Goal: Task Accomplishment & Management: Manage account settings

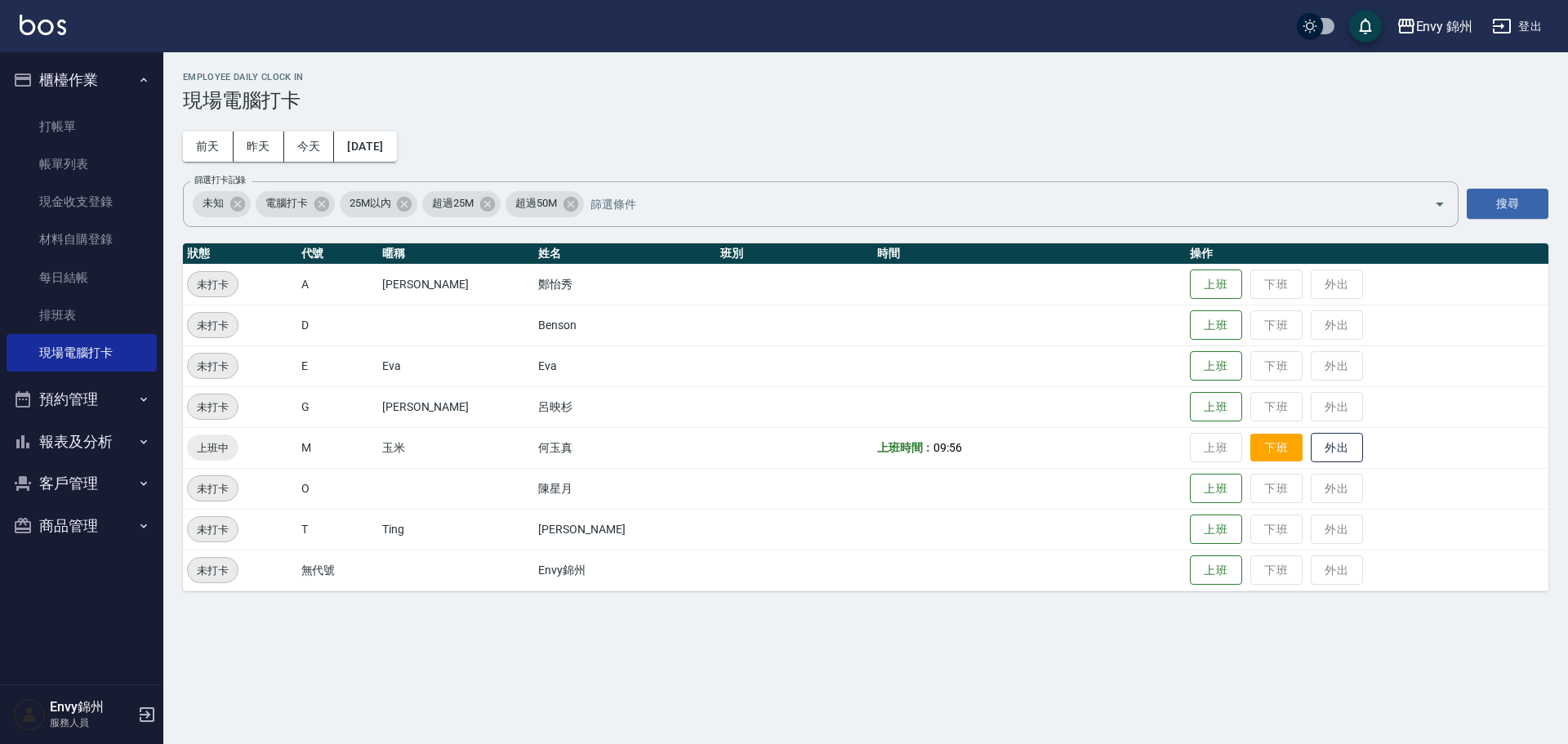
click at [1253, 436] on button "下班" at bounding box center [1276, 448] width 52 height 29
click at [57, 169] on link "帳單列表" at bounding box center [82, 164] width 150 height 38
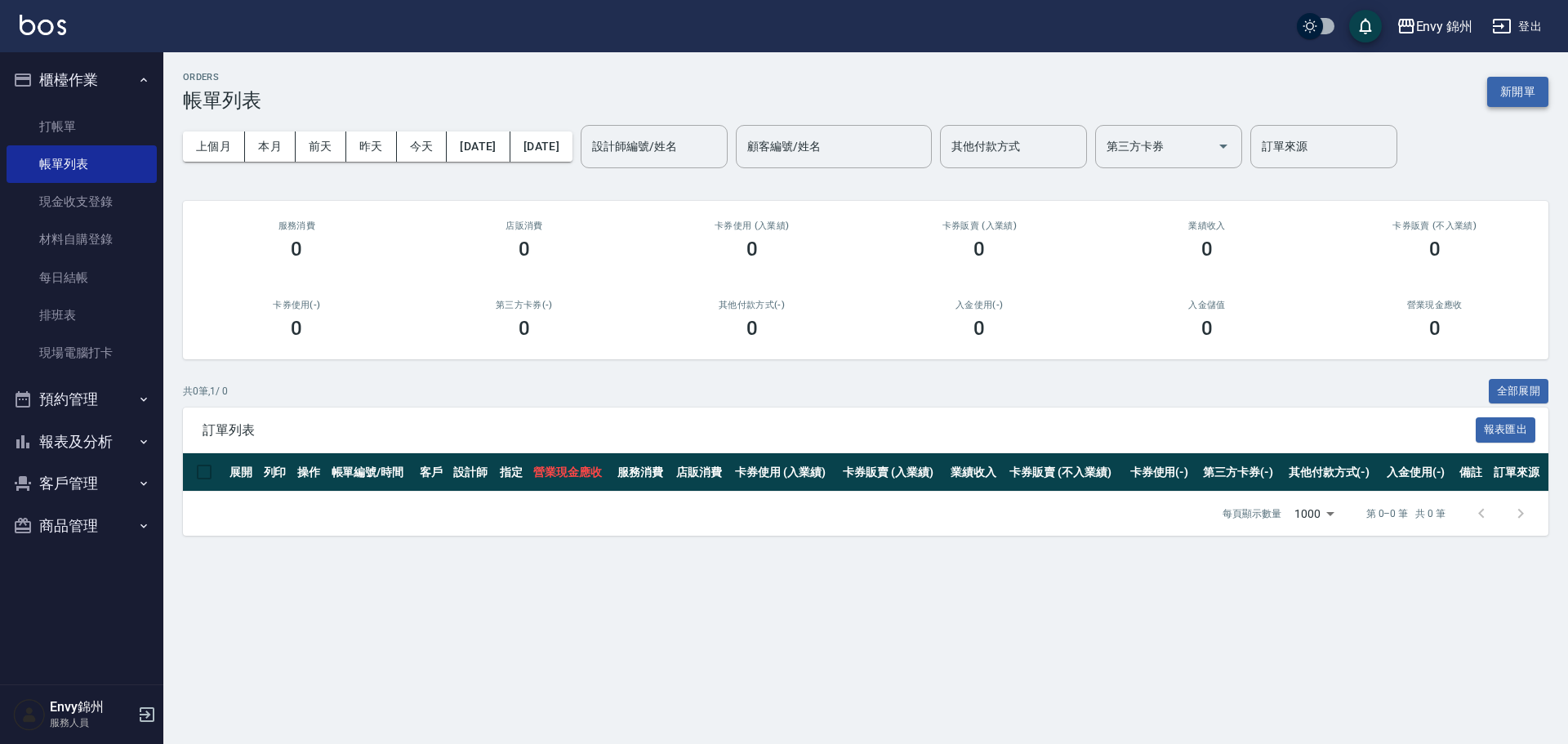
drag, startPoint x: 1539, startPoint y: 117, endPoint x: 1534, endPoint y: 101, distance: 16.8
click at [1539, 117] on div "上個月 本月 前天 昨天 今天 2025/10/12 2025/10/12 設計師編號/姓名 設計師編號/姓名 顧客編號/姓名 顧客編號/姓名 其他付款方式 …" at bounding box center [865, 147] width 1365 height 70
click at [1532, 96] on button "新開單" at bounding box center [1517, 92] width 61 height 31
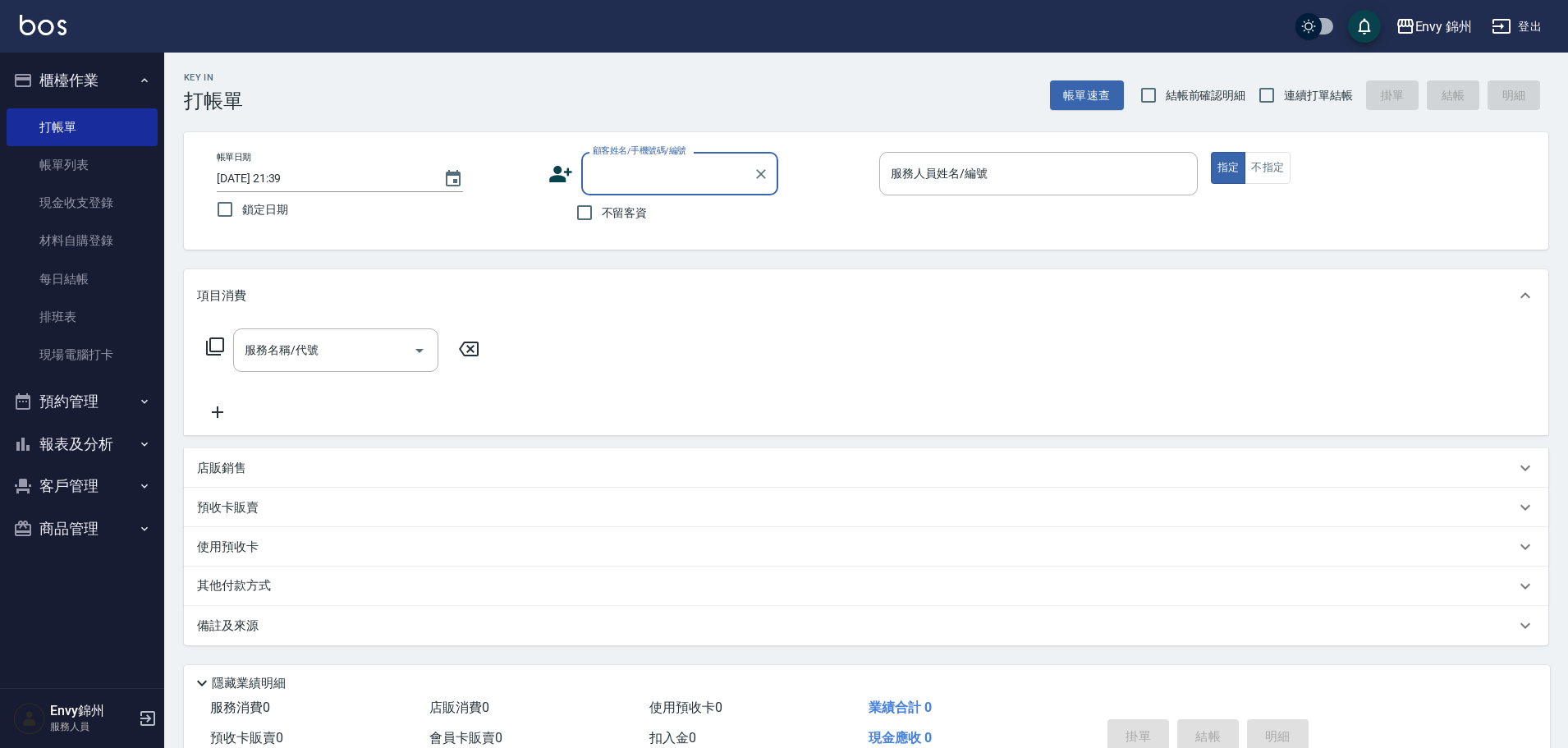
click at [612, 226] on label "不留客資" at bounding box center [607, 213] width 80 height 35
click at [601, 226] on input "不留客資" at bounding box center [584, 213] width 34 height 35
checkbox input "true"
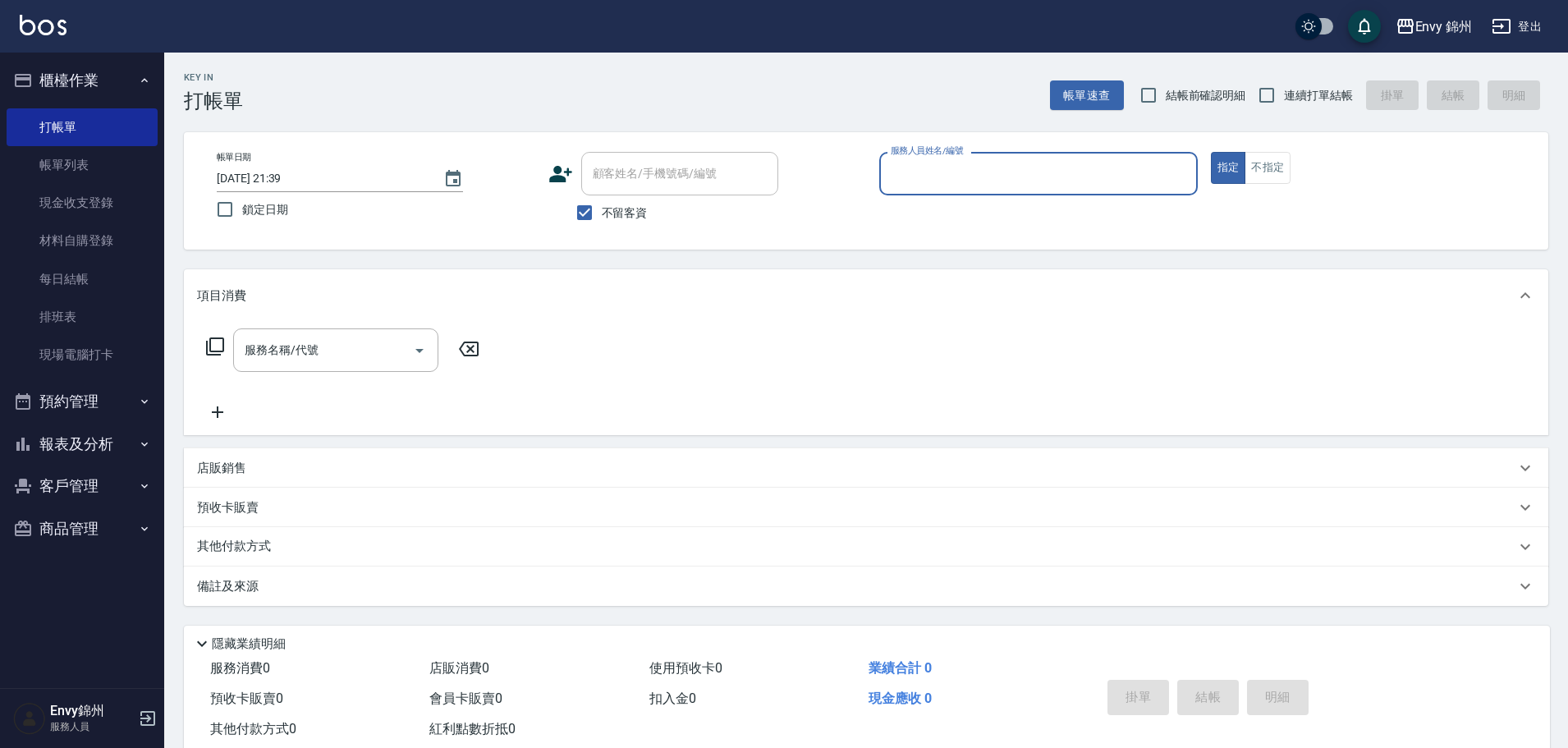
click at [1142, 165] on input "服務人員姓名/編號" at bounding box center [1038, 173] width 304 height 29
click at [936, 215] on span "Benson -D" at bounding box center [916, 215] width 49 height 17
click at [282, 368] on div "服務名稱/代號" at bounding box center [336, 350] width 205 height 44
type input "Benson -D"
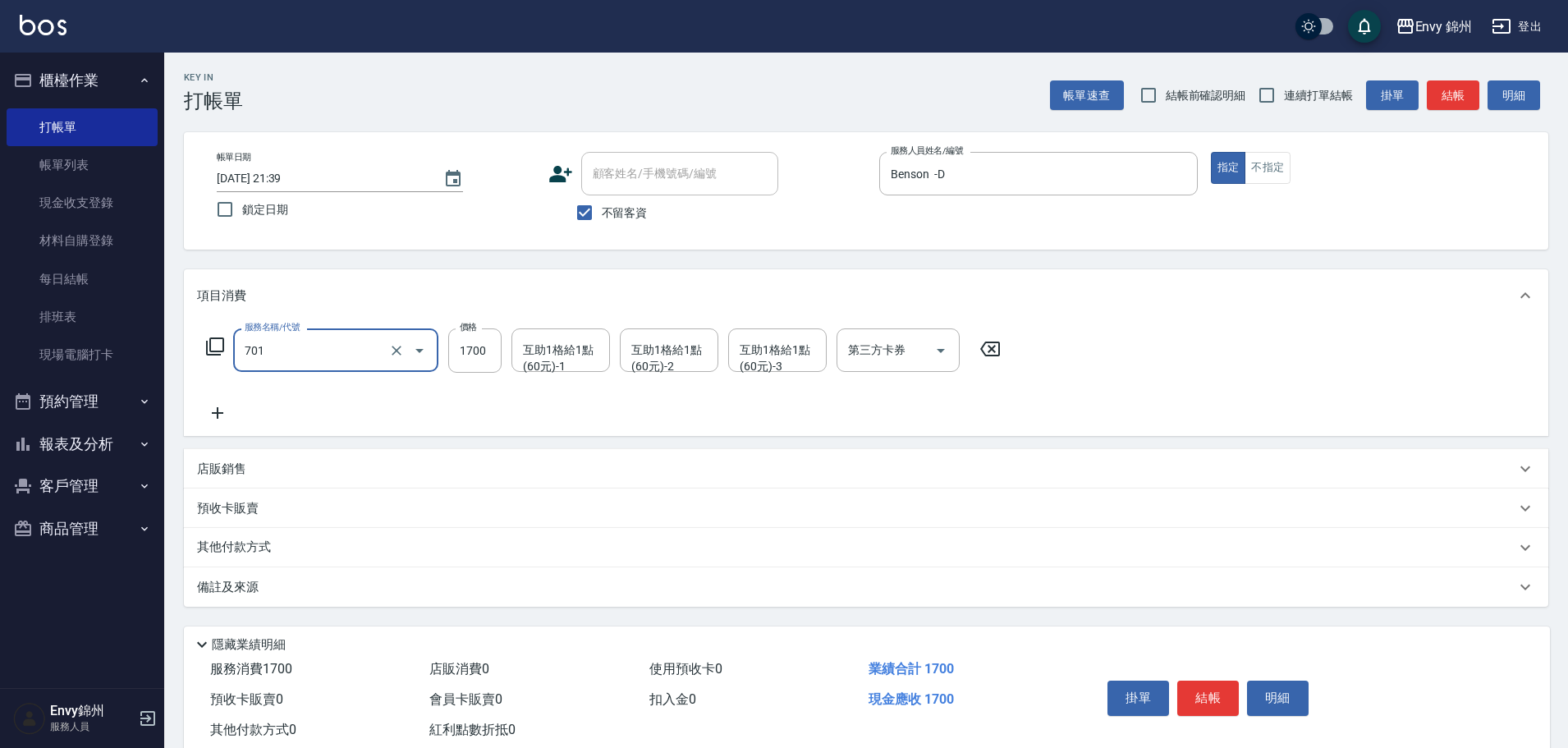
type input "701 染髮(701)"
type input "1000"
click at [397, 582] on div "備註及來源" at bounding box center [856, 588] width 1318 height 17
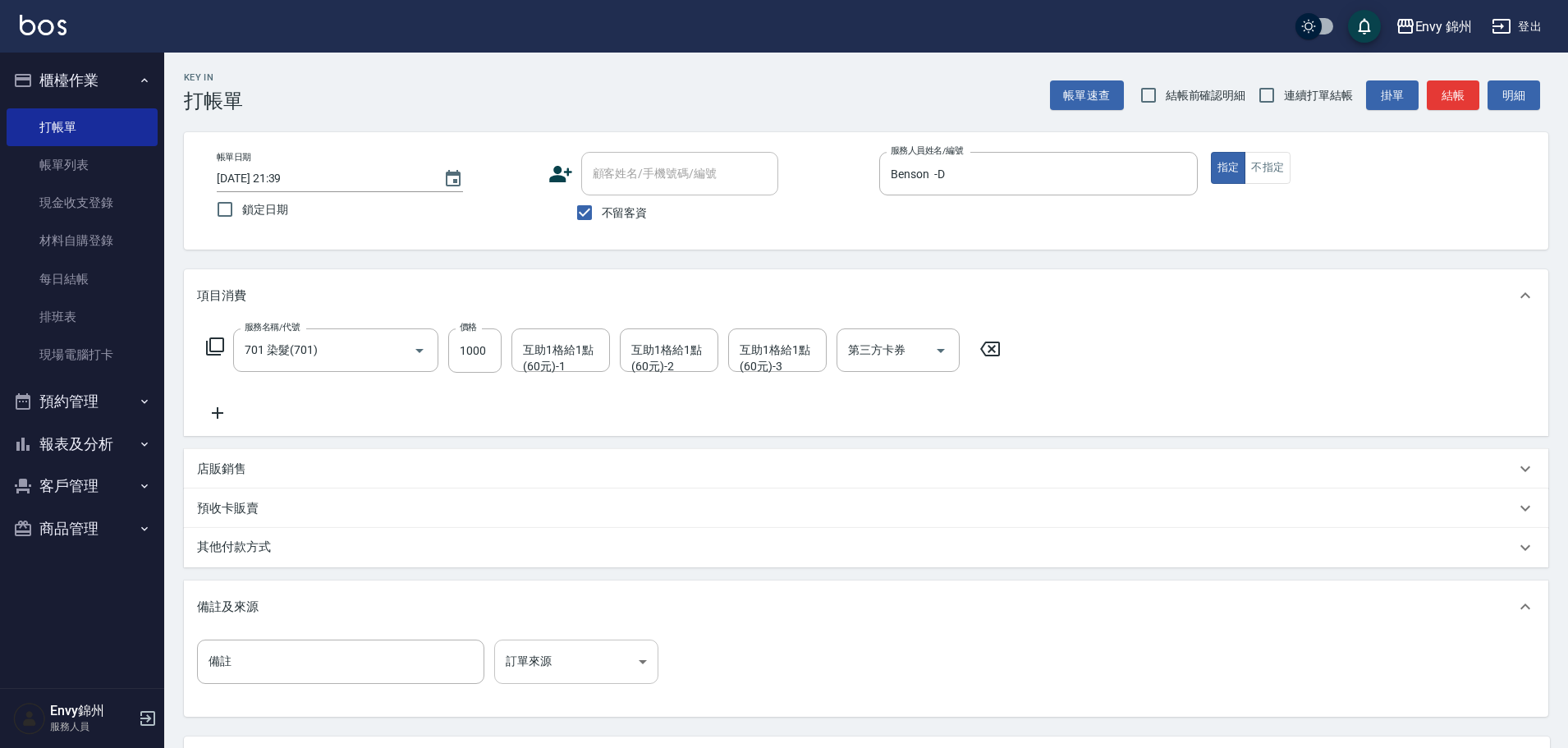
drag, startPoint x: 656, startPoint y: 654, endPoint x: 627, endPoint y: 649, distance: 29.4
click at [628, 651] on div "備註 備註 訂單來源 ​ 訂單來源" at bounding box center [432, 662] width 471 height 45
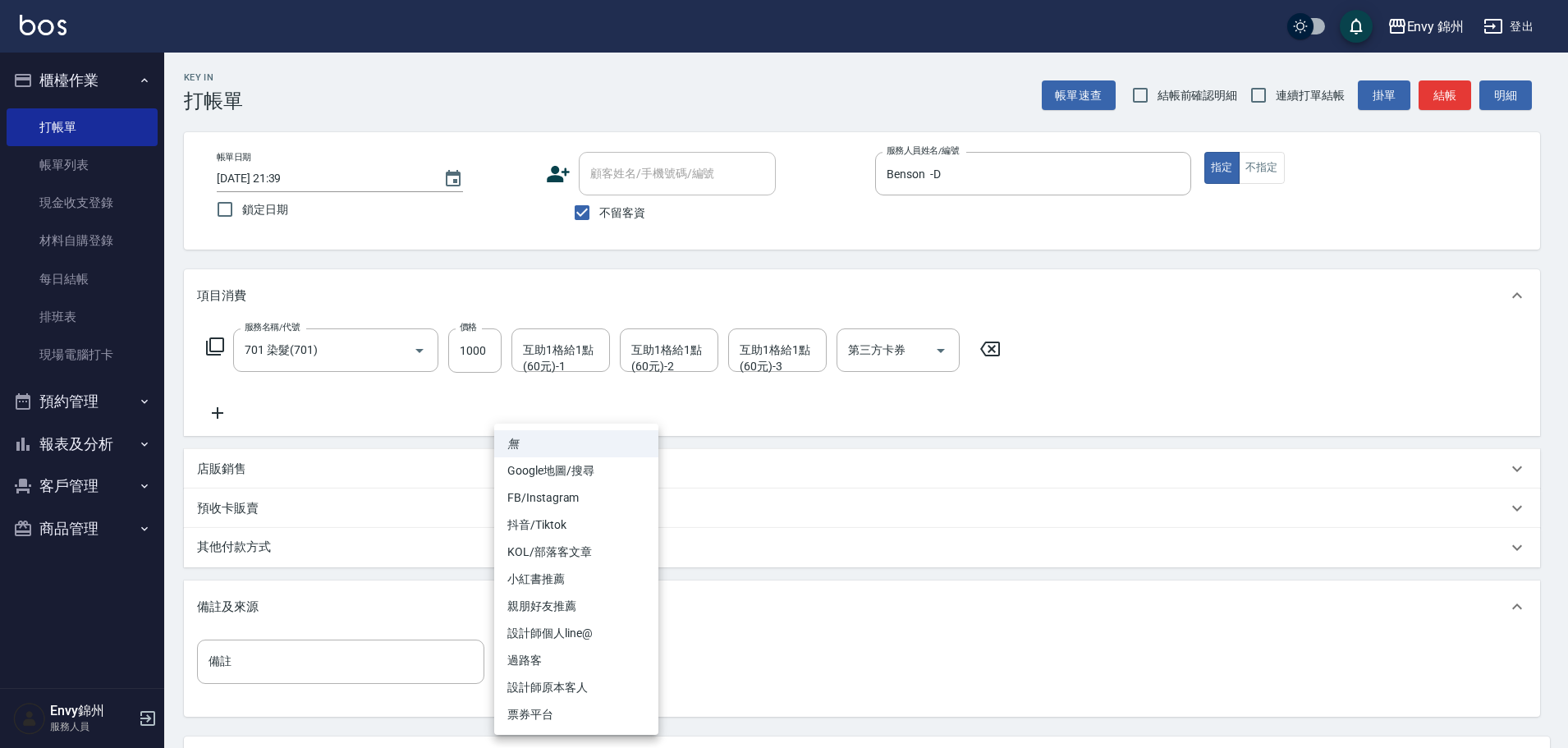
click at [598, 659] on body "Envy 錦州 登出 櫃檯作業 打帳單 帳單列表 現金收支登錄 材料自購登錄 每日結帳 排班表 現場電腦打卡 預約管理 預約管理 單日預約紀錄 單週預約紀錄 …" at bounding box center [784, 448] width 1568 height 895
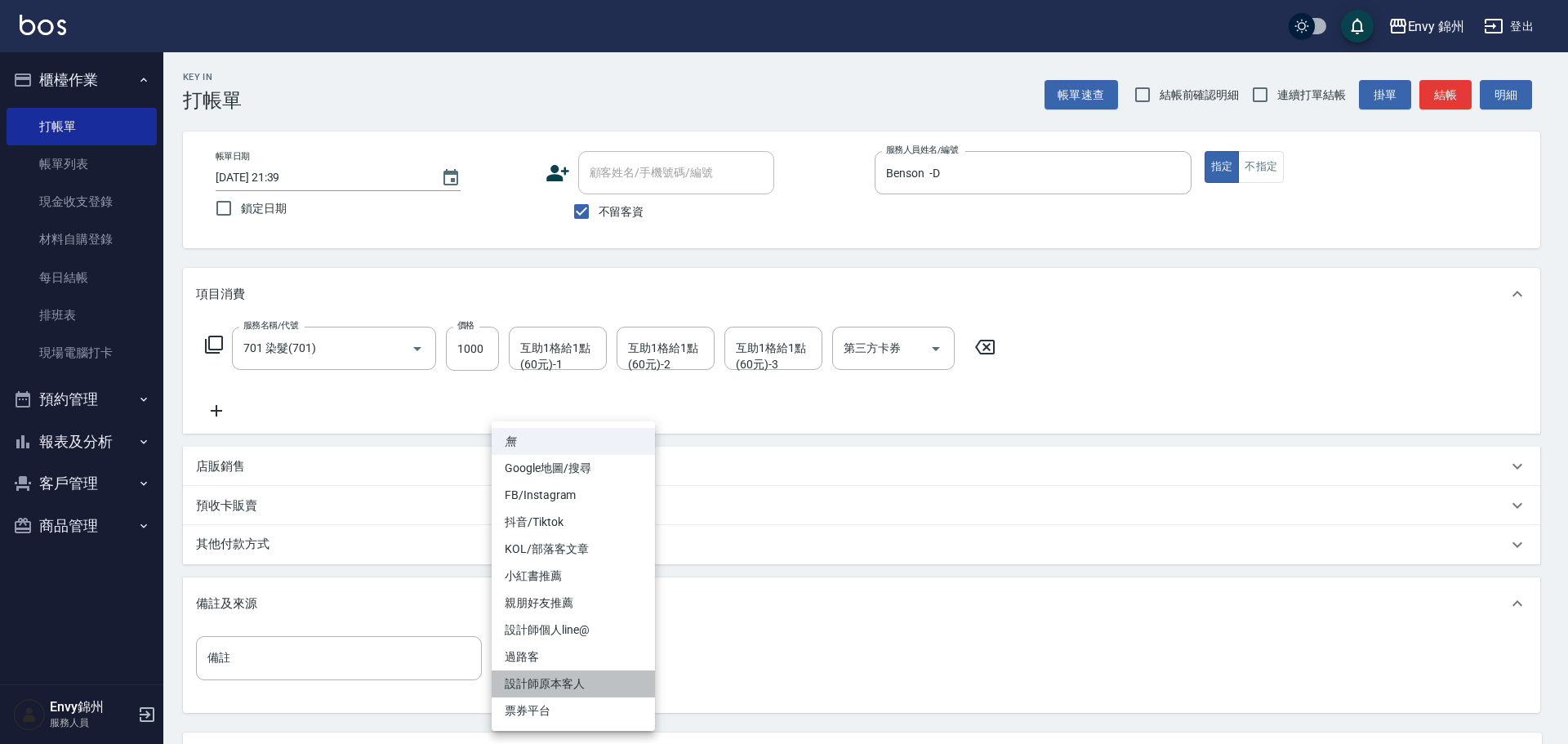
drag, startPoint x: 591, startPoint y: 681, endPoint x: 588, endPoint y: 673, distance: 8.5
click at [589, 673] on li "設計師原本客人" at bounding box center [573, 684] width 163 height 27
type input "設計師原本客人"
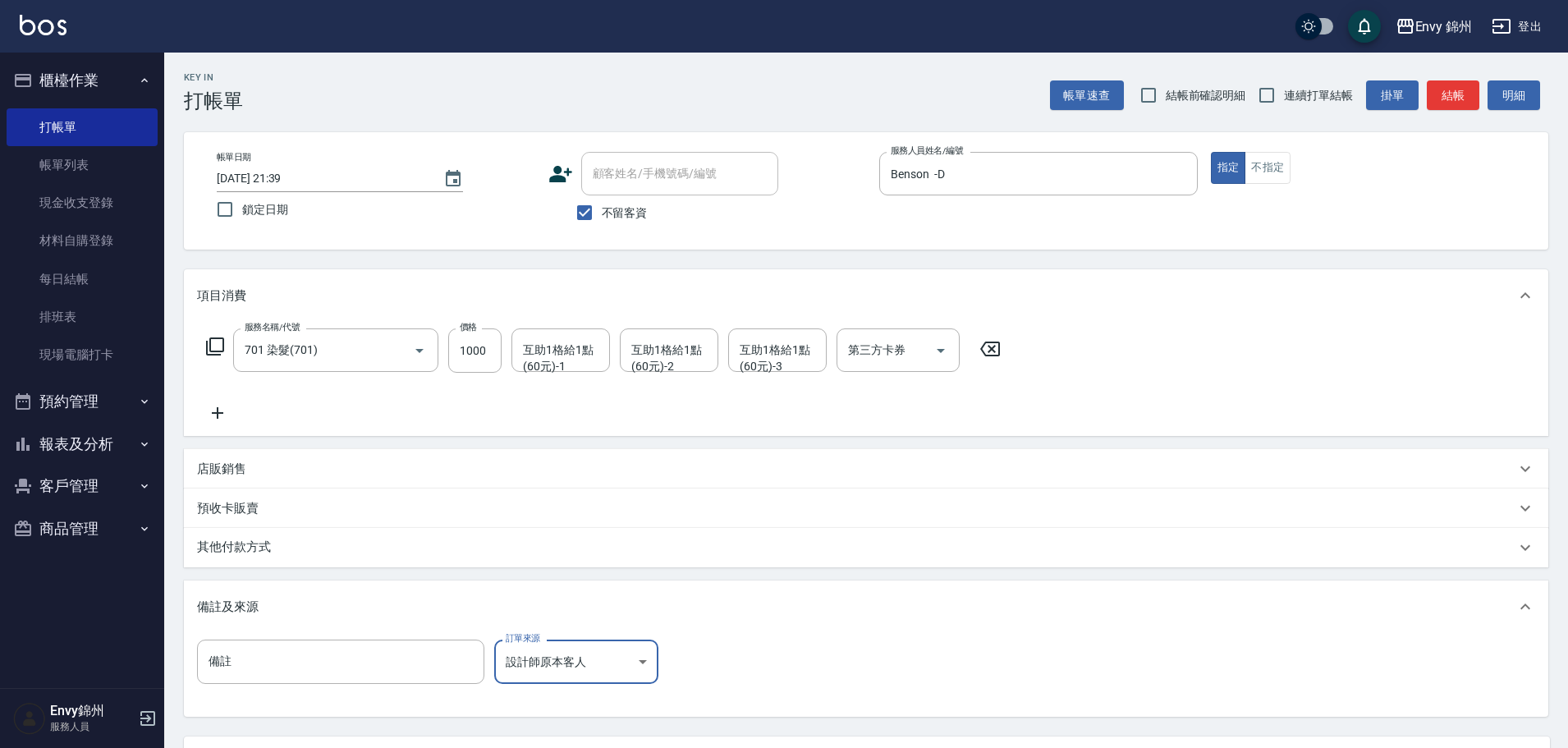
scroll to position [155, 0]
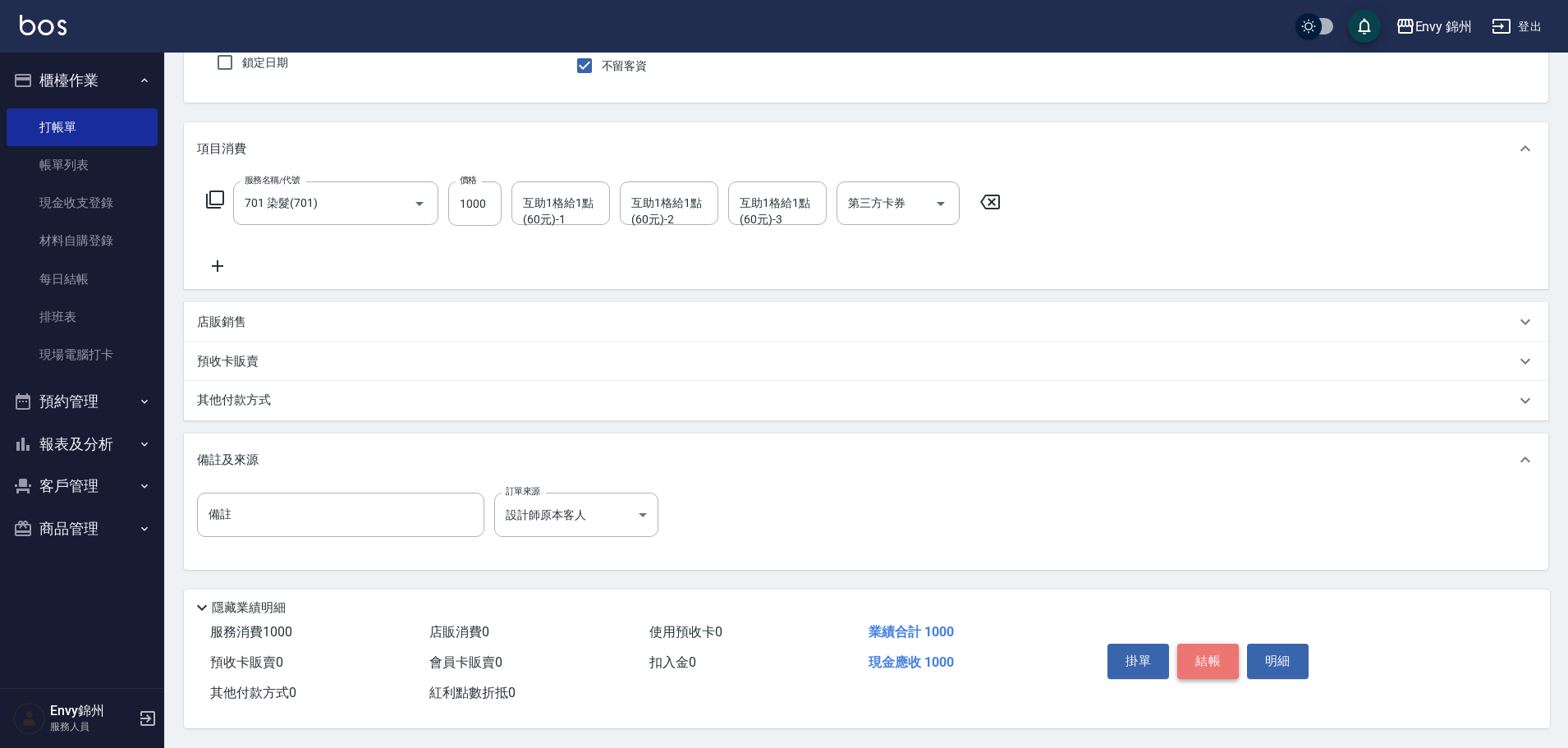
click at [1202, 658] on button "結帳" at bounding box center [1208, 660] width 62 height 35
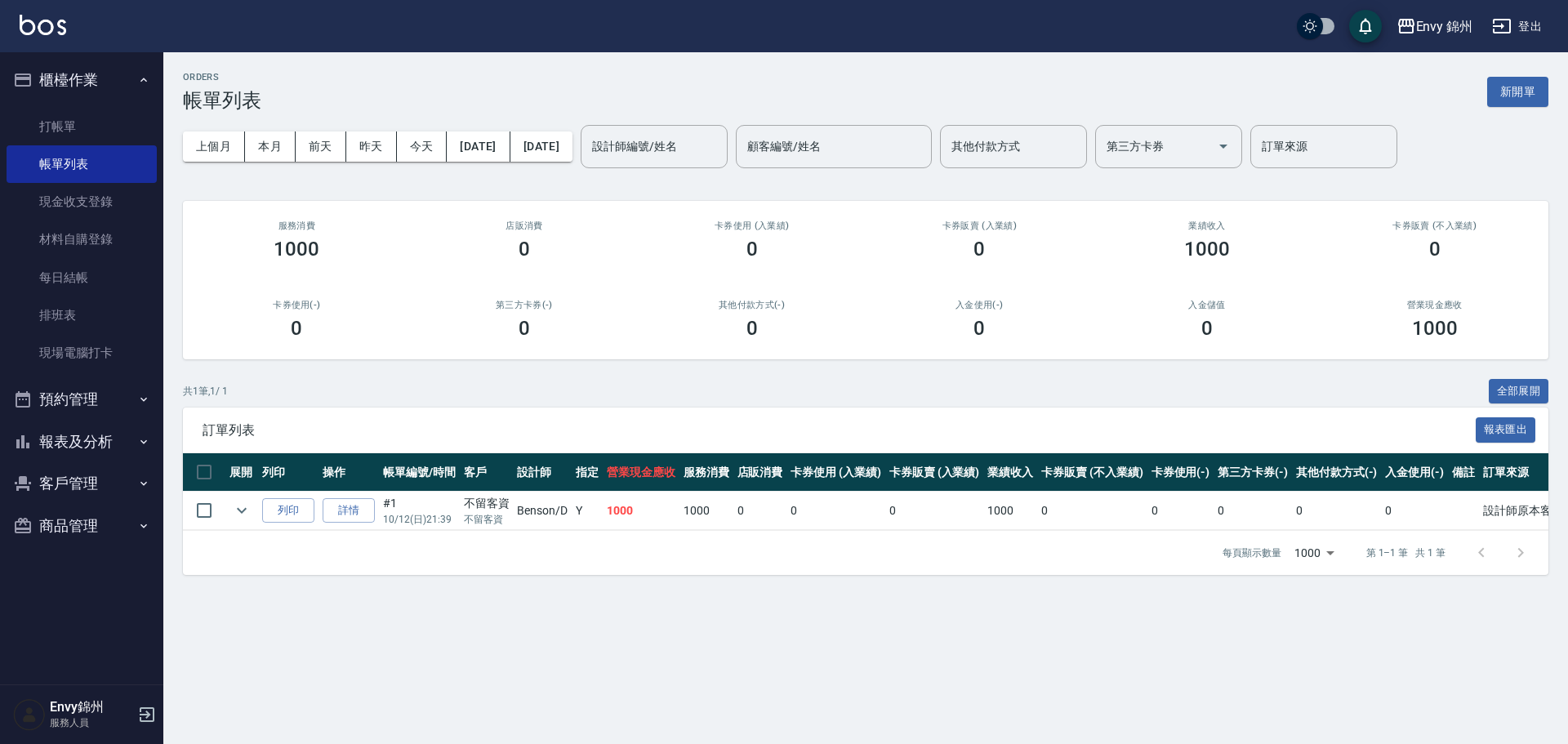
click at [1542, 52] on div "ORDERS 帳單列表 新開單 上個月 本月 前天 昨天 今天 2025/10/12 2025/10/12 設計師編號/姓名 設計師編號/姓名 顧客編號/姓名…" at bounding box center [865, 323] width 1404 height 543
click at [1513, 83] on button "新開單" at bounding box center [1517, 92] width 61 height 31
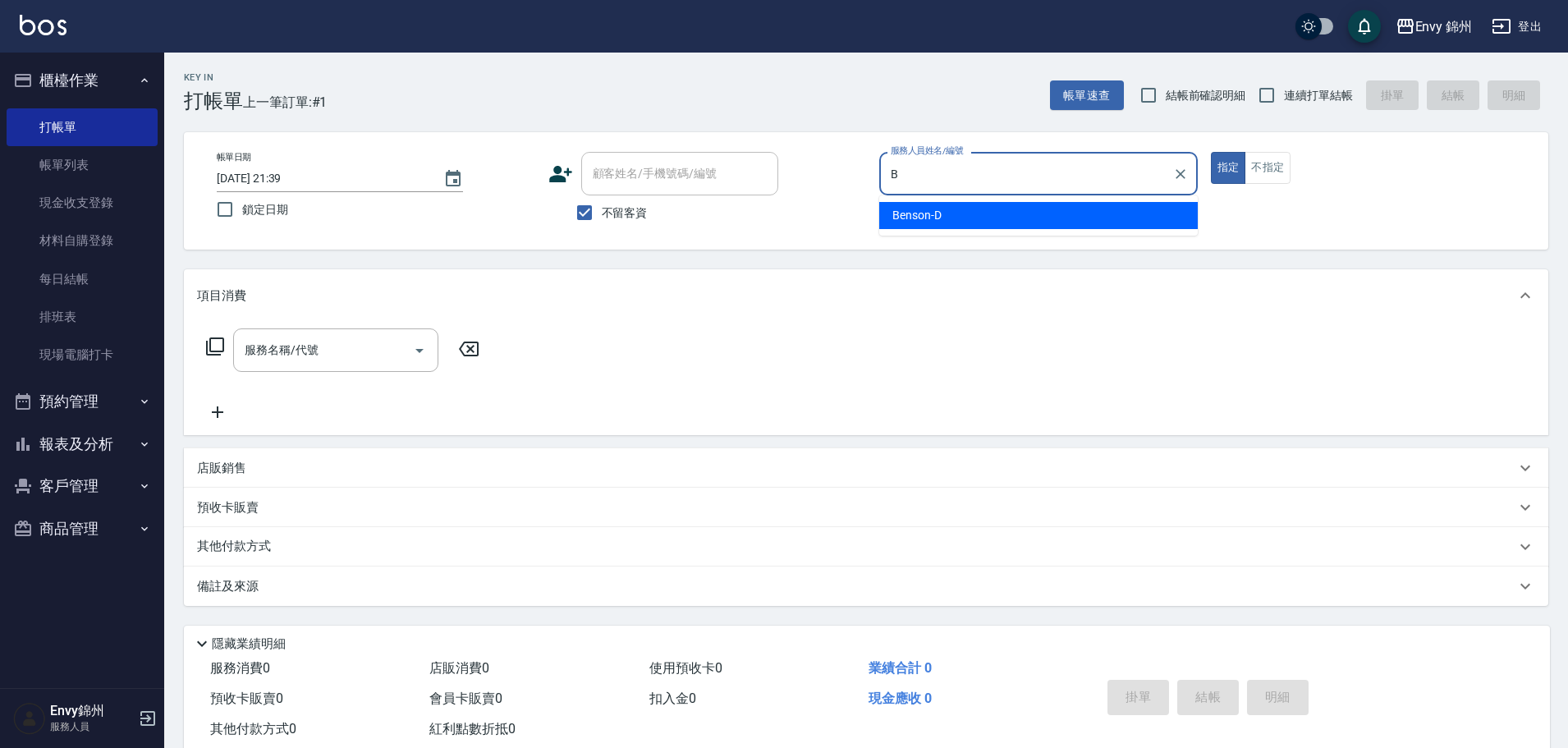
type input "Benson -D"
type button "true"
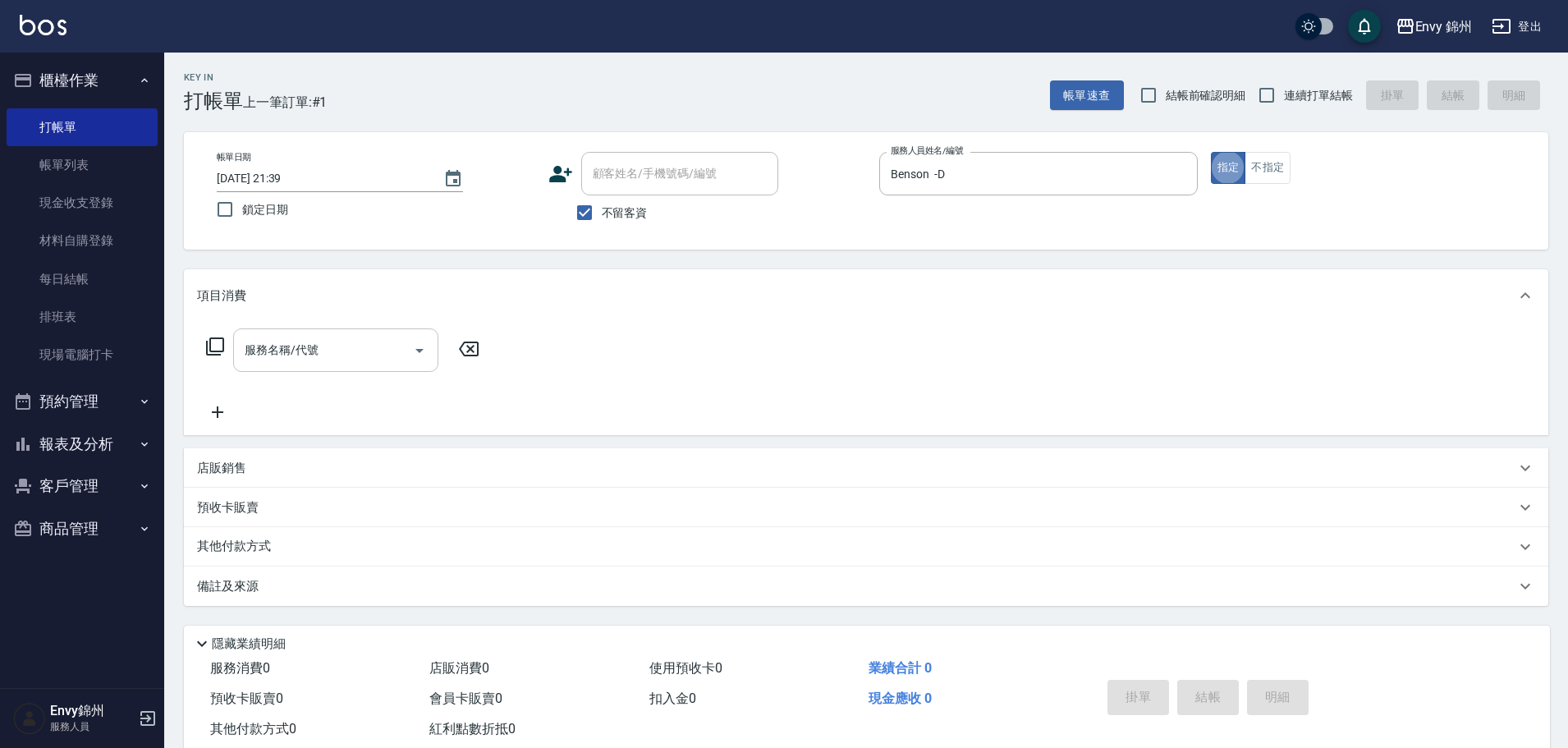
click at [325, 334] on div "服務名稱/代號" at bounding box center [336, 350] width 205 height 44
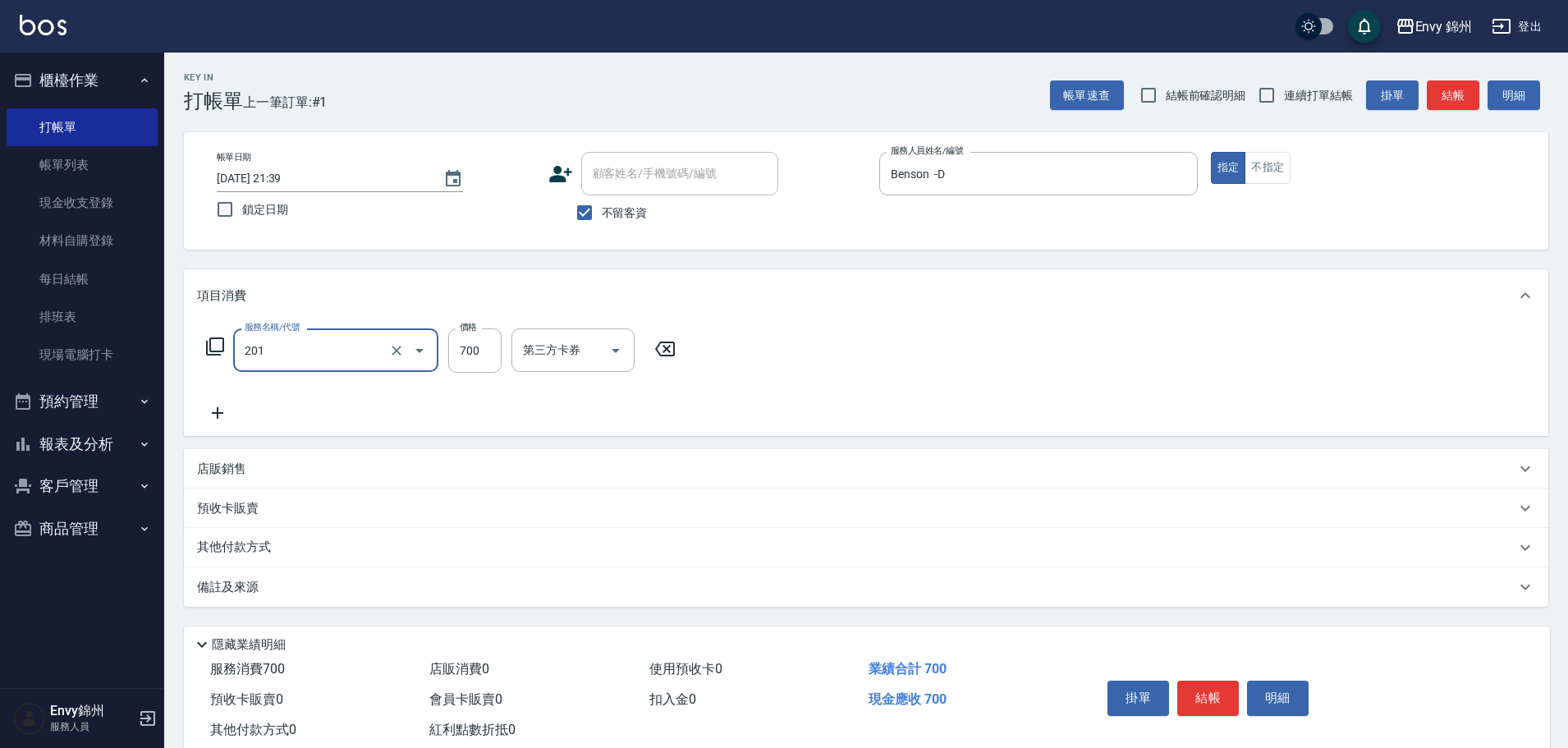
type input "201 剪髮(201)"
type input "1000"
drag, startPoint x: 326, startPoint y: 608, endPoint x: 335, endPoint y: 577, distance: 32.3
click at [329, 603] on div "Key In 打帳單 上一筆訂單:#1 帳單速查 結帳前確認明細 連續打單結帳 掛單 結帳 明細 帳單日期 2025/10/12 21:39 鎖定日期 顧客姓…" at bounding box center [866, 418] width 1404 height 732
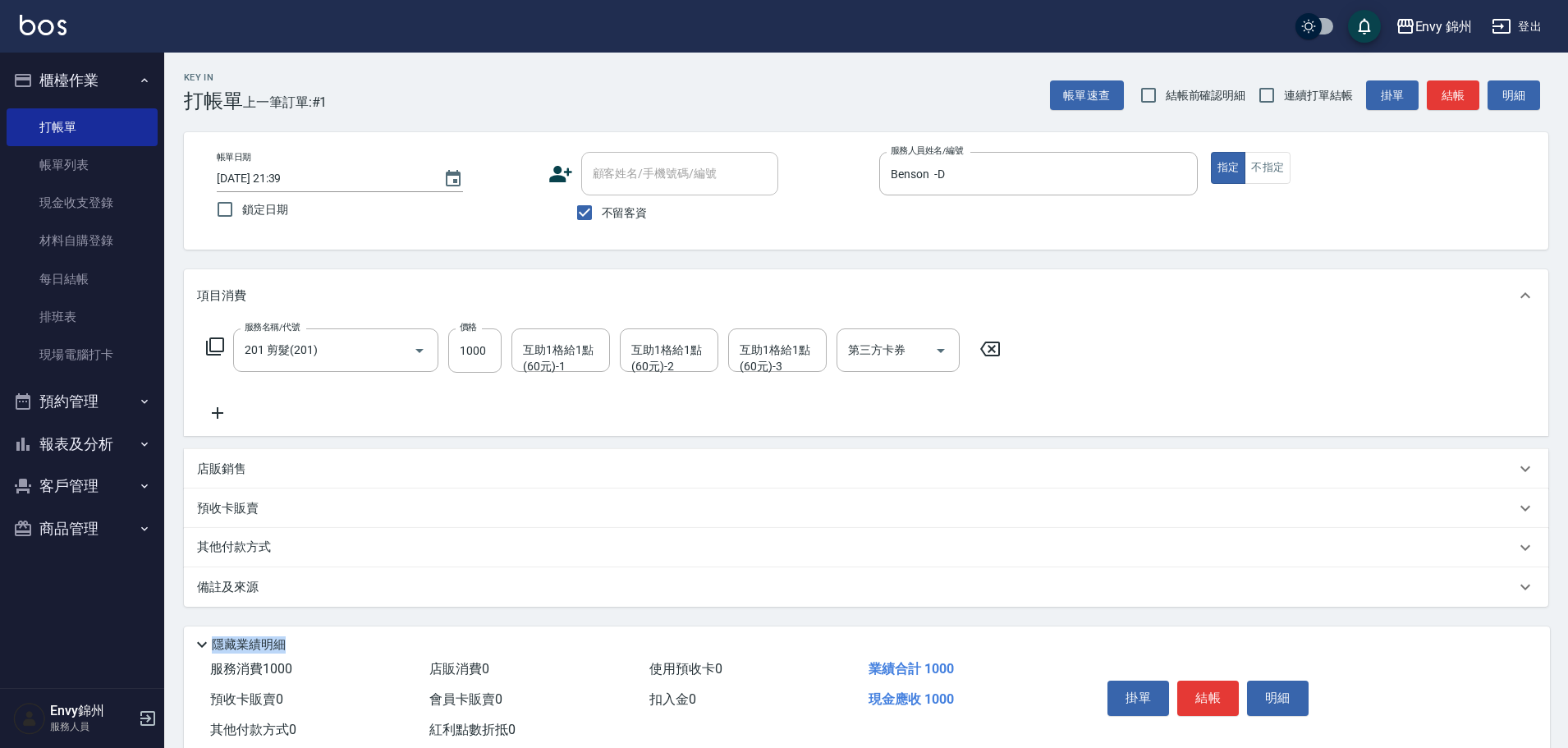
click at [335, 575] on div "備註及來源" at bounding box center [865, 587] width 1364 height 39
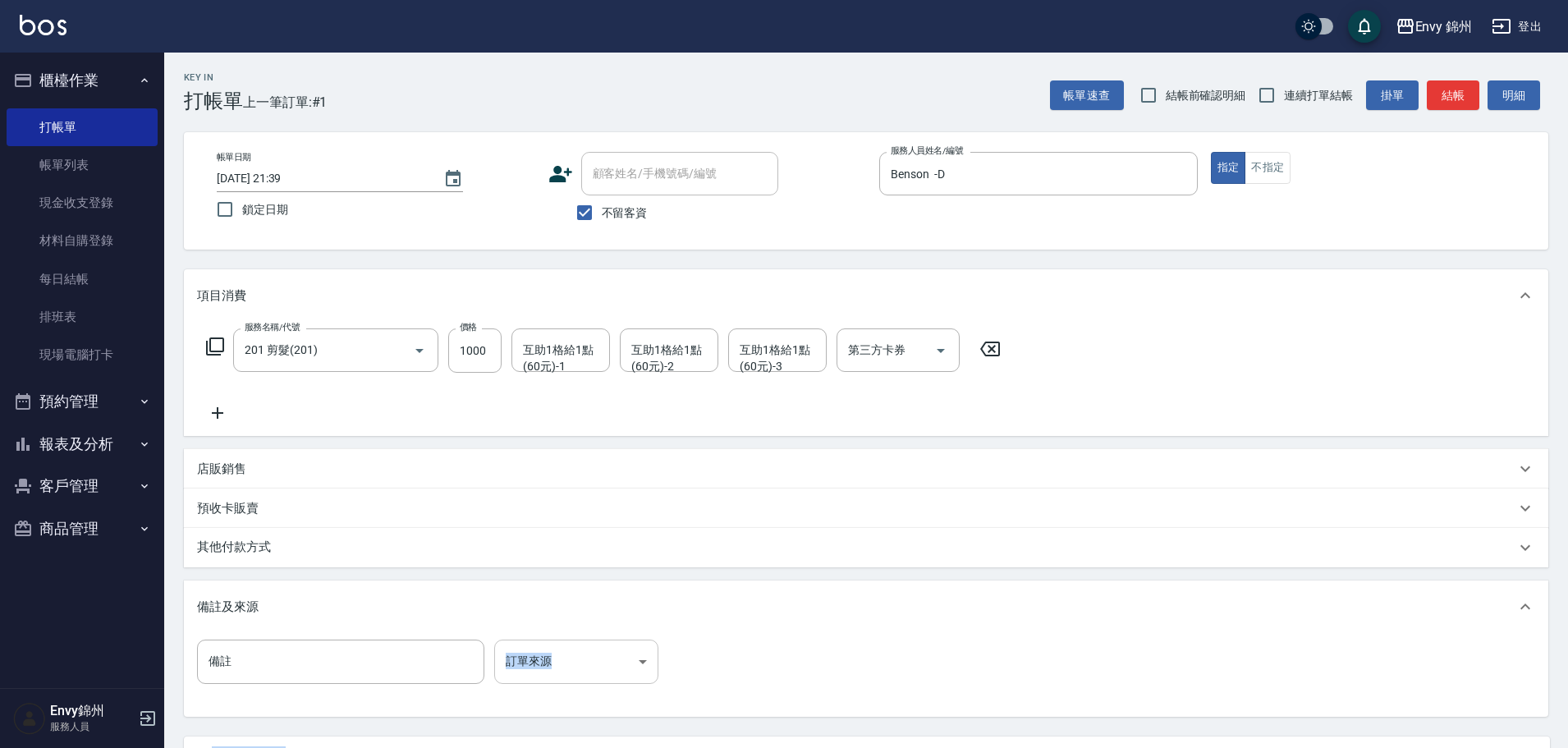
click at [604, 659] on body "Envy 錦州 登出 櫃檯作業 打帳單 帳單列表 現金收支登錄 材料自購登錄 每日結帳 排班表 現場電腦打卡 預約管理 預約管理 單日預約紀錄 單週預約紀錄 …" at bounding box center [784, 448] width 1568 height 895
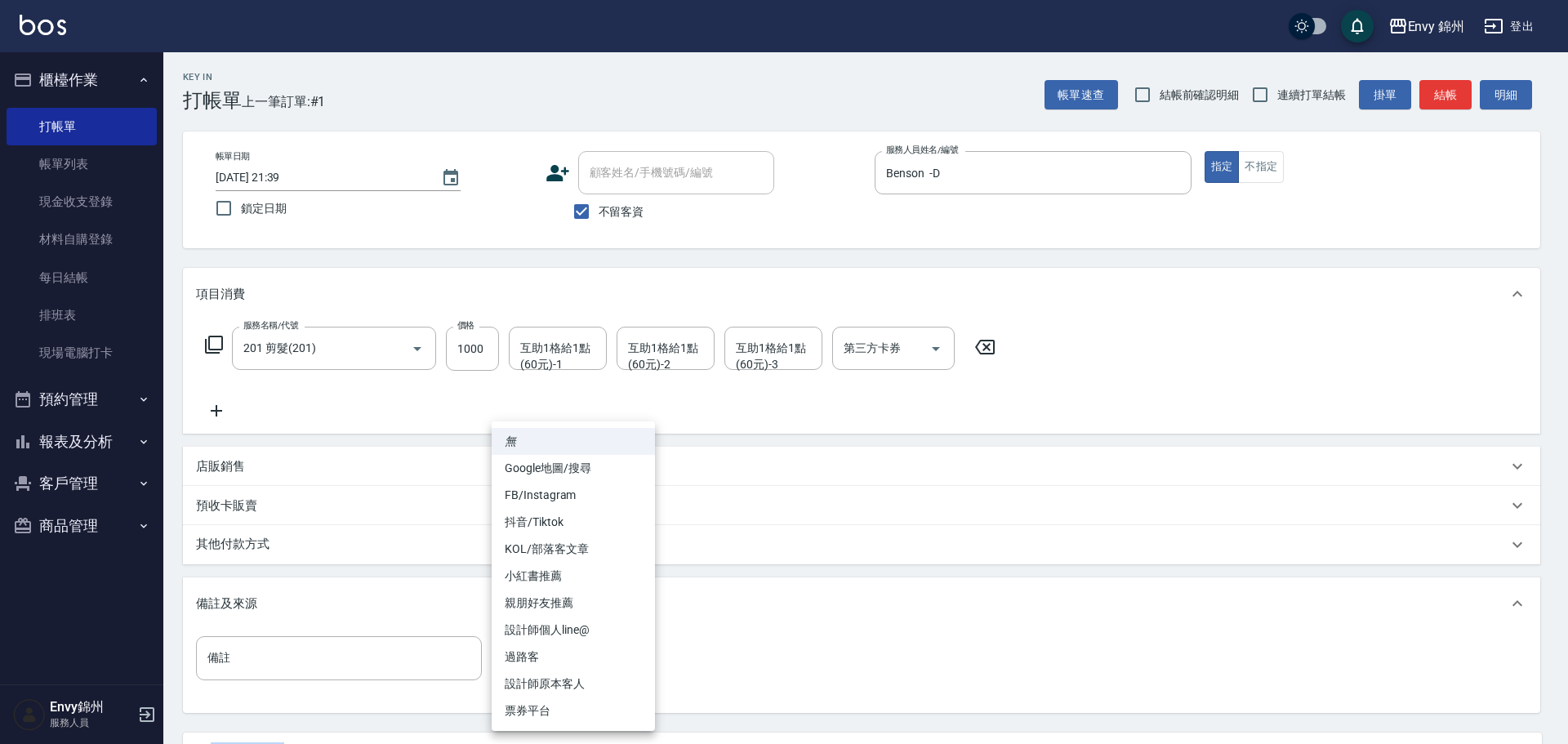
click at [601, 688] on li "設計師原本客人" at bounding box center [573, 684] width 163 height 27
type input "設計師原本客人"
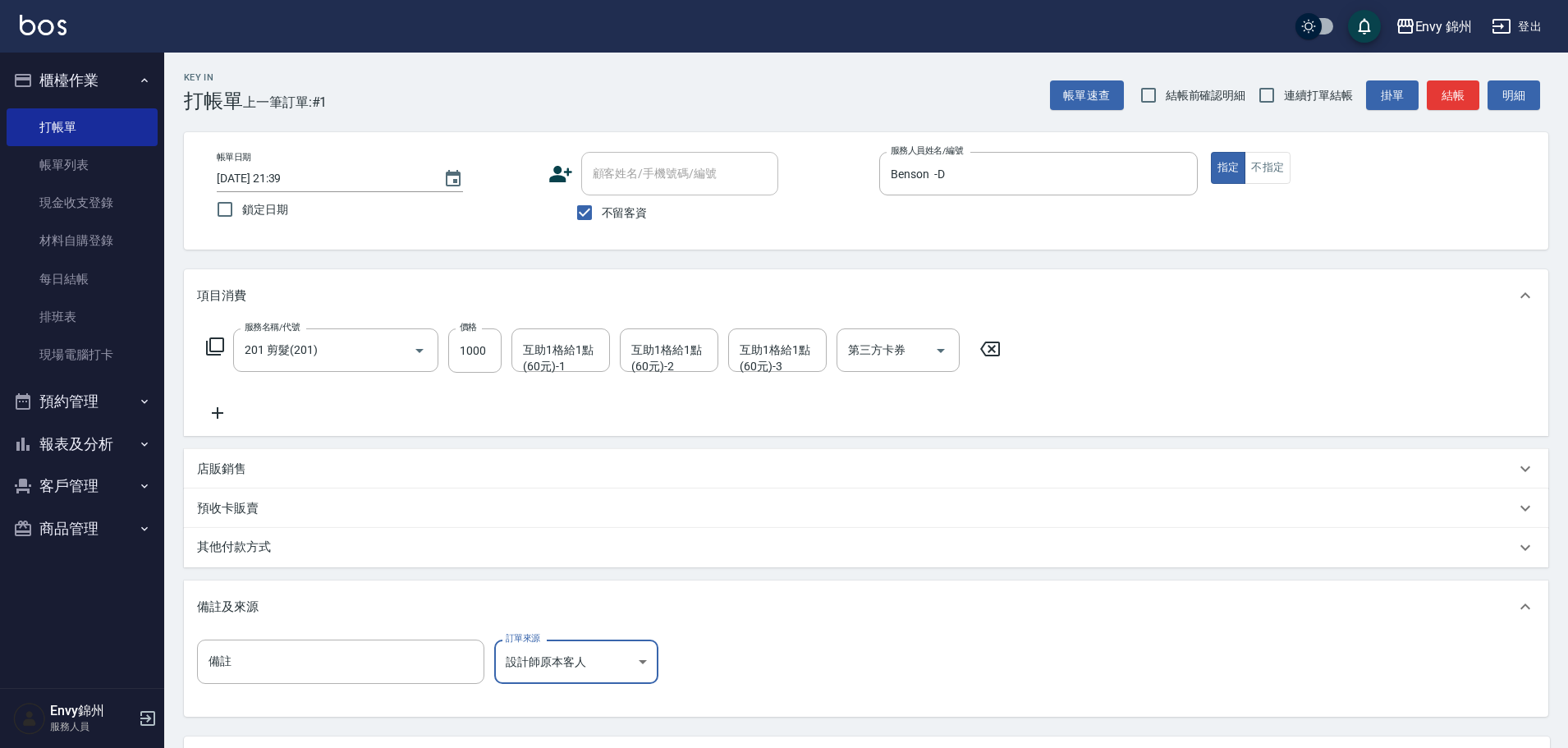
scroll to position [155, 0]
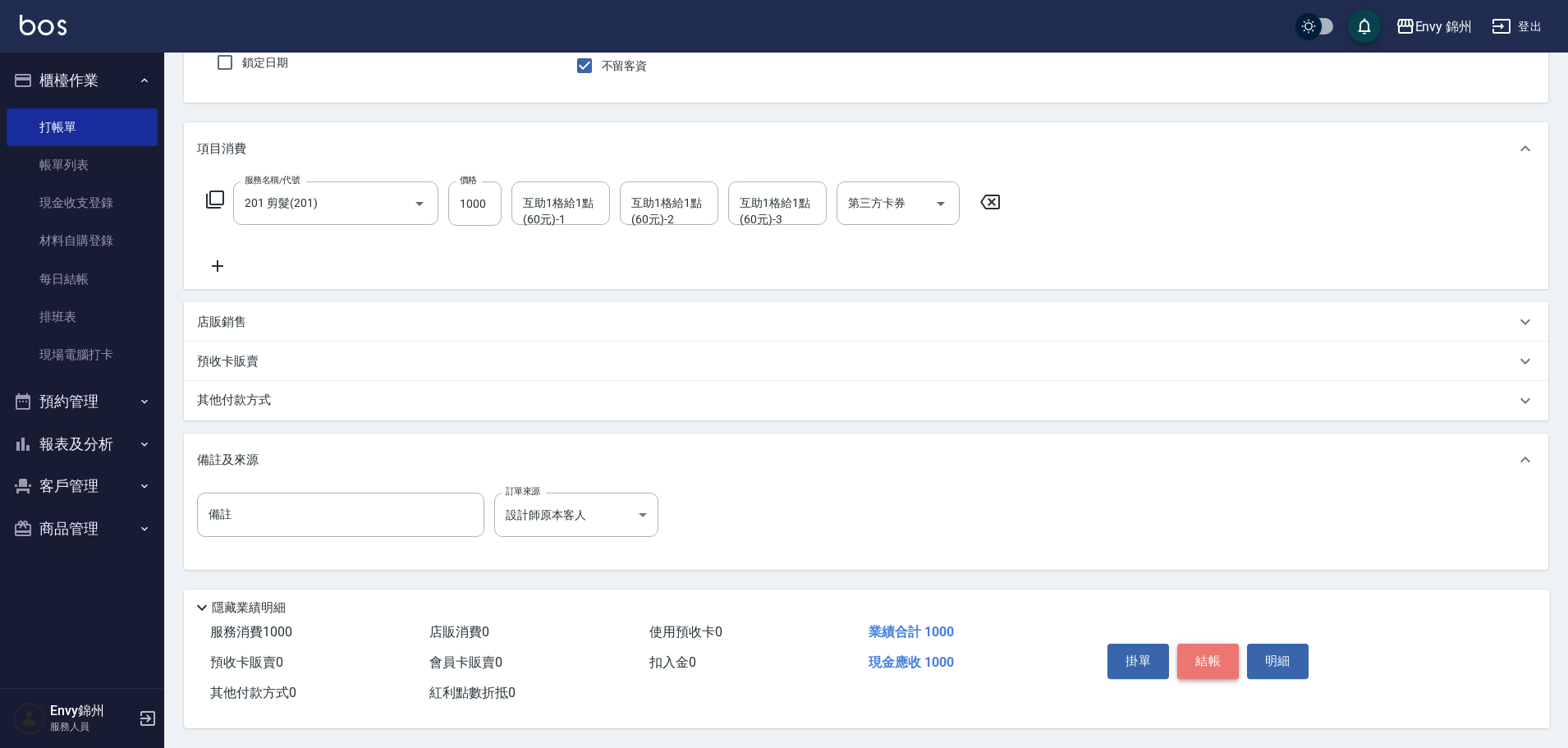
click at [1207, 652] on button "結帳" at bounding box center [1208, 660] width 62 height 35
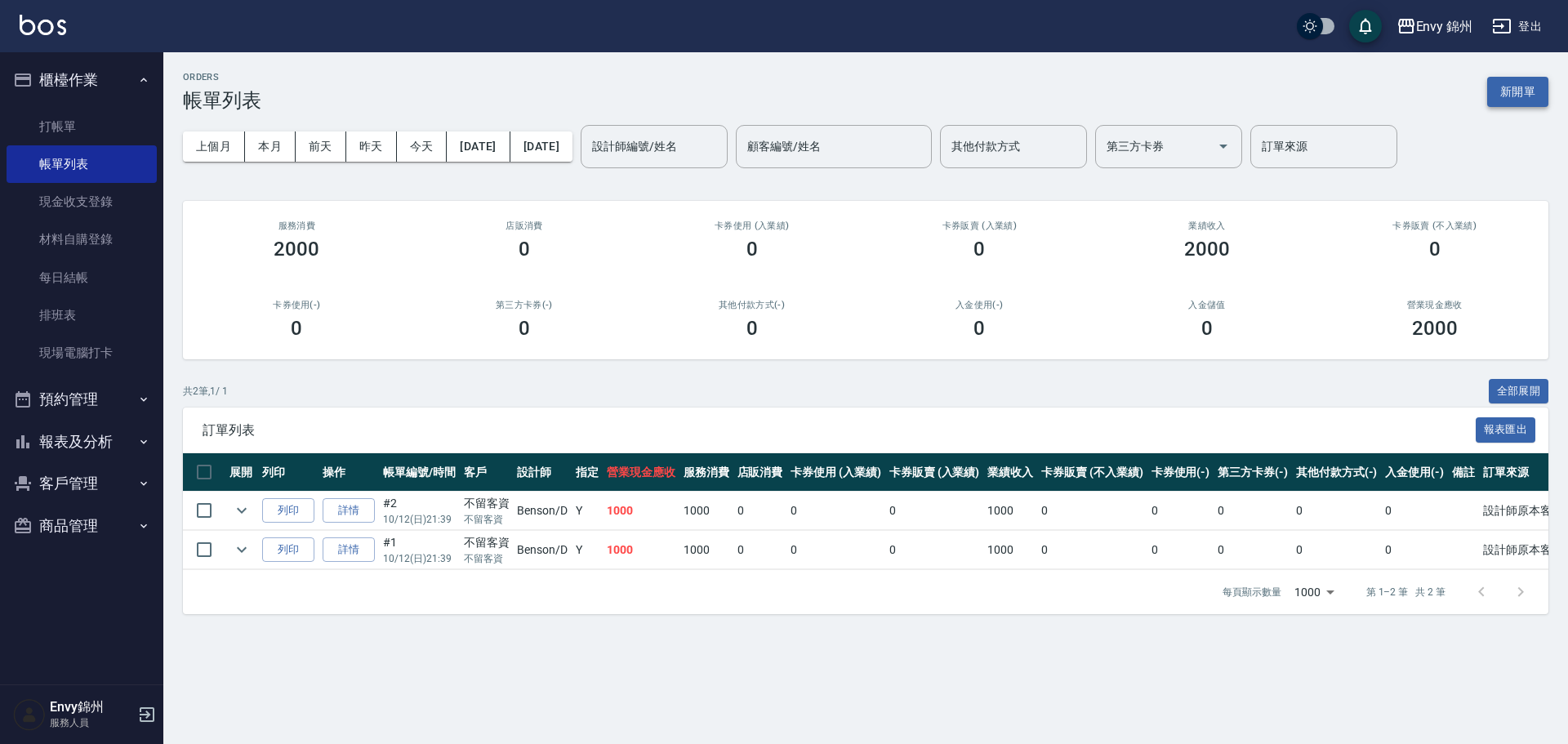
click at [1507, 89] on button "新開單" at bounding box center [1517, 92] width 61 height 31
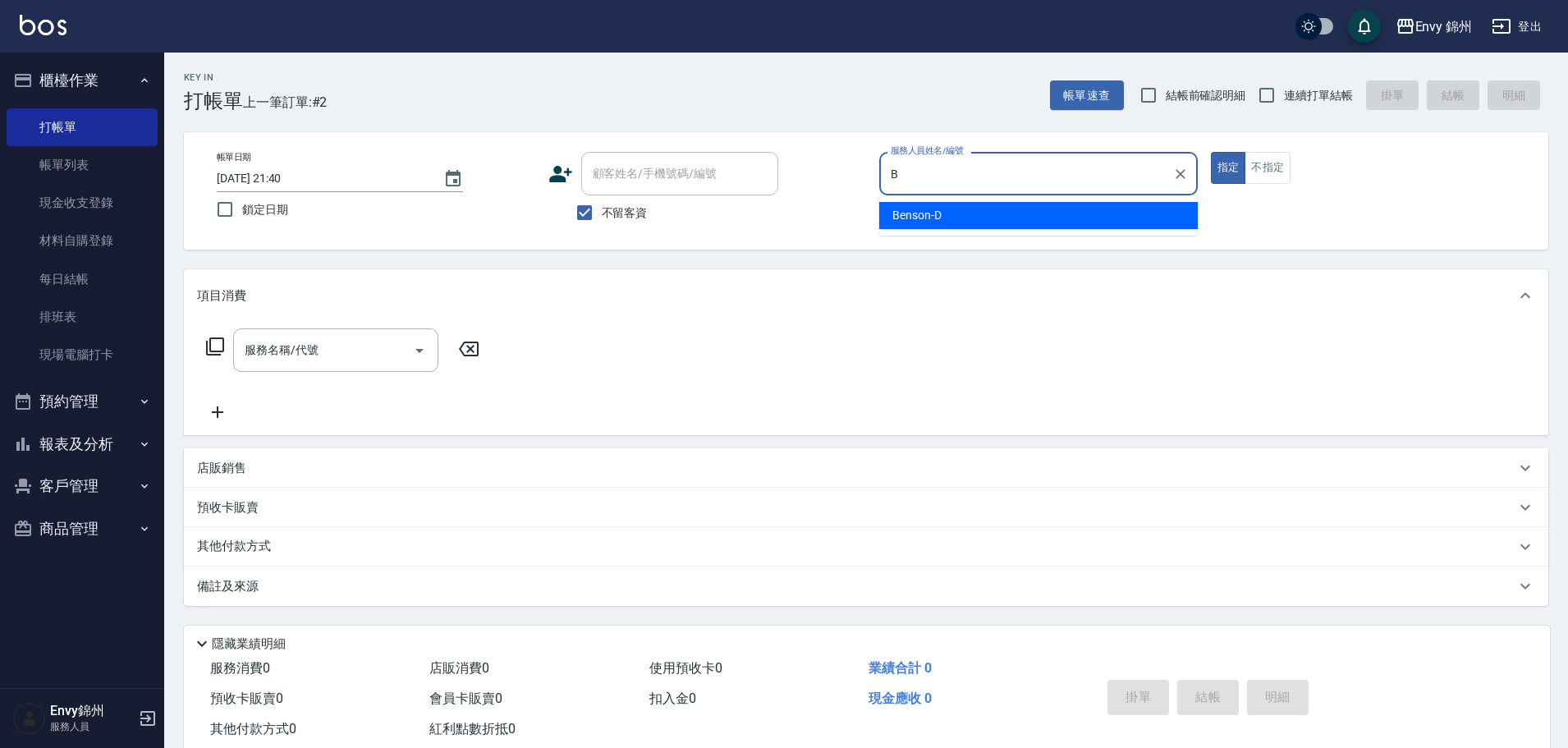
click at [957, 219] on div "Benson -D" at bounding box center [1038, 215] width 319 height 27
type input "Benson -D"
click at [255, 350] on input "服務名稱/代號" at bounding box center [323, 350] width 166 height 29
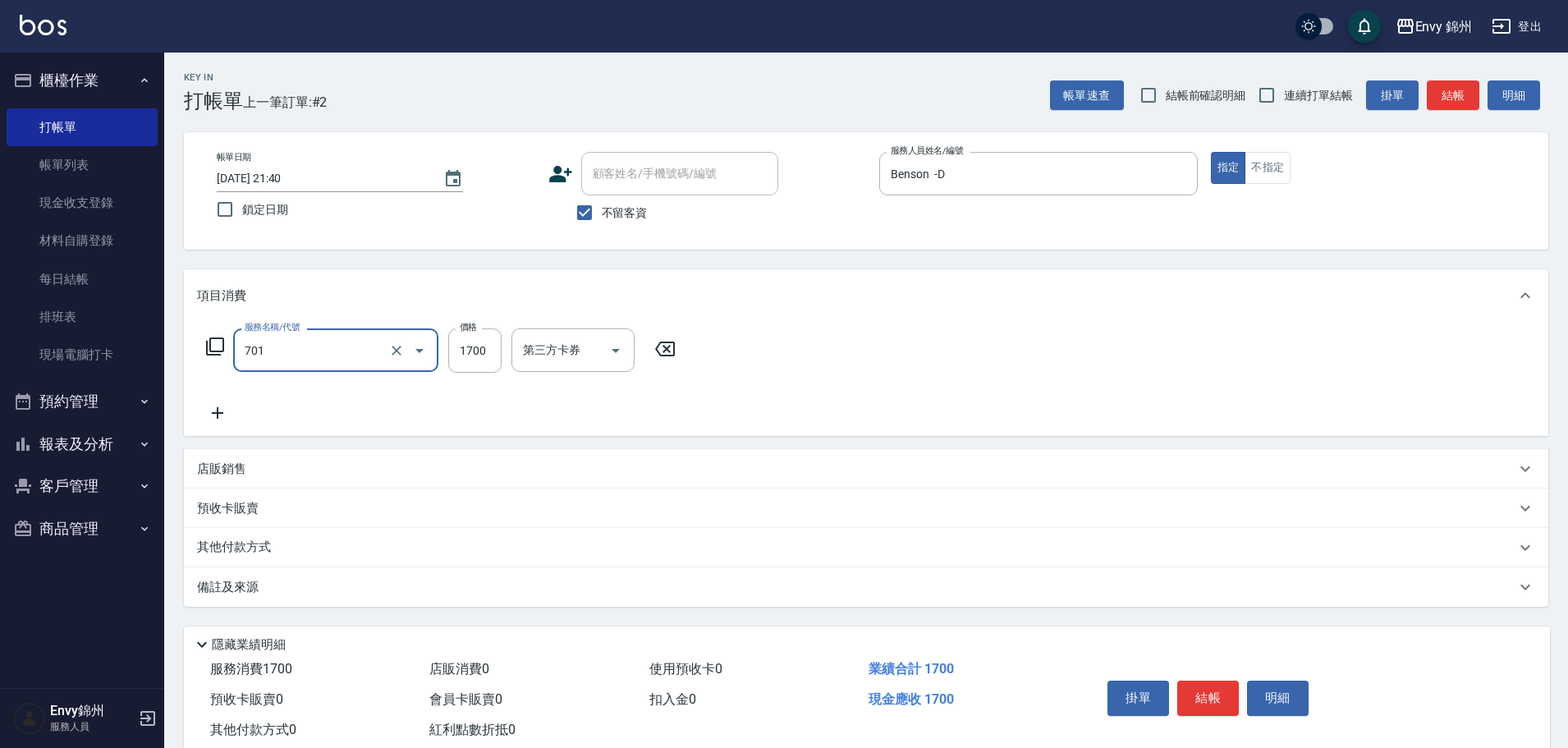
type input "701 染髮(701)"
type input "1800"
click at [213, 423] on div "服務名稱/代號 701 染髮(701) 服務名稱/代號 價格 1800 價格 互助1格給1點(60元)-1 互助1格給1點(60元)-1 互助1格給1點(60…" at bounding box center [865, 379] width 1364 height 114
drag, startPoint x: 293, startPoint y: 414, endPoint x: 226, endPoint y: 422, distance: 67.5
click at [294, 416] on div "服務名稱/代號 701 染髮(701) 服務名稱/代號 價格 1800 價格 互助1格給1點(60元)-1 互助1格給1點(60元)-1 互助1格給1點(60…" at bounding box center [603, 375] width 814 height 94
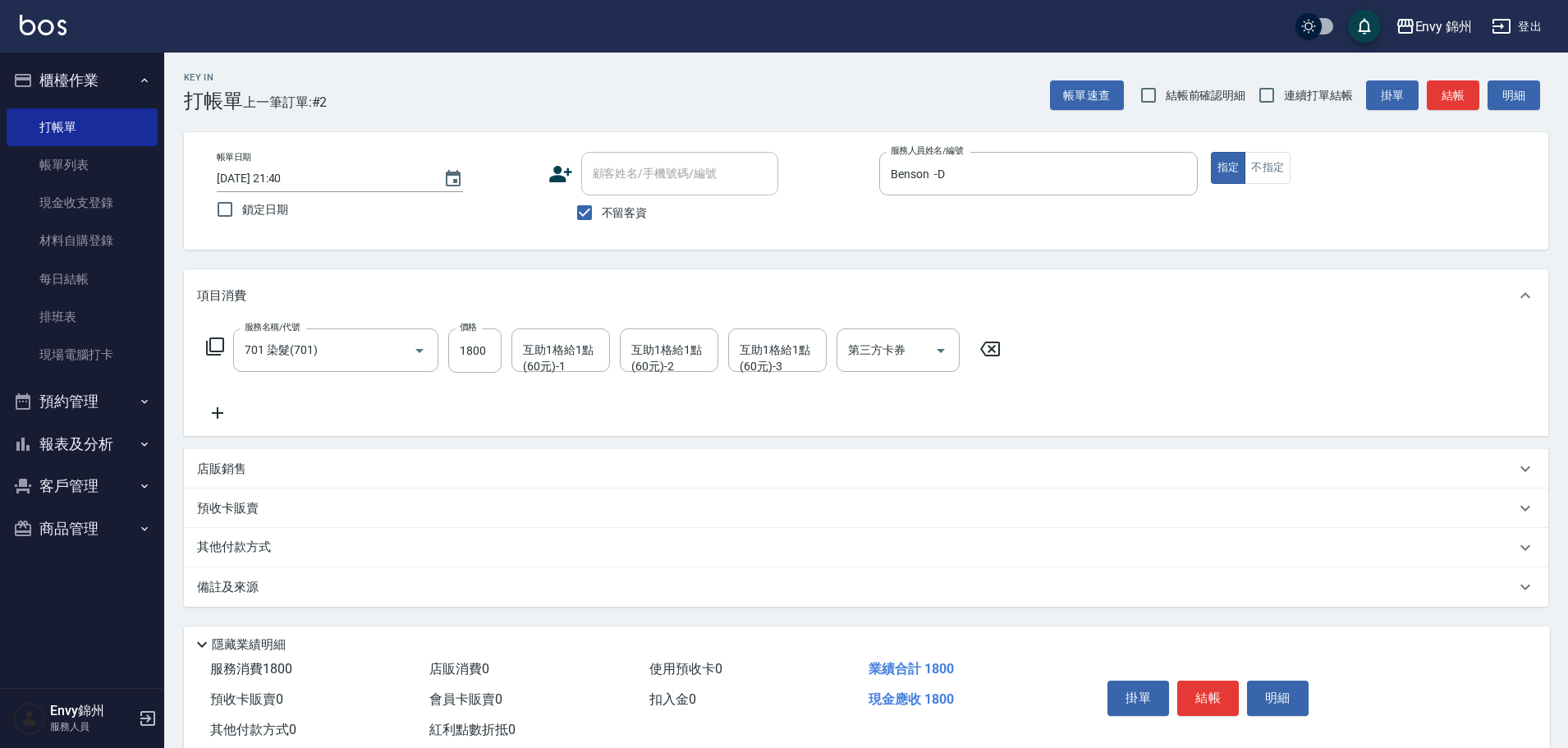
click at [195, 418] on div "服務名稱/代號 701 染髮(701) 服務名稱/代號 價格 1800 價格 互助1格給1點(60元)-1 互助1格給1點(60元)-1 互助1格給1點(60…" at bounding box center [865, 379] width 1364 height 114
click at [226, 410] on icon at bounding box center [217, 412] width 41 height 20
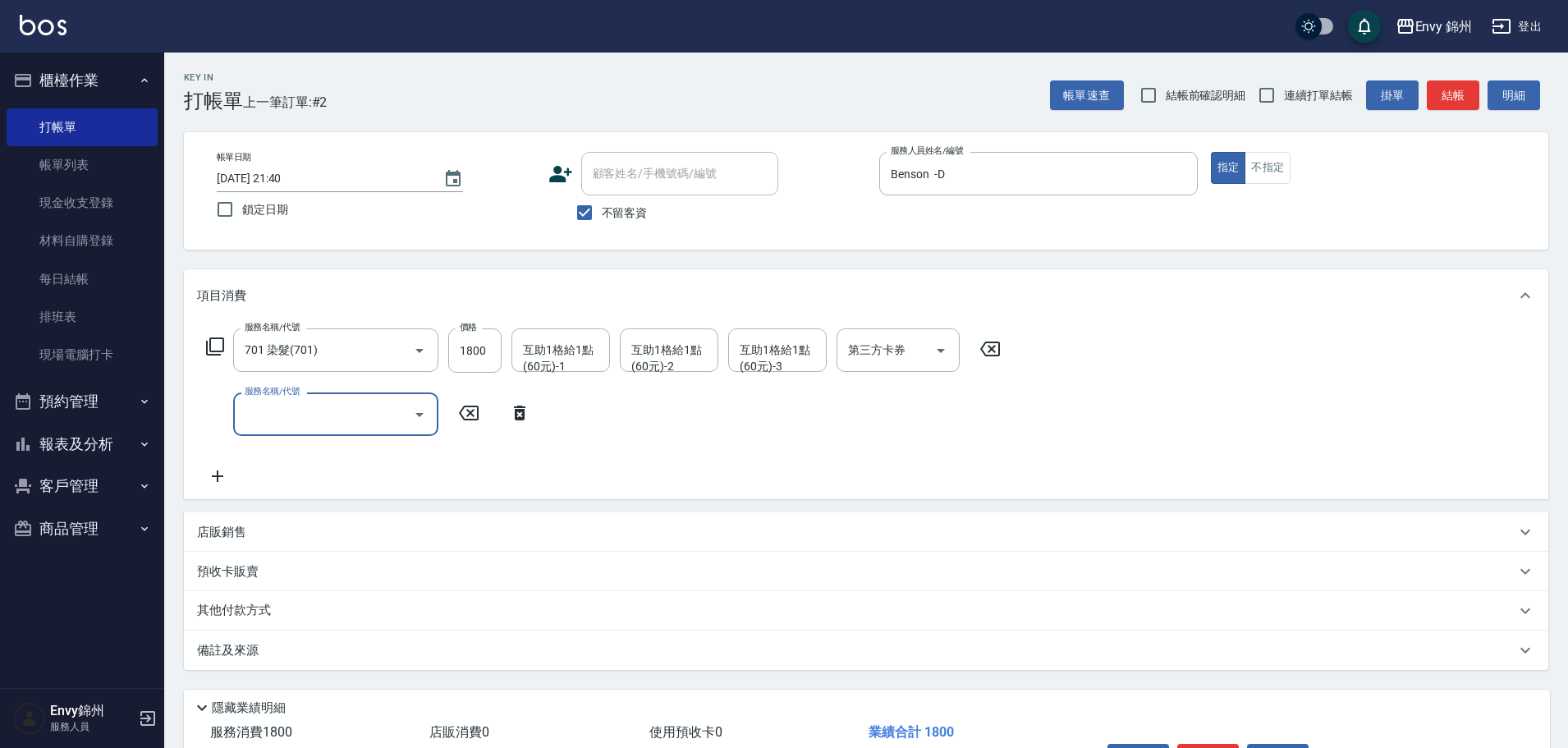
click at [292, 411] on input "服務名稱/代號" at bounding box center [323, 414] width 166 height 29
type input "201 剪髮(201)"
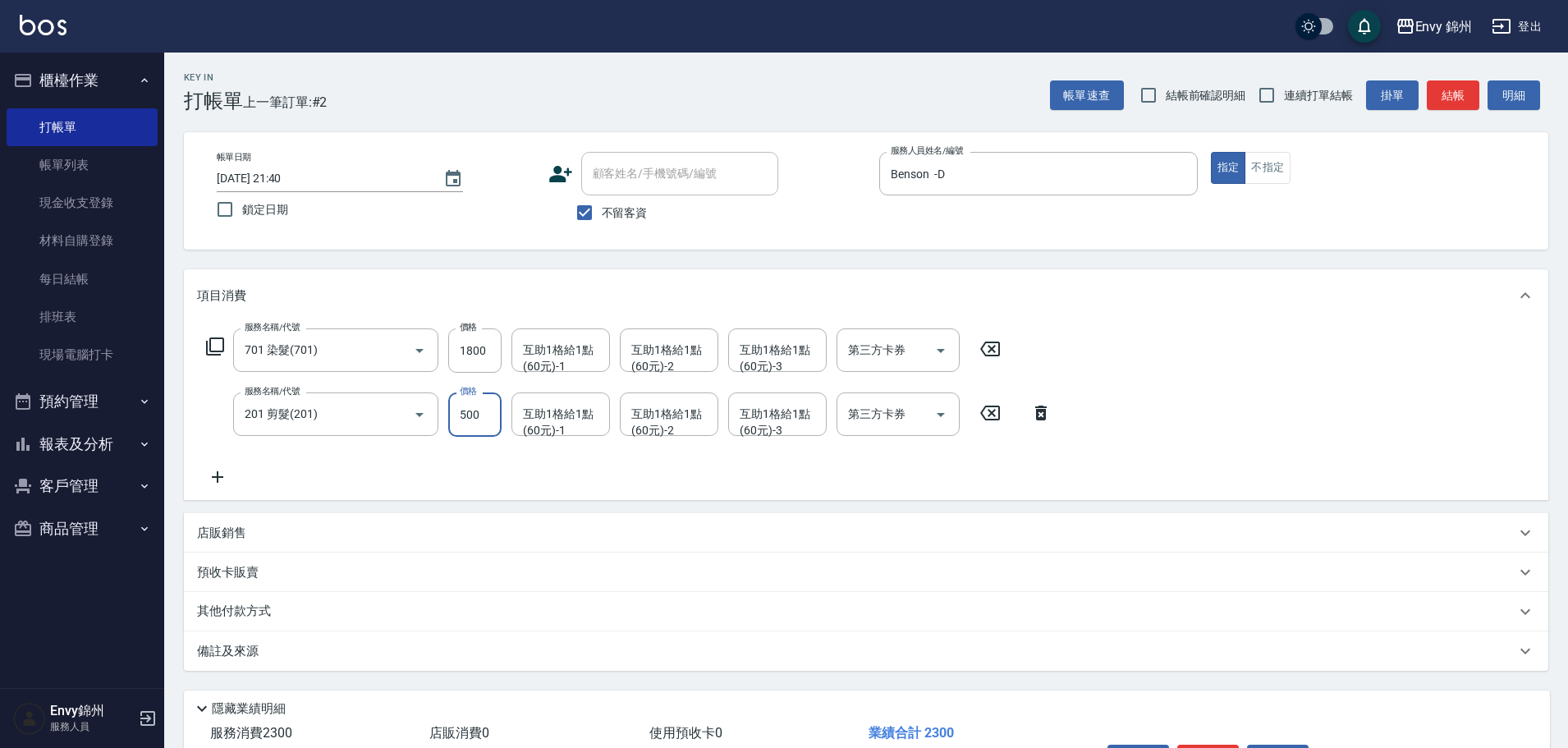
scroll to position [108, 0]
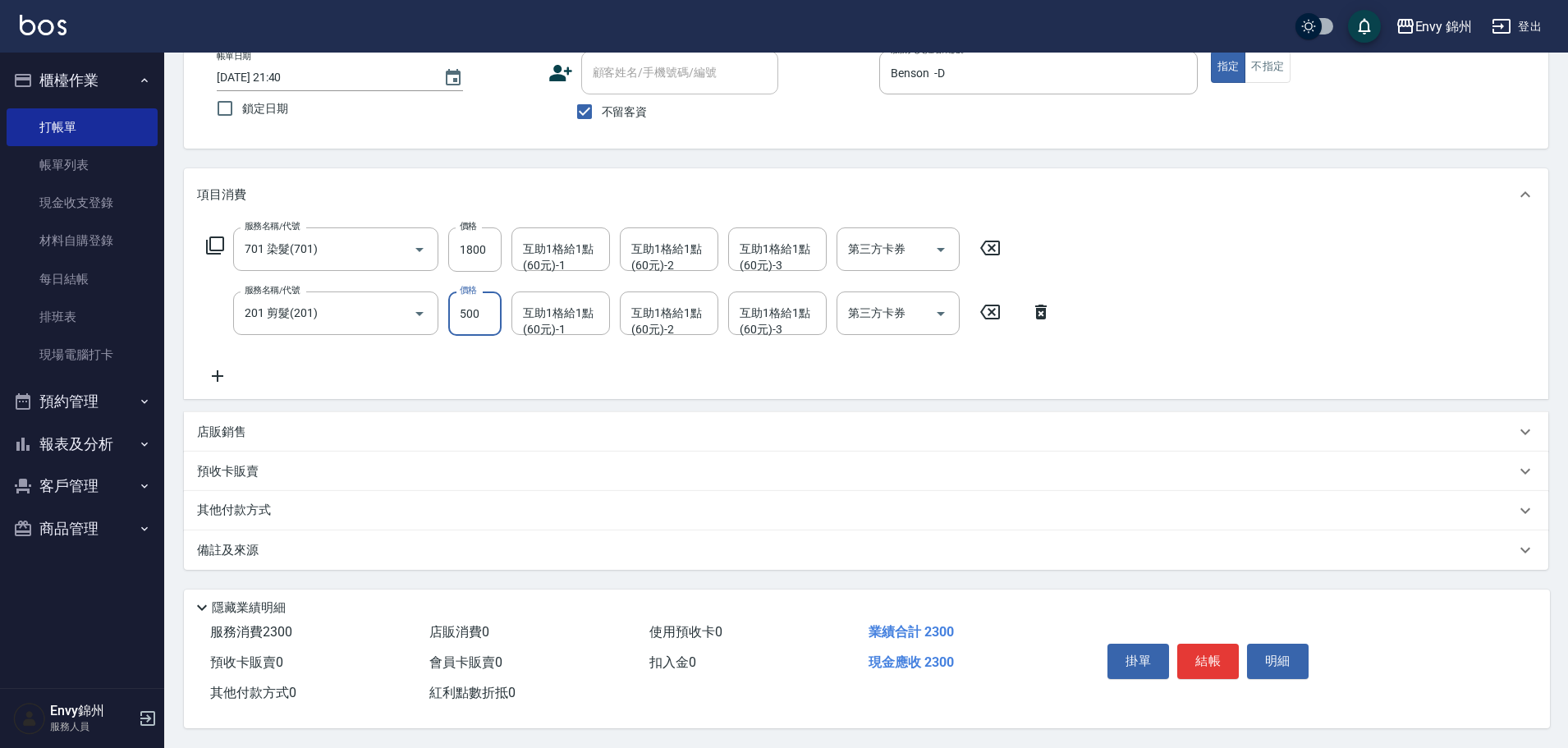
type input "500"
click at [375, 531] on div "備註及來源" at bounding box center [865, 550] width 1364 height 39
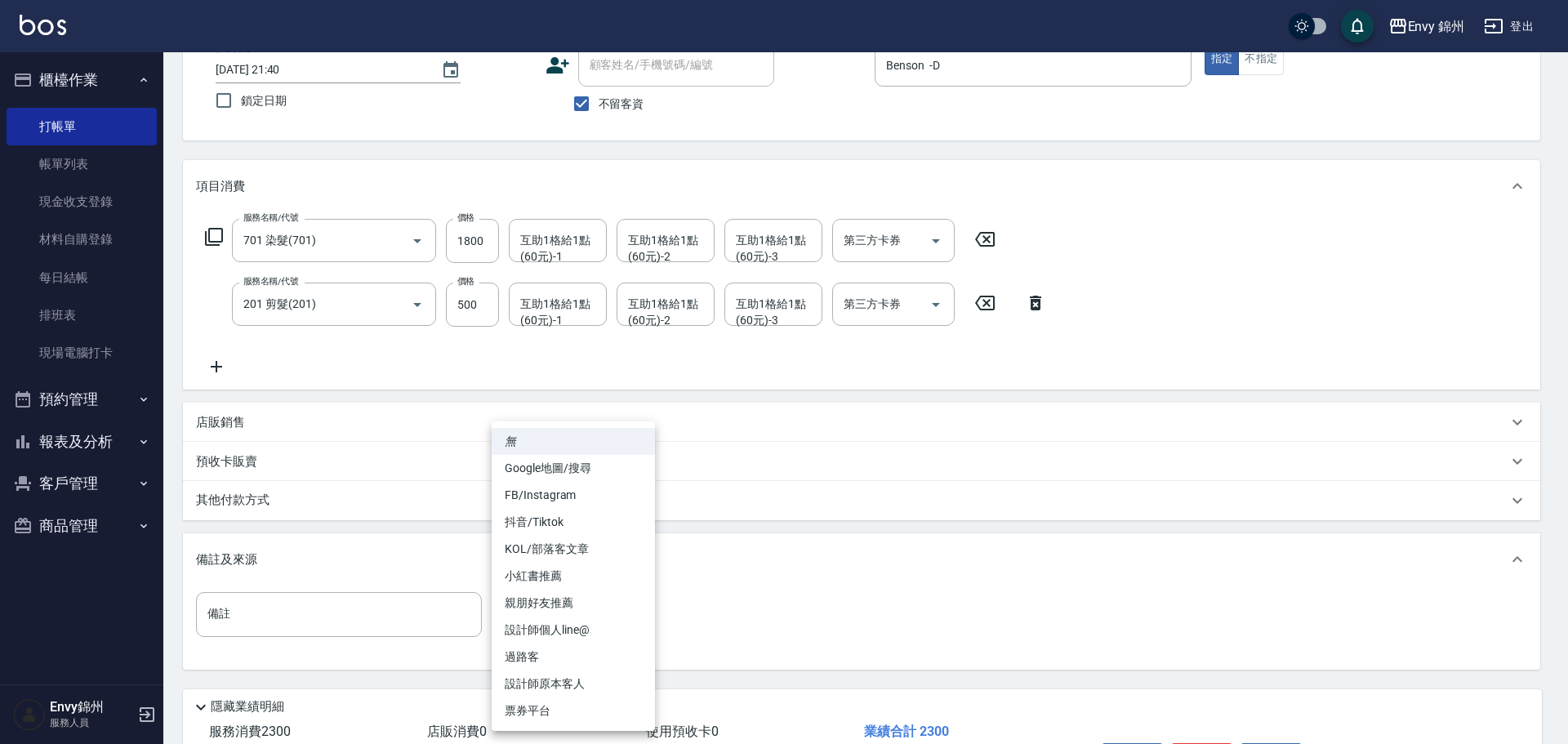
drag, startPoint x: 549, startPoint y: 608, endPoint x: 624, endPoint y: 648, distance: 85.0
click at [549, 609] on body "Envy 錦州 登出 櫃檯作業 打帳單 帳單列表 現金收支登錄 材料自購登錄 每日結帳 排班表 現場電腦打卡 預約管理 預約管理 單日預約紀錄 單週預約紀錄 …" at bounding box center [784, 369] width 1568 height 955
click at [605, 666] on li "過路客" at bounding box center [573, 657] width 163 height 27
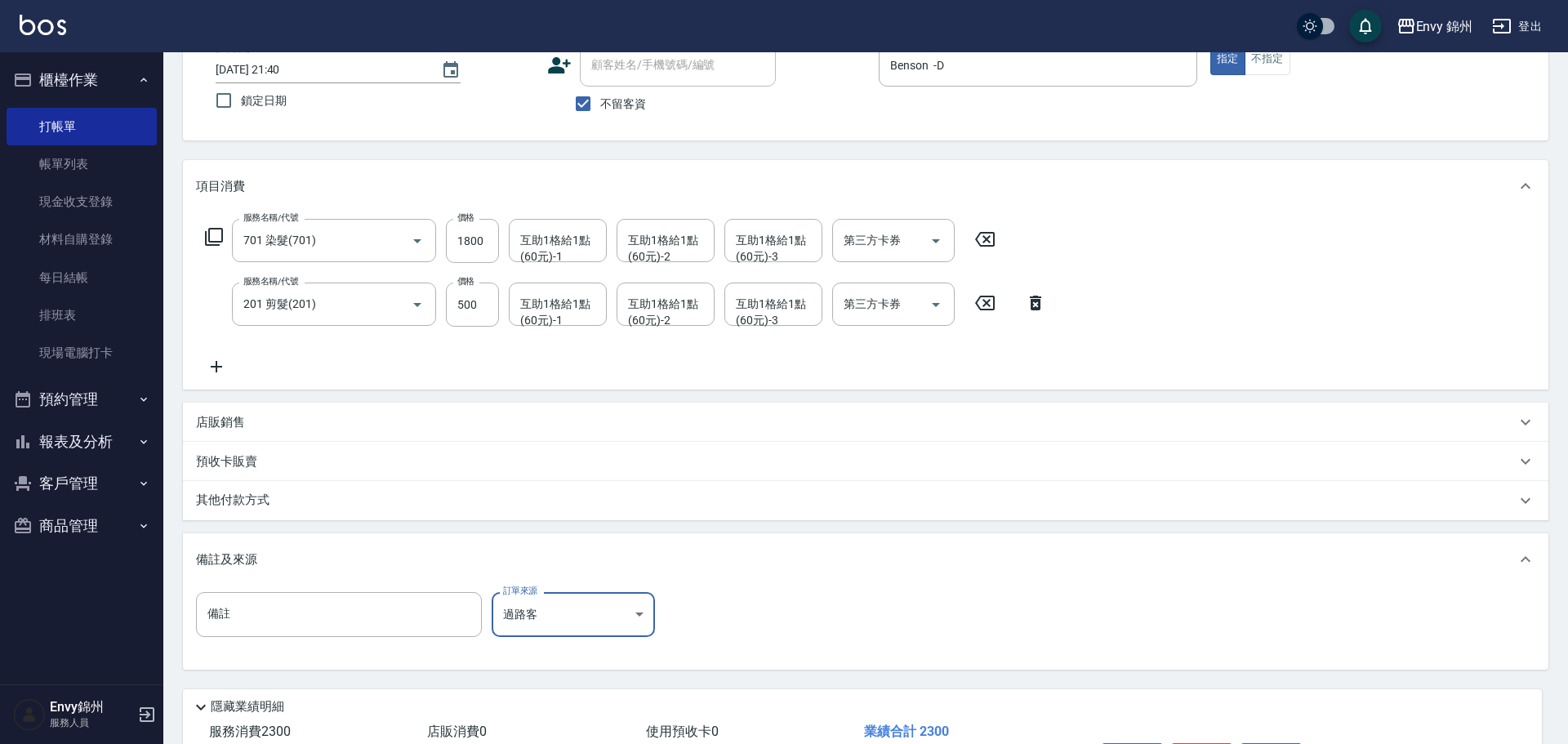
click at [580, 619] on body "Envy 錦州 登出 櫃檯作業 打帳單 帳單列表 現金收支登錄 材料自購登錄 每日結帳 排班表 現場電腦打卡 預約管理 預約管理 單日預約紀錄 單週預約紀錄 …" at bounding box center [784, 369] width 1568 height 955
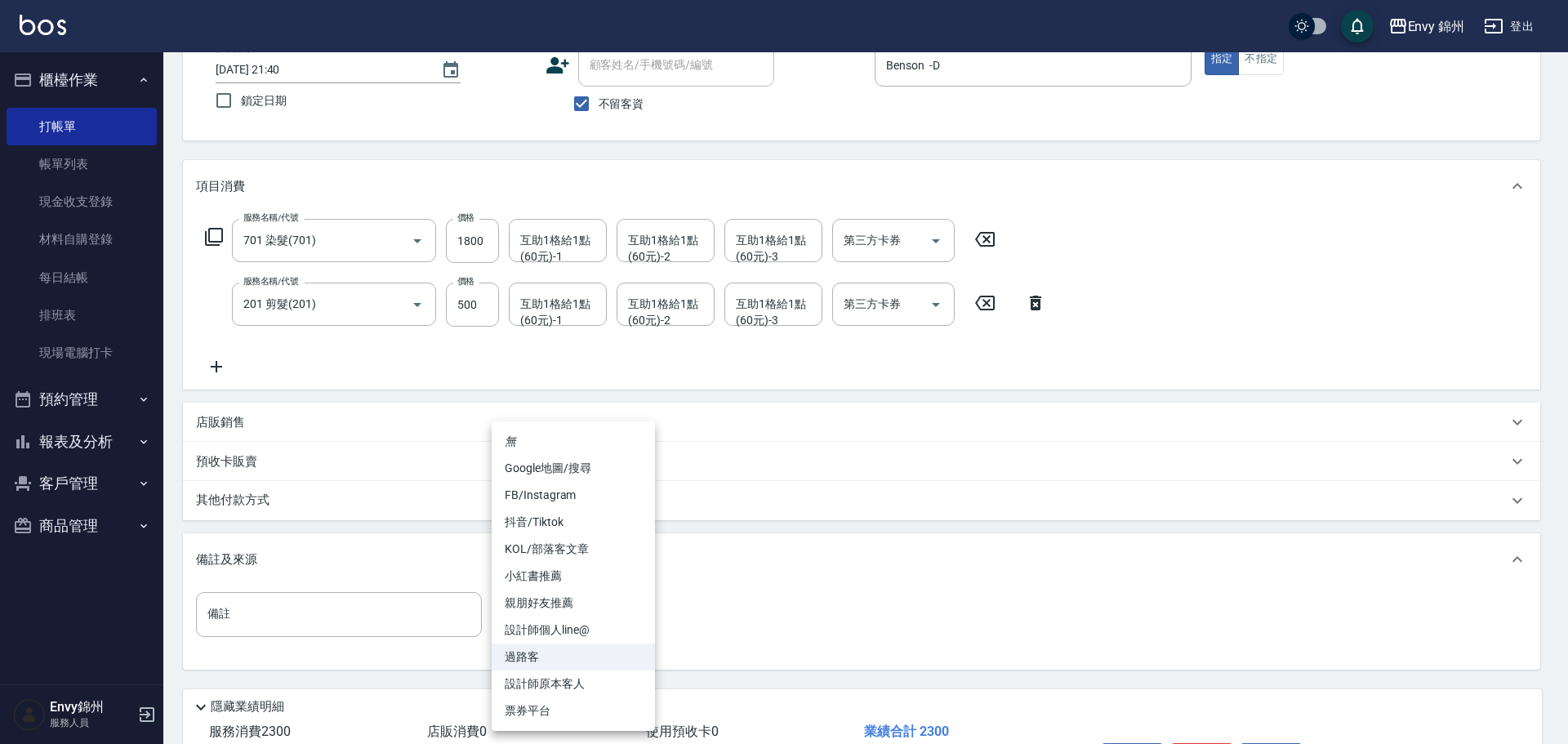
click at [583, 689] on li "設計師原本客人" at bounding box center [573, 684] width 163 height 27
type input "設計師原本客人"
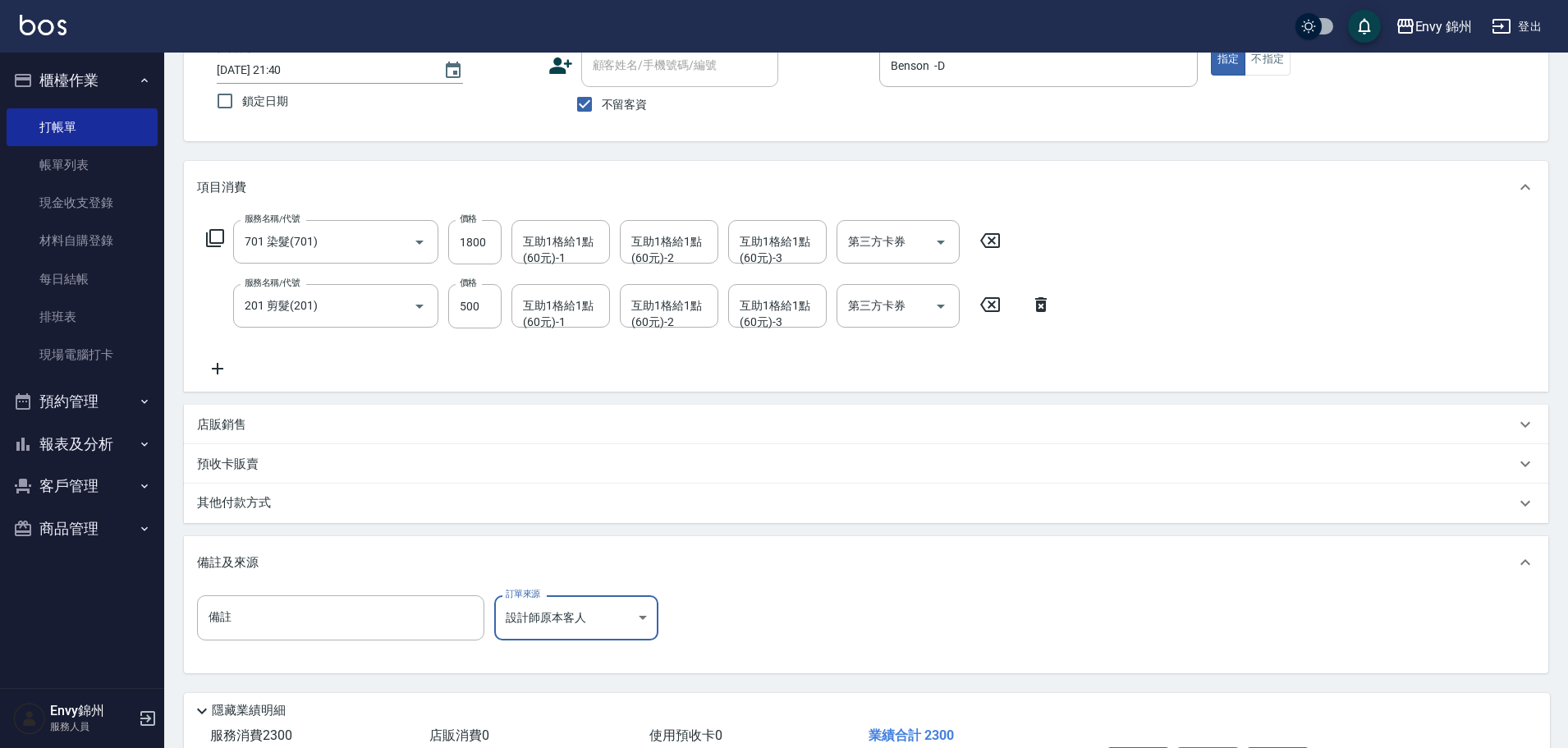
scroll to position [219, 0]
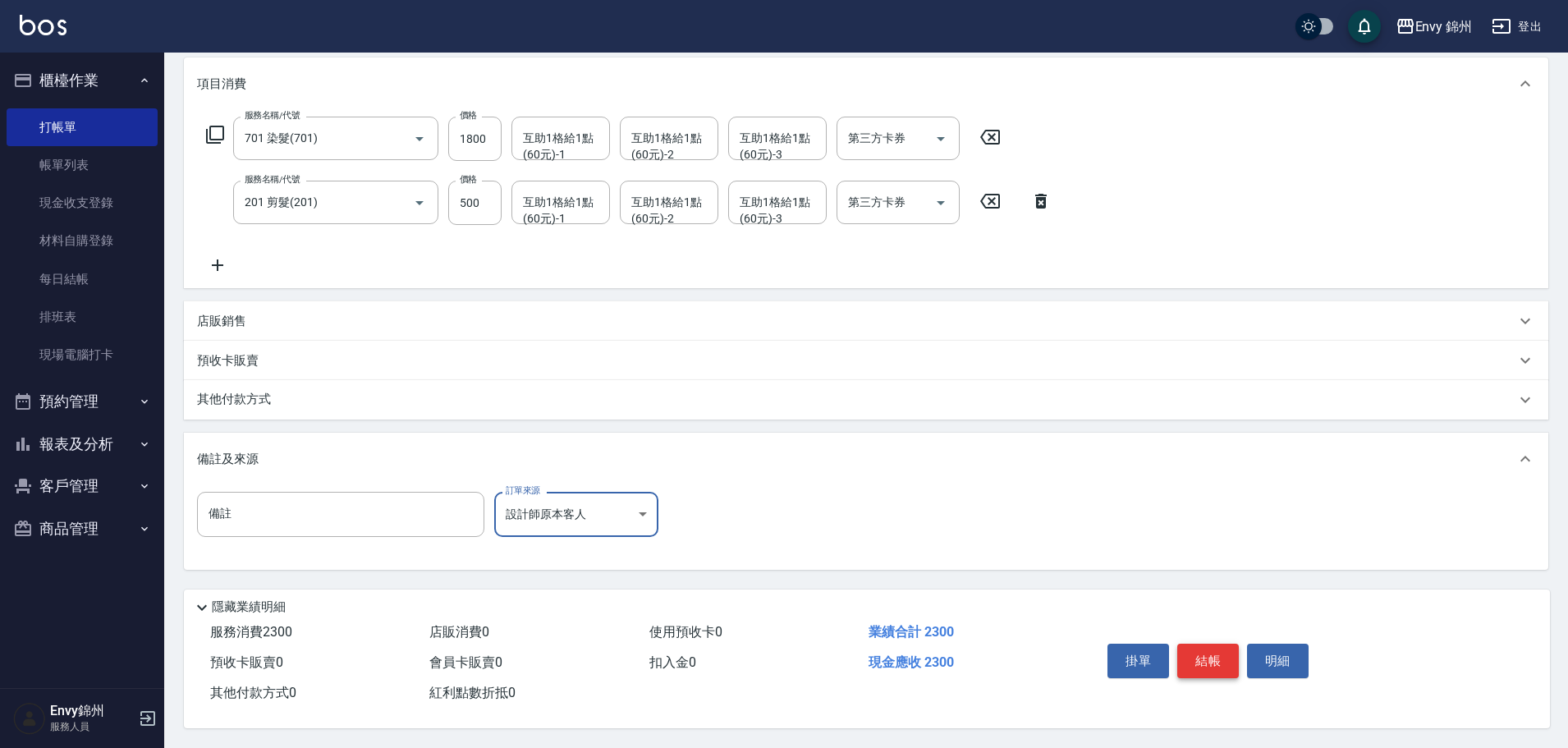
click at [1199, 652] on button "結帳" at bounding box center [1208, 660] width 62 height 35
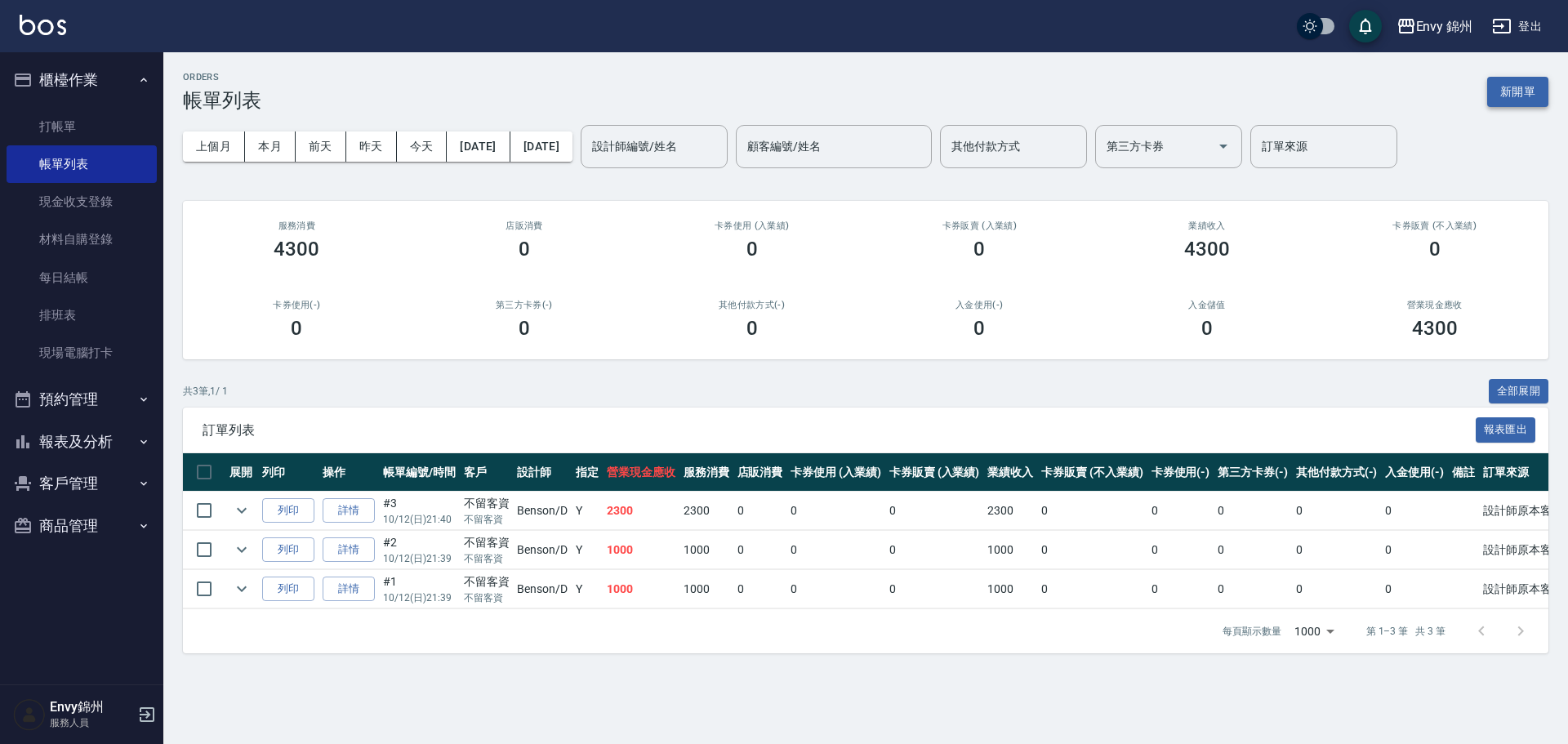
click at [1516, 101] on button "新開單" at bounding box center [1517, 92] width 61 height 31
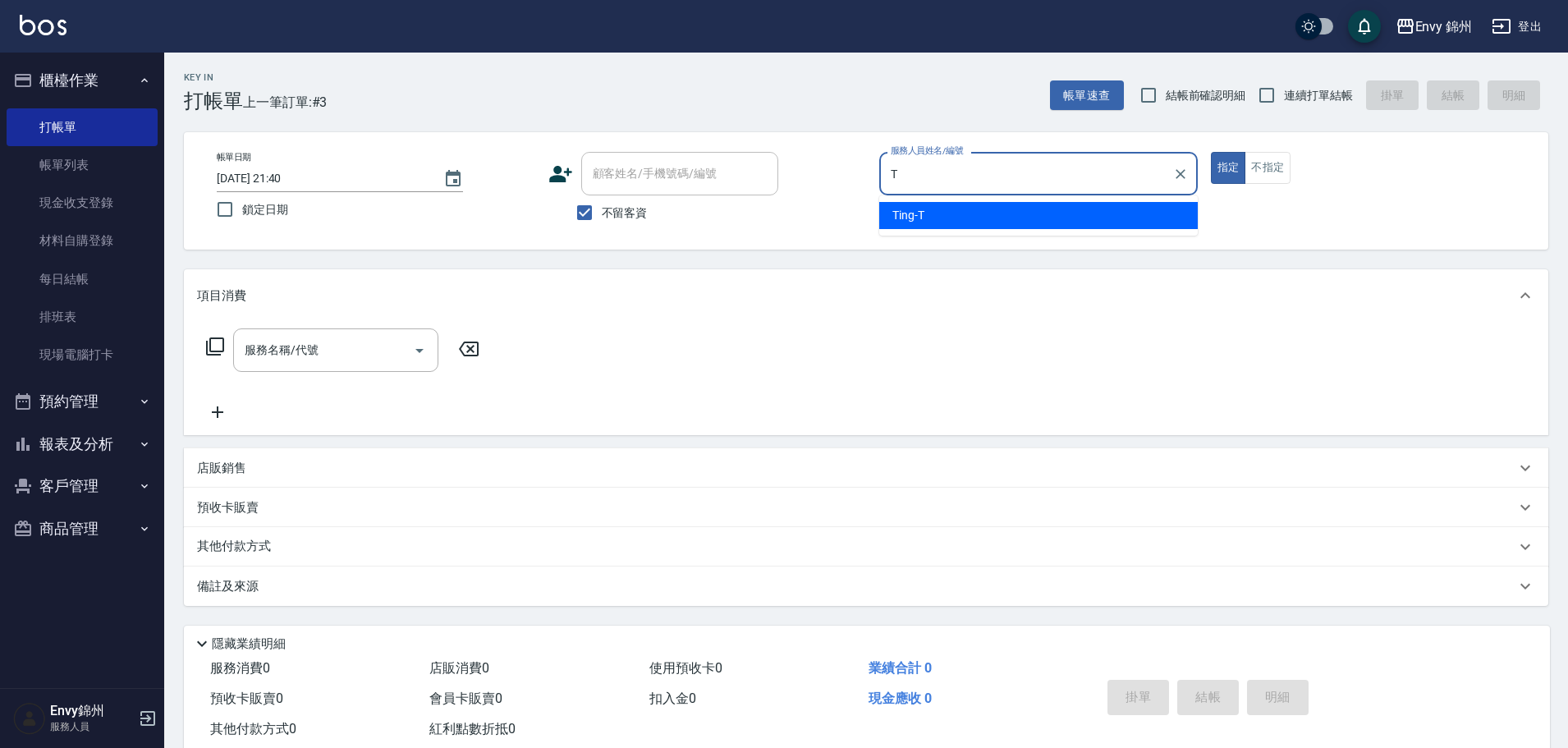
click at [1018, 198] on ul "Ting -T" at bounding box center [1038, 215] width 319 height 40
click at [1014, 206] on div "Ting -T" at bounding box center [1038, 215] width 319 height 27
type input "Ting-T"
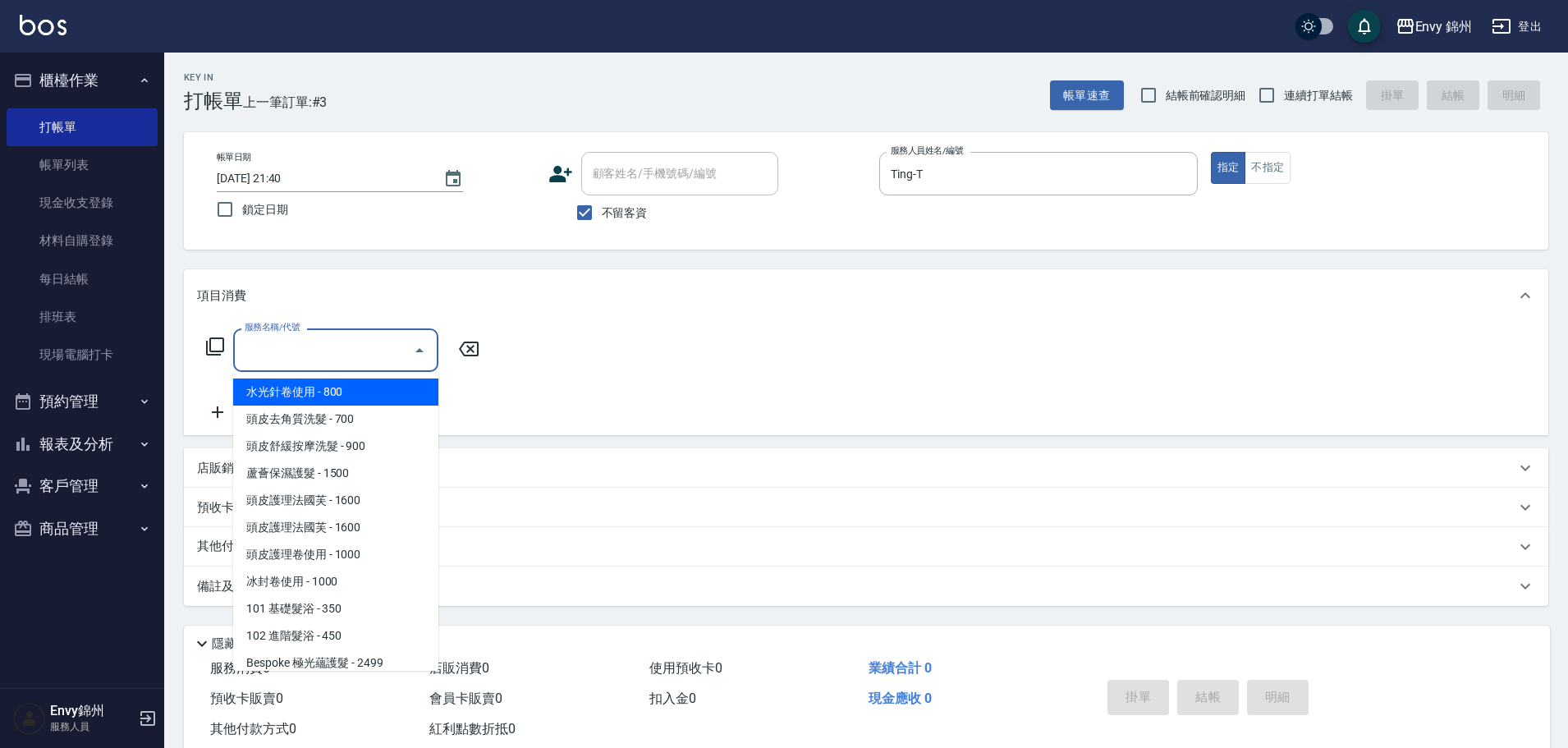
click at [336, 347] on input "服務名稱/代號" at bounding box center [323, 350] width 166 height 29
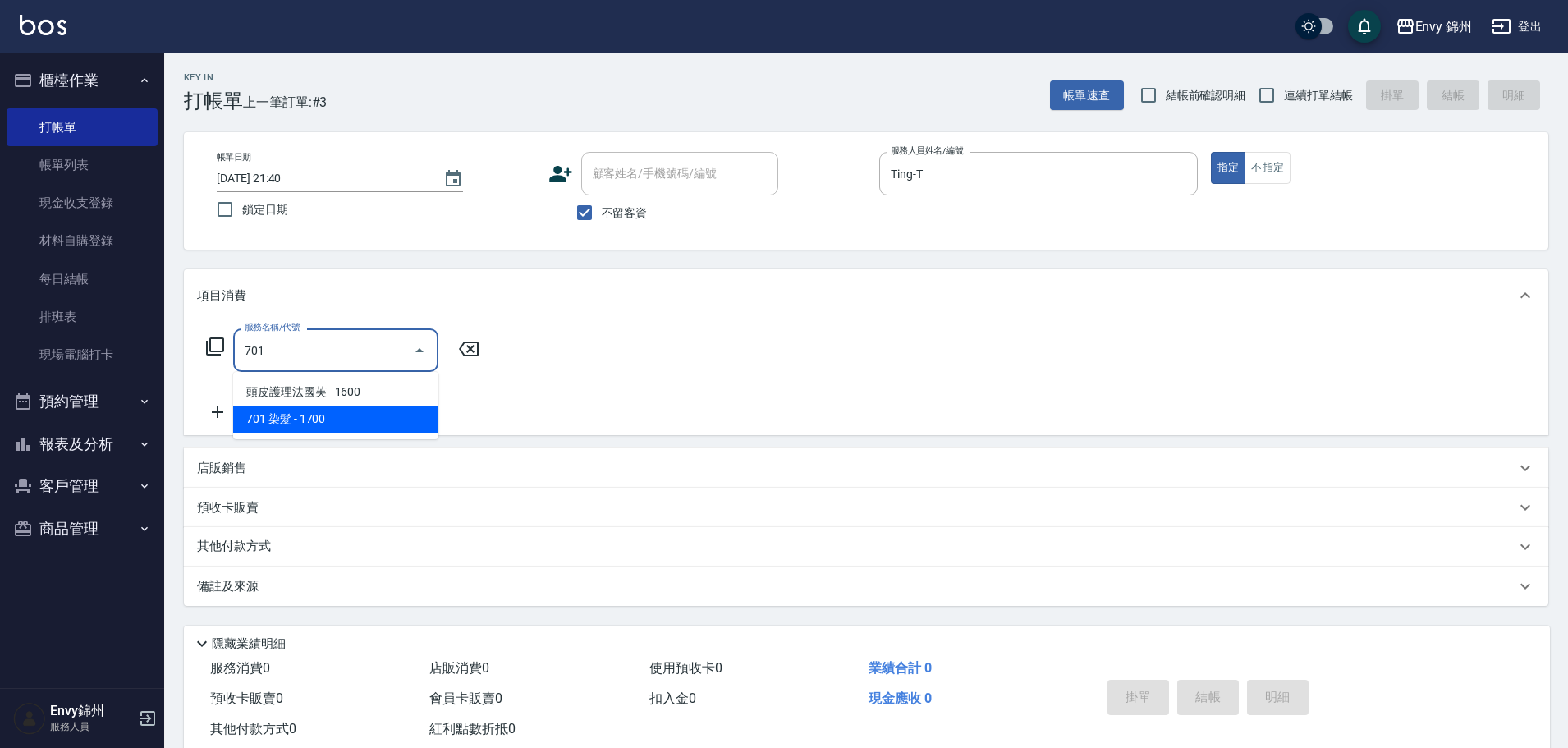
type input "701 染髮(701)"
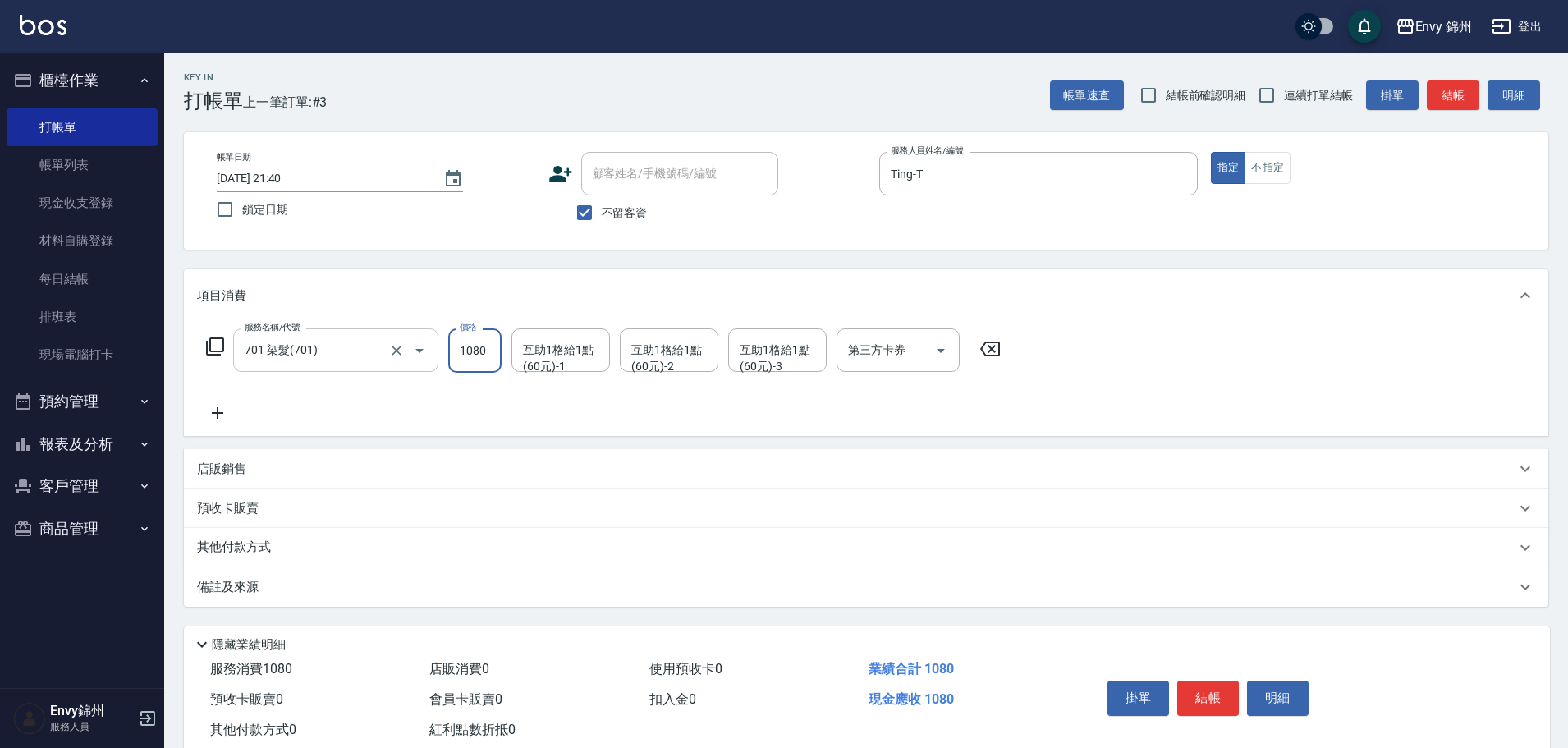
type input "1080"
type input "T"
drag, startPoint x: 548, startPoint y: 400, endPoint x: 585, endPoint y: 352, distance: 60.6
click at [585, 352] on body "Envy 錦州 登出 櫃檯作業 打帳單 帳單列表 現金收支登錄 材料自購登錄 每日結帳 排班表 現場電腦打卡 預約管理 預約管理 單日預約紀錄 單週預約紀錄 …" at bounding box center [784, 393] width 1568 height 785
click at [585, 352] on icon "Clear" at bounding box center [593, 351] width 17 height 17
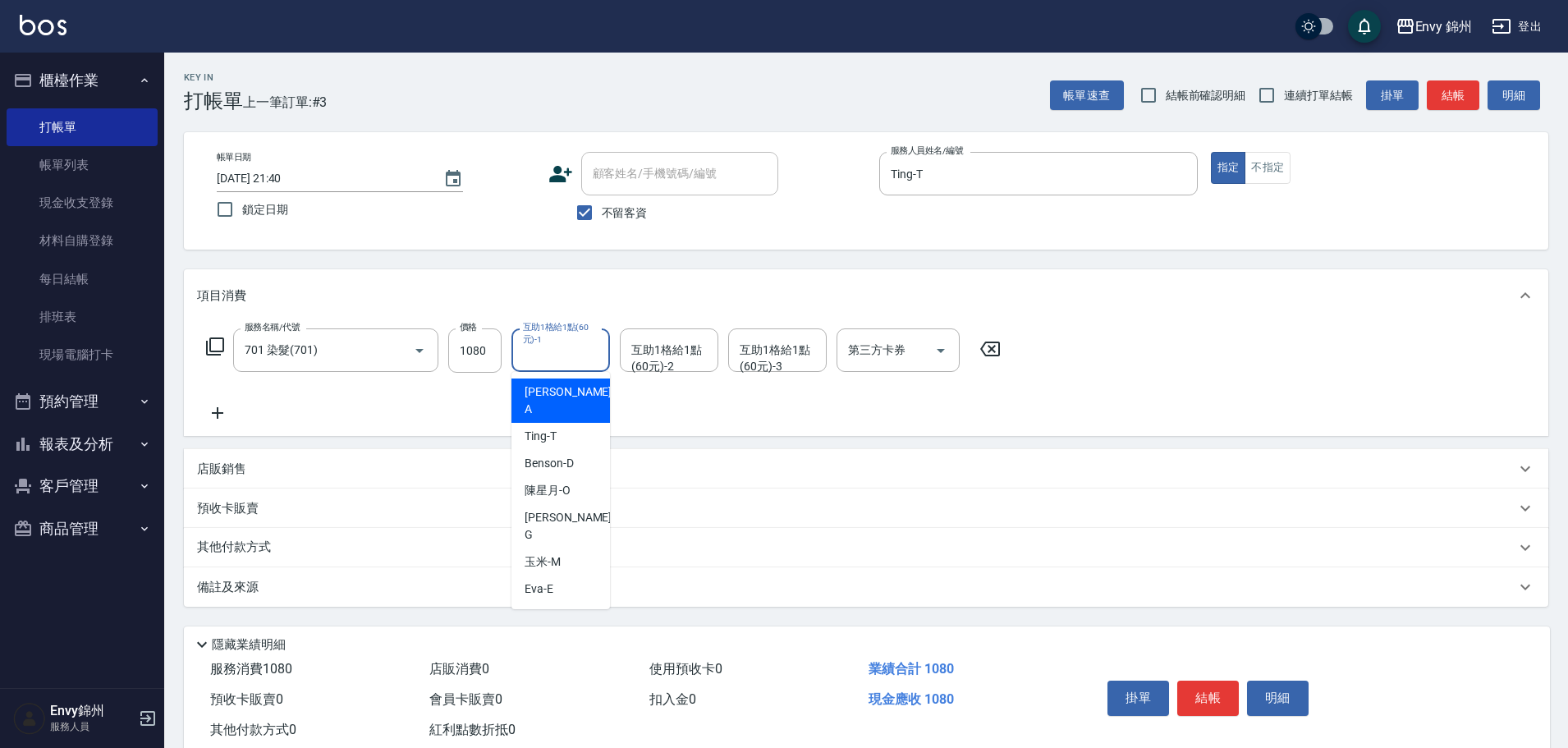
click at [544, 359] on input "互助1格給1點(60元)-1" at bounding box center [560, 350] width 84 height 29
click at [550, 379] on ul "Annie -A Eva -E" at bounding box center [561, 414] width 99 height 85
click at [550, 381] on div "Annie -A" at bounding box center [561, 401] width 99 height 45
type input "[PERSON_NAME]"
drag, startPoint x: 213, startPoint y: 469, endPoint x: 277, endPoint y: 533, distance: 90.5
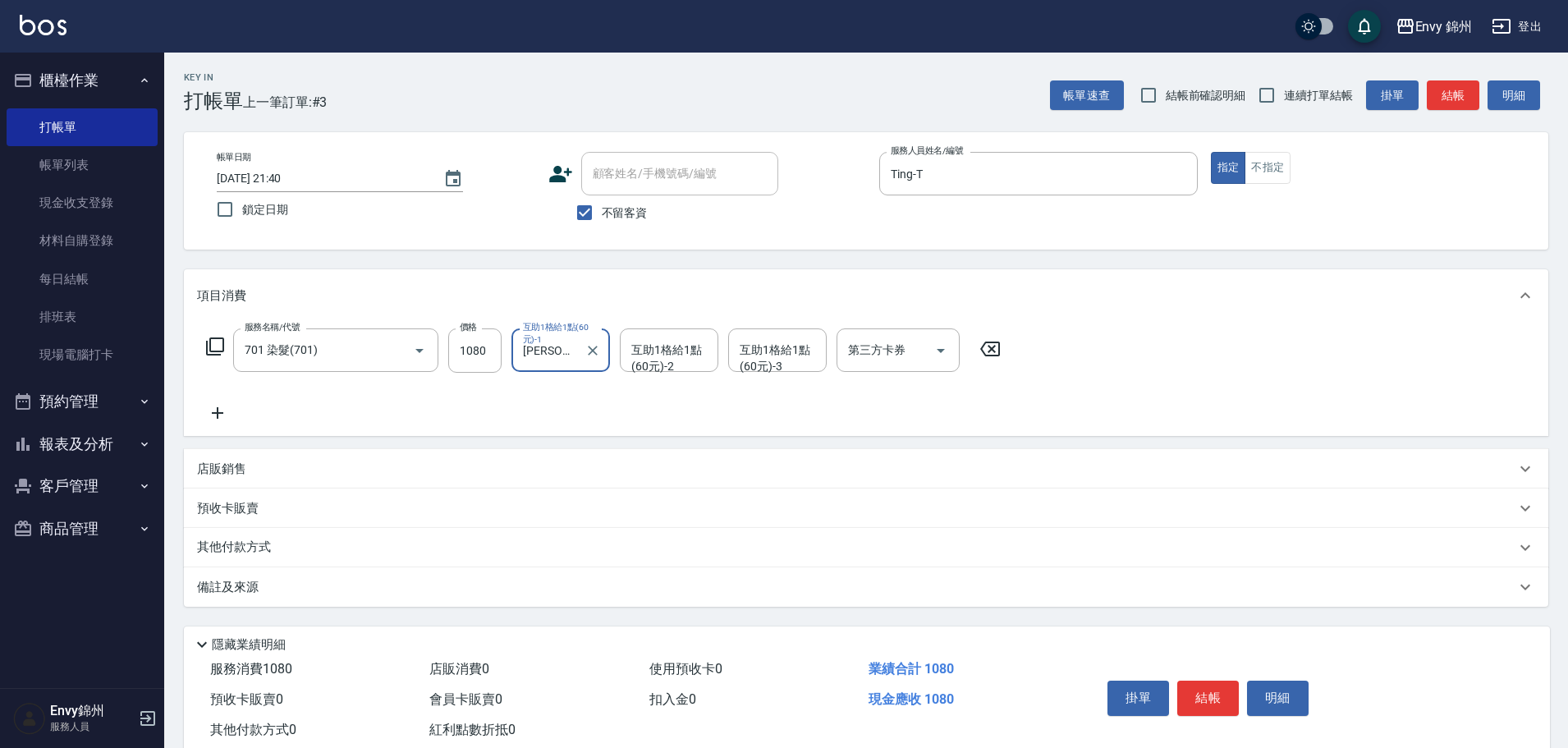
click at [214, 469] on p "店販銷售" at bounding box center [221, 469] width 49 height 17
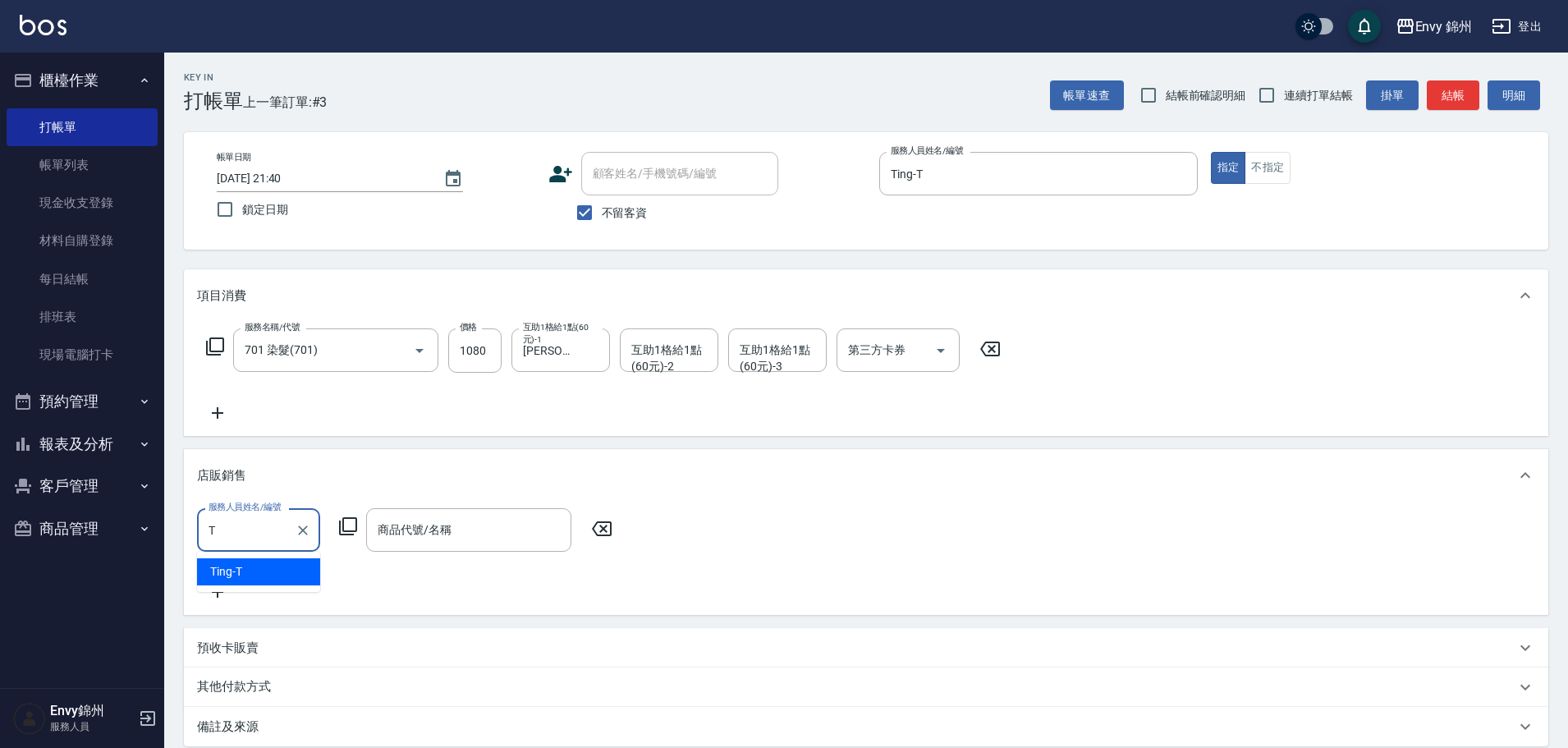
drag, startPoint x: 255, startPoint y: 575, endPoint x: 486, endPoint y: 521, distance: 237.2
click at [254, 575] on div "Ting -T" at bounding box center [258, 572] width 123 height 27
type input "Ting-T"
click at [484, 521] on input "商品代號/名稱" at bounding box center [469, 530] width 190 height 29
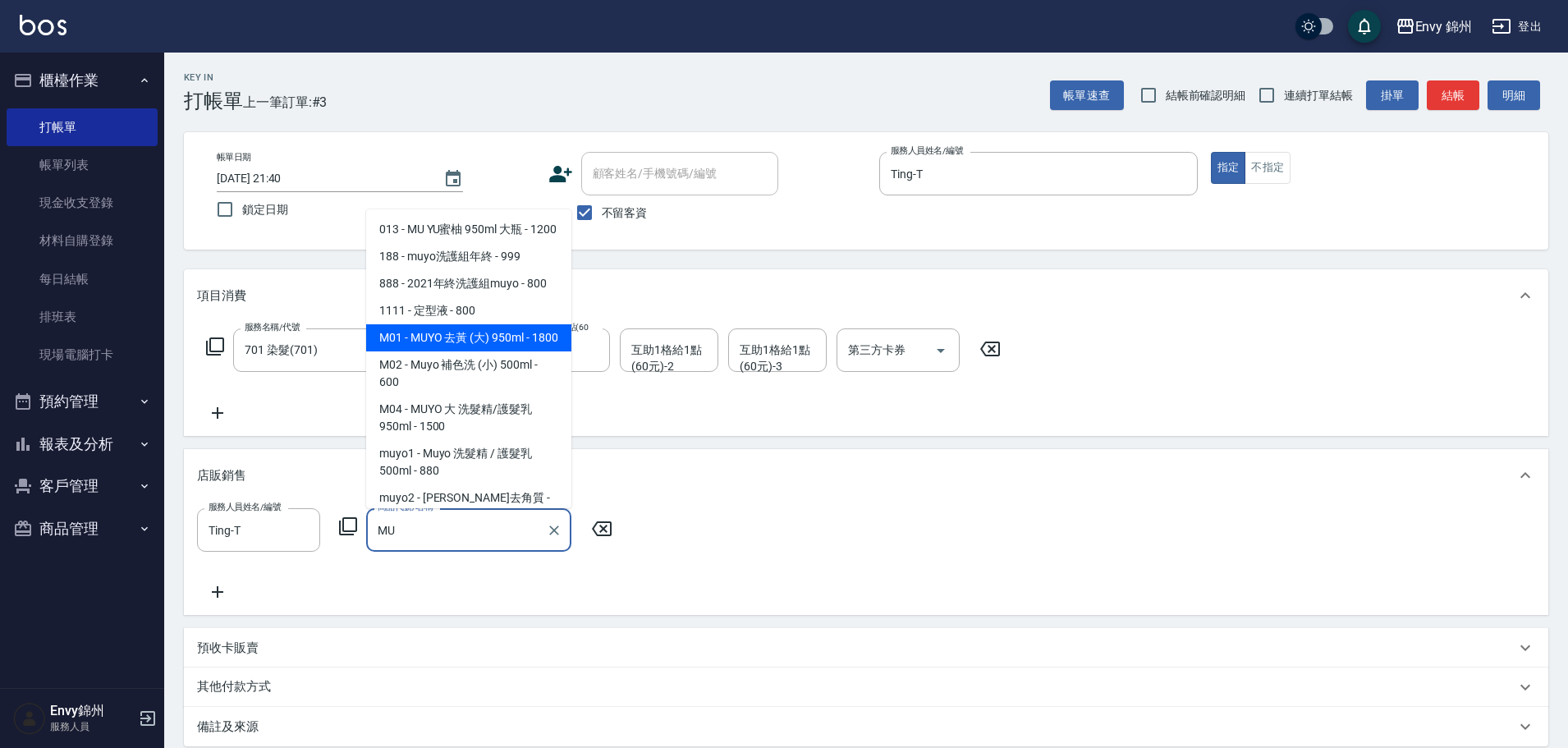
click at [504, 352] on span "M01 - MUYO 去黃 (大) 950ml - 1800" at bounding box center [469, 338] width 205 height 27
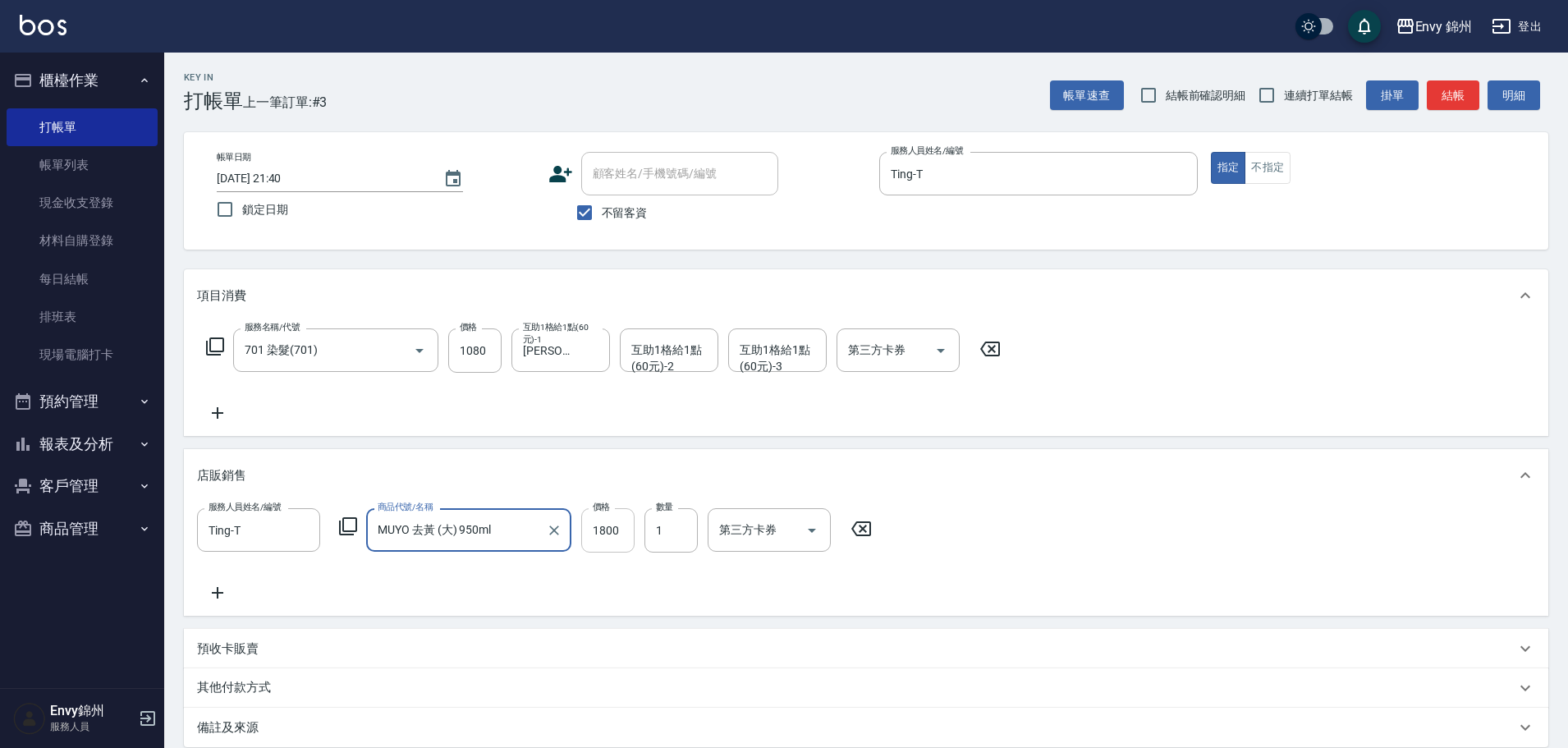
type input "MUYO 去黃 (大) 950ml"
click at [608, 534] on input "1800" at bounding box center [607, 531] width 53 height 45
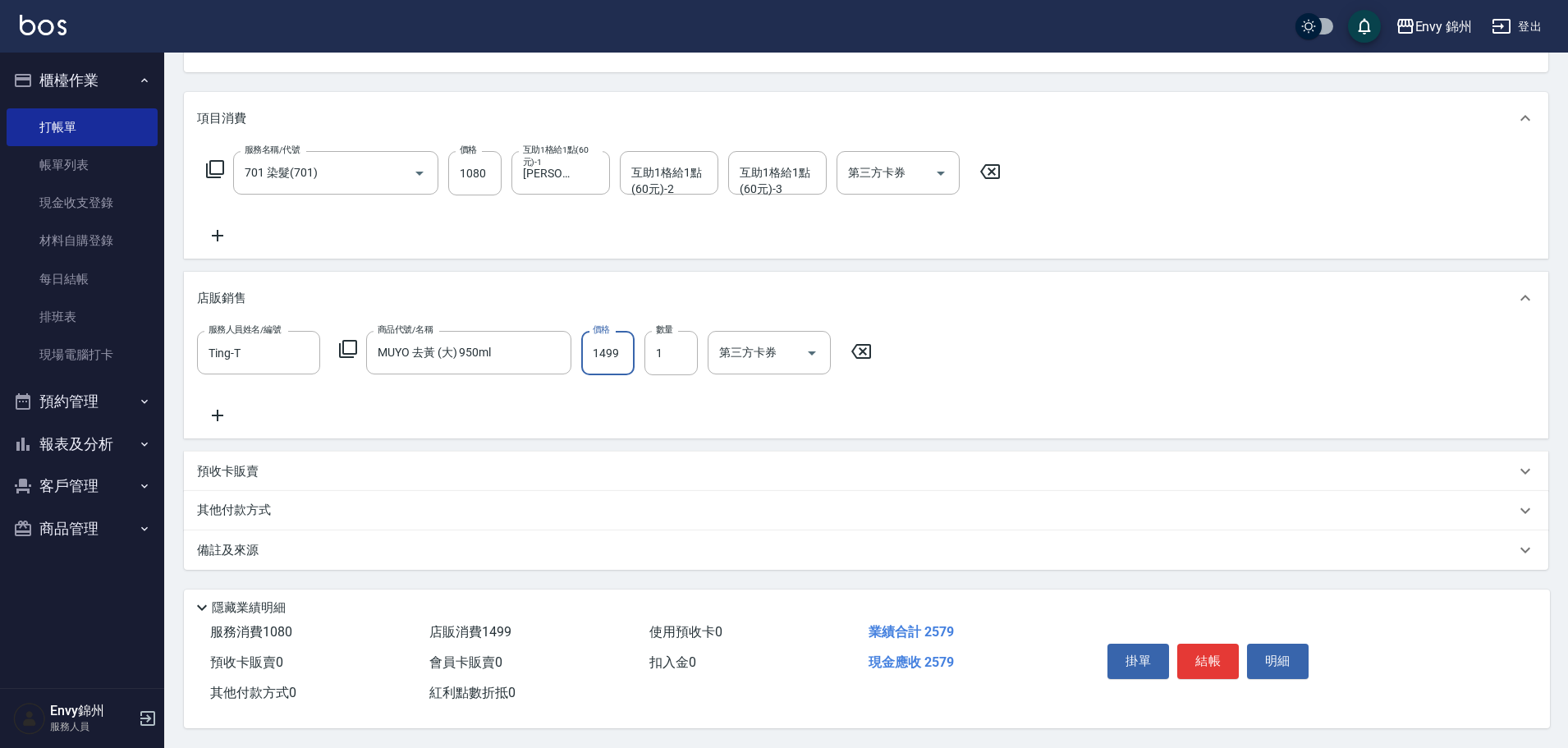
type input "1499"
click at [276, 510] on p "其他付款方式" at bounding box center [238, 510] width 82 height 18
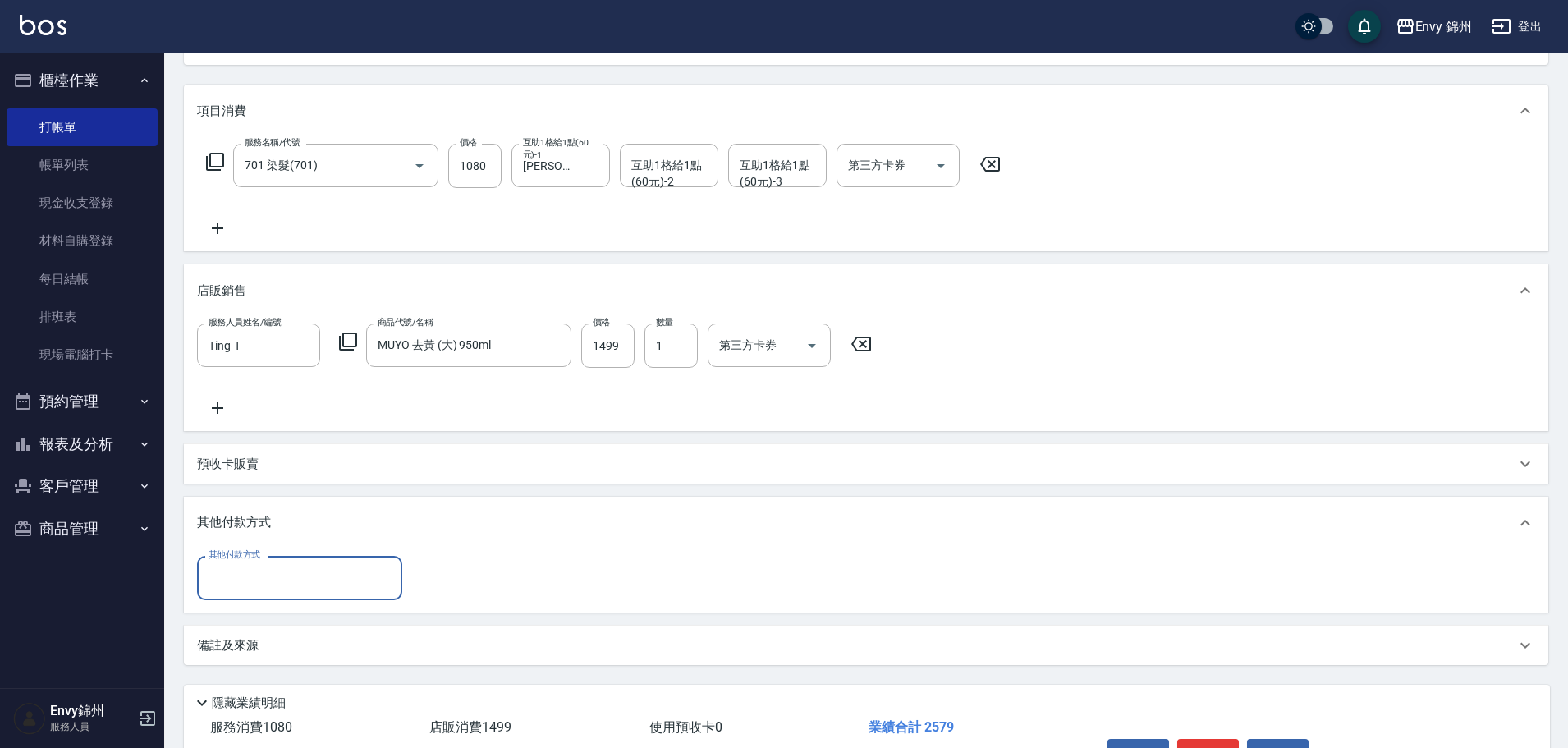
scroll to position [0, 0]
click at [269, 603] on div "其他付款方式 其他付款方式" at bounding box center [865, 581] width 1364 height 63
click at [284, 584] on input "其他付款方式" at bounding box center [299, 577] width 190 height 29
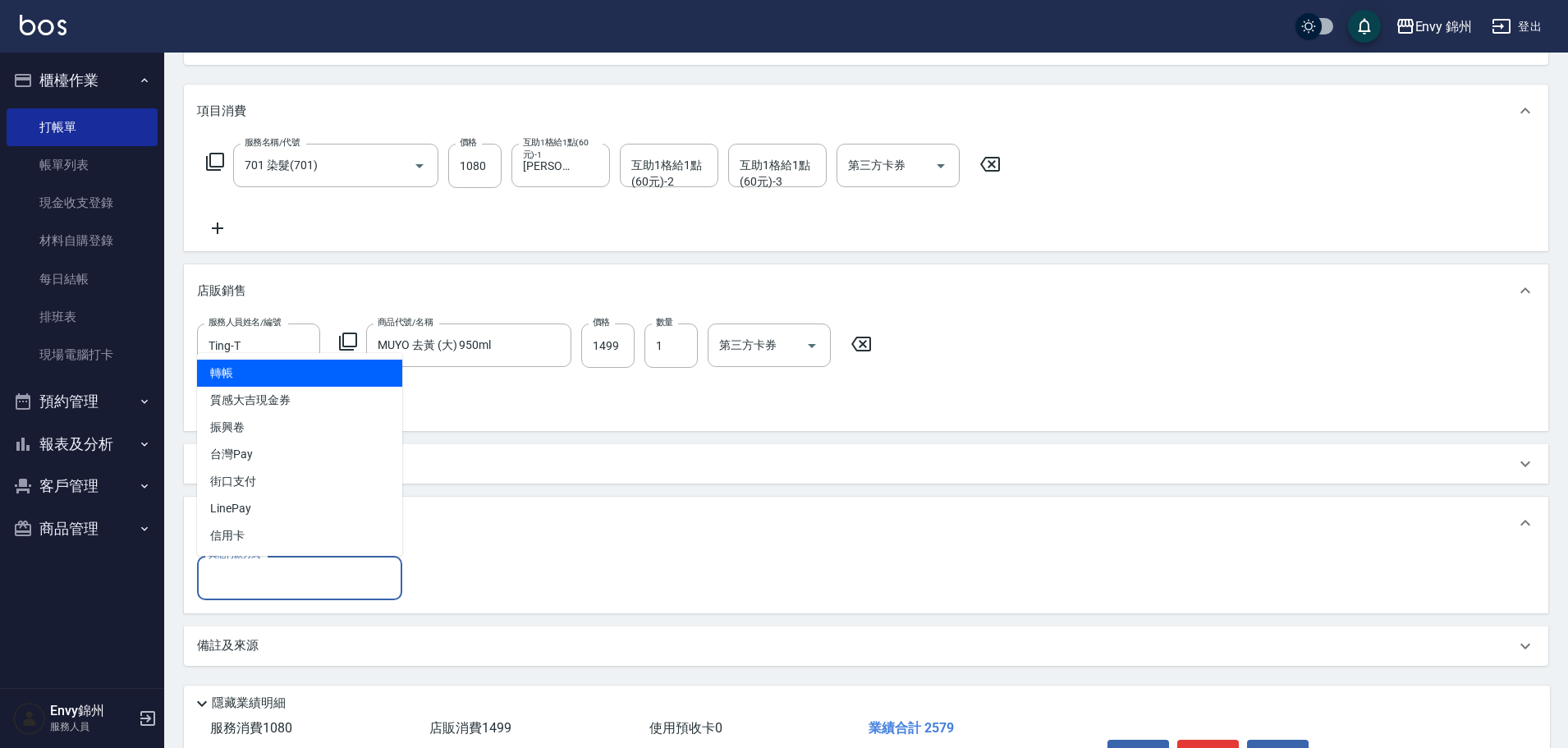
click at [272, 545] on span "信用卡" at bounding box center [299, 535] width 205 height 27
type input "信用卡"
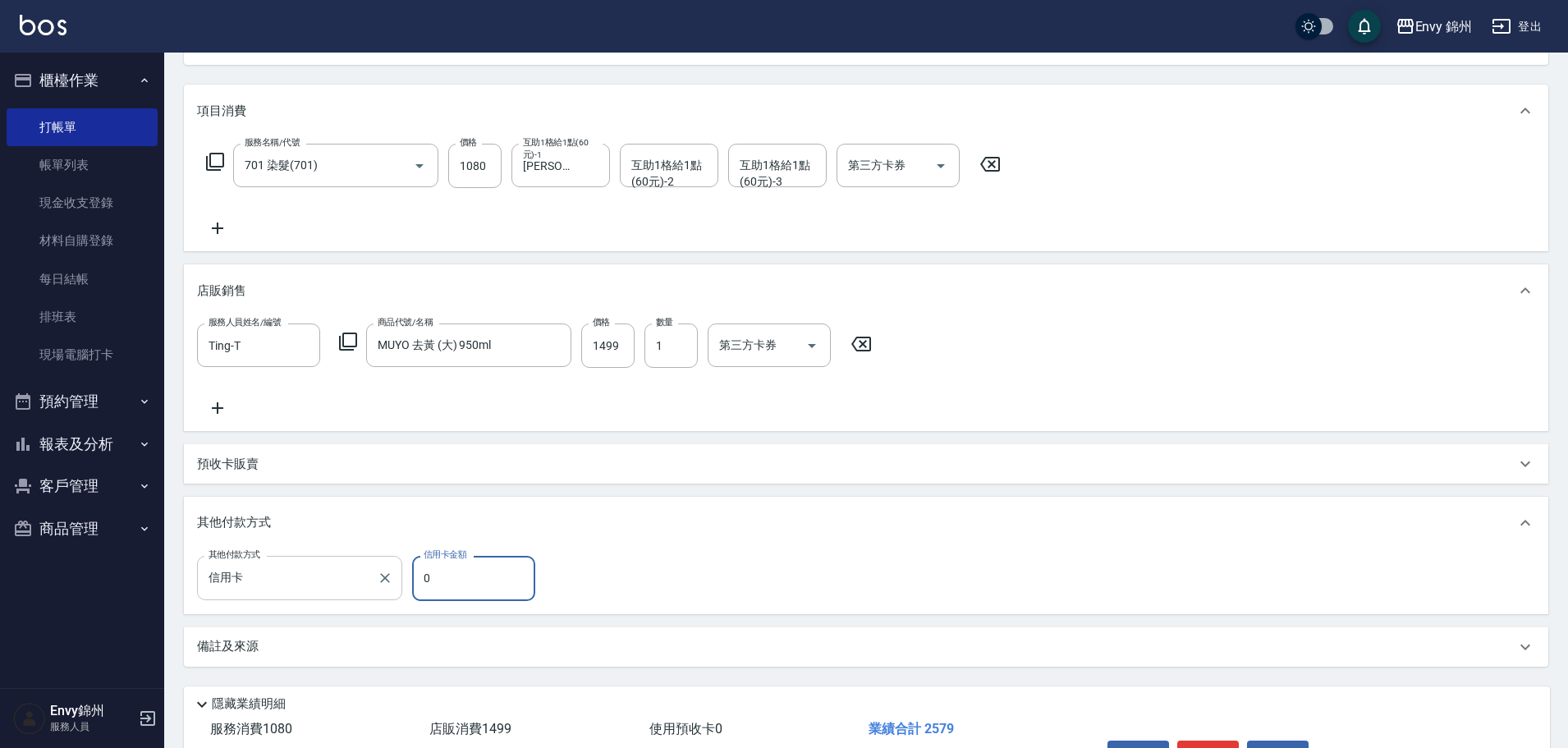
drag, startPoint x: 445, startPoint y: 594, endPoint x: 374, endPoint y: 588, distance: 71.3
click at [376, 591] on div "其他付款方式 信用卡 其他付款方式 信用卡金額 0 信用卡金額" at bounding box center [370, 578] width 348 height 45
type input "2579"
click at [320, 651] on div "備註及來源" at bounding box center [856, 646] width 1318 height 17
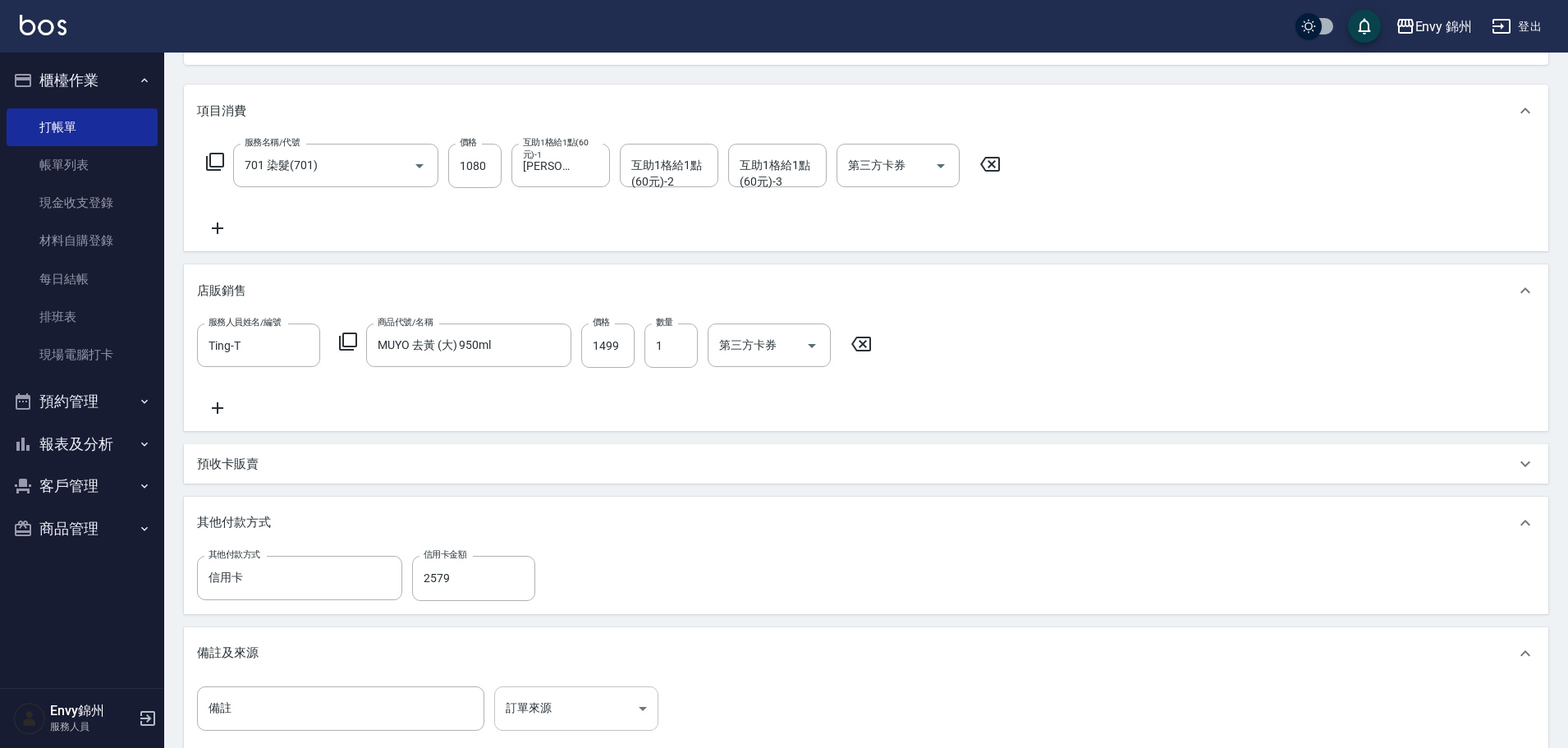
click at [558, 704] on body "Envy 錦州 登出 櫃檯作業 打帳單 帳單列表 現金收支登錄 材料自購登錄 每日結帳 排班表 現場電腦打卡 預約管理 預約管理 單日預約紀錄 單週預約紀錄 …" at bounding box center [784, 379] width 1568 height 1127
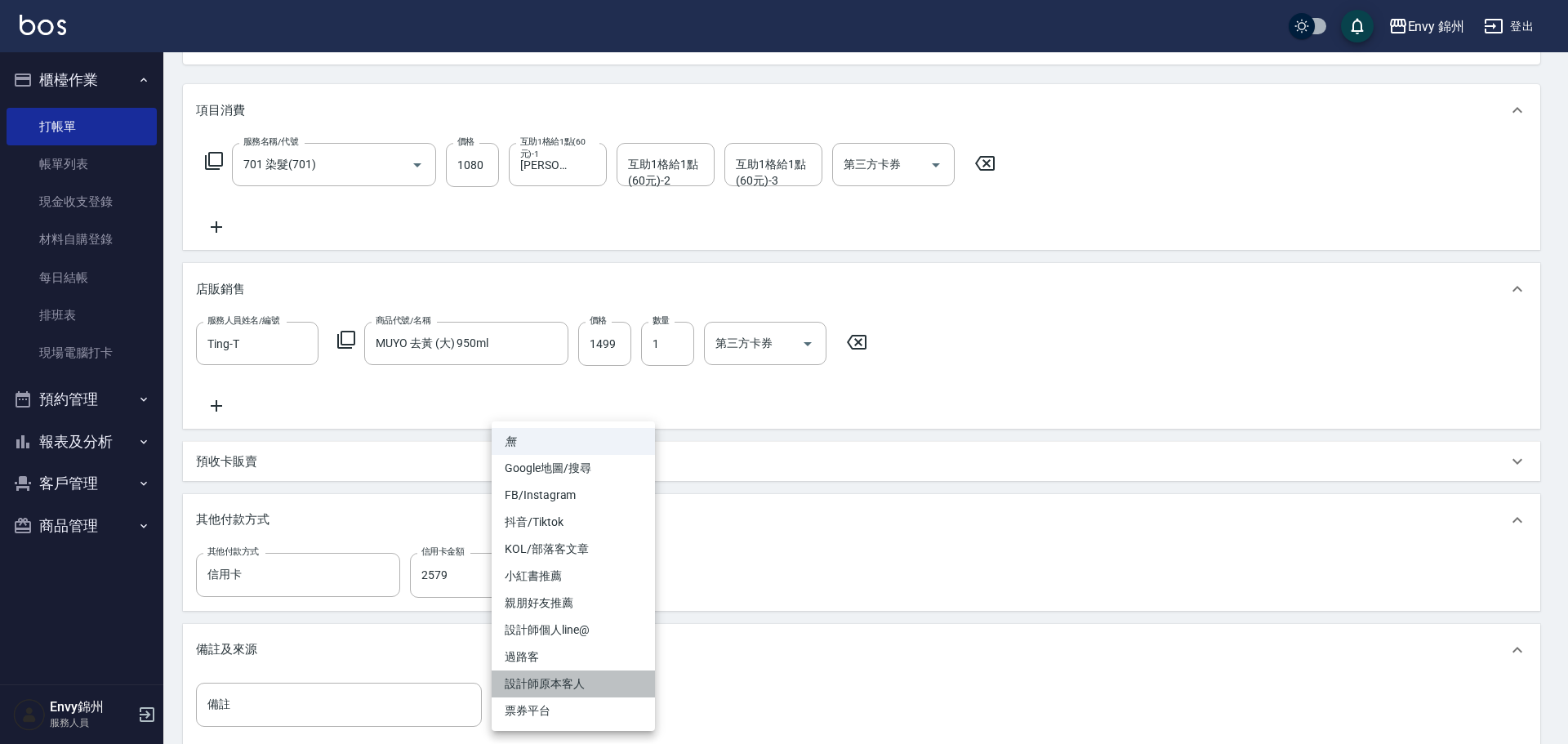
click at [587, 683] on li "設計師原本客人" at bounding box center [573, 684] width 163 height 27
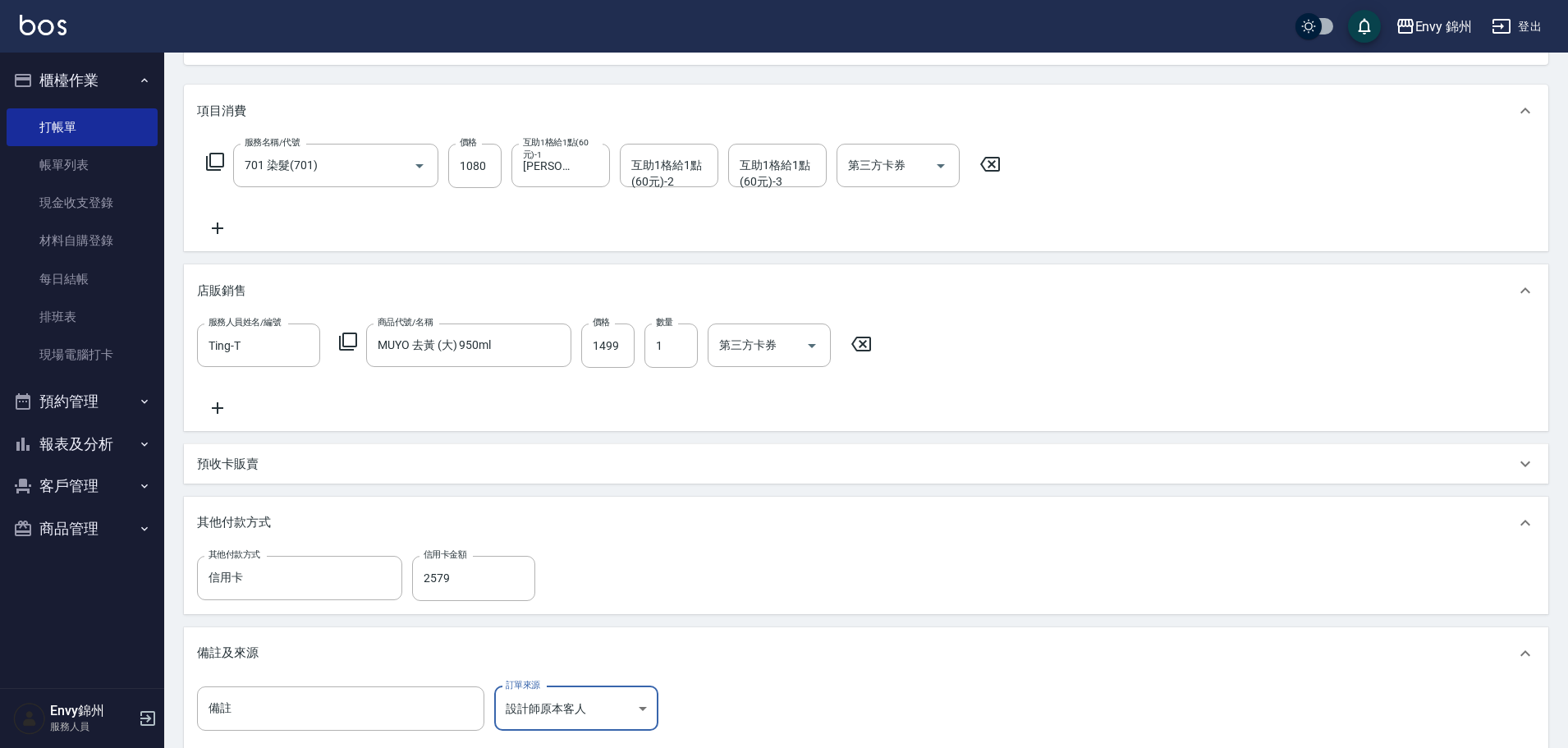
scroll to position [386, 0]
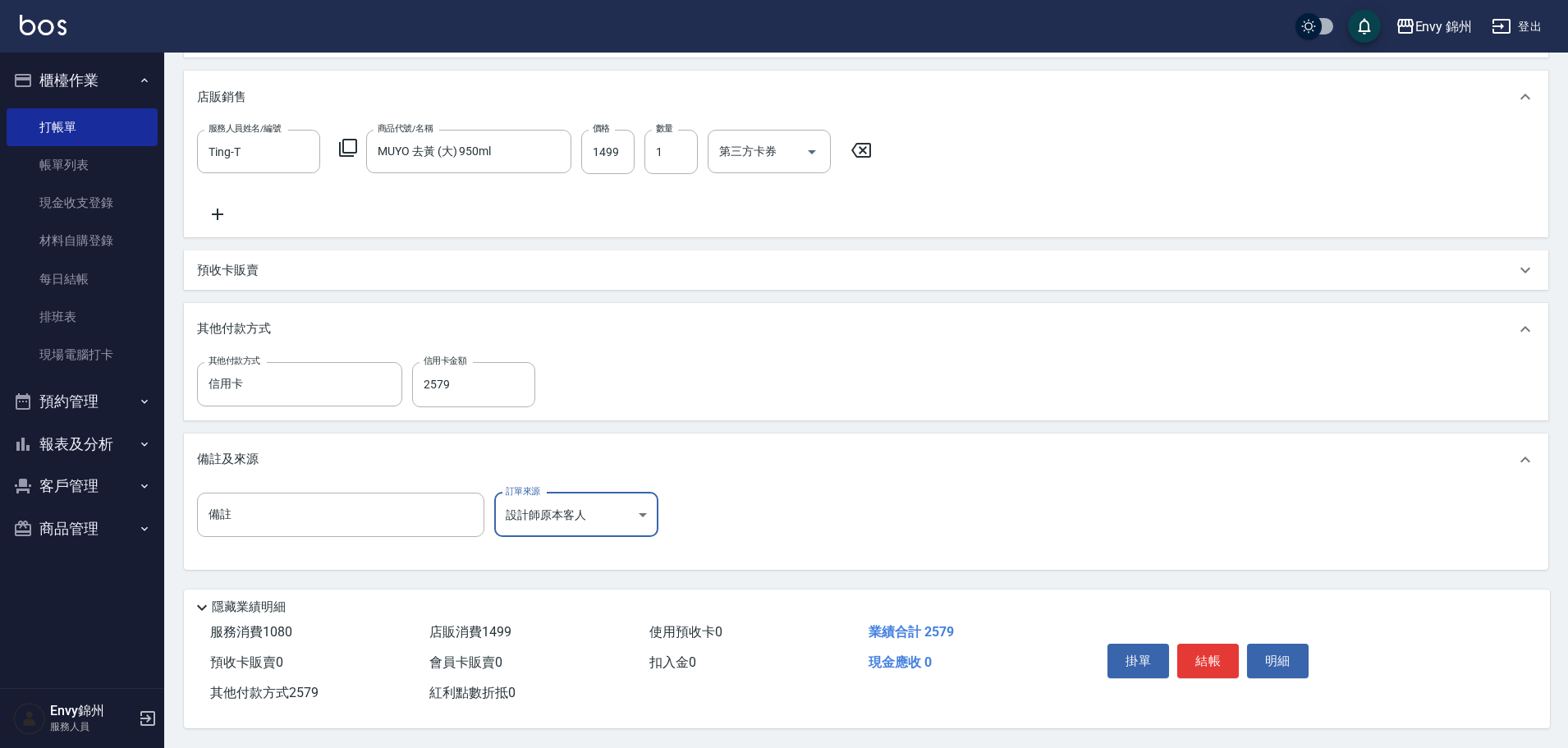
click at [580, 510] on body "Envy 錦州 登出 櫃檯作業 打帳單 帳單列表 現金收支登錄 材料自購登錄 每日結帳 排班表 現場電腦打卡 預約管理 預約管理 單日預約紀錄 單週預約紀錄 …" at bounding box center [784, 185] width 1568 height 1127
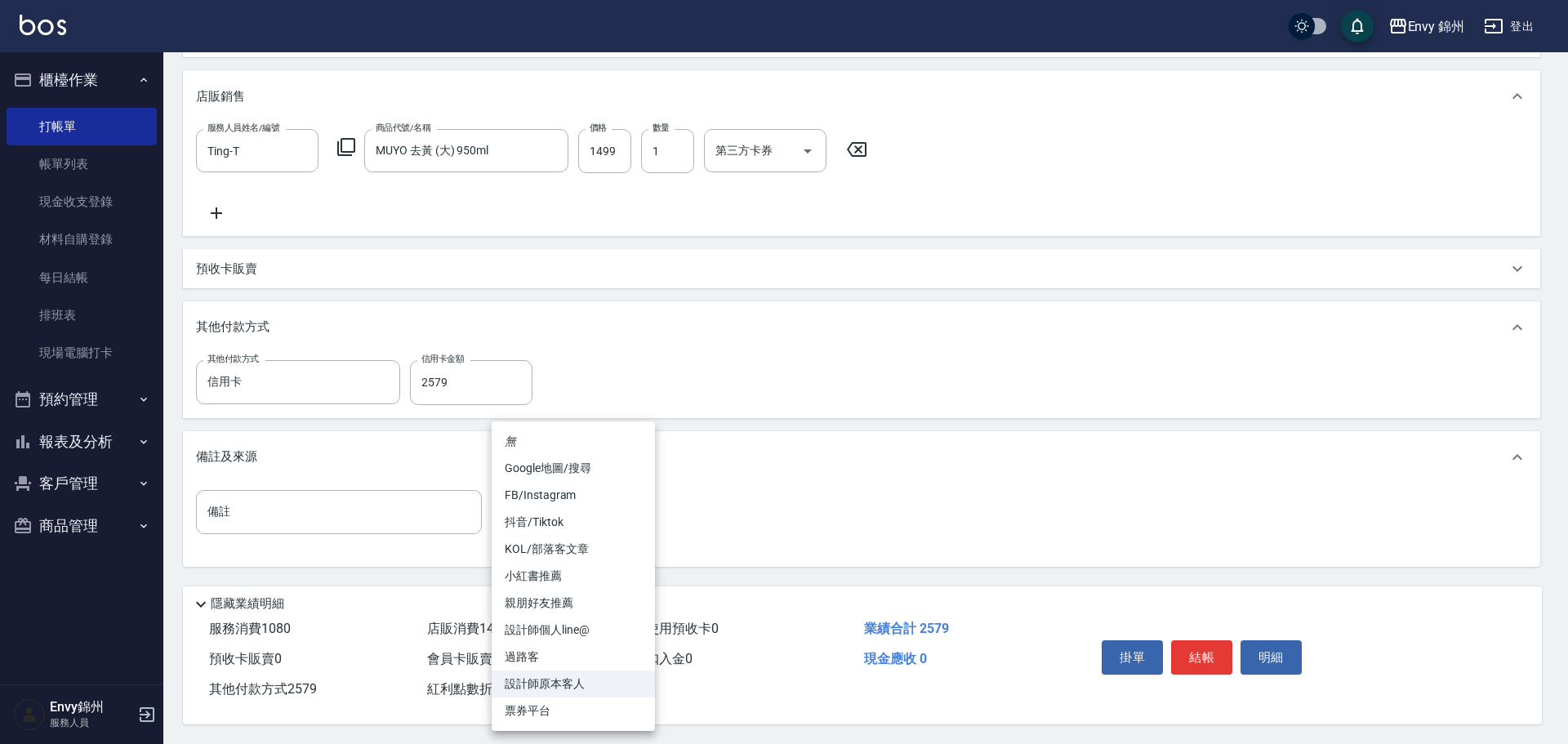
click at [563, 500] on li "FB/Instagram" at bounding box center [573, 494] width 163 height 27
type input "FB/Instagram"
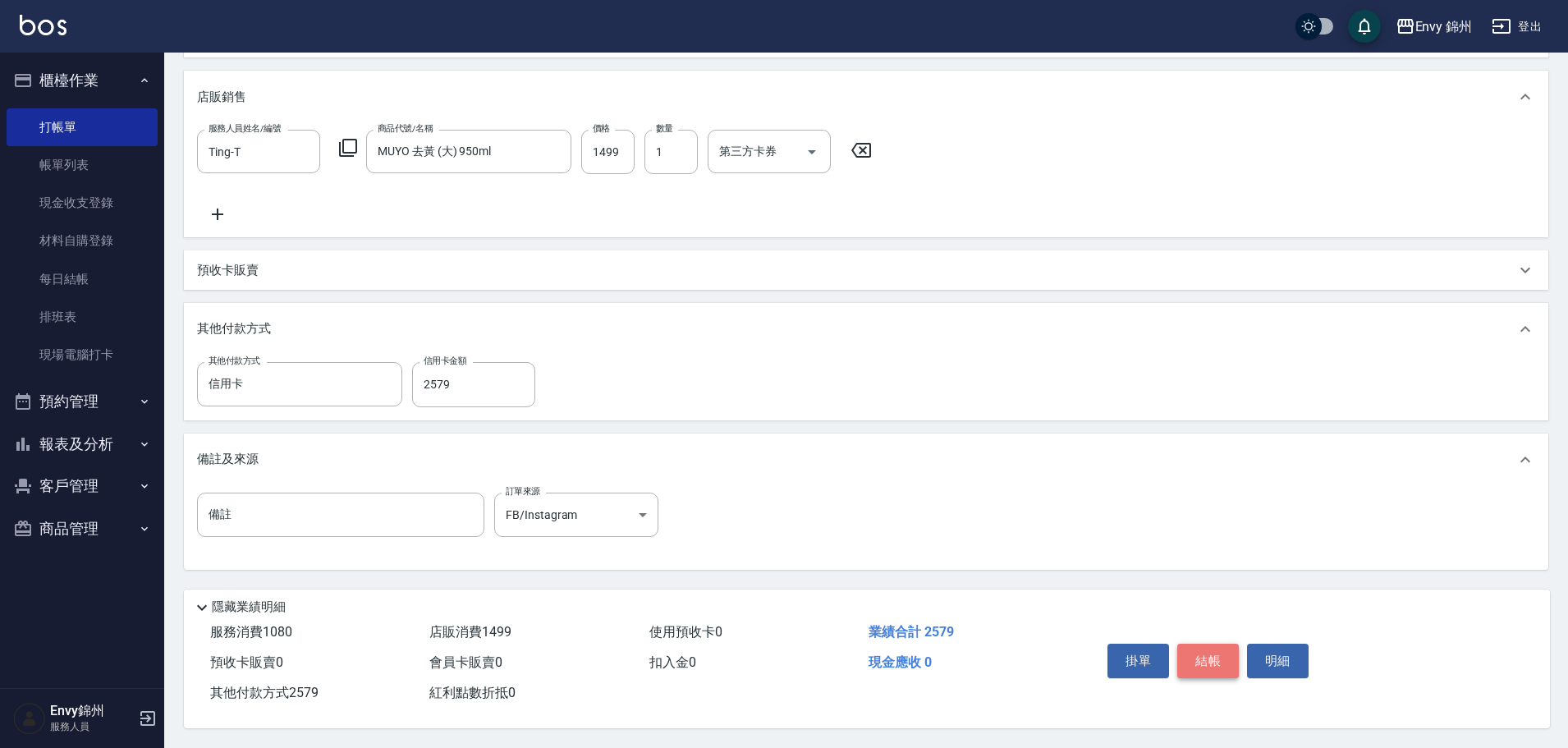
click at [1188, 652] on button "結帳" at bounding box center [1208, 660] width 62 height 35
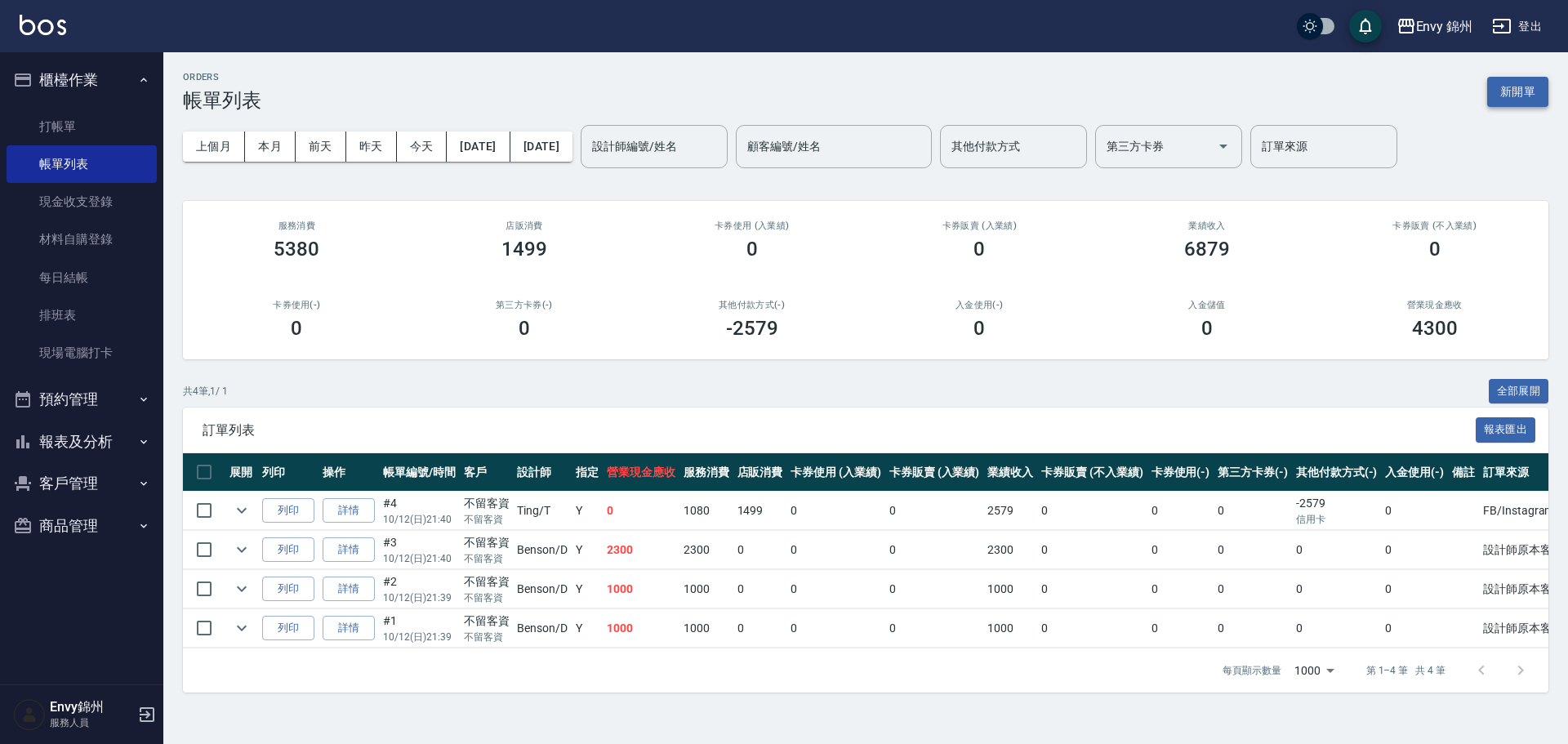
click at [1520, 83] on button "新開單" at bounding box center [1517, 92] width 61 height 31
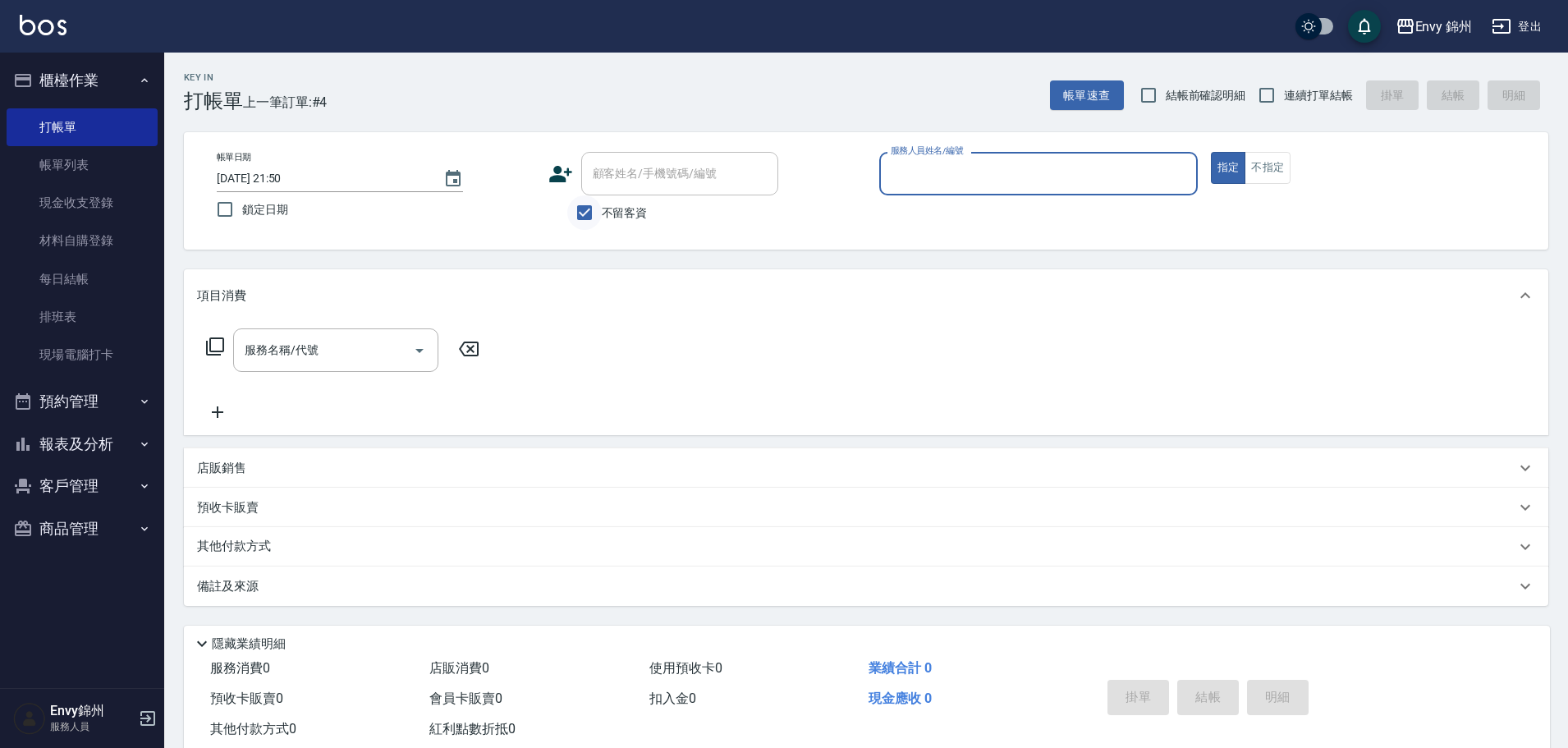
click at [578, 210] on input "不留客資" at bounding box center [584, 213] width 34 height 35
checkbox input "false"
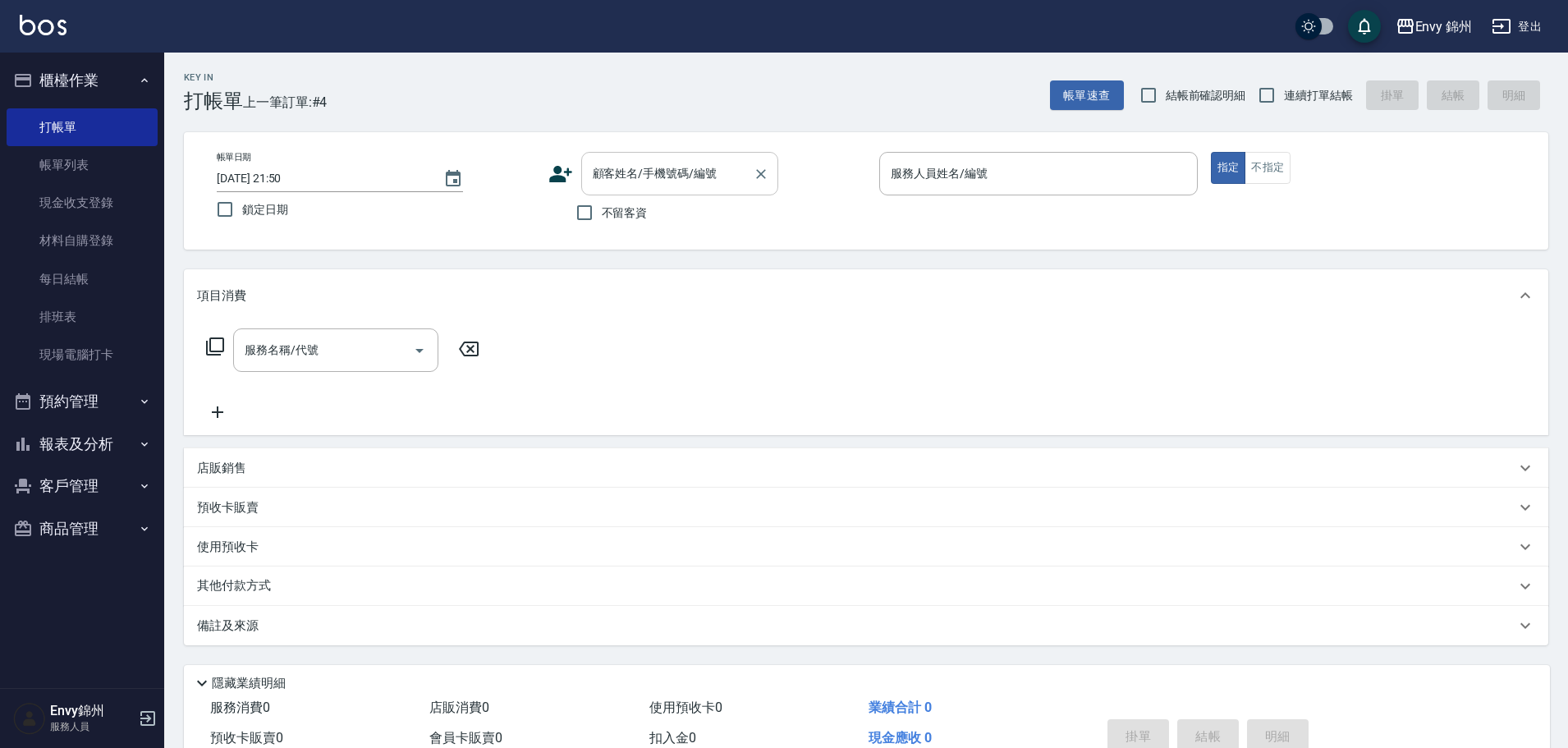
click at [627, 182] on input "顧客姓名/手機號碼/編號" at bounding box center [667, 173] width 158 height 29
type input "王禎玉"
click at [546, 159] on div "帳單日期 2025/10/12 21:50 鎖定日期 顧客姓名/手機號碼/編號 顧客姓名/手機號碼/編號 不留客資 服務人員姓名/編號 服務人員姓名/編號 指…" at bounding box center [865, 191] width 1325 height 78
click at [566, 173] on icon at bounding box center [560, 173] width 24 height 24
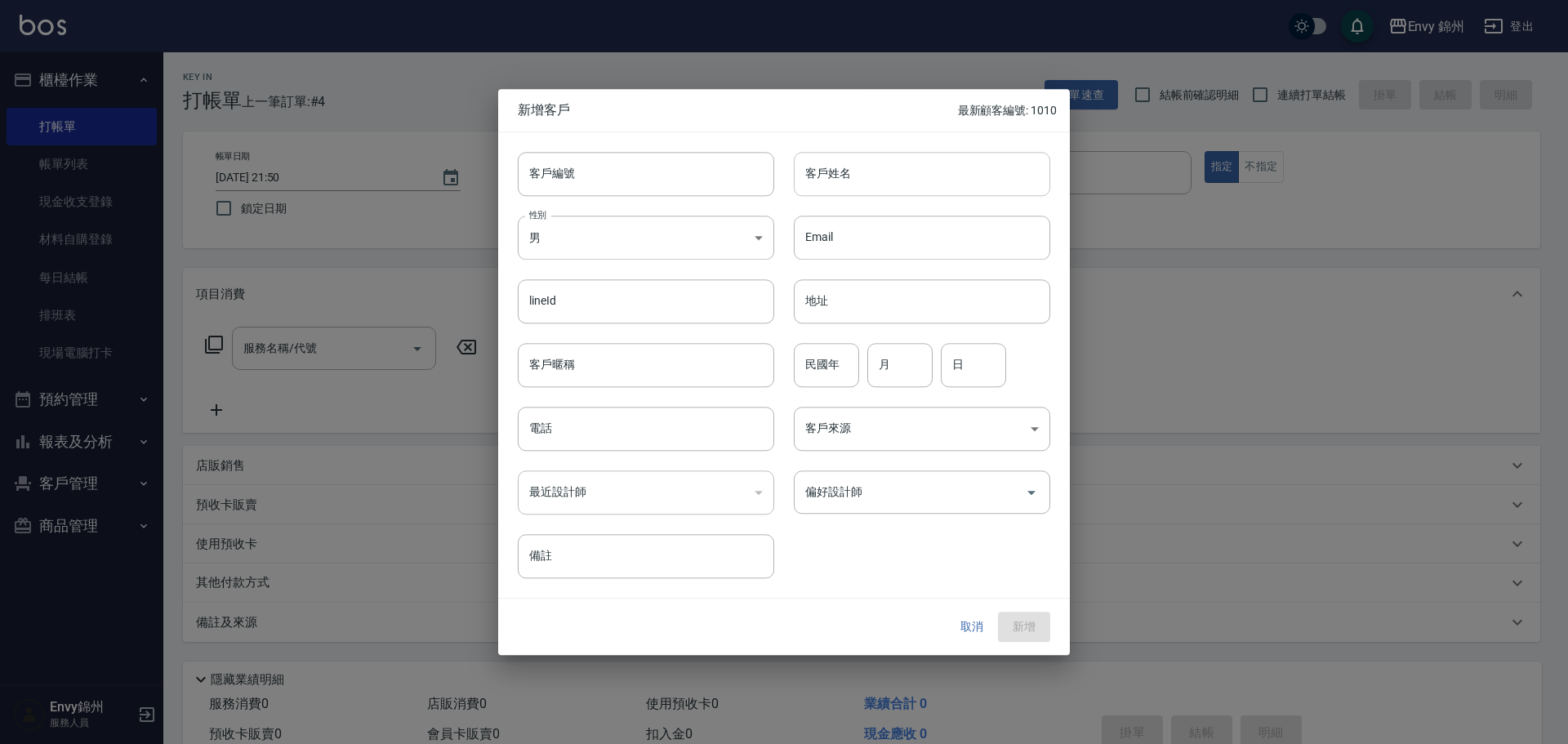
click at [943, 188] on input "客戶姓名" at bounding box center [922, 174] width 256 height 45
click at [971, 623] on button "取消" at bounding box center [972, 627] width 52 height 31
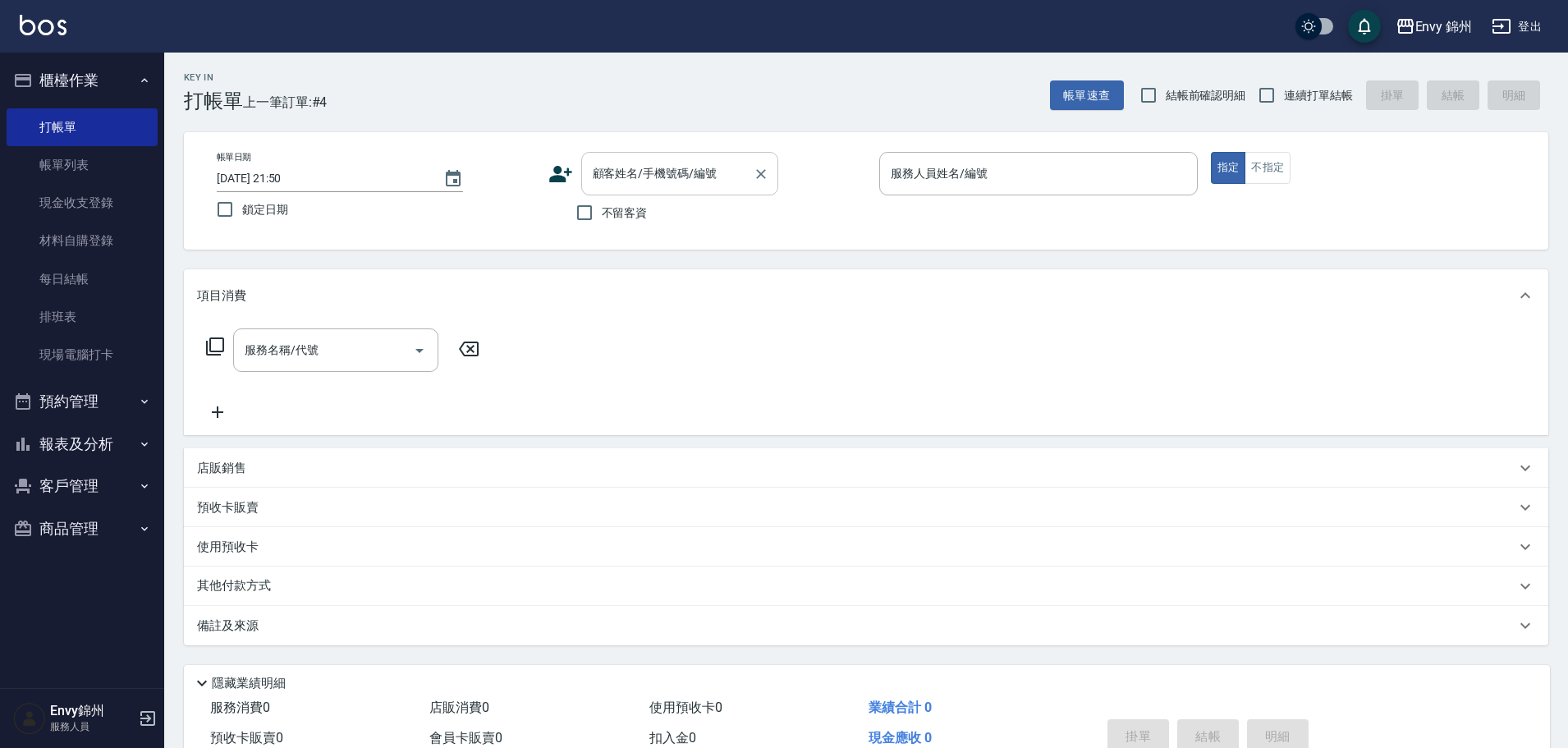
click at [724, 183] on input "顧客姓名/手機號碼/編號" at bounding box center [667, 173] width 158 height 29
type input "冷"
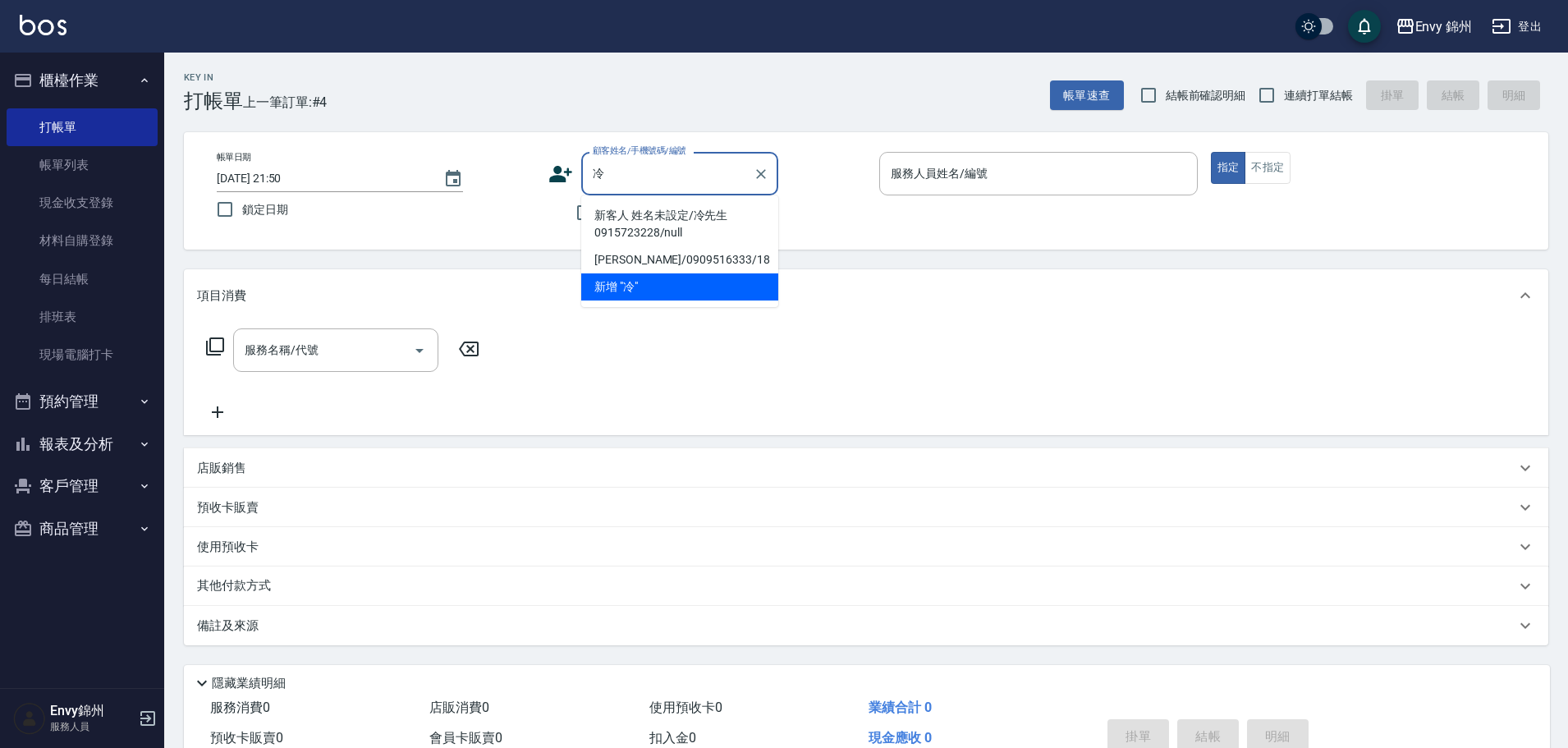
click at [766, 161] on div at bounding box center [760, 173] width 21 height 44
drag, startPoint x: 767, startPoint y: 165, endPoint x: 752, endPoint y: 171, distance: 16.2
click at [768, 166] on icon "Clear" at bounding box center [761, 174] width 17 height 17
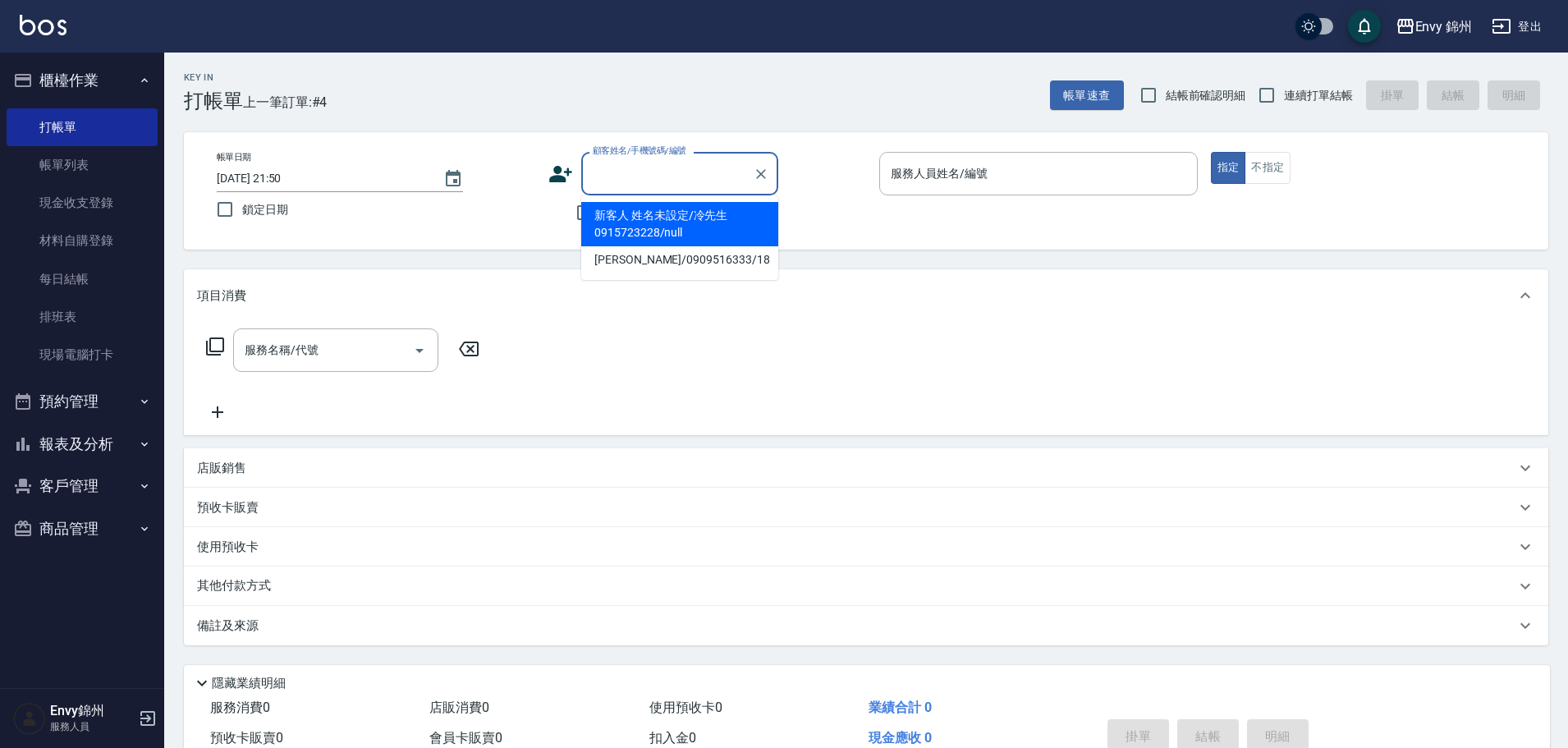
click at [565, 174] on icon at bounding box center [560, 173] width 24 height 24
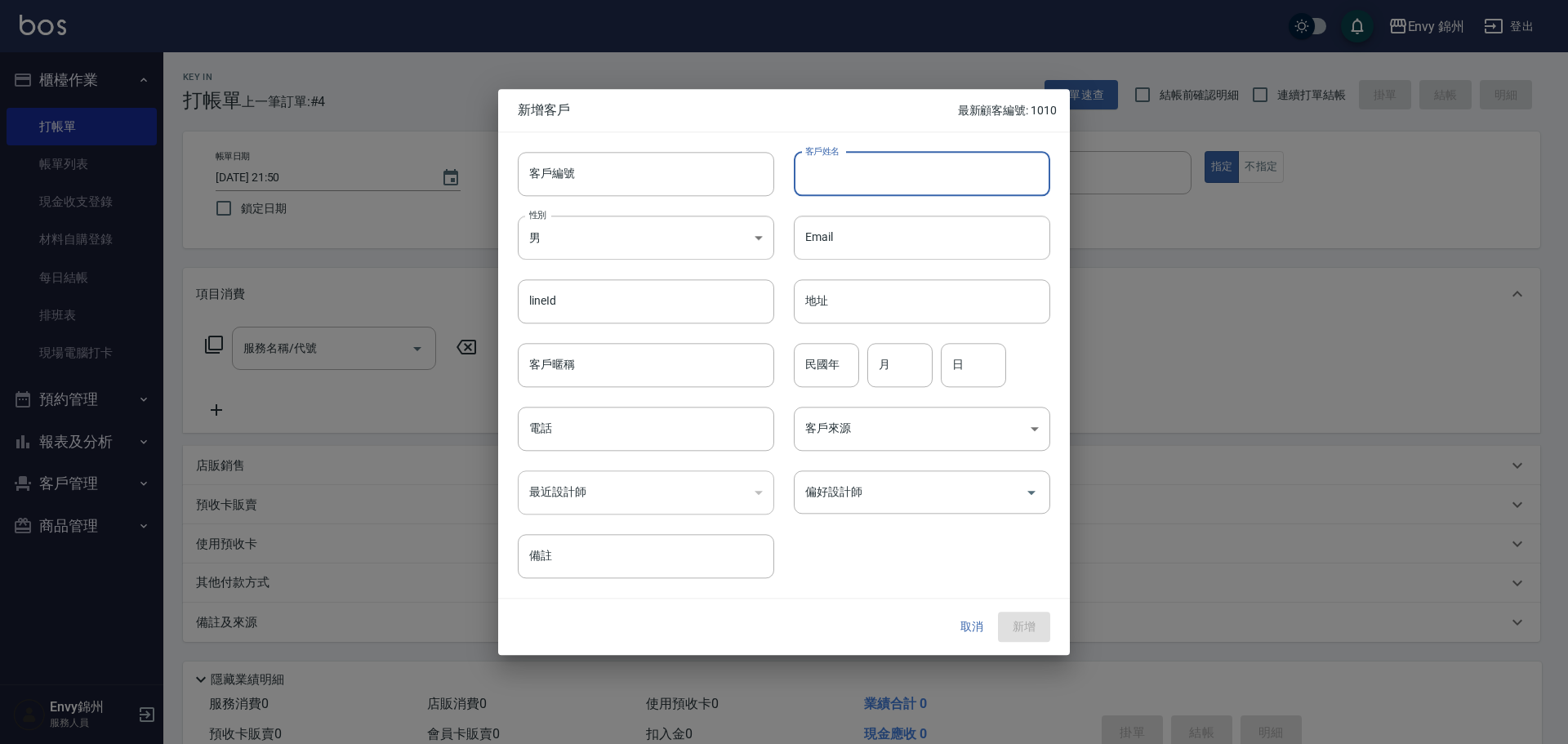
click at [864, 177] on input "客戶姓名" at bounding box center [922, 174] width 256 height 45
paste input "王禎玉"
type input "王禎玉"
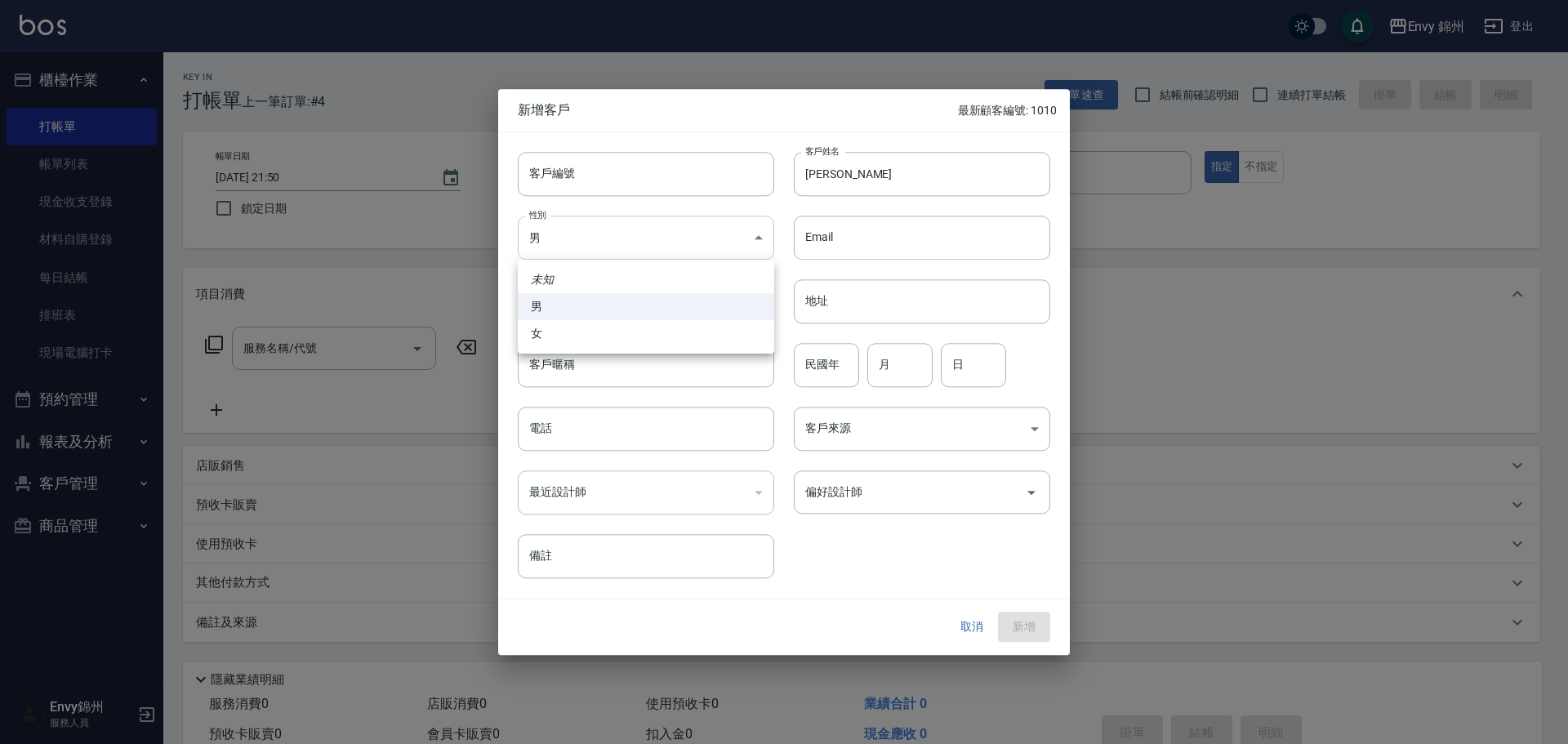
click at [605, 222] on body "Envy 錦州 登出 櫃檯作業 打帳單 帳單列表 現金收支登錄 材料自購登錄 每日結帳 排班表 現場電腦打卡 預約管理 預約管理 單日預約紀錄 單週預約紀錄 …" at bounding box center [784, 409] width 1568 height 819
click at [582, 341] on li "女" at bounding box center [645, 333] width 256 height 27
type input "FEMALE"
click at [580, 419] on input "電話" at bounding box center [645, 429] width 256 height 45
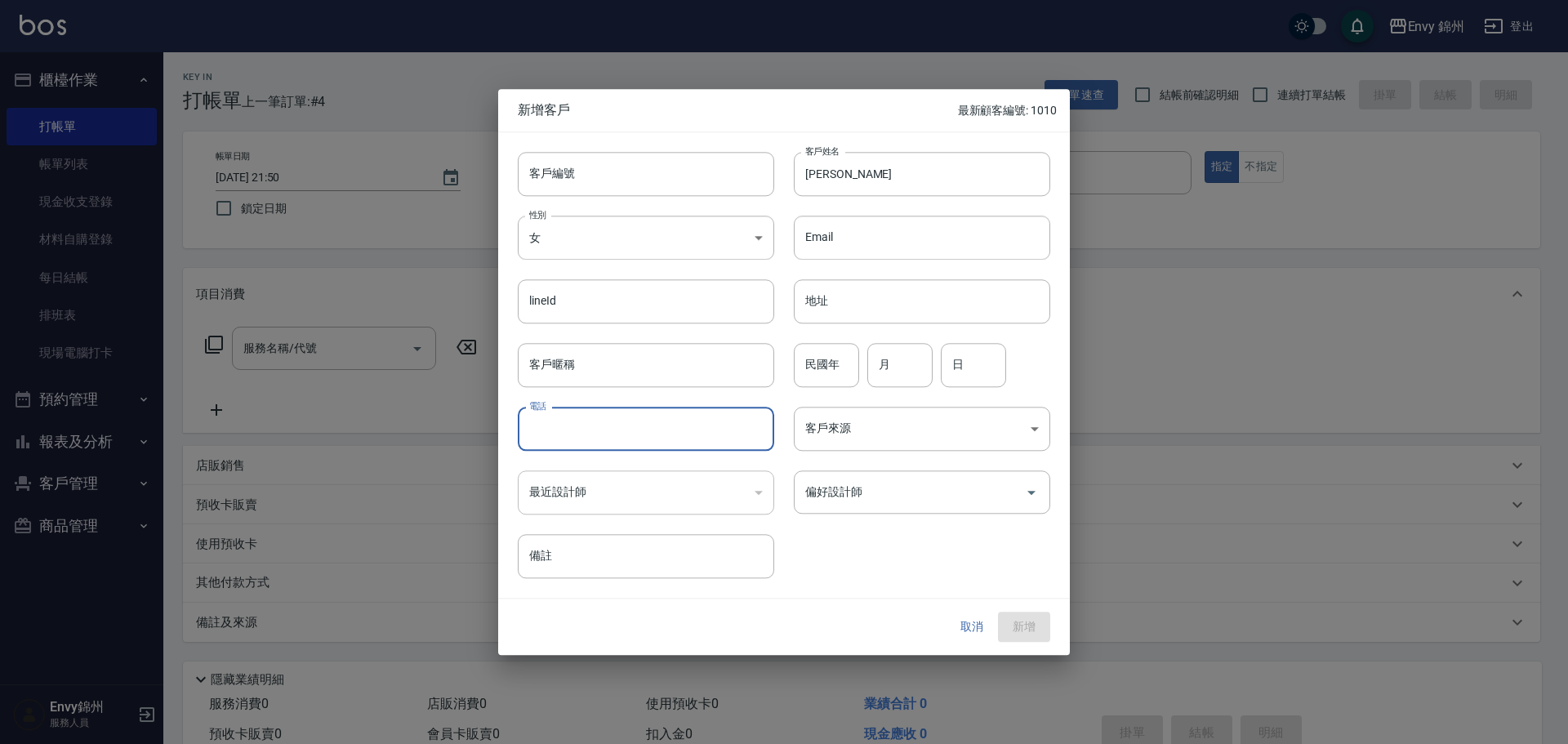
paste input "王禎玉"
type input "王禎玉"
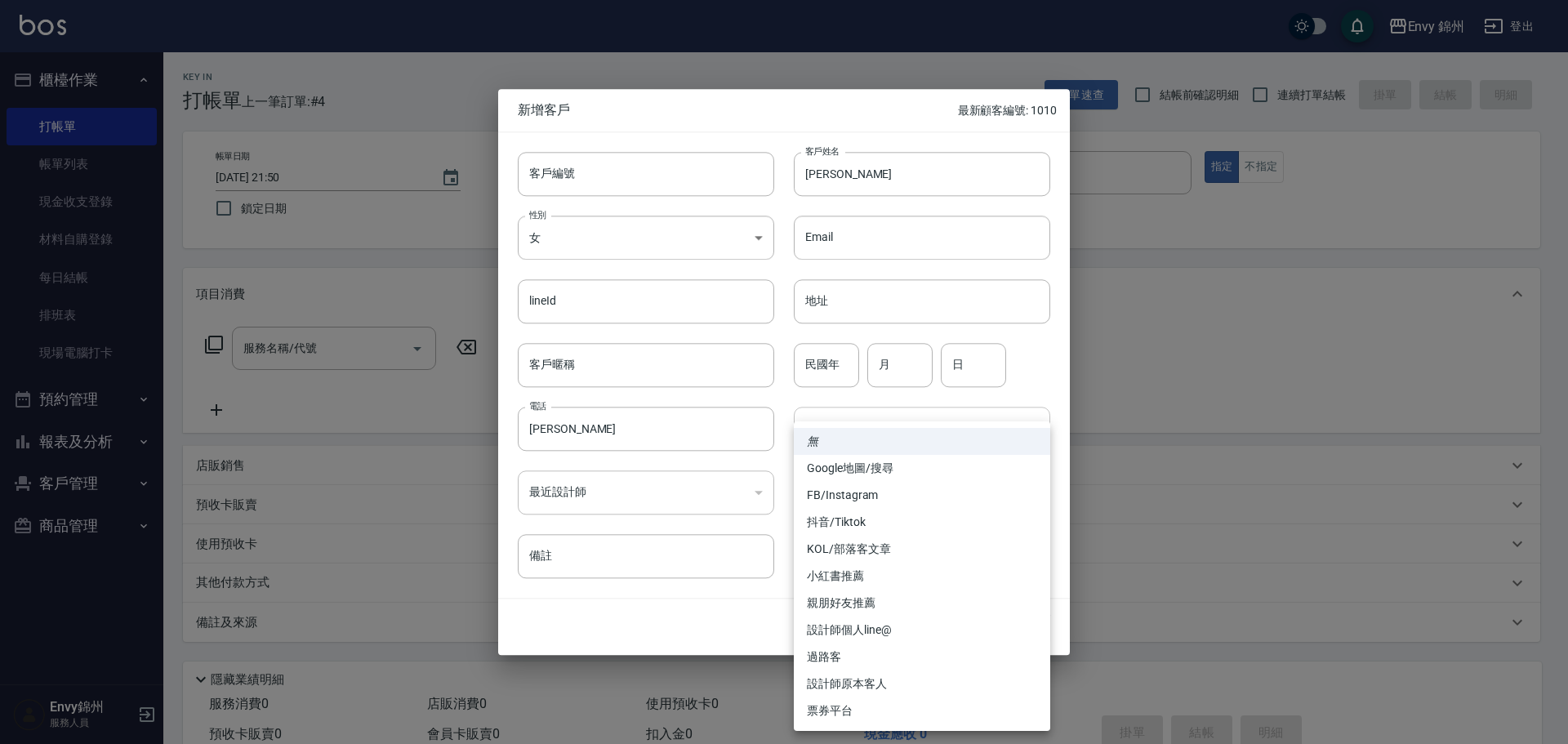
click at [912, 434] on body "Envy 錦州 登出 櫃檯作業 打帳單 帳單列表 現金收支登錄 材料自購登錄 每日結帳 排班表 現場電腦打卡 預約管理 預約管理 單日預約紀錄 單週預約紀錄 …" at bounding box center [784, 409] width 1568 height 819
click at [878, 680] on li "設計師原本客人" at bounding box center [922, 684] width 256 height 27
type input "設計師原本客人"
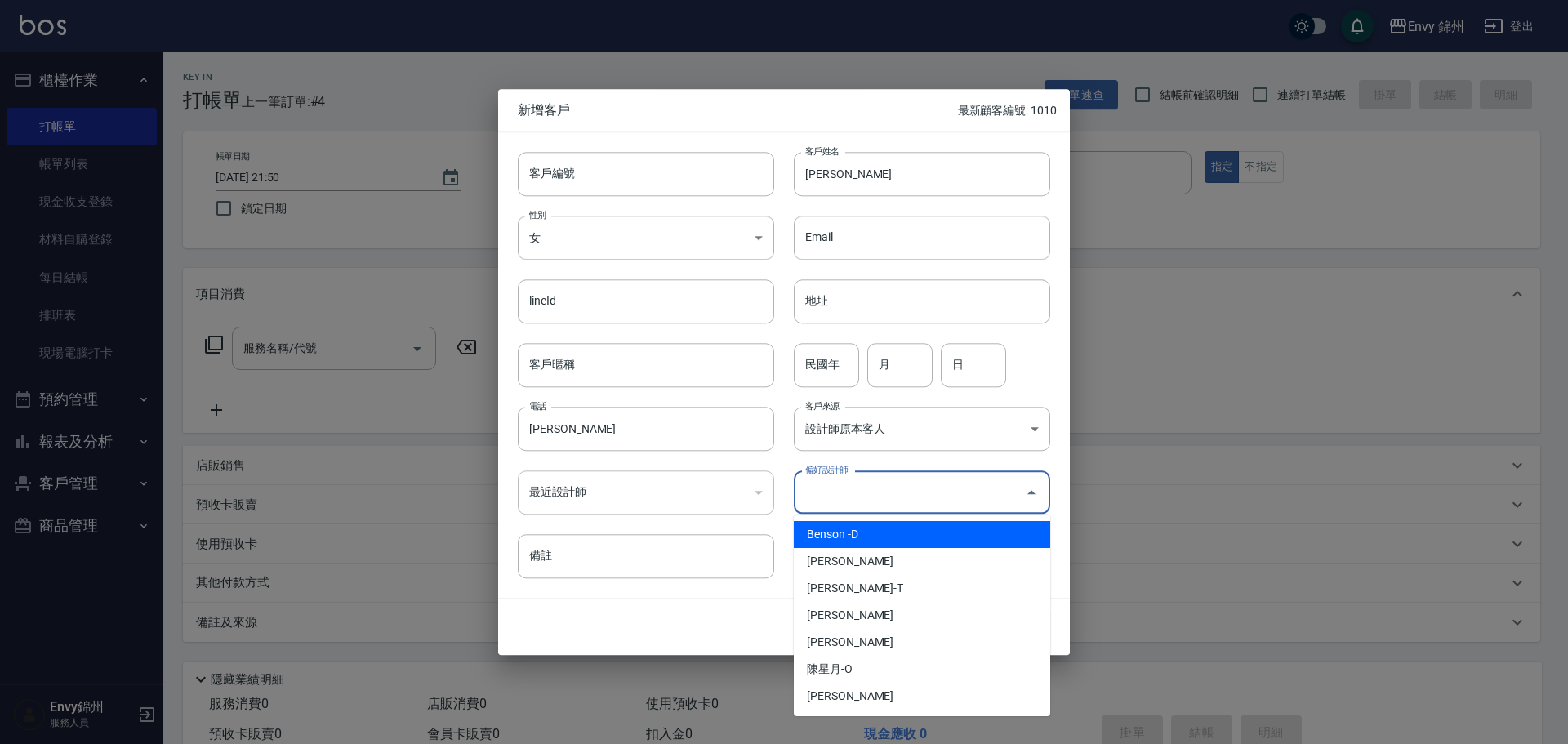
click at [911, 494] on input "偏好設計師" at bounding box center [910, 492] width 217 height 29
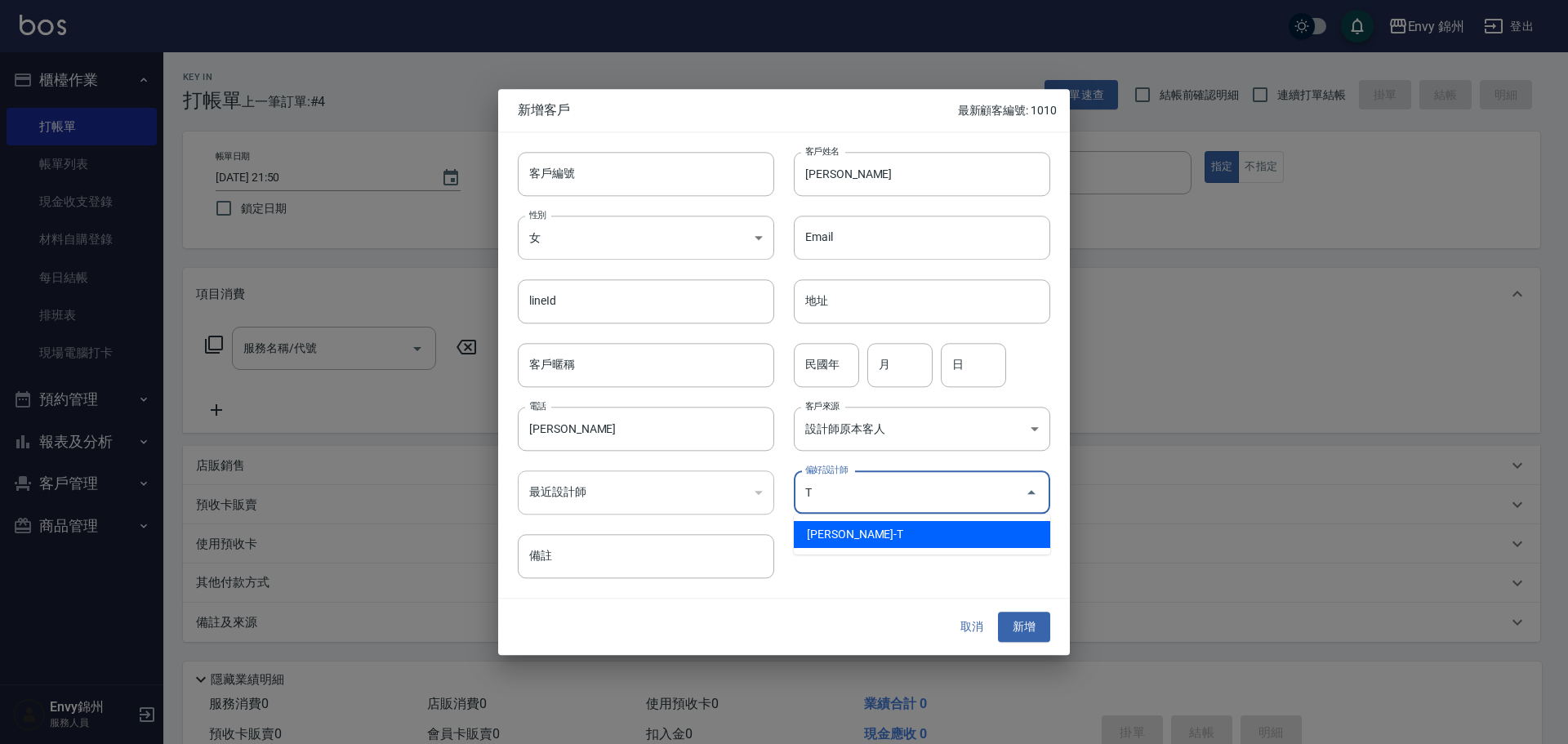
click at [884, 535] on li "潘昀廷-T" at bounding box center [922, 534] width 256 height 27
type input "潘昀廷"
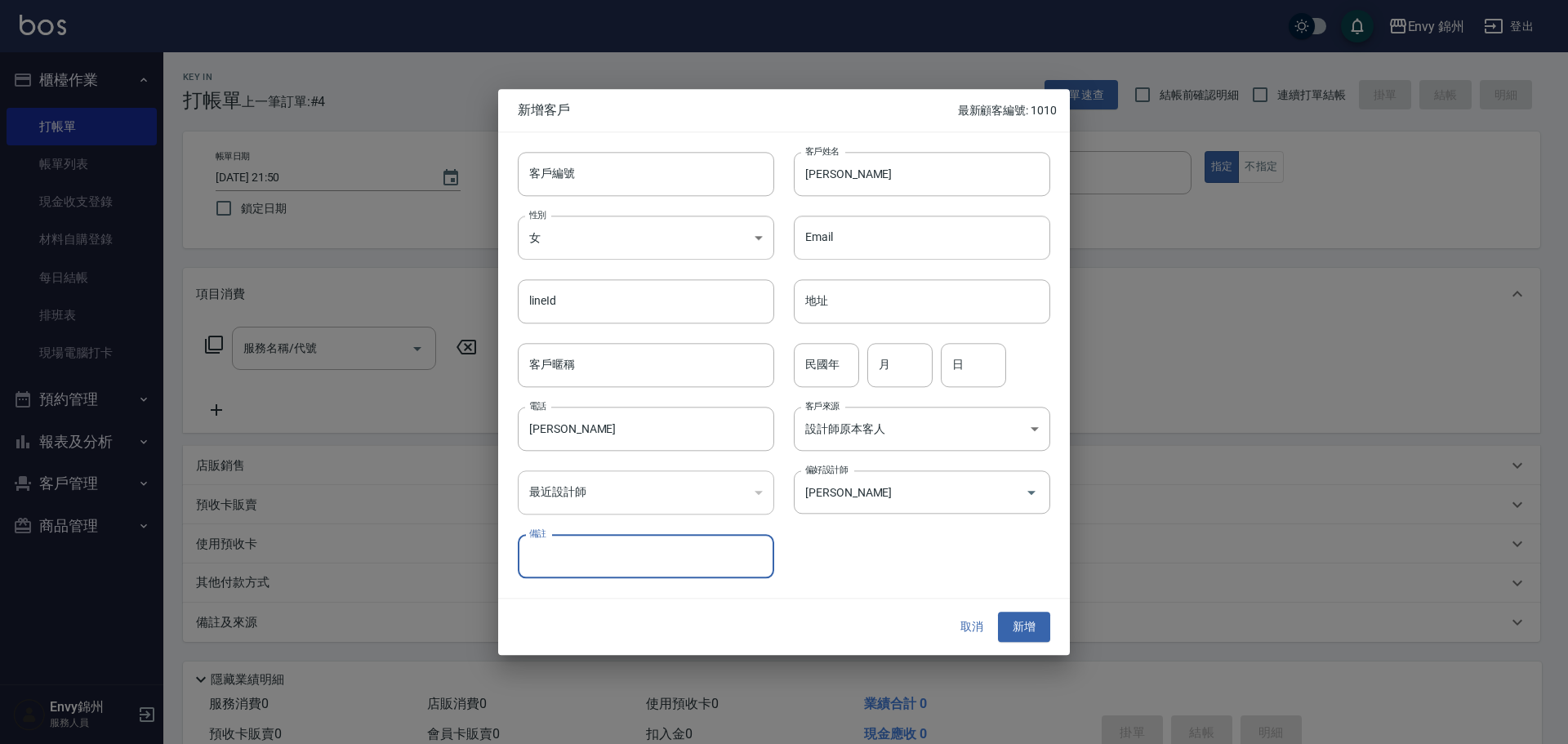
click at [1005, 624] on button "新增" at bounding box center [1024, 627] width 52 height 31
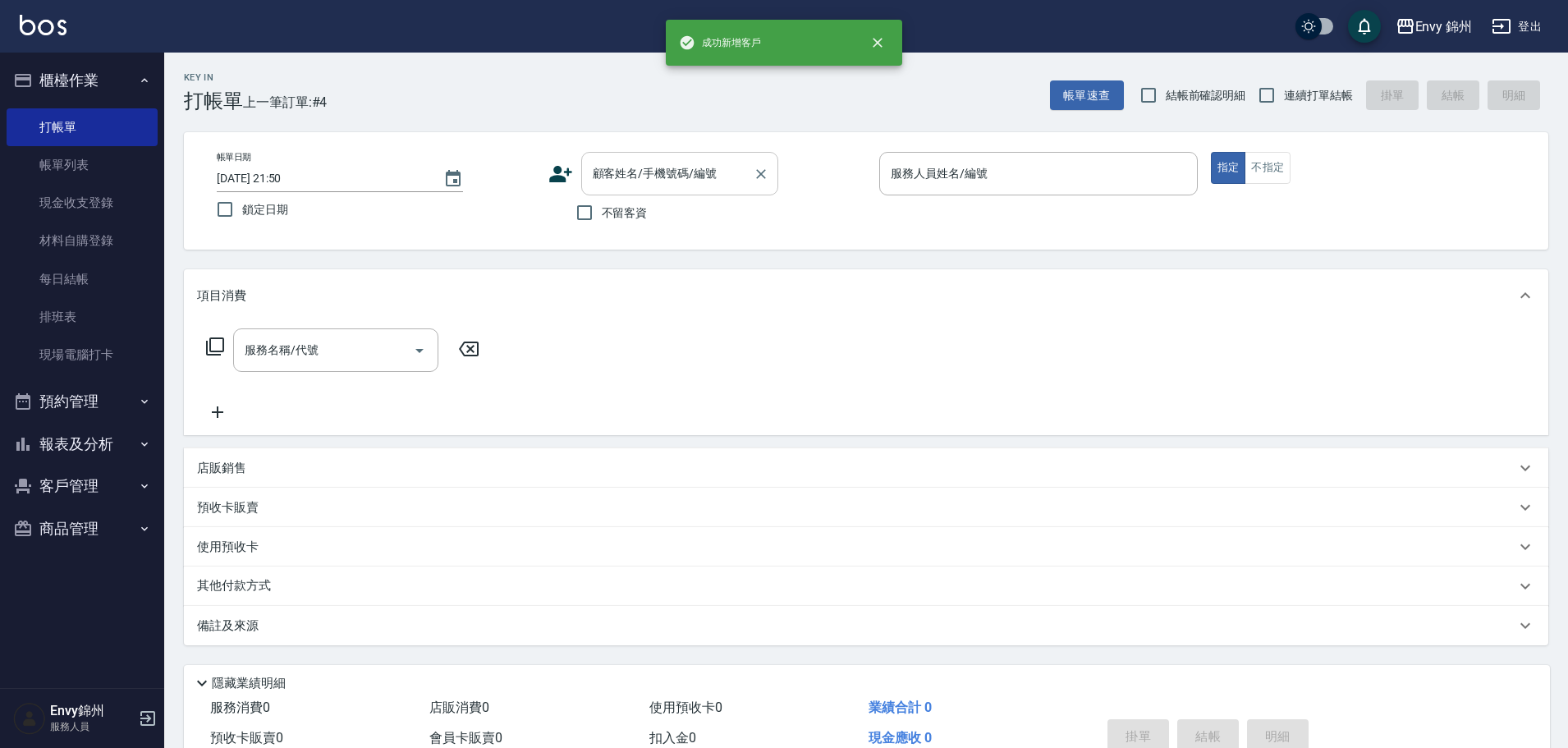
click at [718, 159] on input "顧客姓名/手機號碼/編號" at bounding box center [667, 173] width 158 height 29
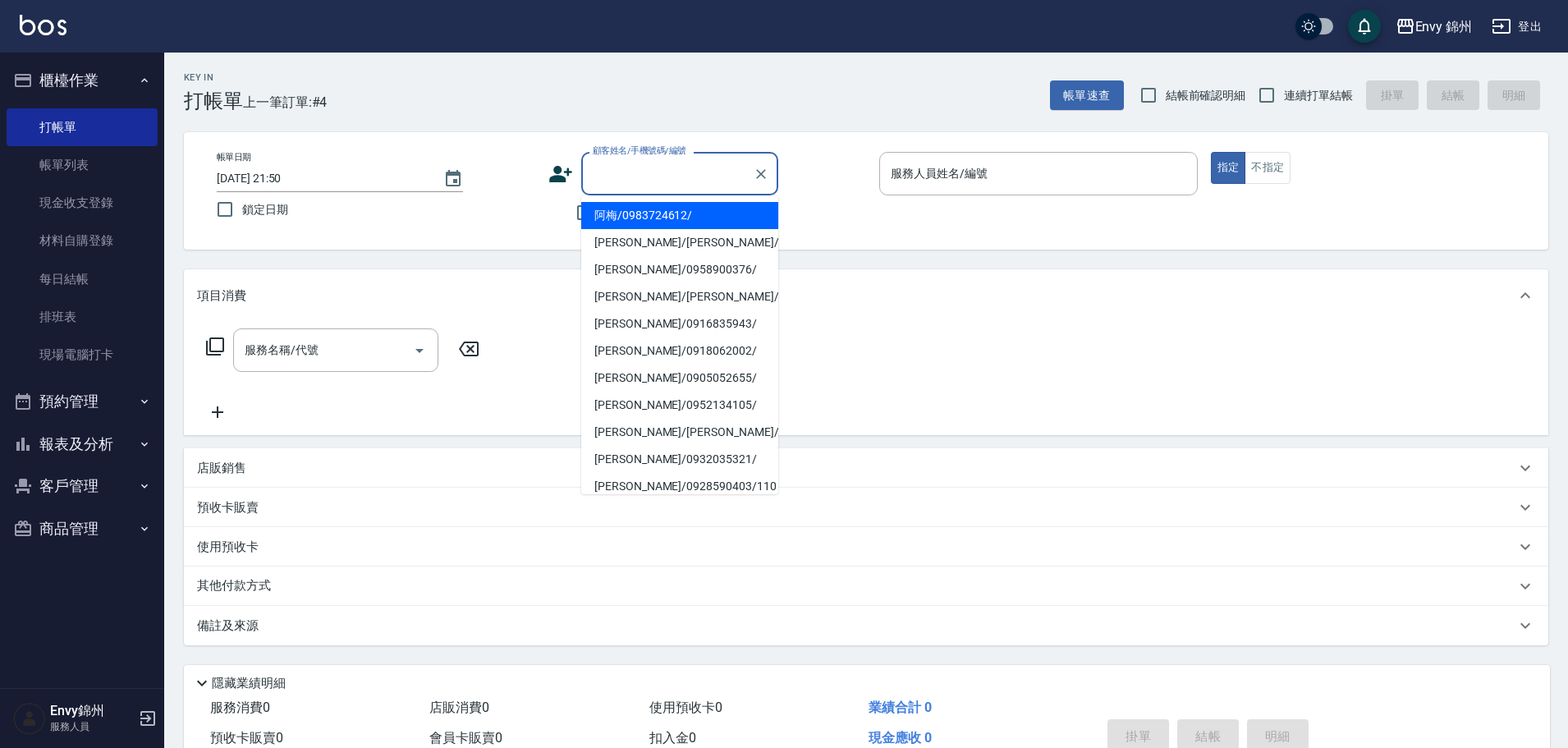
paste input "王禎玉"
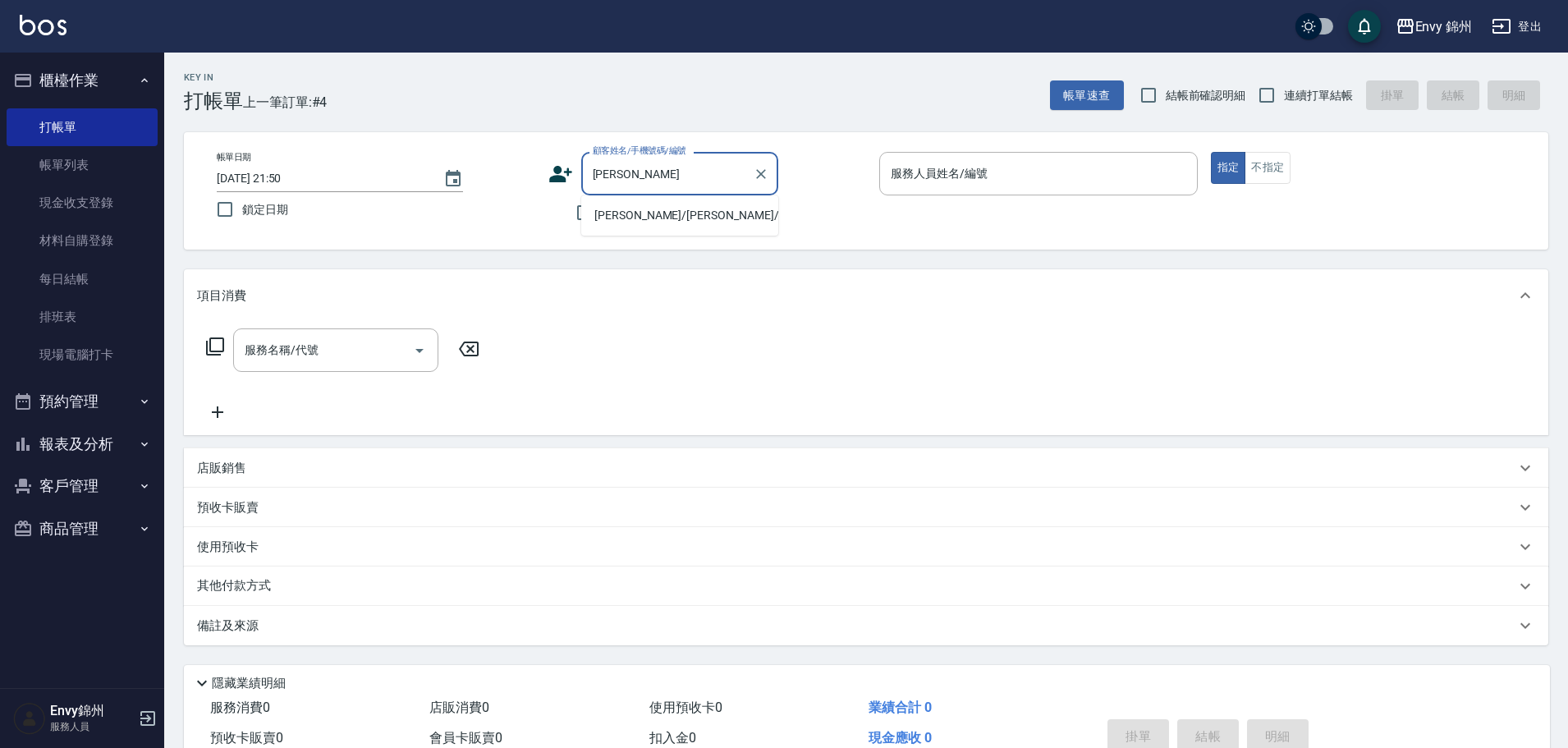
drag, startPoint x: 663, startPoint y: 220, endPoint x: 644, endPoint y: 224, distance: 19.4
click at [652, 236] on body "Envy 錦州 登出 櫃檯作業 打帳單 帳單列表 現金收支登錄 材料自購登錄 每日結帳 排班表 現場電腦打卡 預約管理 預約管理 單日預約紀錄 單週預約紀錄 …" at bounding box center [784, 411] width 1568 height 824
drag, startPoint x: 655, startPoint y: 180, endPoint x: 606, endPoint y: 187, distance: 49.5
click at [606, 187] on input "王禎玉" at bounding box center [667, 173] width 158 height 29
click at [619, 215] on li "王楨玉/王楨玉/" at bounding box center [679, 215] width 197 height 27
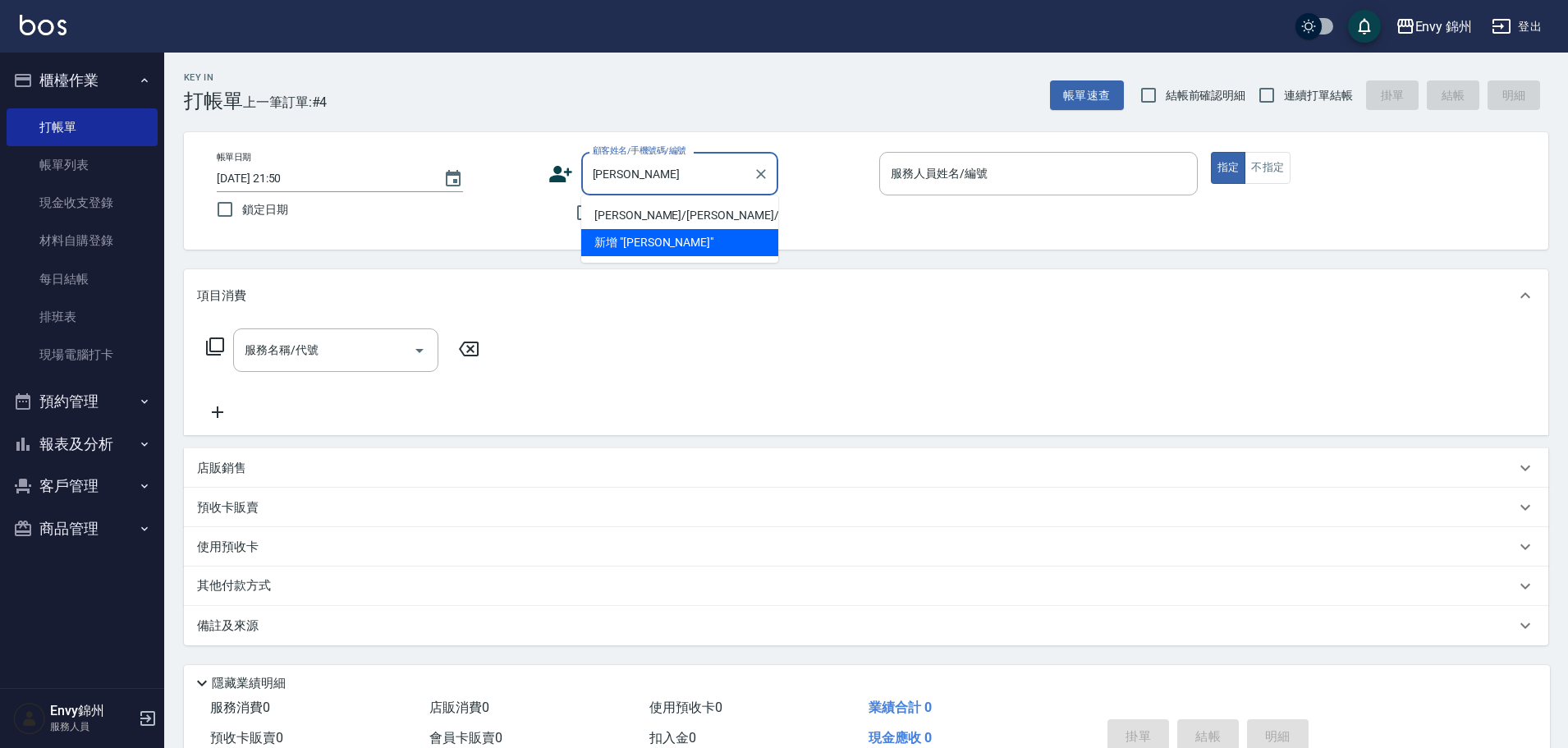
type input "王楨玉/王楨玉/"
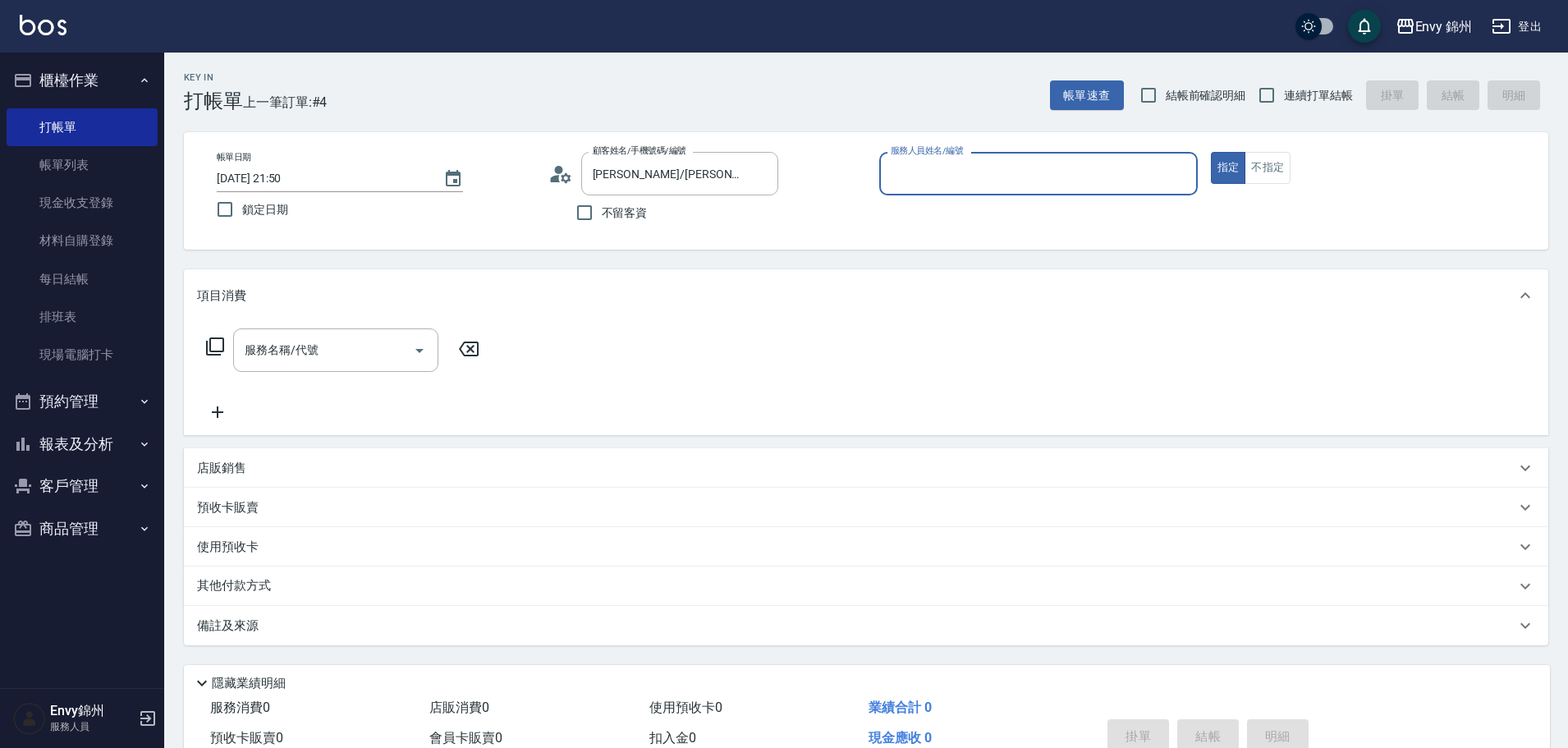
type input "Ting-T"
click at [362, 367] on div "服務名稱/代號" at bounding box center [336, 350] width 205 height 44
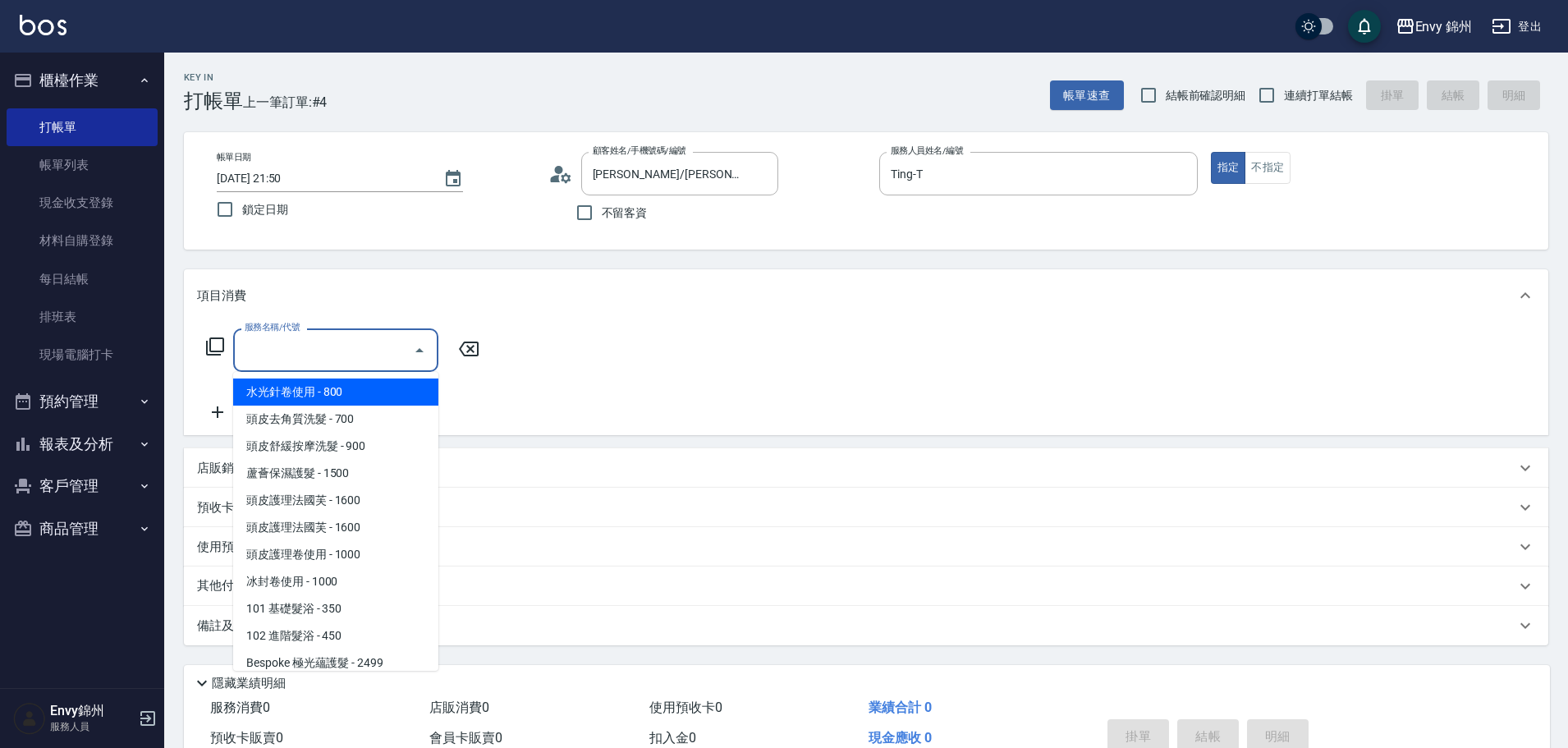
click at [367, 361] on input "服務名稱/代號" at bounding box center [323, 350] width 166 height 29
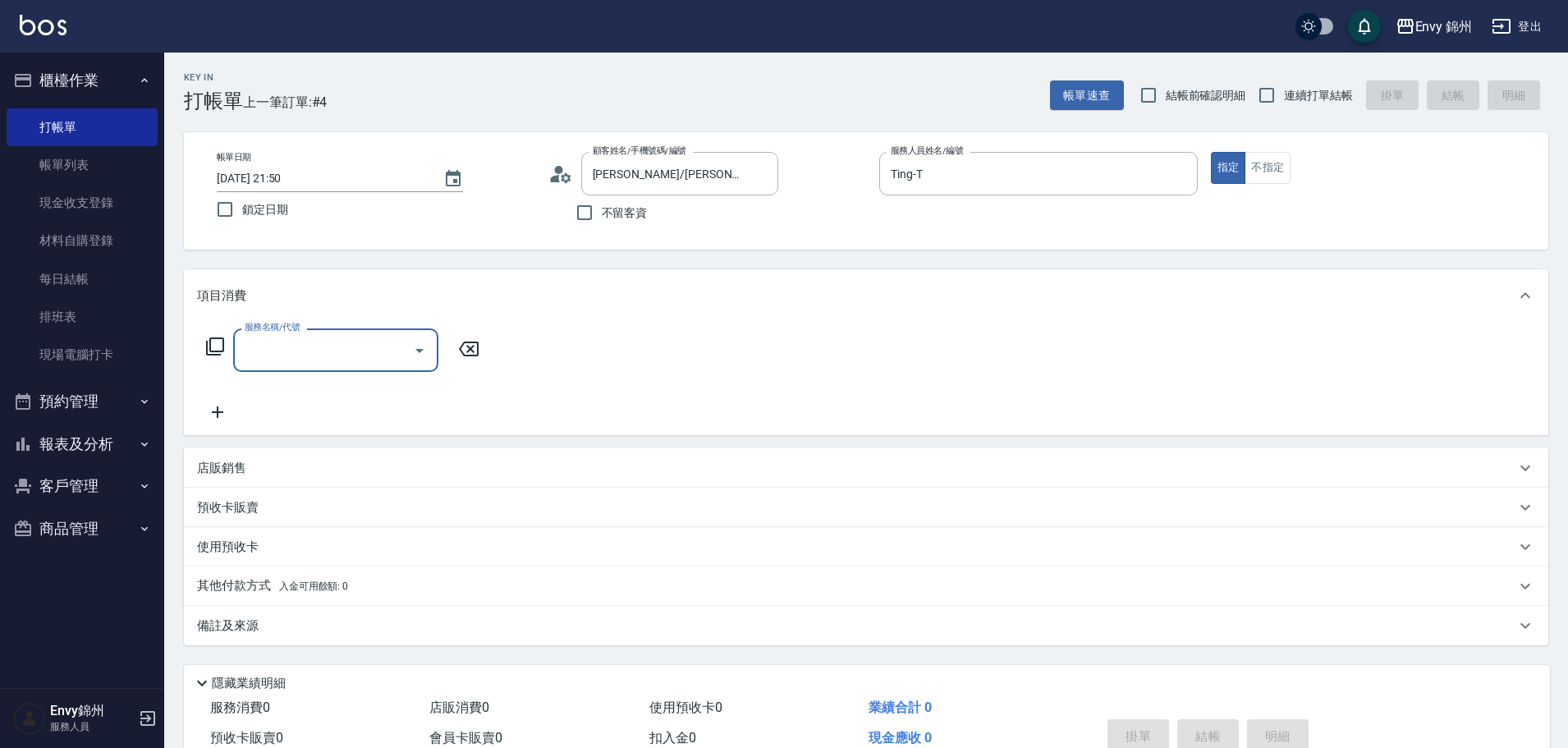
click at [365, 360] on input "服務名稱/代號" at bounding box center [323, 350] width 166 height 29
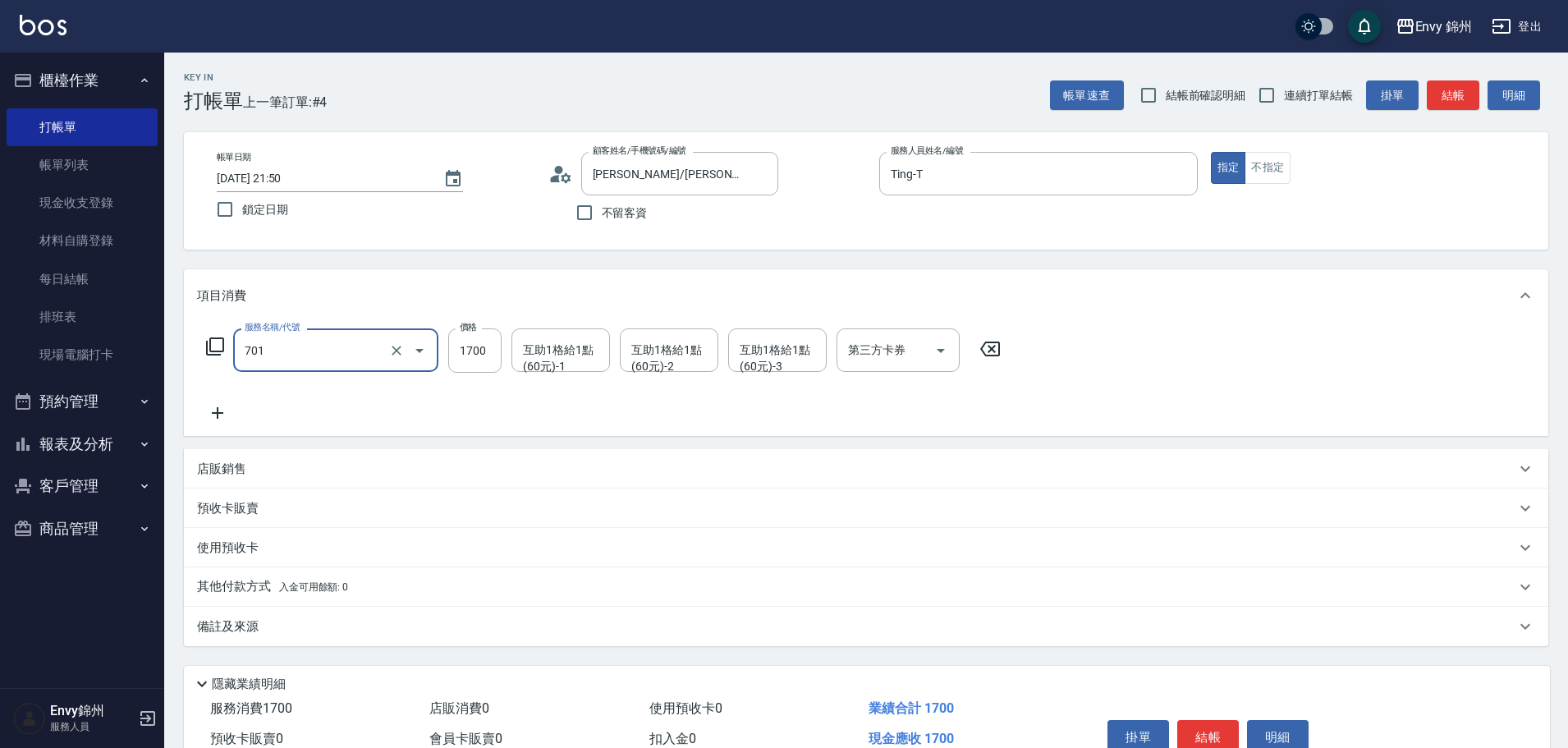
type input "701 染髮(701)"
type input "2000"
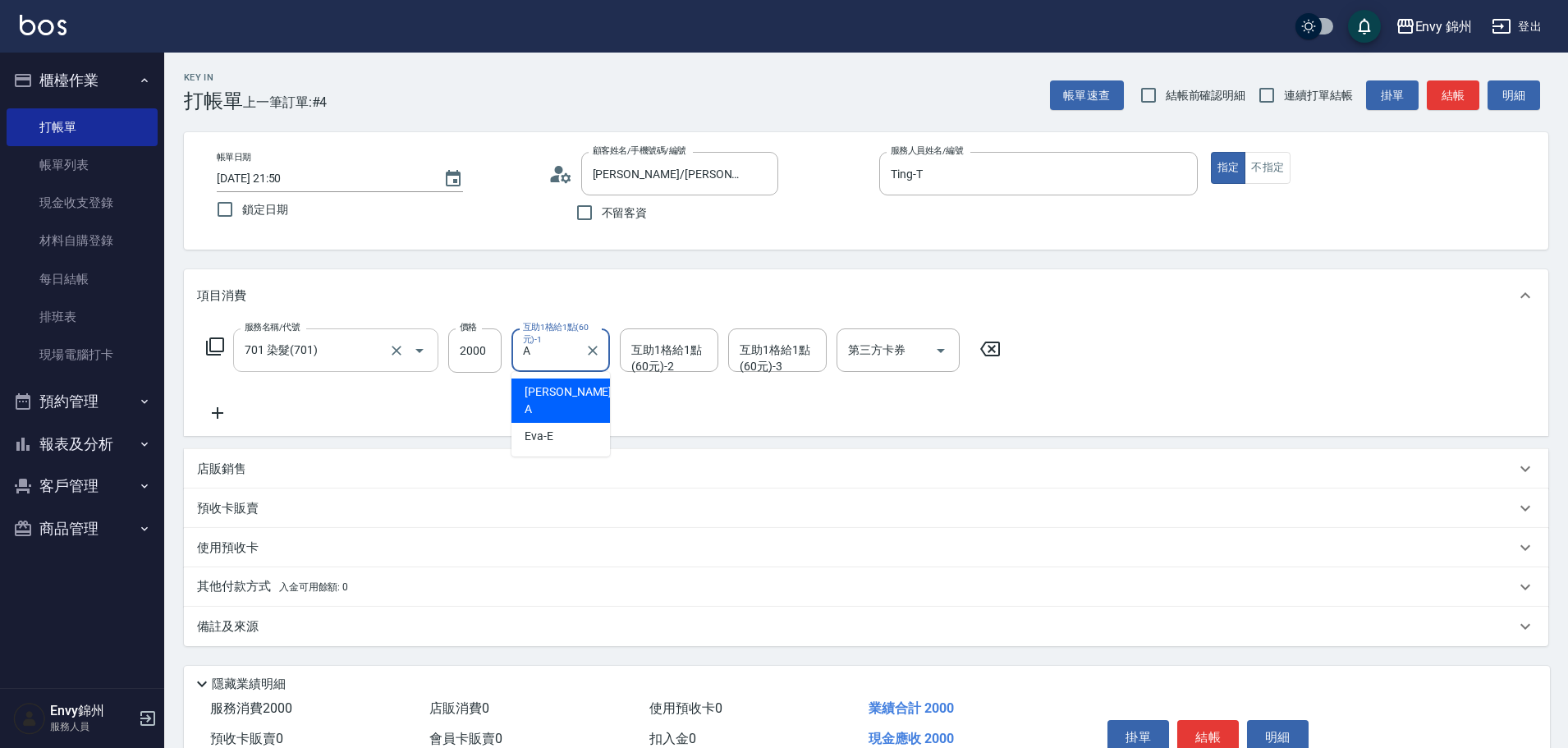
type input "Annie-A"
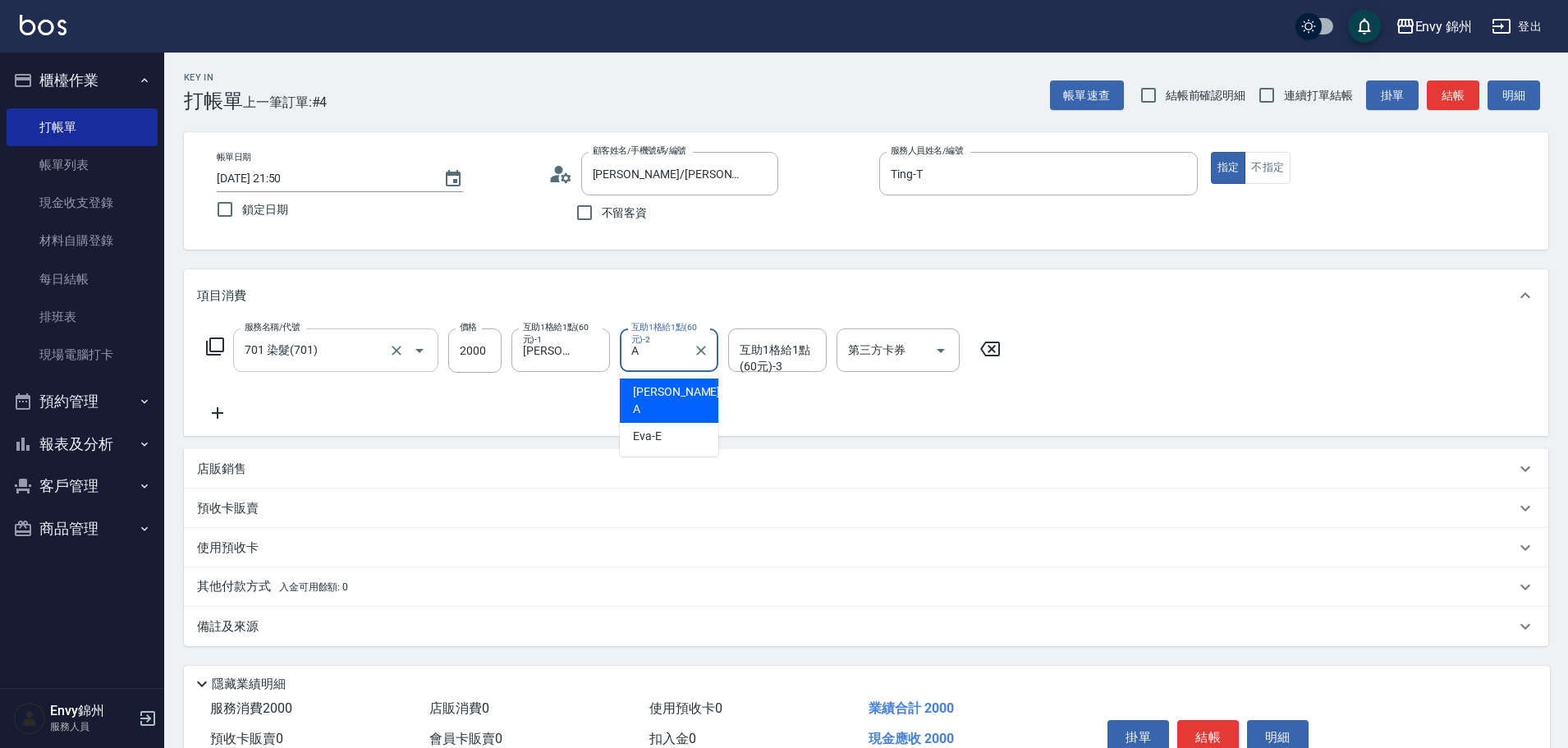
type input "Annie-A"
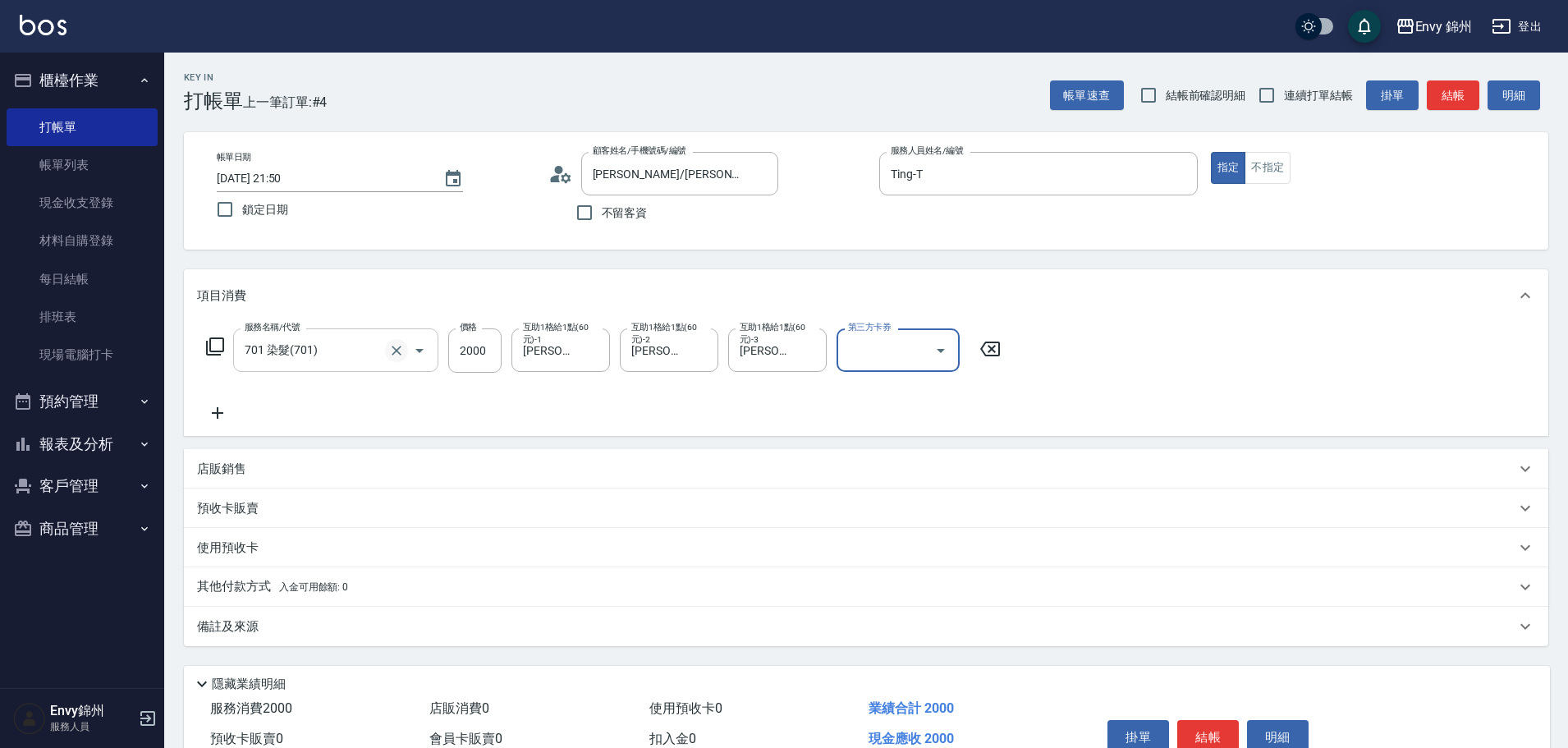
click at [399, 347] on icon "Clear" at bounding box center [396, 351] width 17 height 17
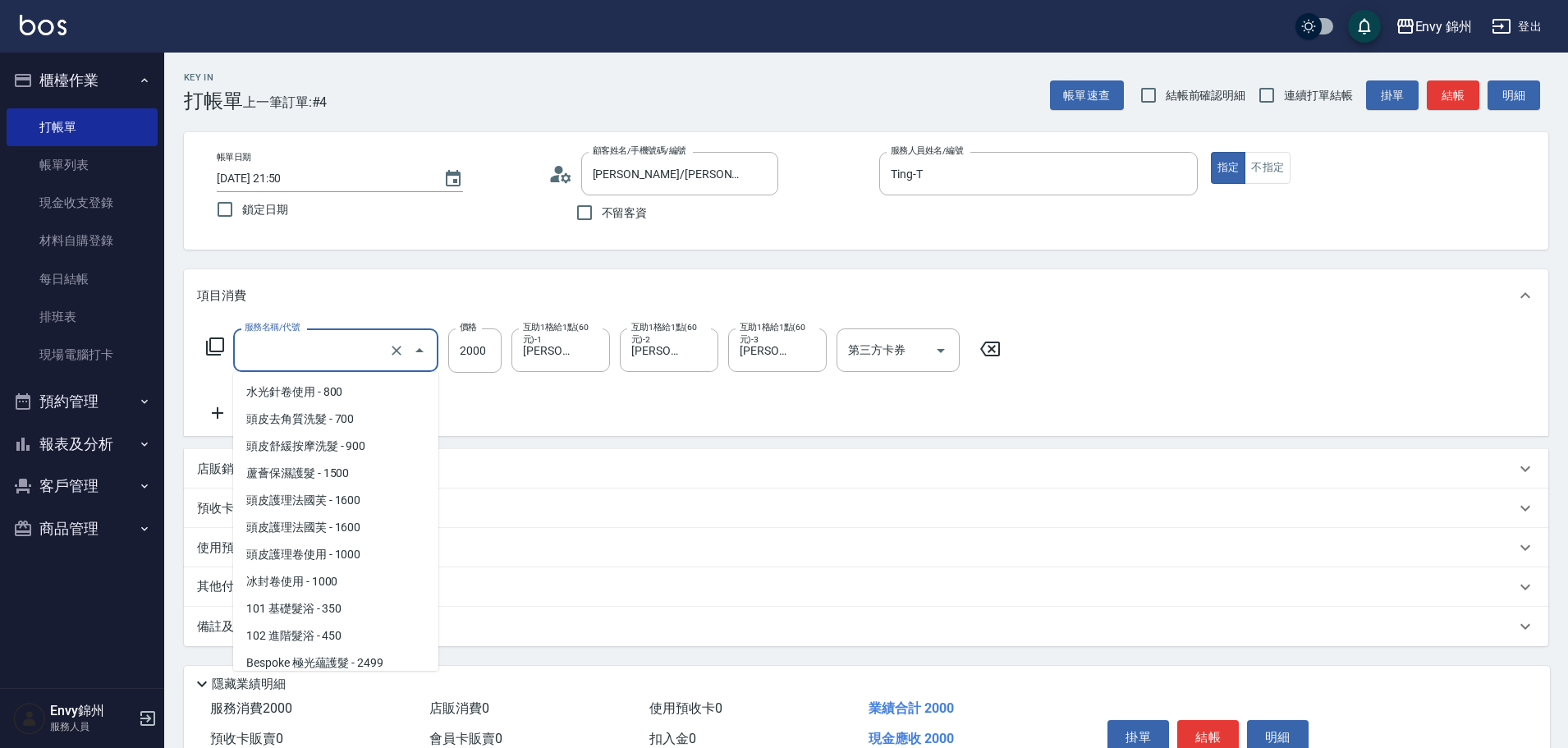
drag, startPoint x: 318, startPoint y: 353, endPoint x: 327, endPoint y: 359, distance: 10.8
click at [318, 353] on input "服務名稱/代號" at bounding box center [312, 350] width 144 height 29
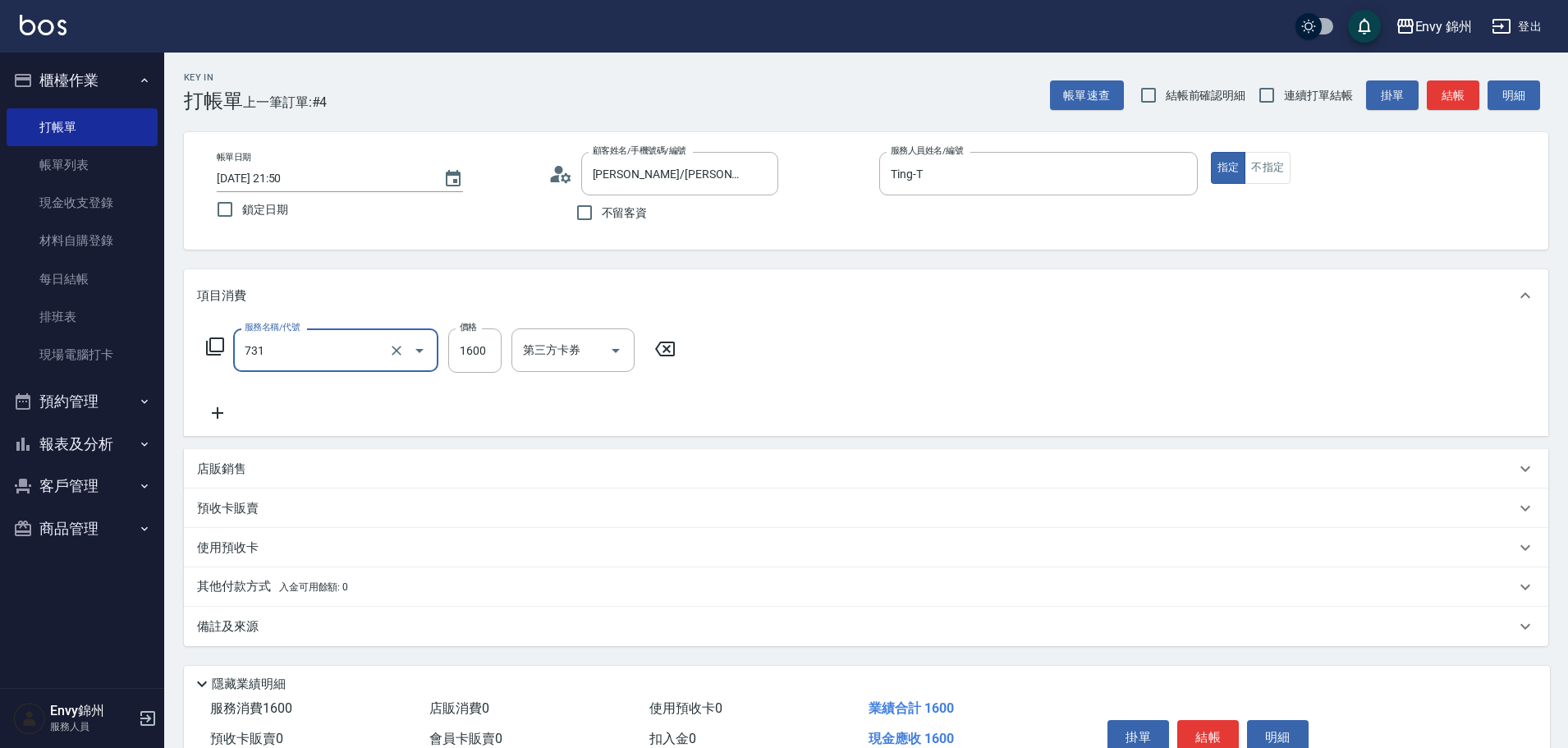
type input "731 漂髮(731)"
type input "2000"
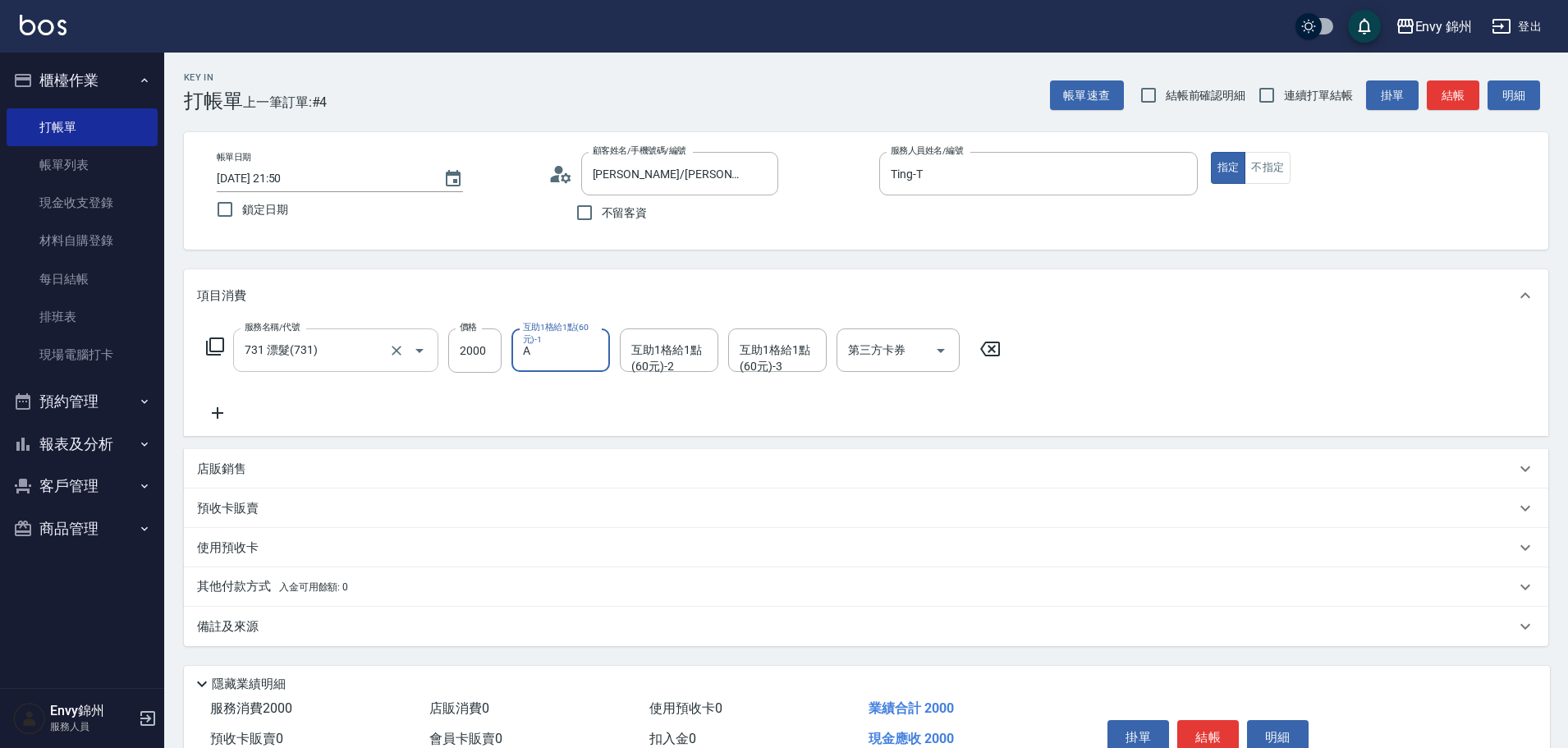
type input "Annie-A"
click at [237, 409] on icon at bounding box center [217, 412] width 41 height 20
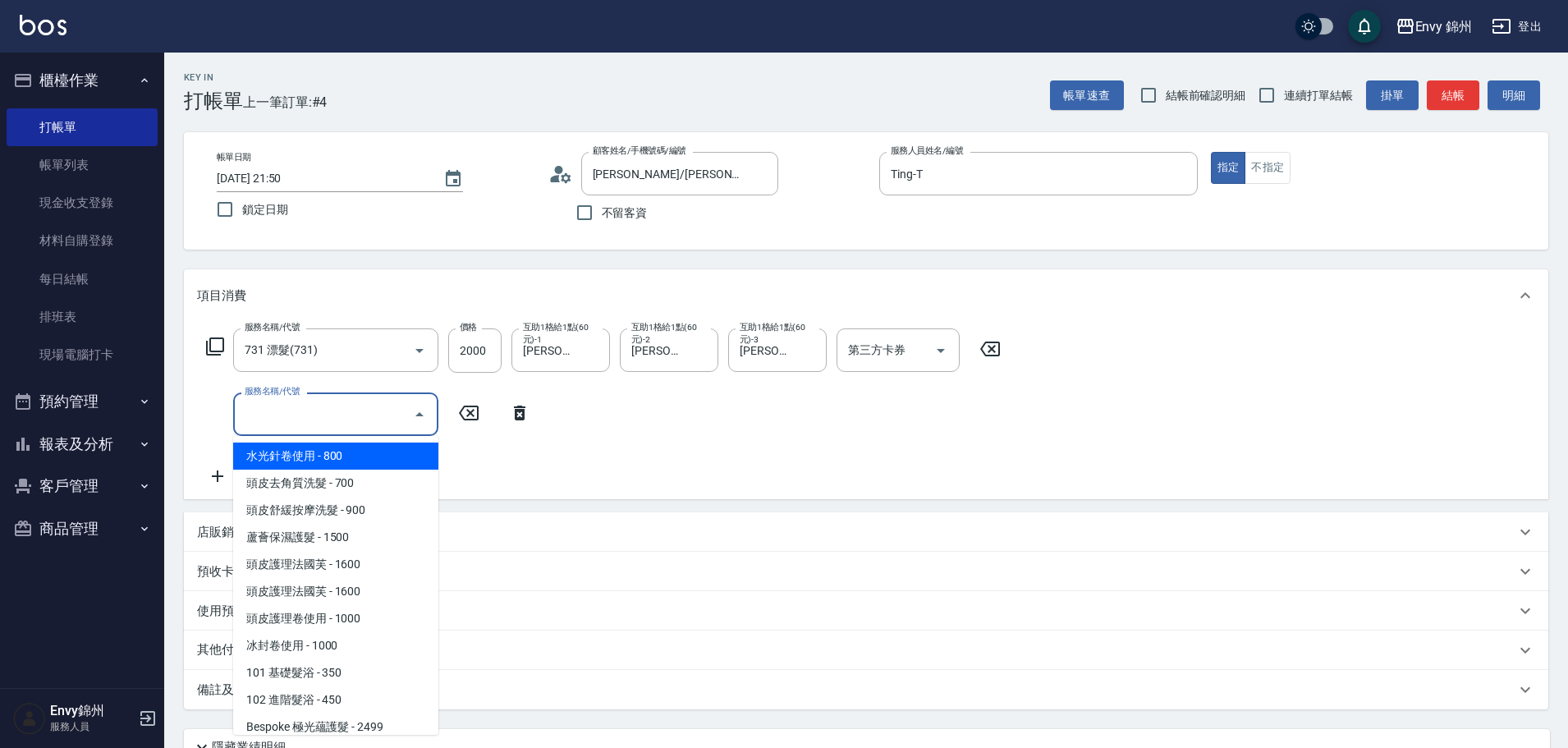
click at [278, 429] on input "服務名稱/代號" at bounding box center [323, 414] width 166 height 29
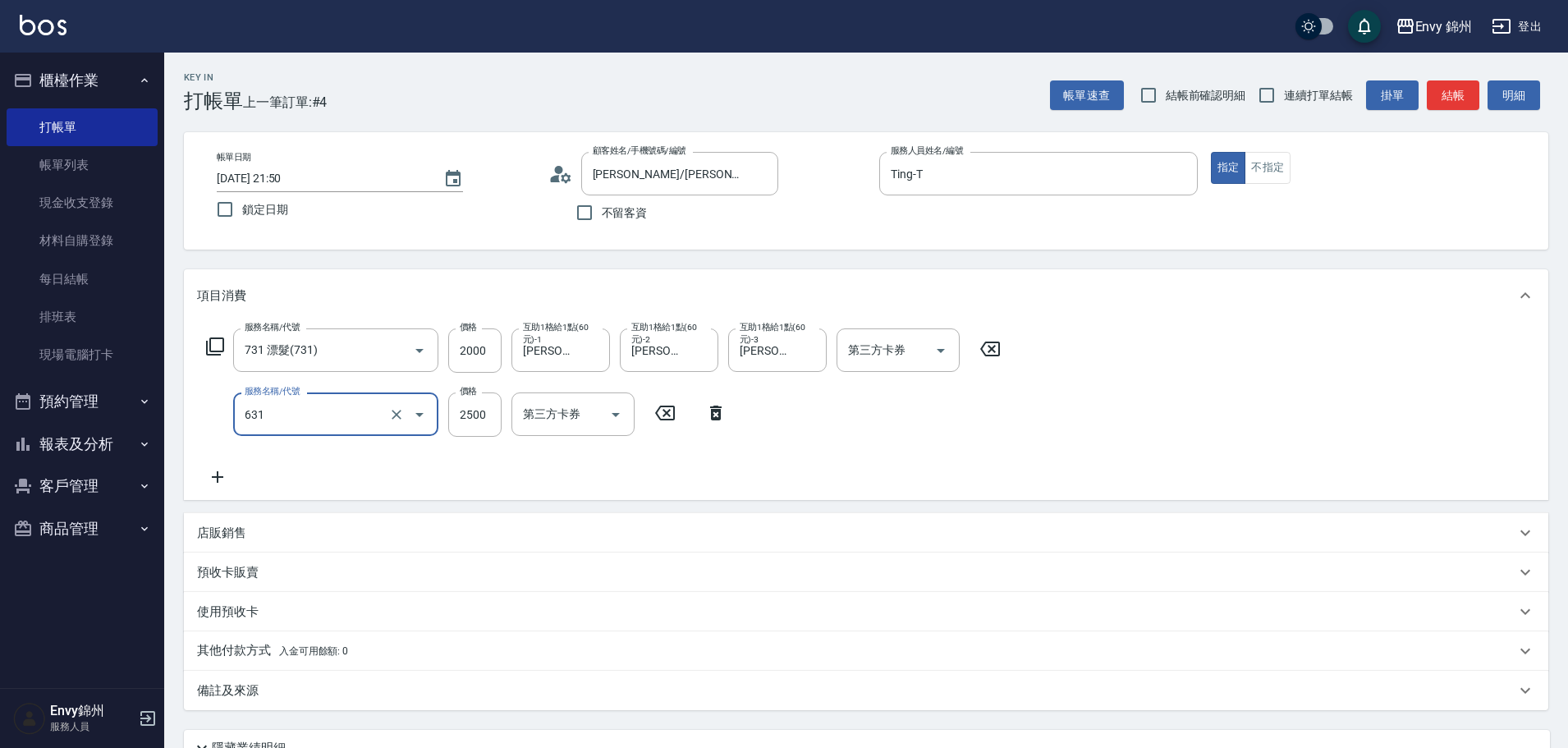
type input "京喚羽系統修護(短髮)(631)"
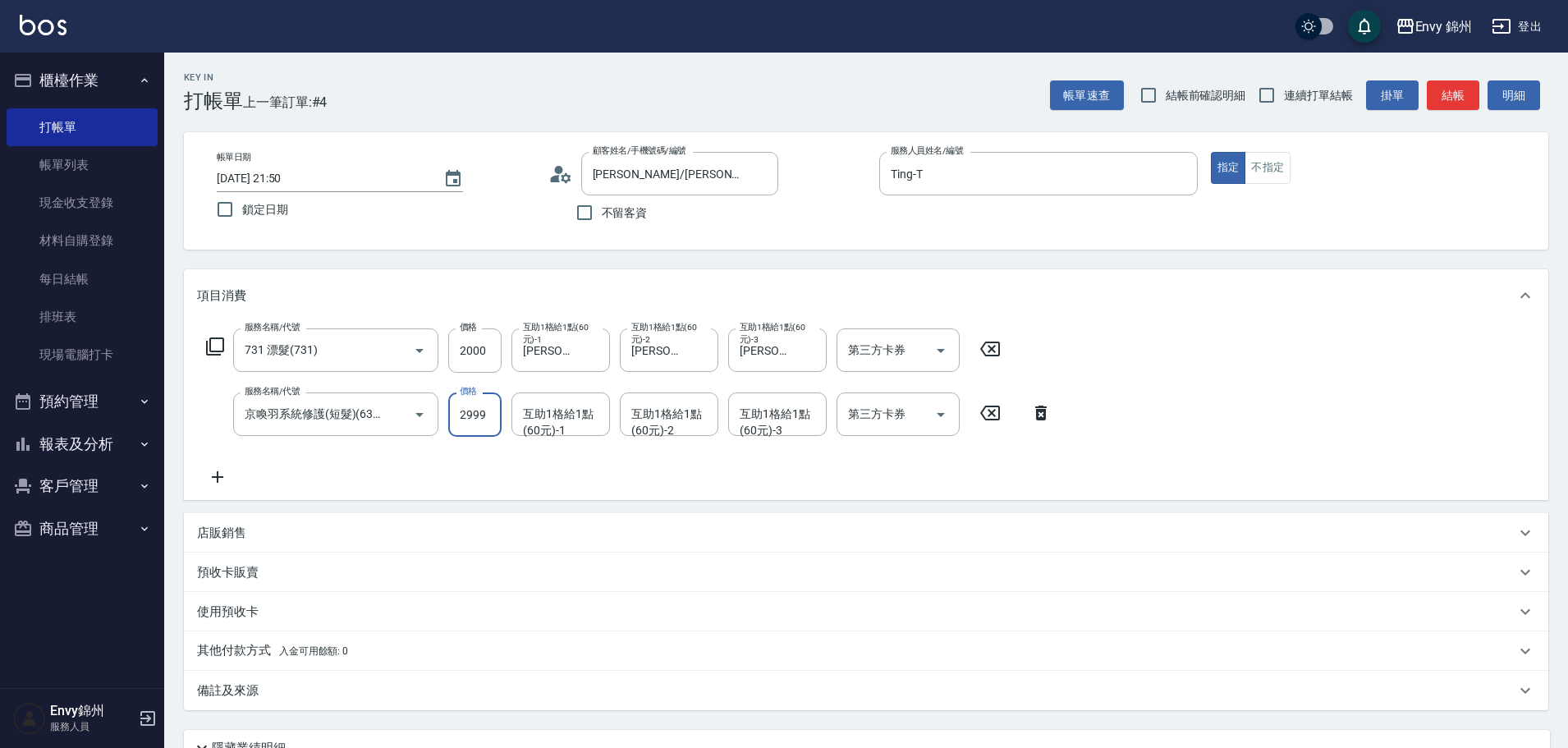
type input "2999"
click at [285, 527] on div "店販銷售" at bounding box center [856, 533] width 1318 height 17
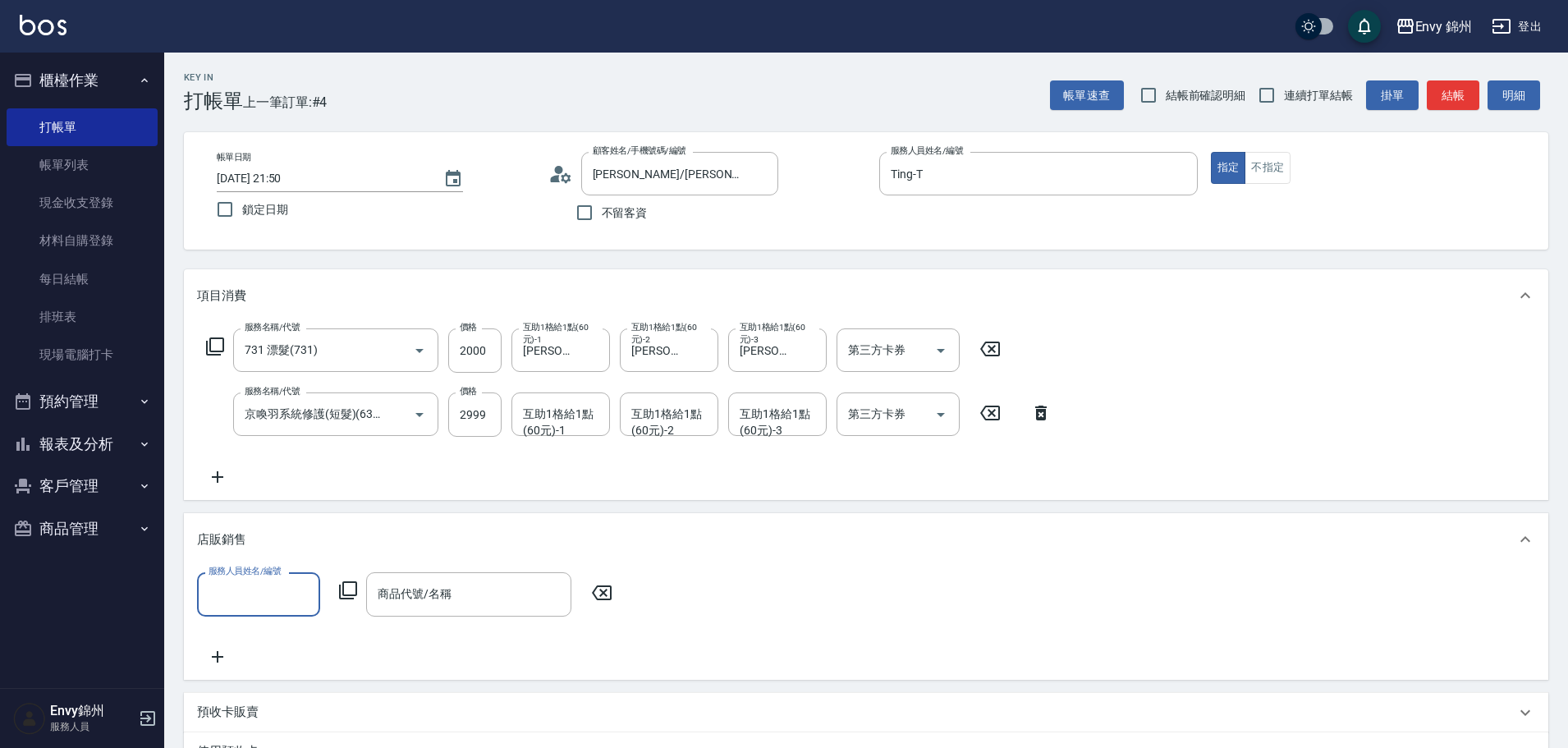
click at [256, 589] on input "服務人員姓名/編號" at bounding box center [258, 594] width 108 height 29
click at [259, 635] on div "Annie -A" at bounding box center [258, 645] width 123 height 45
type input "Annie-A"
click at [434, 604] on input "商品代號/名稱" at bounding box center [469, 594] width 190 height 29
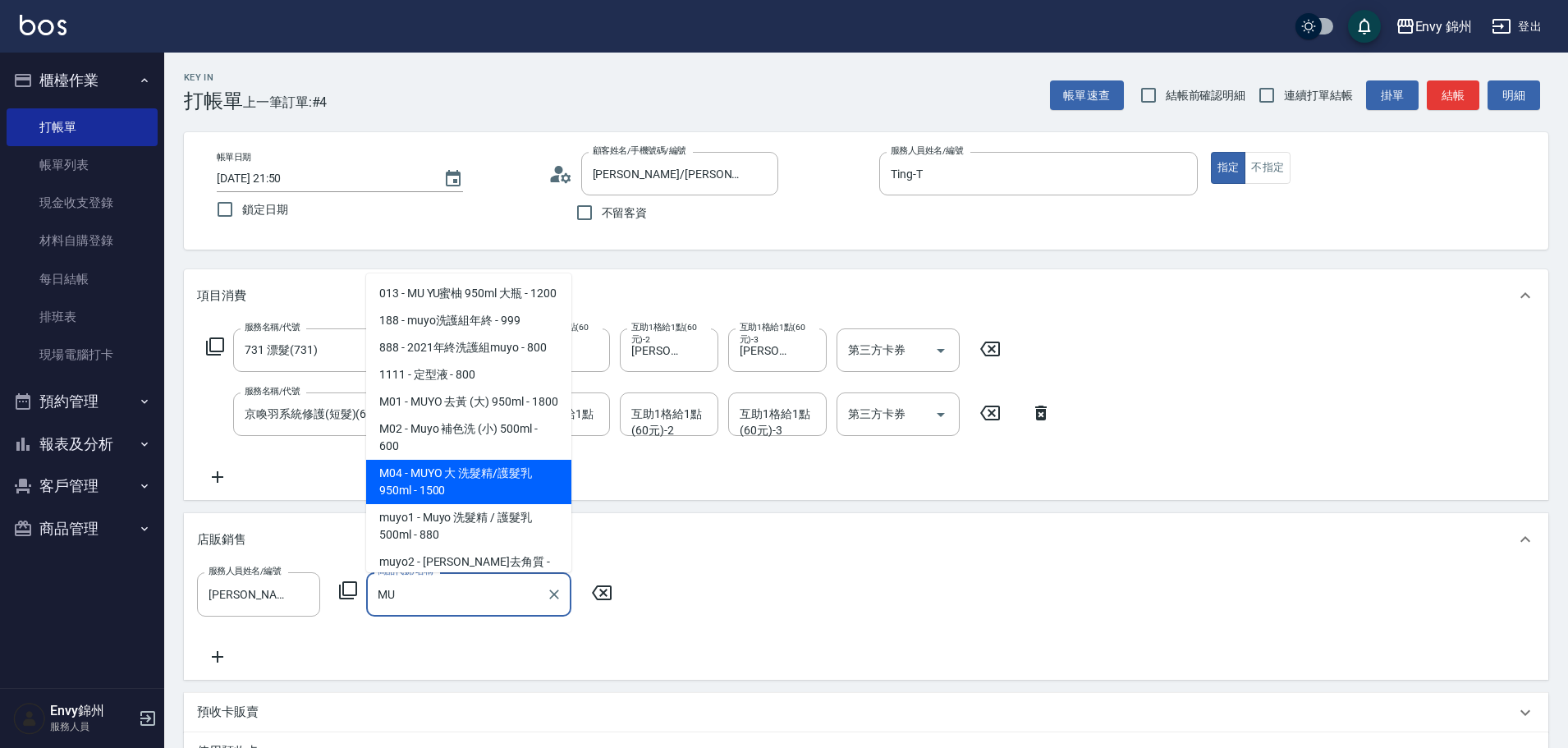
type input "M"
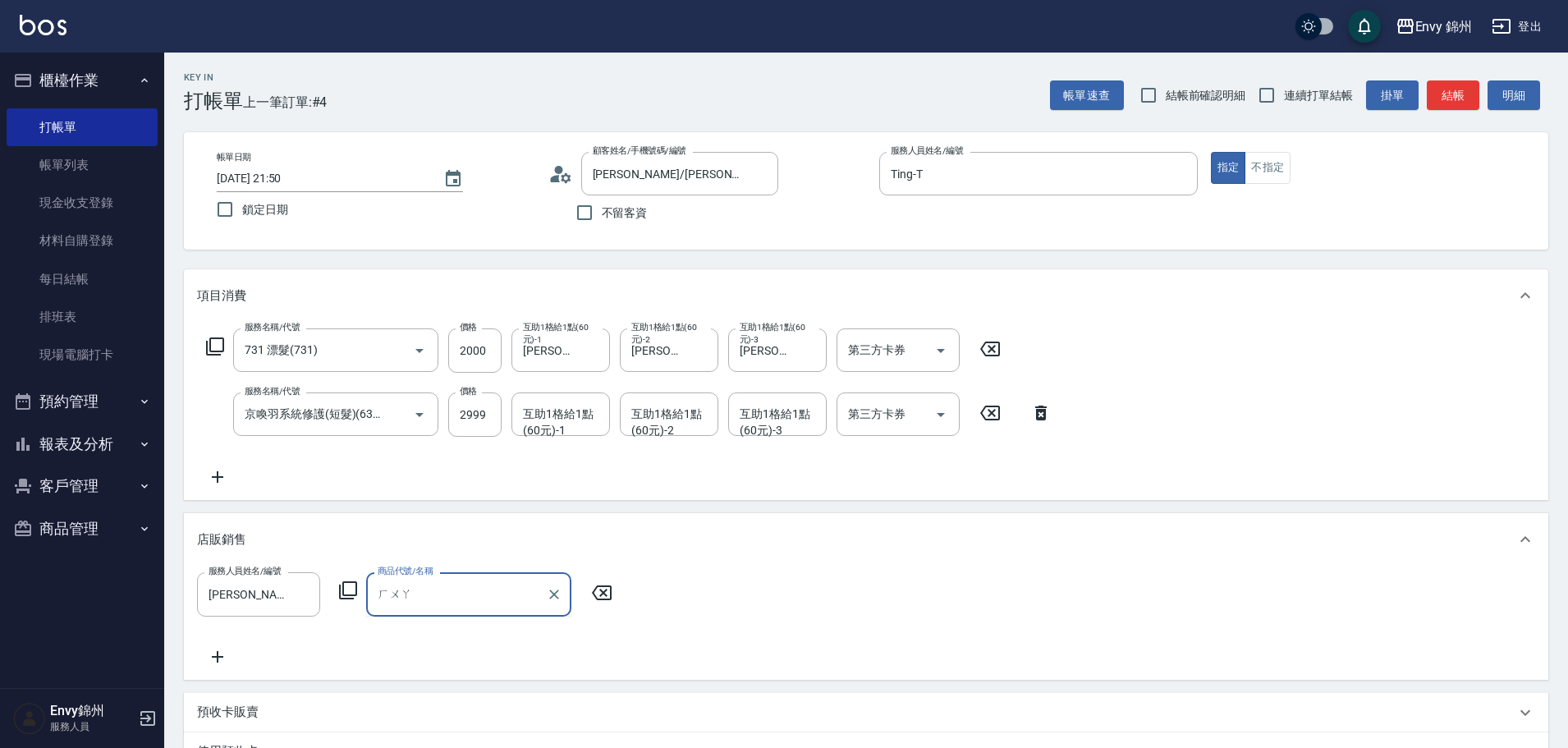
type input "華"
type input "泡泡慕絲 300ml"
type input "850"
type input "2"
click at [231, 666] on icon at bounding box center [217, 658] width 41 height 20
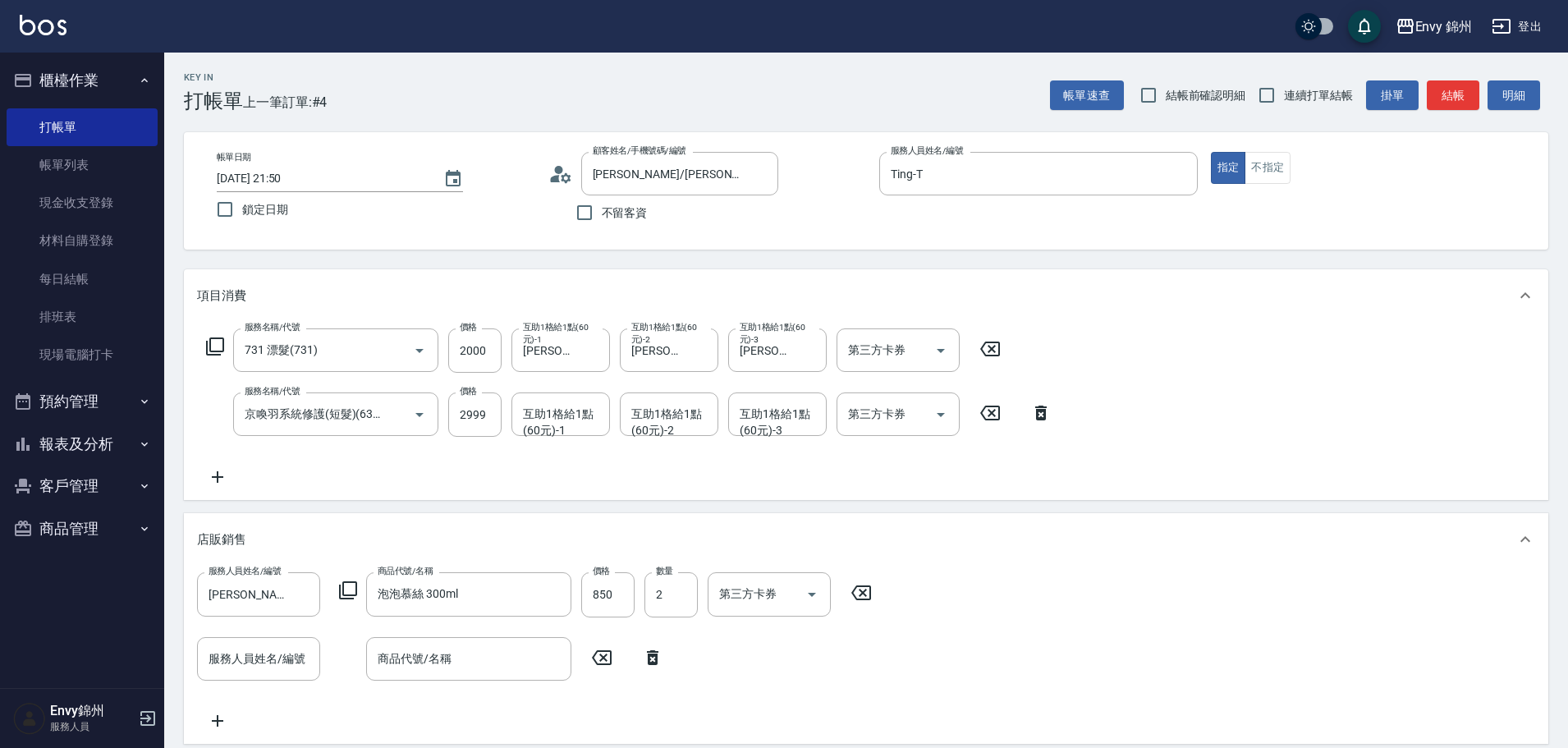
click at [521, 505] on div "項目消費 服務名稱/代號 731 漂髮(731) 服務名稱/代號 價格 2000 價格 互助1格給1點(60元)-1 Annie-A 互助1格給1點(60元)…" at bounding box center [865, 592] width 1364 height 645
click at [227, 492] on div "服務名稱/代號 731 漂髮(731) 服務名稱/代號 價格 2000 價格 互助1格給1點(60元)-1 Annie-A 互助1格給1點(60元)-1 互助…" at bounding box center [865, 410] width 1364 height 178
click at [223, 484] on icon at bounding box center [217, 477] width 41 height 20
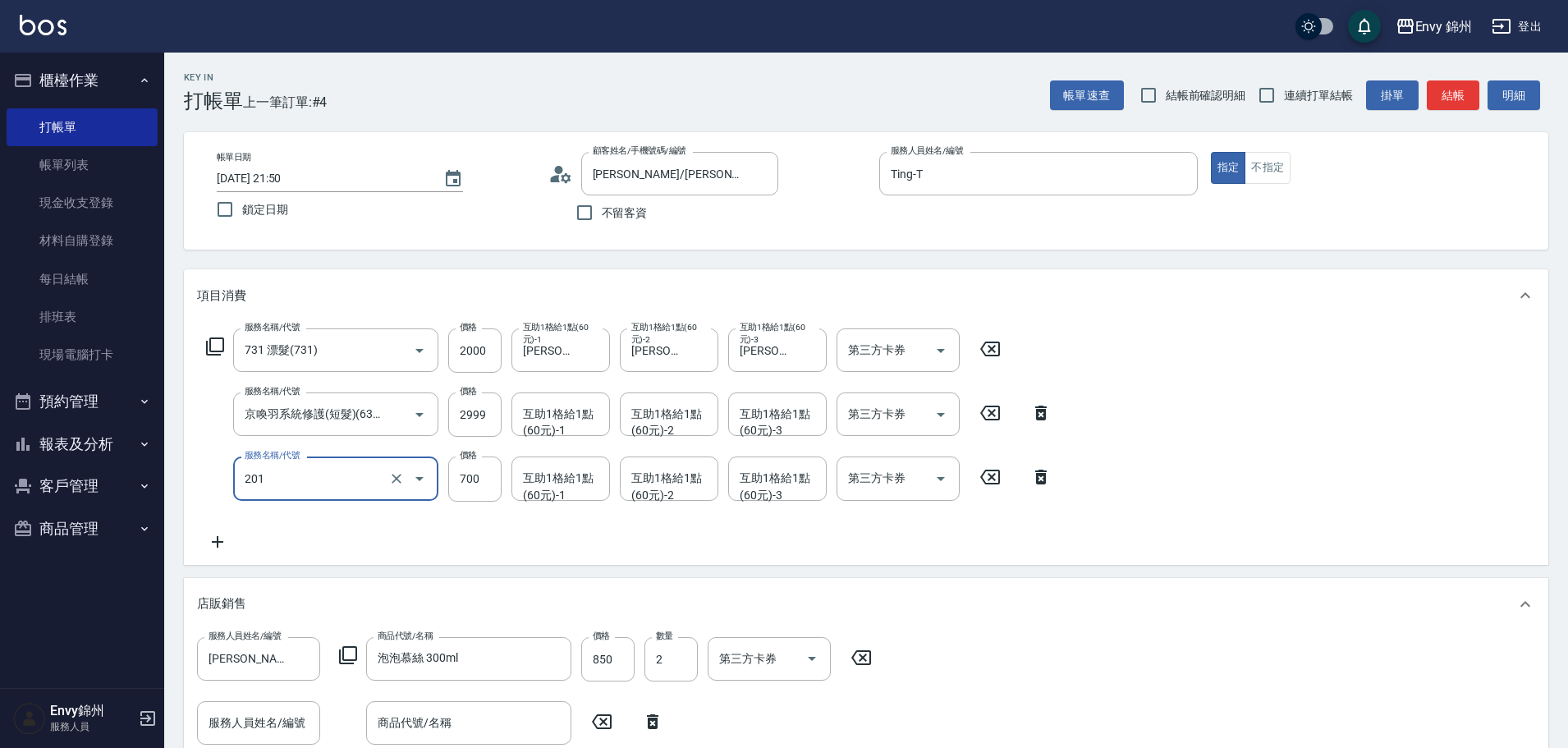
type input "201 剪髮(201)"
drag, startPoint x: 393, startPoint y: 497, endPoint x: 419, endPoint y: 482, distance: 30.0
click at [353, 490] on div "201 剪髮(201) 服務名稱/代號" at bounding box center [336, 478] width 205 height 44
type input "1800"
click at [416, 482] on icon "Open" at bounding box center [419, 478] width 20 height 20
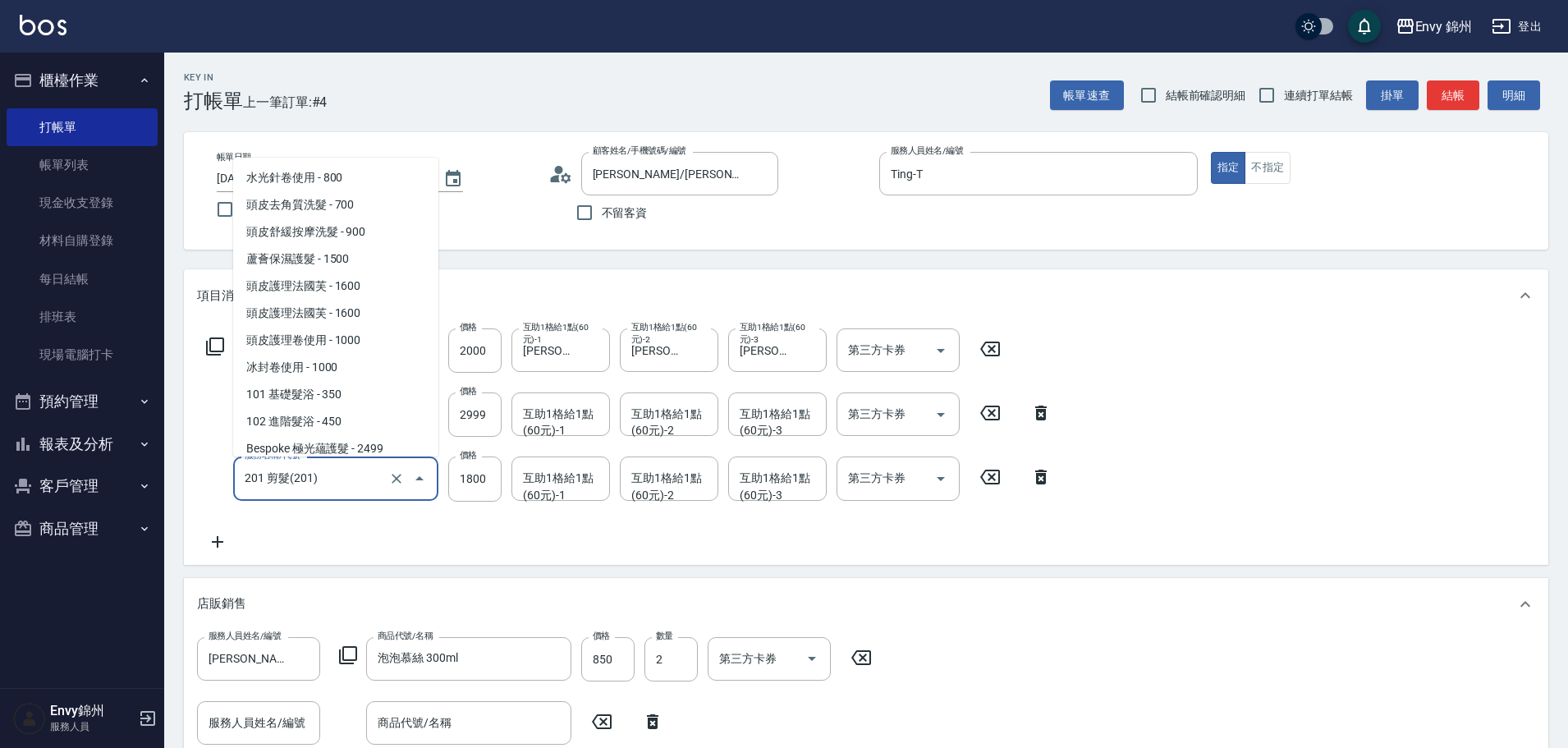
click at [383, 478] on input "201 剪髮(201)" at bounding box center [312, 478] width 144 height 29
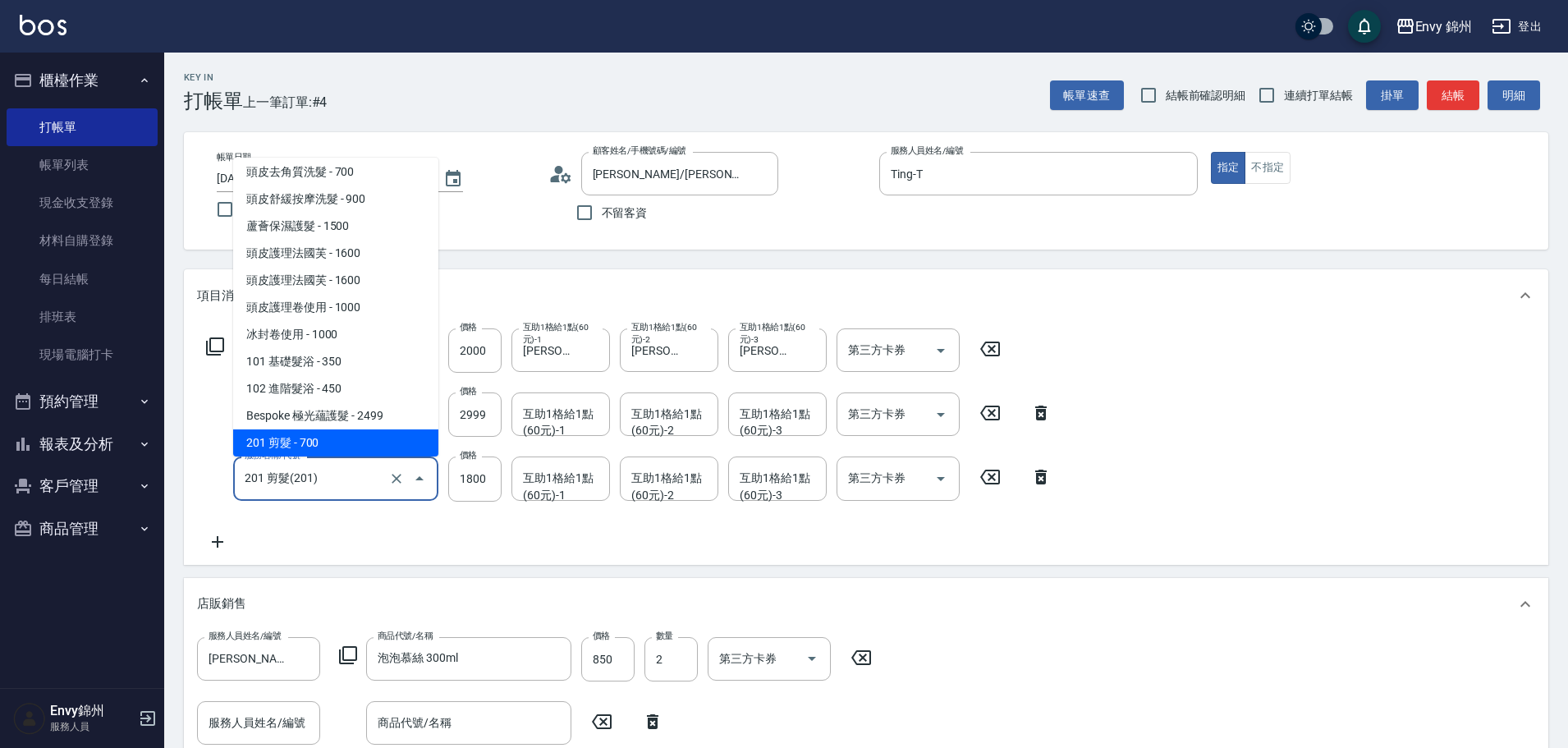
drag, startPoint x: 389, startPoint y: 476, endPoint x: 238, endPoint y: 501, distance: 153.1
click at [238, 501] on div "服務名稱/代號 201 剪髮(201) 服務名稱/代號" at bounding box center [336, 479] width 205 height 45
click at [395, 473] on icon "Clear" at bounding box center [396, 479] width 17 height 17
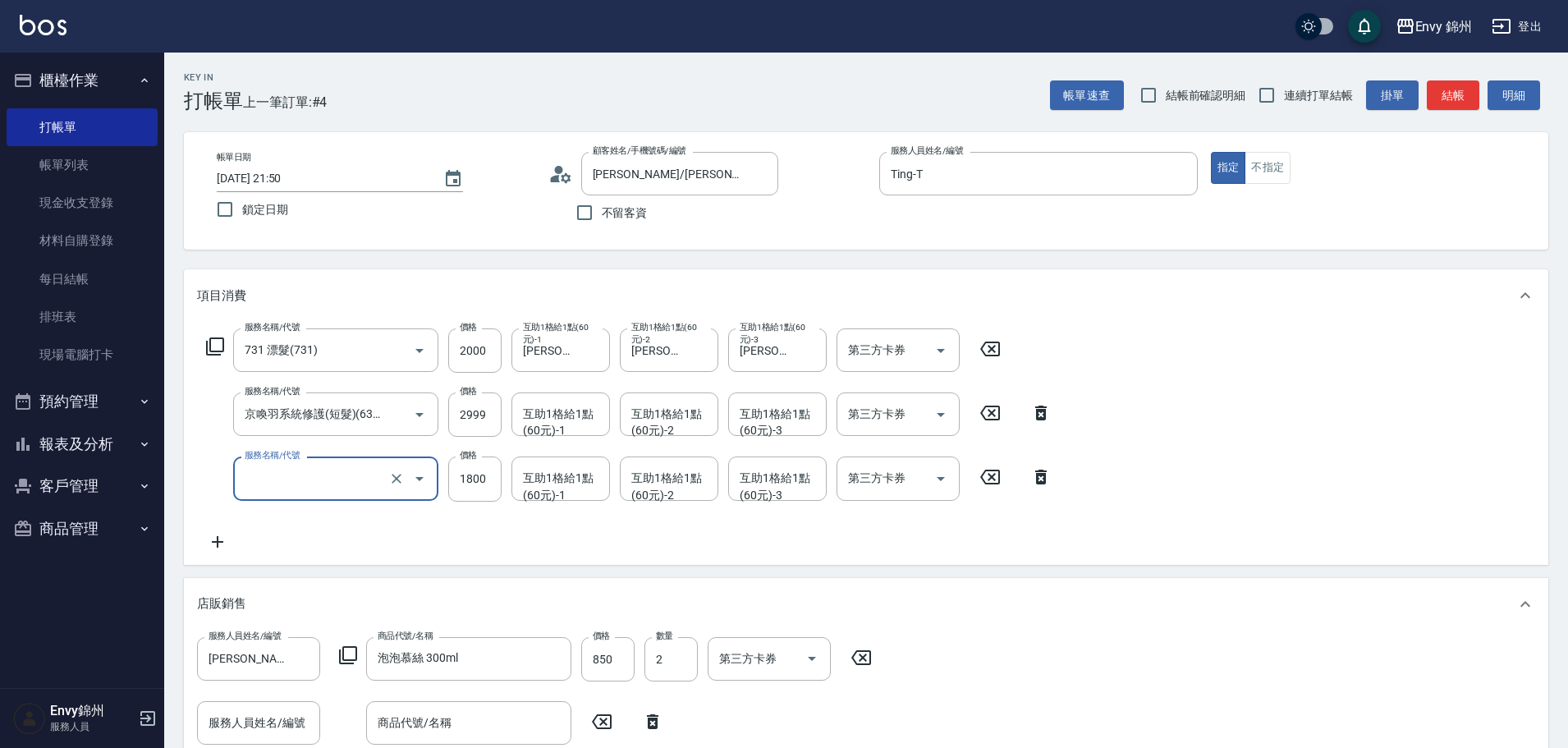
click at [349, 479] on input "服務名稱/代號" at bounding box center [312, 478] width 144 height 29
type input "701 染髮(701)"
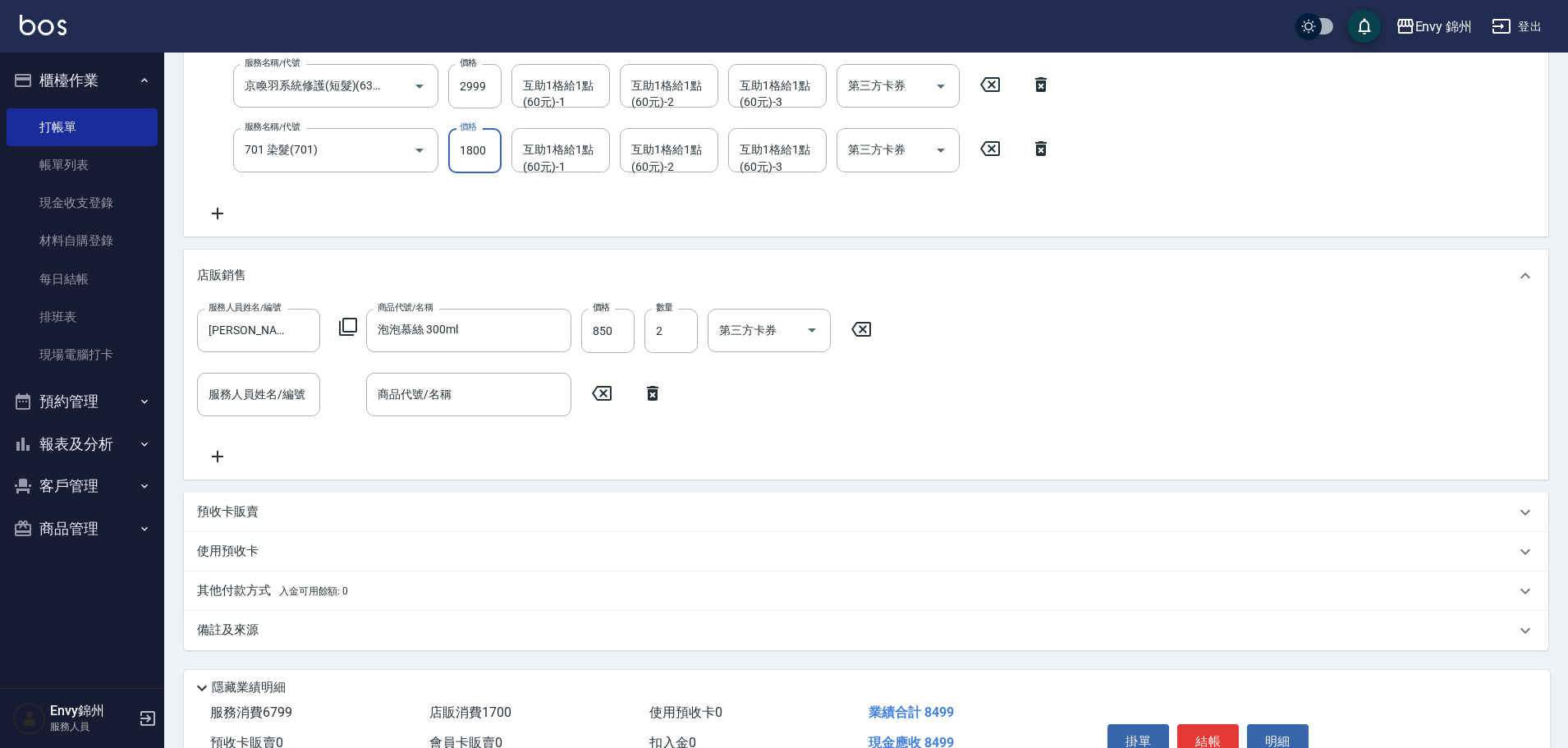
scroll to position [416, 0]
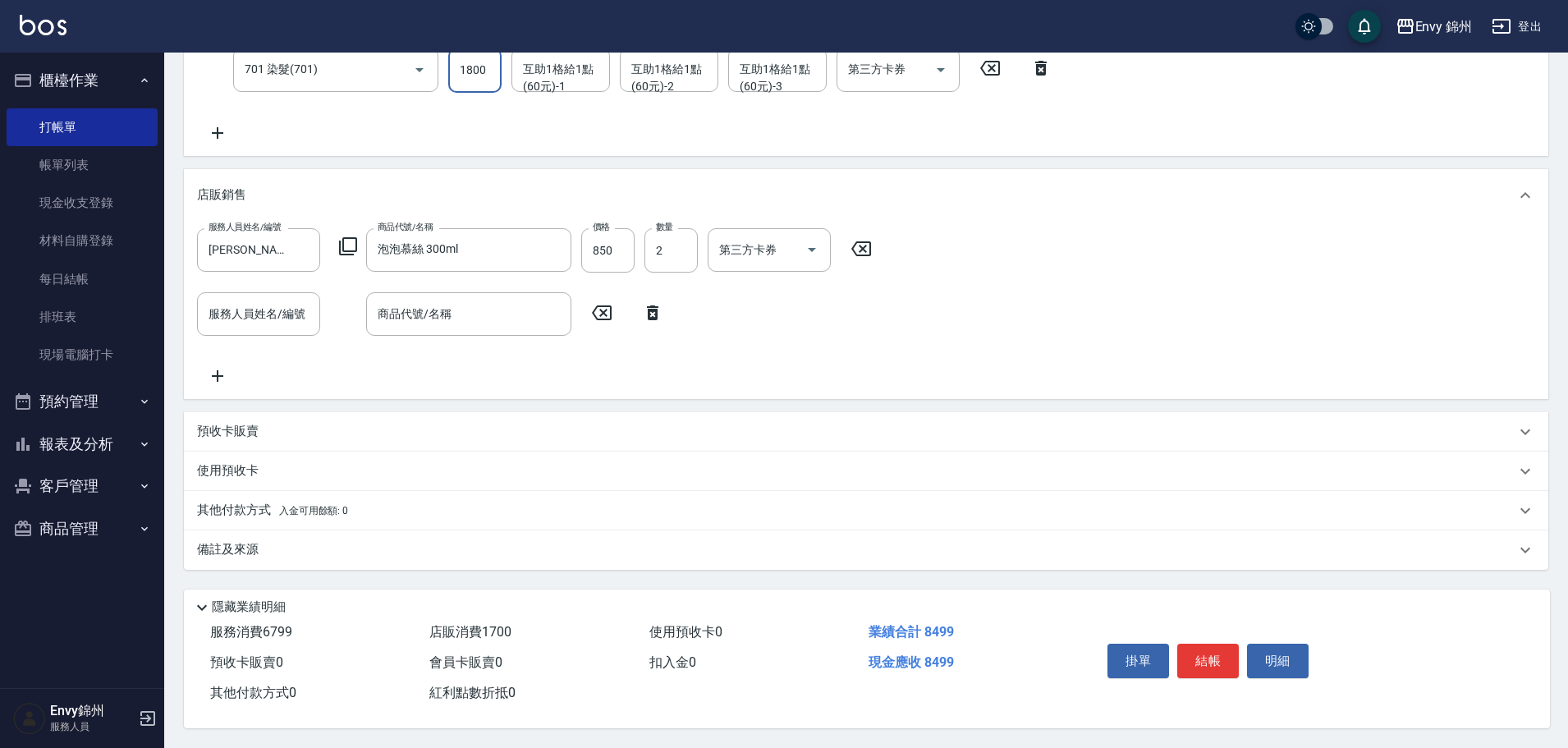
type input "1800"
click at [261, 541] on div "備註及來源" at bounding box center [856, 549] width 1318 height 17
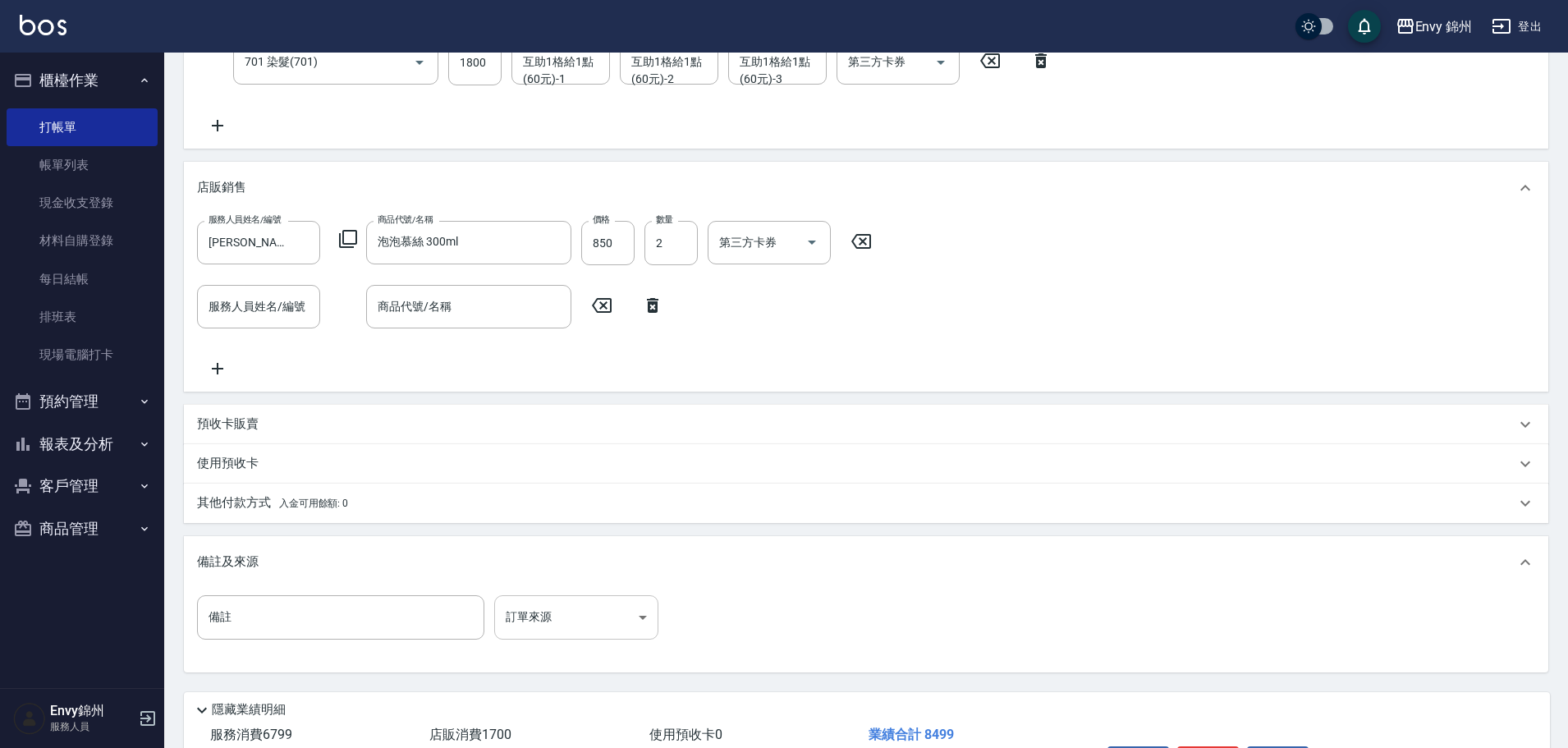
click at [531, 626] on body "Envy 錦州 登出 櫃檯作業 打帳單 帳單列表 現金收支登錄 材料自購登錄 每日結帳 排班表 現場電腦打卡 預約管理 預約管理 單日預約紀錄 單週預約紀錄 …" at bounding box center [784, 217] width 1568 height 1267
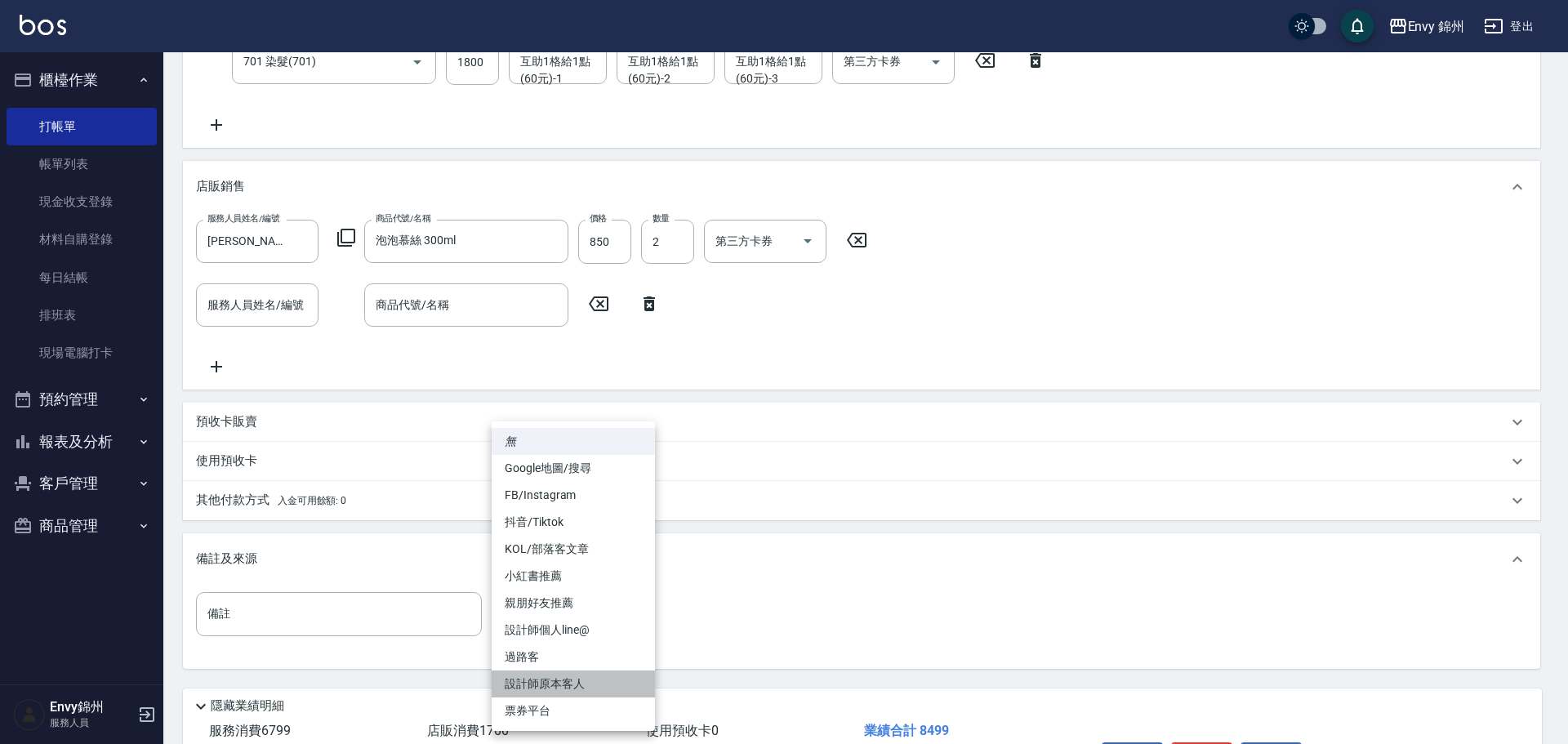
click at [566, 690] on li "設計師原本客人" at bounding box center [573, 684] width 163 height 27
type input "設計師原本客人"
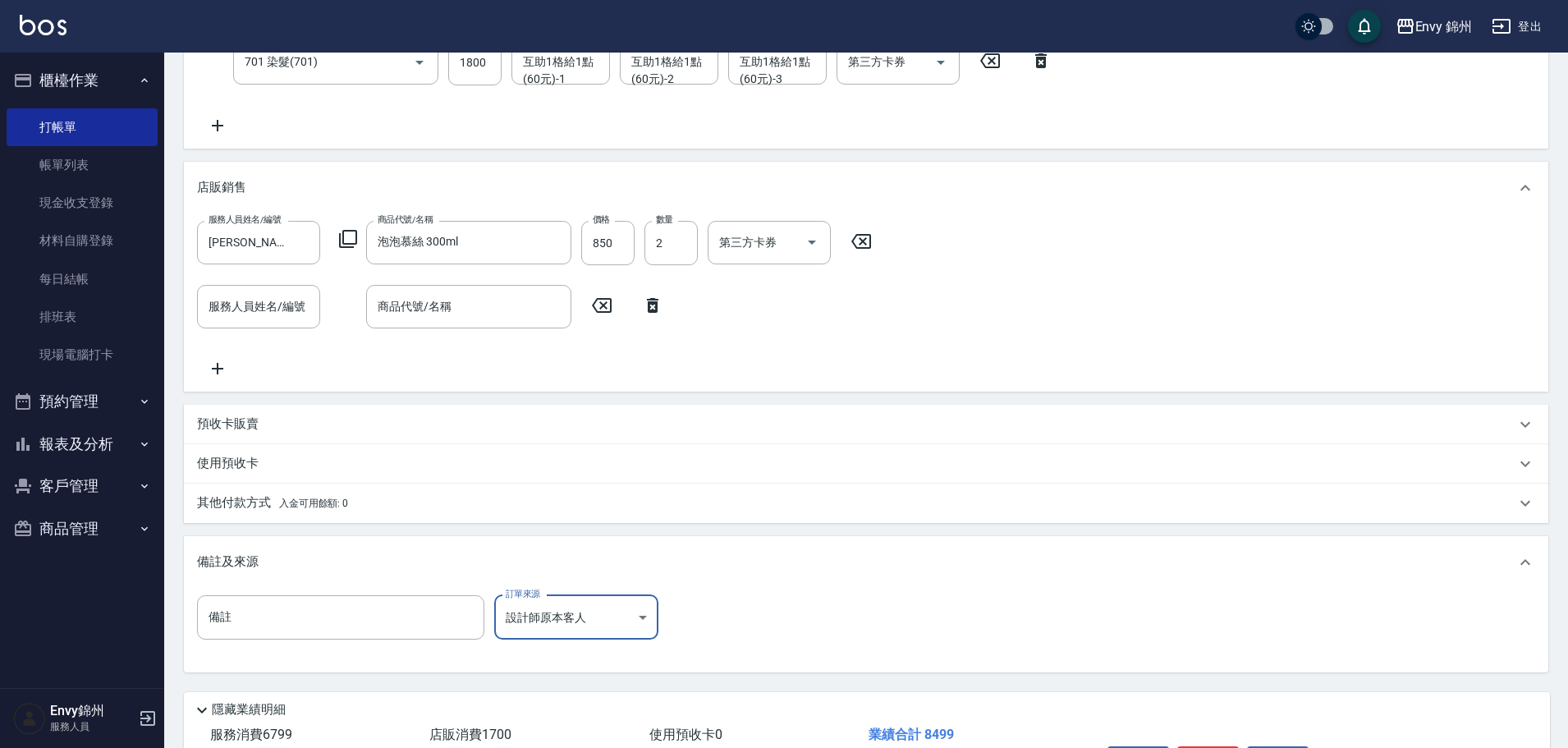
scroll to position [526, 0]
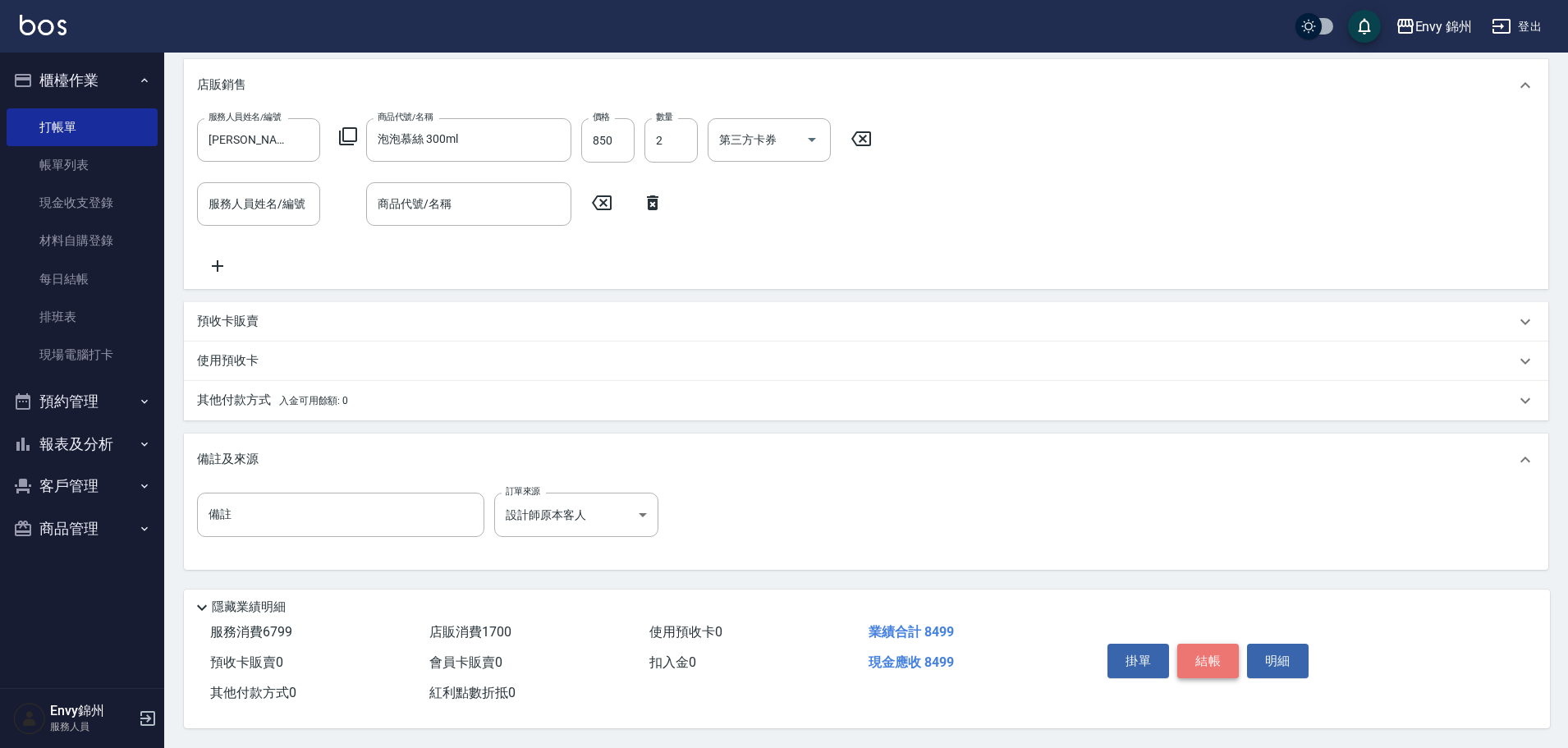
click at [1212, 644] on button "結帳" at bounding box center [1208, 660] width 62 height 35
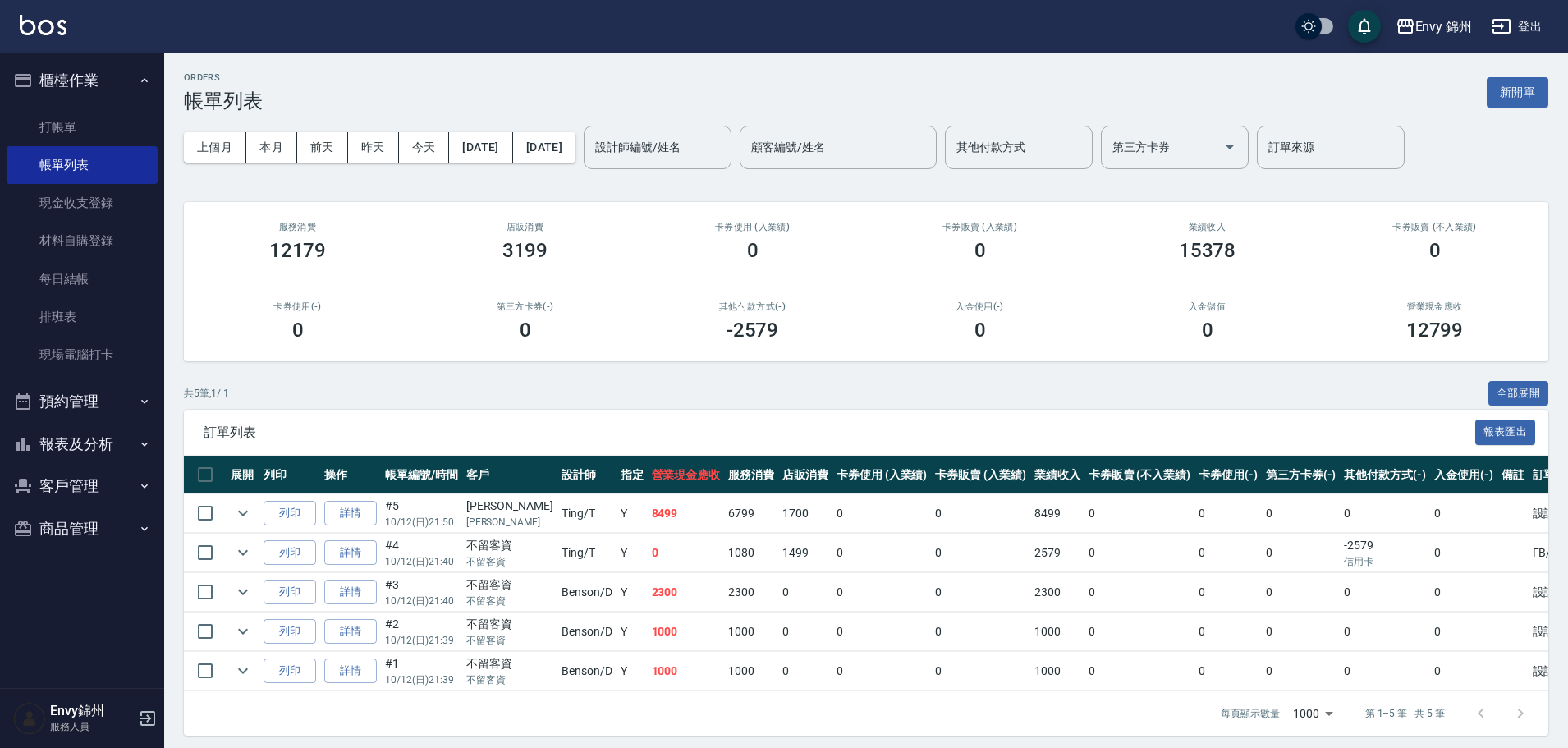
drag, startPoint x: 1526, startPoint y: 87, endPoint x: 1506, endPoint y: 99, distance: 23.3
click at [1528, 87] on button "新開單" at bounding box center [1518, 92] width 62 height 31
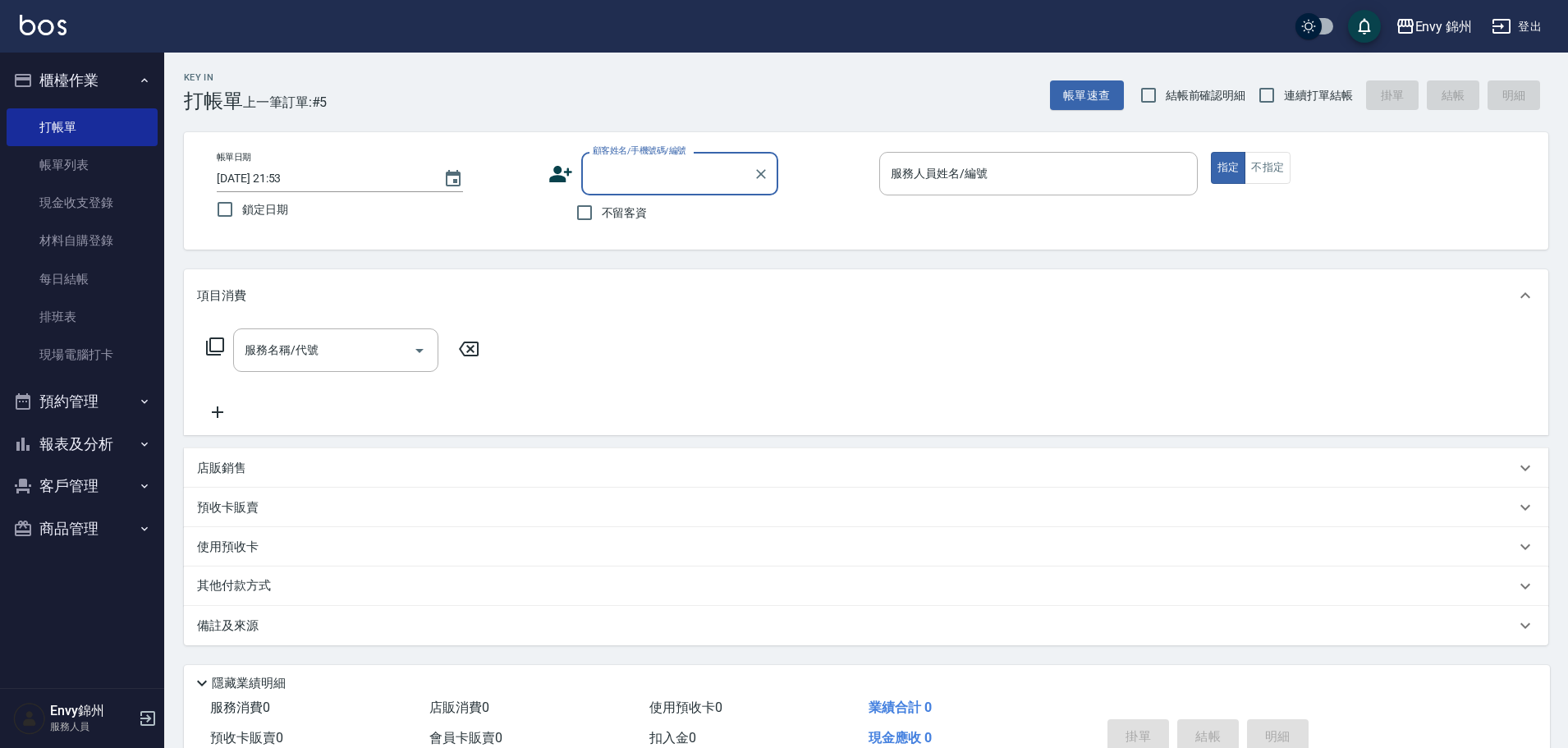
click at [652, 159] on input "顧客姓名/手機號碼/編號" at bounding box center [667, 173] width 158 height 29
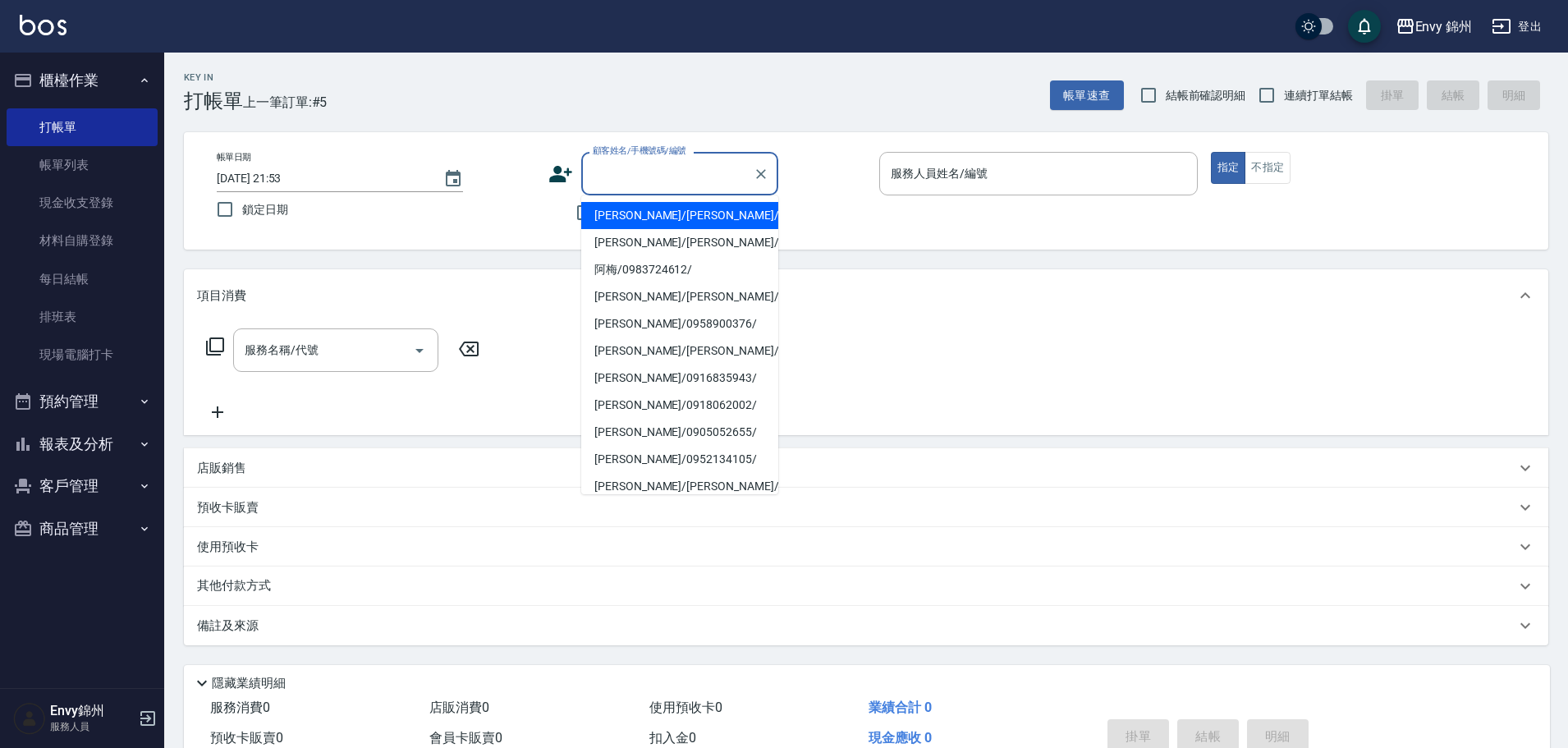
type input "王楨玉/王楨玉/"
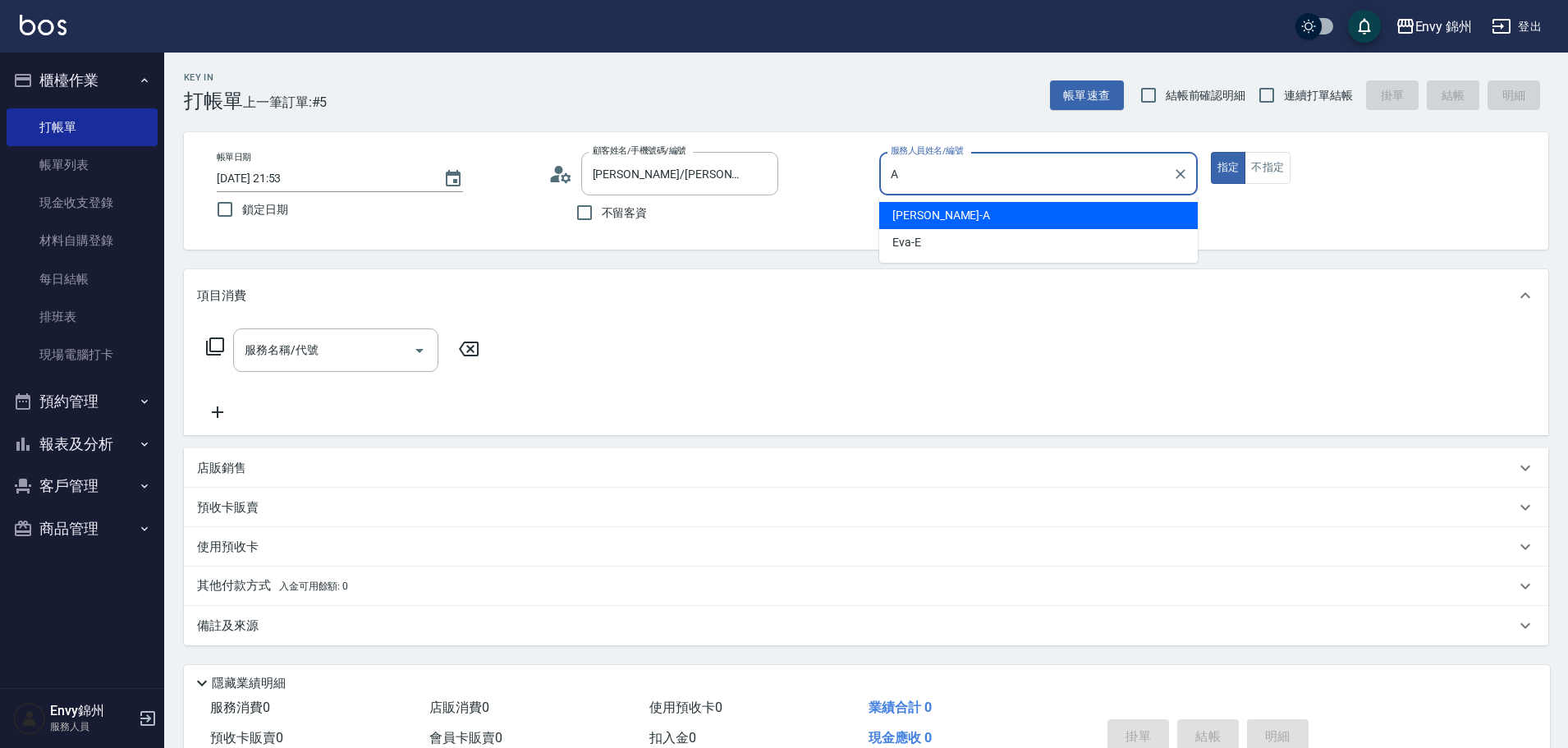
drag, startPoint x: 930, startPoint y: 215, endPoint x: 888, endPoint y: 237, distance: 47.4
click at [931, 215] on span "Annie -A" at bounding box center [941, 215] width 98 height 17
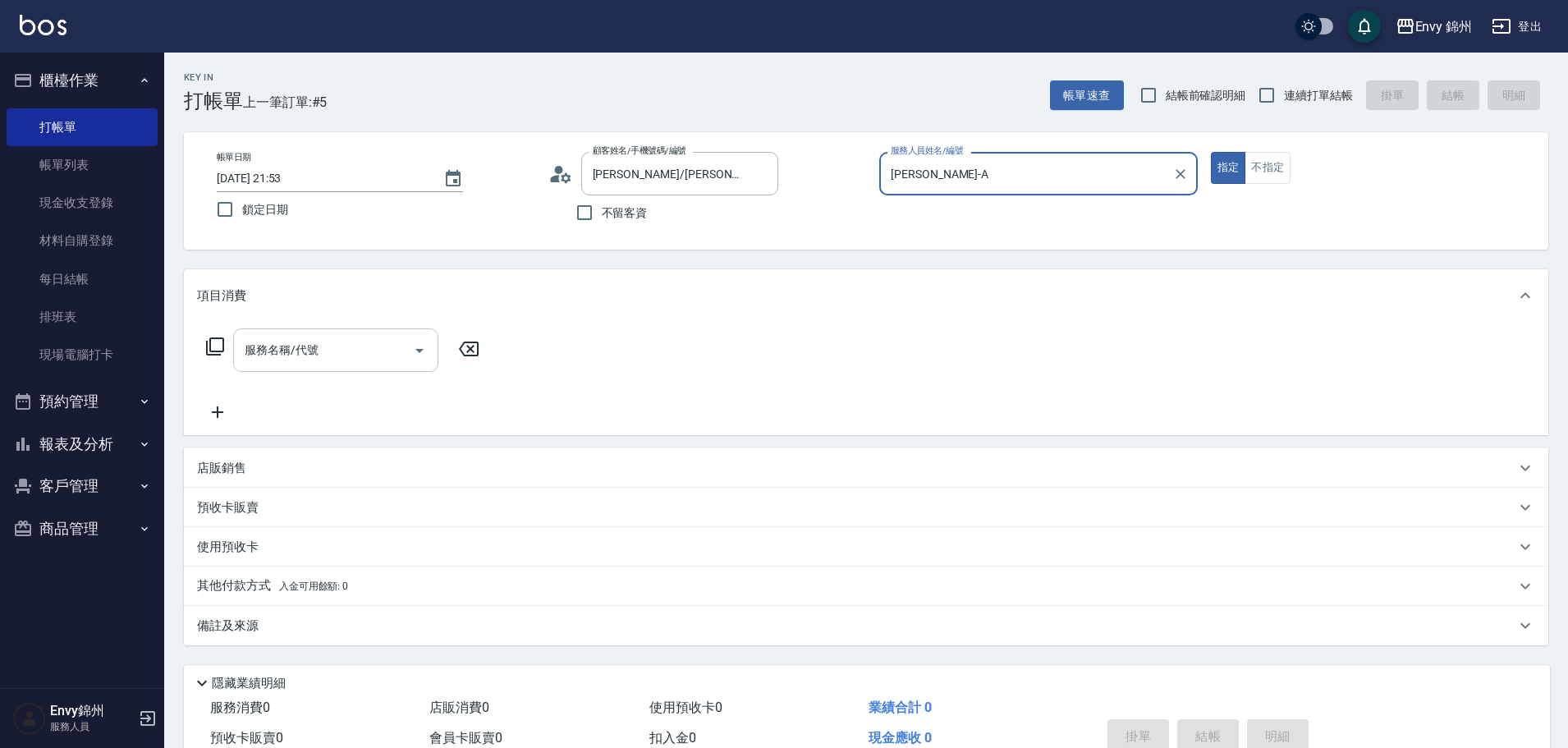
type input "Annie-A"
click at [322, 353] on input "服務名稱/代號" at bounding box center [323, 350] width 166 height 29
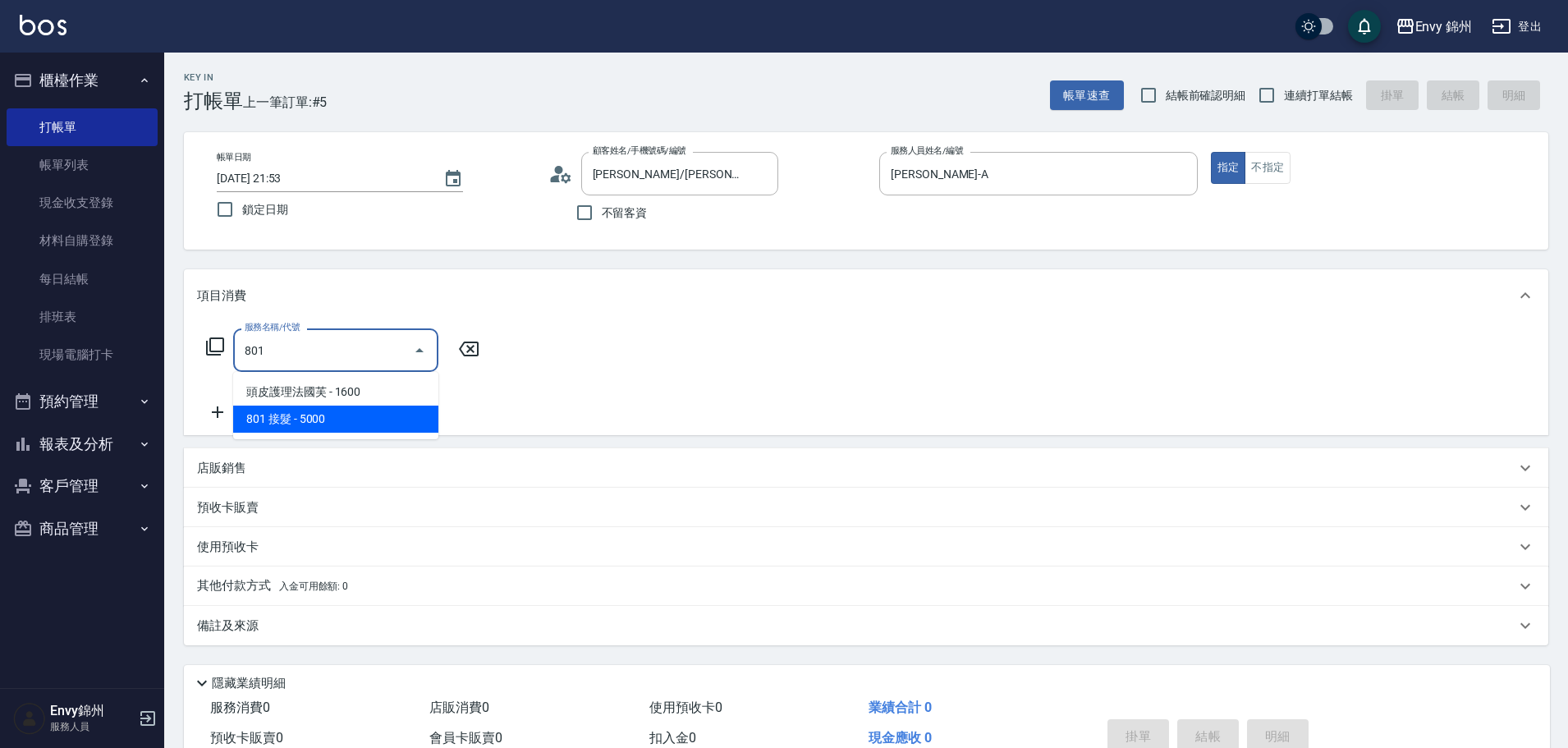
type input "801 接髮(801)"
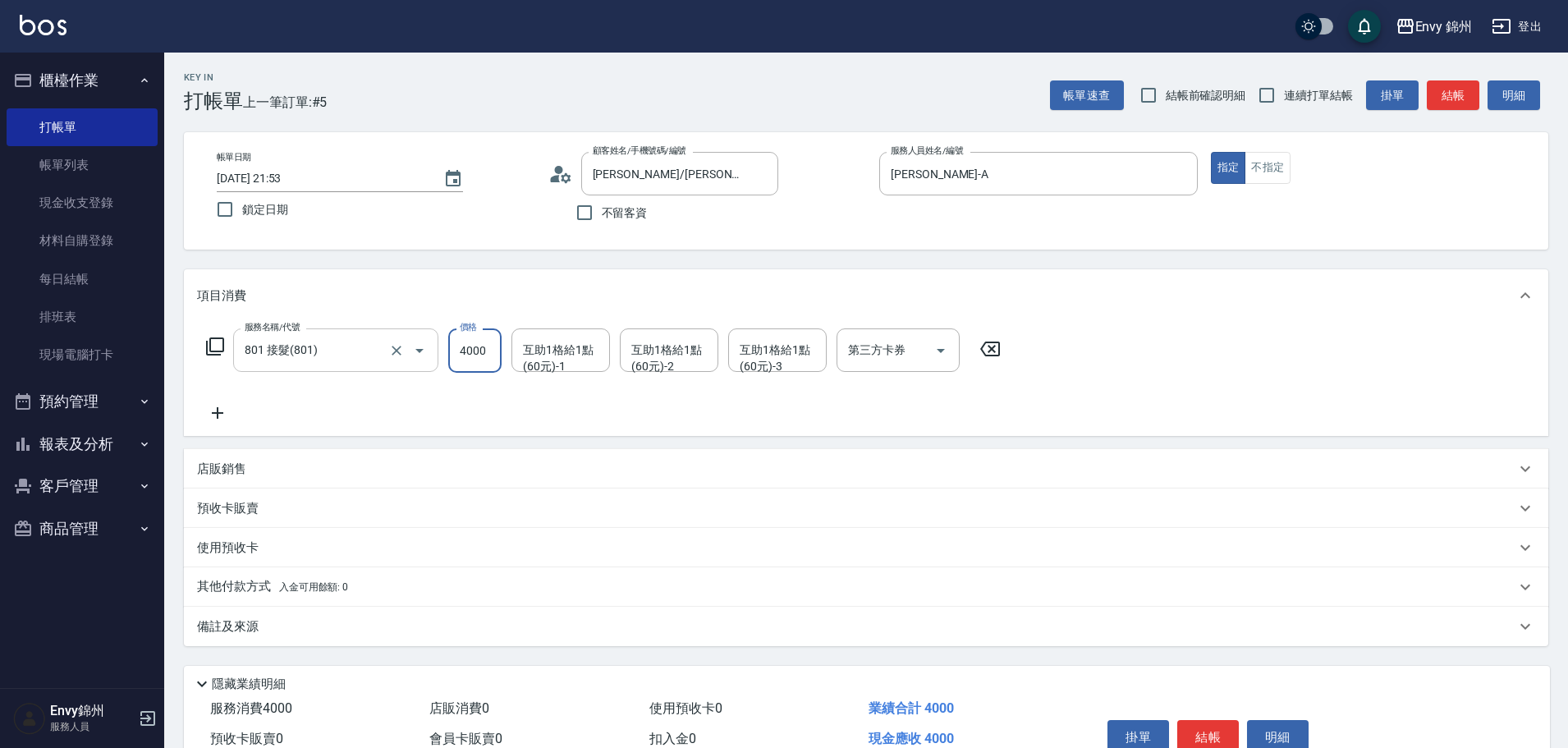
type input "4000"
type input "玉米-M"
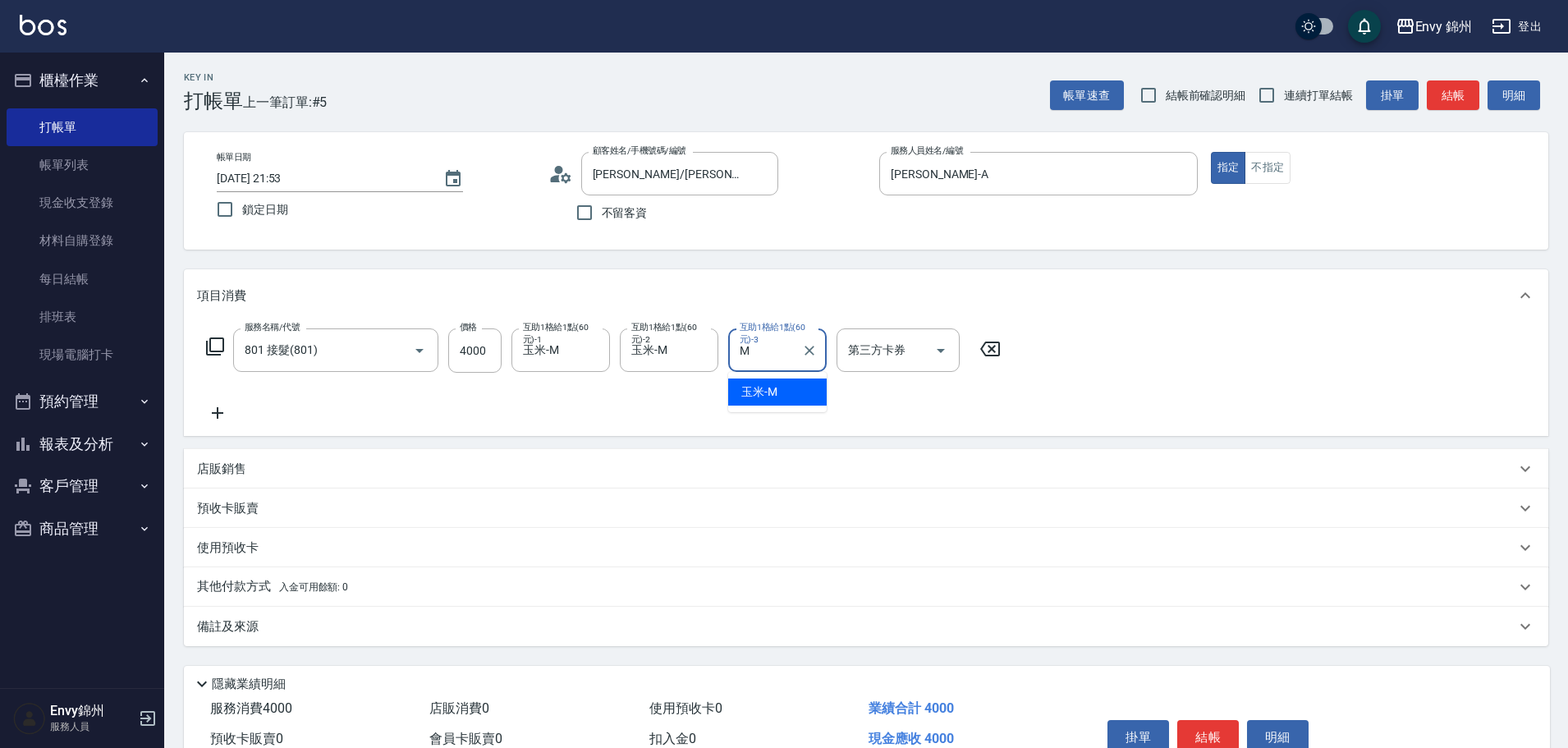
type input "玉米-M"
click at [224, 630] on p "備註及來源" at bounding box center [227, 627] width 62 height 17
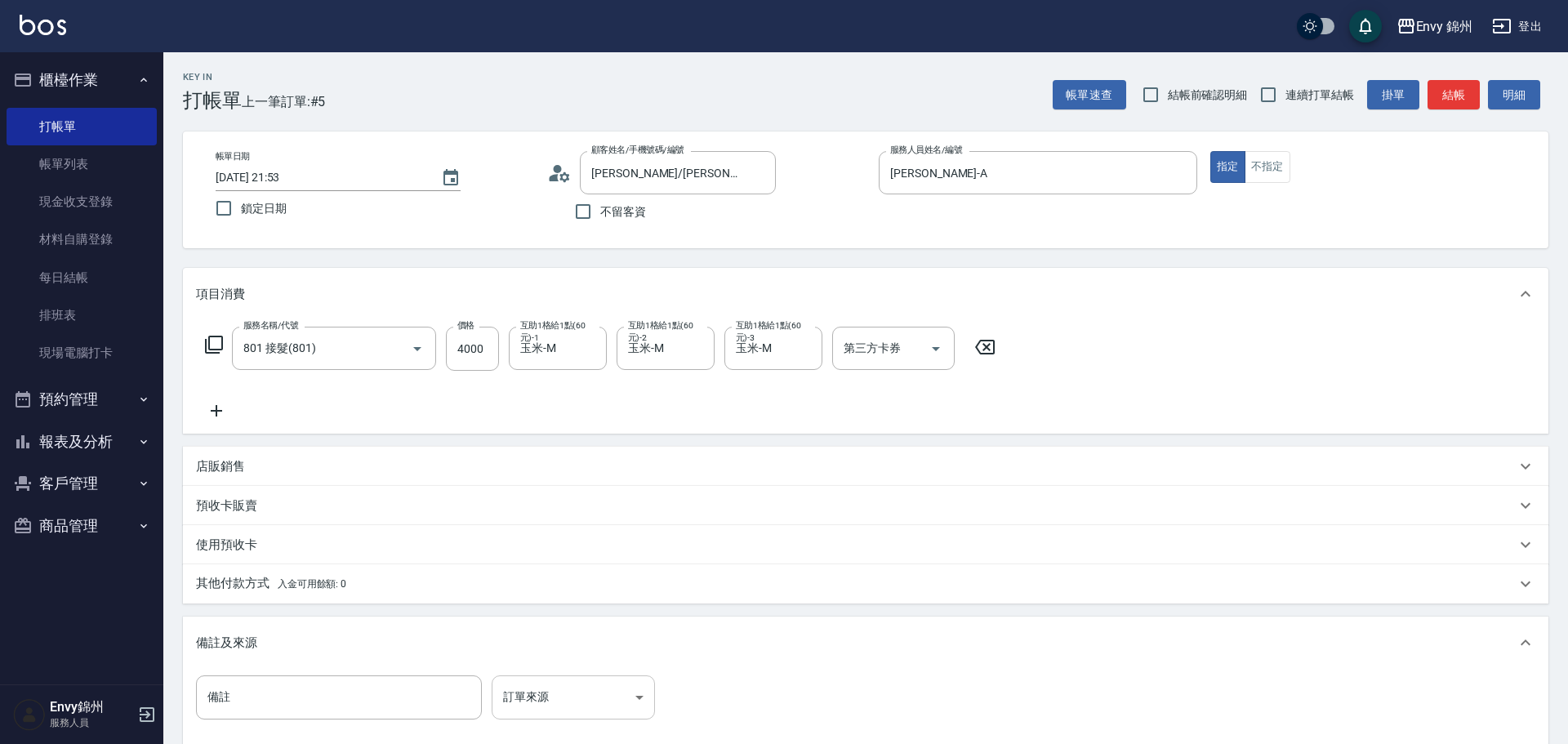
click at [526, 693] on body "Envy 錦州 登出 櫃檯作業 打帳單 帳單列表 現金收支登錄 材料自購登錄 每日結帳 排班表 現場電腦打卡 預約管理 預約管理 單日預約紀錄 單週預約紀錄 …" at bounding box center [784, 465] width 1568 height 930
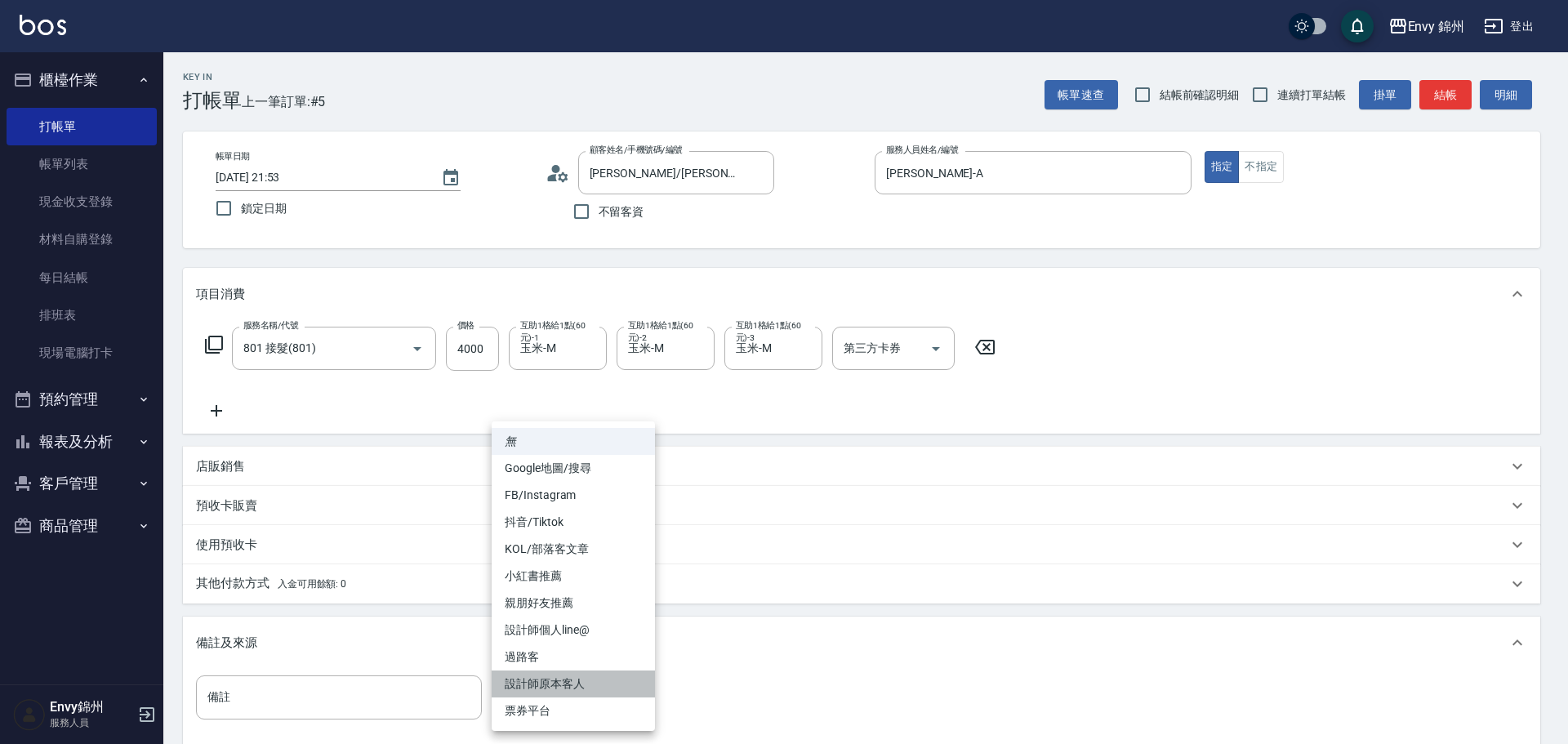
click at [550, 680] on li "設計師原本客人" at bounding box center [573, 684] width 163 height 27
type input "設計師原本客人"
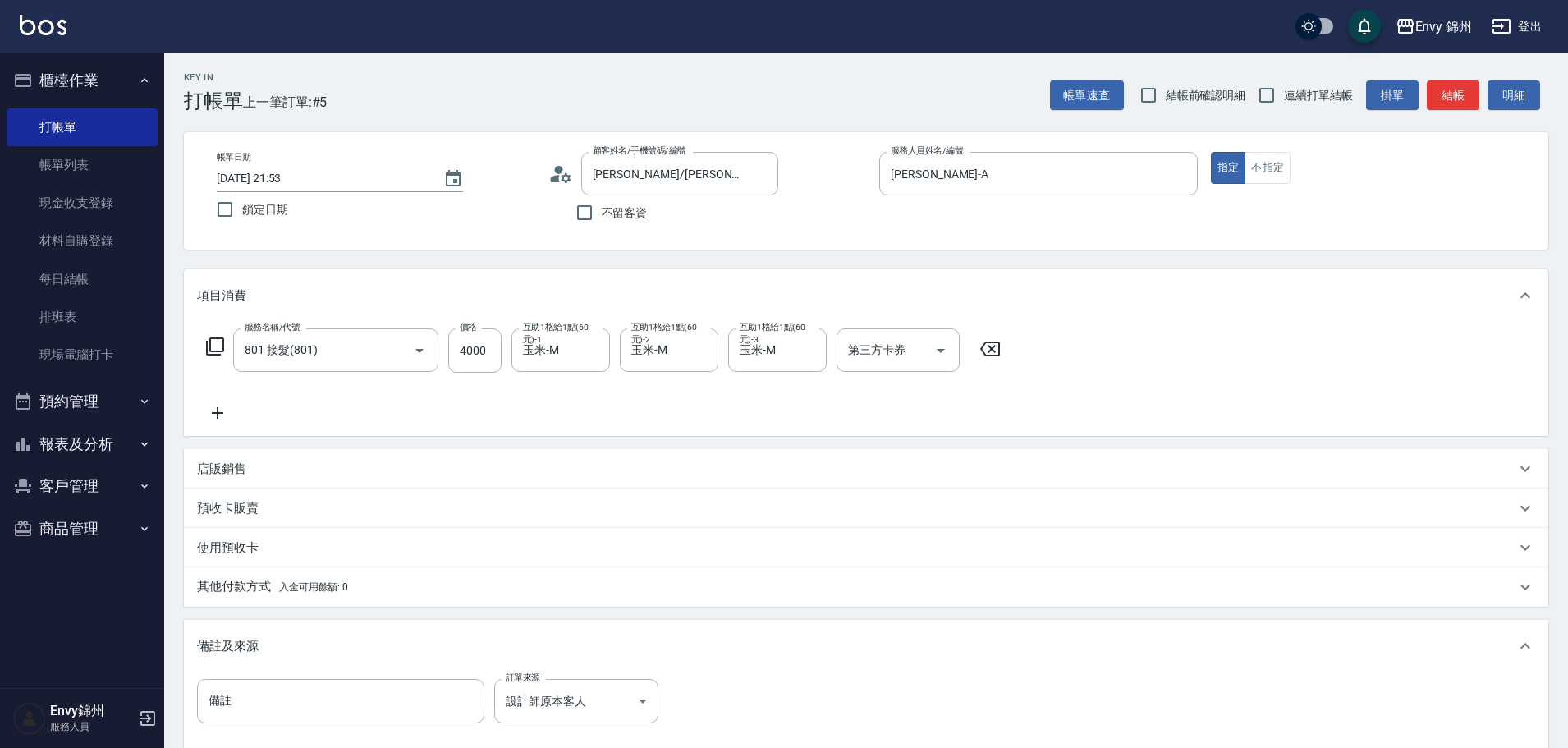
click at [244, 573] on div "其他付款方式 入金可用餘額: 0" at bounding box center [865, 587] width 1364 height 39
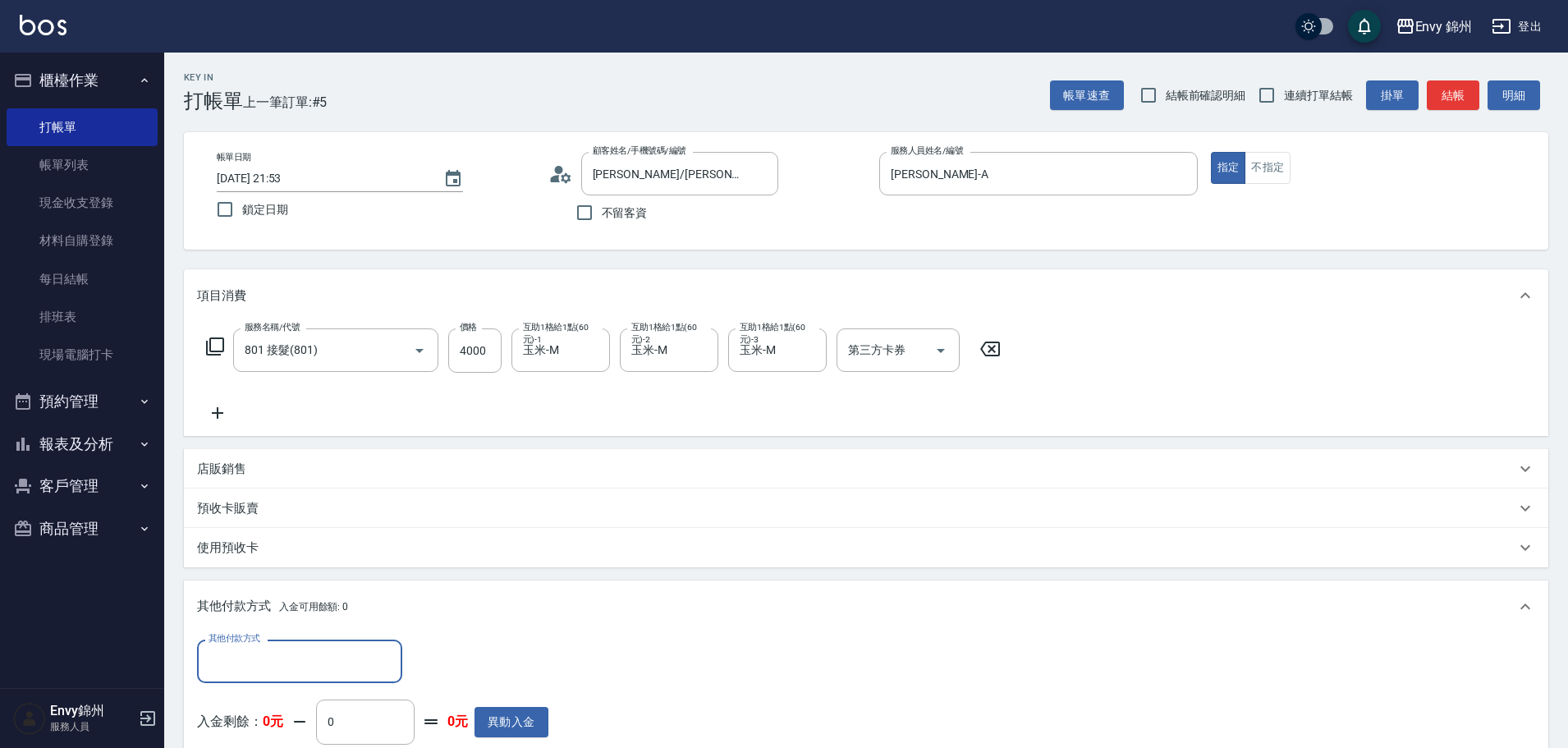
click at [282, 641] on div "其他付款方式 其他付款方式 入金剩餘： 0元 0 ​ 整筆扣入金 0元 異動入金" at bounding box center [865, 710] width 1364 height 154
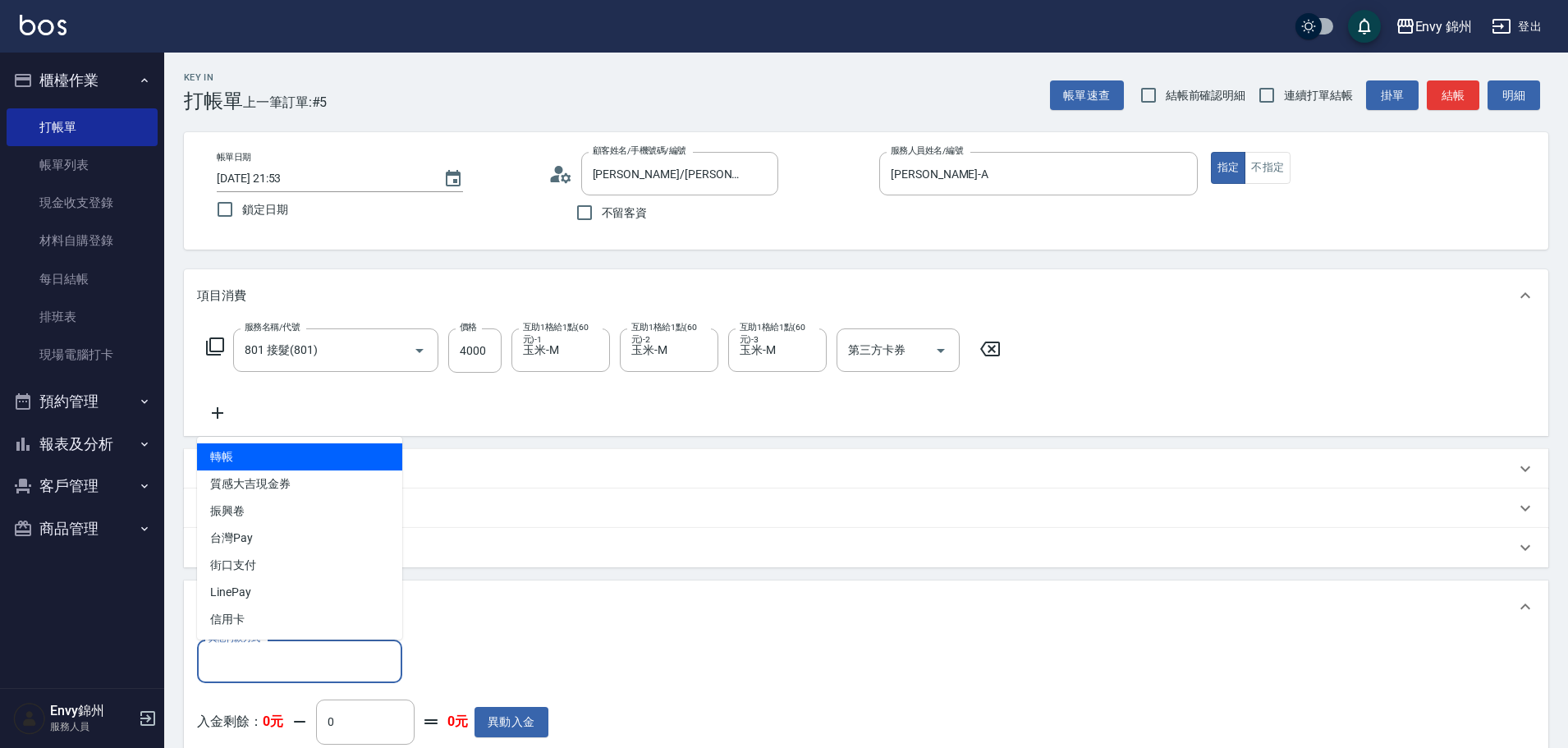
click at [281, 651] on input "其他付款方式" at bounding box center [299, 661] width 190 height 29
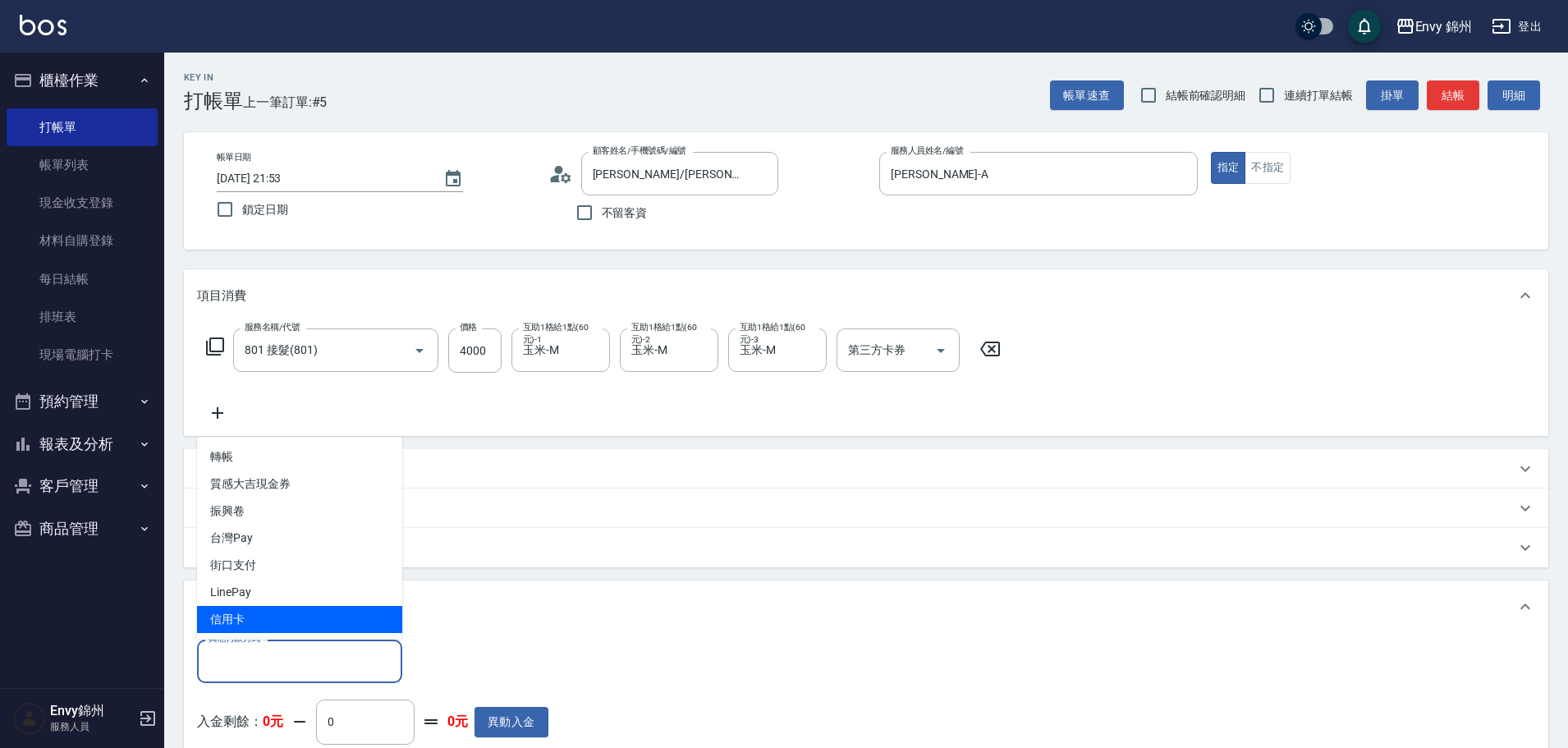
click at [264, 615] on span "信用卡" at bounding box center [299, 619] width 205 height 27
type input "信用卡"
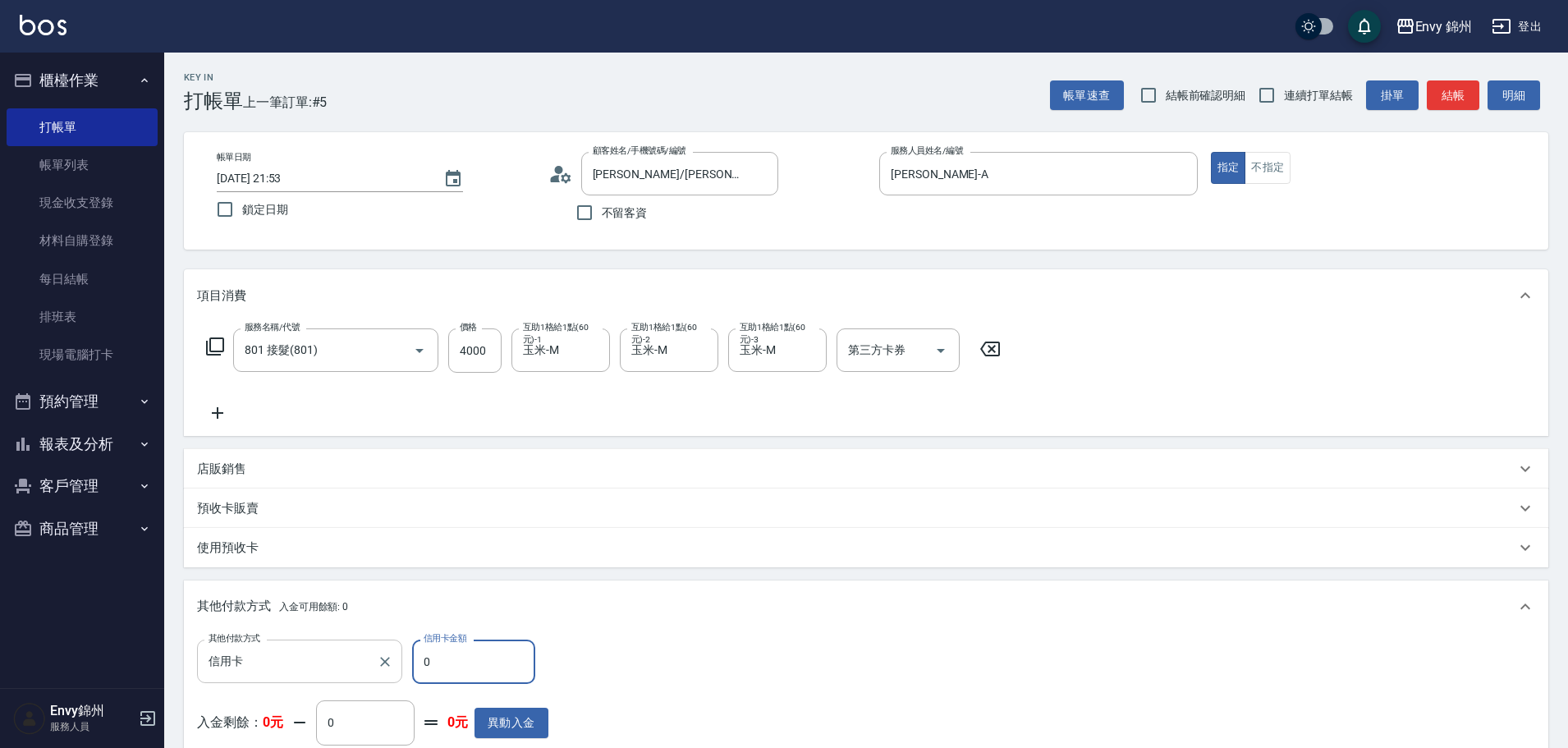
click at [357, 652] on div "其他付款方式 信用卡 其他付款方式 信用卡金額 0 信用卡金額" at bounding box center [372, 662] width 351 height 45
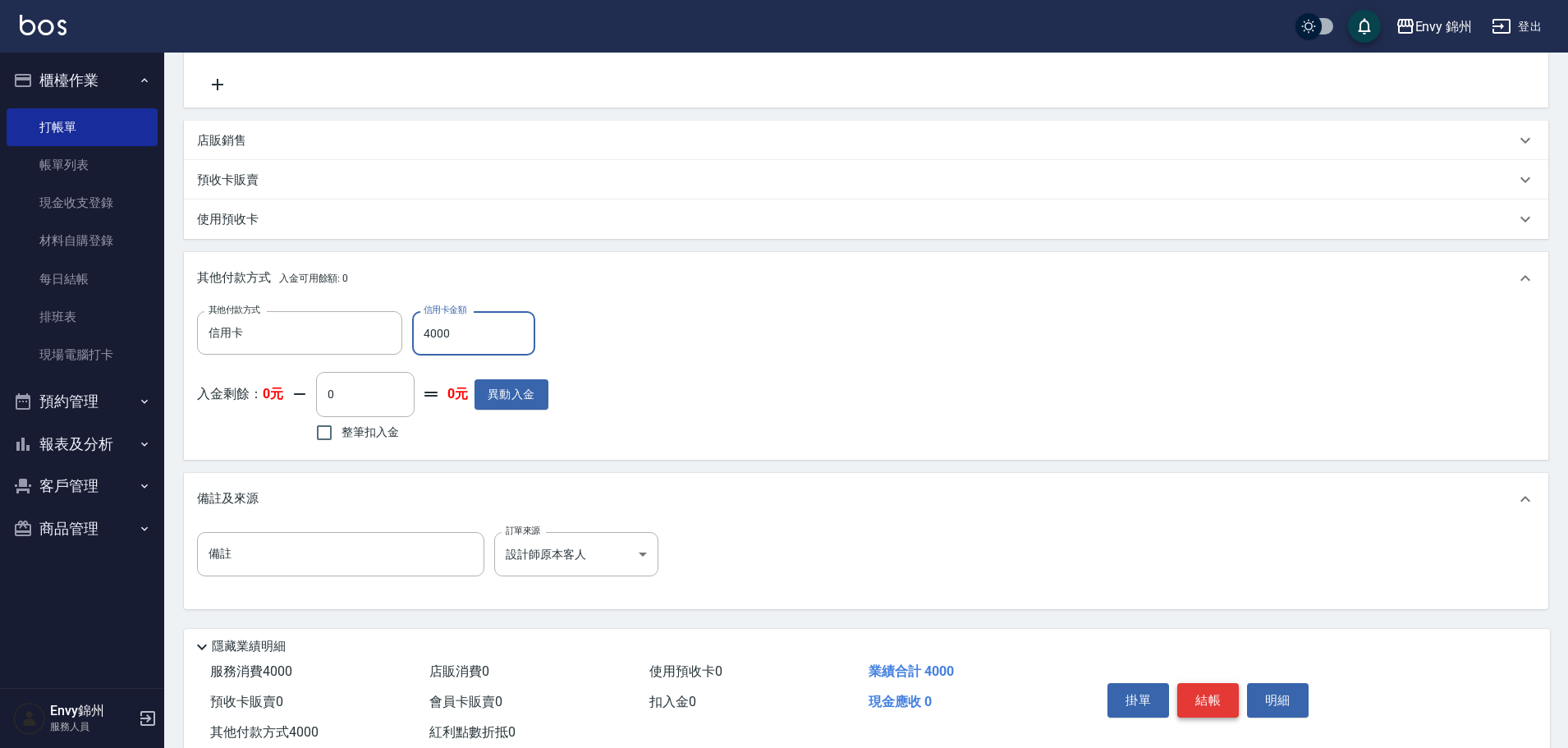
type input "4000"
click at [1209, 690] on button "結帳" at bounding box center [1208, 700] width 62 height 35
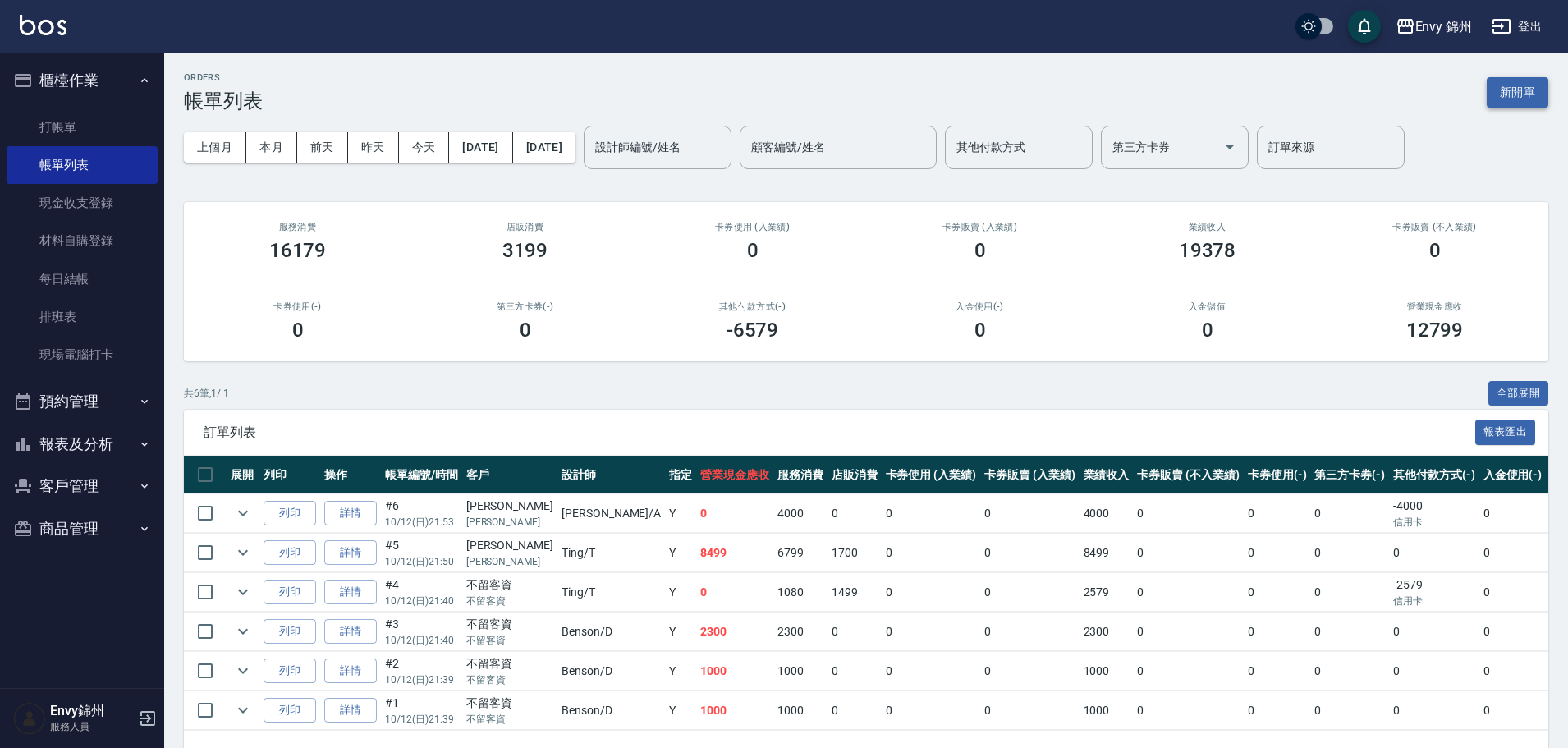
click at [1514, 106] on button "新開單" at bounding box center [1518, 92] width 62 height 31
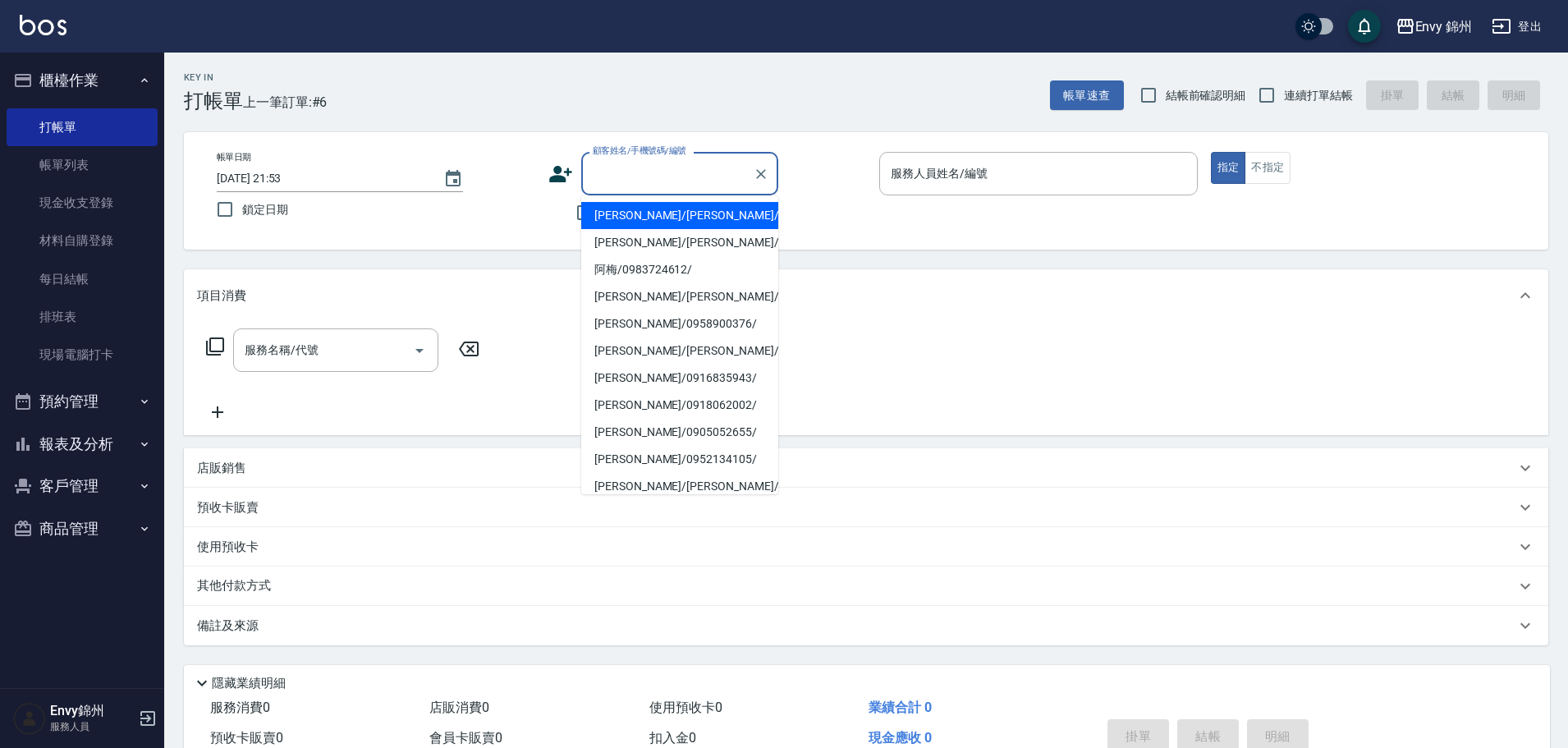
click at [649, 174] on input "顧客姓名/手機號碼/編號" at bounding box center [667, 173] width 158 height 29
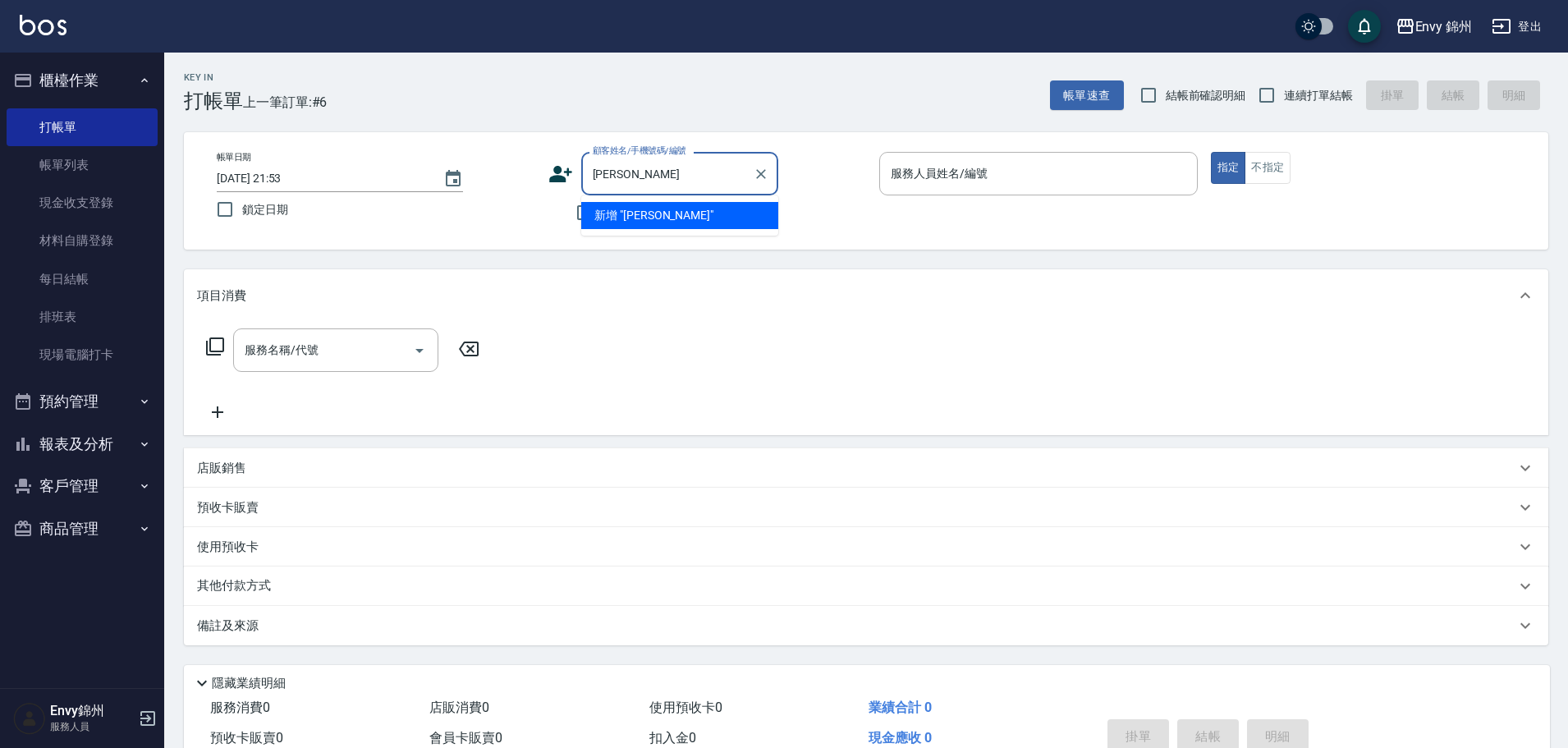
type input "陳美"
click at [538, 180] on div "帳單日期 2025/10/12 21:53 鎖定日期 顧客姓名/手機號碼/編號 顧客姓名/手機號碼/編號 不留客資 服務人員姓名/編號 服務人員姓名/編號 指…" at bounding box center [865, 191] width 1325 height 78
click at [548, 175] on icon at bounding box center [560, 173] width 24 height 24
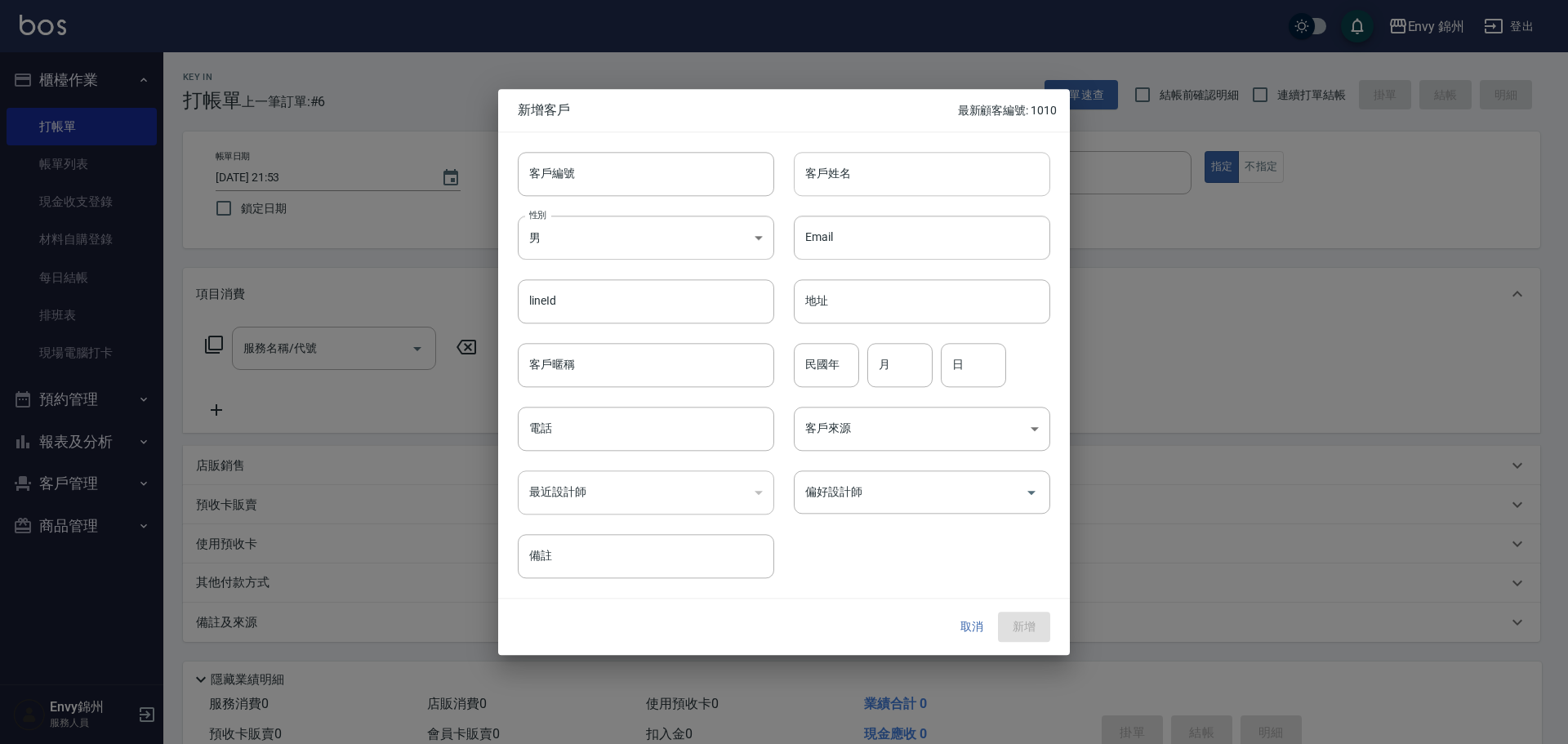
click at [903, 192] on input "客戶姓名" at bounding box center [922, 174] width 256 height 45
type input "陳美倫"
click at [630, 254] on body "Envy 錦州 登出 櫃檯作業 打帳單 帳單列表 現金收支登錄 材料自購登錄 每日結帳 排班表 現場電腦打卡 預約管理 預約管理 單日預約紀錄 單週預約紀錄 …" at bounding box center [784, 409] width 1568 height 819
click at [578, 348] on ul "未知 男 女" at bounding box center [645, 306] width 256 height 94
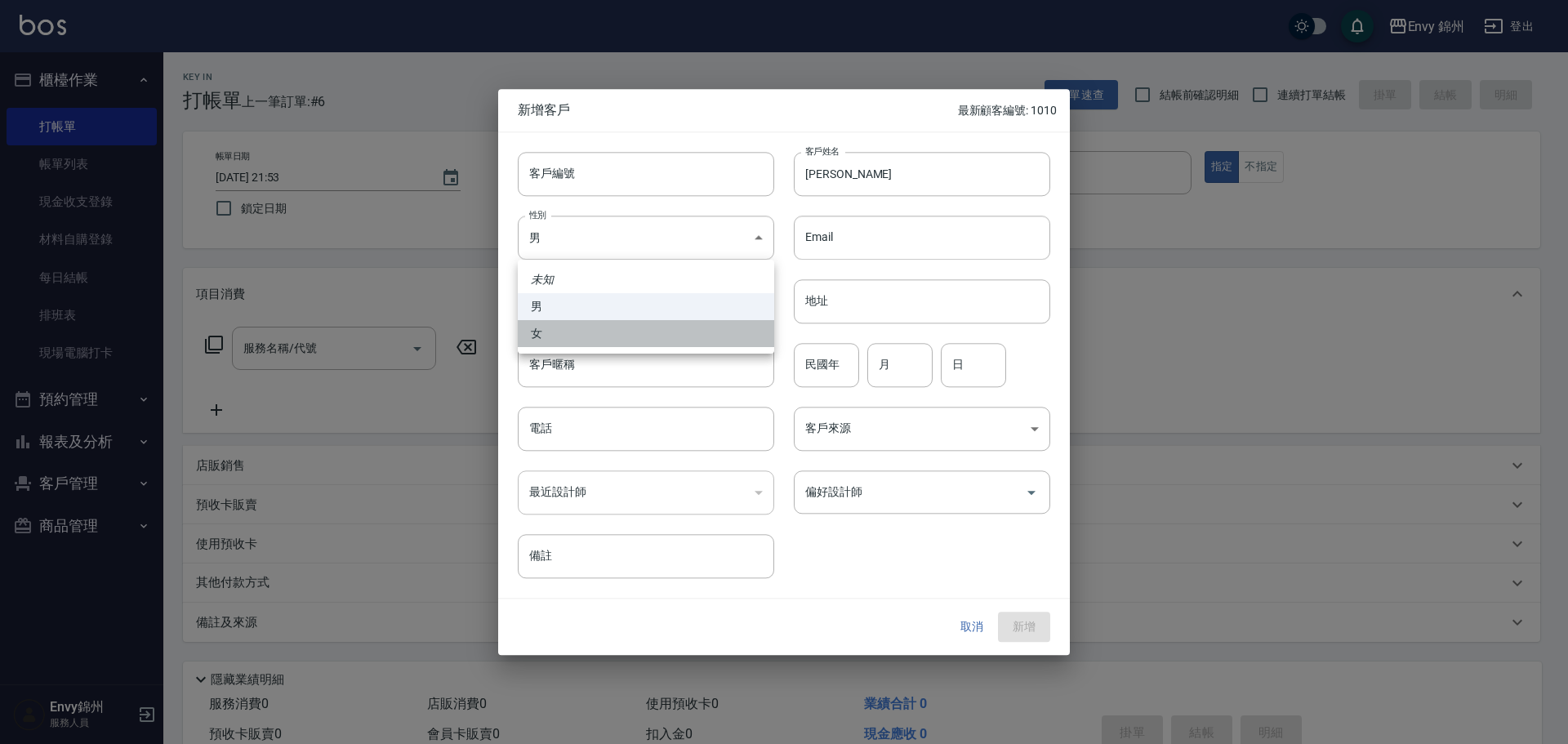
click at [579, 343] on li "女" at bounding box center [645, 333] width 256 height 27
type input "FEMALE"
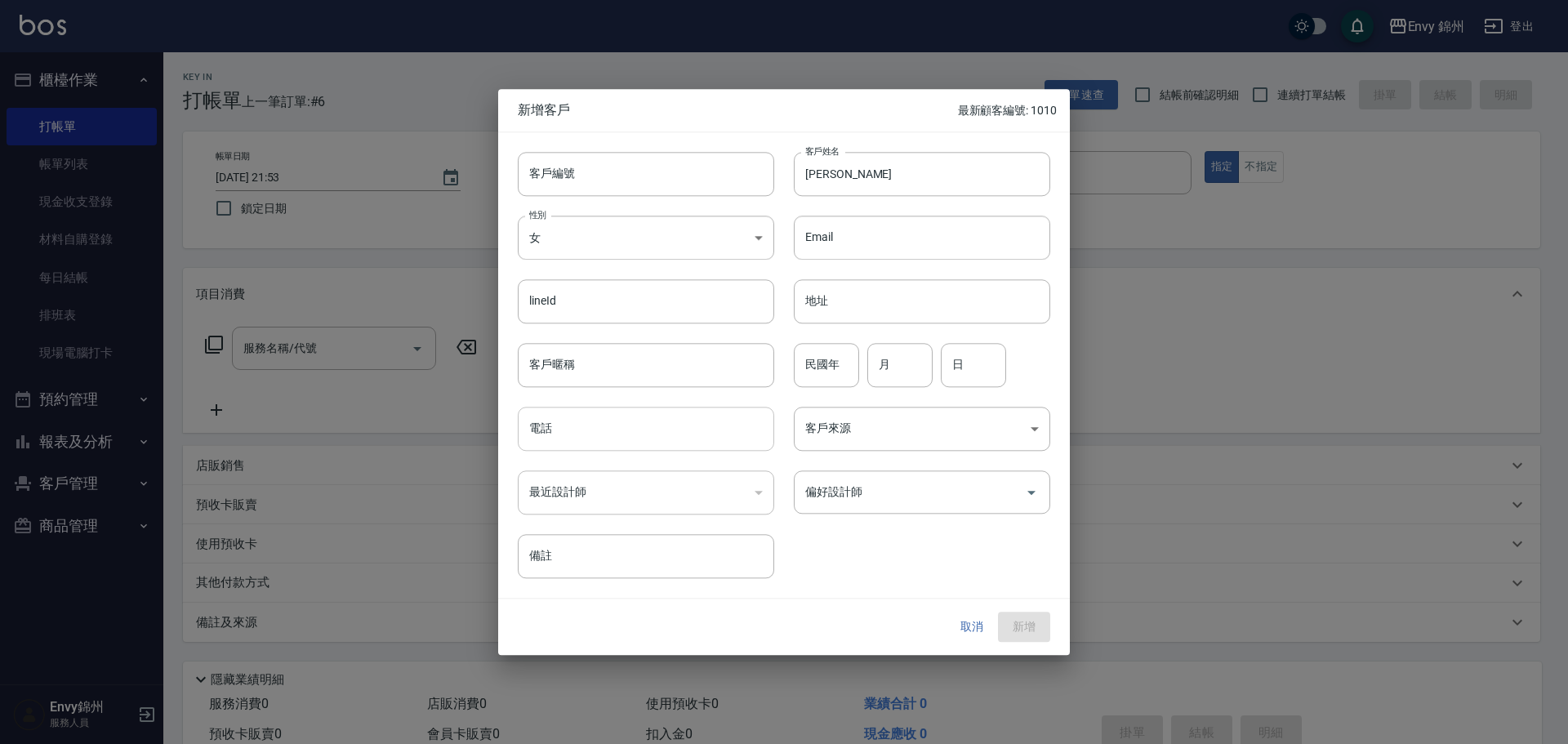
click at [584, 433] on input "電話" at bounding box center [645, 429] width 256 height 45
type input "0987813031"
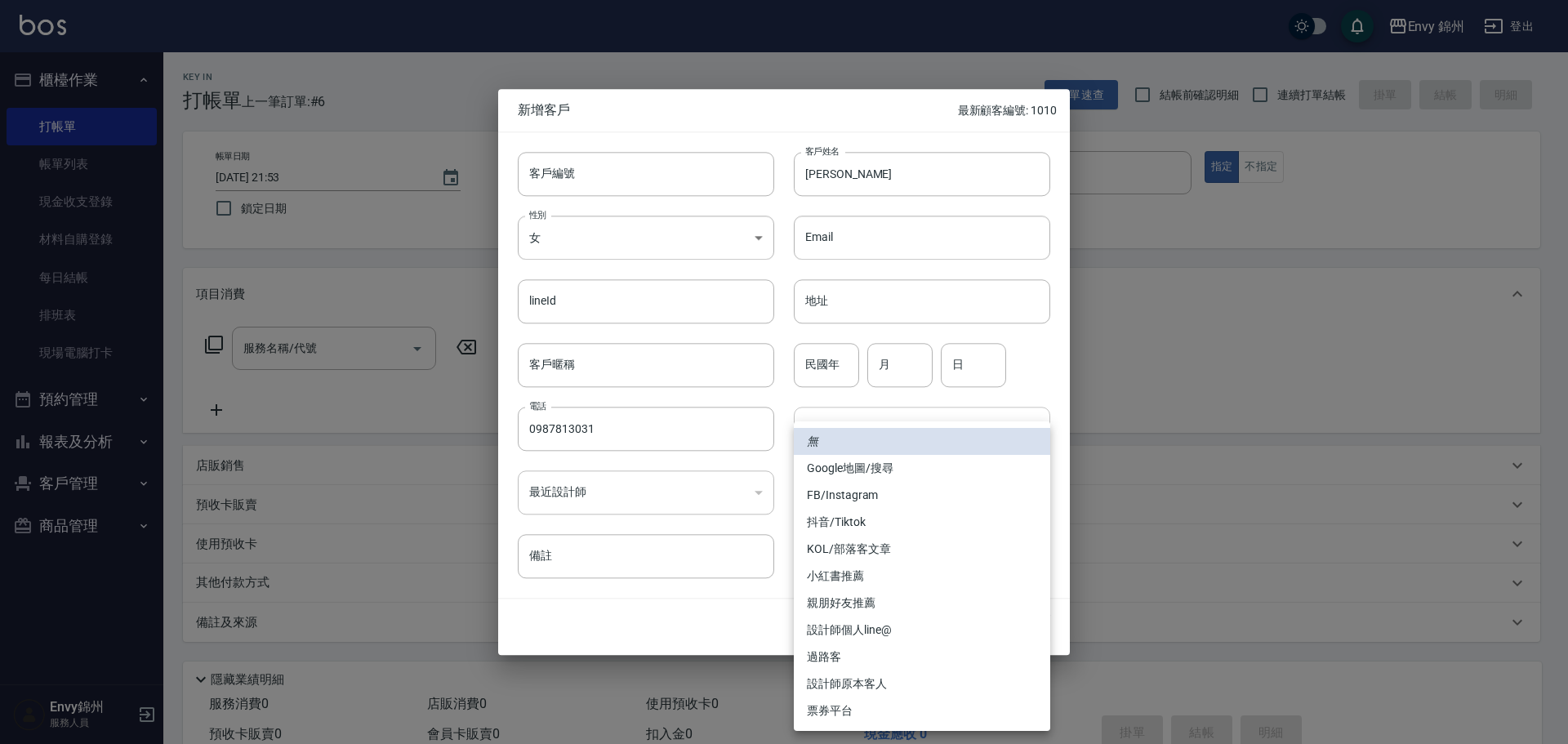
click at [884, 428] on body "Envy 錦州 登出 櫃檯作業 打帳單 帳單列表 現金收支登錄 材料自購登錄 每日結帳 排班表 現場電腦打卡 預約管理 預約管理 單日預約紀錄 單週預約紀錄 …" at bounding box center [784, 409] width 1568 height 819
click at [851, 499] on li "FB/Instagram" at bounding box center [922, 494] width 256 height 27
type input "FB/Instagram"
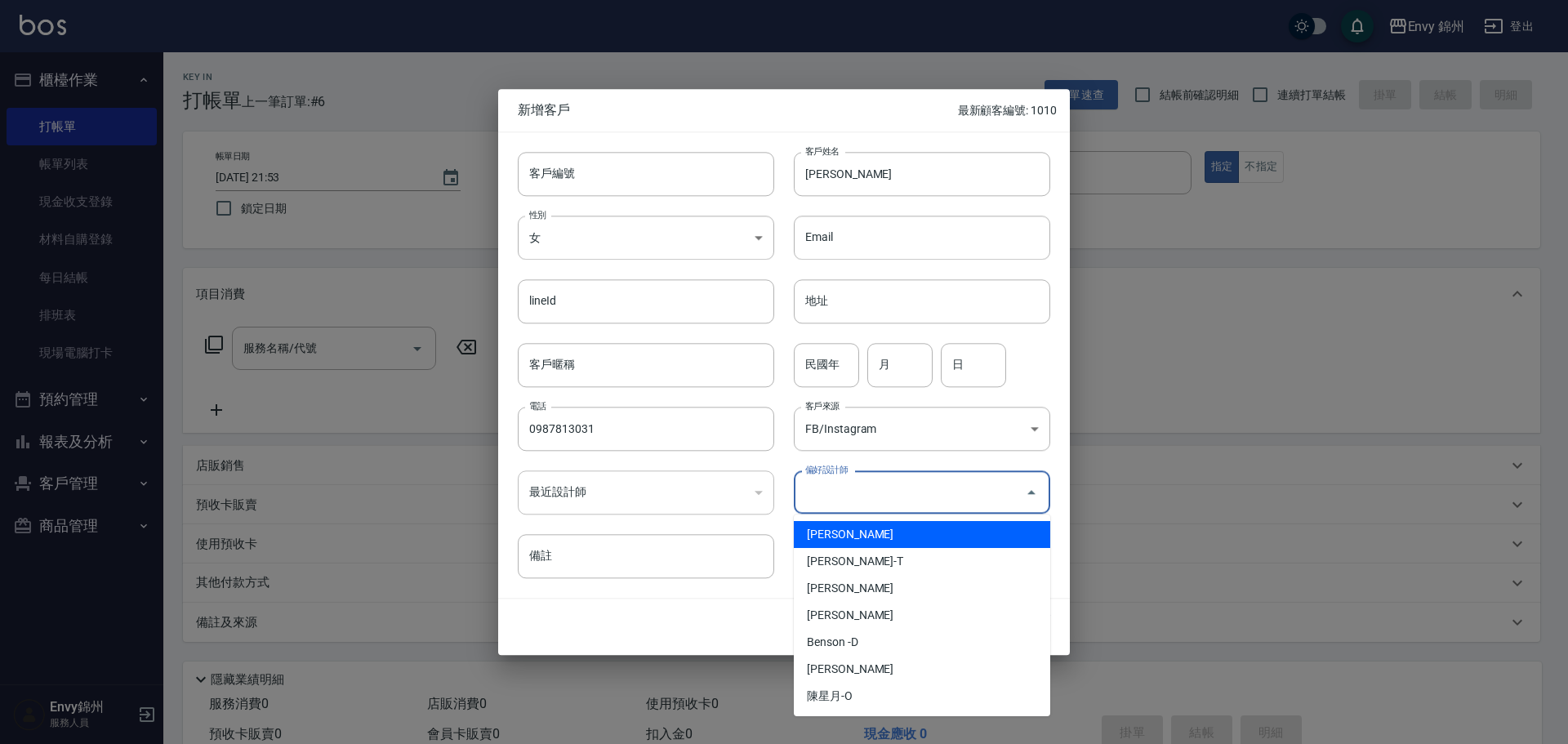
click at [882, 494] on input "偏好設計師" at bounding box center [910, 492] width 217 height 29
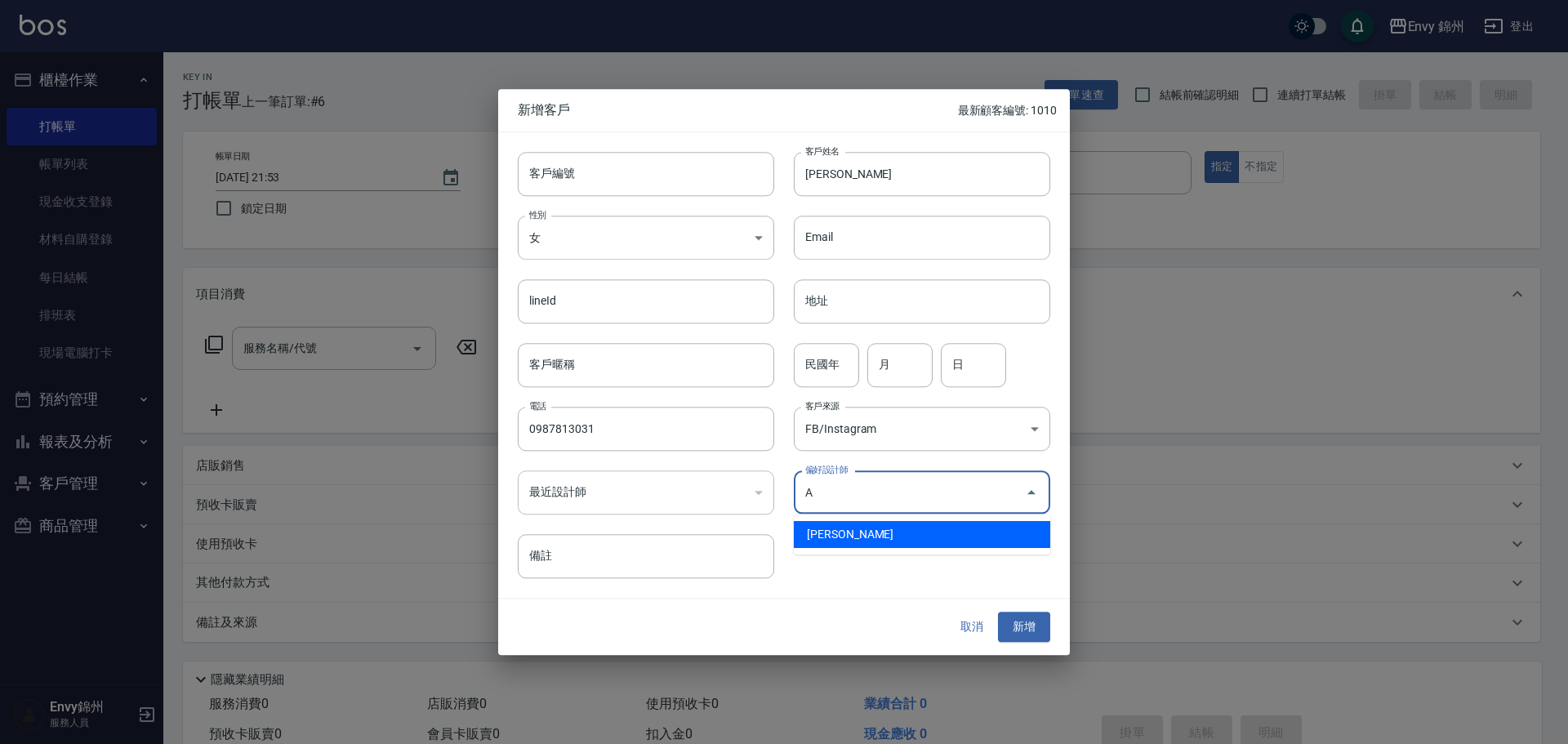
click at [875, 532] on li "鄭怡秀-A" at bounding box center [922, 534] width 256 height 27
type input "鄭怡秀"
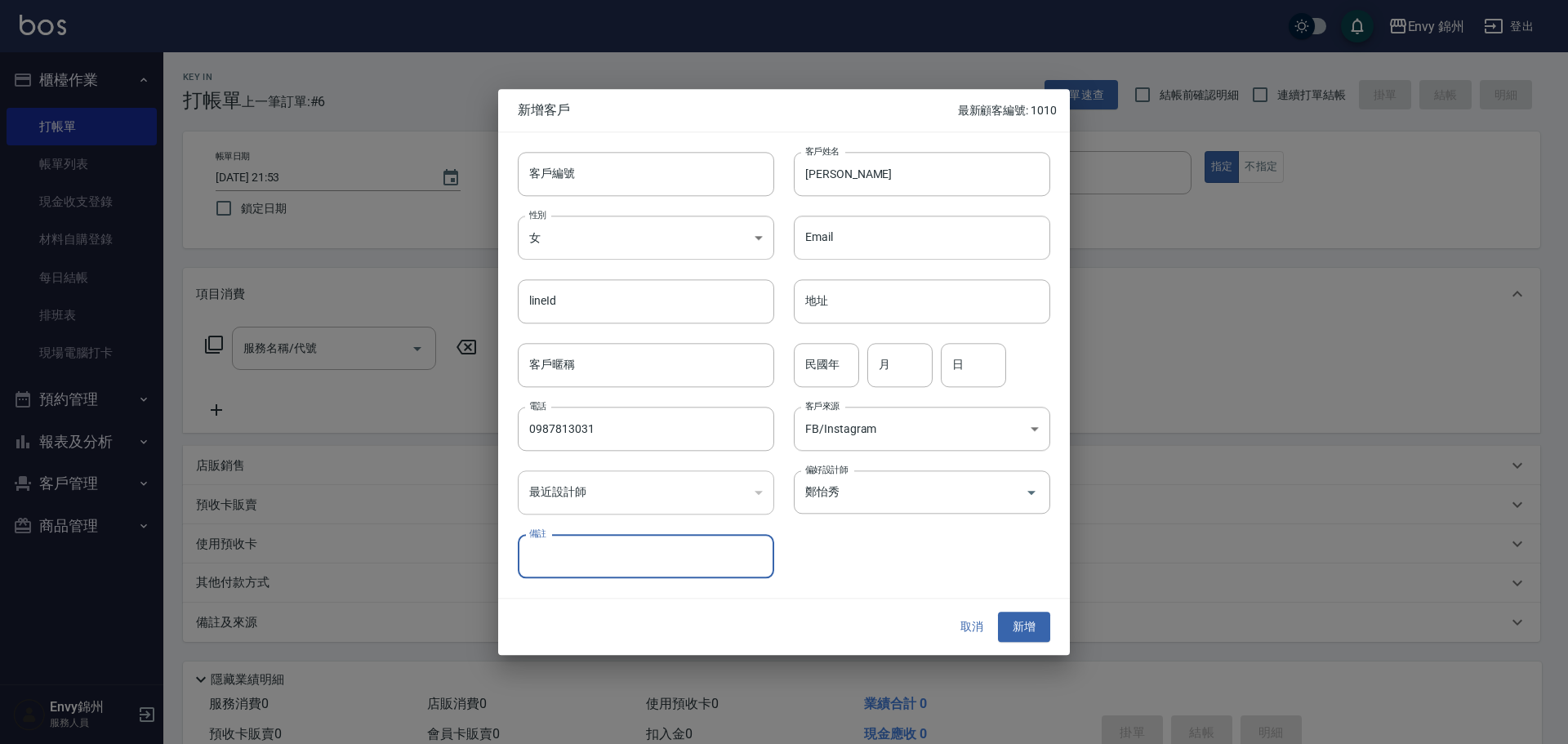
click at [887, 344] on div "月 月" at bounding box center [899, 366] width 65 height 45
type input "3"
type input "31"
click at [919, 178] on input "陳美倫" at bounding box center [922, 174] width 256 height 45
click at [1015, 621] on button "新增" at bounding box center [1024, 627] width 52 height 31
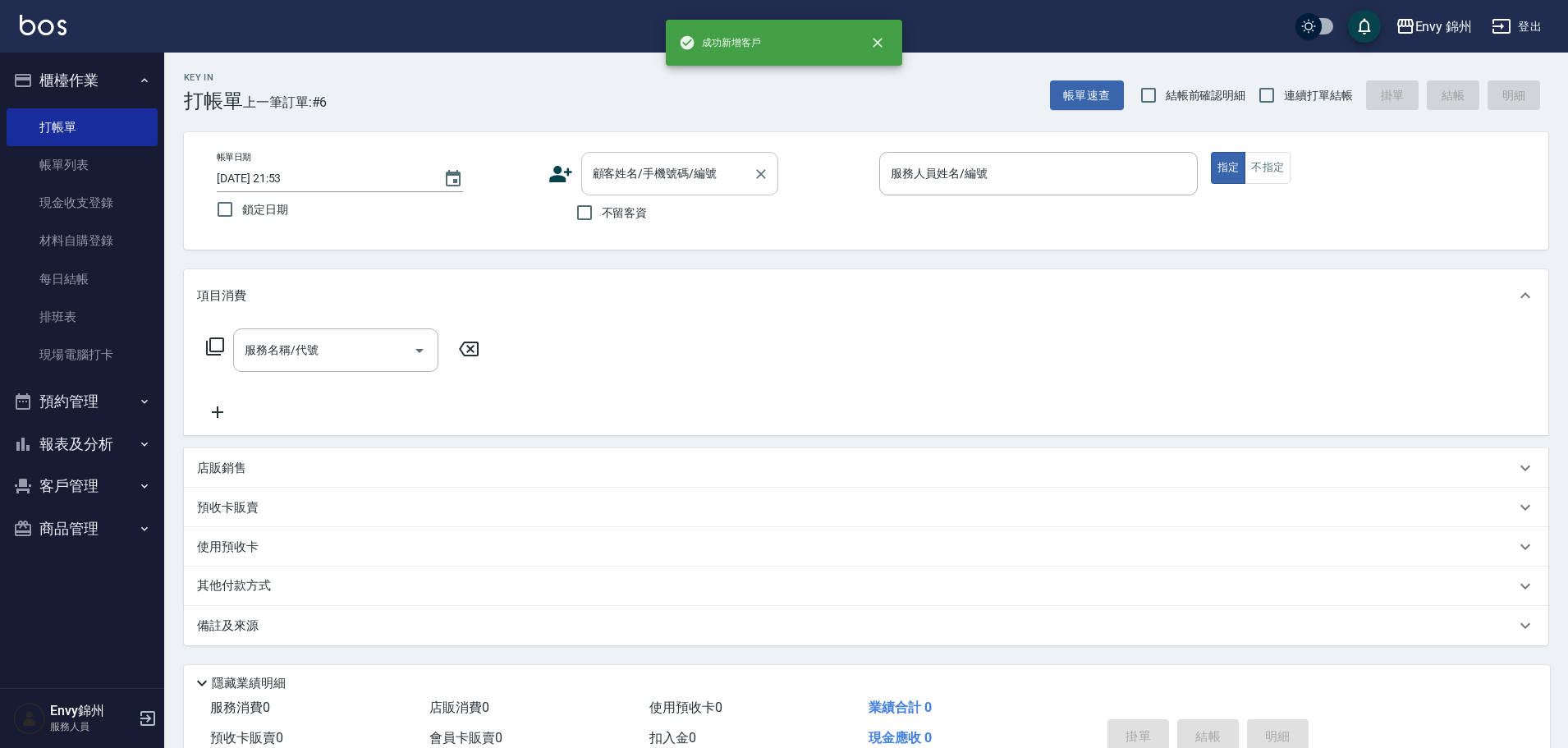
click at [627, 153] on div "顧客姓名/手機號碼/編號" at bounding box center [679, 173] width 197 height 44
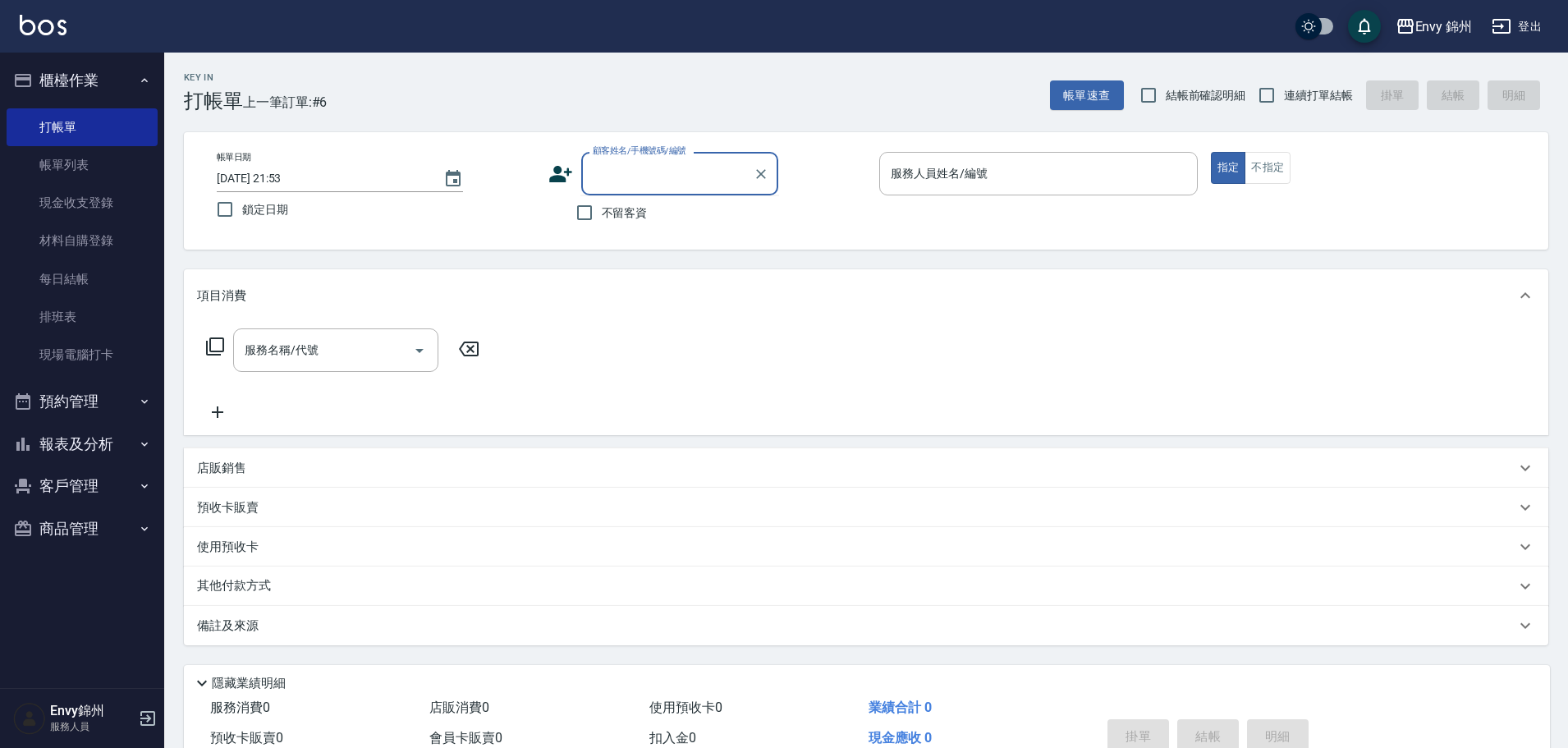
paste input "陳美倫"
click at [663, 217] on li "陳美倫/0987813031/" at bounding box center [679, 215] width 197 height 27
type input "陳美倫/0987813031/"
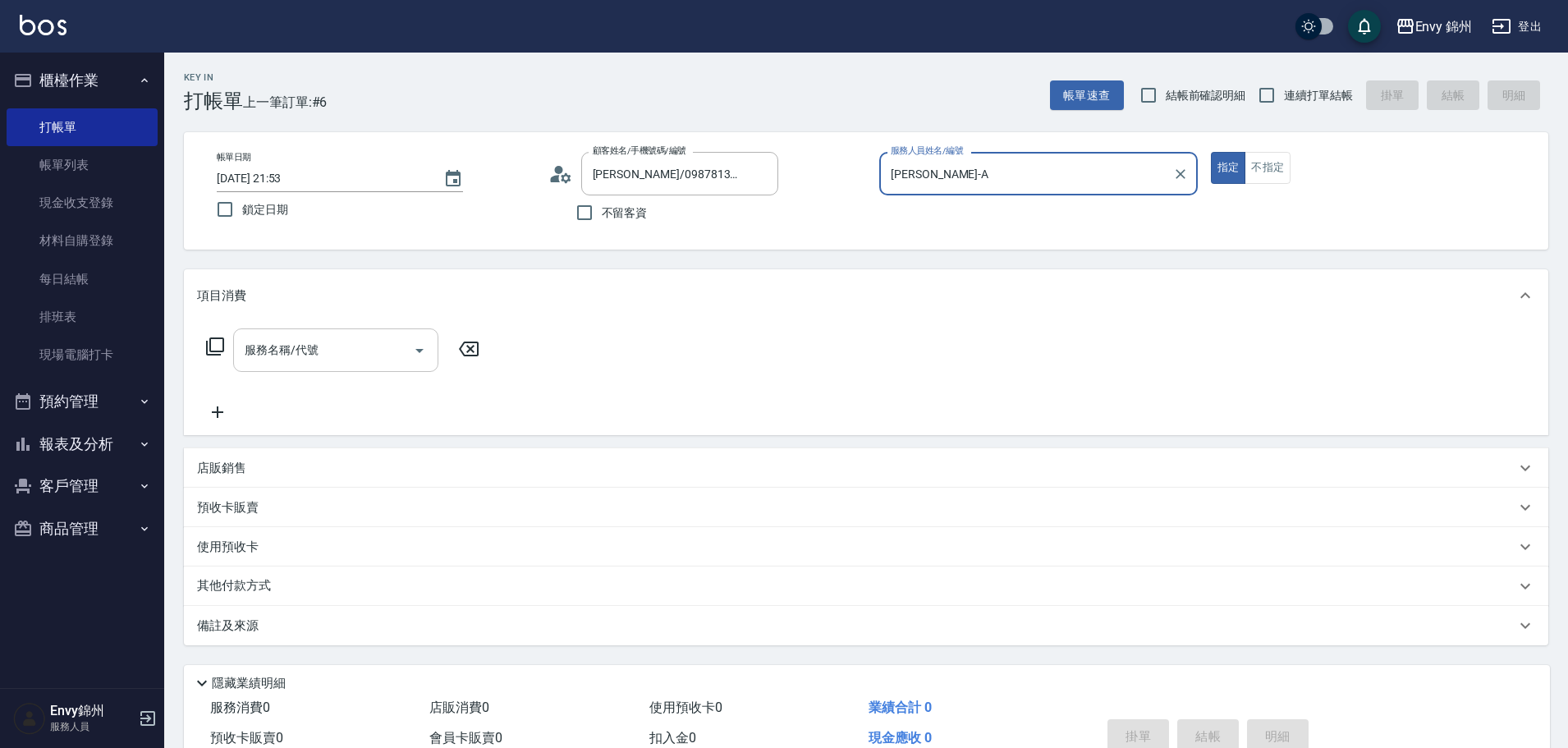
type input "Annie-A"
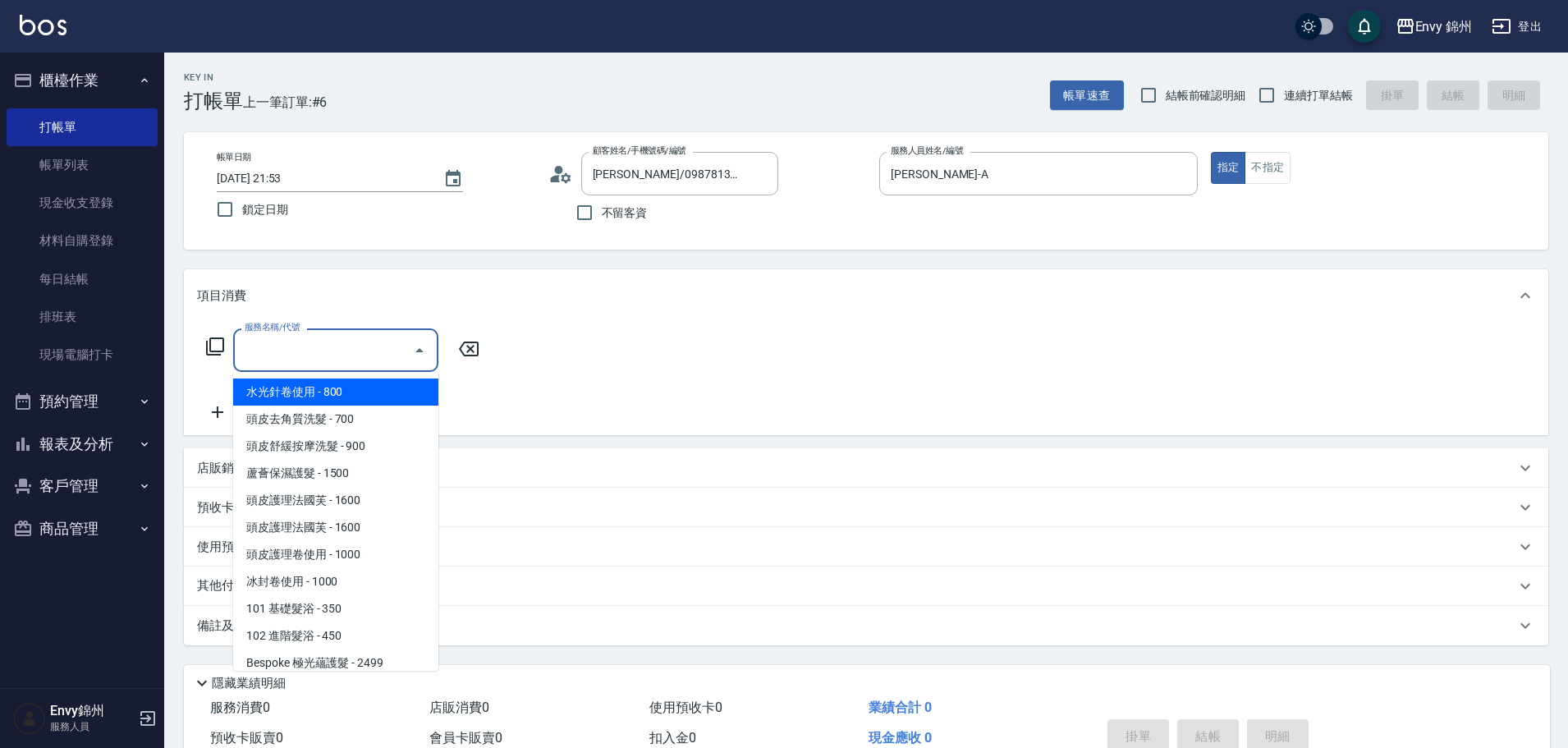
click at [365, 363] on input "服務名稱/代號" at bounding box center [323, 350] width 166 height 29
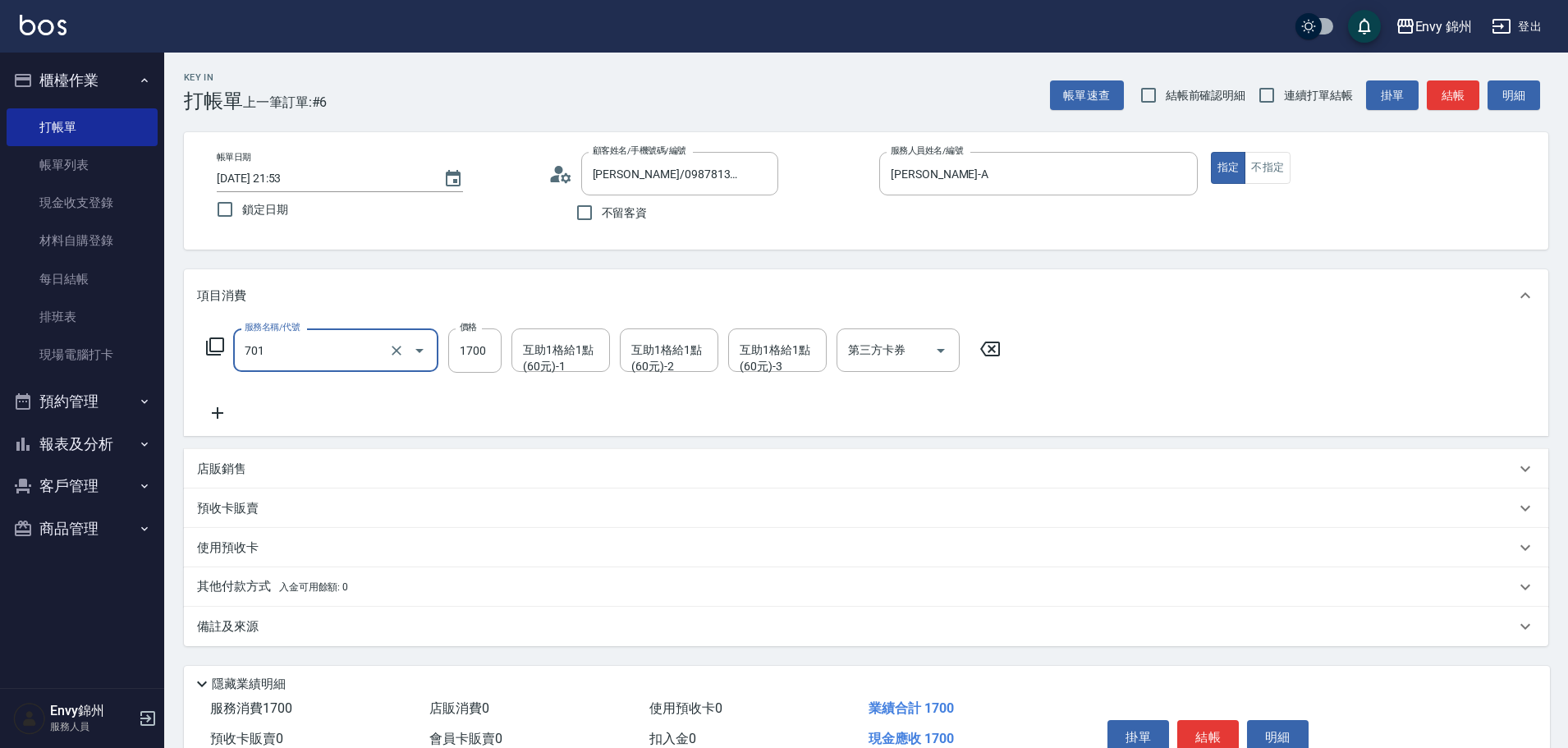
type input "701 染髮(701)"
type input "4280"
type input "玉米-M"
click at [322, 450] on div "店販銷售 服務人員姓名/編號 服務人員姓名/編號 商品代號/名稱 商品代號/名稱" at bounding box center [865, 469] width 1364 height 39
click at [312, 466] on div "店販銷售" at bounding box center [856, 469] width 1318 height 17
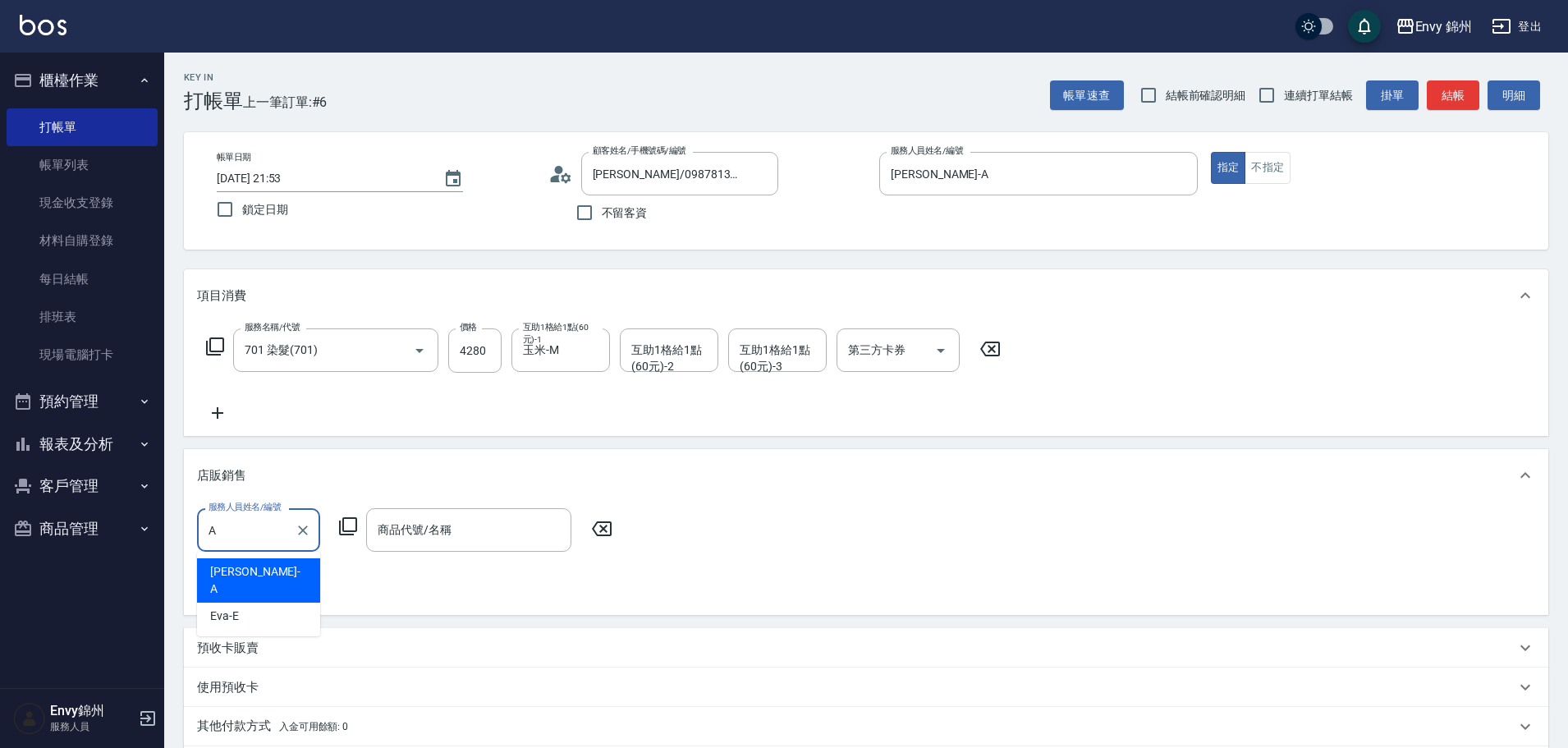
click at [257, 573] on div "Annie -A" at bounding box center [258, 581] width 123 height 45
type input "Annie-A"
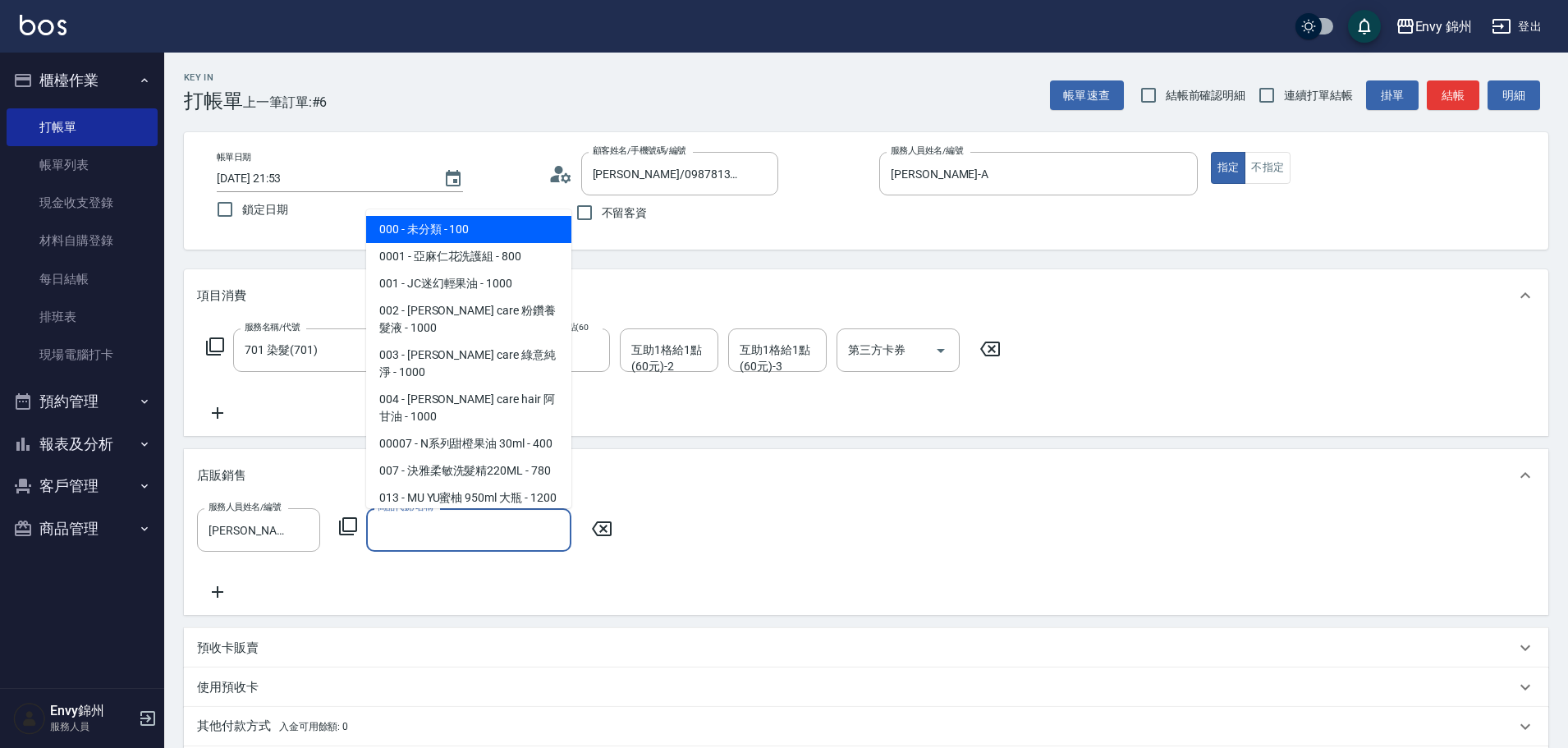
click at [387, 518] on div "商品代號/名稱 商品代號/名稱" at bounding box center [469, 530] width 205 height 44
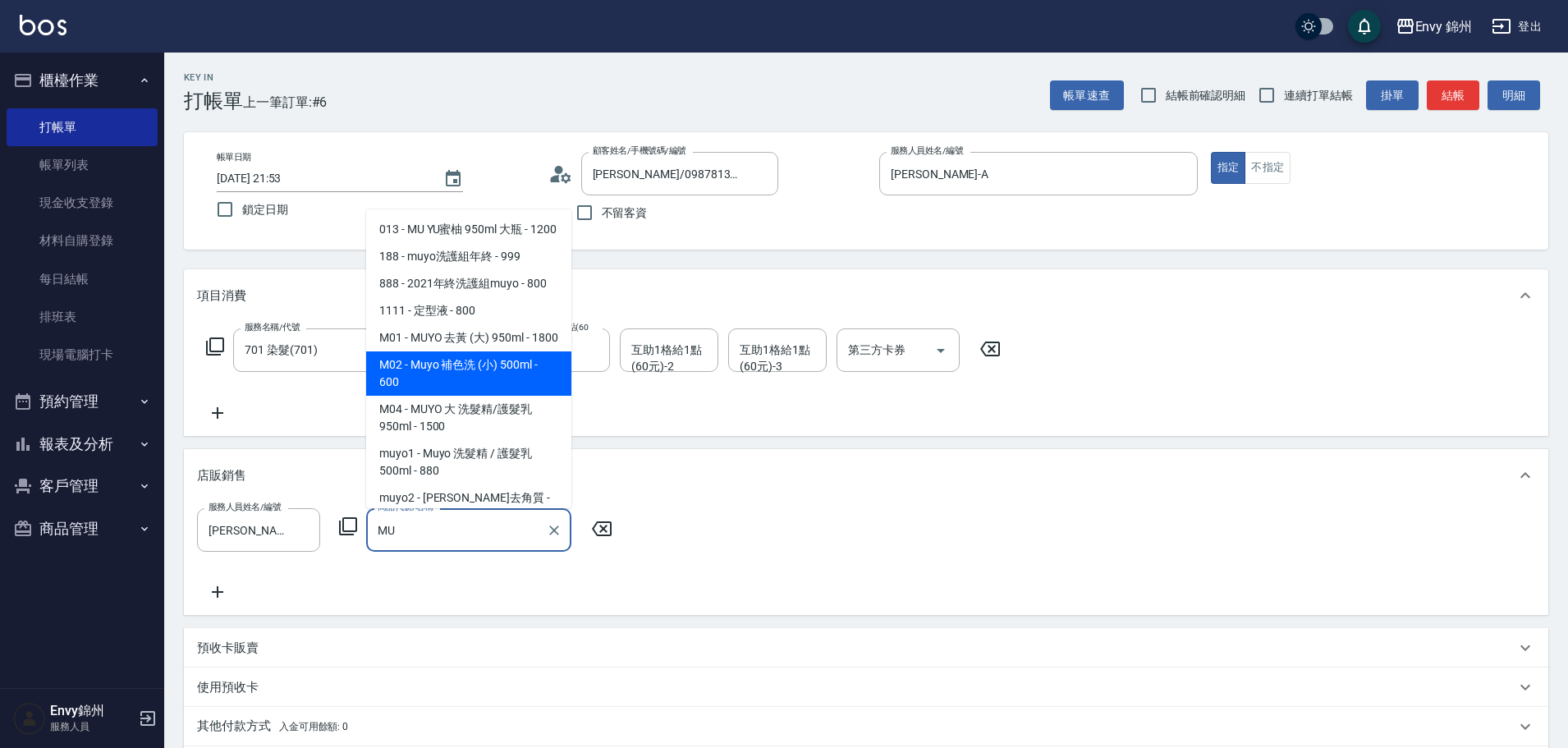
click at [477, 352] on span "M01 - MUYO 去黃 (大) 950ml - 1800" at bounding box center [469, 338] width 205 height 27
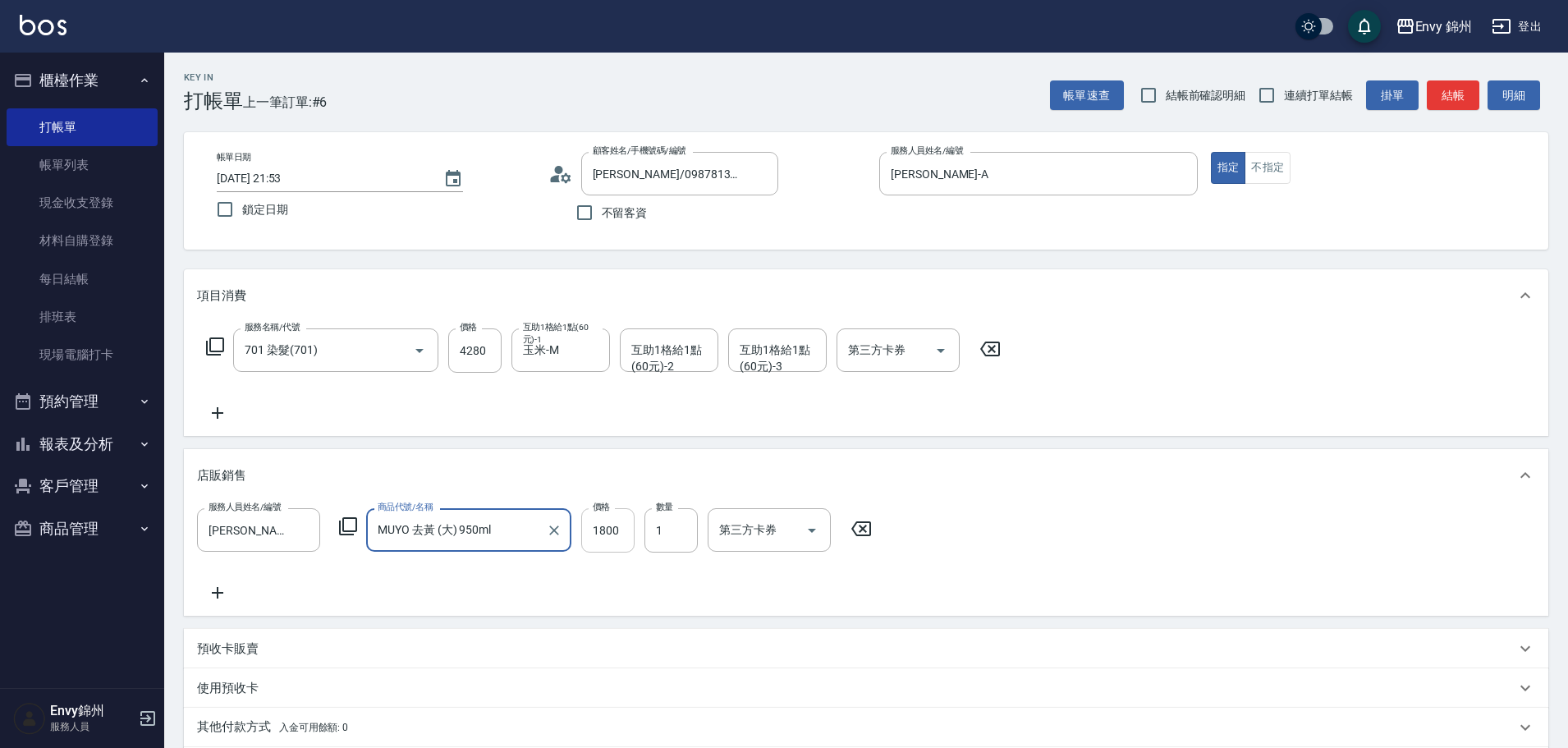
type input "MUYO 去黃 (大) 950ml"
click at [624, 533] on input "1800" at bounding box center [607, 531] width 53 height 45
click at [202, 583] on icon at bounding box center [217, 592] width 41 height 20
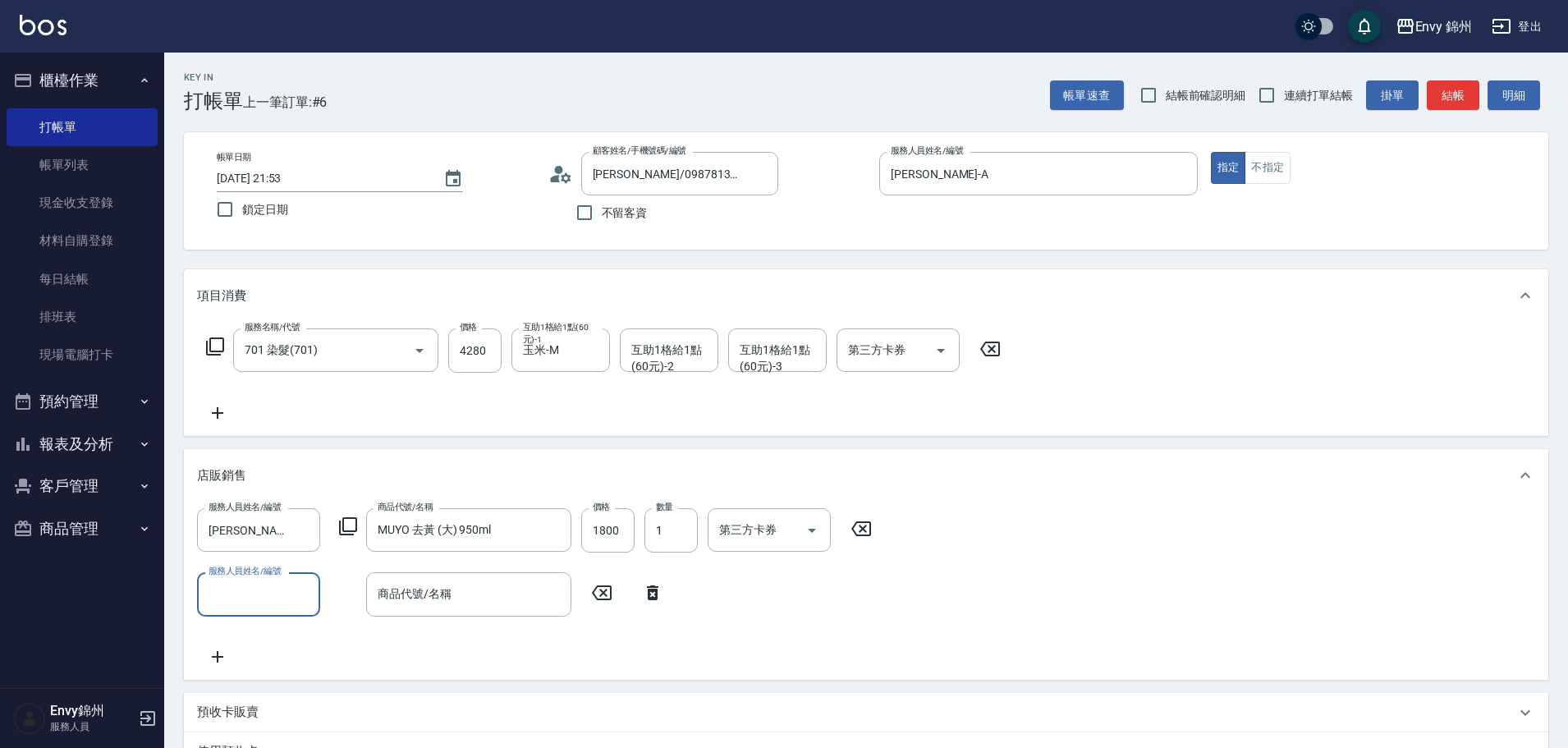
click at [269, 605] on input "服務人員姓名/編號" at bounding box center [258, 594] width 108 height 29
click at [261, 631] on div "Annie -A" at bounding box center [258, 645] width 123 height 45
type input "Annie-A"
click at [518, 595] on input "商品代號/名稱" at bounding box center [469, 594] width 190 height 29
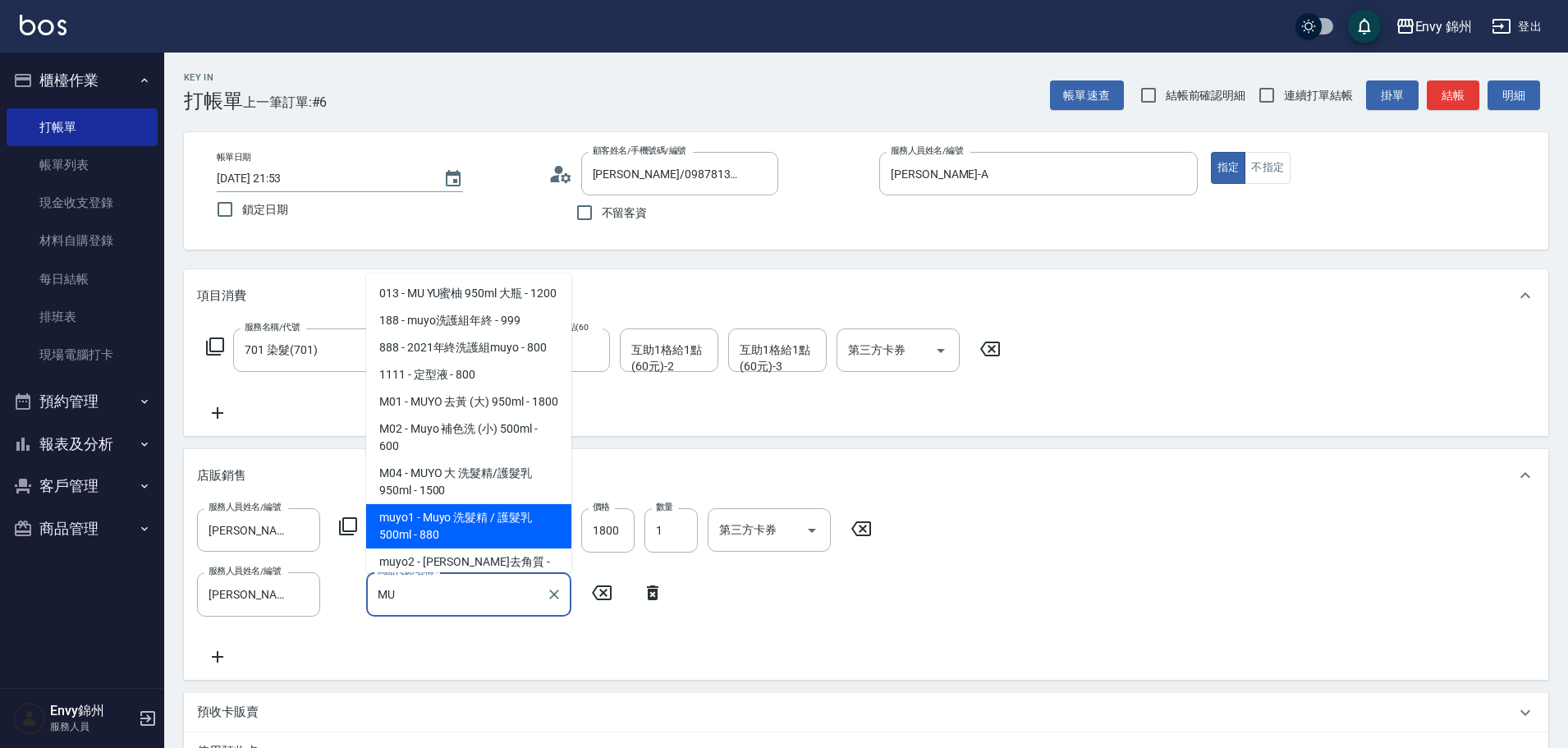
click at [507, 548] on span "muyo1 - Muyo 洗髮精 / 護髮乳 500ml - 880" at bounding box center [469, 527] width 205 height 45
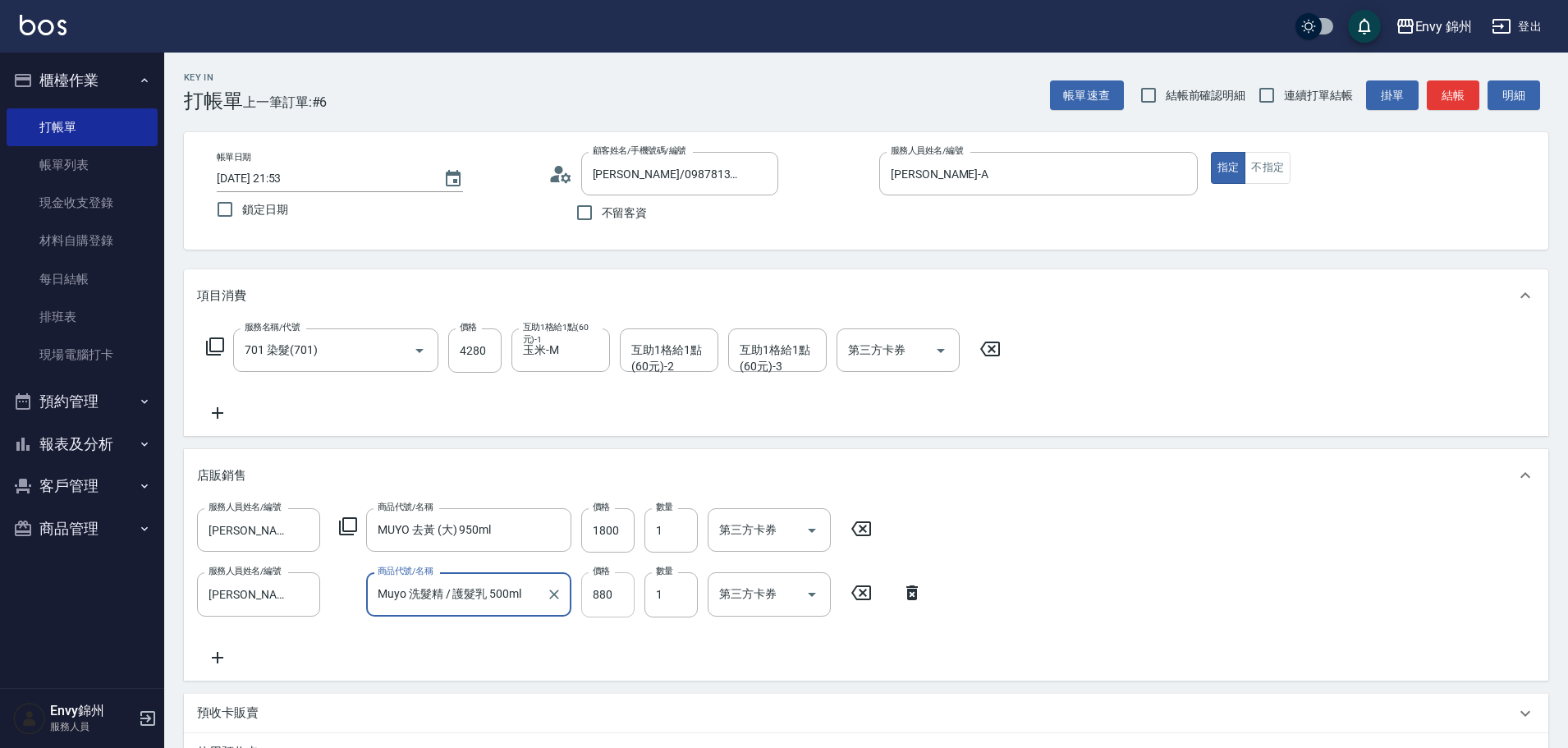
type input "Muyo 洗髮精 / 護髮乳 500ml"
click at [600, 597] on input "880" at bounding box center [607, 595] width 53 height 45
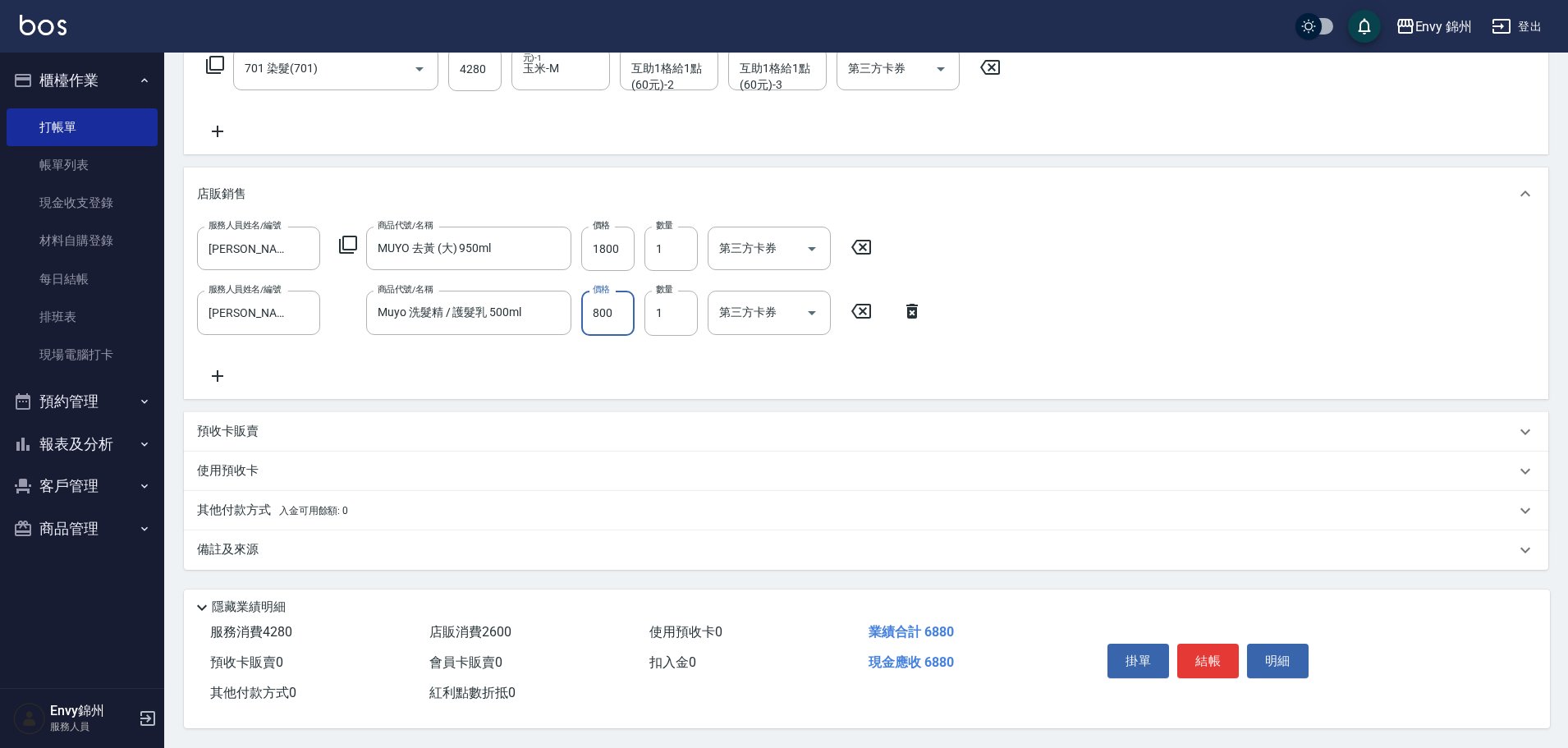
type input "800"
click at [244, 541] on p "備註及來源" at bounding box center [227, 549] width 62 height 17
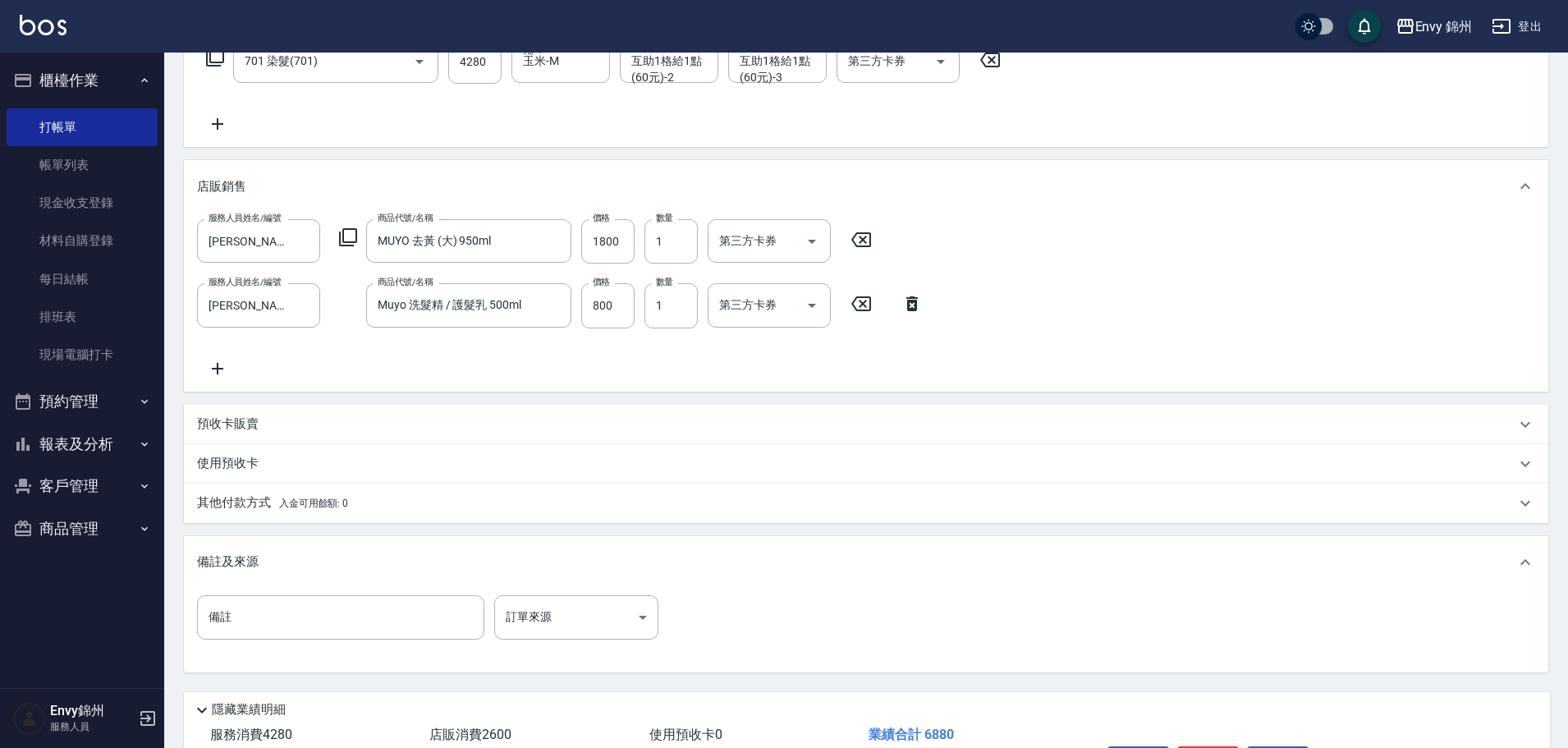
click at [248, 506] on p "其他付款方式 入金可用餘額: 0" at bounding box center [272, 503] width 151 height 18
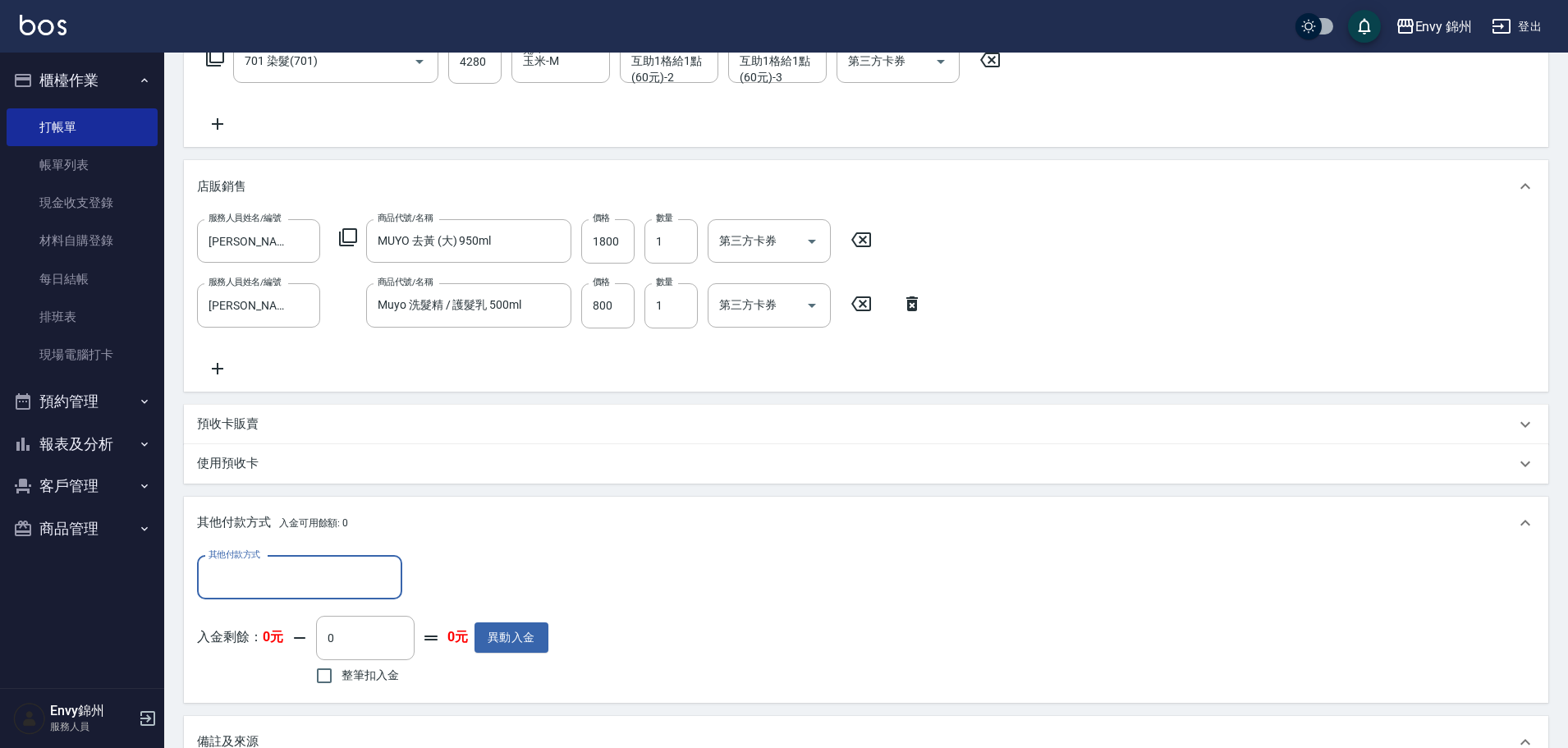
scroll to position [0, 0]
click at [275, 567] on input "其他付款方式" at bounding box center [299, 577] width 190 height 29
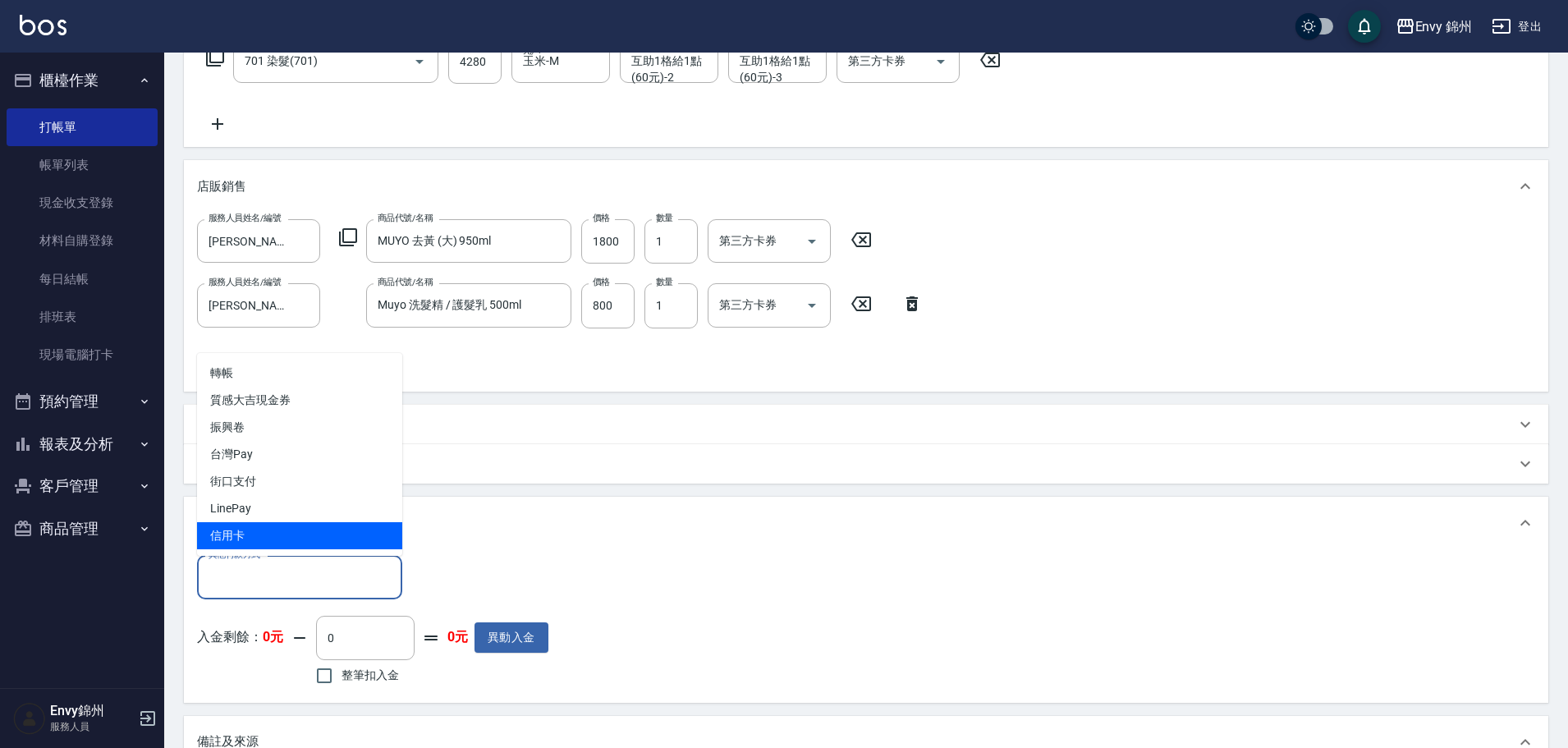
click at [276, 539] on span "信用卡" at bounding box center [299, 535] width 205 height 27
type input "信用卡"
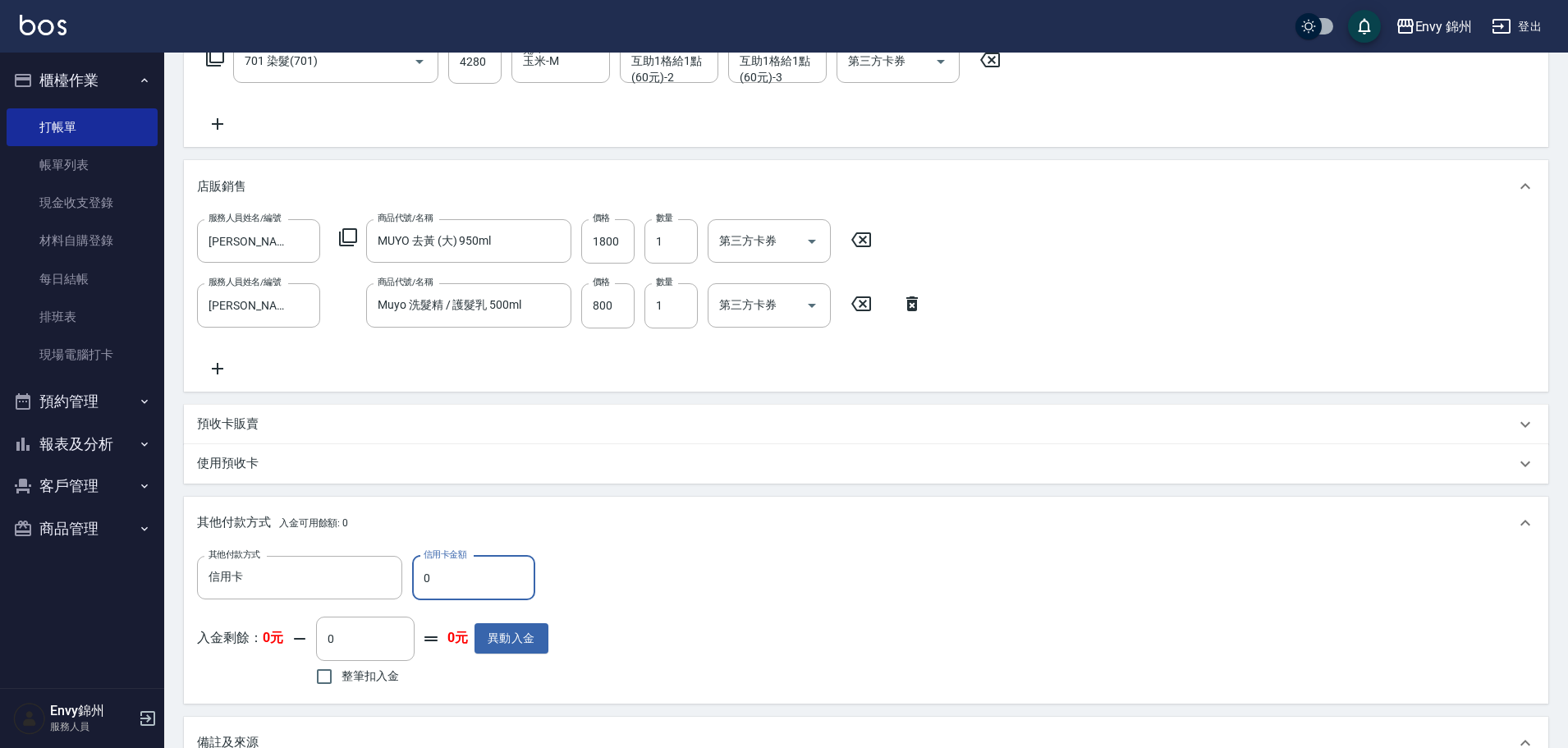
drag, startPoint x: 443, startPoint y: 581, endPoint x: 425, endPoint y: 582, distance: 18.0
click at [425, 582] on input "0" at bounding box center [474, 578] width 123 height 45
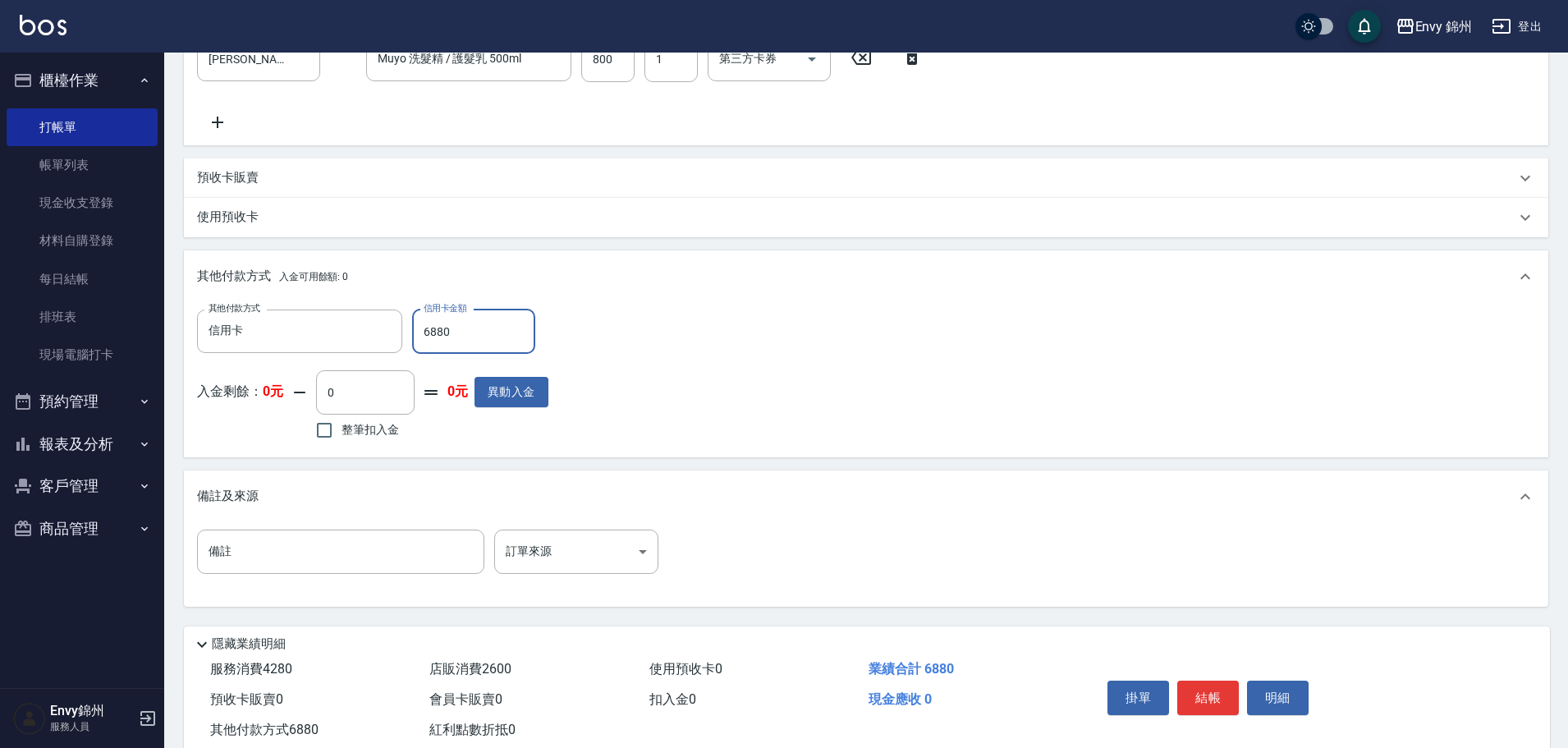
type input "6880"
click at [528, 495] on div "備註及來源" at bounding box center [856, 496] width 1318 height 17
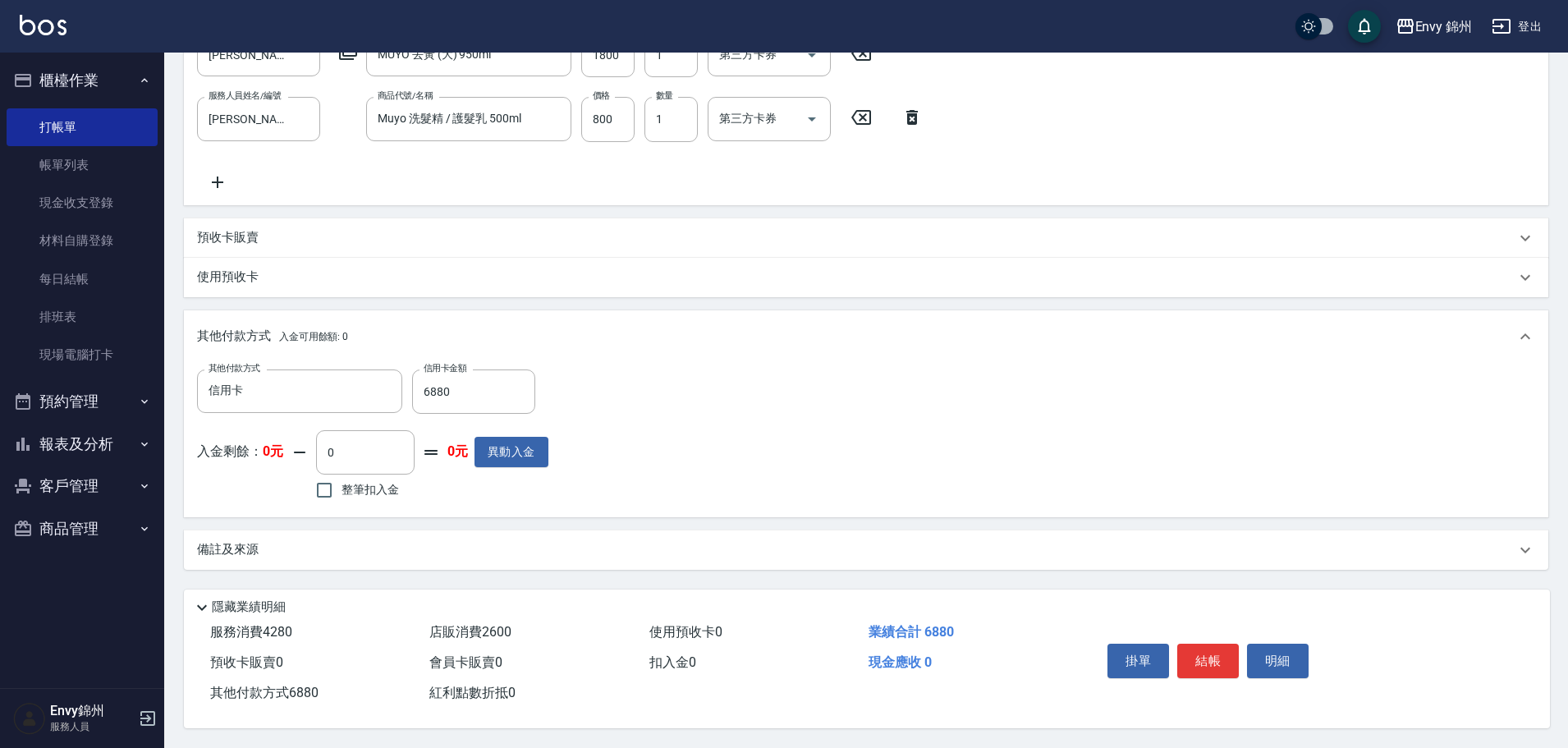
click at [544, 531] on div "備註及來源" at bounding box center [865, 550] width 1364 height 39
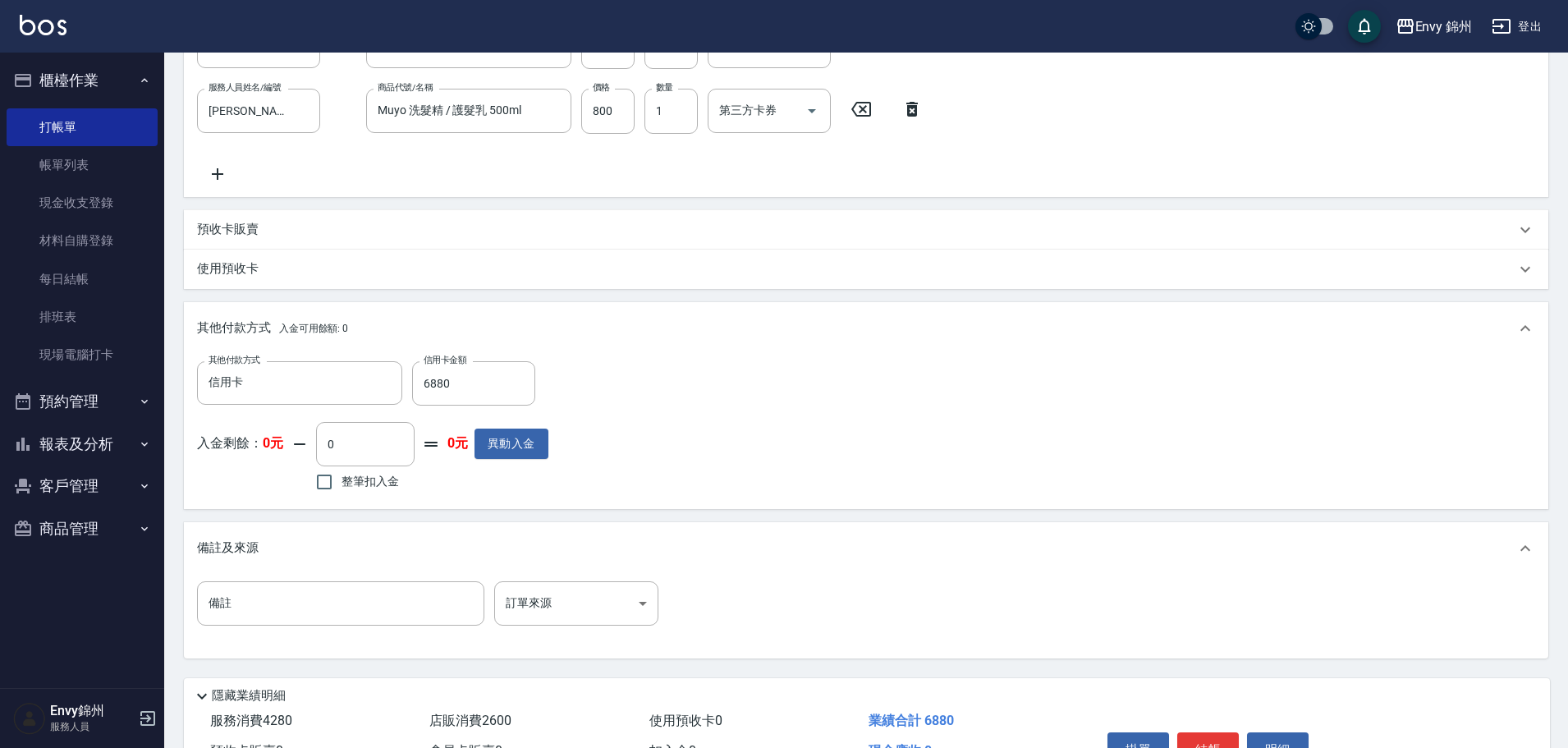
scroll to position [535, 0]
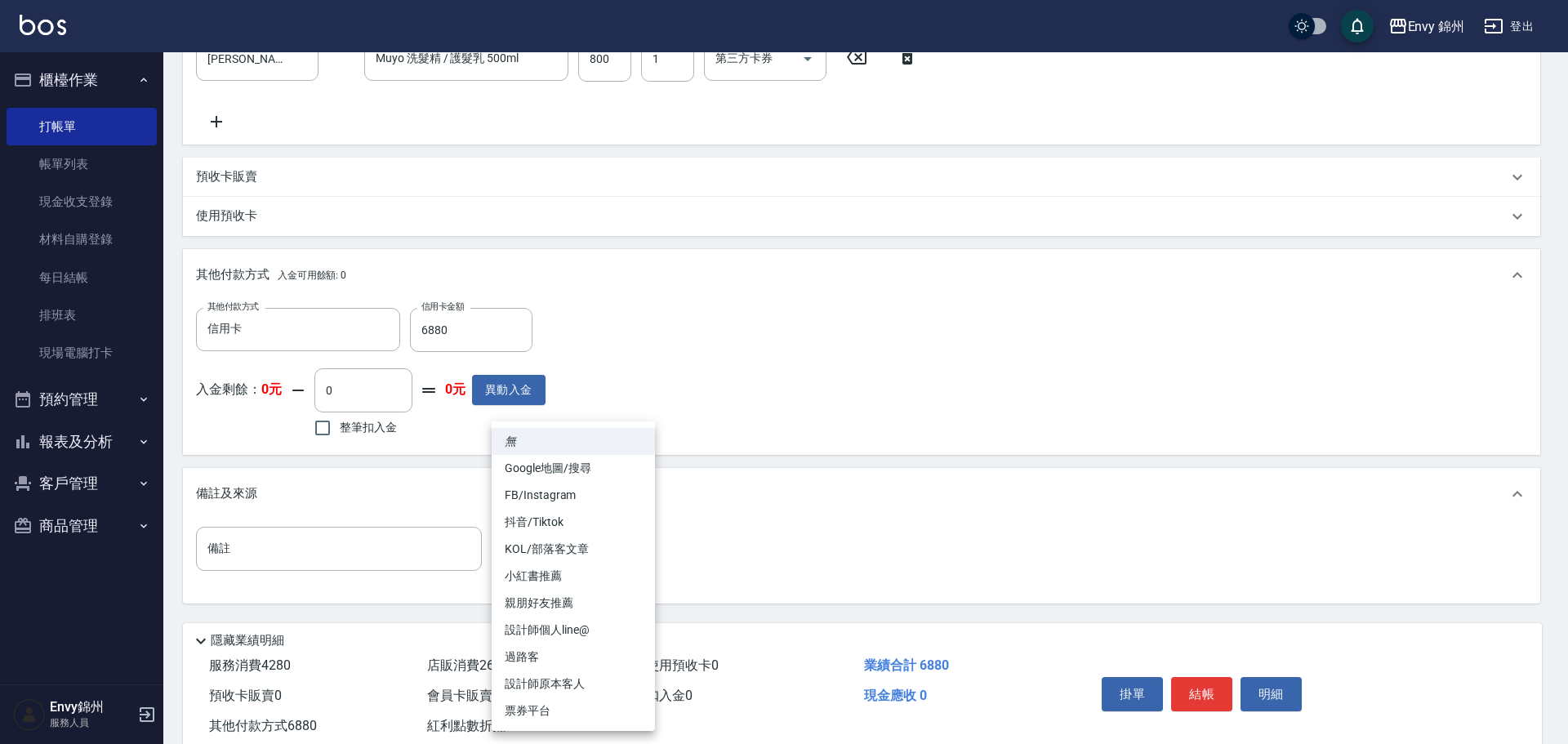
click at [571, 546] on body "Envy 錦州 登出 櫃檯作業 打帳單 帳單列表 現金收支登錄 材料自購登錄 每日結帳 排班表 現場電腦打卡 預約管理 預約管理 單日預約紀錄 單週預約紀錄 …" at bounding box center [784, 124] width 1568 height 1314
click at [564, 495] on li "FB/Instagram" at bounding box center [573, 494] width 163 height 27
type input "FB/Instagram"
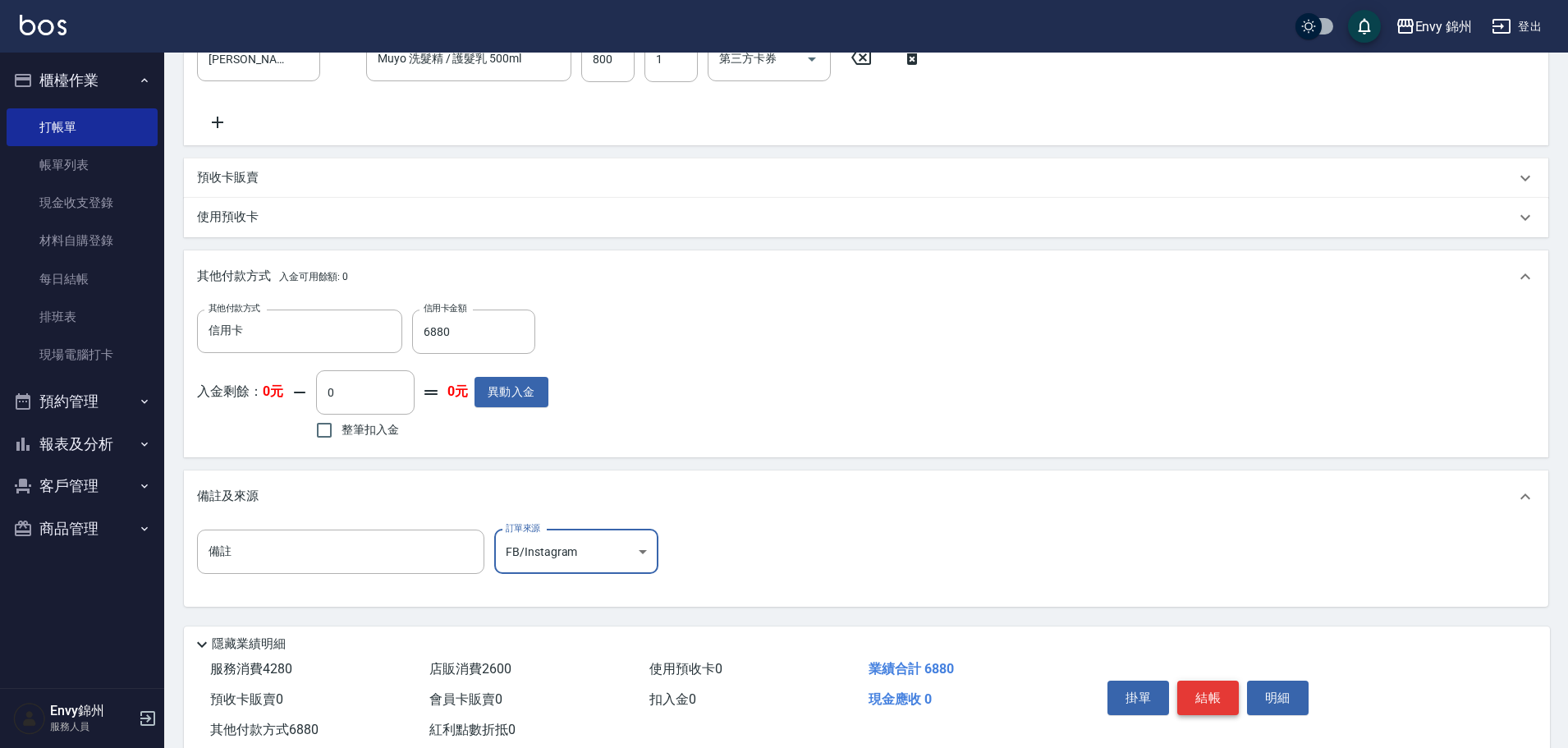
click at [1186, 694] on button "結帳" at bounding box center [1208, 698] width 62 height 35
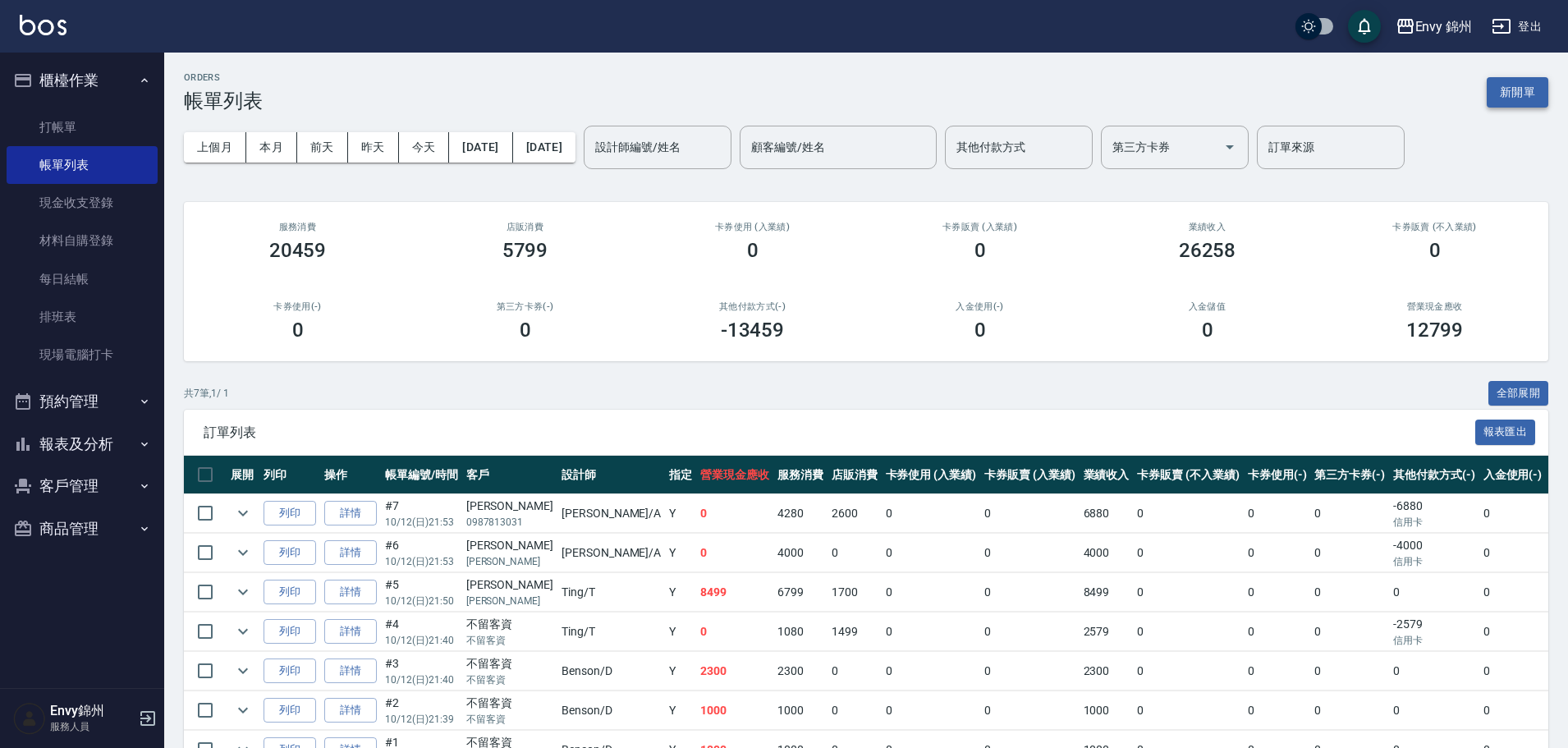
click at [1502, 81] on button "新開單" at bounding box center [1518, 92] width 62 height 31
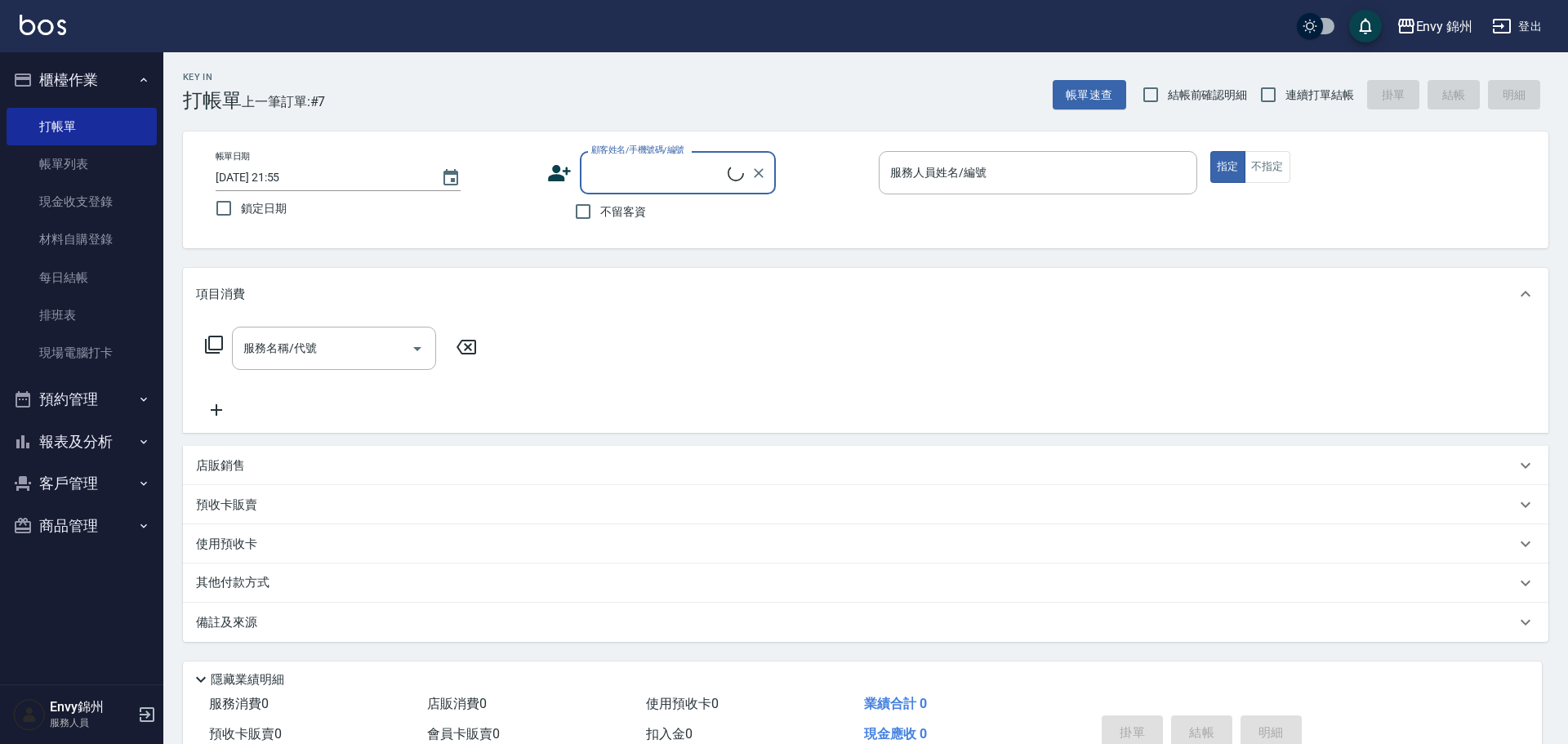
click at [673, 165] on input "顧客姓名/手機號碼/編號" at bounding box center [657, 173] width 140 height 29
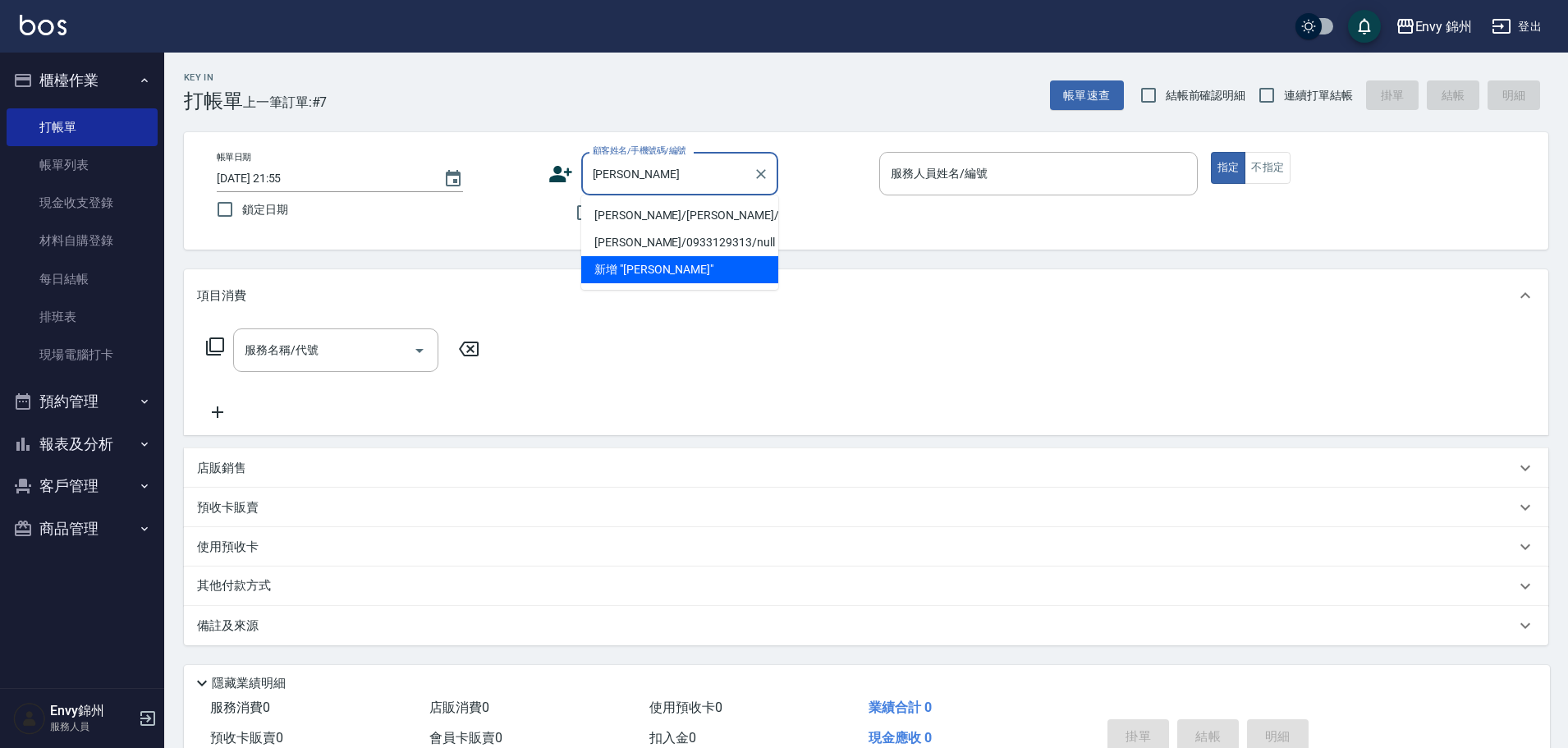
type input "王美"
click at [559, 172] on icon at bounding box center [560, 174] width 23 height 17
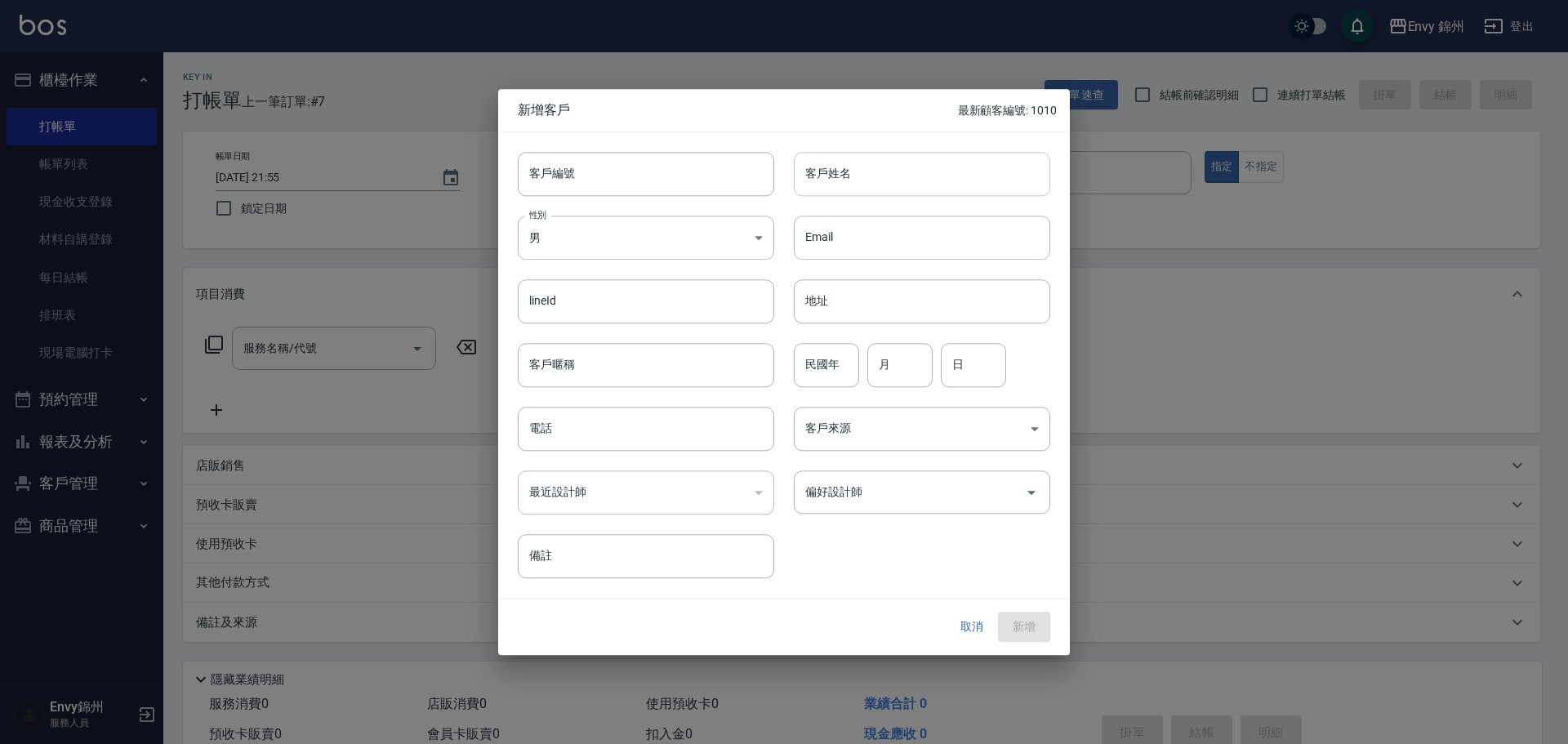
click at [913, 177] on input "客戶姓名" at bounding box center [922, 174] width 256 height 45
paste input "王美"
type input "王美慧"
click at [975, 643] on div "取消 新增" at bounding box center [784, 627] width 571 height 57
click at [975, 627] on button "取消" at bounding box center [972, 627] width 52 height 31
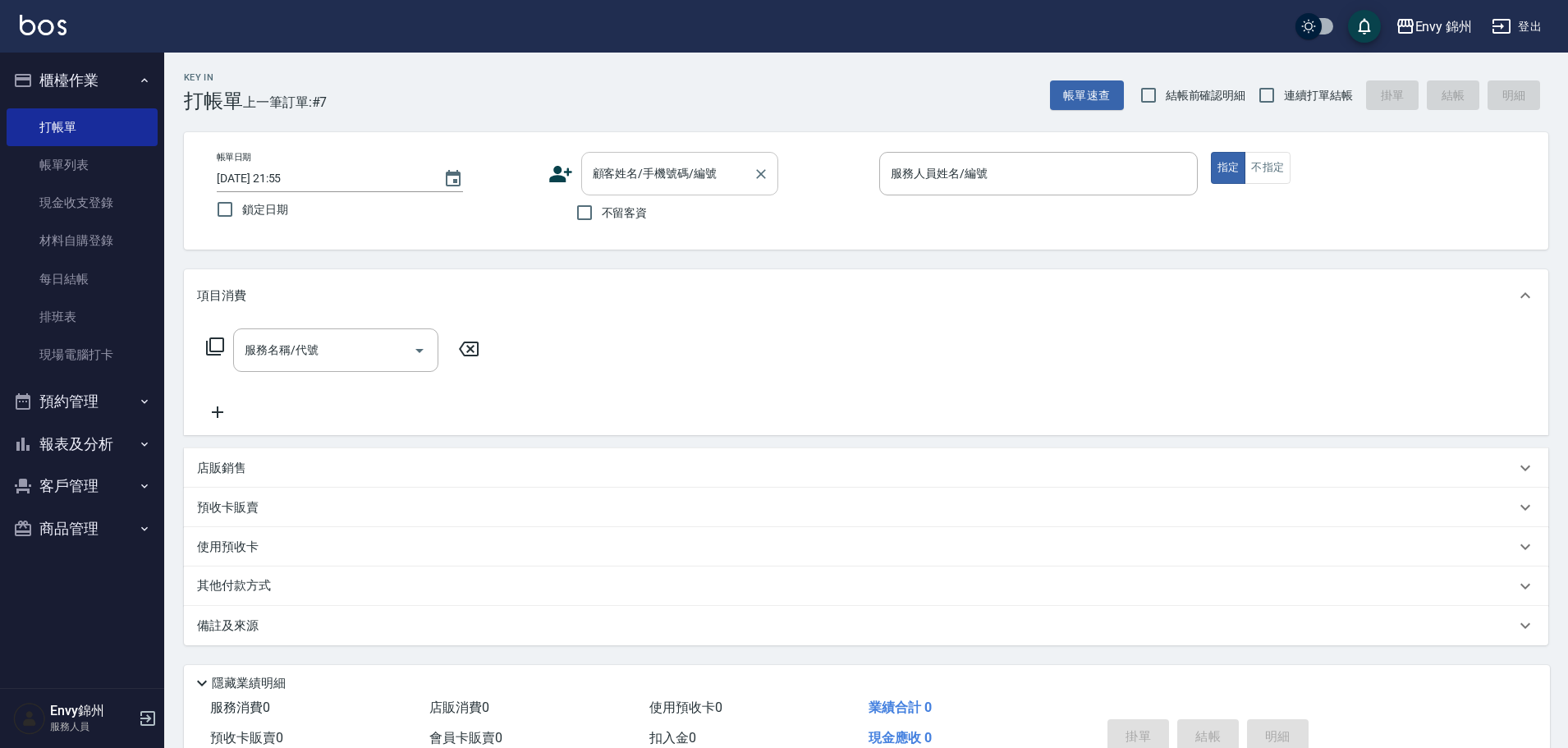
drag, startPoint x: 623, startPoint y: 150, endPoint x: 627, endPoint y: 161, distance: 11.7
click at [624, 152] on div "帳單日期 2025/10/12 21:55 鎖定日期 顧客姓名/手機號碼/編號 顧客姓名/手機號碼/編號 不留客資 服務人員姓名/編號 服務人員姓名/編號 指…" at bounding box center [865, 191] width 1364 height 118
click at [688, 154] on div "顧客姓名/手機號碼/編號" at bounding box center [679, 173] width 197 height 44
click at [690, 178] on input "顧客姓名/手機號碼/編號" at bounding box center [667, 173] width 158 height 29
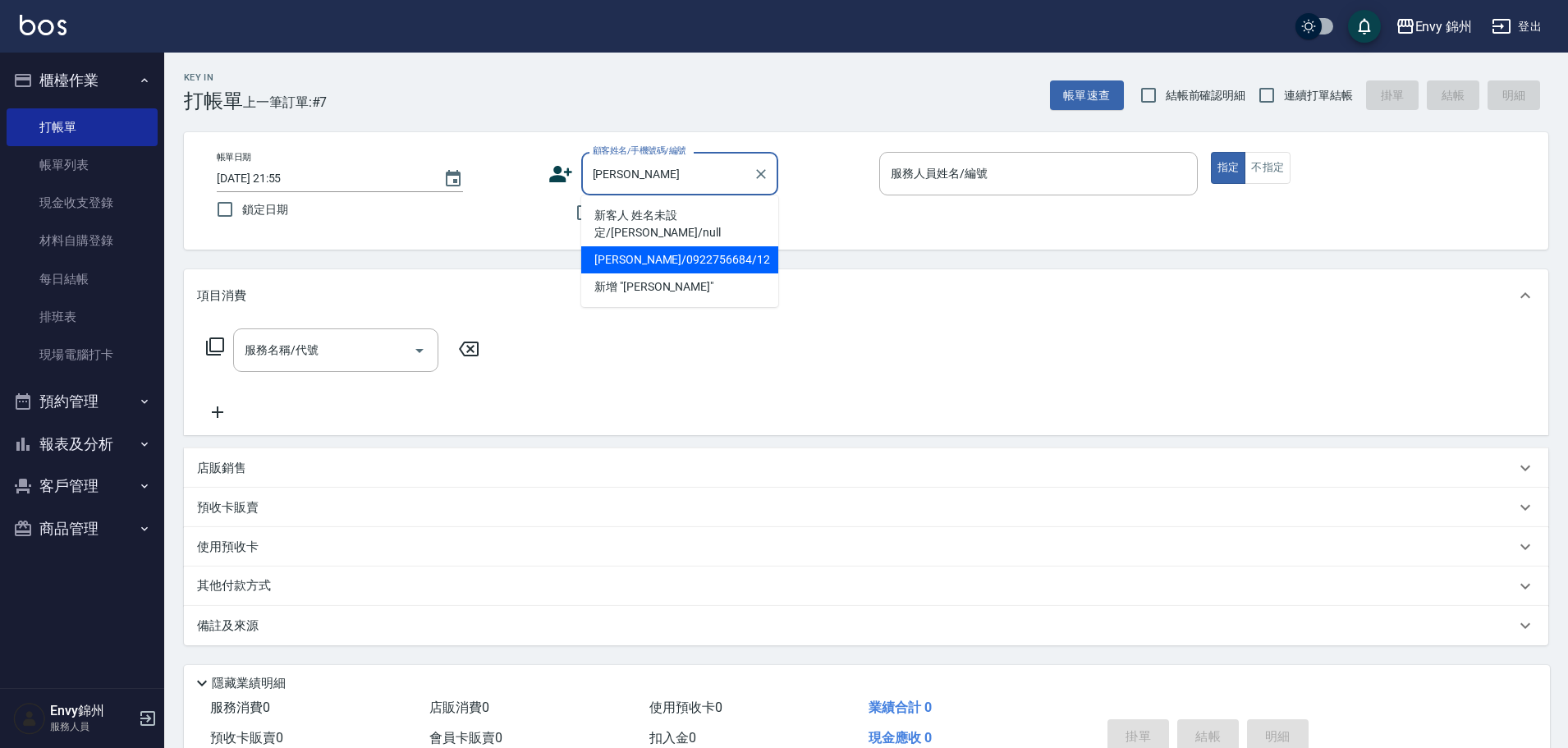
type input "王慈慧/0922756684/12"
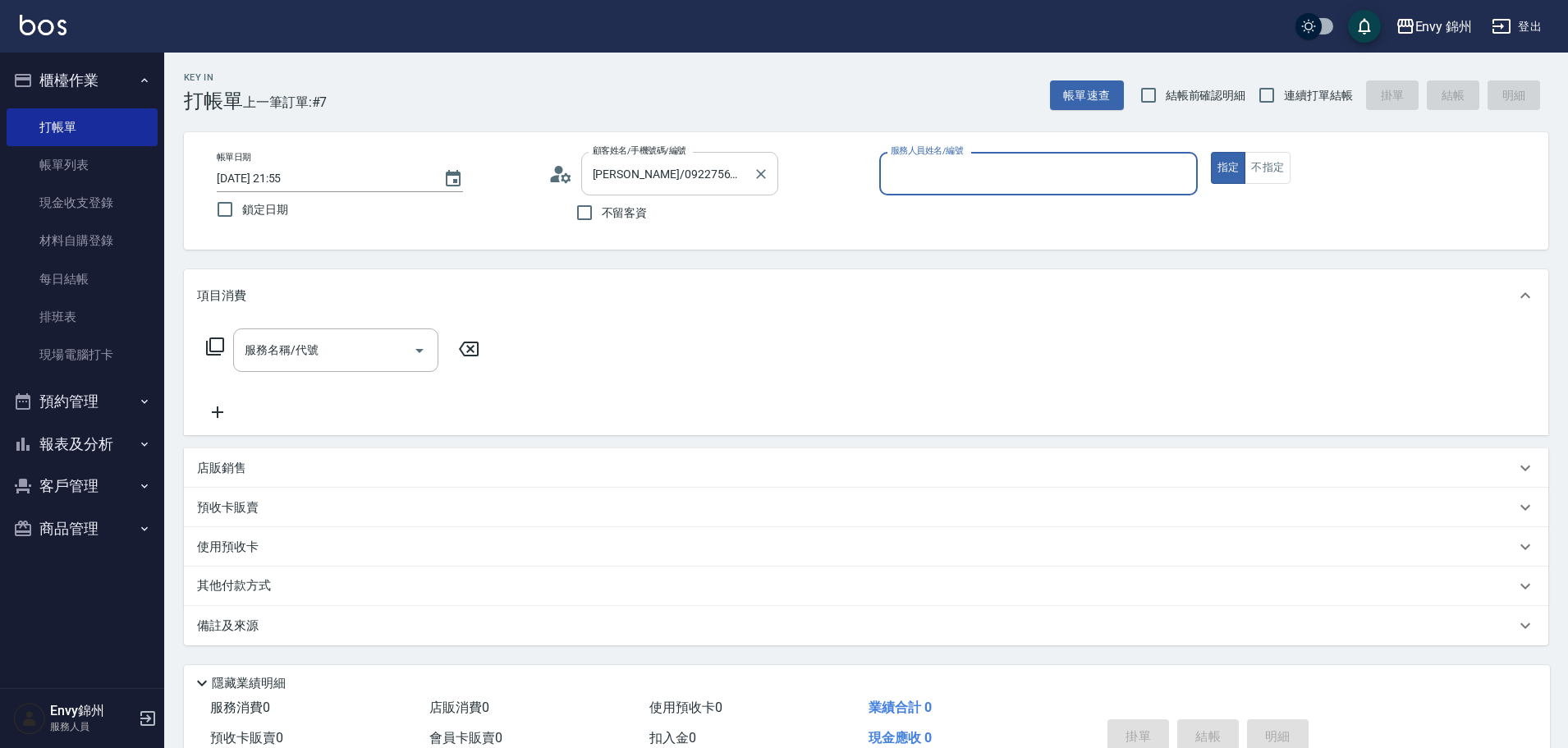
type input "Annie-A"
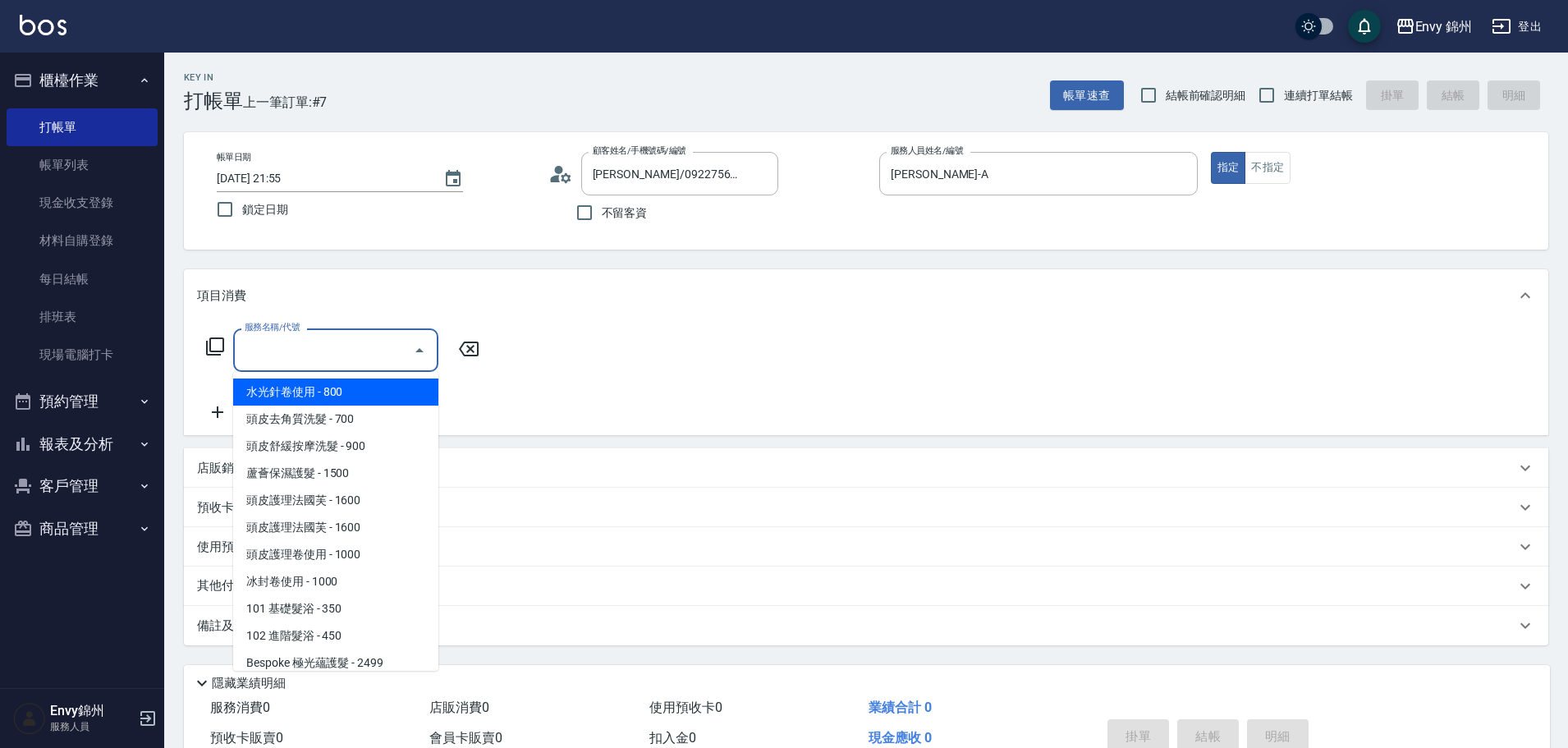
click at [364, 353] on input "服務名稱/代號" at bounding box center [323, 350] width 166 height 29
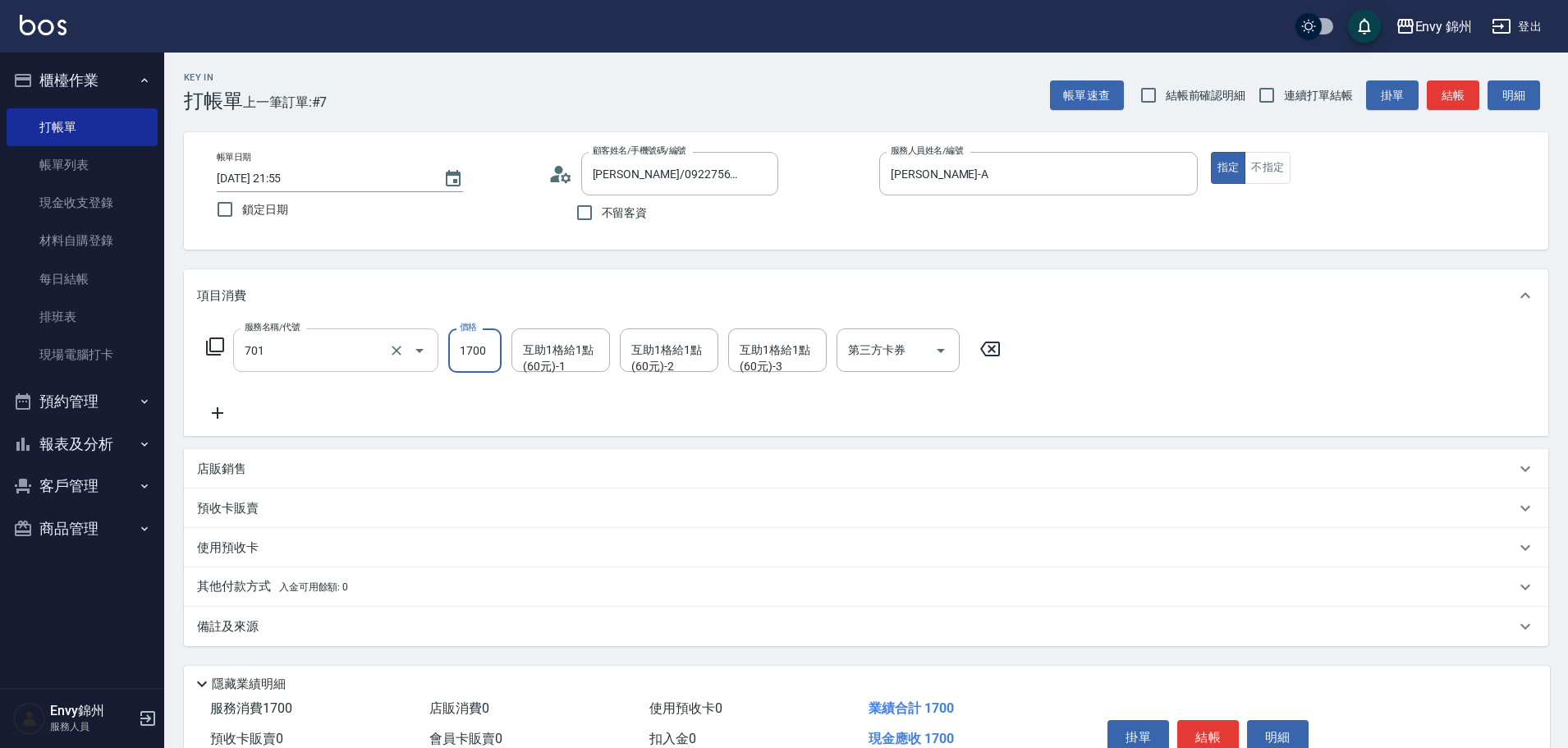
type input "701 染髮(701)"
click at [572, 367] on div "互助1格給1點(60元)-1" at bounding box center [561, 350] width 99 height 44
type input "3280"
click at [546, 398] on span "玉米 -M" at bounding box center [543, 392] width 36 height 17
type input "玉米-M"
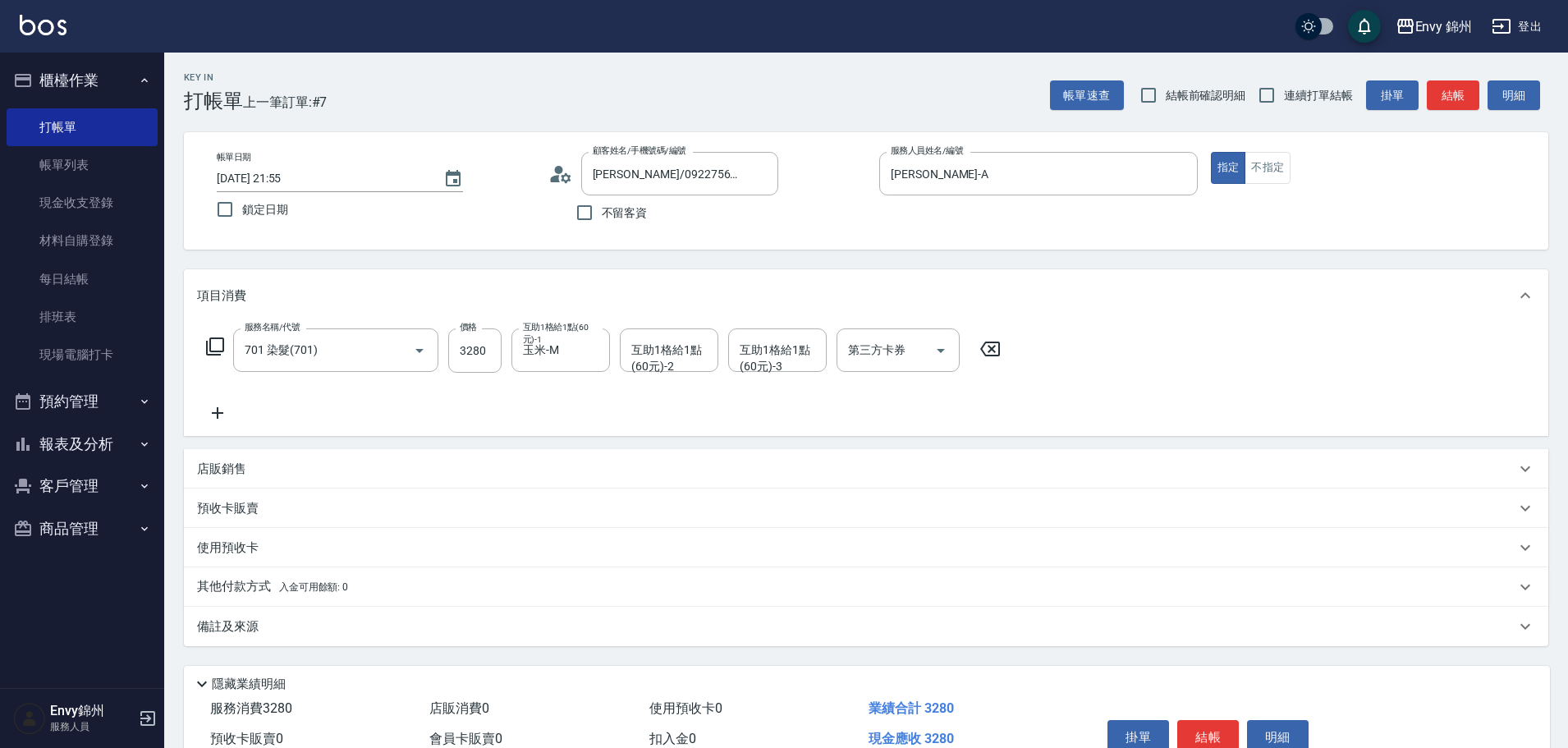
click at [255, 624] on p "備註及來源" at bounding box center [227, 627] width 62 height 17
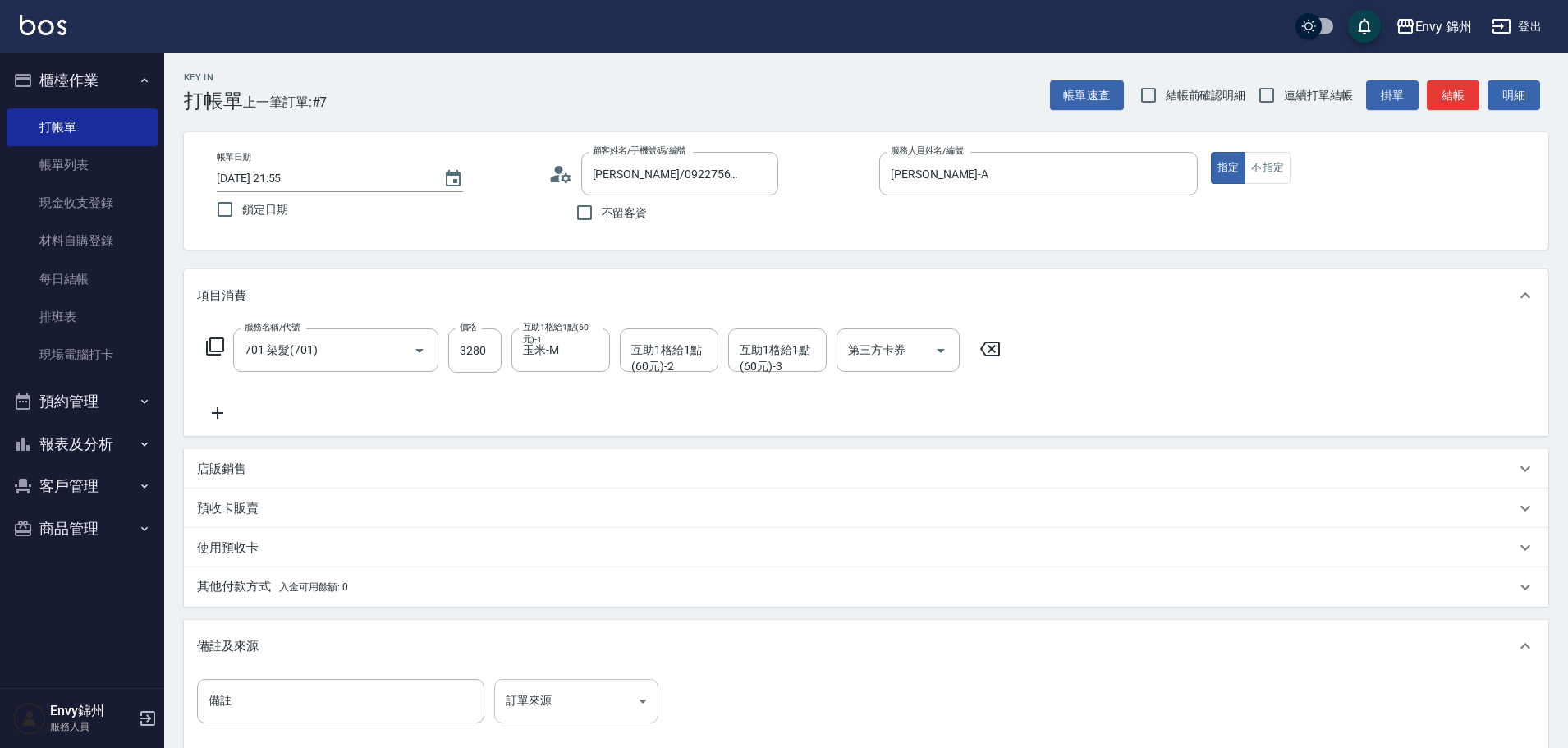
click at [548, 694] on body "Envy 錦州 登出 櫃檯作業 打帳單 帳單列表 現金收支登錄 材料自購登錄 每日結帳 排班表 現場電腦打卡 預約管理 預約管理 單日預約紀錄 單週預約紀錄 …" at bounding box center [784, 467] width 1568 height 935
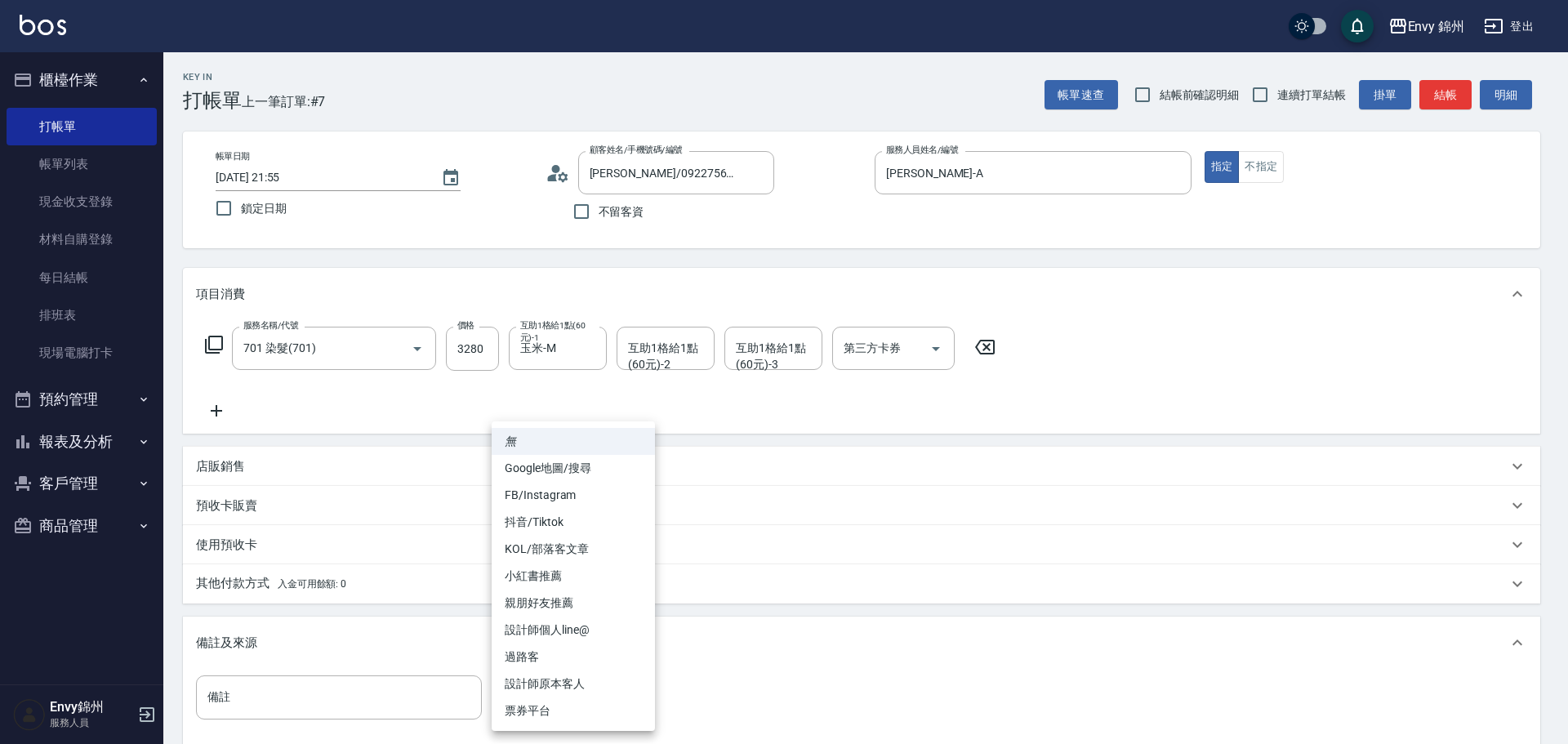
click at [564, 686] on li "設計師原本客人" at bounding box center [573, 684] width 163 height 27
type input "設計師原本客人"
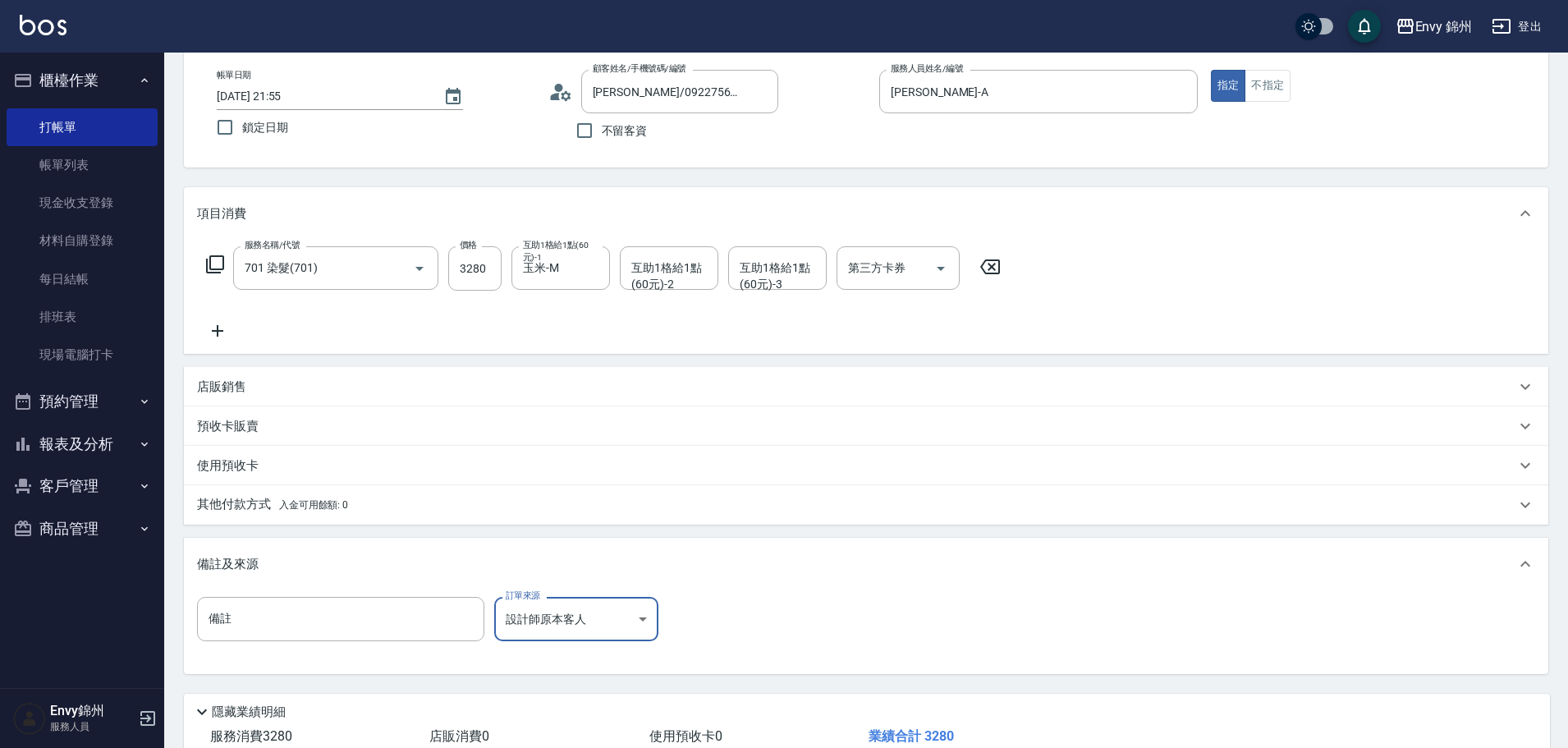
scroll to position [194, 0]
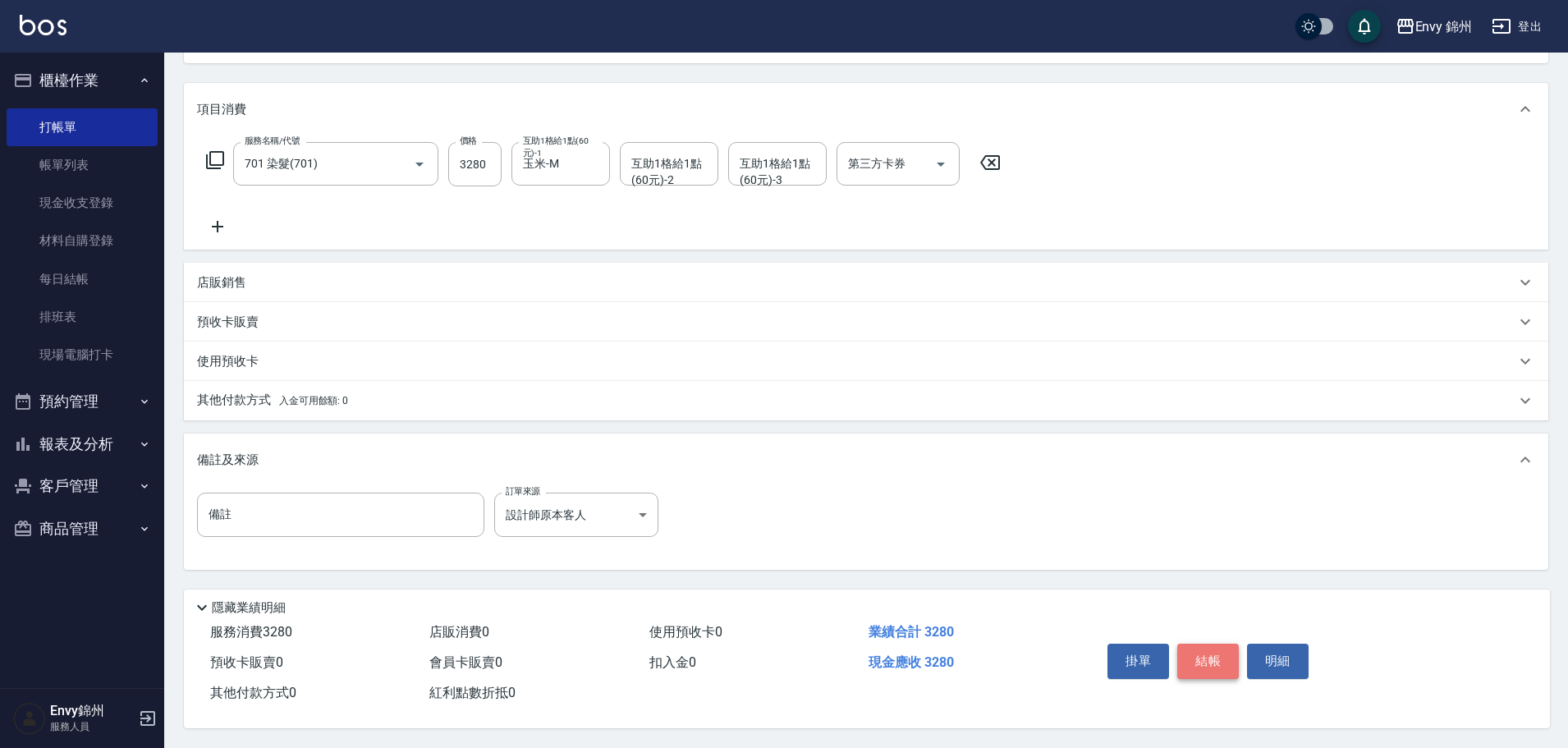
click at [1191, 652] on button "結帳" at bounding box center [1208, 660] width 62 height 35
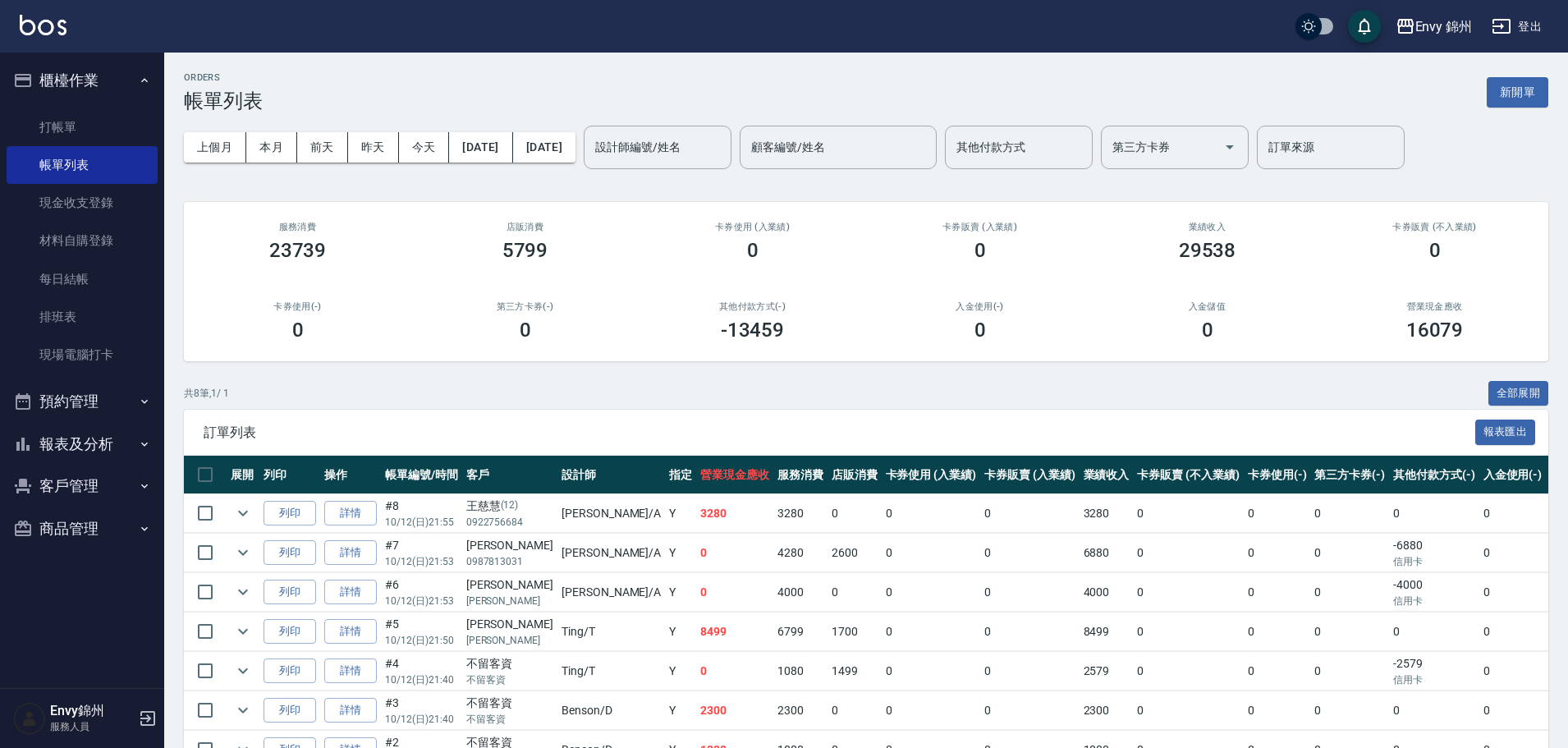
click at [1551, 87] on div "ORDERS 帳單列表 新開單 上個月 本月 前天 昨天 今天 2025/10/12 2025/10/12 設計師編號/姓名 設計師編號/姓名 顧客編號/姓名…" at bounding box center [866, 463] width 1404 height 821
click at [1527, 87] on button "新開單" at bounding box center [1518, 92] width 62 height 31
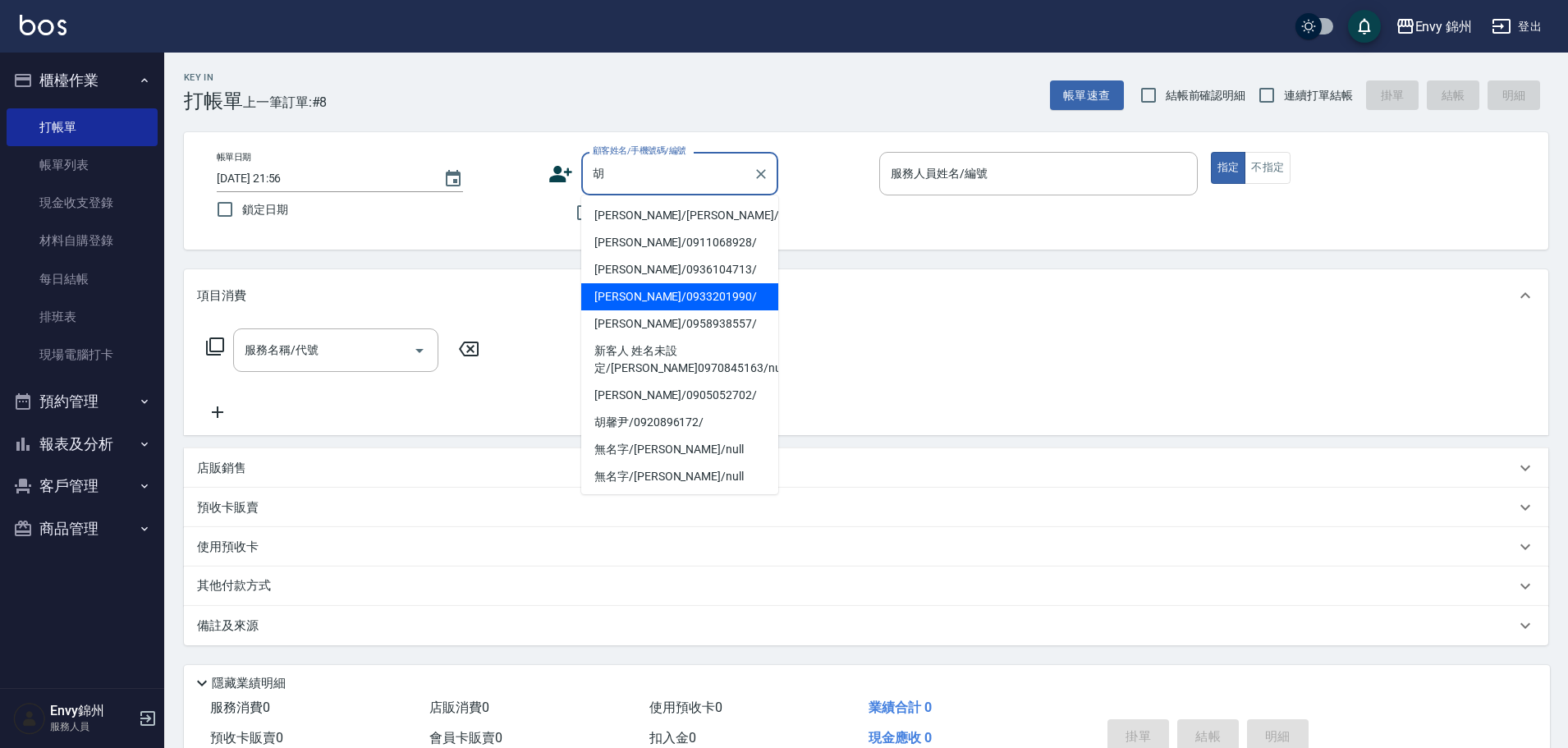
type input "胡伊芸/0933201990/"
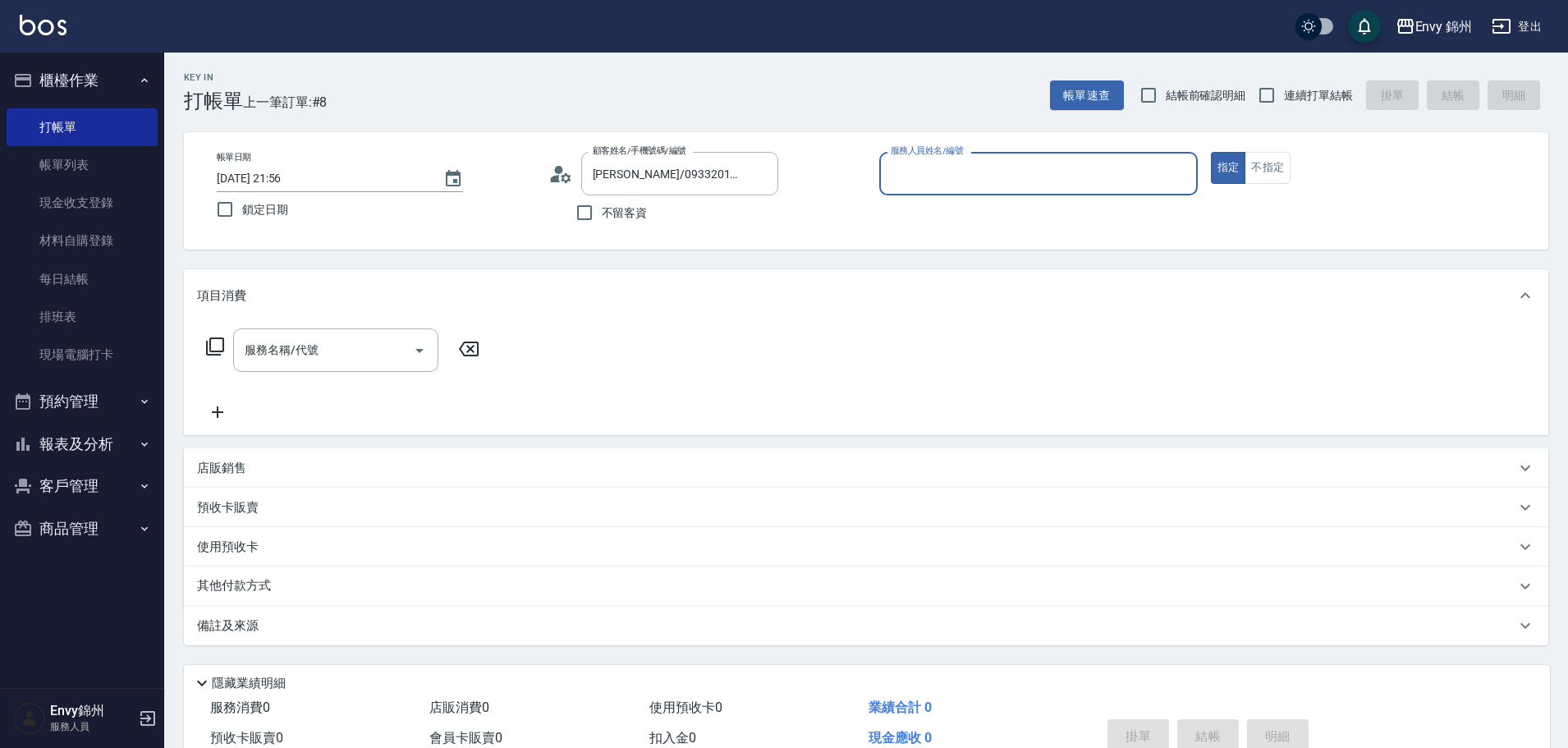
type input "Annie-A"
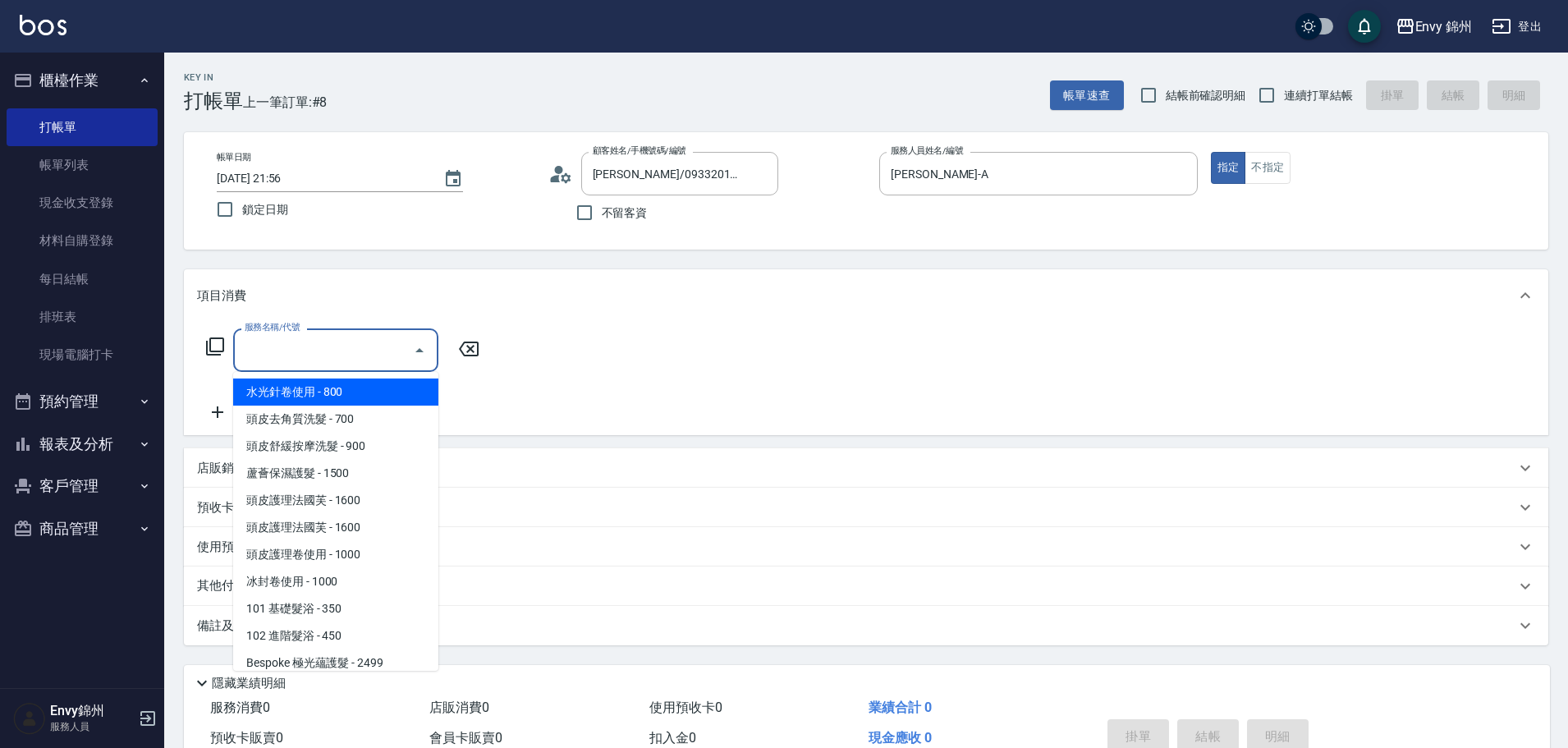
click at [307, 364] on input "服務名稱/代號" at bounding box center [323, 350] width 166 height 29
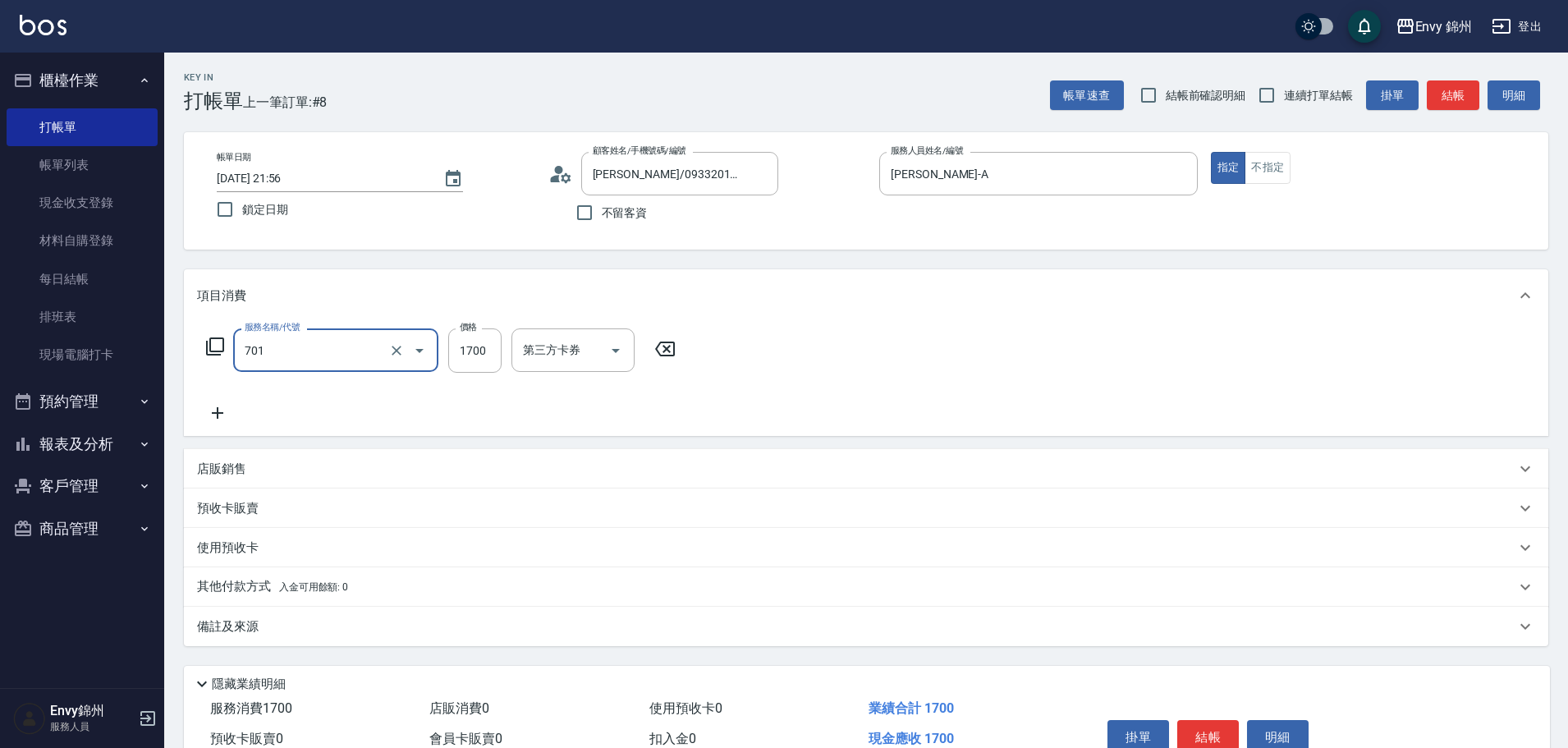
type input "701 染髮(701)"
type input "1500"
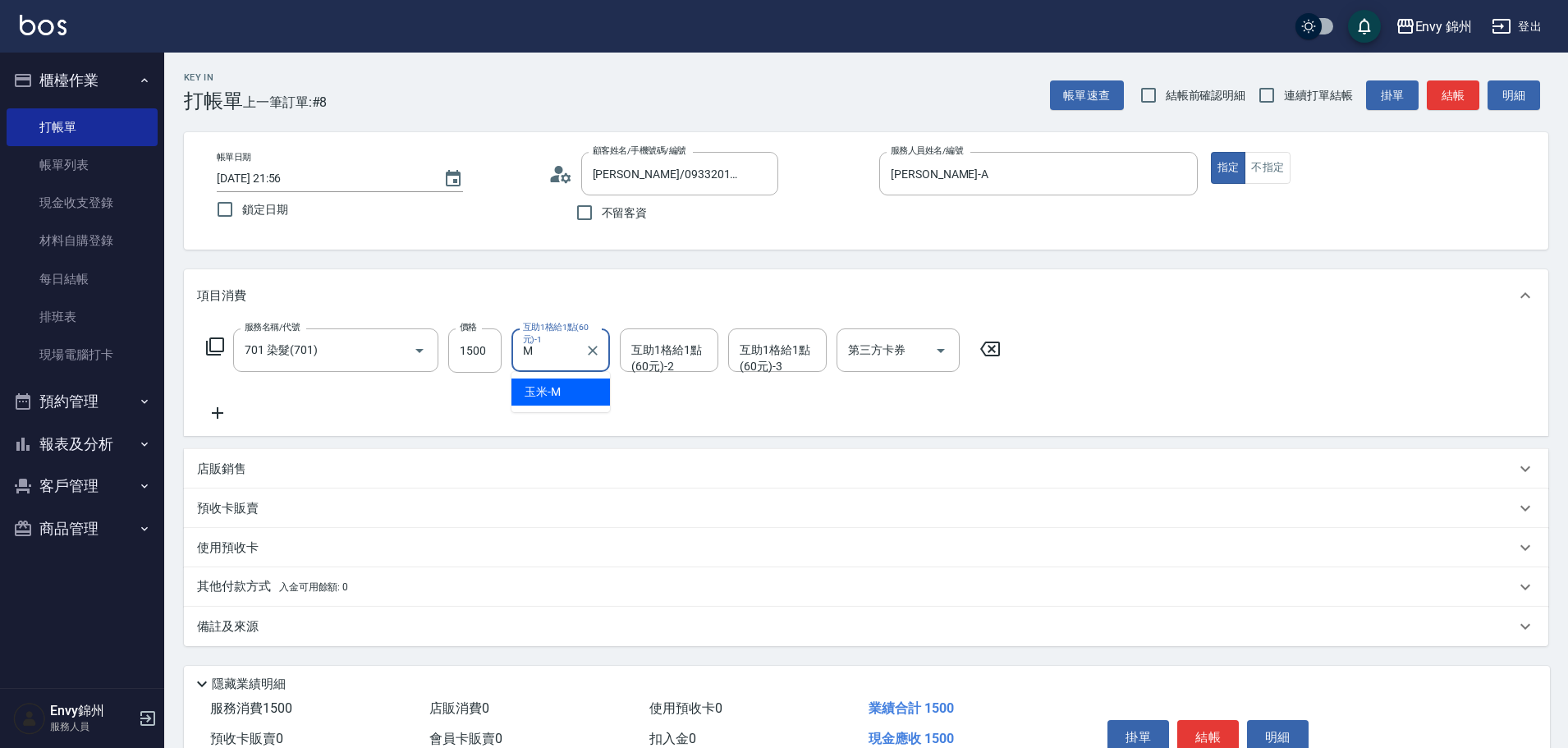
type input "玉米-M"
type input "Ting-T"
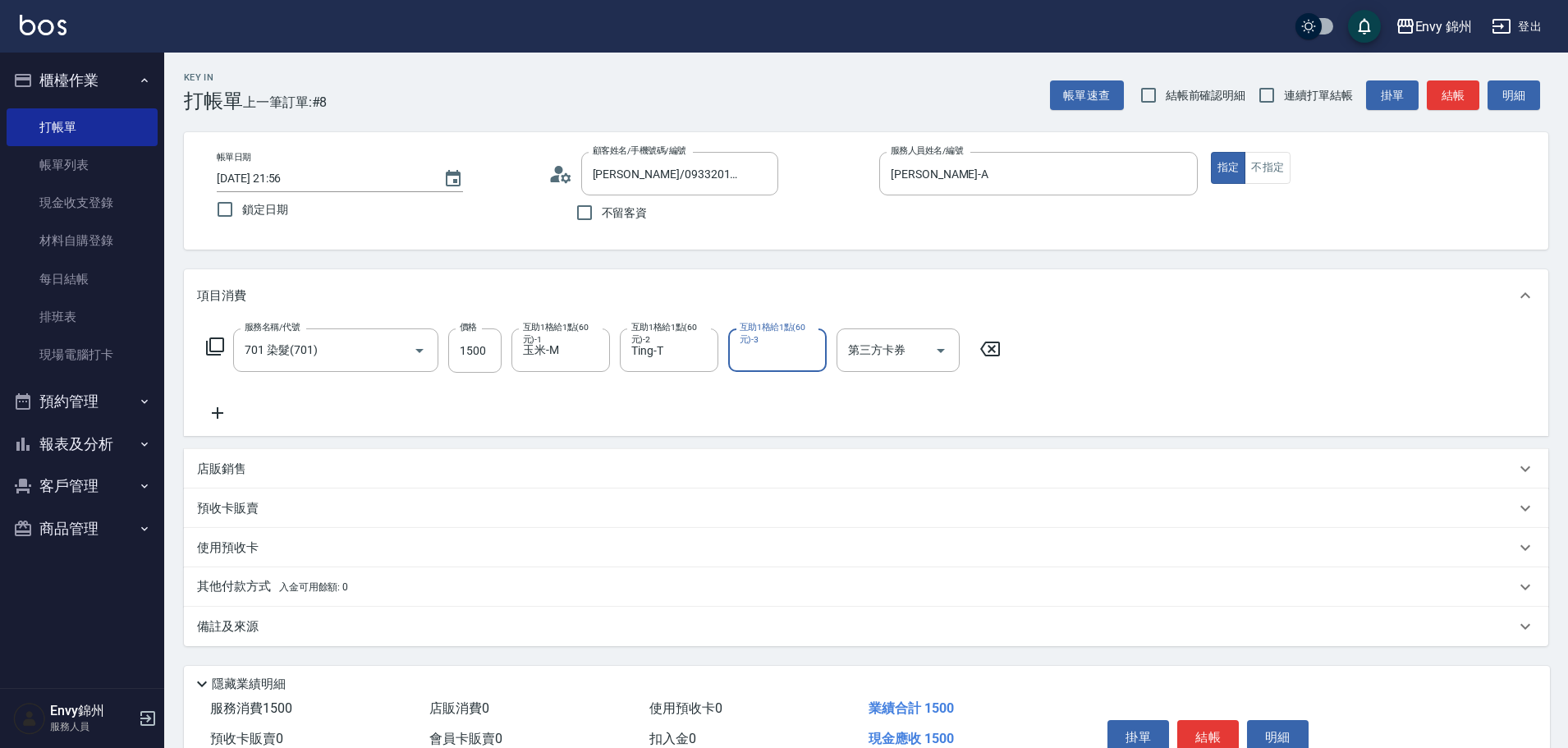
drag, startPoint x: 621, startPoint y: 633, endPoint x: 690, endPoint y: 677, distance: 81.8
click at [622, 633] on div "備註及來源" at bounding box center [856, 627] width 1318 height 17
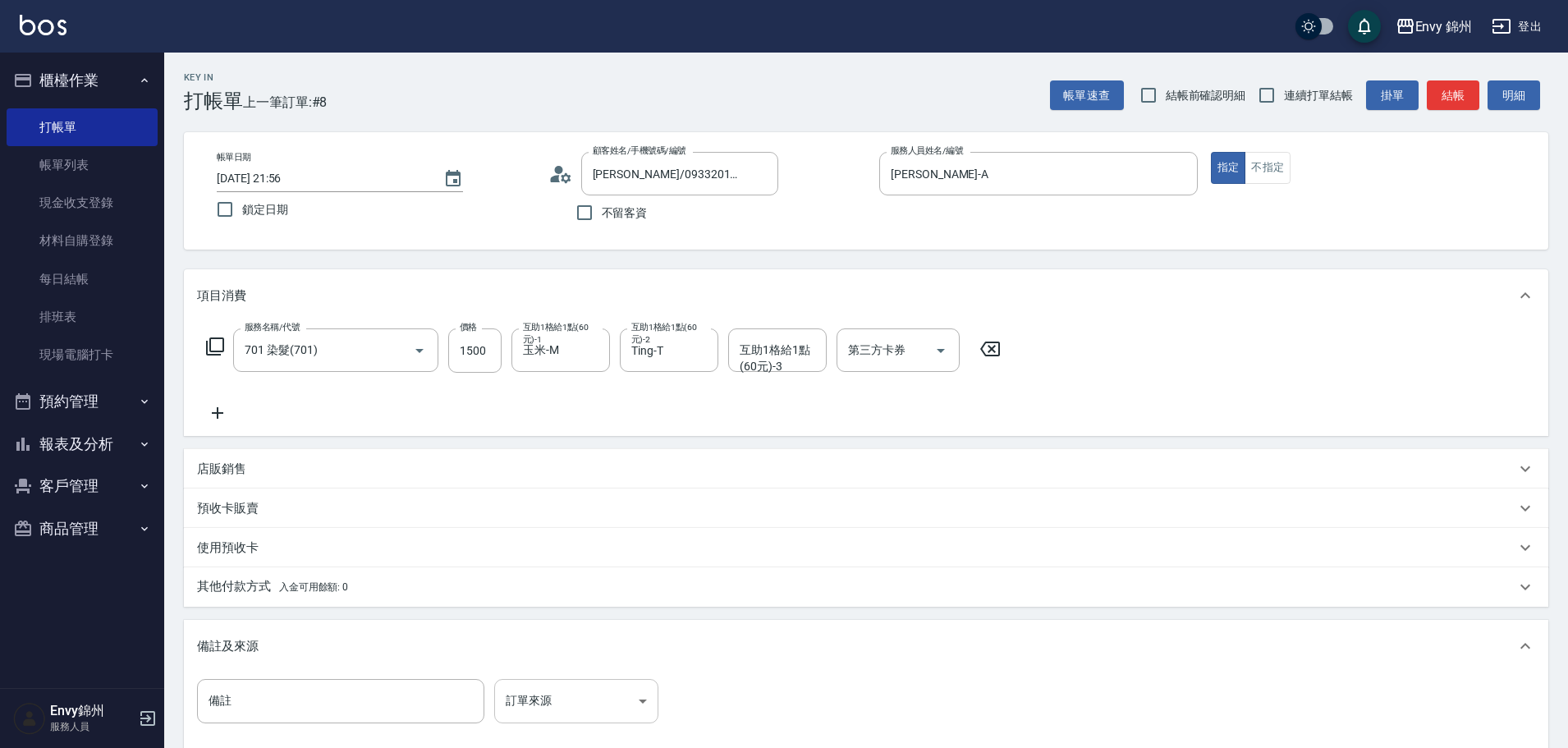
click at [604, 703] on body "Envy 錦州 登出 櫃檯作業 打帳單 帳單列表 現金收支登錄 材料自購登錄 每日結帳 排班表 現場電腦打卡 預約管理 預約管理 單日預約紀錄 單週預約紀錄 …" at bounding box center [784, 467] width 1568 height 935
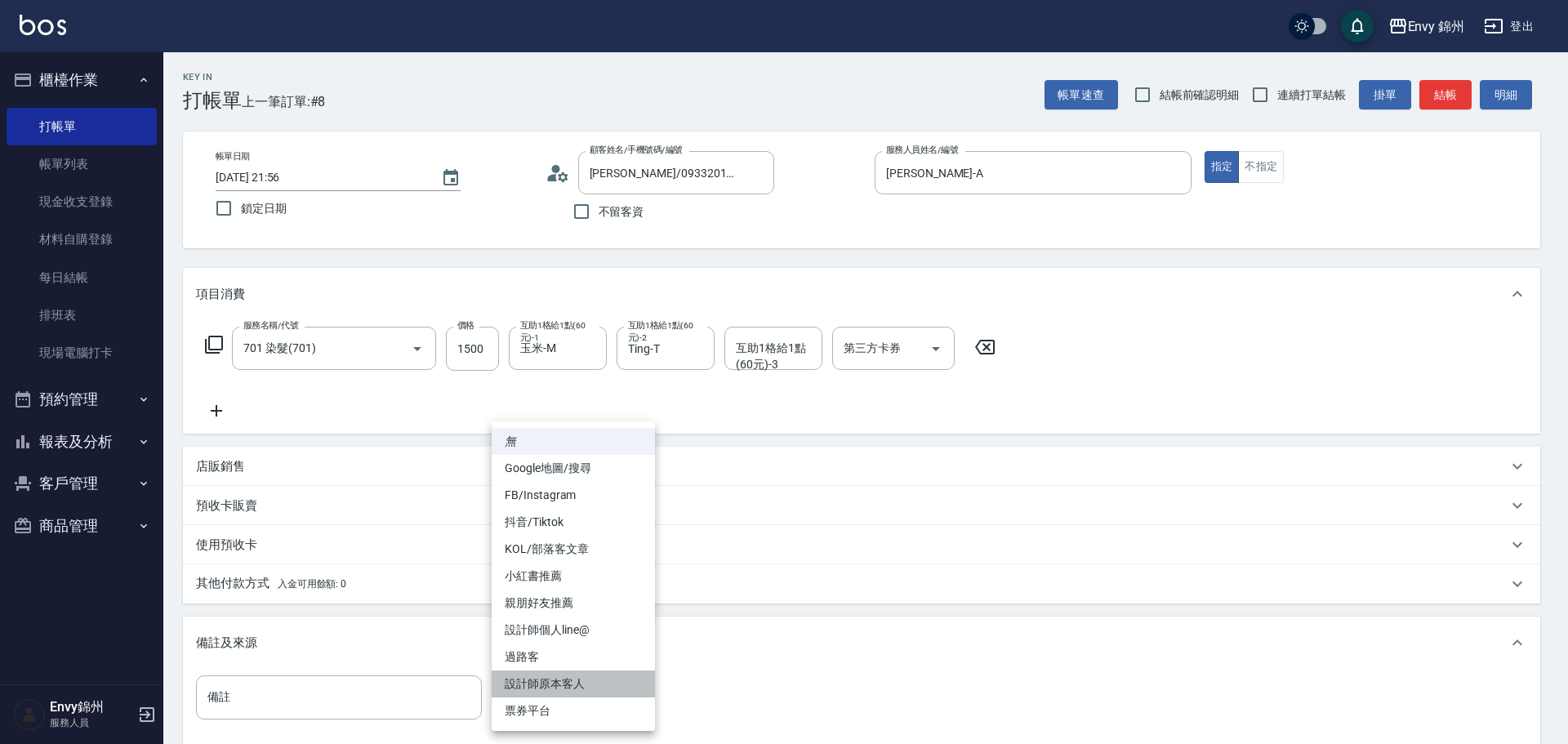
click at [588, 685] on li "設計師原本客人" at bounding box center [573, 684] width 163 height 27
type input "設計師原本客人"
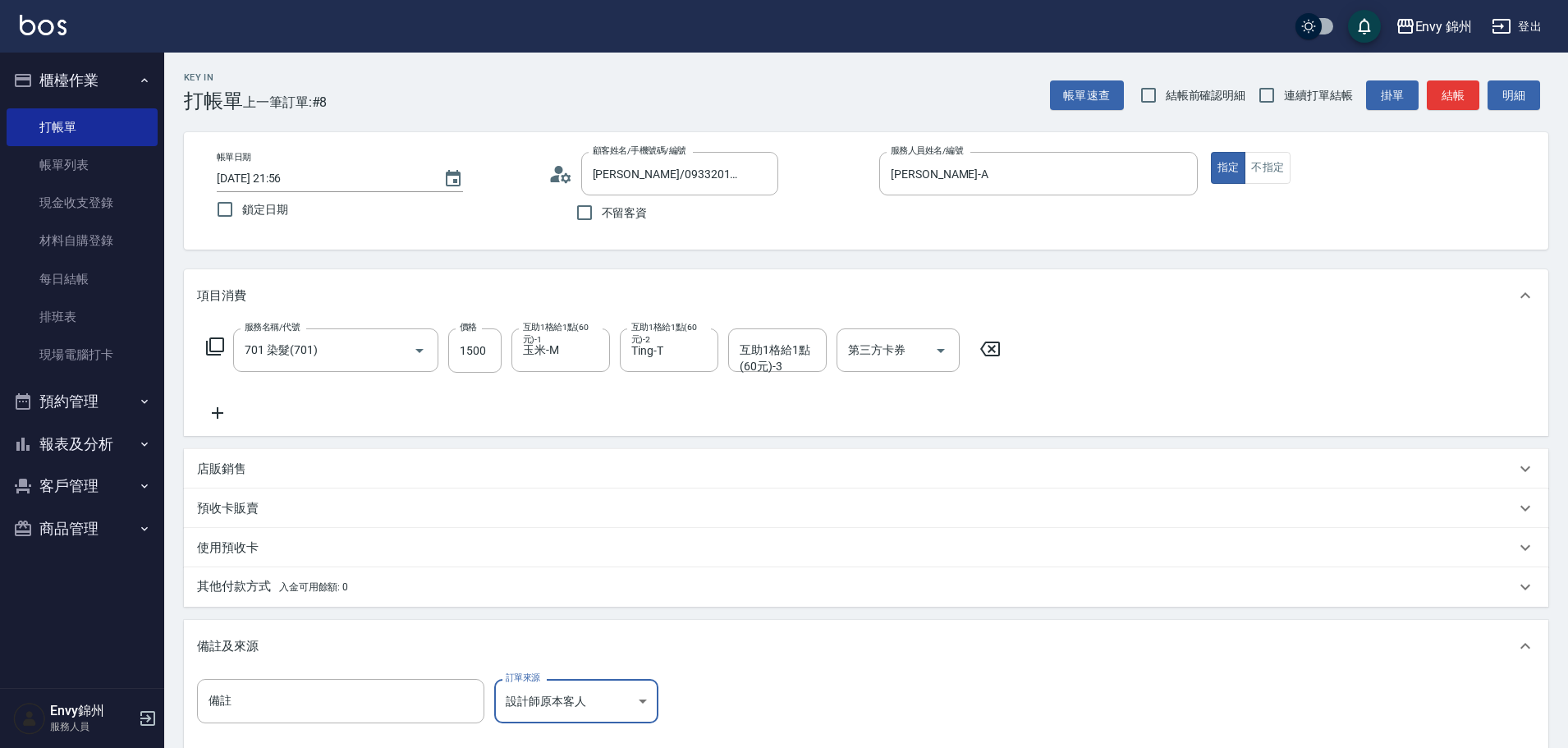
scroll to position [194, 0]
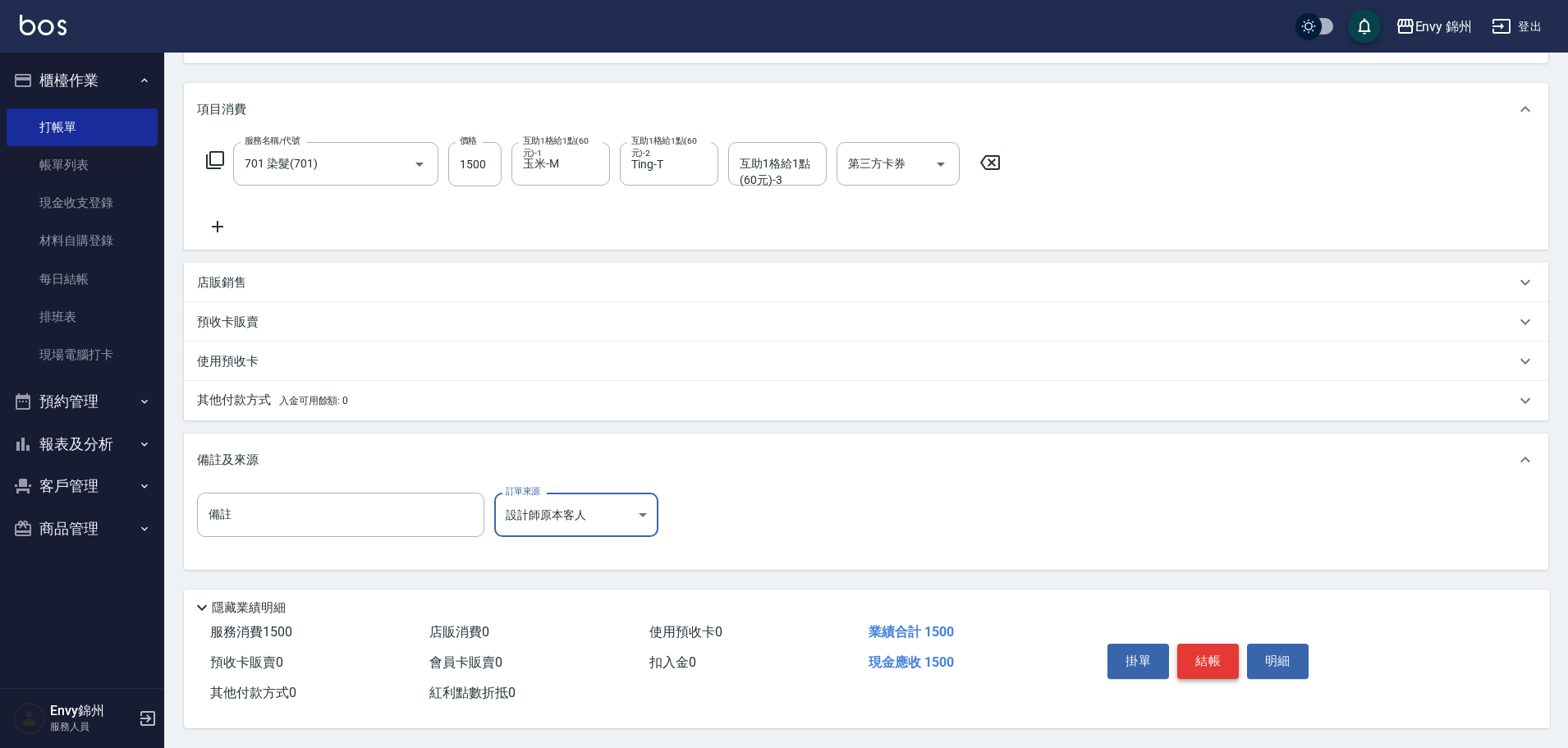
click at [1209, 652] on button "結帳" at bounding box center [1208, 660] width 62 height 35
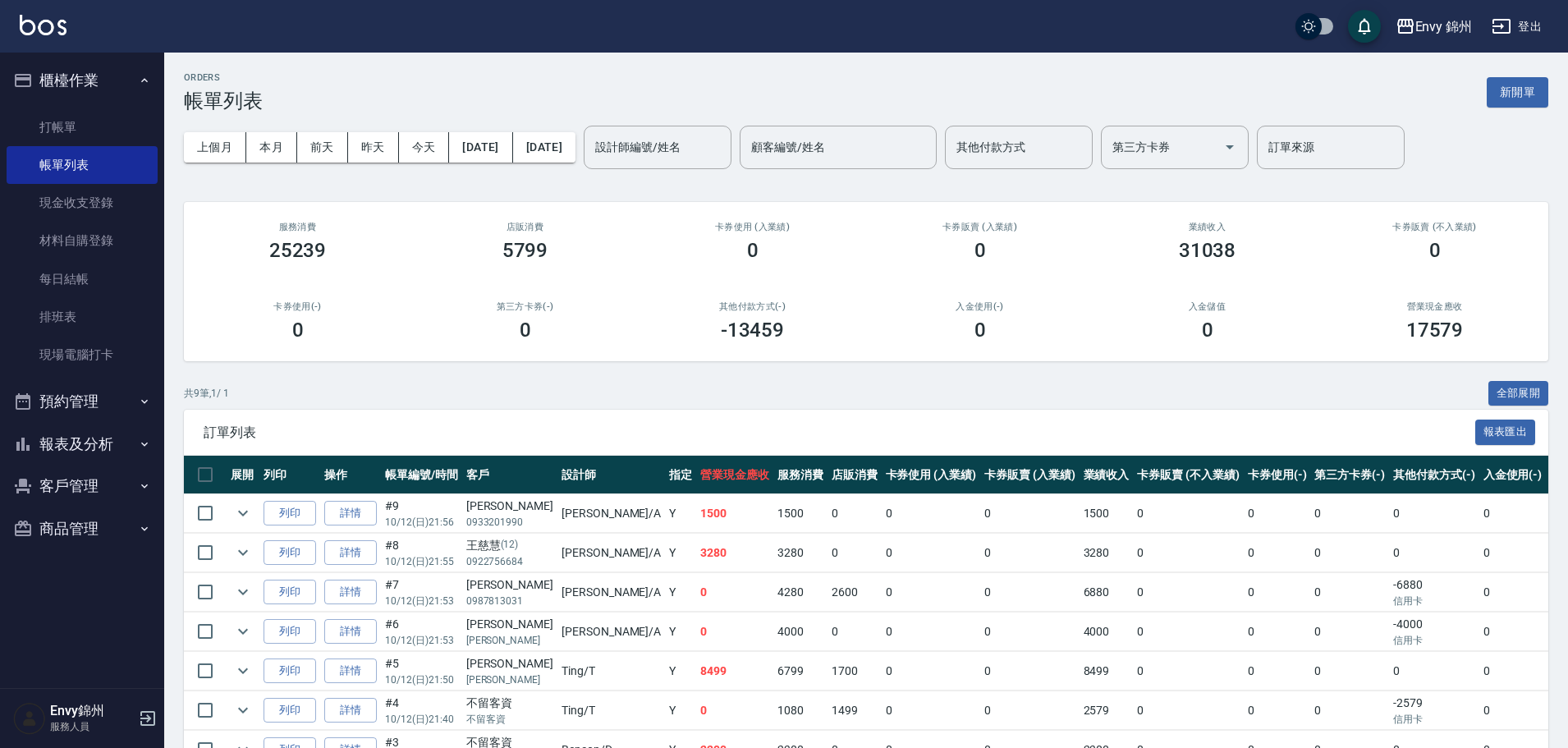
drag, startPoint x: 1546, startPoint y: 42, endPoint x: 1539, endPoint y: 68, distance: 26.9
click at [1546, 45] on div "Envy 錦州 登出" at bounding box center [784, 26] width 1568 height 52
click at [1534, 83] on button "新開單" at bounding box center [1518, 92] width 62 height 31
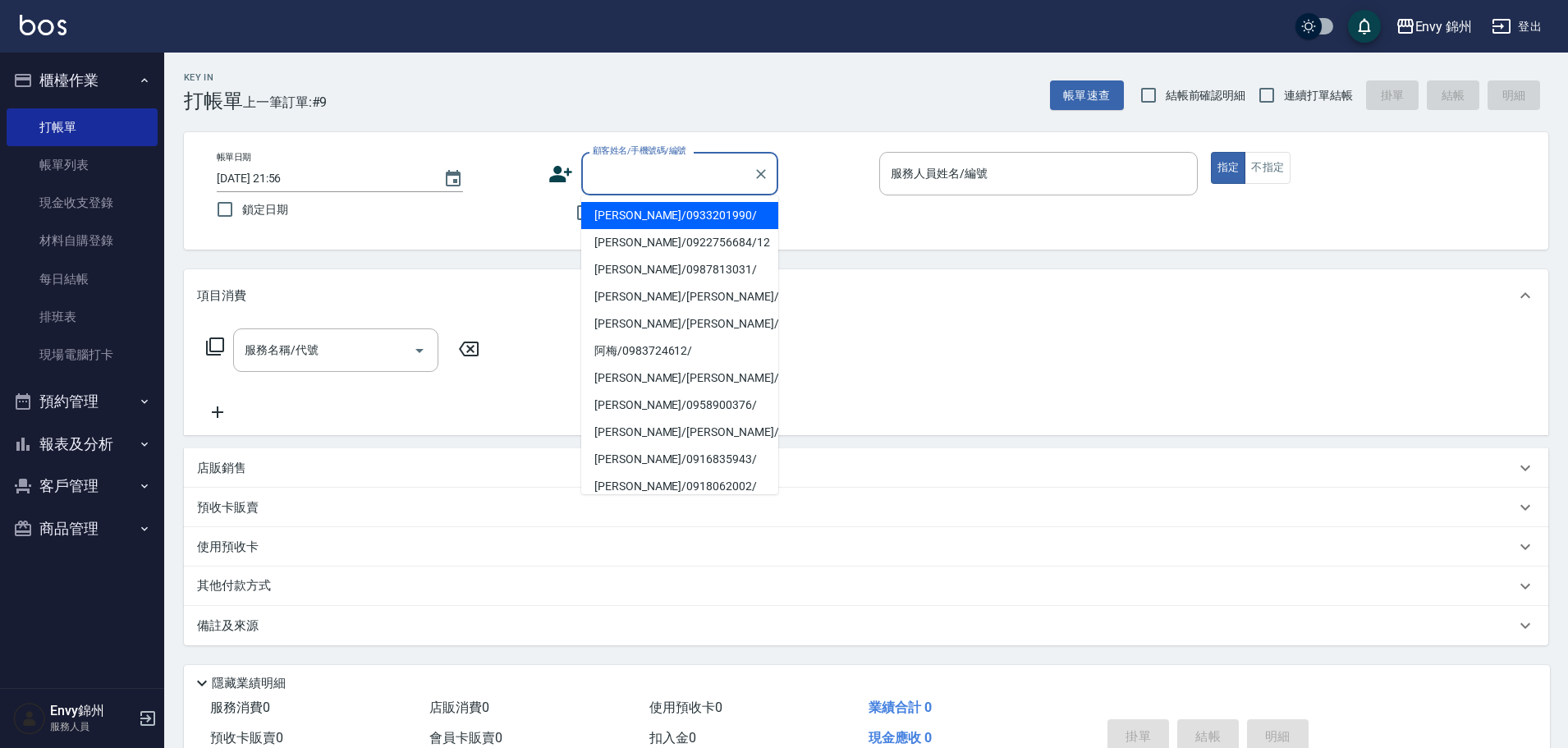
click at [644, 176] on input "顧客姓名/手機號碼/編號" at bounding box center [667, 173] width 158 height 29
type input "ㄗ"
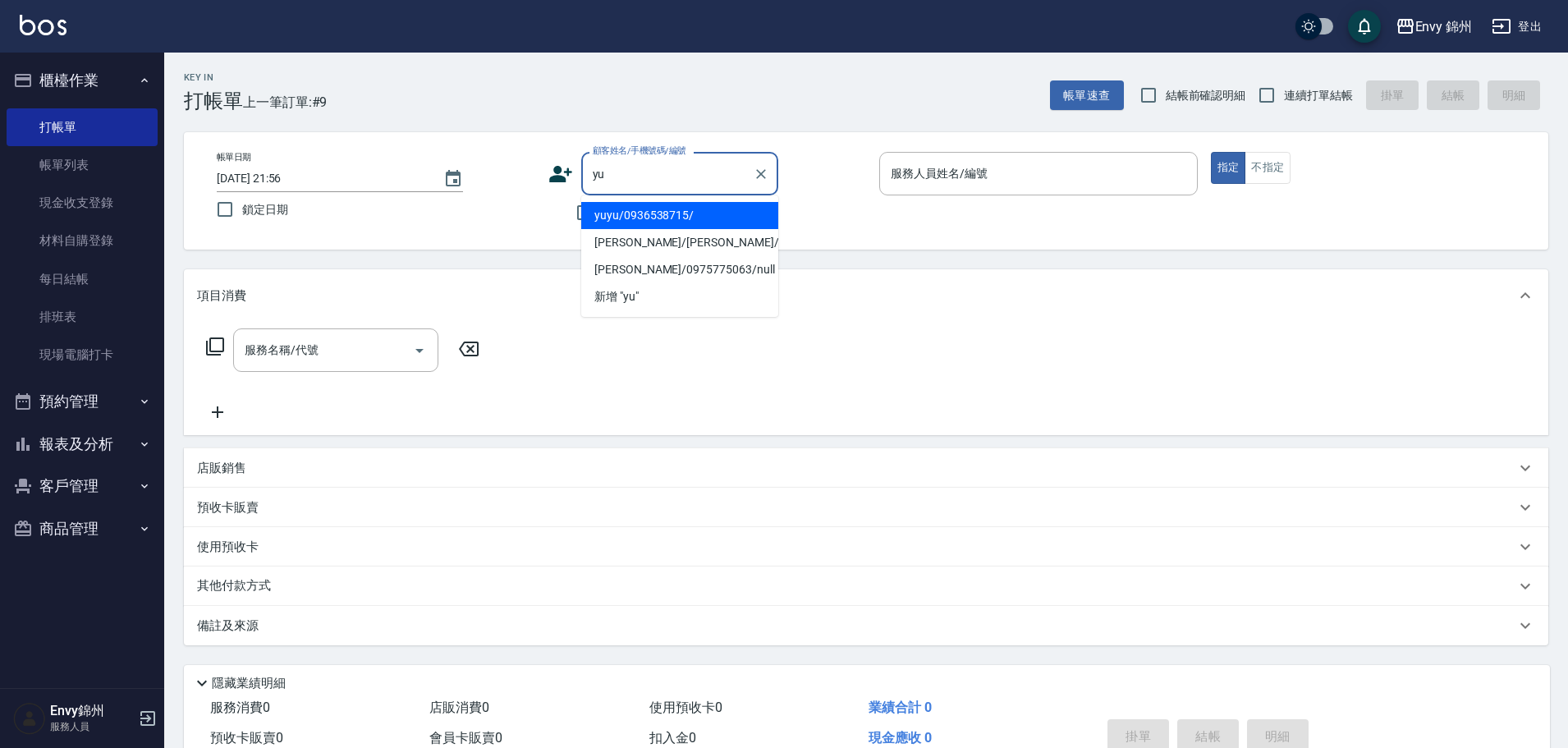
type input "yuyu/0936538715/"
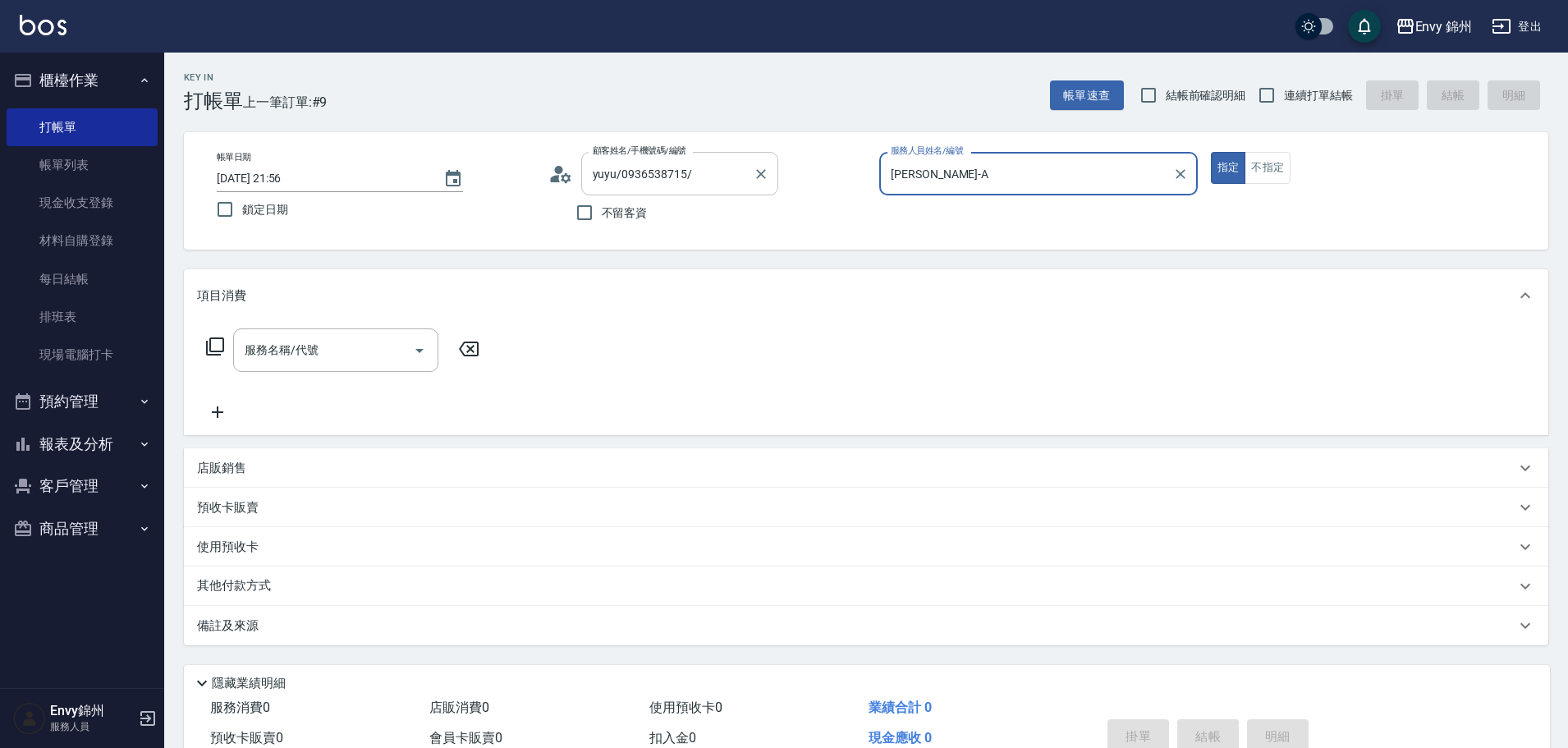
type input "Annie-A"
click at [304, 363] on input "服務名稱/代號" at bounding box center [323, 350] width 166 height 29
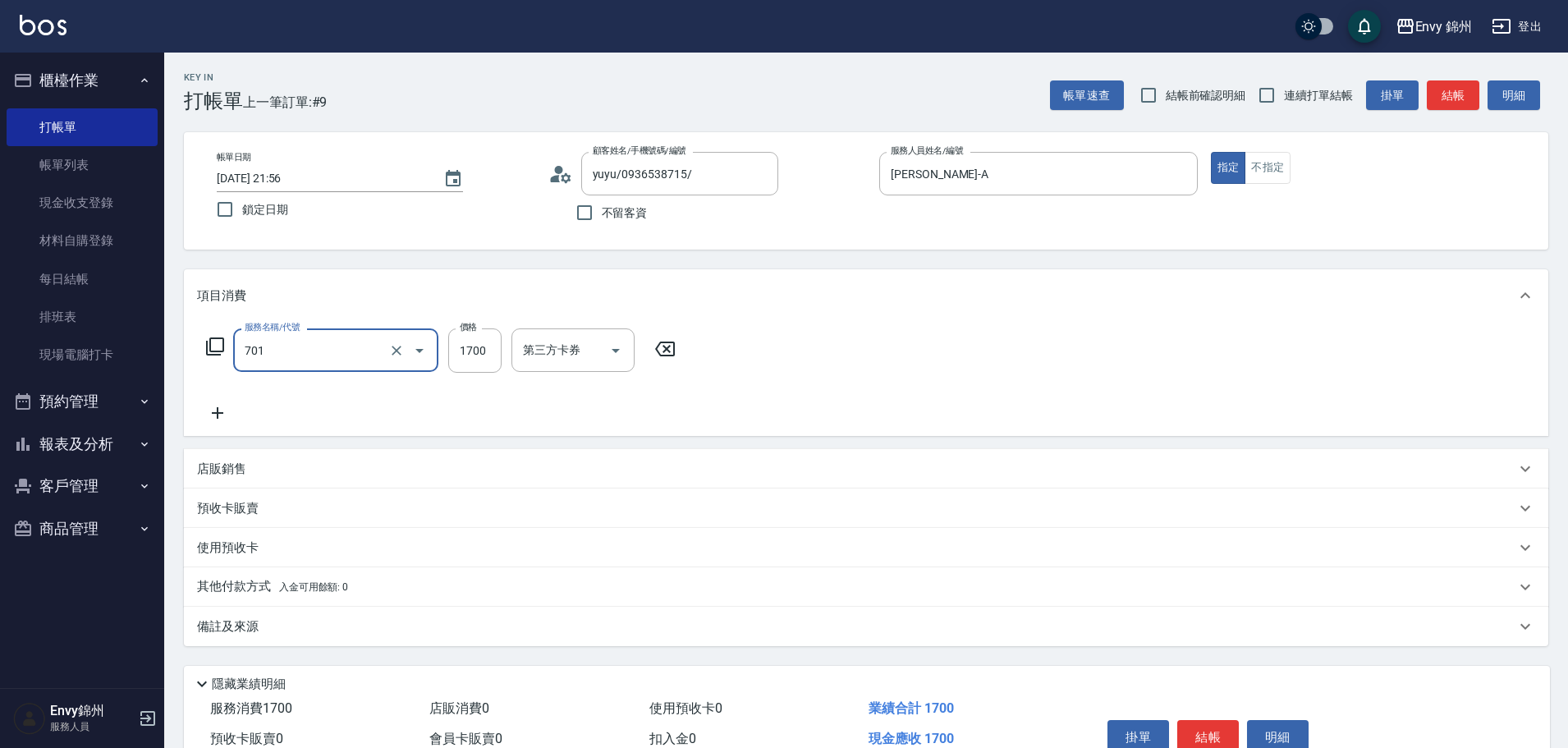
type input "701 染髮(701)"
type input "1500"
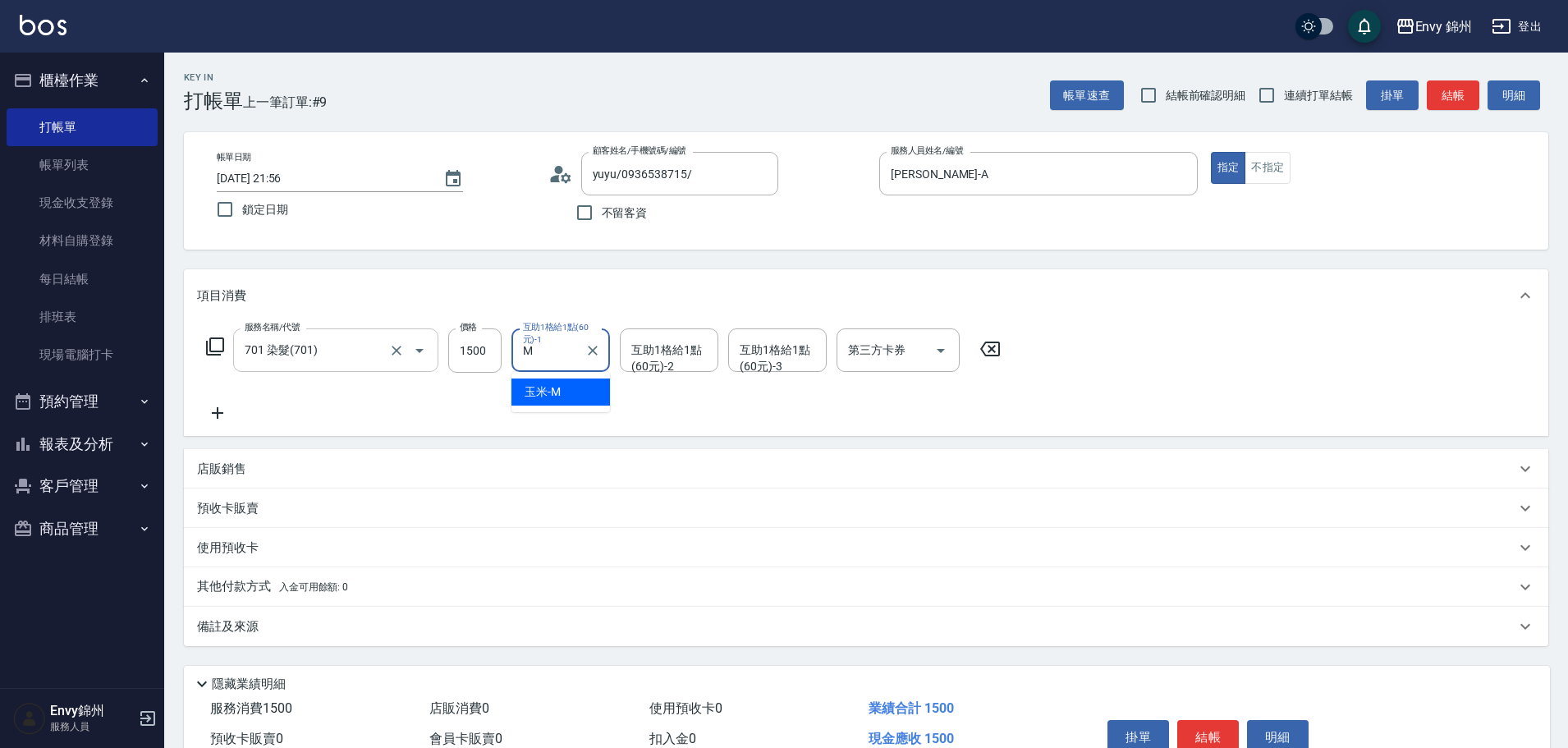
type input "玉米-M"
click at [238, 587] on p "其他付款方式 入金可用餘額: 0" at bounding box center [272, 587] width 151 height 18
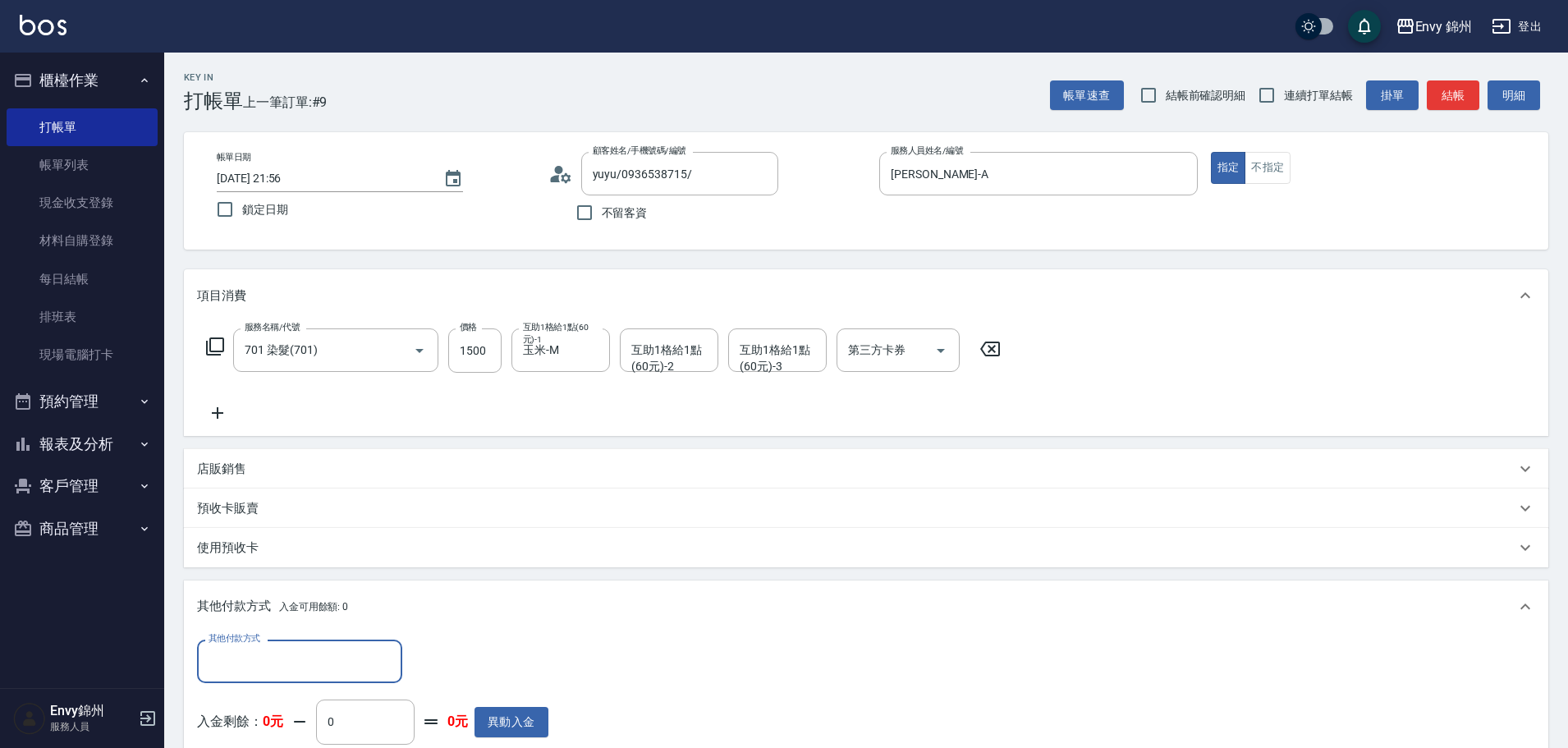
click at [322, 658] on input "其他付款方式" at bounding box center [299, 661] width 190 height 29
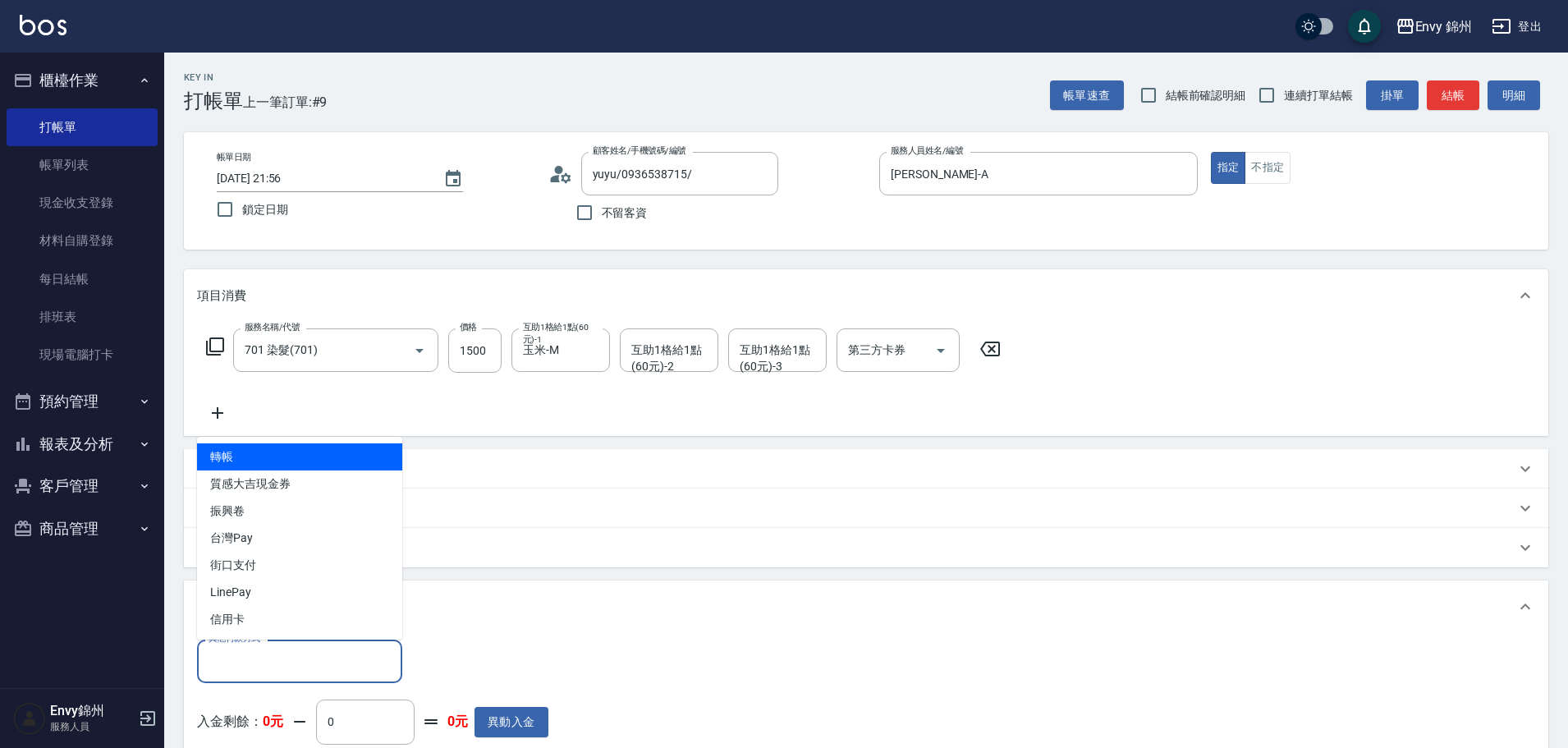
click at [261, 447] on span "轉帳" at bounding box center [299, 456] width 205 height 27
type input "轉帳"
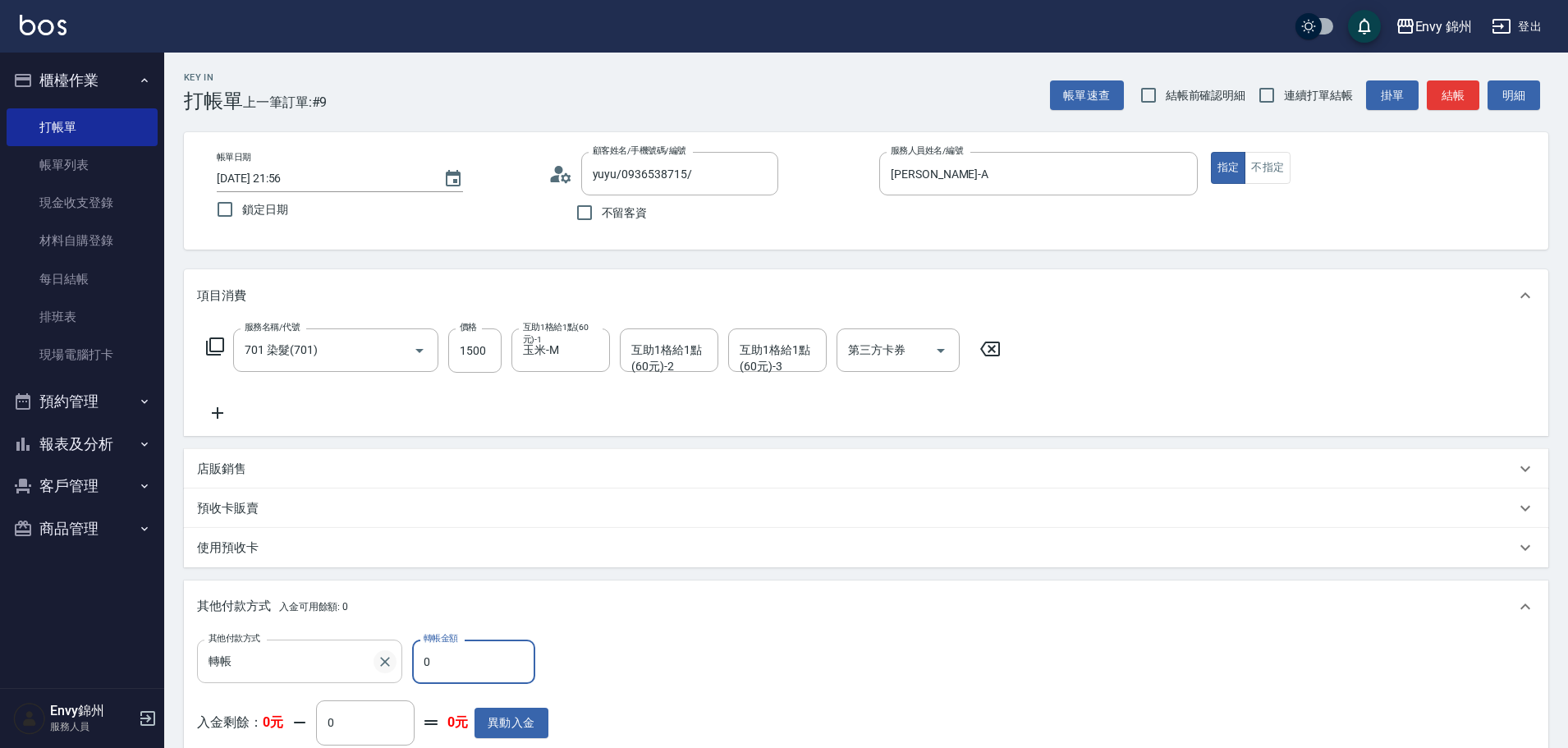
drag, startPoint x: 433, startPoint y: 664, endPoint x: 379, endPoint y: 663, distance: 54.0
click at [386, 663] on div "其他付款方式 轉帳 其他付款方式 轉帳金額 0 轉帳金額" at bounding box center [372, 662] width 351 height 45
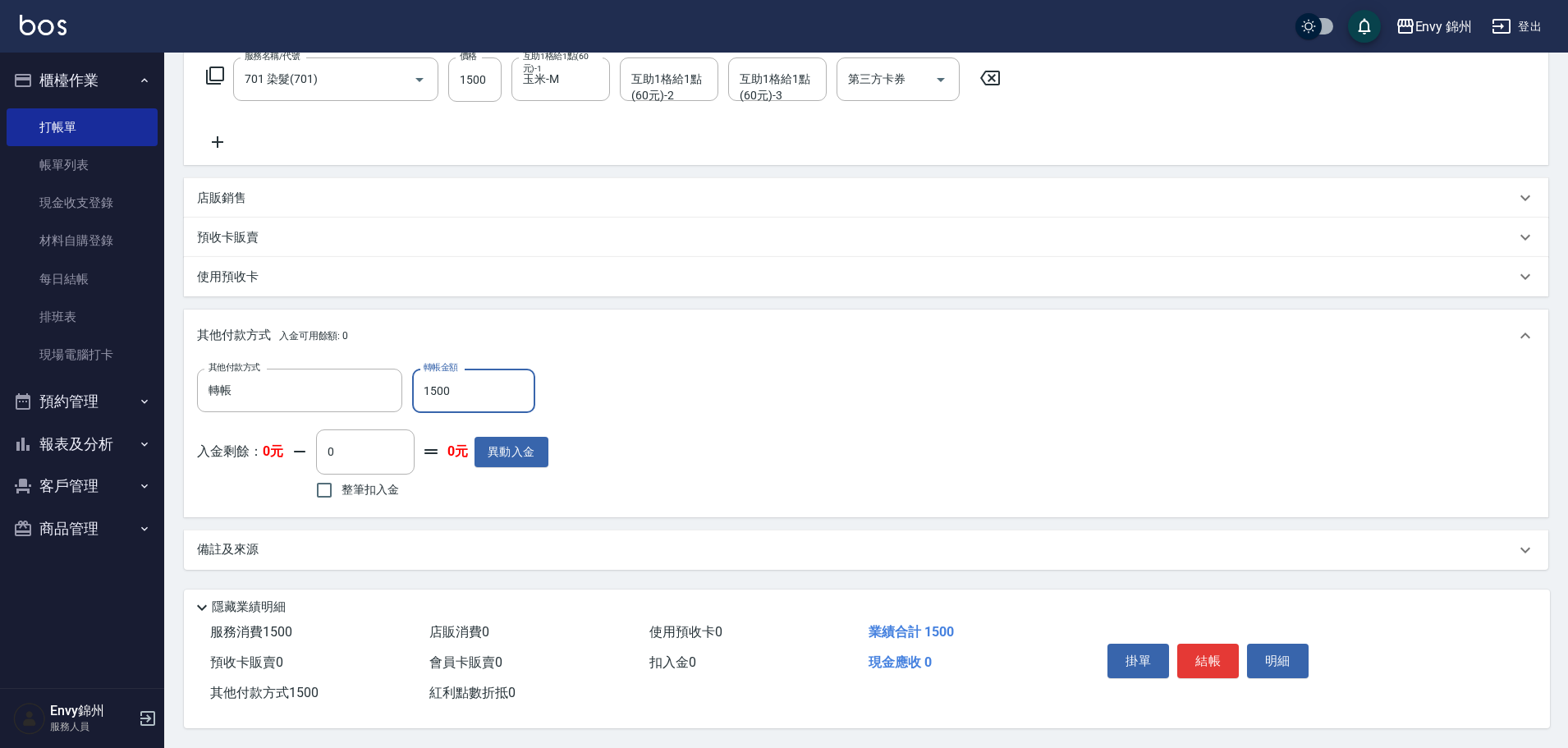
type input "1500"
click at [496, 541] on div "備註及來源" at bounding box center [856, 549] width 1318 height 17
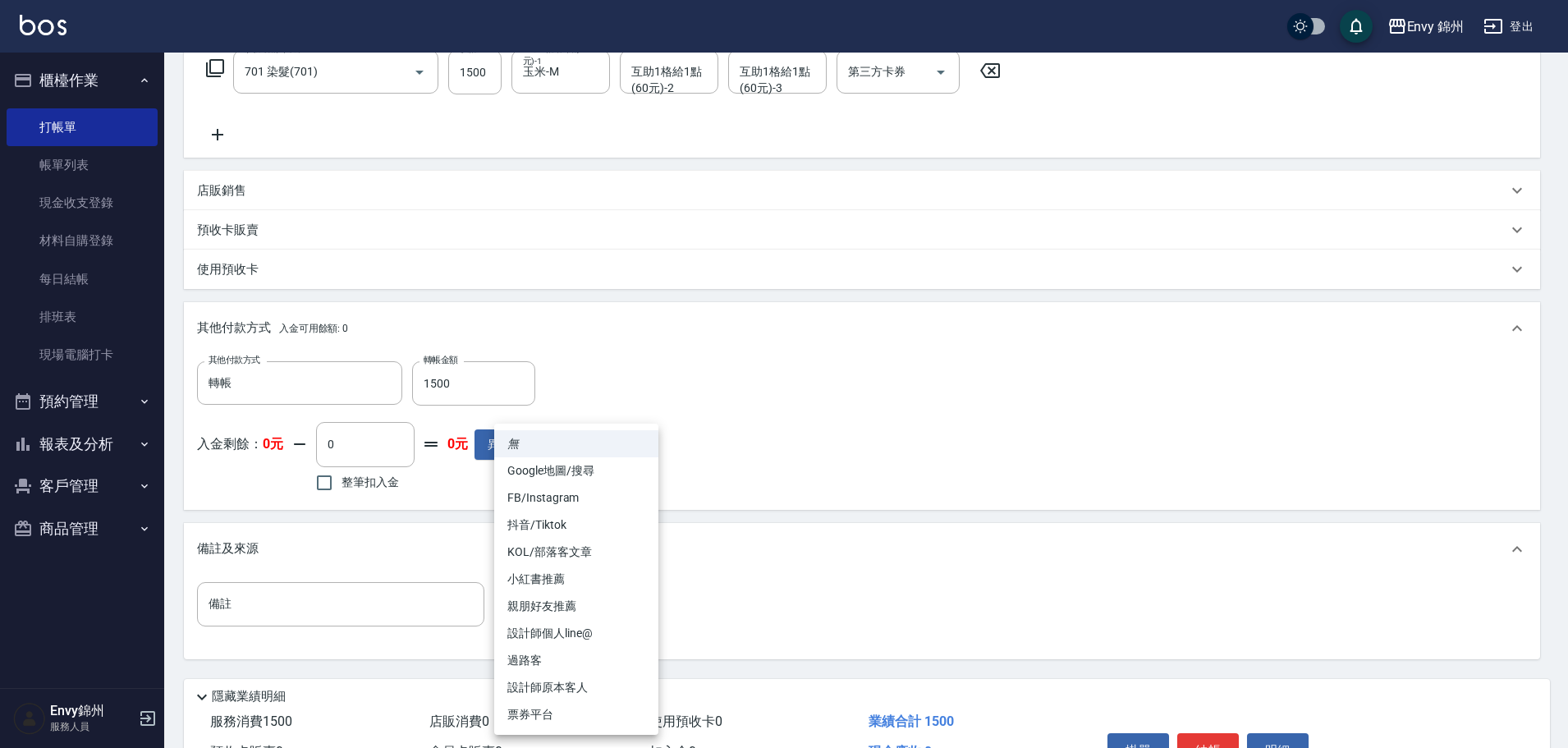
drag, startPoint x: 594, startPoint y: 605, endPoint x: 601, endPoint y: 603, distance: 7.3
click at [595, 604] on body "Envy 錦州 登出 櫃檯作業 打帳單 帳單列表 現金收支登錄 材料自購登錄 每日結帳 排班表 現場電腦打卡 預約管理 預約管理 單日預約紀錄 單週預約紀錄 …" at bounding box center [784, 280] width 1568 height 1116
click at [581, 687] on li "設計師原本客人" at bounding box center [576, 687] width 164 height 27
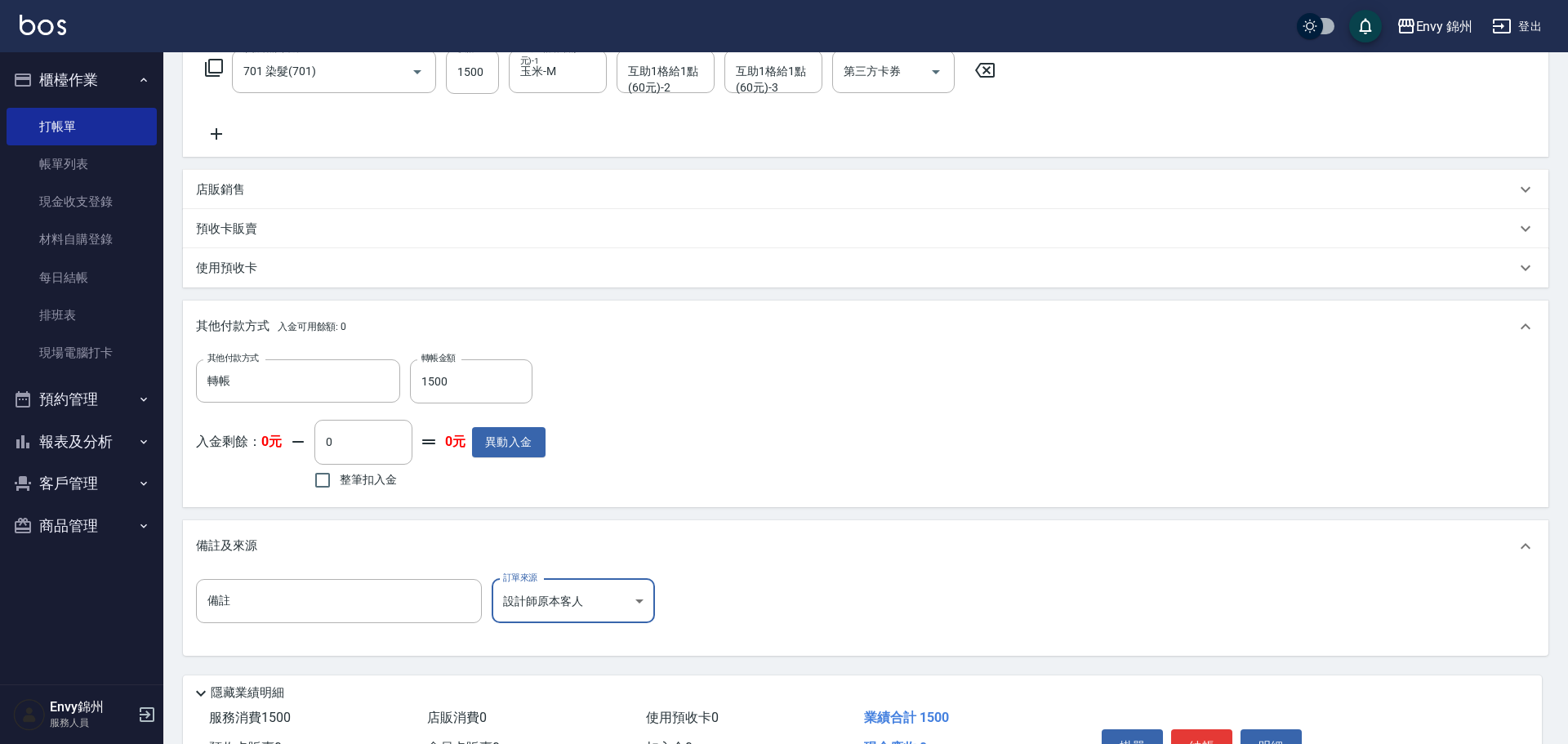
type input "設計師原本客人"
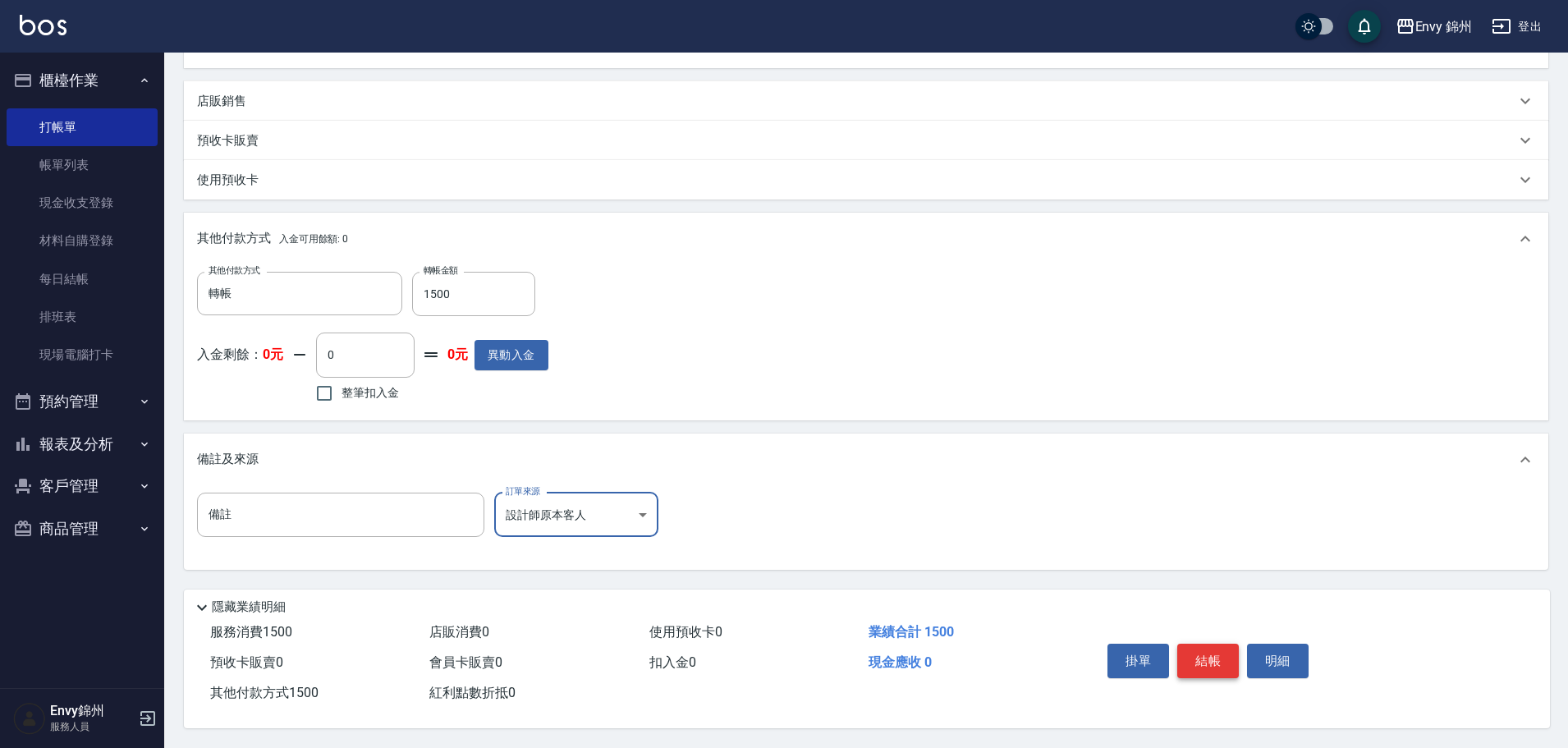
click at [1206, 649] on button "結帳" at bounding box center [1208, 660] width 62 height 35
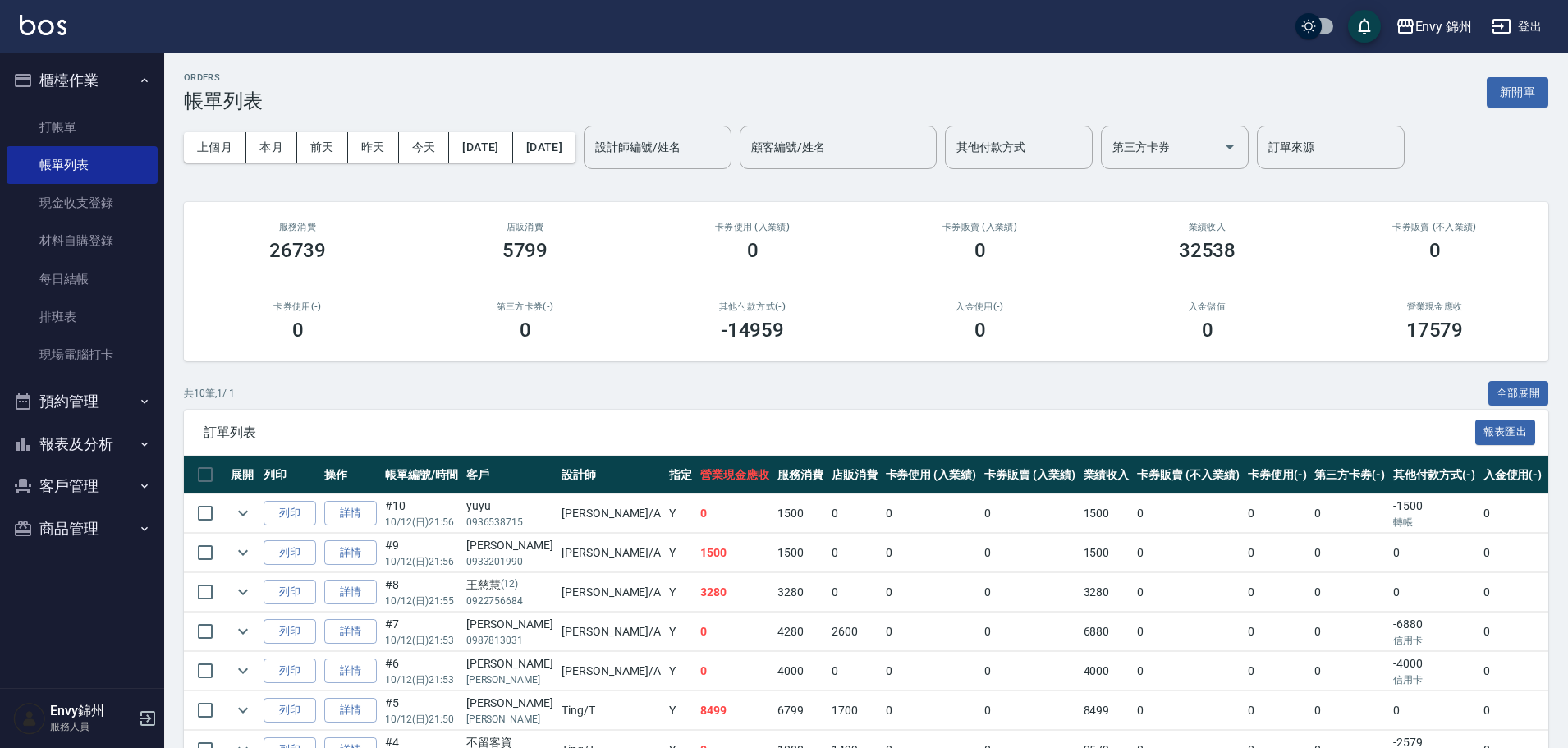
drag, startPoint x: 1528, startPoint y: 94, endPoint x: 1226, endPoint y: 153, distance: 307.7
click at [1528, 93] on button "新開單" at bounding box center [1518, 92] width 62 height 31
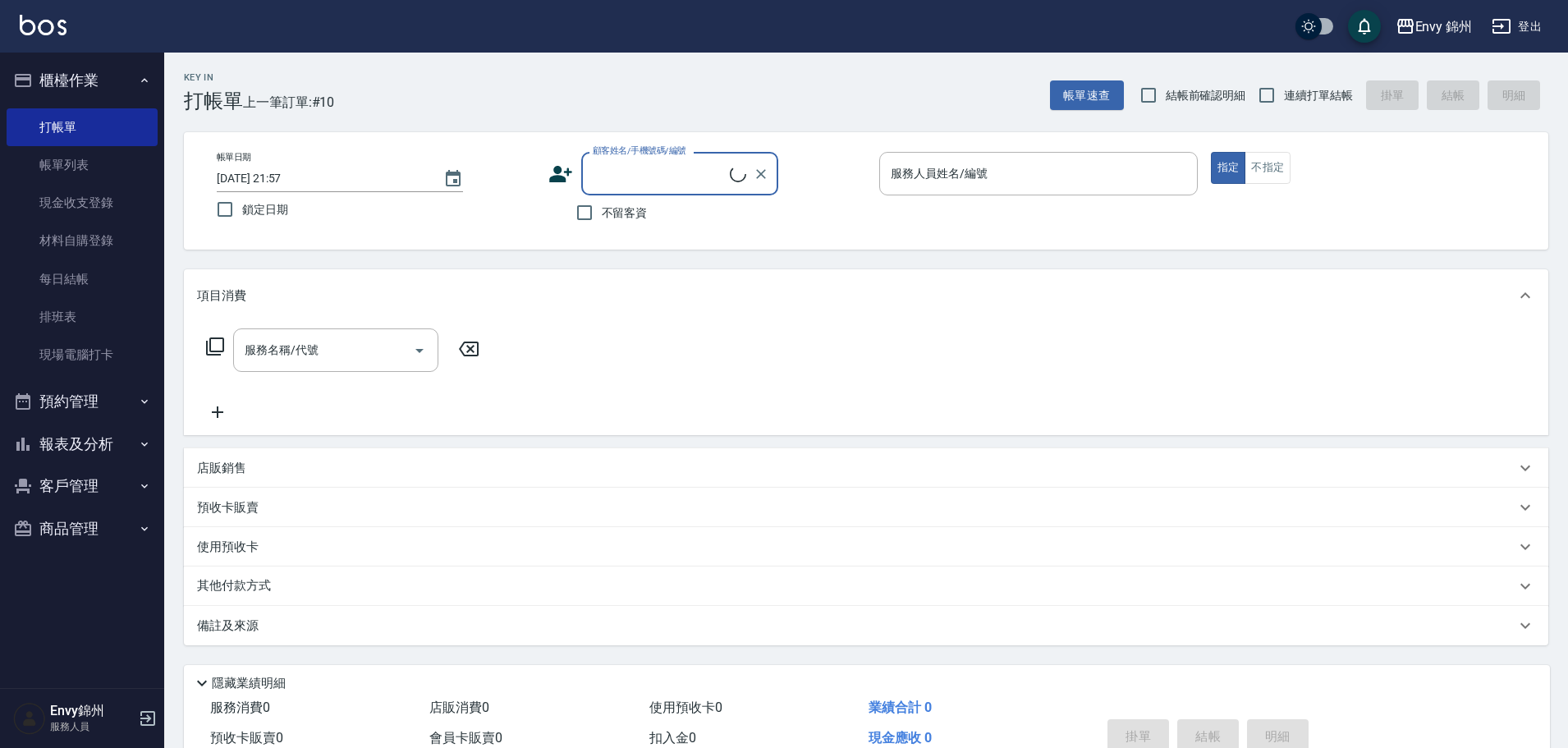
click at [616, 182] on input "顧客姓名/手機號碼/編號" at bounding box center [658, 173] width 141 height 29
type input "g"
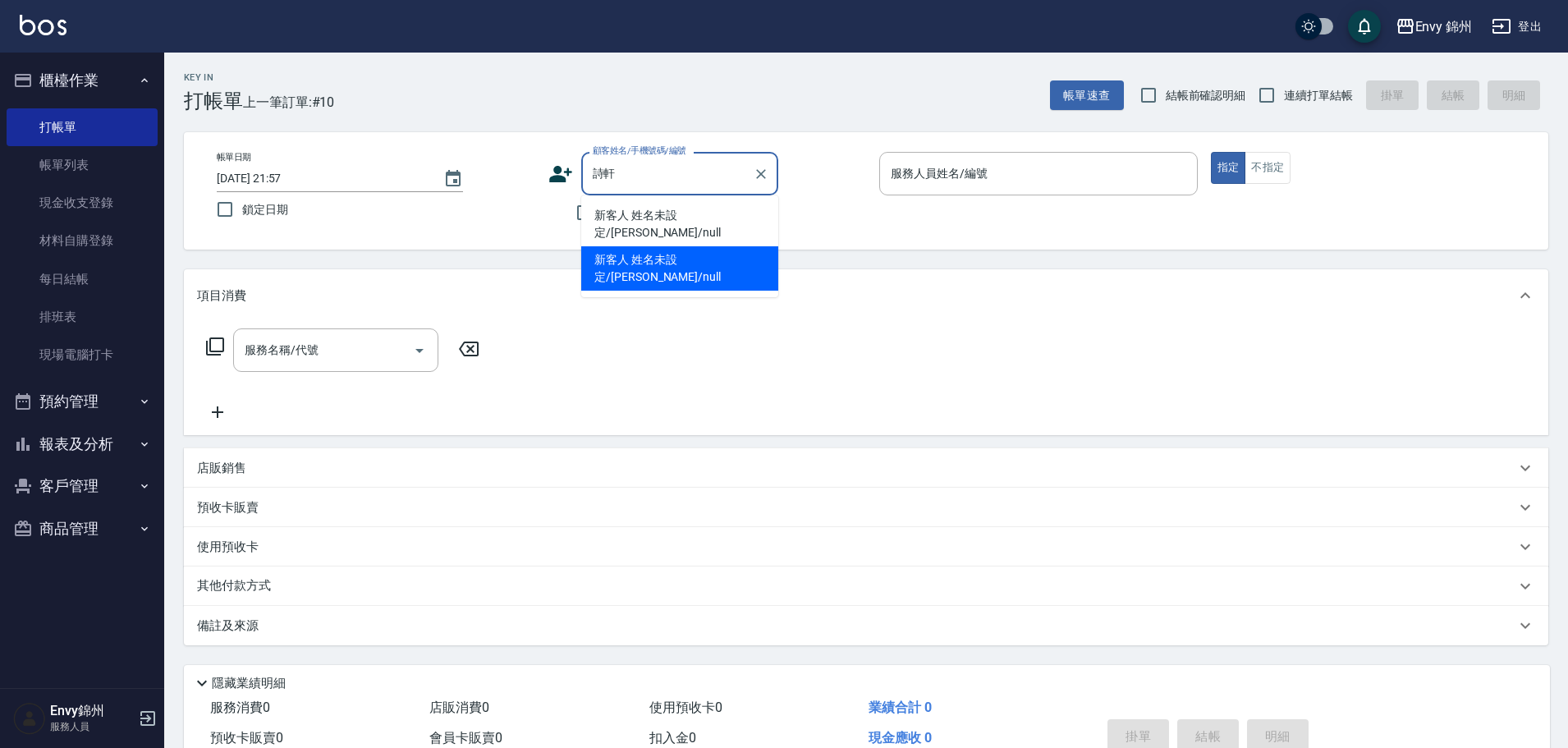
type input "新客人 姓名未設定/詩軒/null"
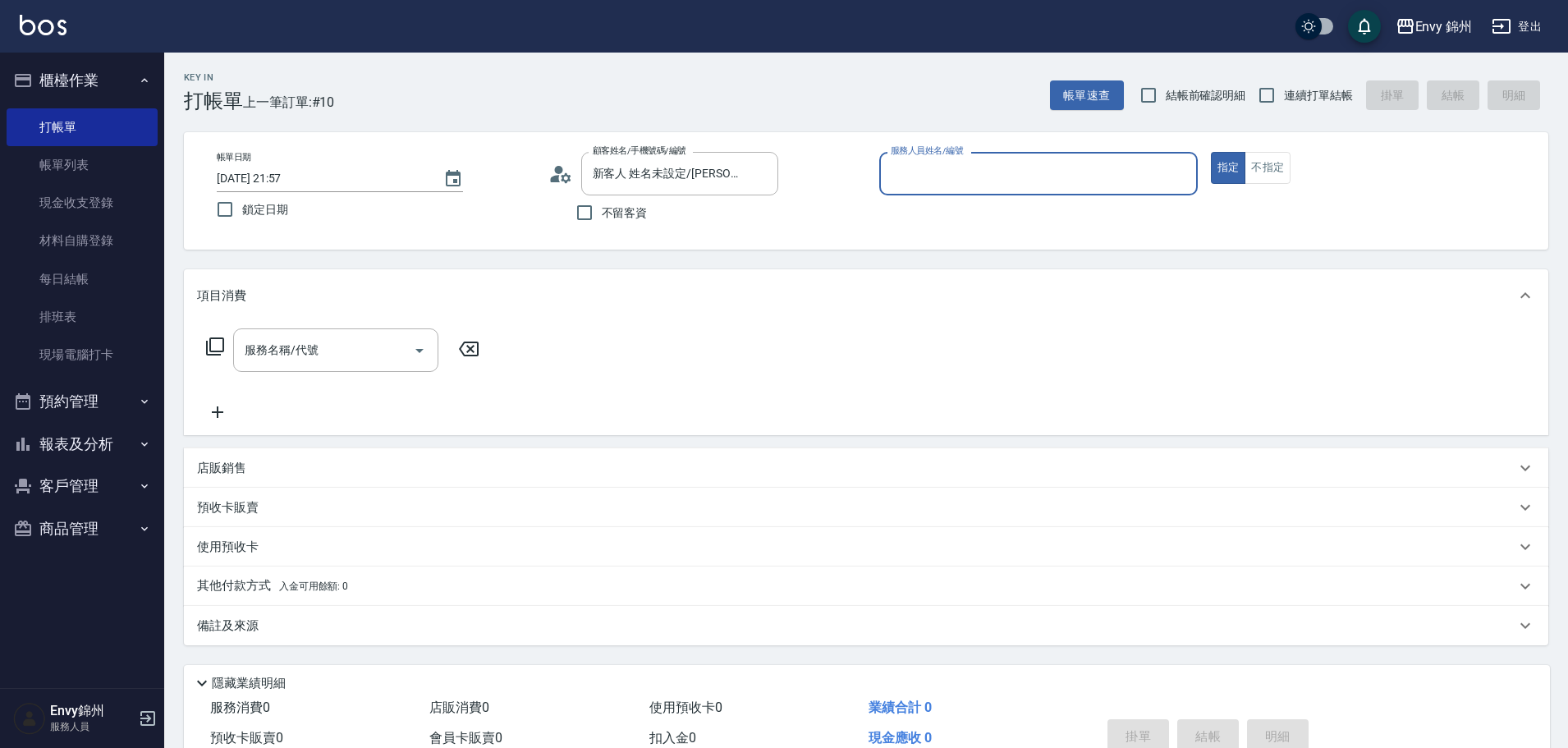
click at [575, 183] on div "顧客姓名/手機號碼/編號 新客人 姓名未設定/詩軒/null 顧客姓名/手機號碼/編號" at bounding box center [708, 173] width 319 height 44
click at [601, 168] on input "新客人 姓名未設定/詩軒/null" at bounding box center [667, 173] width 158 height 29
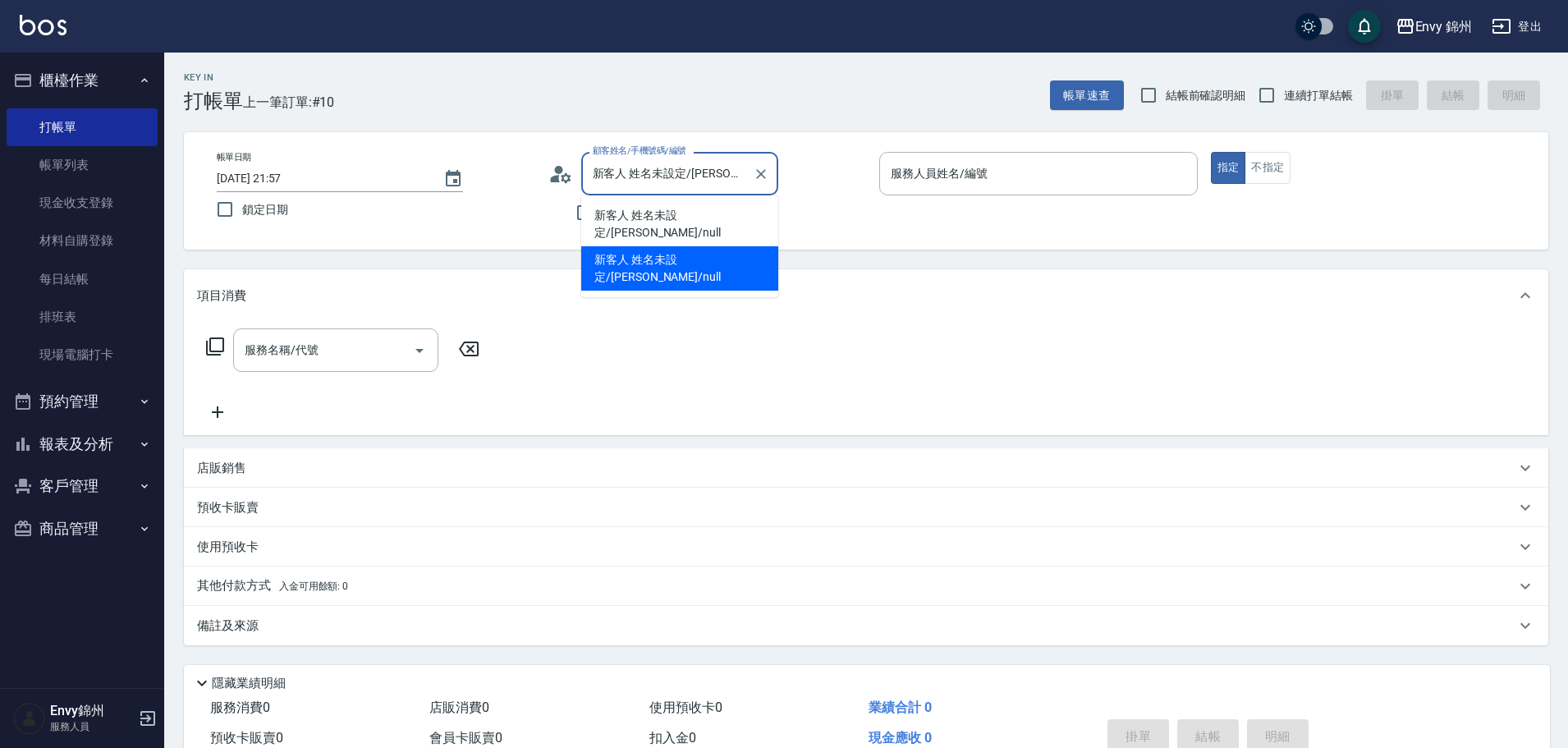
click at [543, 176] on div "帳單日期 2025/10/12 21:57 鎖定日期 顧客姓名/手機號碼/編號 新客人 姓名未設定/詩軒/null 顧客姓名/手機號碼/編號 不留客資 服務人…" at bounding box center [865, 191] width 1325 height 78
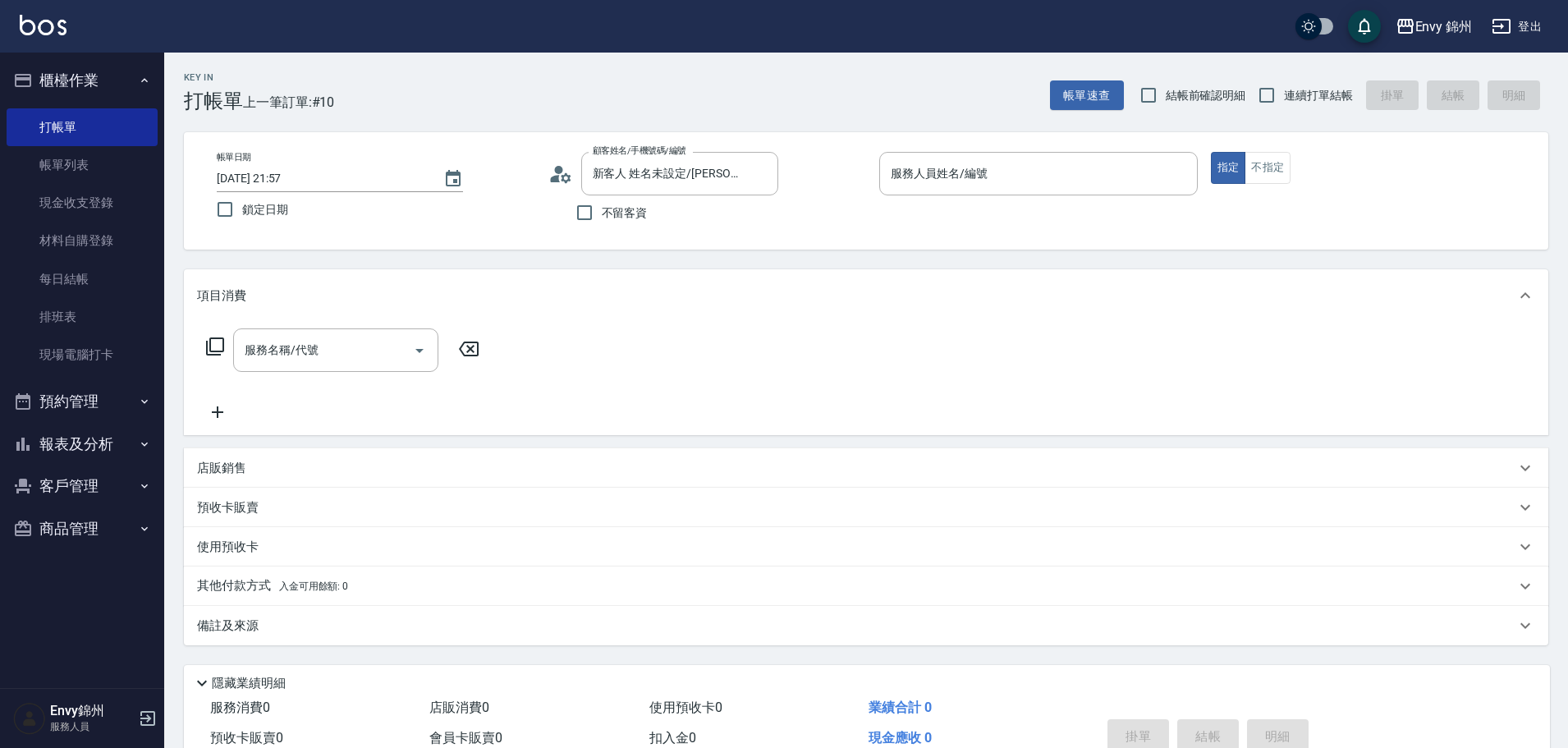
click at [546, 177] on div "帳單日期 2025/10/12 21:57 鎖定日期 顧客姓名/手機號碼/編號 新客人 姓名未設定/詩軒/null 顧客姓名/手機號碼/編號 不留客資 服務人…" at bounding box center [865, 191] width 1325 height 78
click at [575, 173] on div "顧客姓名/手機號碼/編號 新客人 姓名未設定/詩軒/null 顧客姓名/手機號碼/編號" at bounding box center [708, 173] width 319 height 44
click at [559, 175] on icon at bounding box center [560, 173] width 24 height 24
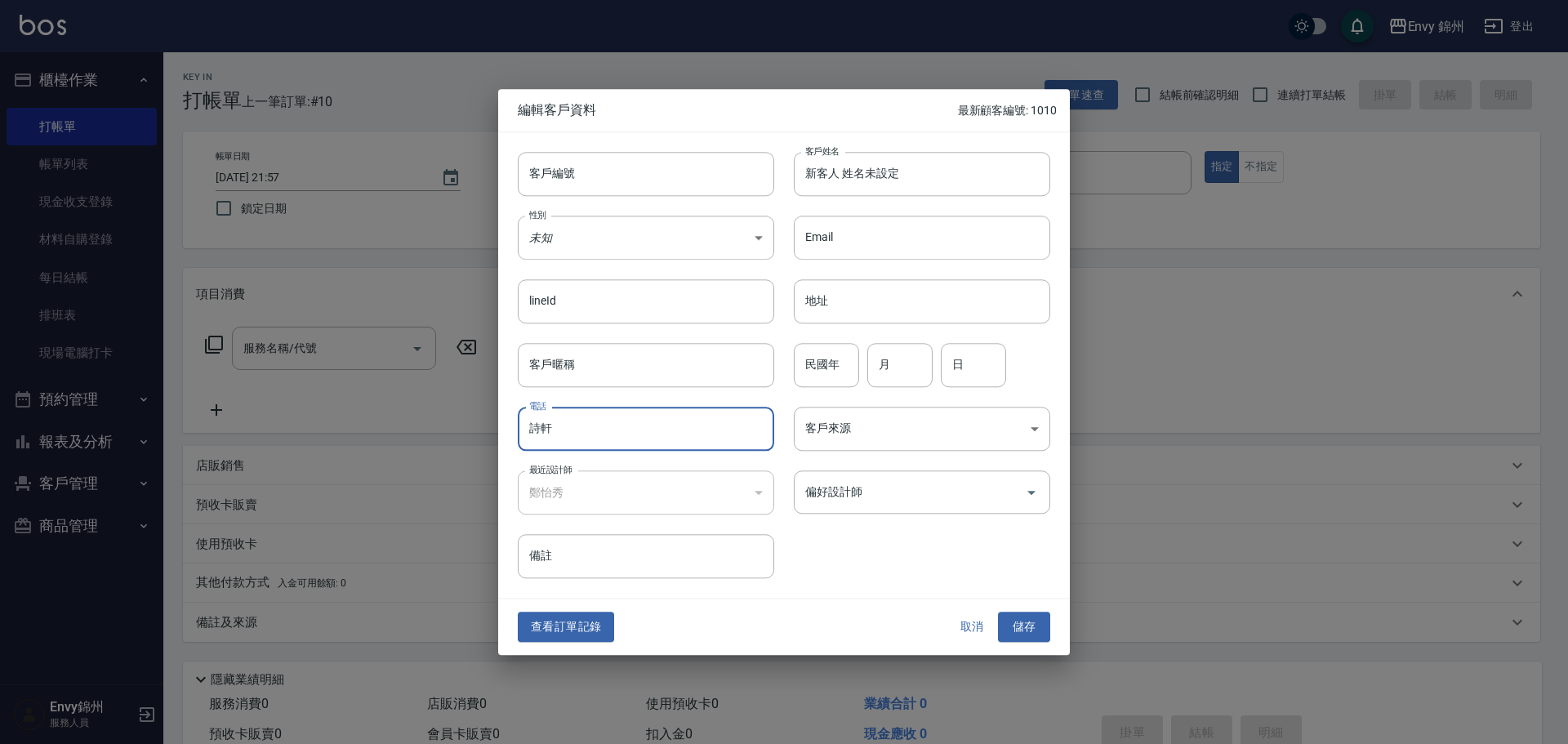
click at [577, 430] on input "詩軒" at bounding box center [645, 429] width 256 height 45
click at [597, 235] on body "Envy 錦州 登出 櫃檯作業 打帳單 帳單列表 現金收支登錄 材料自購登錄 每日結帳 排班表 現場電腦打卡 預約管理 預約管理 單日預約紀錄 單週預約紀錄 …" at bounding box center [784, 409] width 1568 height 819
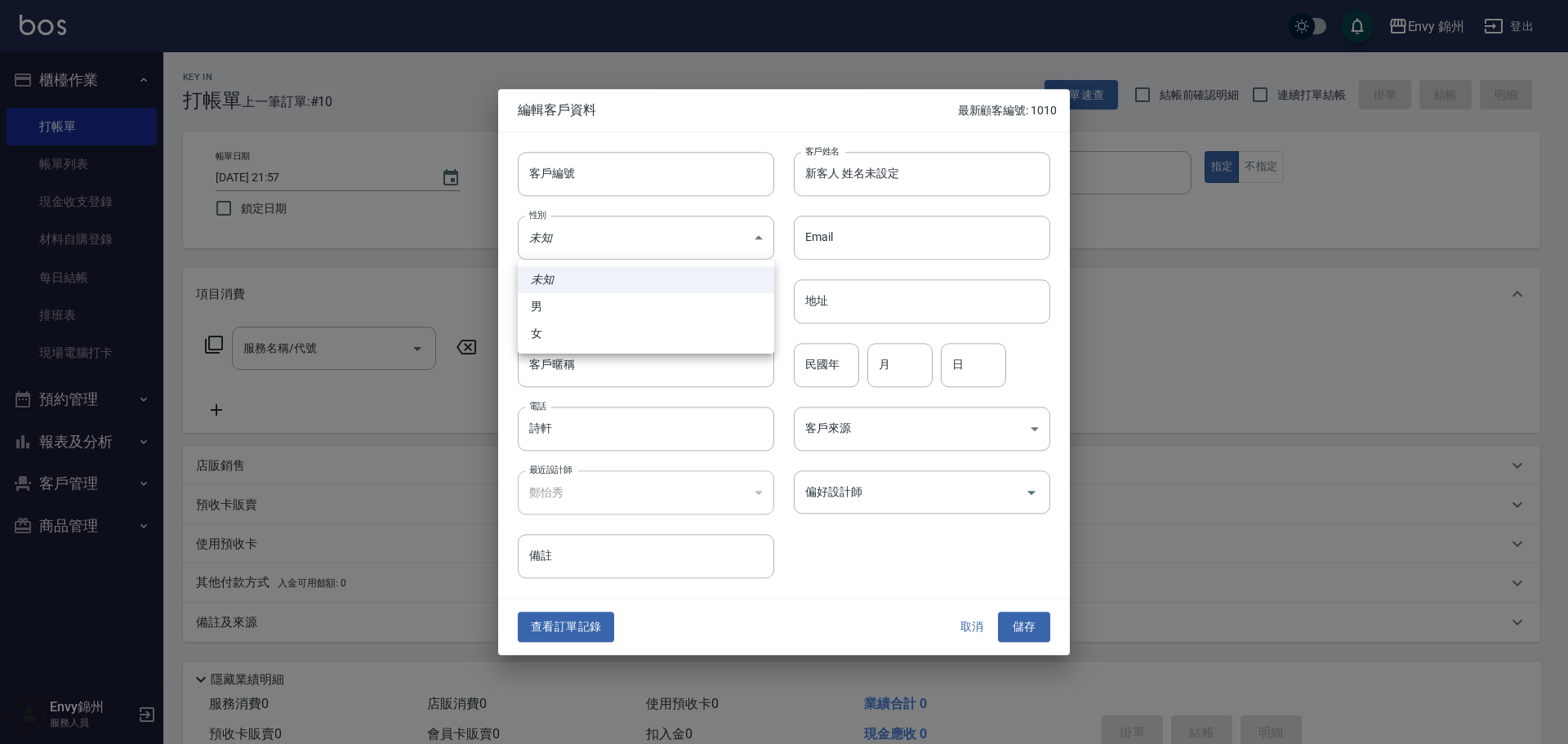
drag, startPoint x: 577, startPoint y: 331, endPoint x: 609, endPoint y: 308, distance: 39.4
click at [575, 331] on li "女" at bounding box center [645, 333] width 256 height 27
type input "FEMALE"
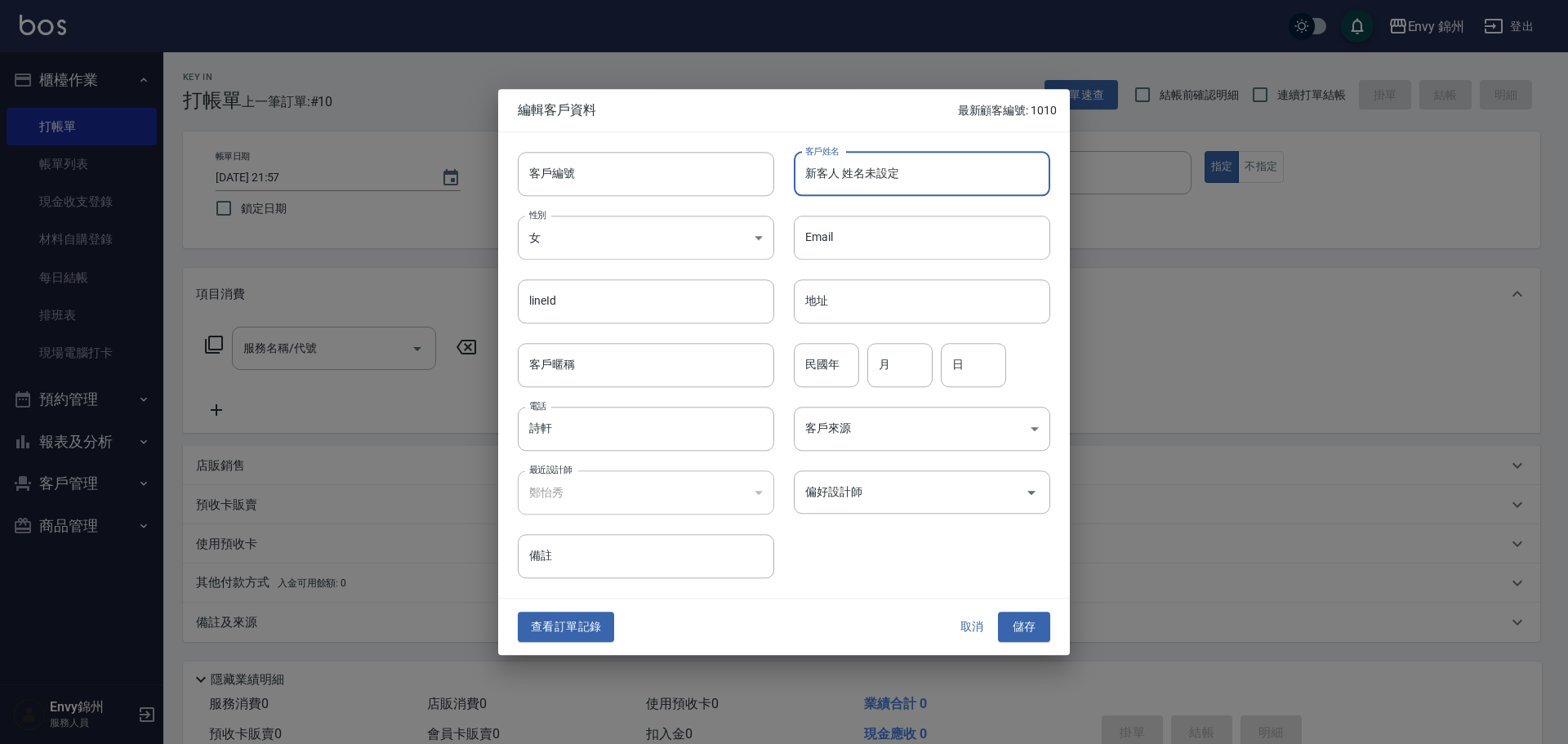
click at [873, 176] on input "新客人 姓名未設定" at bounding box center [922, 174] width 256 height 45
paste input "詩軒"
type input "詩軒"
click at [876, 420] on body "Envy 錦州 登出 櫃檯作業 打帳單 帳單列表 現金收支登錄 材料自購登錄 每日結帳 排班表 現場電腦打卡 預約管理 預約管理 單日預約紀錄 單週預約紀錄 …" at bounding box center [784, 409] width 1568 height 819
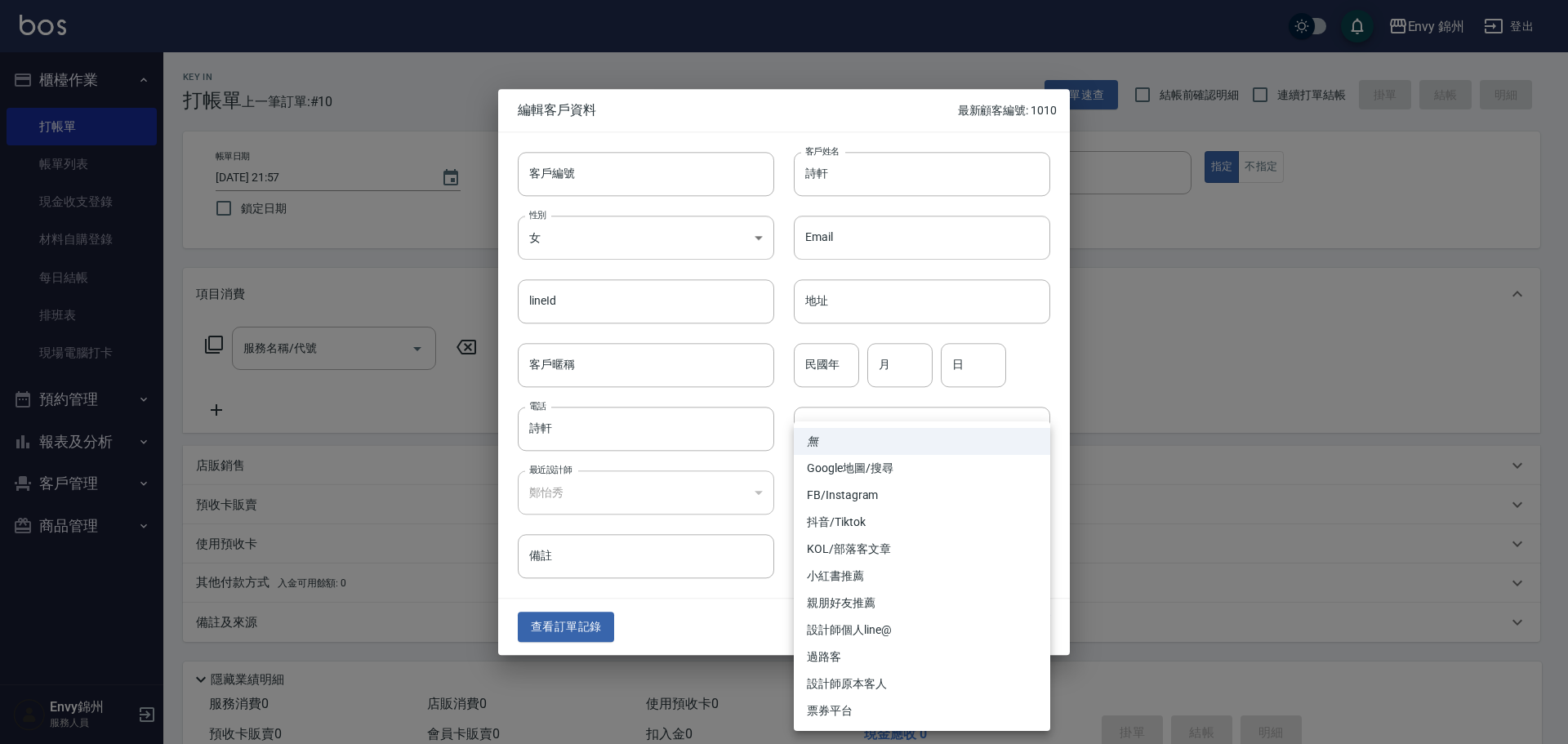
click at [861, 680] on li "設計師原本客人" at bounding box center [922, 684] width 256 height 27
type input "設計師原本客人"
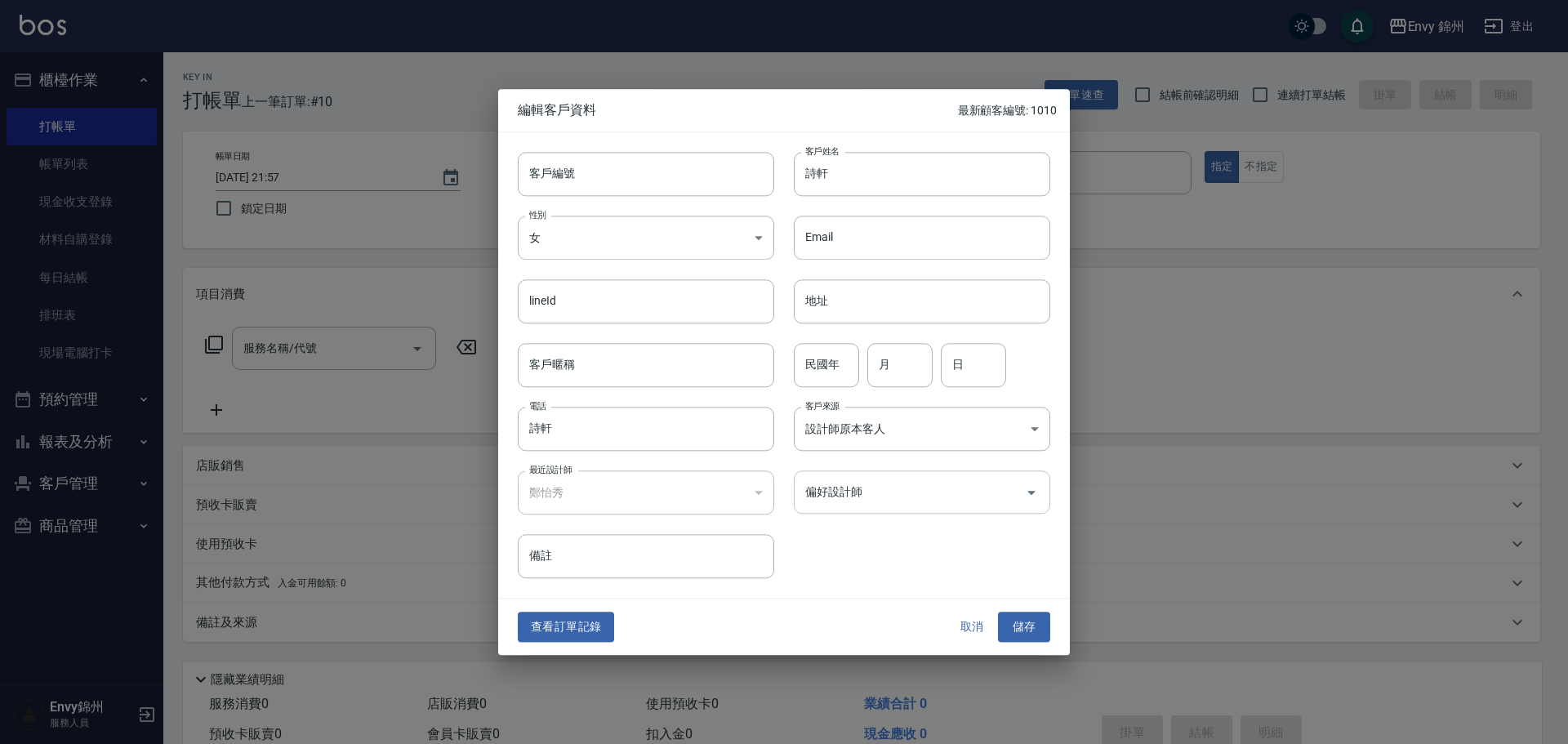
click at [856, 475] on div "偏好設計師" at bounding box center [922, 492] width 256 height 44
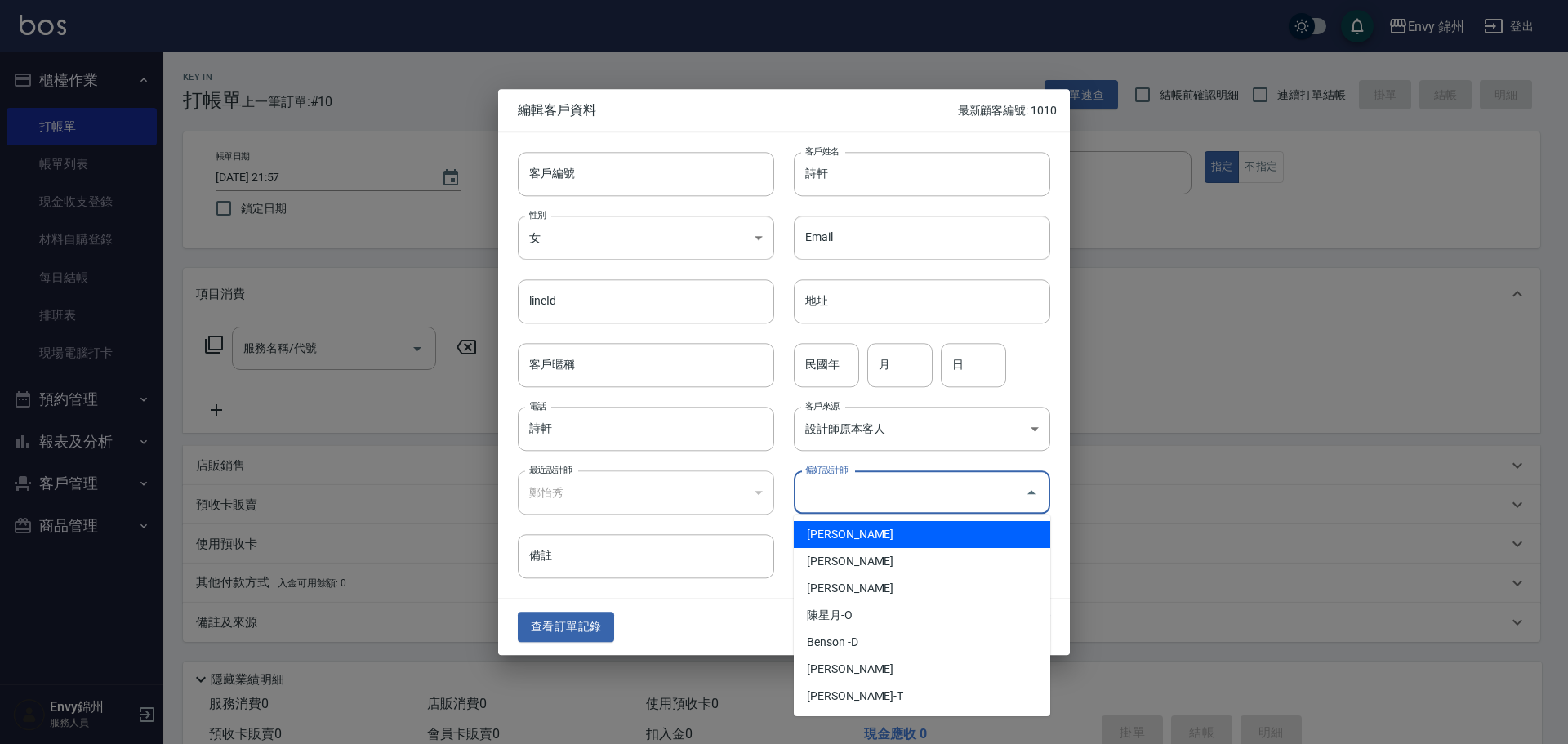
click at [860, 516] on ul "Eva-E 鄭怡秀-A 呂映杉-G 陳星月-O Benson -D 何玉真-M 潘昀廷-T" at bounding box center [922, 615] width 256 height 201
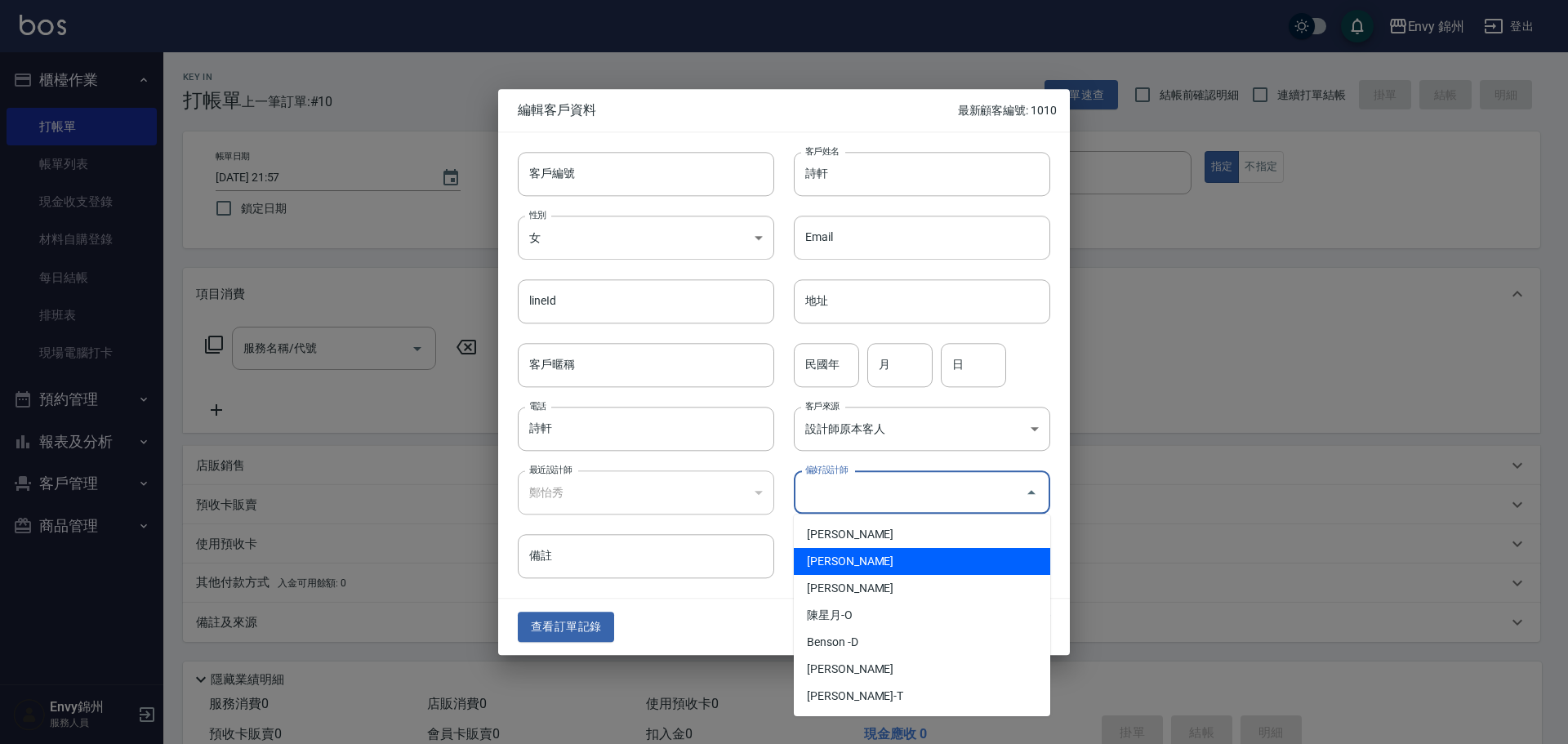
drag, startPoint x: 863, startPoint y: 551, endPoint x: 923, endPoint y: 563, distance: 61.2
click at [862, 551] on li "鄭怡秀-A" at bounding box center [922, 561] width 256 height 27
type input "鄭怡秀"
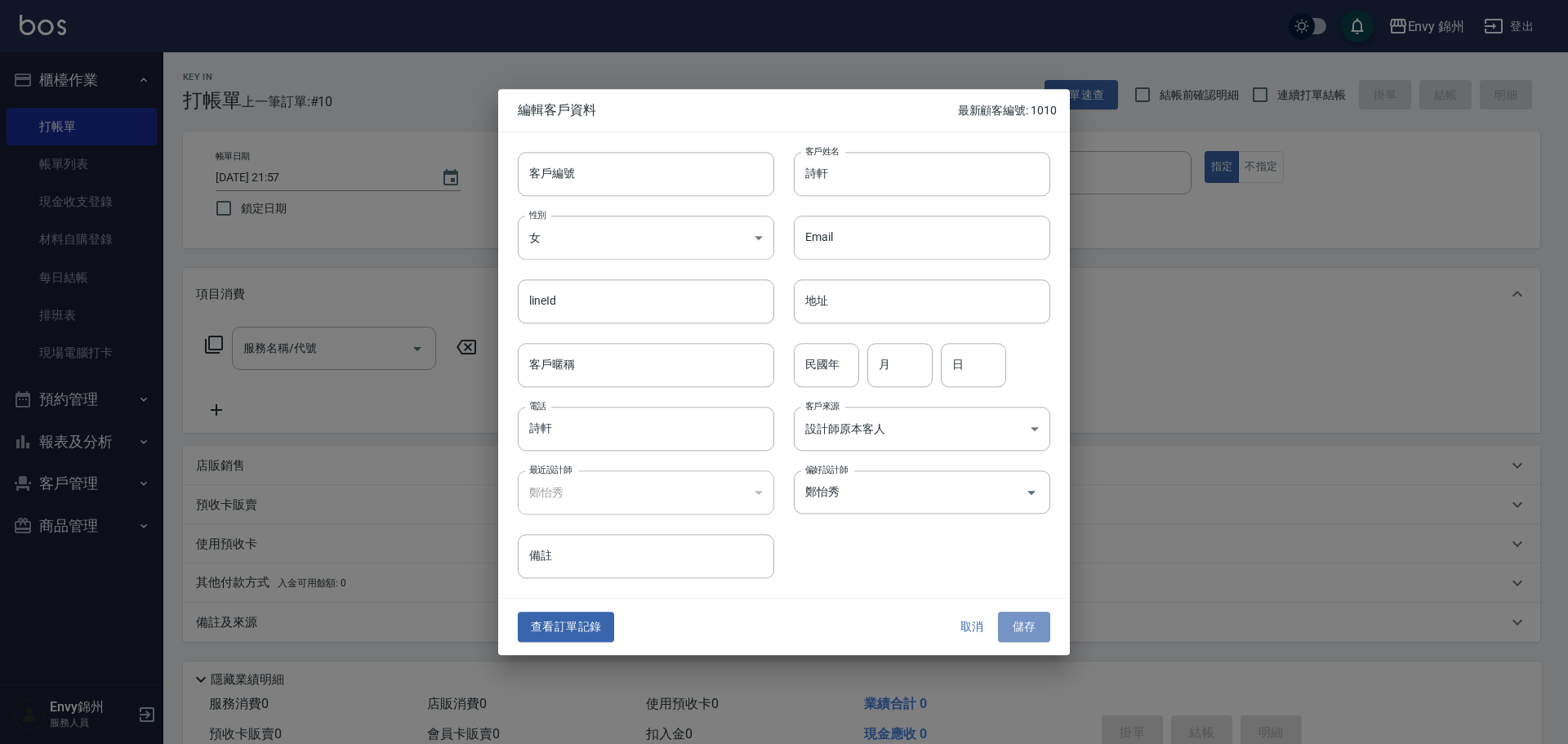
drag, startPoint x: 1038, startPoint y: 624, endPoint x: 1021, endPoint y: 609, distance: 22.7
click at [1038, 625] on button "儲存" at bounding box center [1024, 627] width 52 height 31
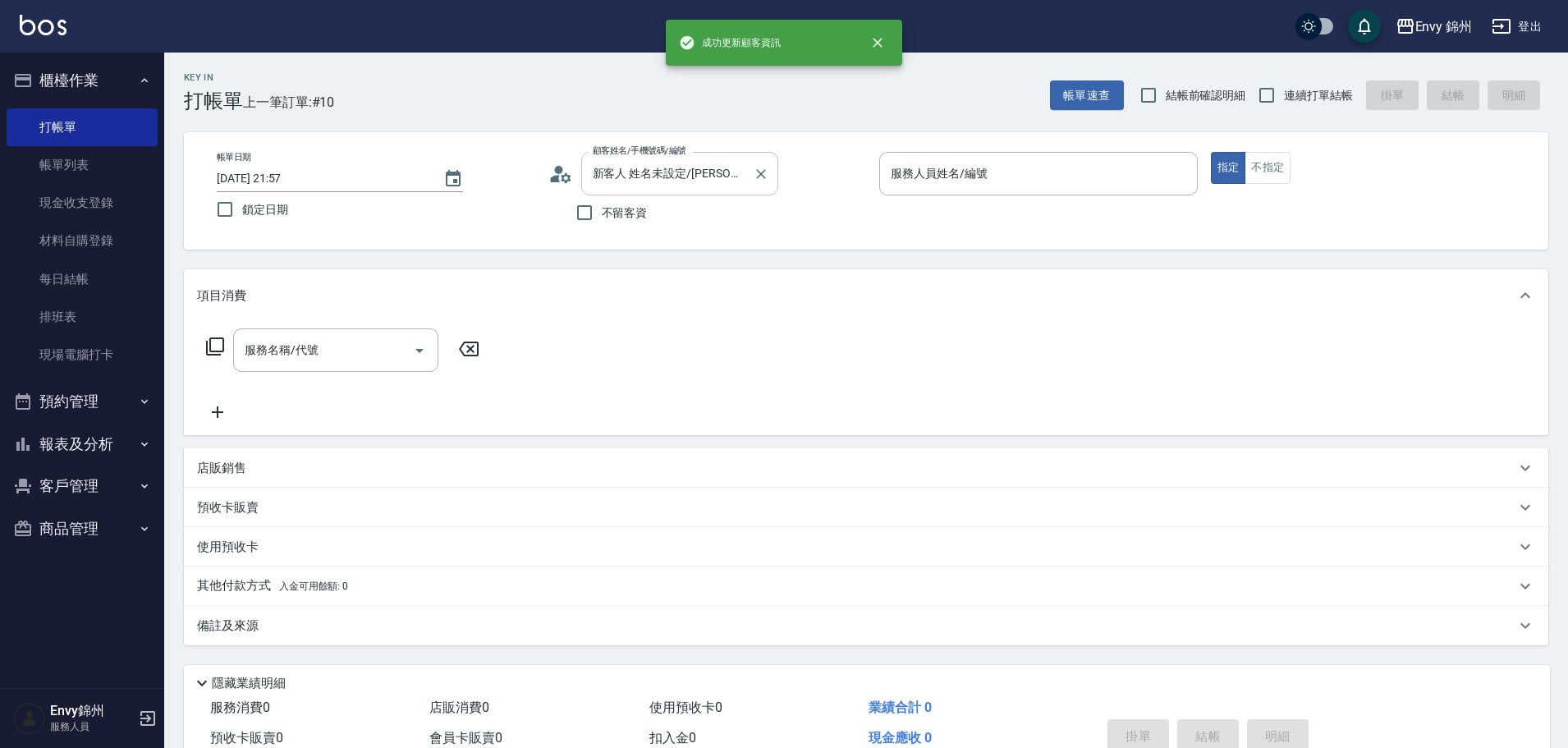
click at [750, 179] on div "新客人 姓名未設定/詩軒/null 顧客姓名/手機號碼/編號" at bounding box center [679, 173] width 197 height 44
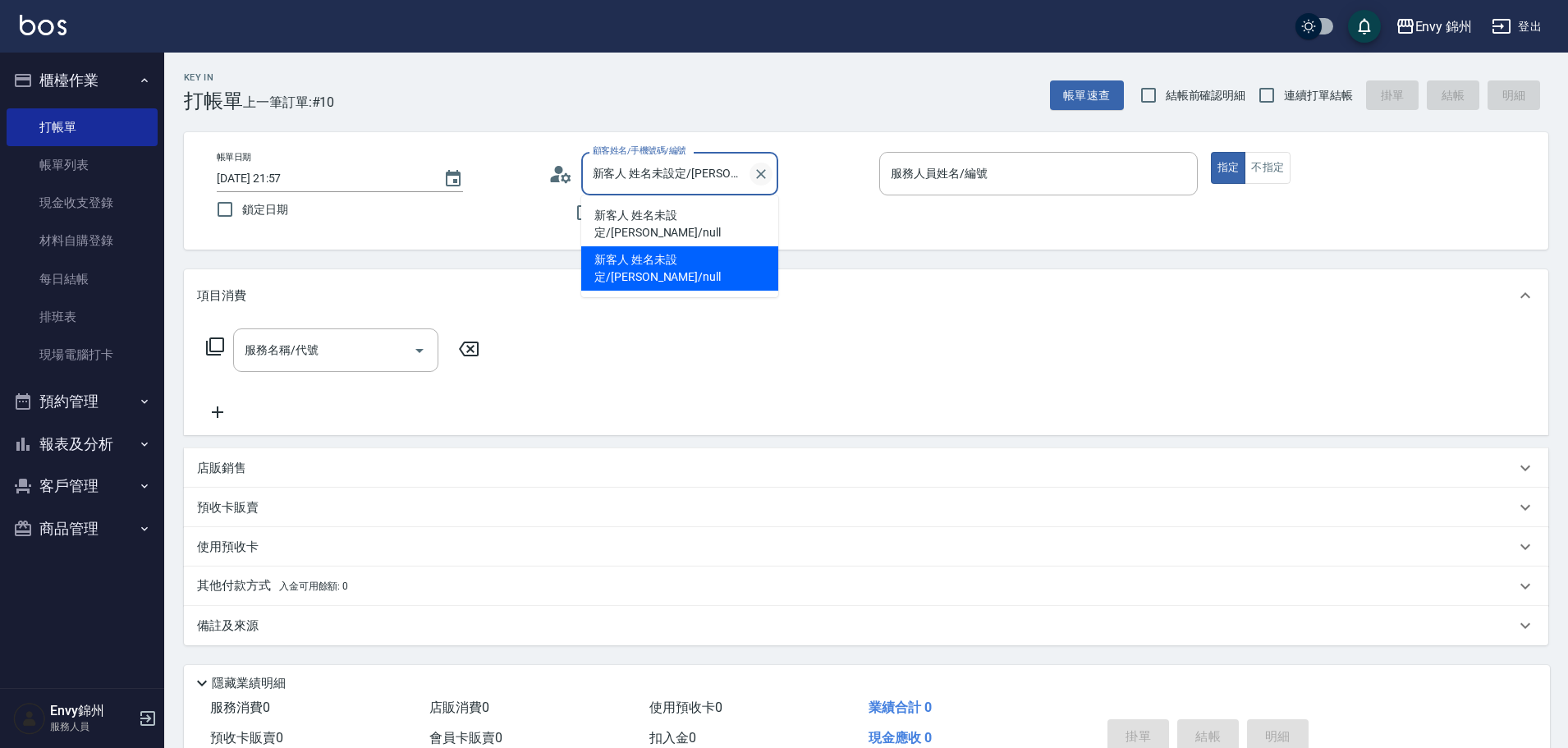
click at [753, 177] on icon "Clear" at bounding box center [761, 174] width 17 height 17
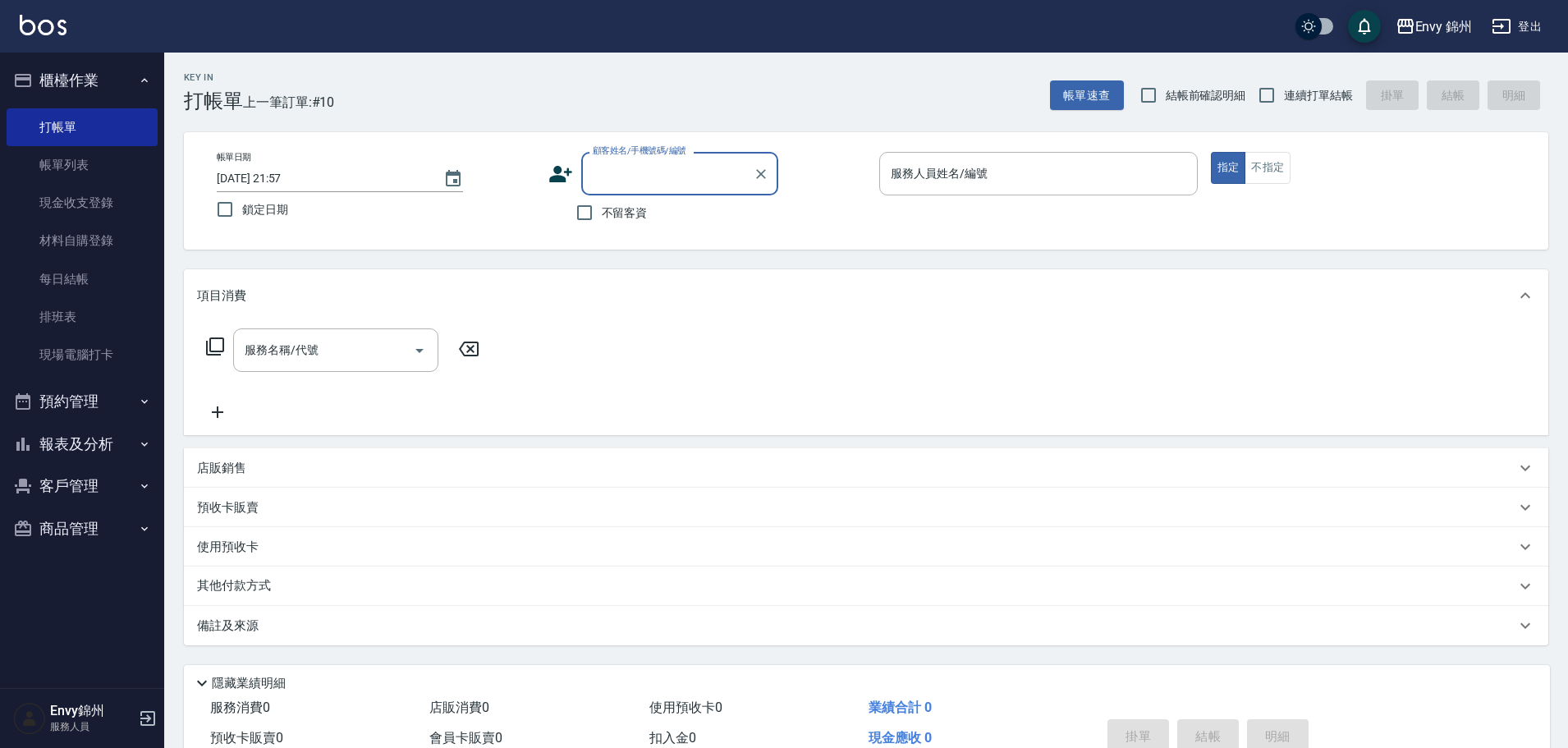
click at [701, 182] on input "顧客姓名/手機號碼/編號" at bounding box center [667, 173] width 158 height 29
paste input "詩軒"
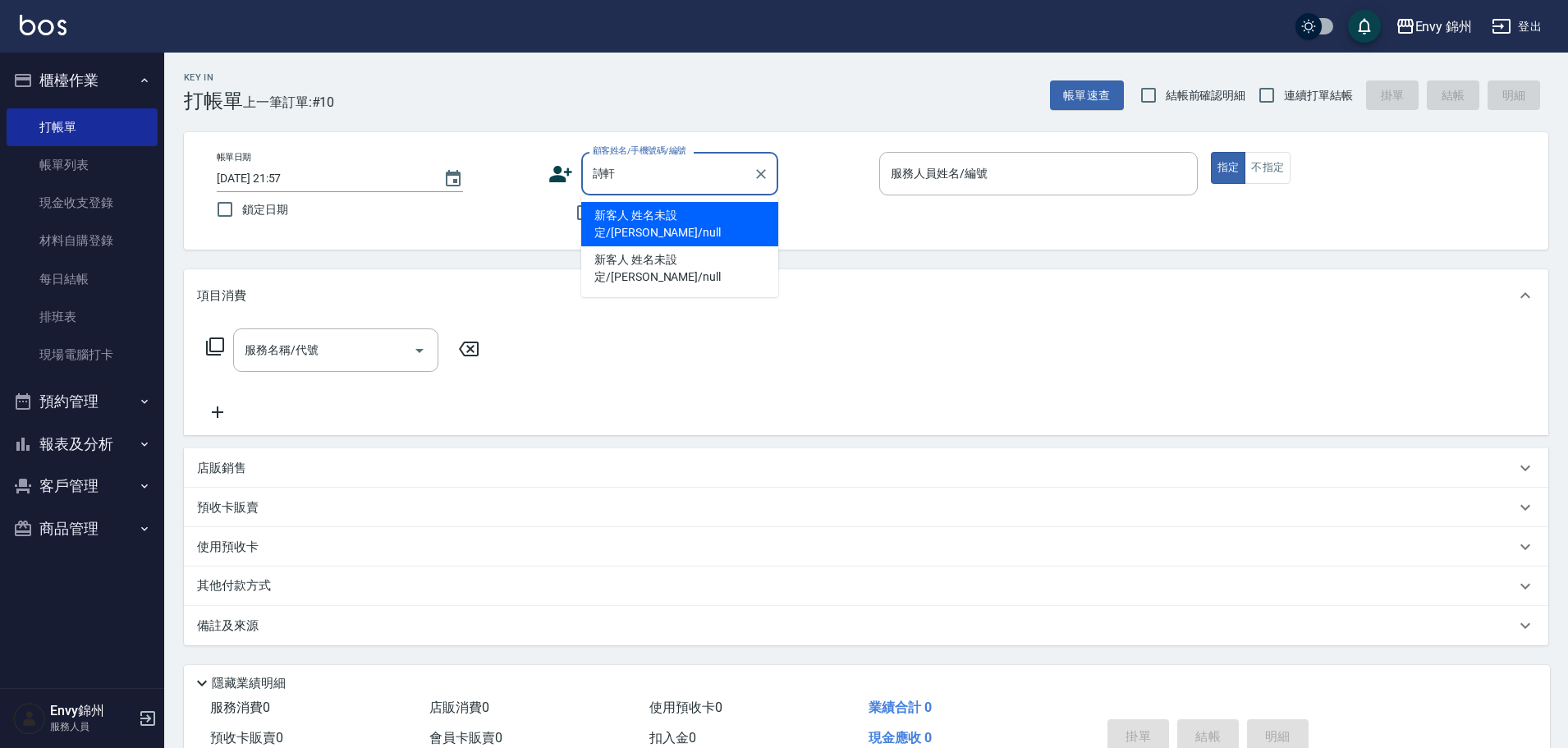
click at [722, 187] on input "詩軒" at bounding box center [667, 173] width 158 height 29
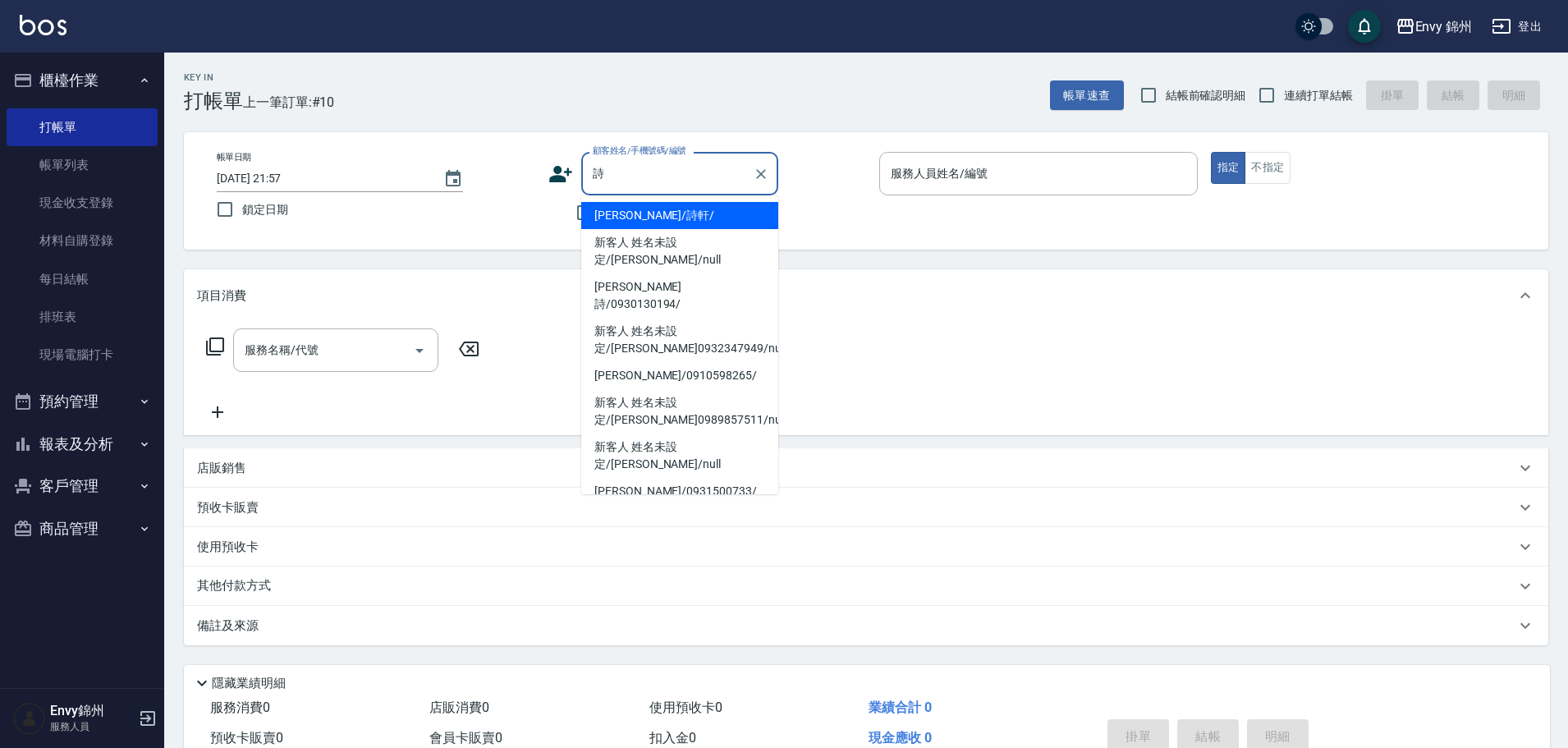
click at [685, 218] on li "詩軒/詩軒/" at bounding box center [679, 215] width 197 height 27
type input "詩軒/詩軒/"
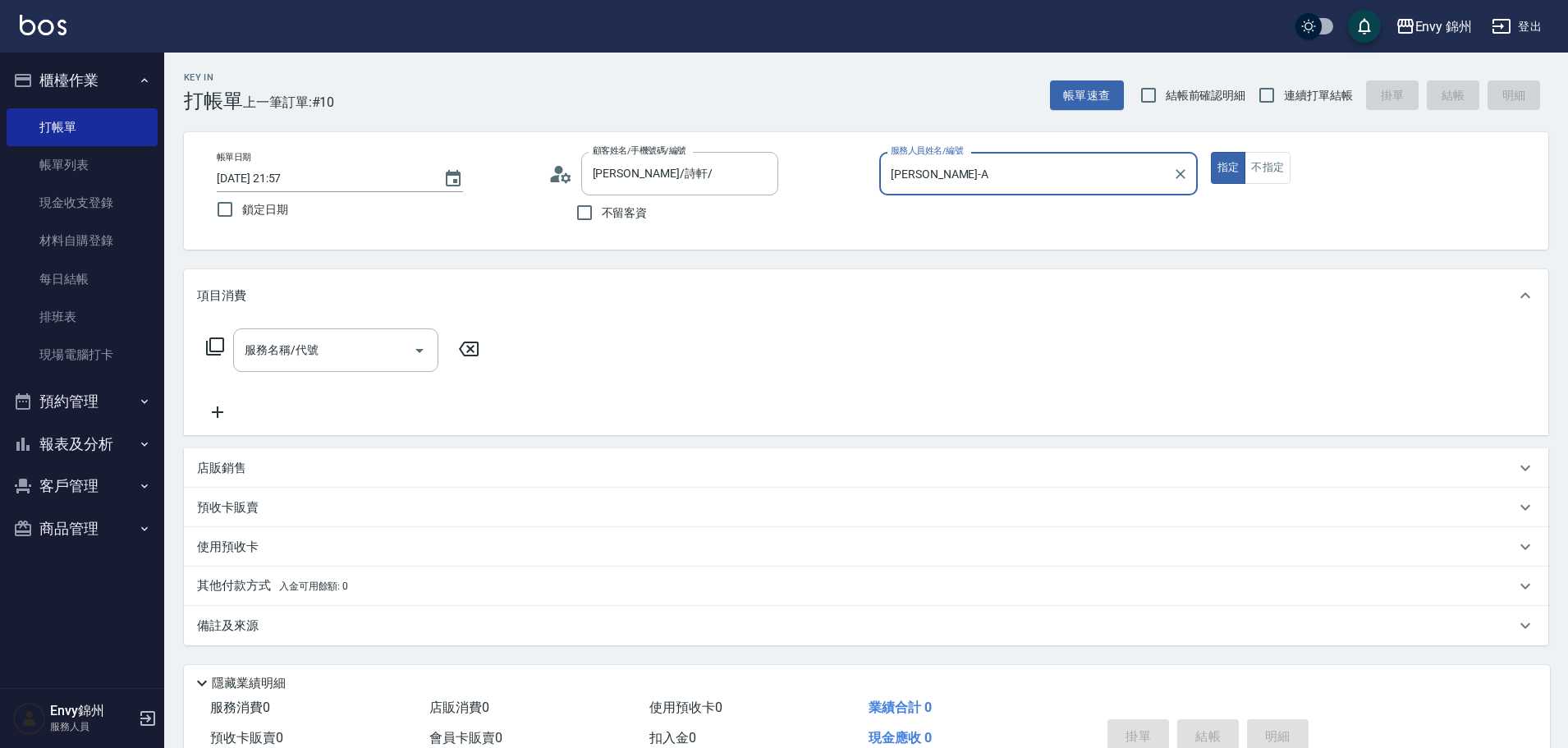
type input "Annie-A"
click at [363, 356] on input "服務名稱/代號" at bounding box center [323, 350] width 166 height 29
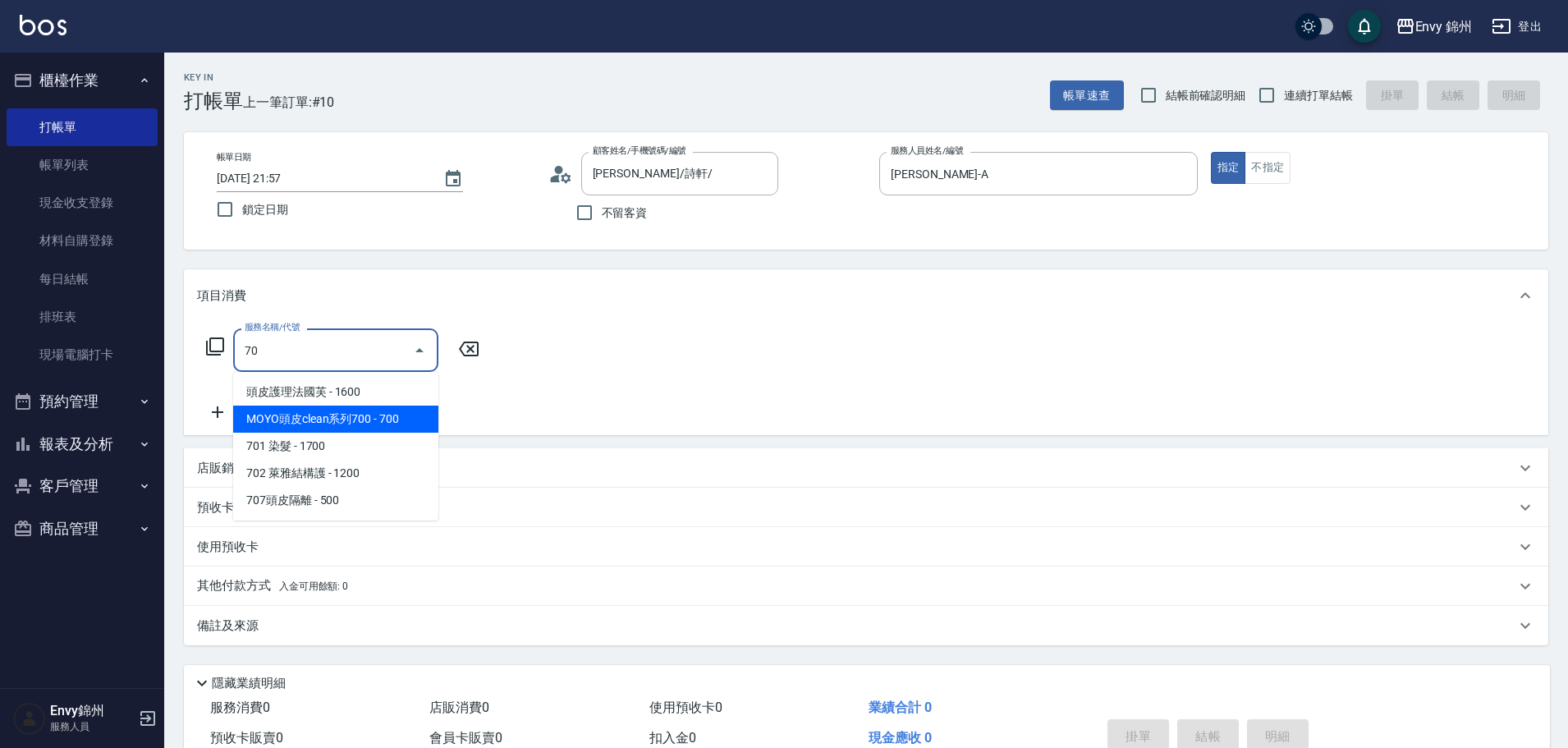
type input "7"
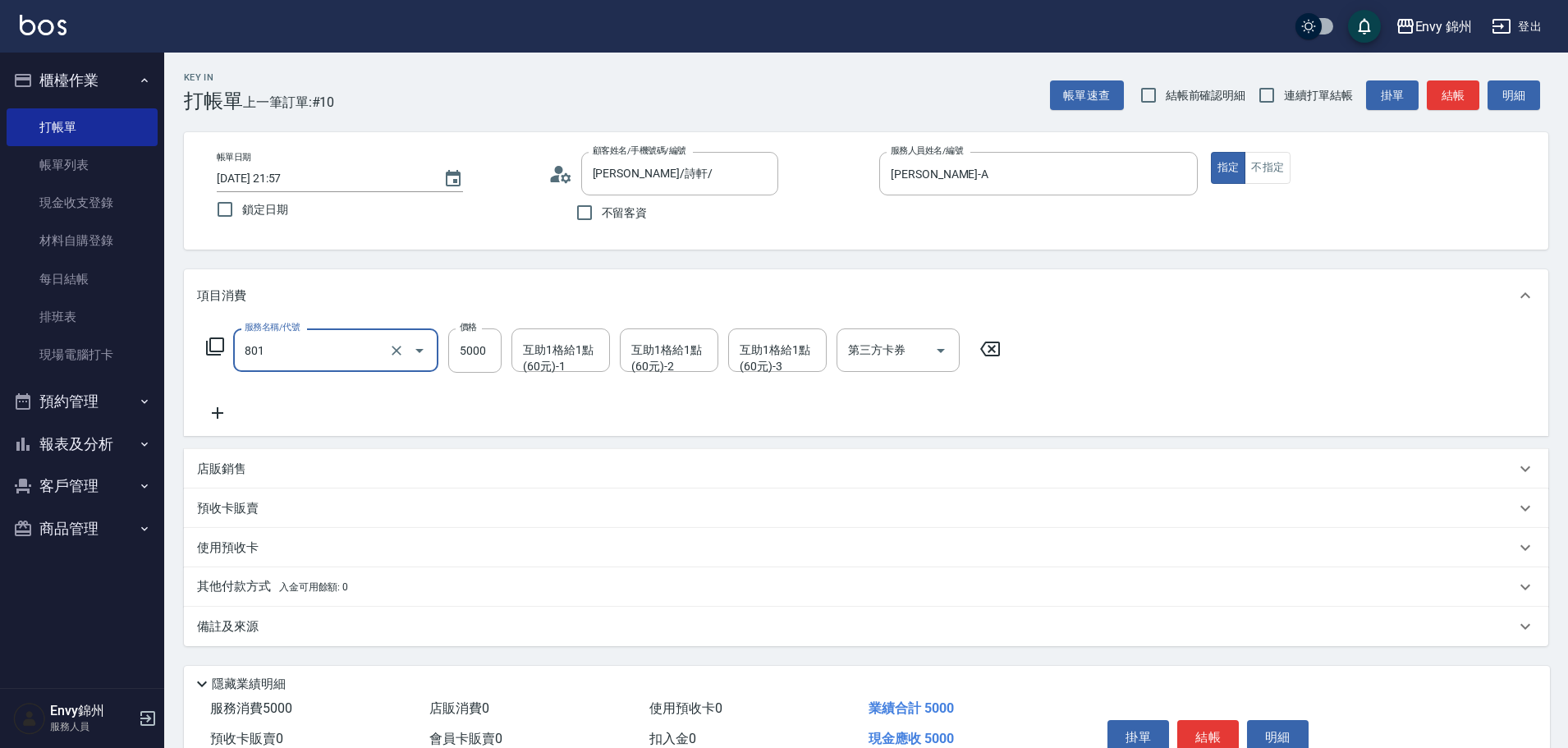
type input "801 接髮(801)"
type input "6000"
type input "Ting-T"
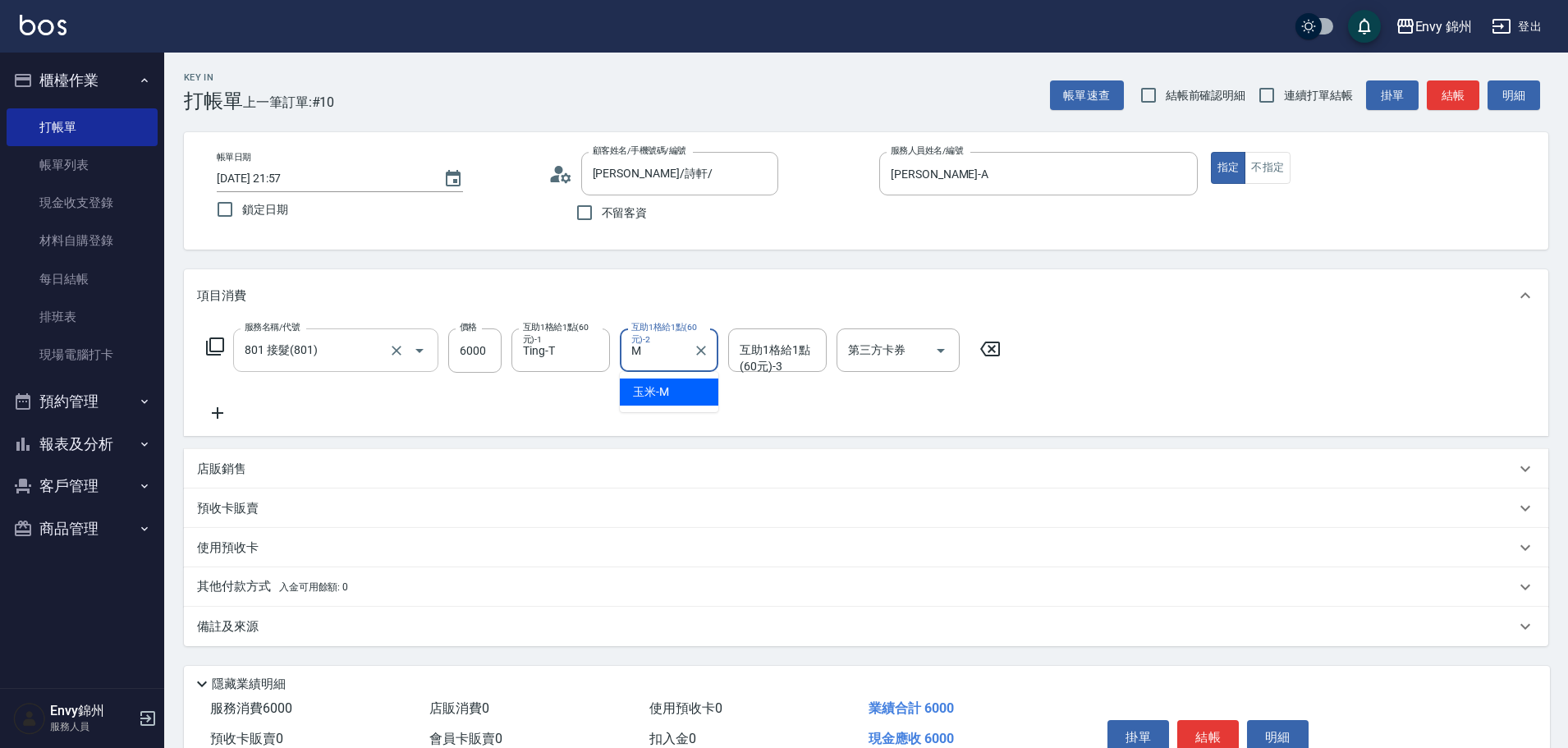
type input "玉米-M"
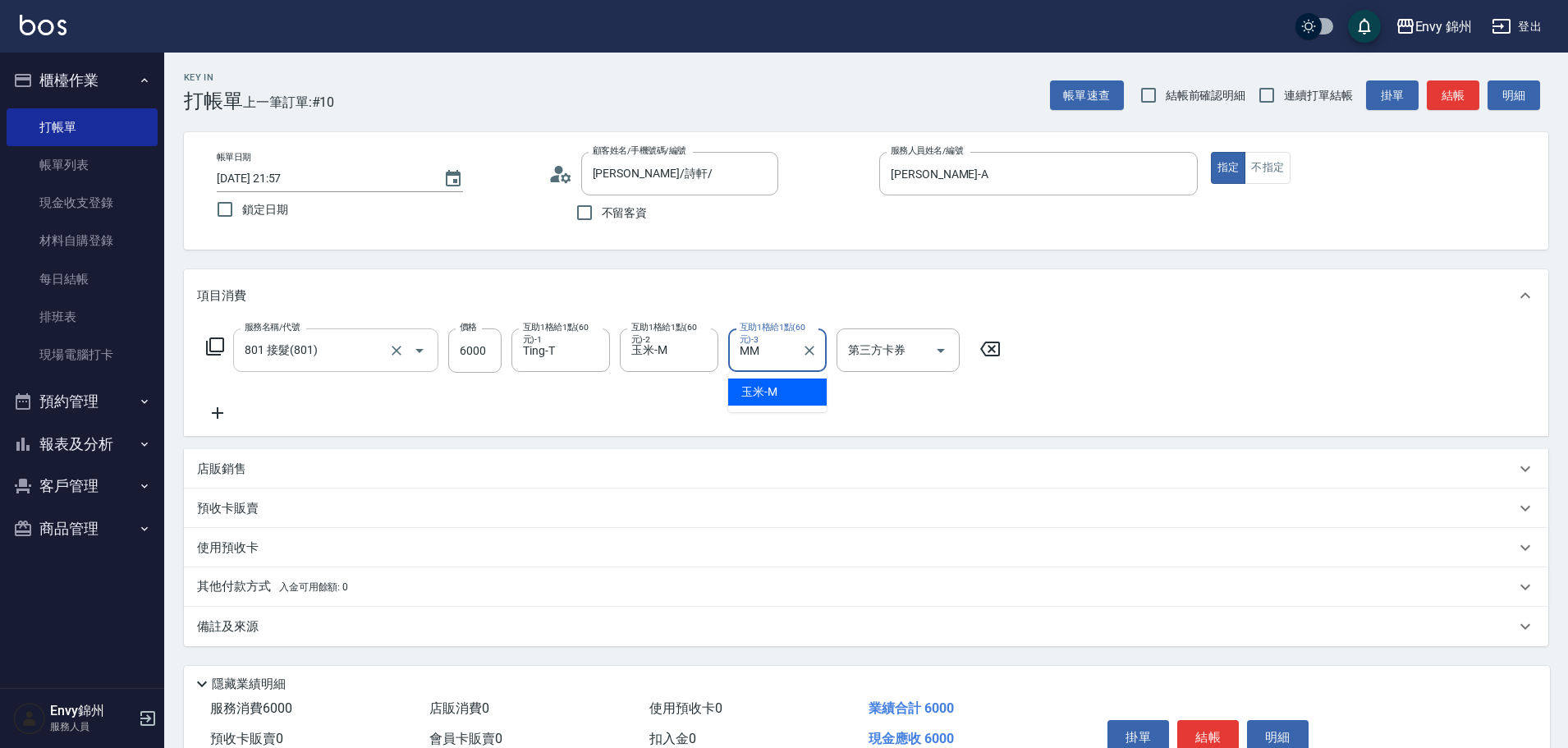
type input "MM"
click at [759, 342] on div "互助1格給1點(60元)-3 互助1格給1點(60元)-3" at bounding box center [777, 350] width 99 height 44
click at [793, 384] on div "玉米 -M" at bounding box center [777, 392] width 99 height 27
type input "玉米-M"
click at [277, 591] on p "其他付款方式 入金可用餘額: 0" at bounding box center [272, 587] width 151 height 18
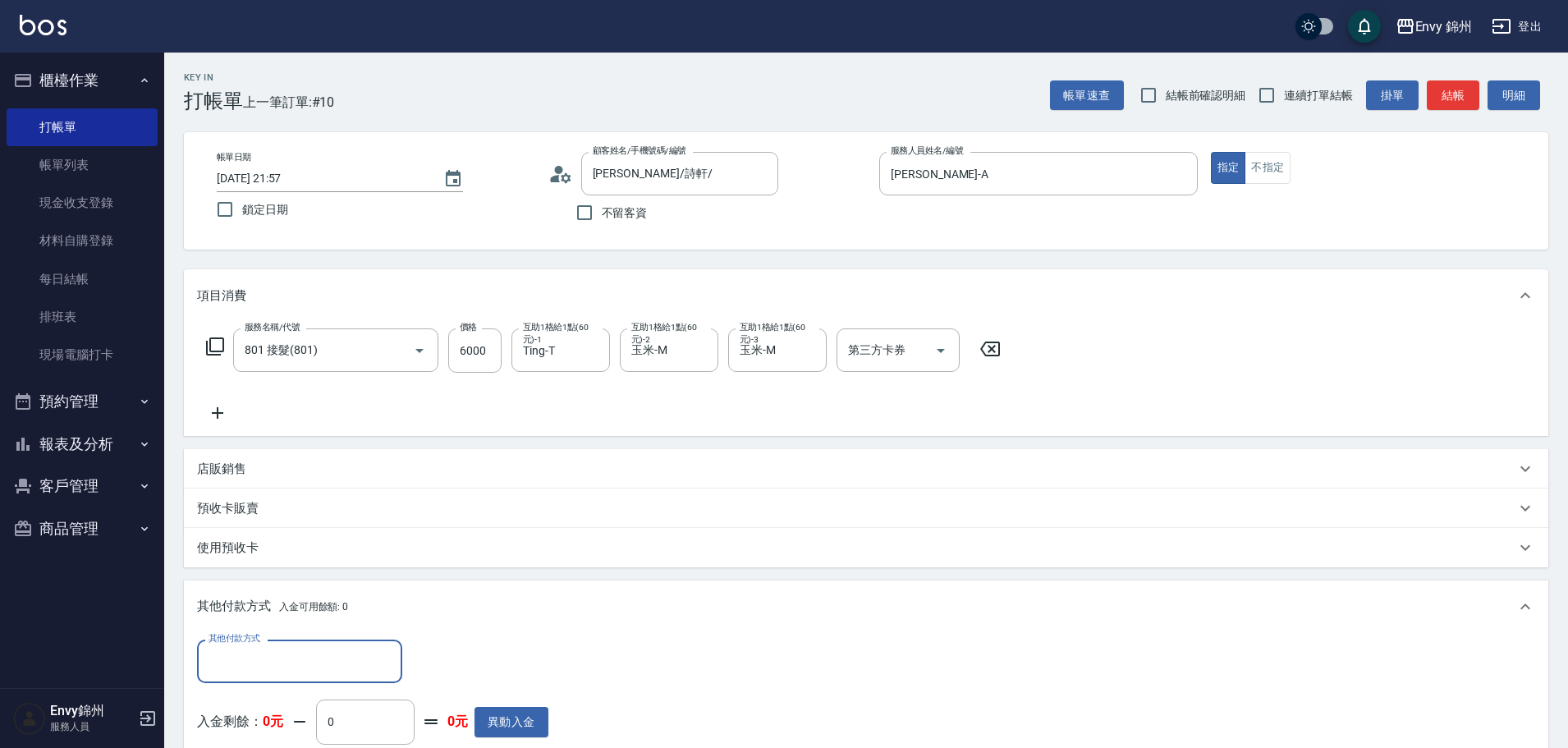
click at [255, 650] on input "其他付款方式" at bounding box center [299, 661] width 190 height 29
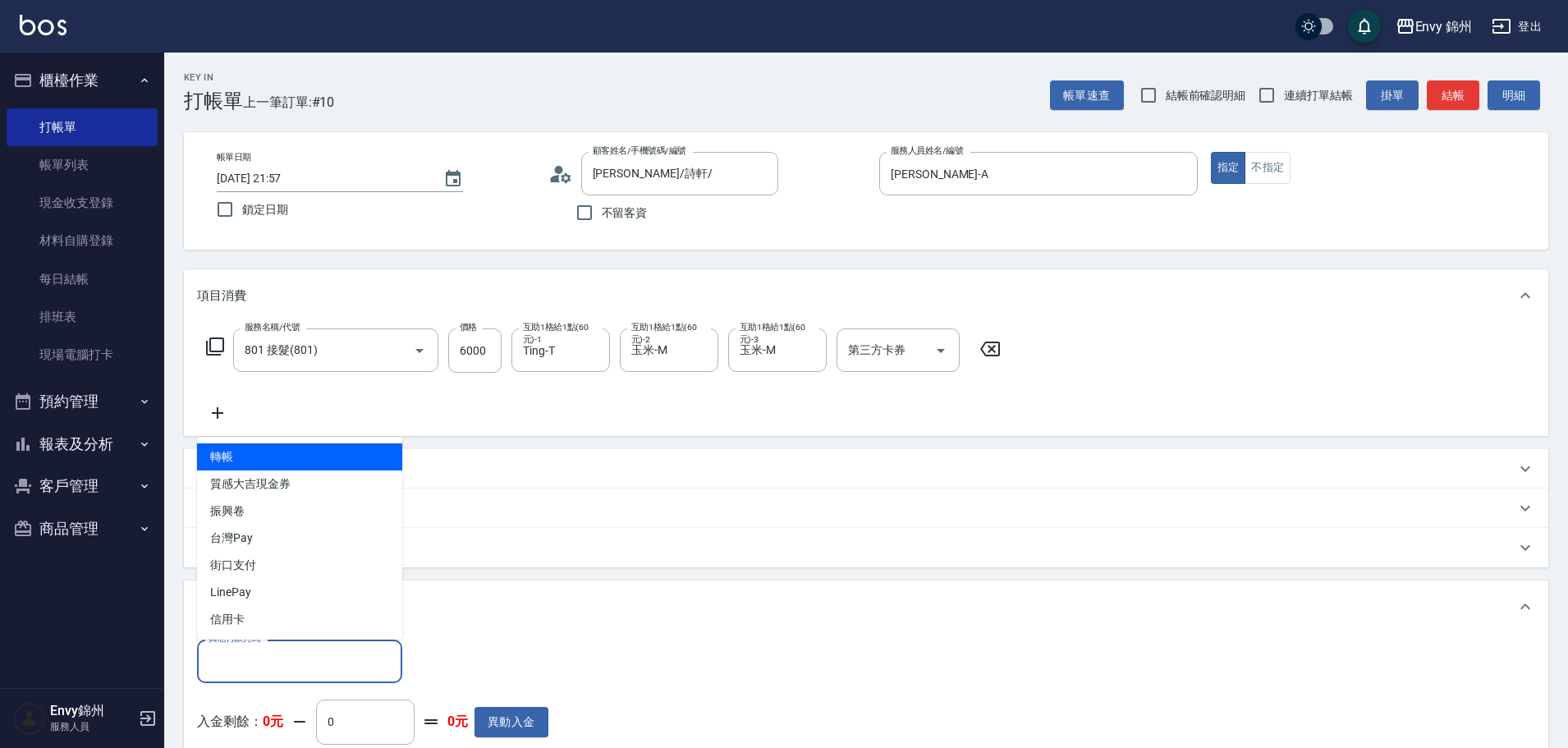
click at [248, 462] on span "轉帳" at bounding box center [299, 456] width 205 height 27
type input "轉帳"
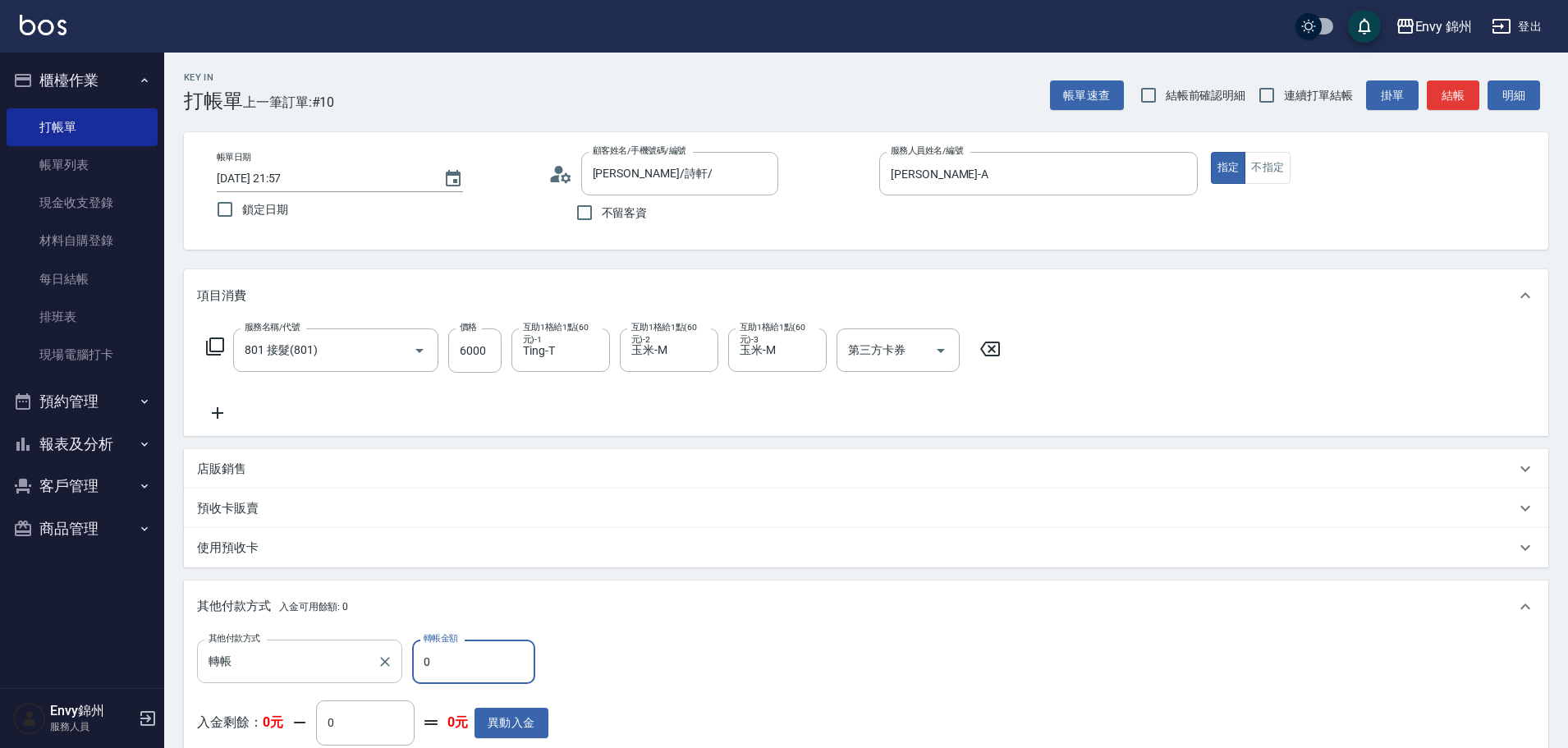
drag, startPoint x: 434, startPoint y: 658, endPoint x: 400, endPoint y: 663, distance: 34.4
click at [400, 663] on div "其他付款方式 轉帳 其他付款方式 轉帳金額 0 轉帳金額" at bounding box center [372, 662] width 351 height 45
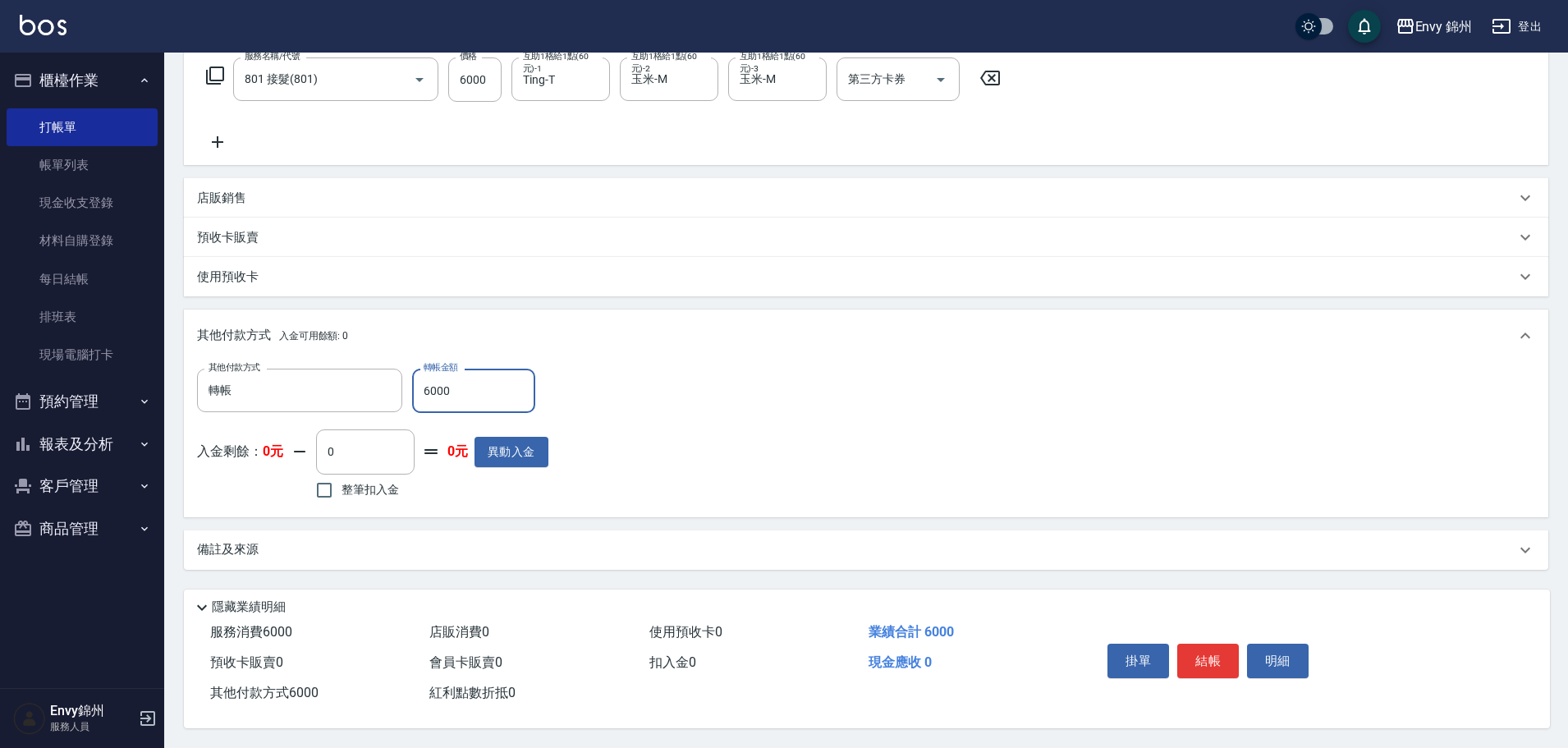
type input "6000"
click at [449, 542] on div "備註及來源" at bounding box center [856, 549] width 1318 height 17
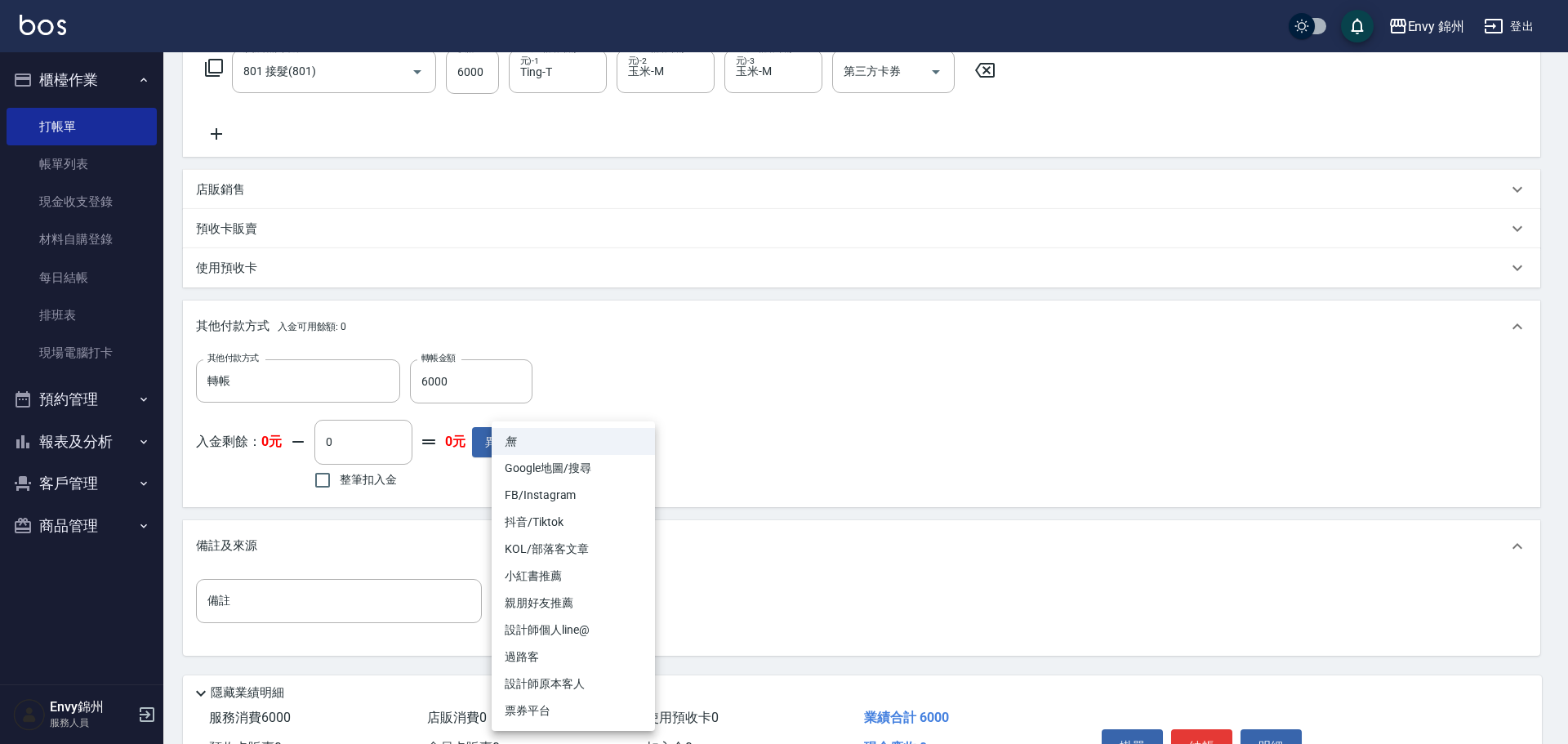
click at [566, 610] on body "Envy 錦州 登出 櫃檯作業 打帳單 帳單列表 現金收支登錄 材料自購登錄 每日結帳 排班表 現場電腦打卡 預約管理 預約管理 單日預約紀錄 單週預約紀錄 …" at bounding box center [784, 278] width 1568 height 1110
click at [578, 686] on li "設計師原本客人" at bounding box center [573, 684] width 163 height 27
type input "設計師原本客人"
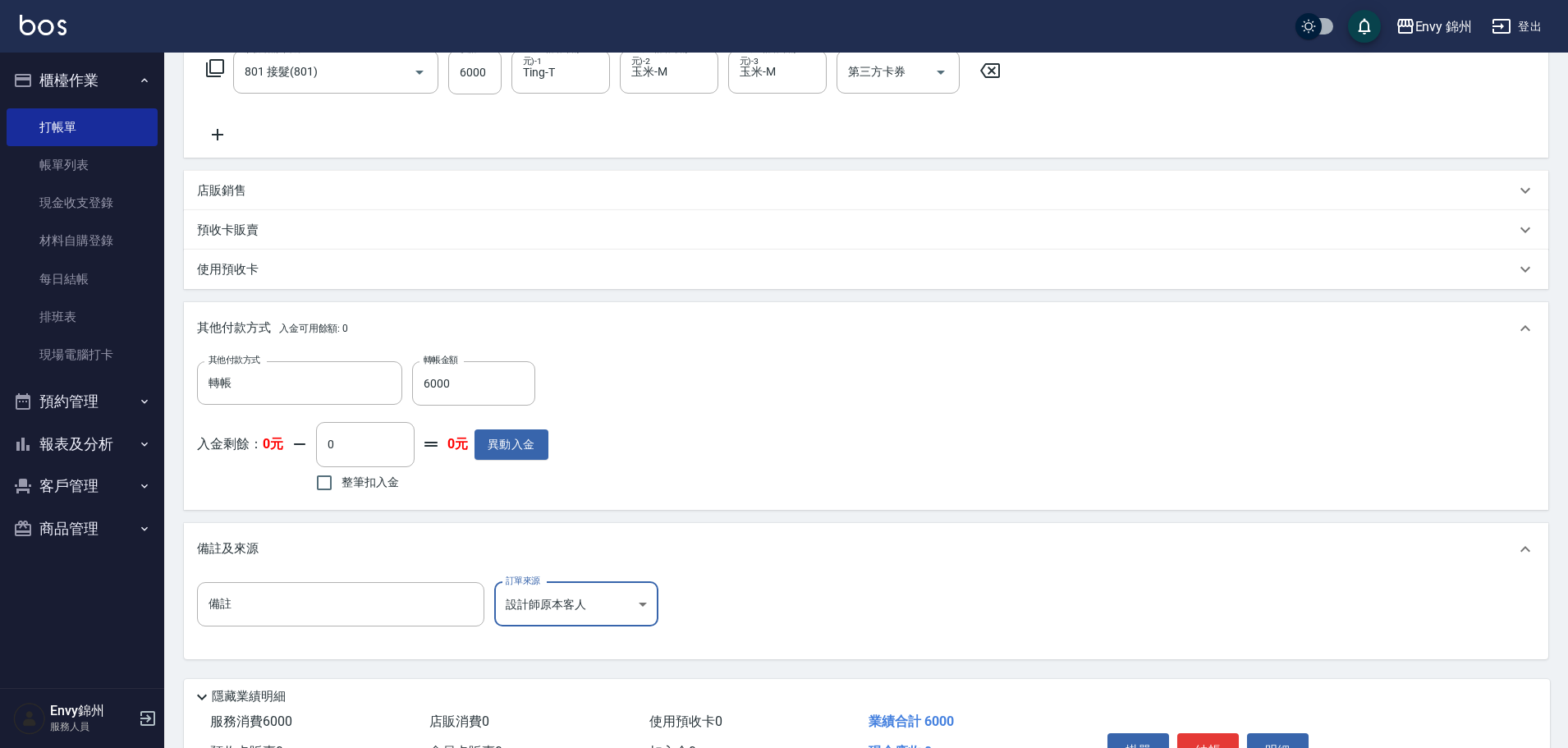
scroll to position [375, 0]
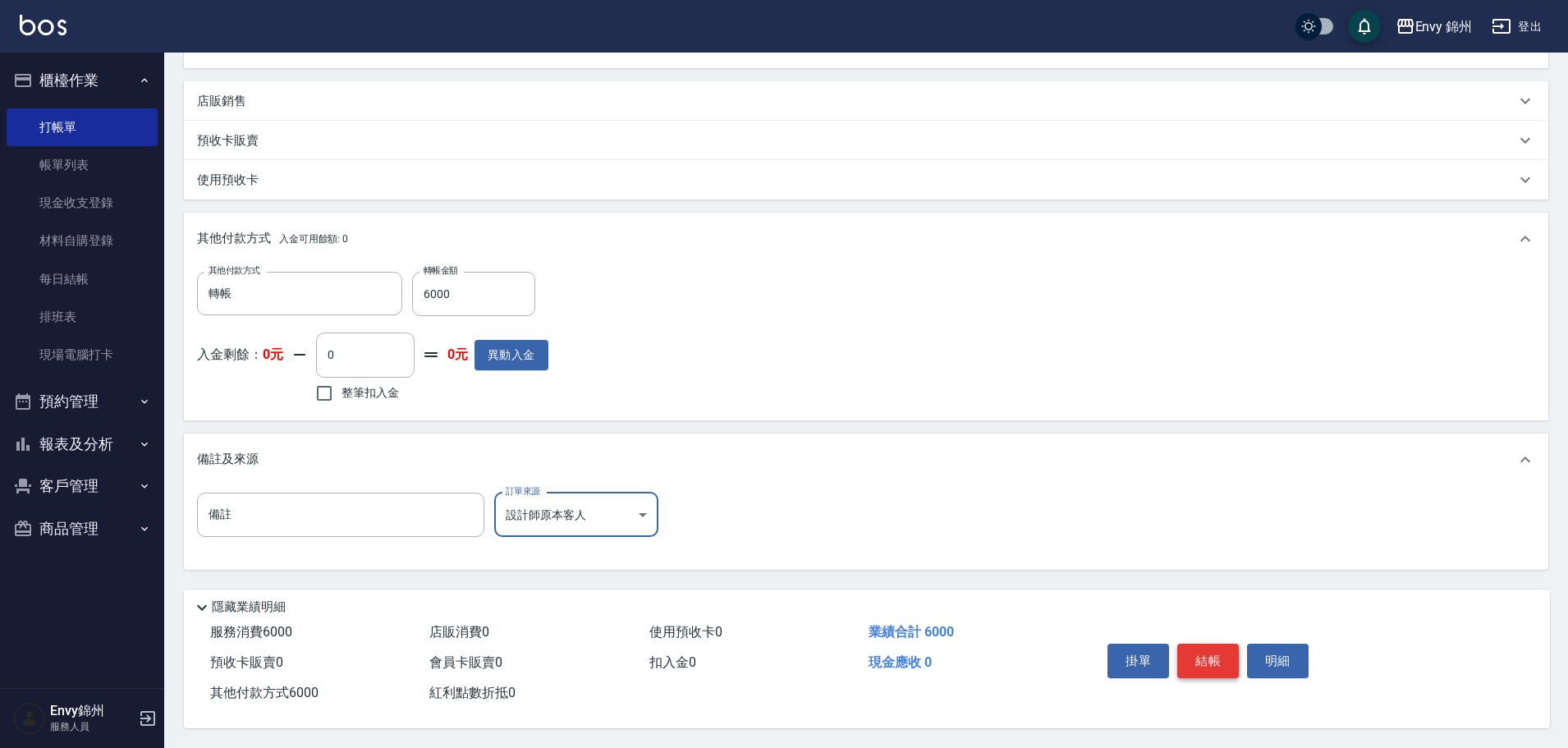
click at [1214, 663] on button "結帳" at bounding box center [1208, 660] width 62 height 35
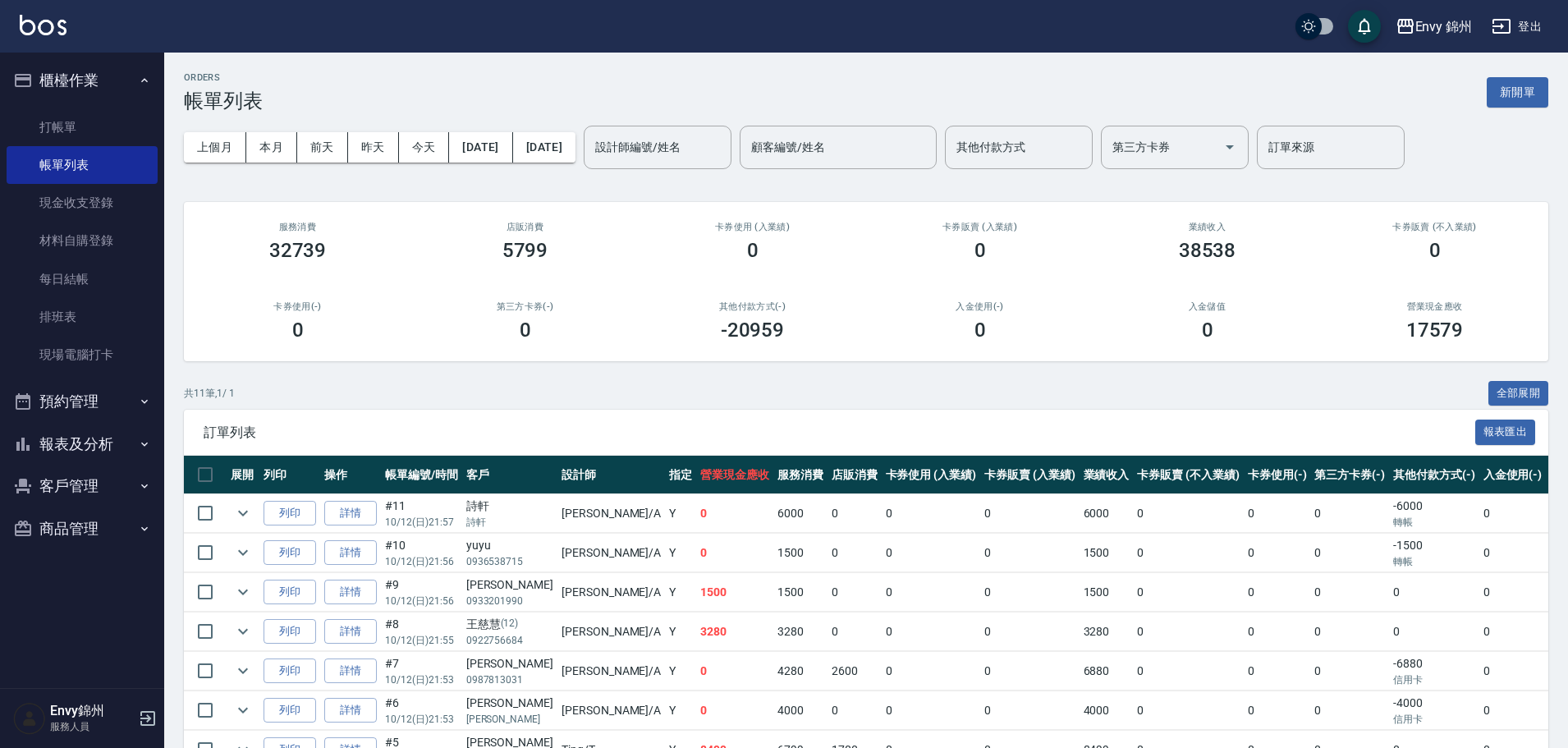
click at [1503, 68] on div "ORDERS 帳單列表 新開單 上個月 本月 前天 昨天 今天 2025/10/12 2025/10/12 設計師編號/姓名 設計師編號/姓名 顧客編號/姓名…" at bounding box center [866, 521] width 1404 height 939
click at [1508, 87] on button "新開單" at bounding box center [1518, 92] width 62 height 31
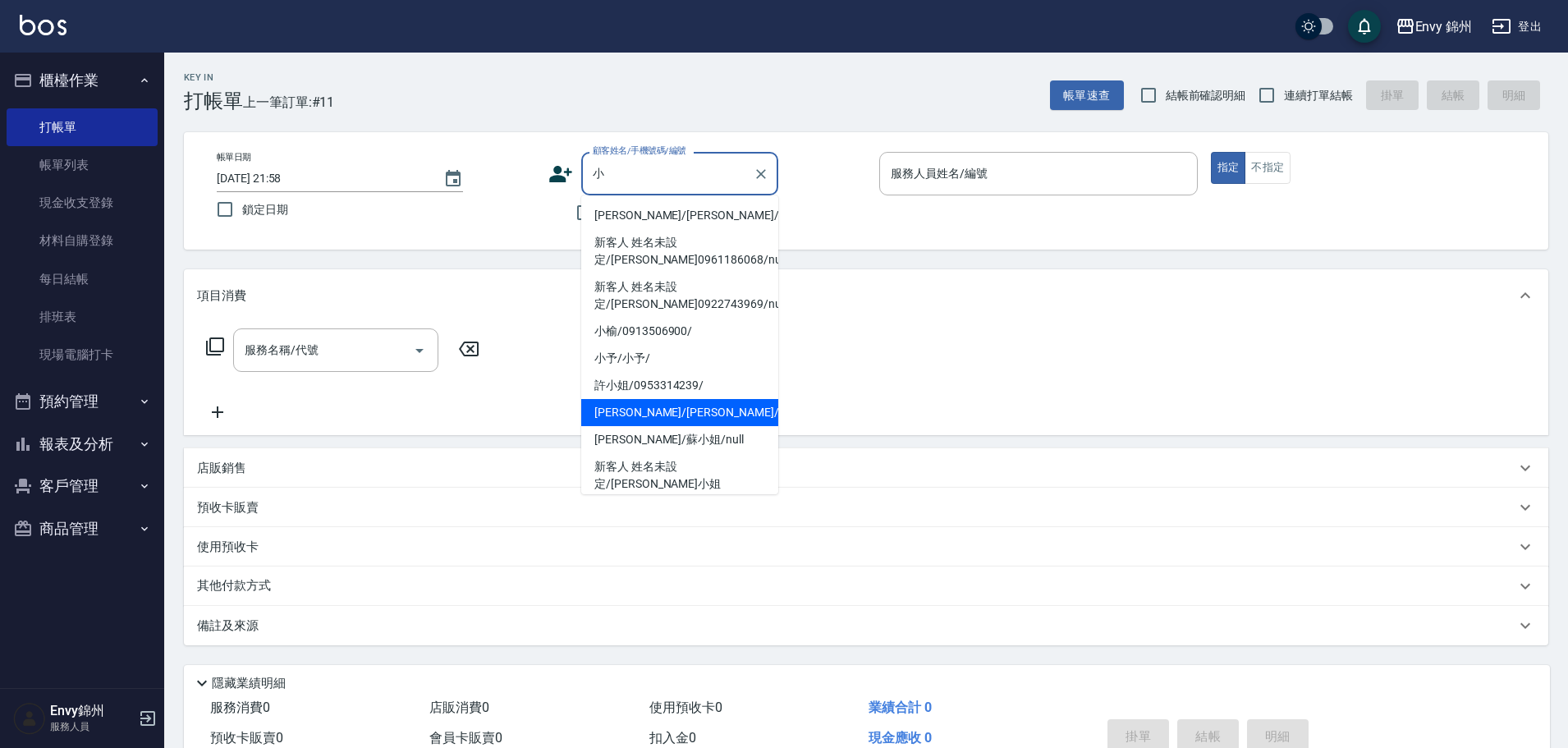
type input "小佩/小佩/"
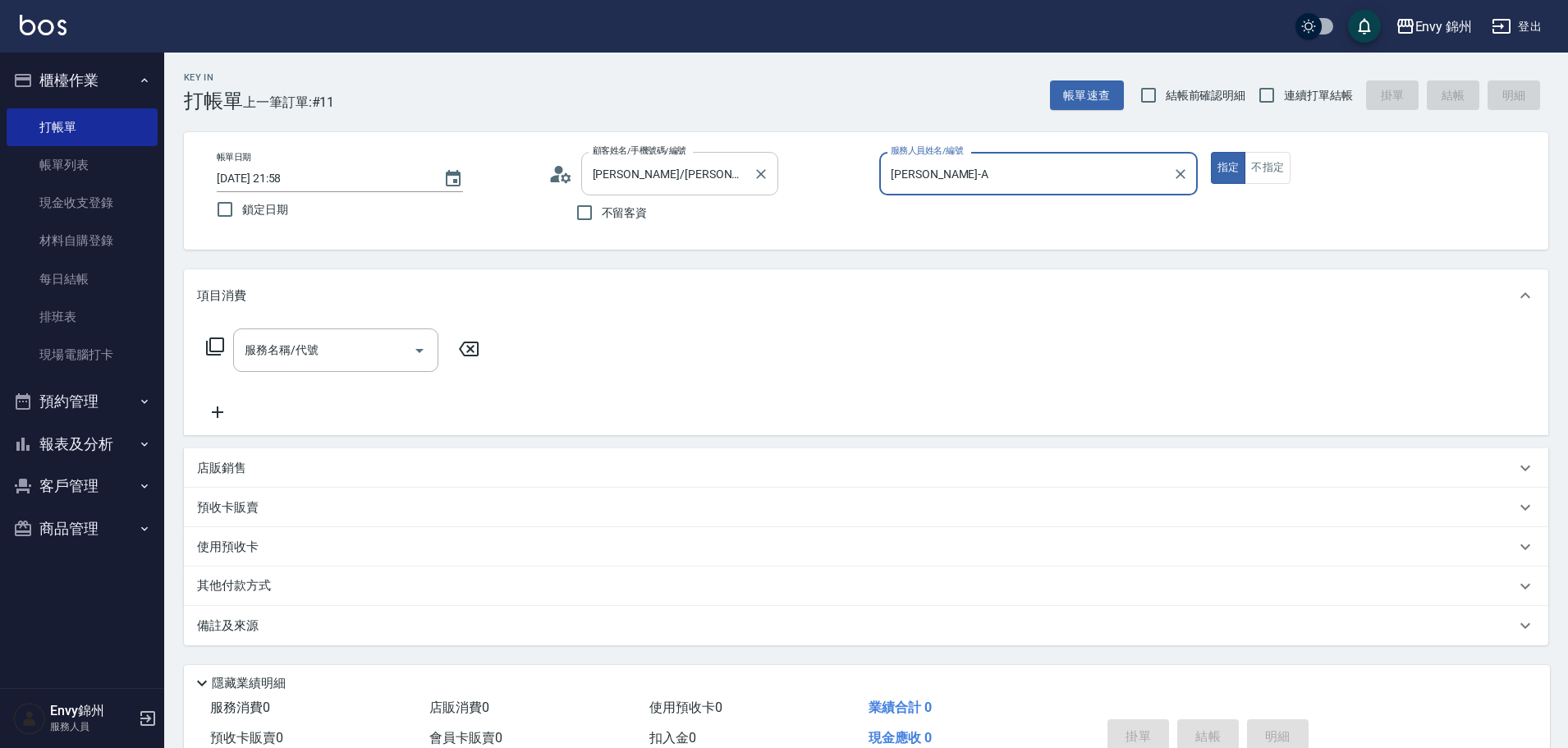
type input "Annie-A"
click at [361, 353] on input "服務名稱/代號" at bounding box center [323, 350] width 166 height 29
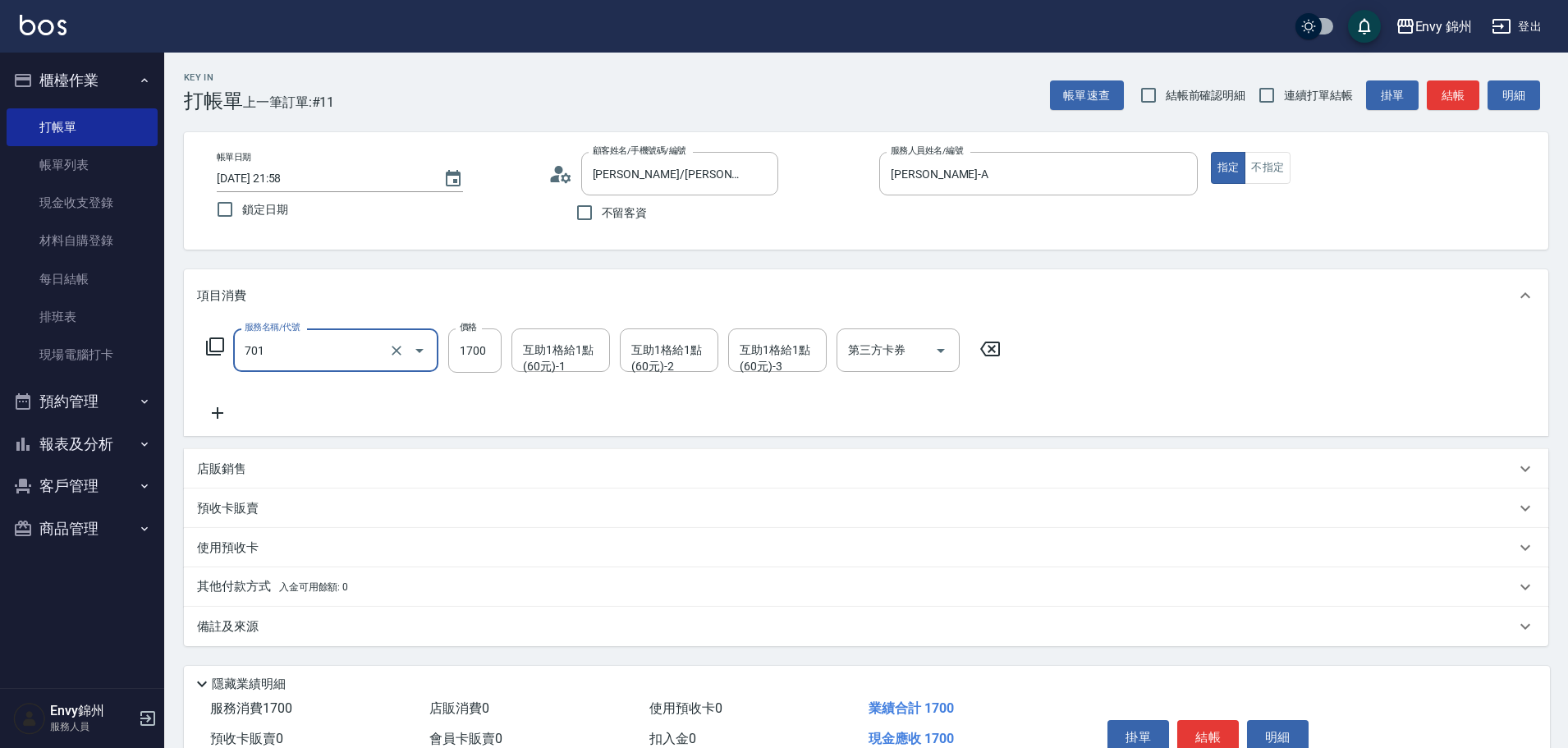
type input "701 染髮(701)"
type input "1500"
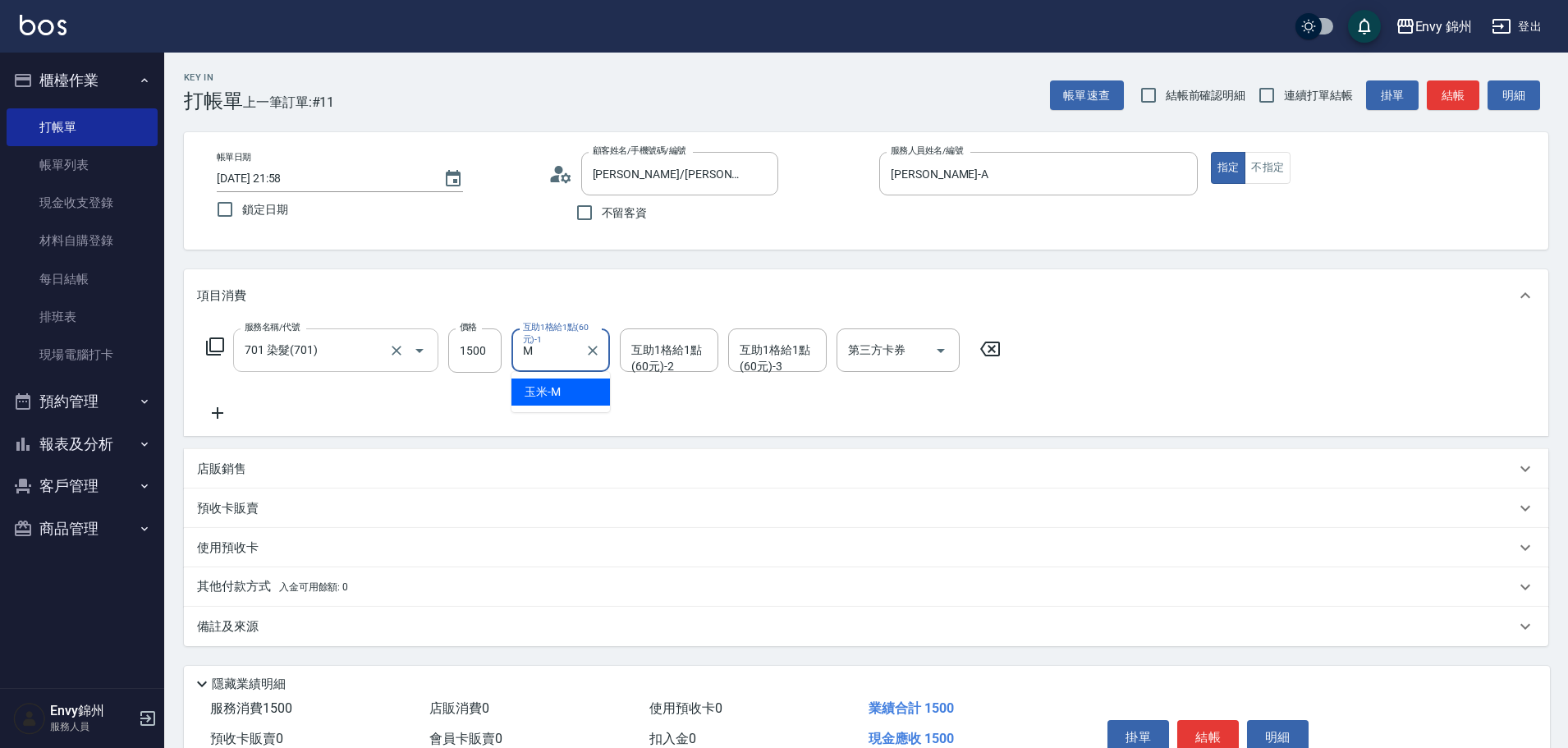
type input "玉米-M"
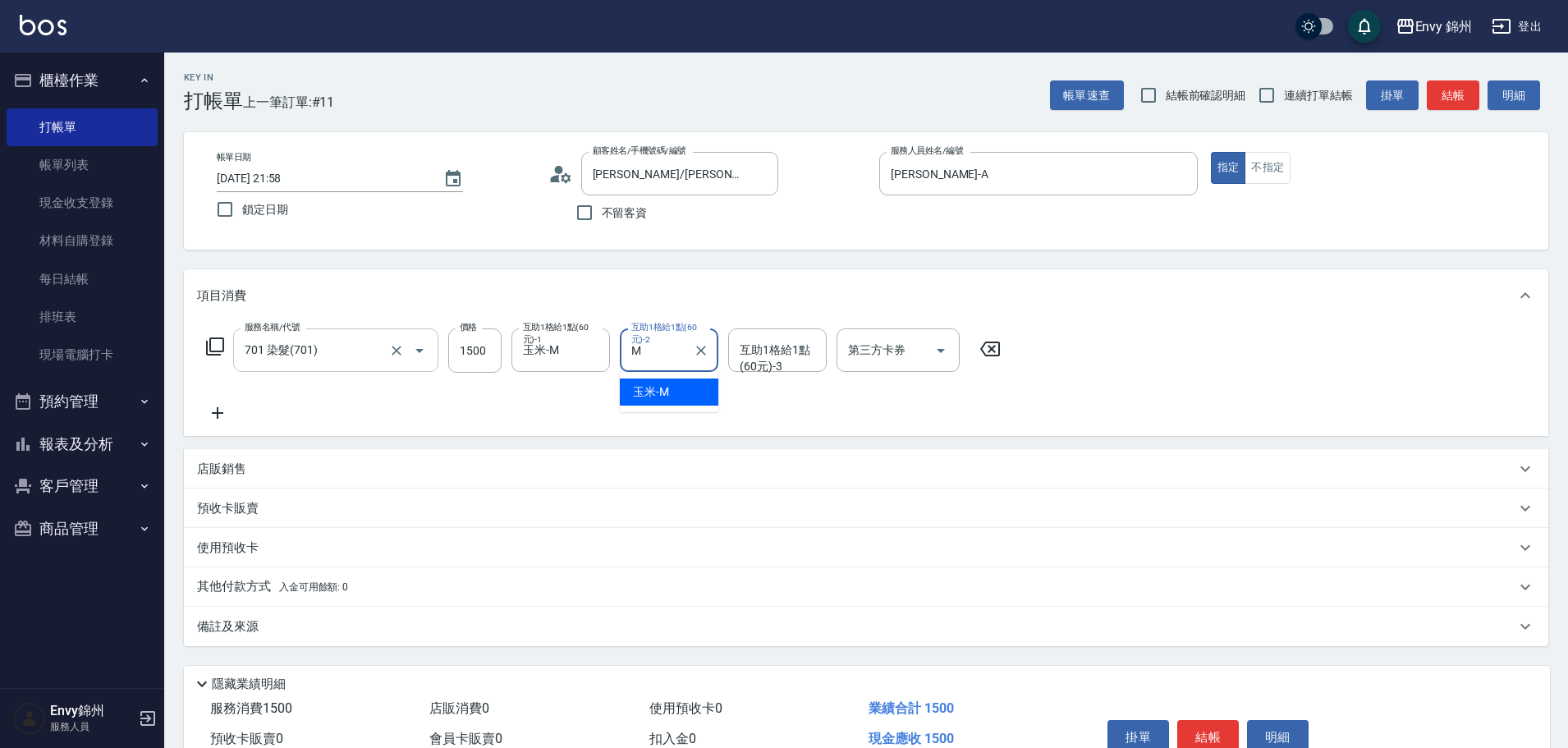
type input "玉米-M"
type input "ㄩ"
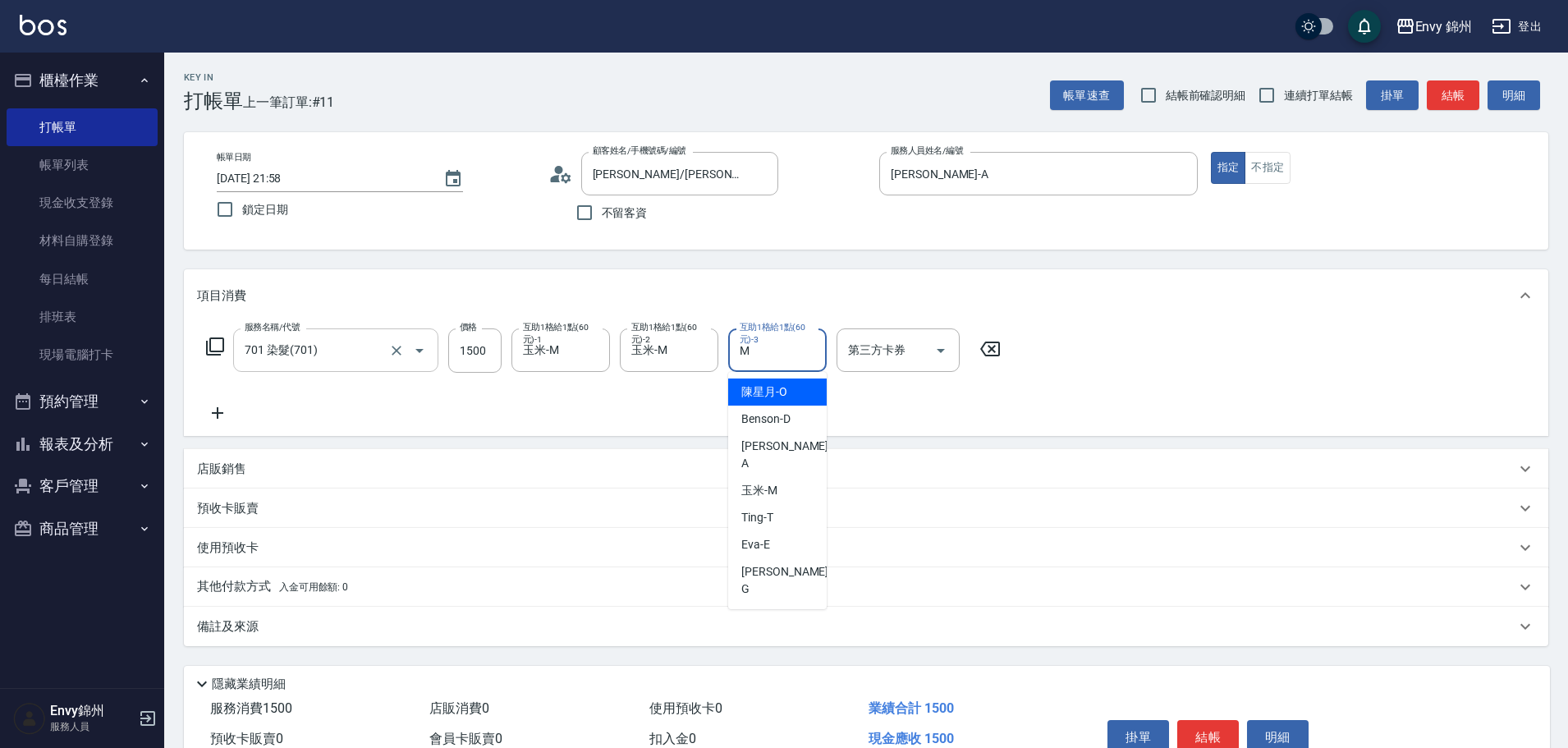
type input "玉米-M"
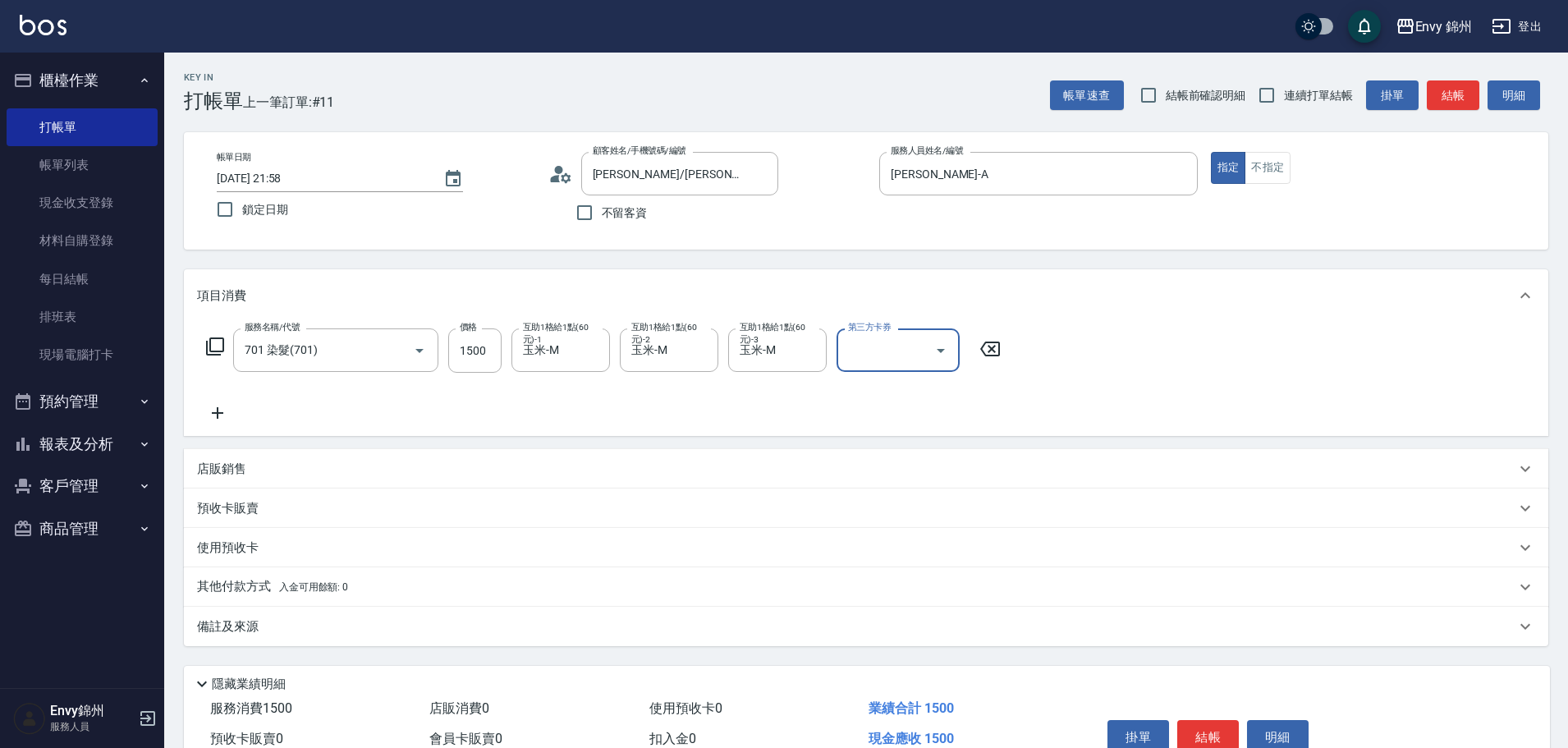
click at [230, 419] on icon at bounding box center [217, 412] width 41 height 20
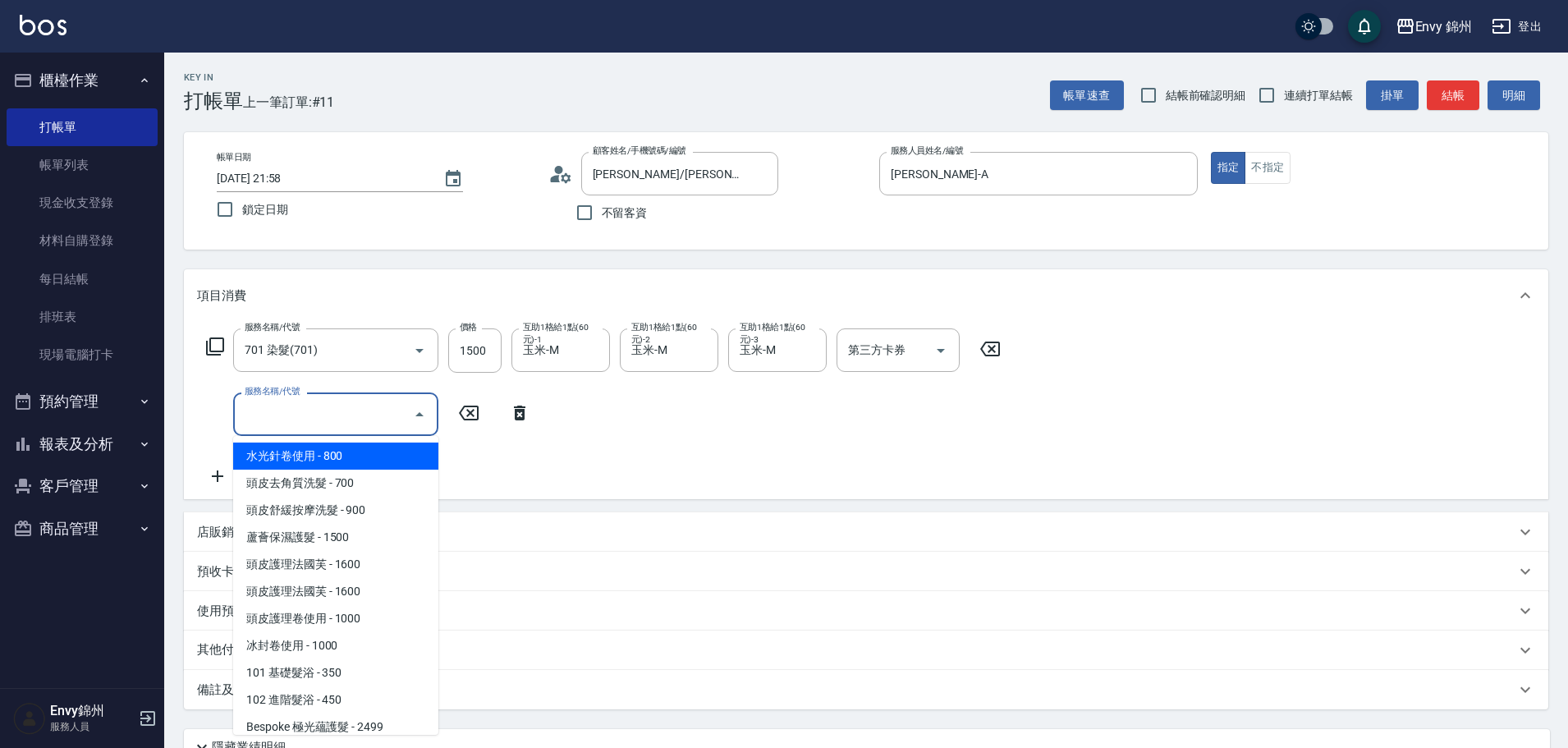
click at [318, 422] on input "服務名稱/代號" at bounding box center [323, 414] width 166 height 29
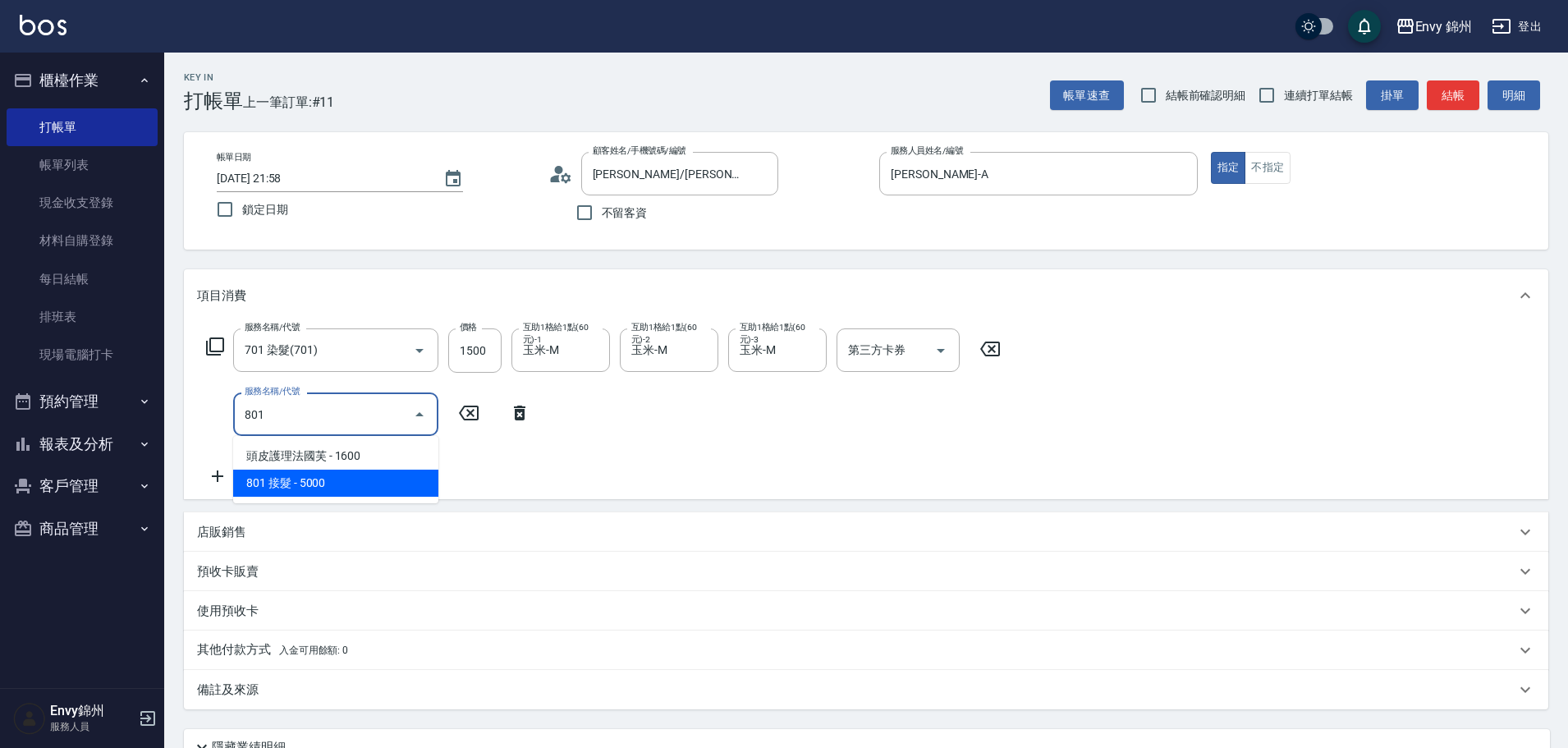
type input "801 接髮(801)"
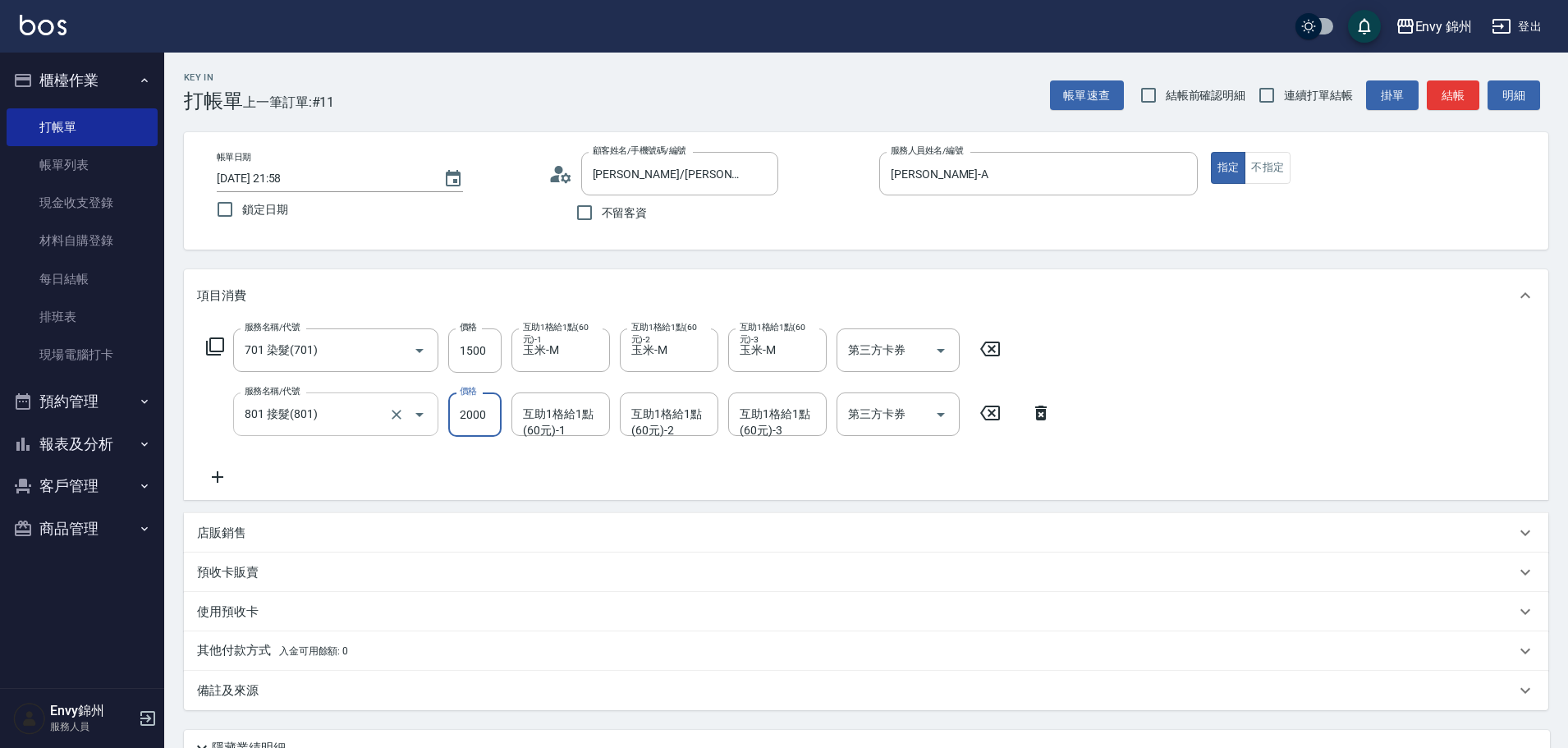
type input "2000"
type input "玉米-M"
click at [239, 663] on div "其他付款方式 入金可用餘額: 0" at bounding box center [865, 651] width 1364 height 39
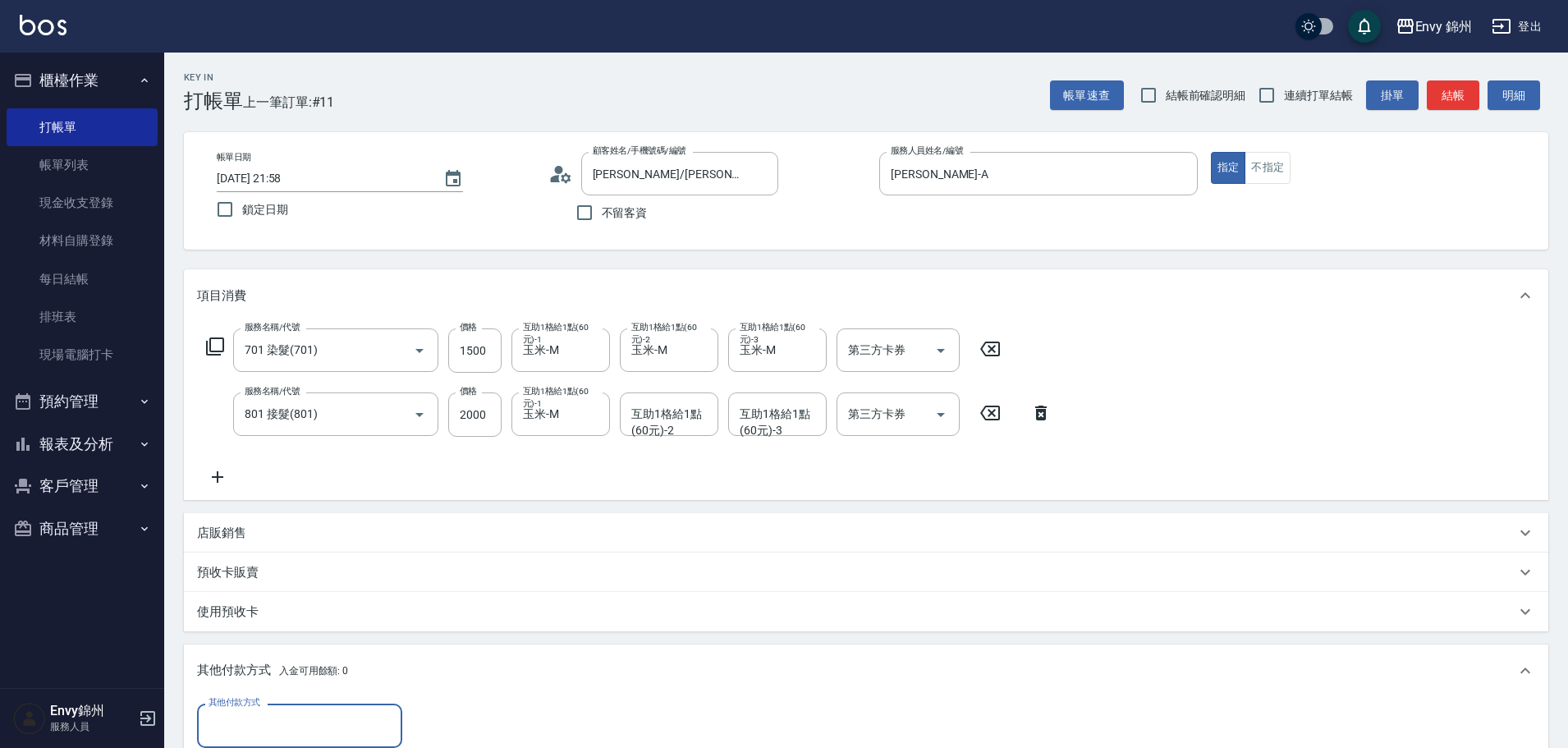
click at [275, 719] on input "其他付款方式" at bounding box center [299, 726] width 190 height 29
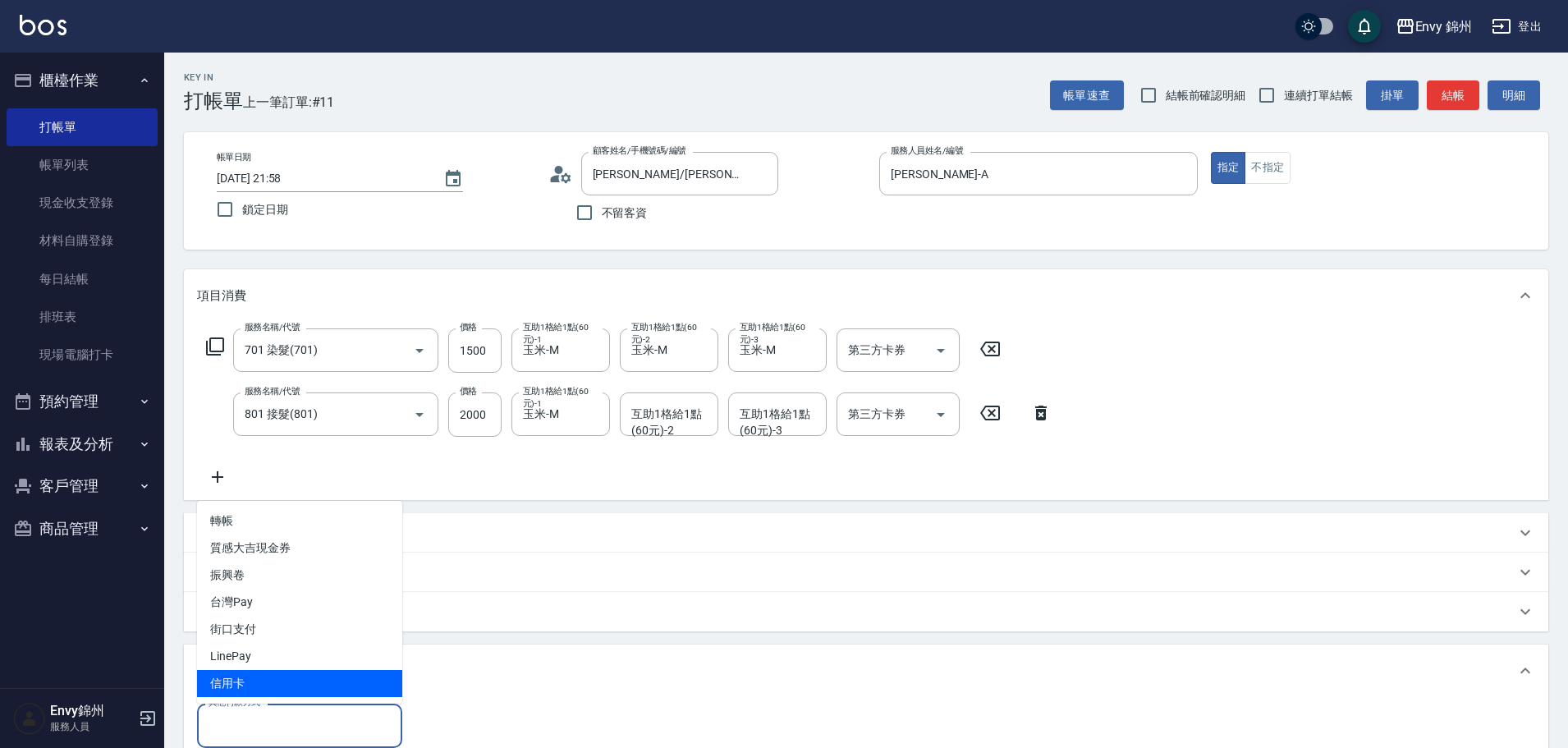
click at [265, 675] on span "信用卡" at bounding box center [299, 683] width 205 height 27
type input "信用卡"
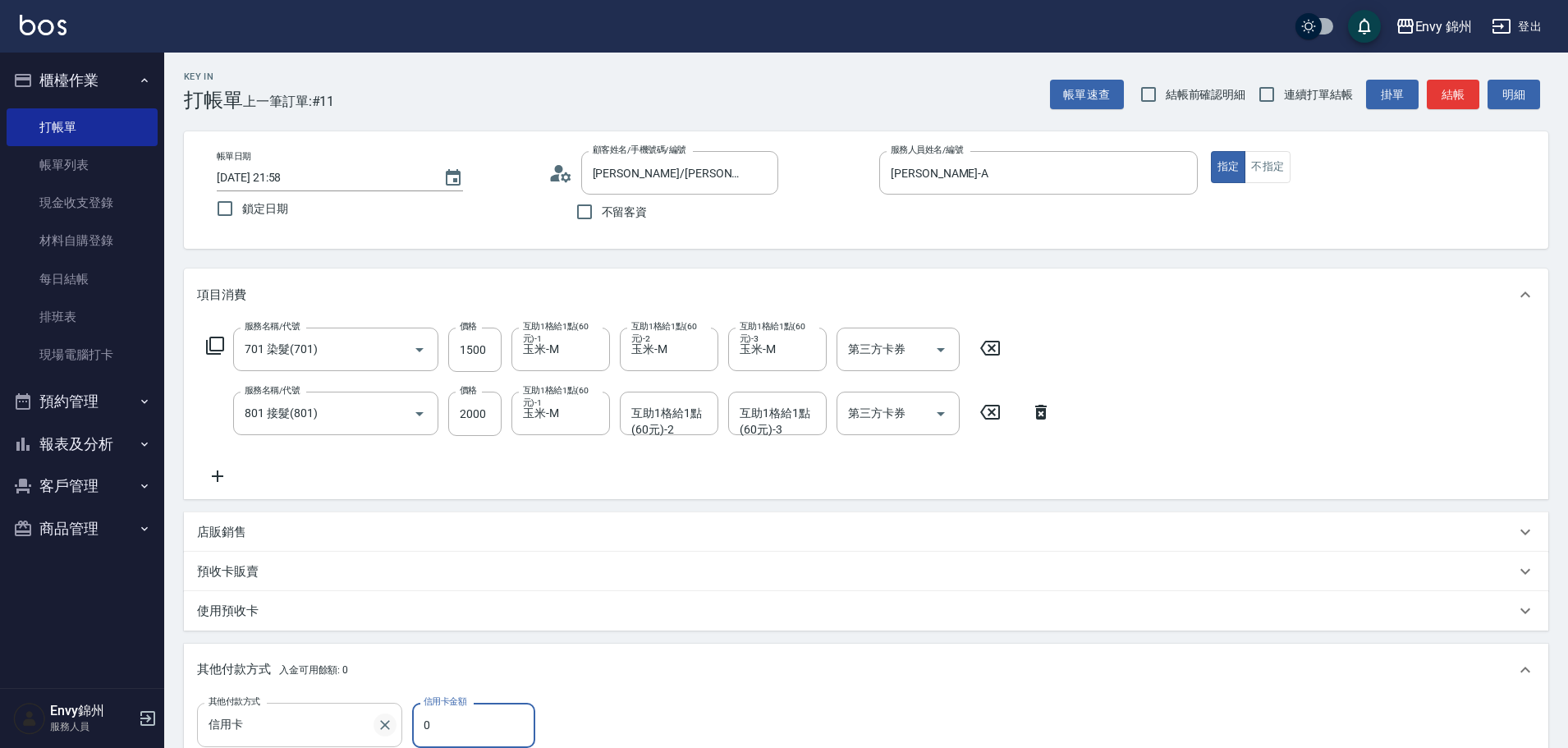
drag, startPoint x: 457, startPoint y: 727, endPoint x: 395, endPoint y: 725, distance: 62.0
click at [397, 725] on div "其他付款方式 信用卡 其他付款方式 信用卡金額 0 信用卡金額" at bounding box center [372, 726] width 351 height 45
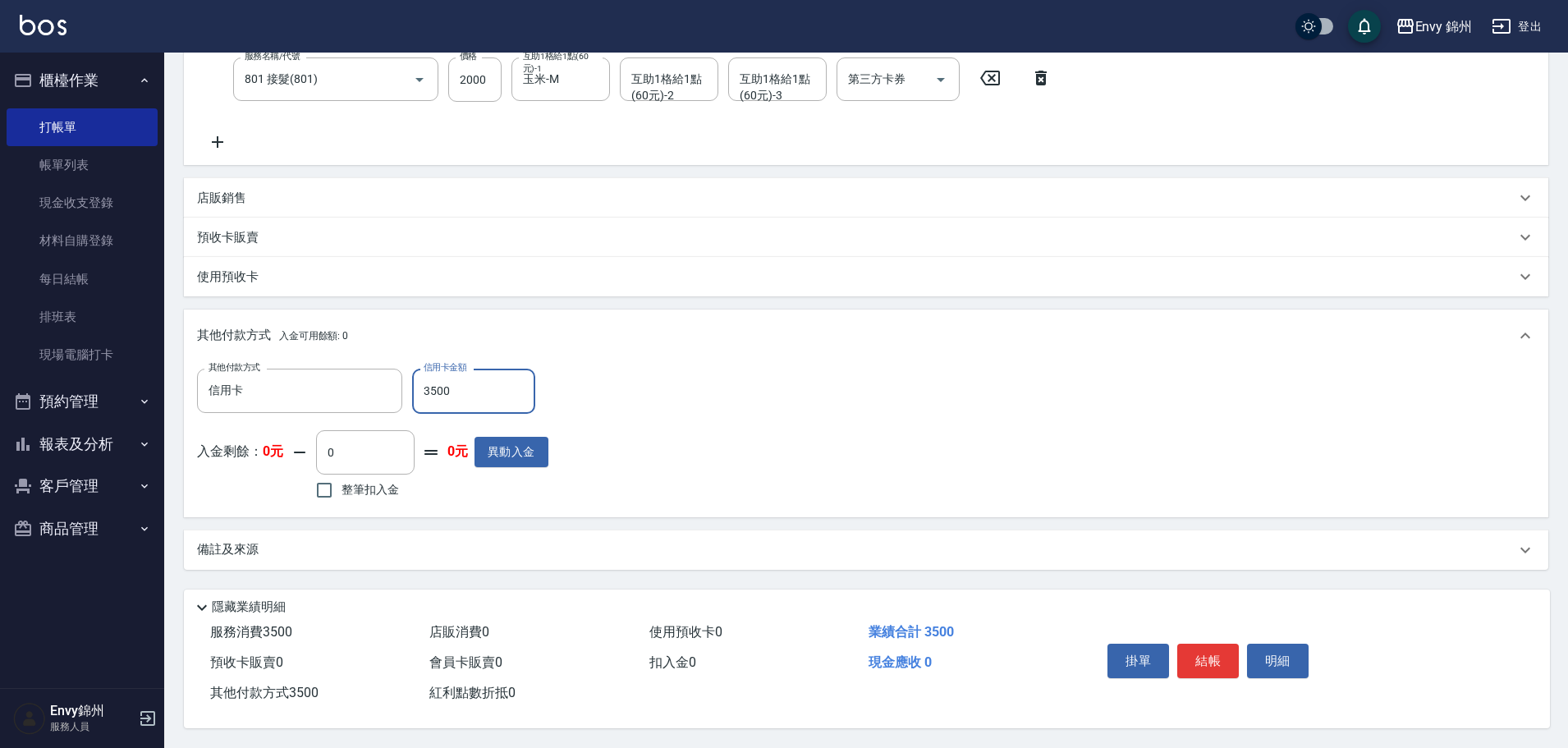
type input "3500"
click at [513, 556] on div "備註及來源" at bounding box center [865, 550] width 1364 height 39
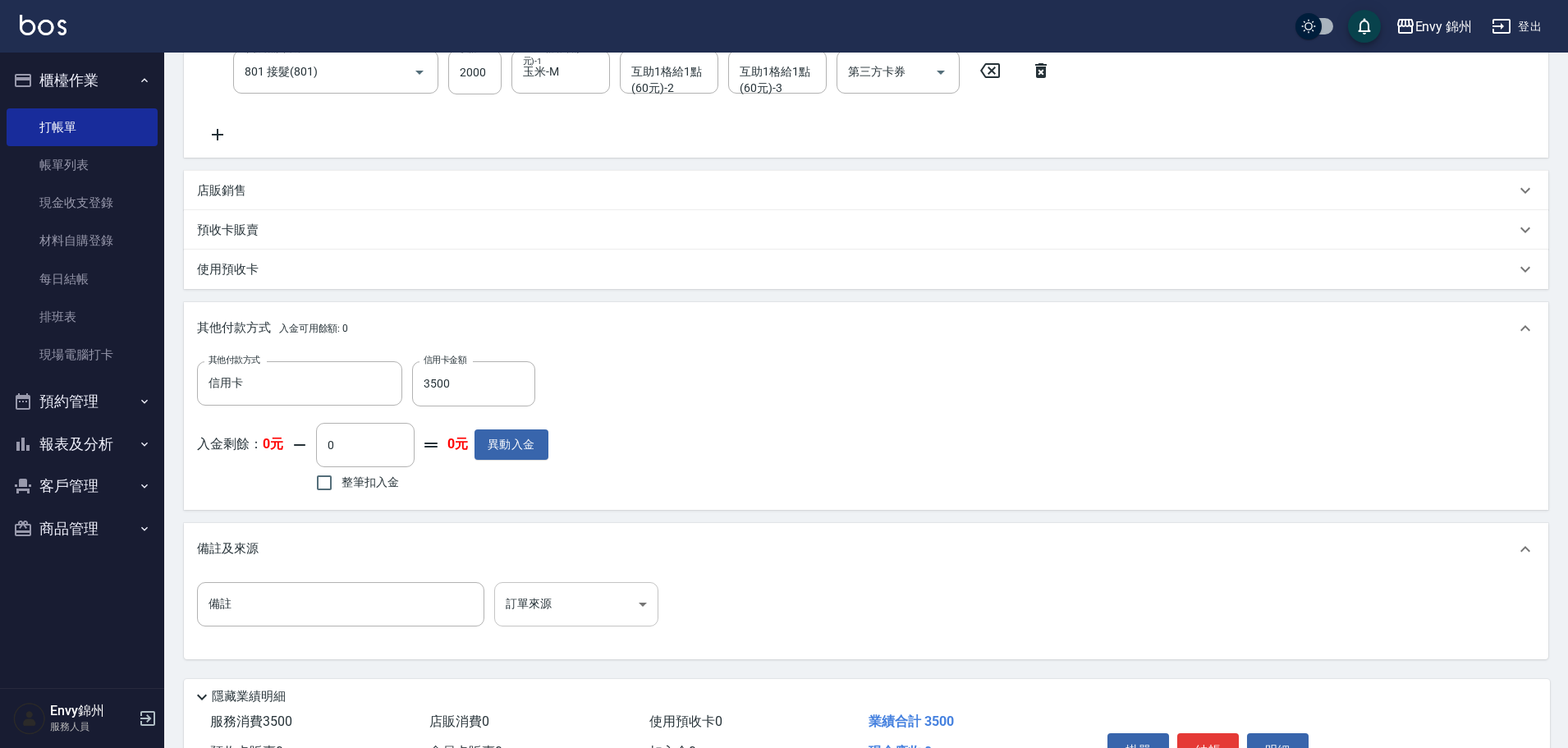
drag, startPoint x: 614, startPoint y: 643, endPoint x: 601, endPoint y: 613, distance: 32.7
click at [612, 640] on div "備註 備註 訂單來源 ​ 訂單來源" at bounding box center [865, 614] width 1338 height 64
click at [605, 615] on body "Envy 錦州 登出 櫃檯作業 打帳單 帳單列表 現金收支登錄 材料自購登錄 每日結帳 排班表 現場電腦打卡 預約管理 預約管理 單日預約紀錄 單週預約紀錄 …" at bounding box center [784, 247] width 1568 height 1180
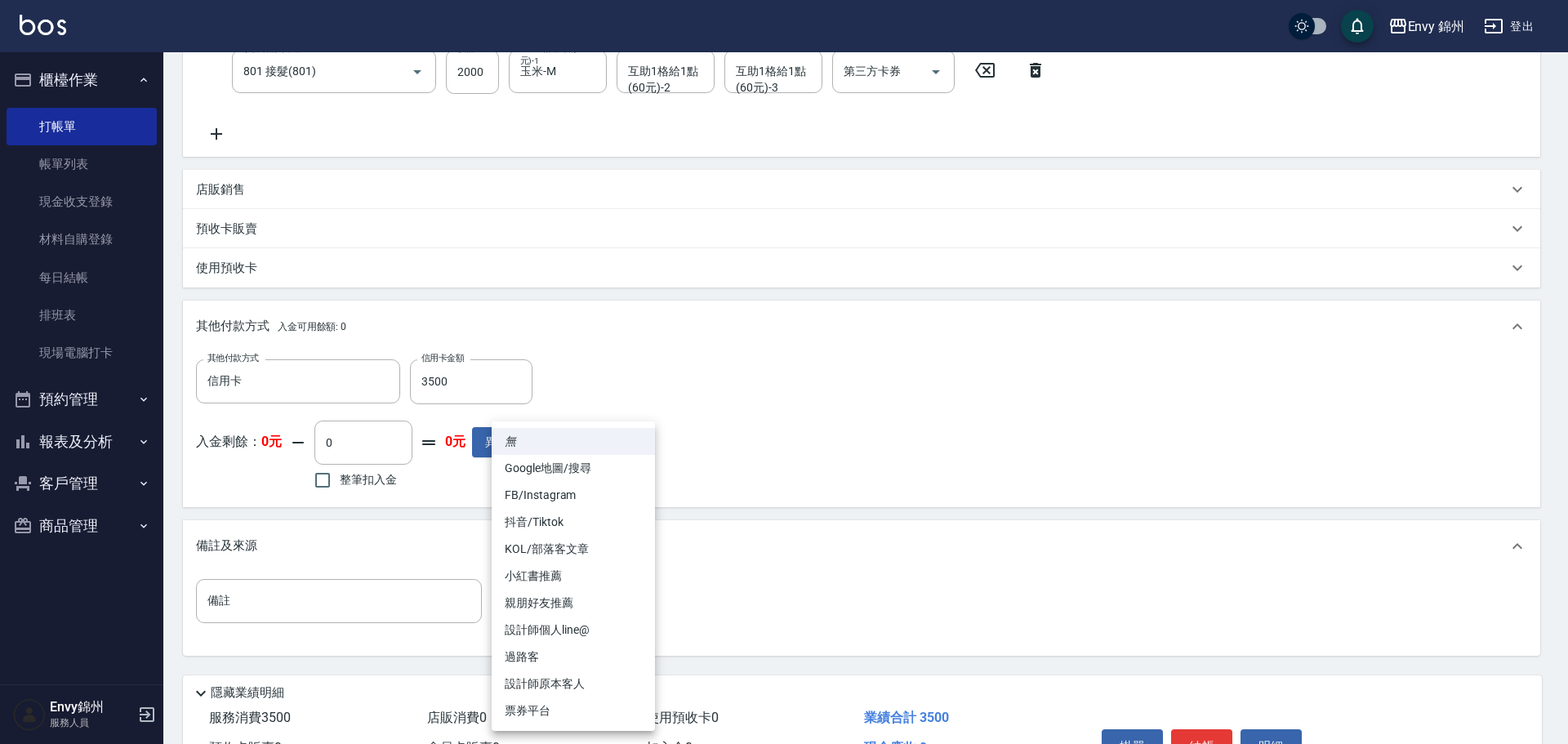
drag, startPoint x: 587, startPoint y: 688, endPoint x: 785, endPoint y: 661, distance: 199.8
click at [589, 687] on li "設計師原本客人" at bounding box center [573, 684] width 163 height 27
type input "設計師原本客人"
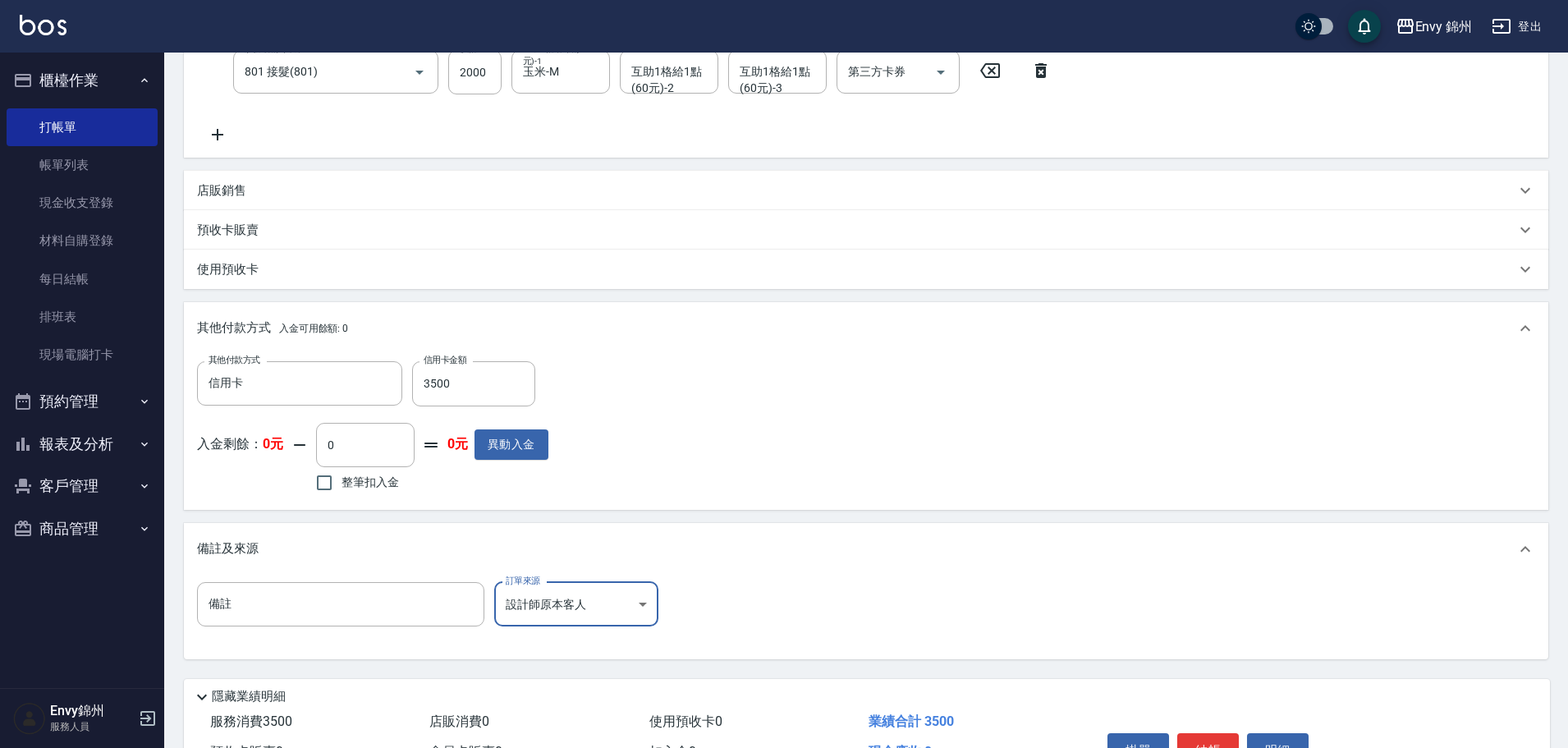
scroll to position [439, 0]
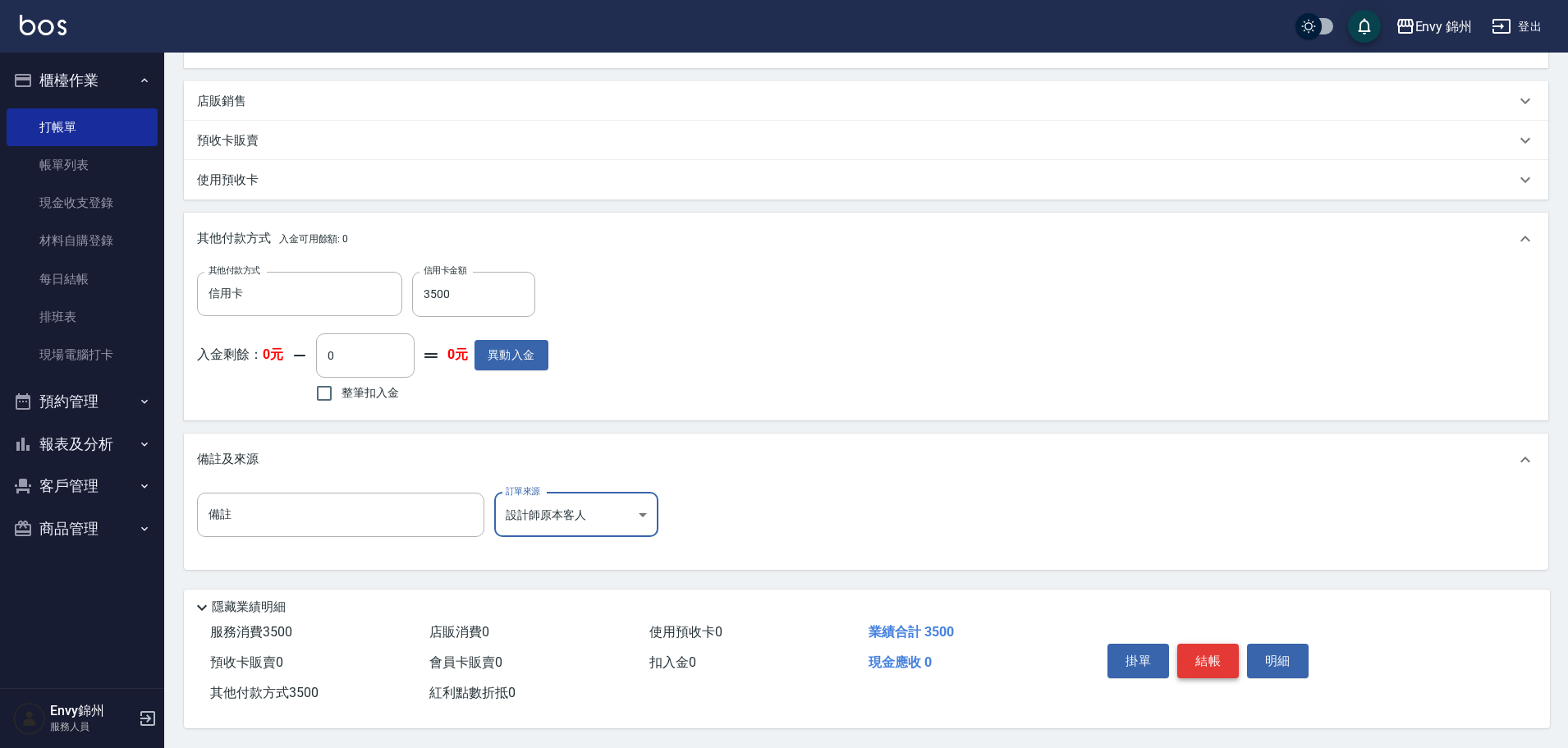
click at [1222, 651] on button "結帳" at bounding box center [1208, 660] width 62 height 35
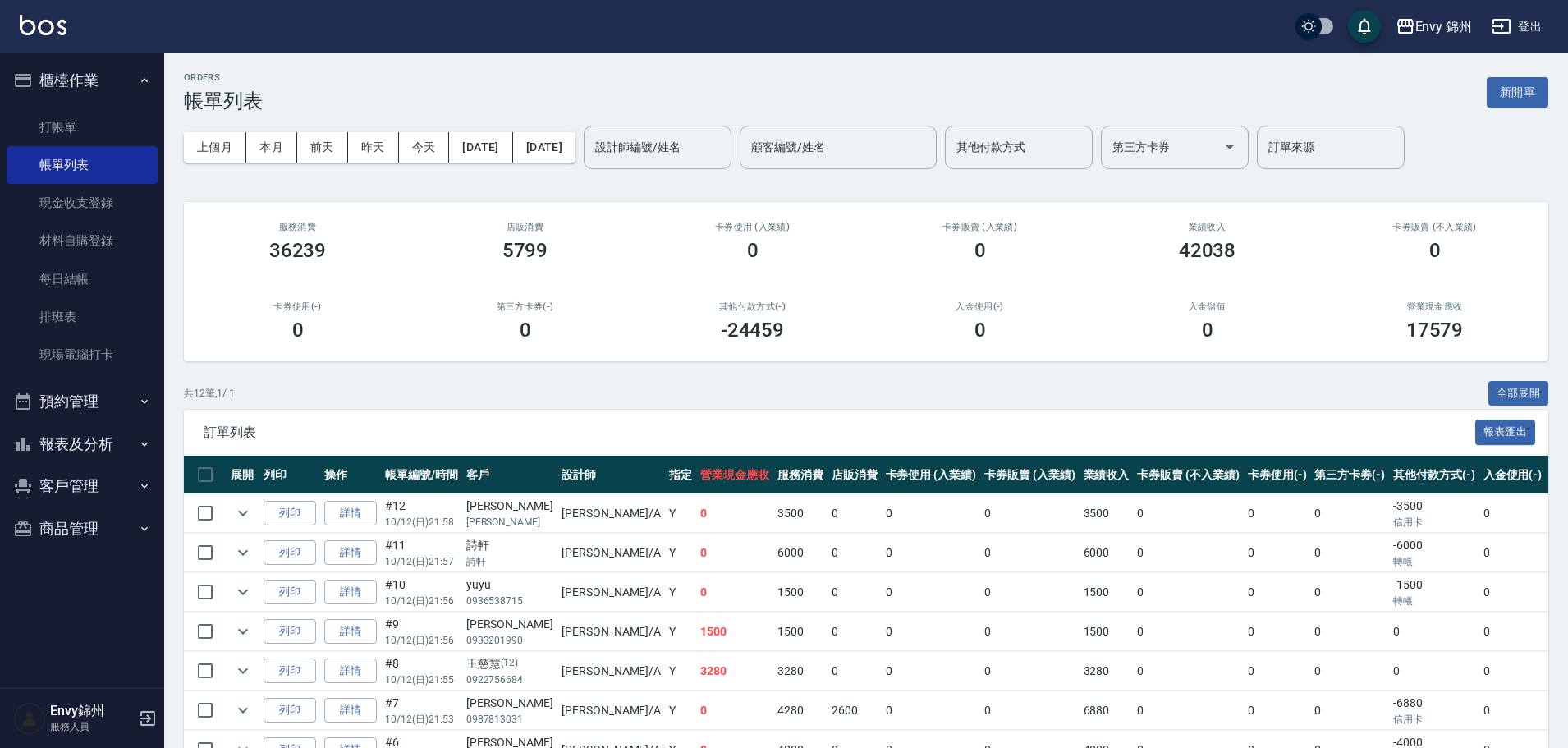
scroll to position [296, 0]
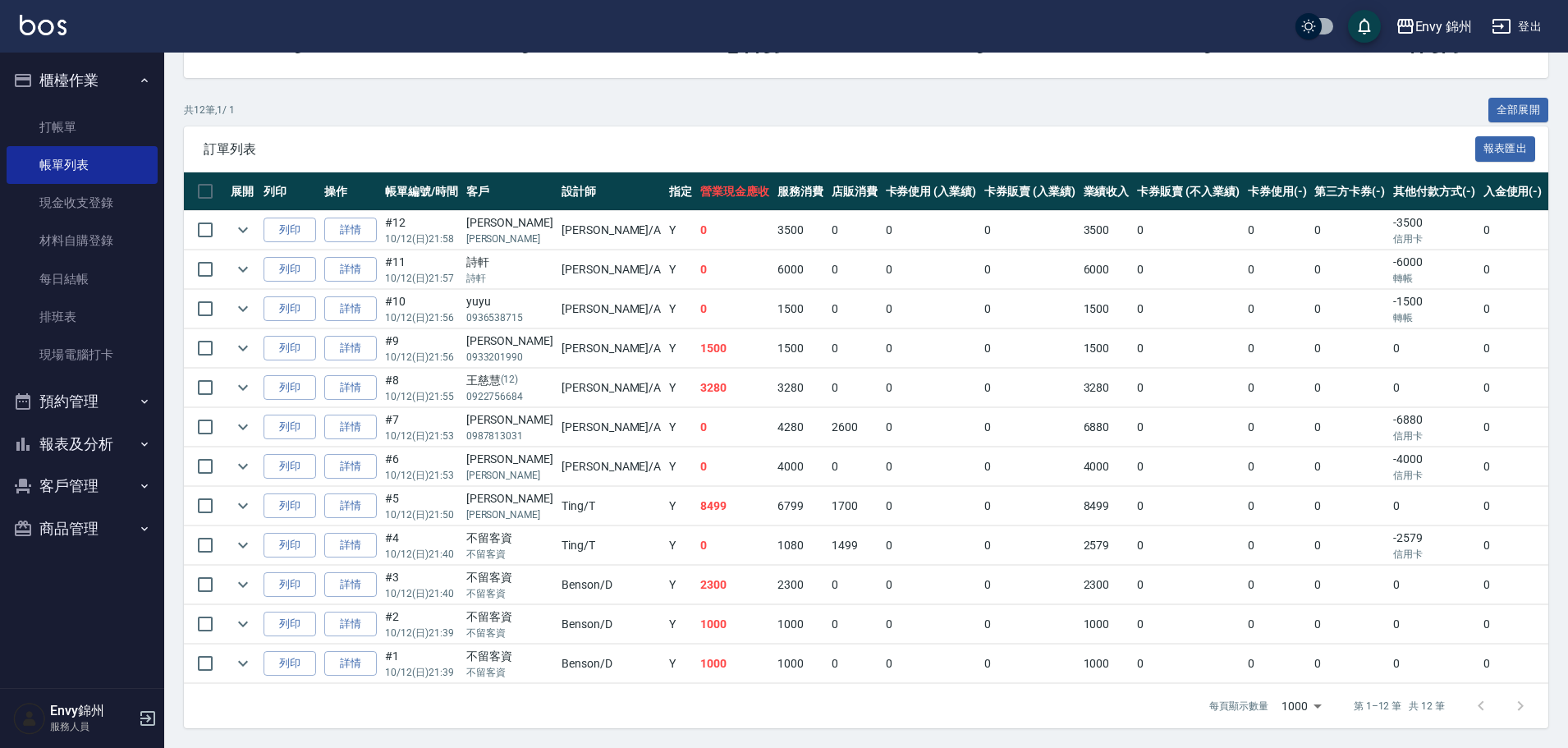
click at [351, 533] on link "詳情" at bounding box center [351, 545] width 52 height 25
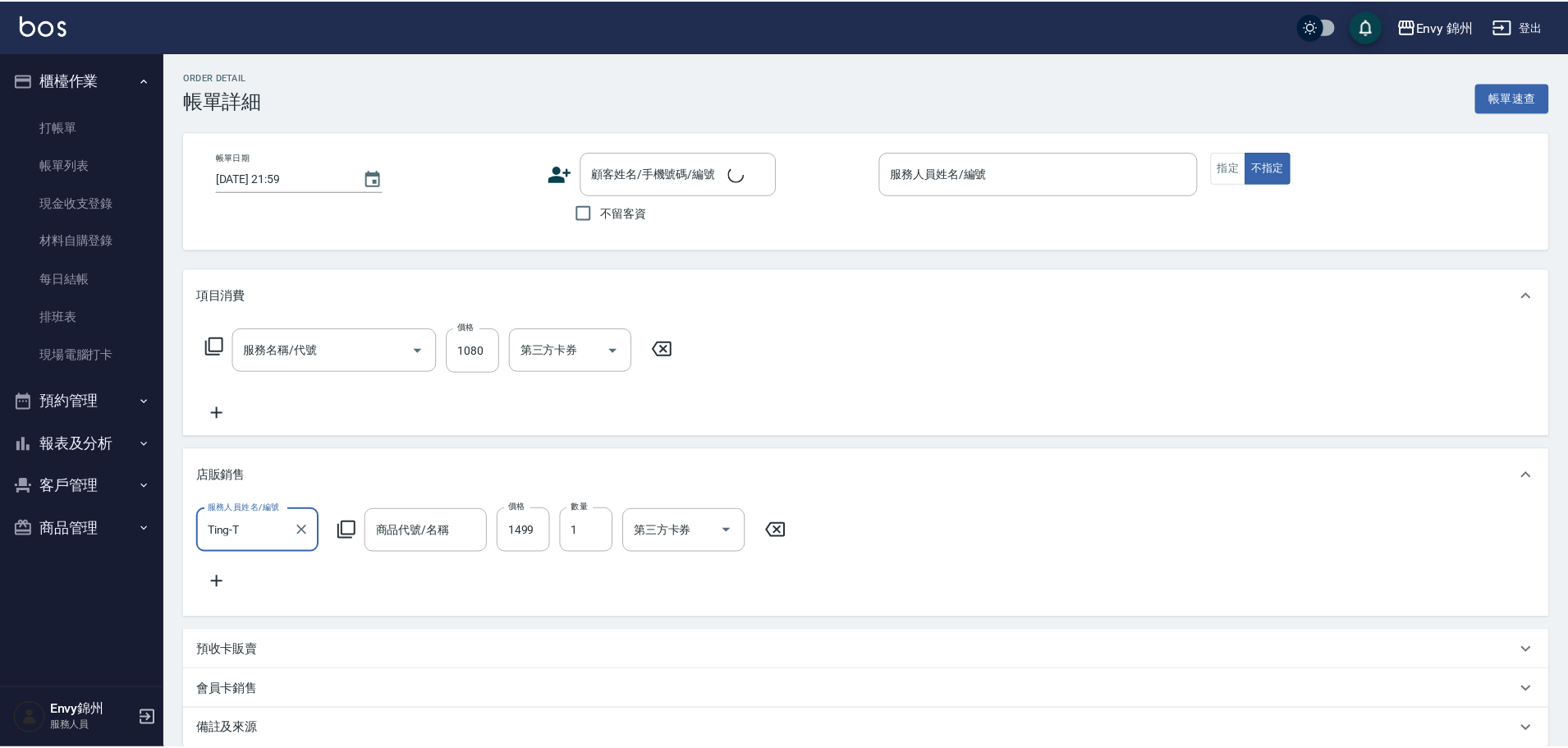
scroll to position [29, 0]
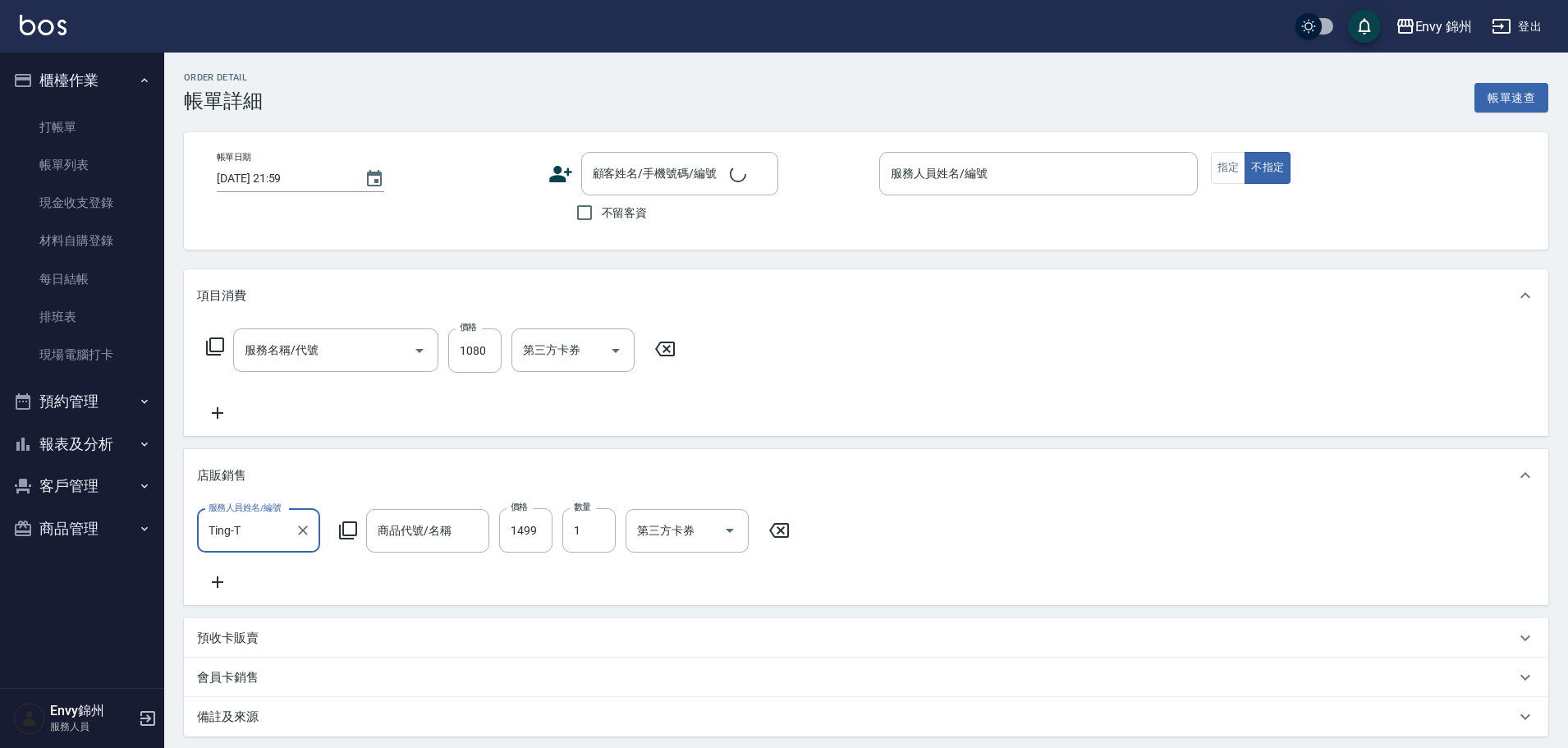
type input "2025/10/12 21:40"
checkbox input "true"
type input "Ting-T"
type input "FB/Instagram"
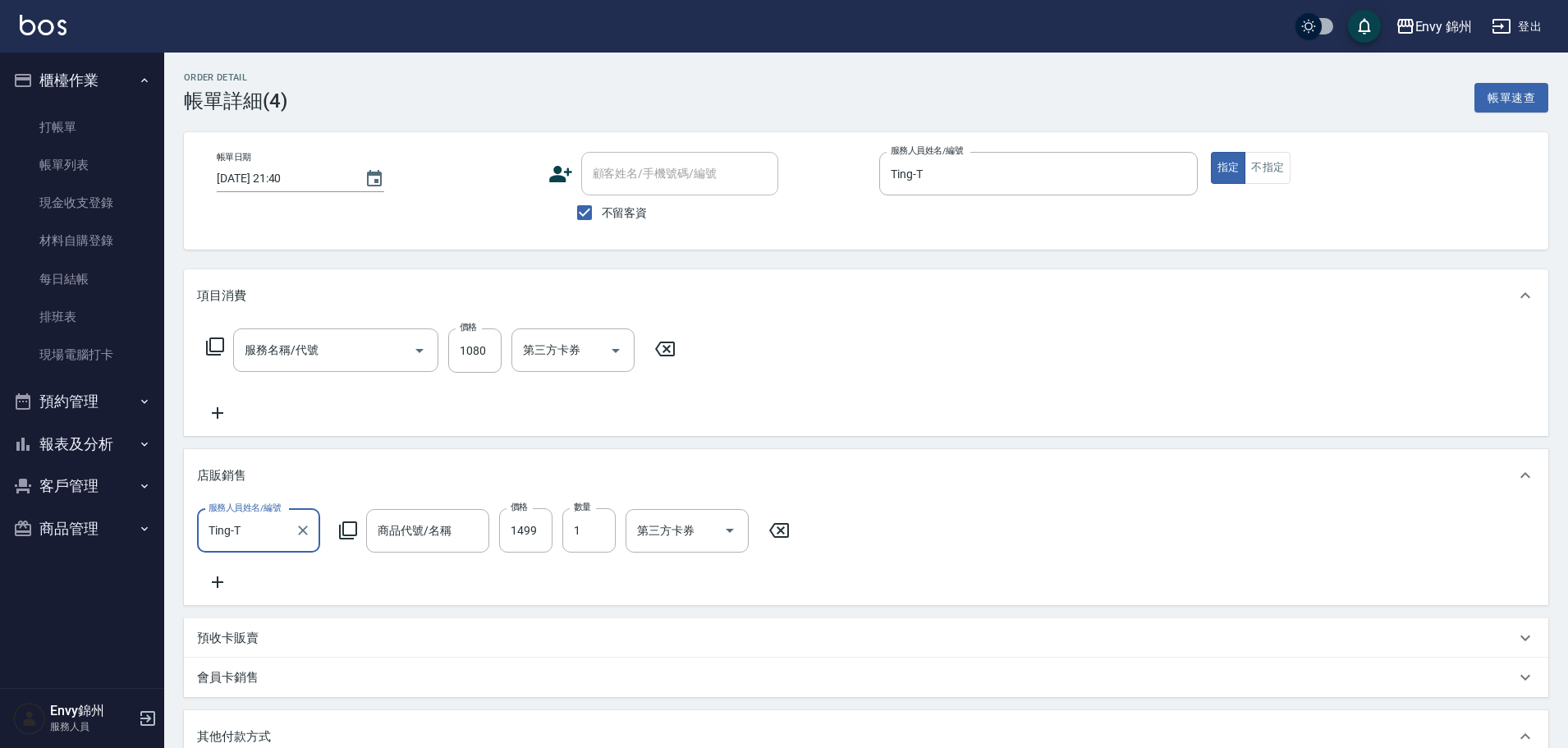
scroll to position [0, 0]
type input "701 染髮(701)"
type input "MUYO 去黃 (大) 950ml"
click at [587, 214] on input "不留客資" at bounding box center [584, 213] width 34 height 35
checkbox input "false"
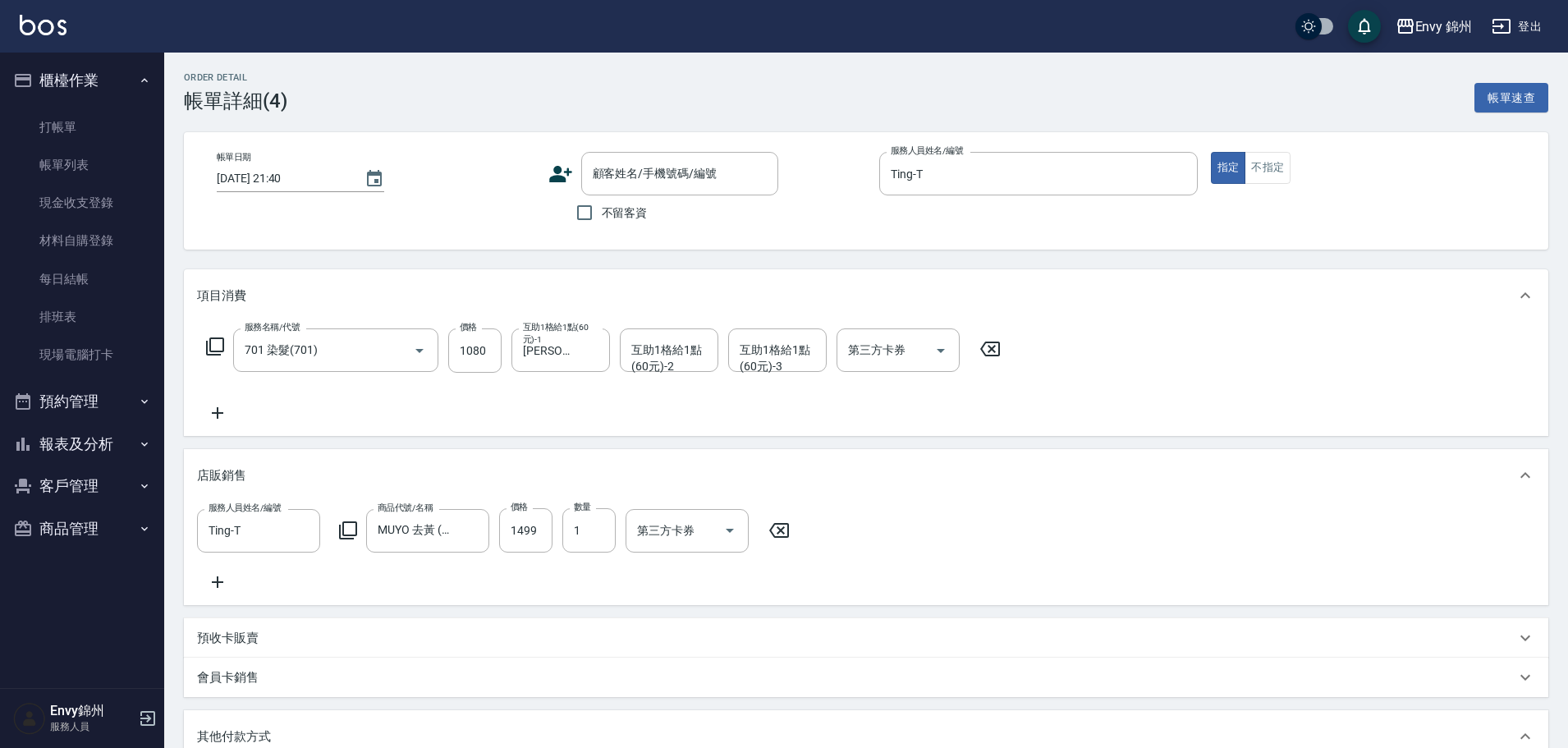
click at [552, 174] on icon at bounding box center [560, 173] width 24 height 24
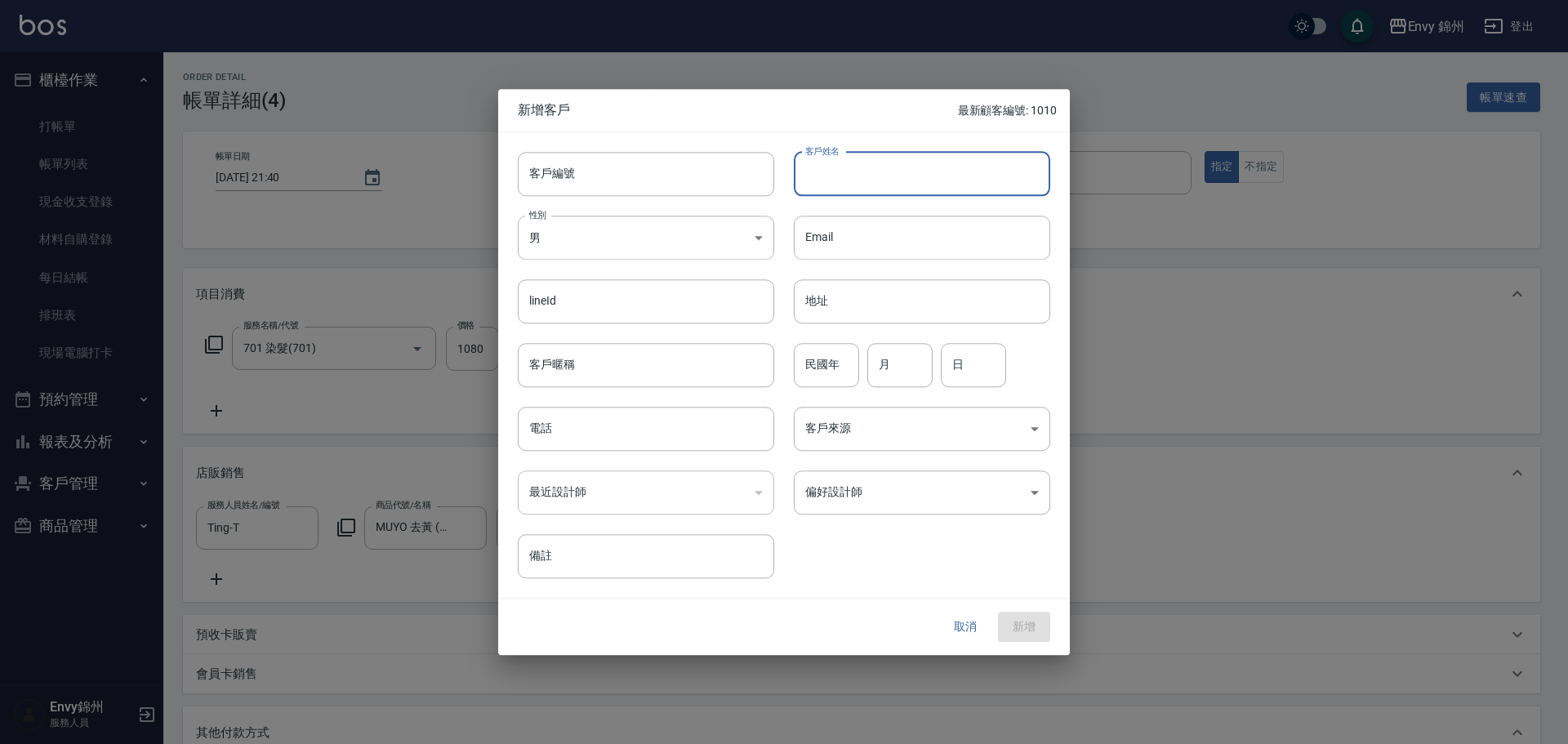
click at [889, 192] on input "客戶姓名" at bounding box center [922, 174] width 256 height 45
type input "陳巧蓉"
click at [648, 245] on body "Envy 錦州 登出 櫃檯作業 打帳單 帳單列表 現金收支登錄 材料自購登錄 每日結帳 排班表 現場電腦打卡 預約管理 預約管理 單日預約紀錄 單週預約紀錄 …" at bounding box center [784, 580] width 1568 height 1161
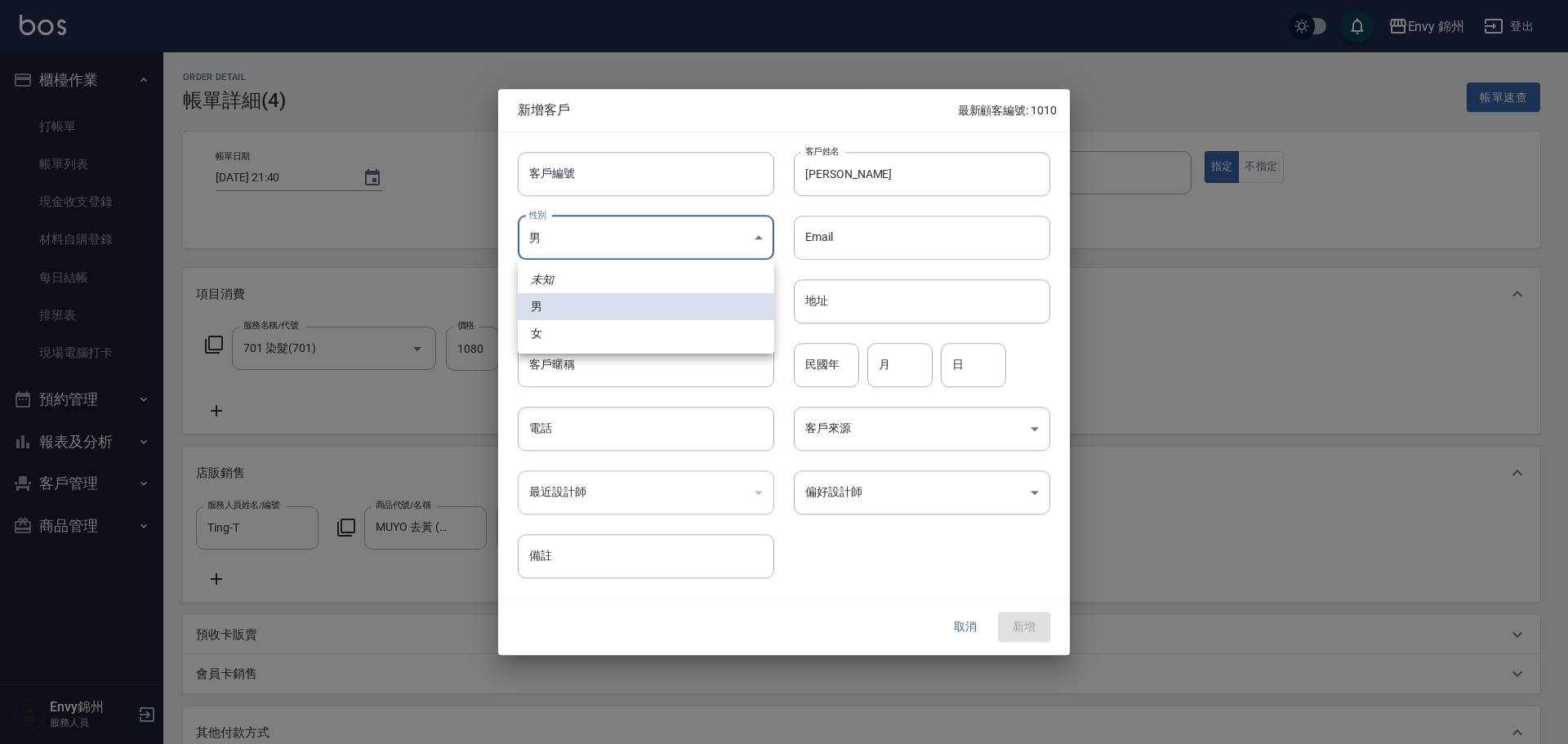
click at [593, 340] on li "女" at bounding box center [645, 333] width 256 height 27
type input "FEMALE"
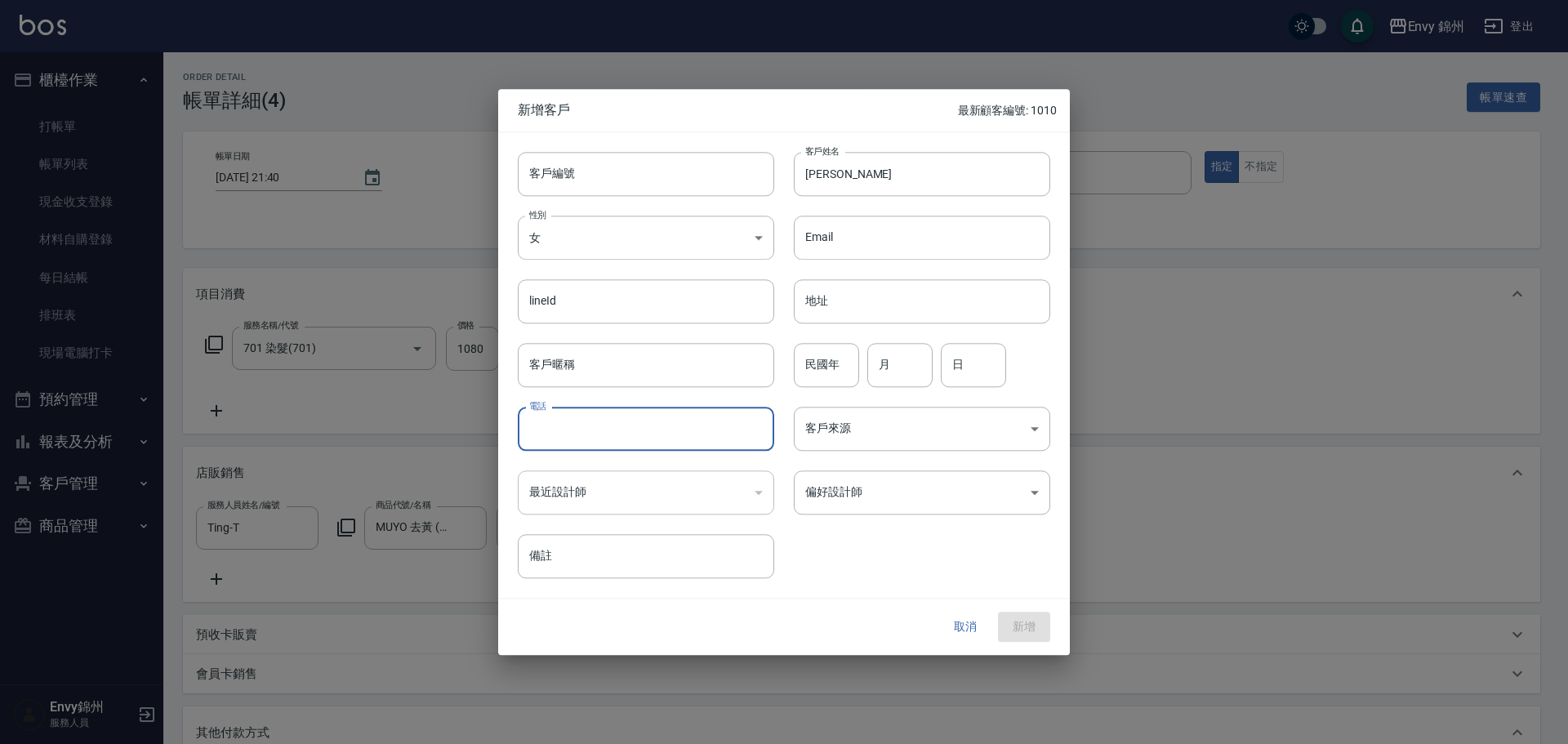
click at [589, 429] on input "電話" at bounding box center [645, 429] width 256 height 45
type input "0938103395"
click at [907, 374] on input "月" at bounding box center [899, 366] width 65 height 45
type input "9"
type input "1"
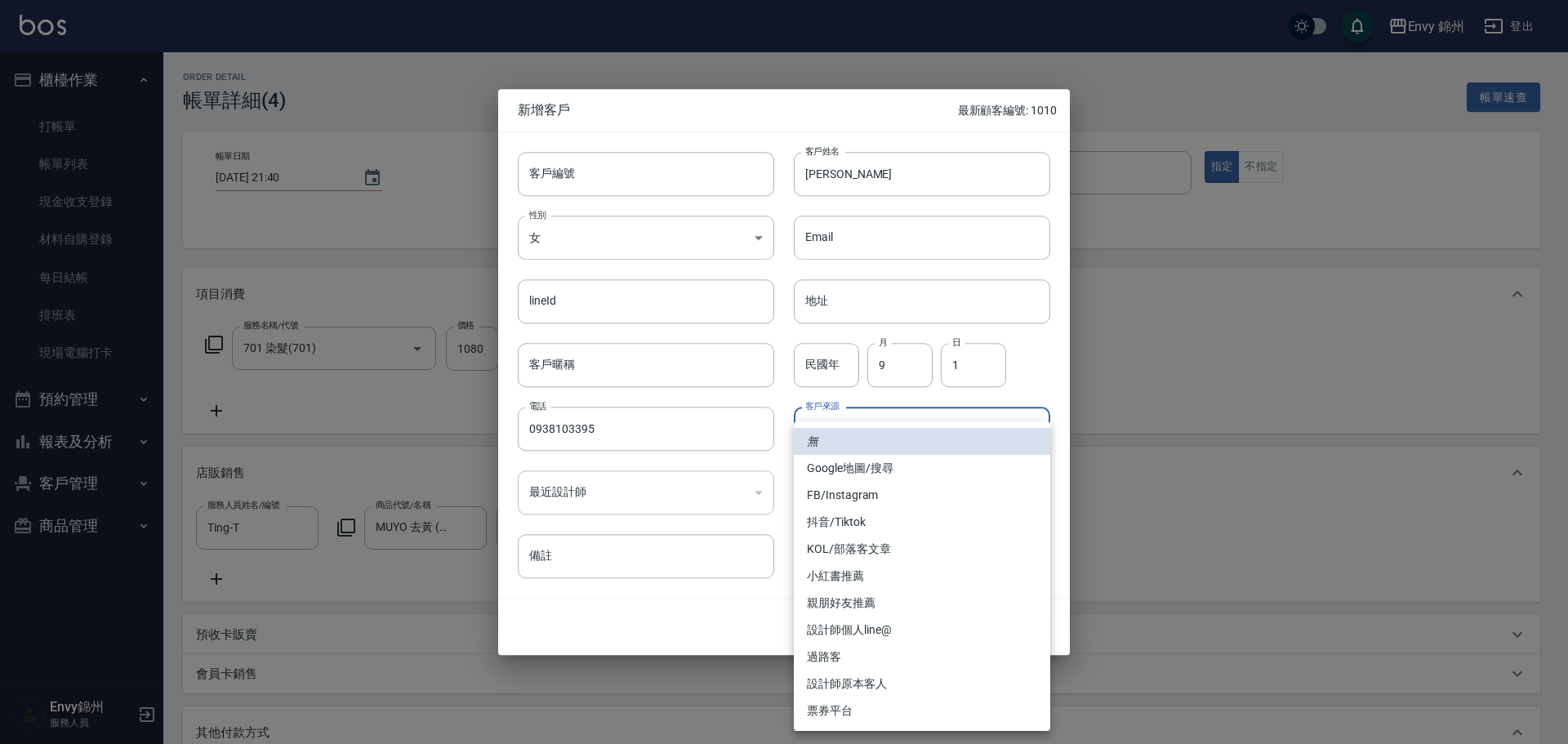
click at [887, 439] on body "Envy 錦州 登出 櫃檯作業 打帳單 帳單列表 現金收支登錄 材料自購登錄 每日結帳 排班表 現場電腦打卡 預約管理 預約管理 單日預約紀錄 單週預約紀錄 …" at bounding box center [784, 580] width 1568 height 1161
click at [842, 489] on li "FB/Instagram" at bounding box center [922, 494] width 256 height 27
type input "FB/Instagram"
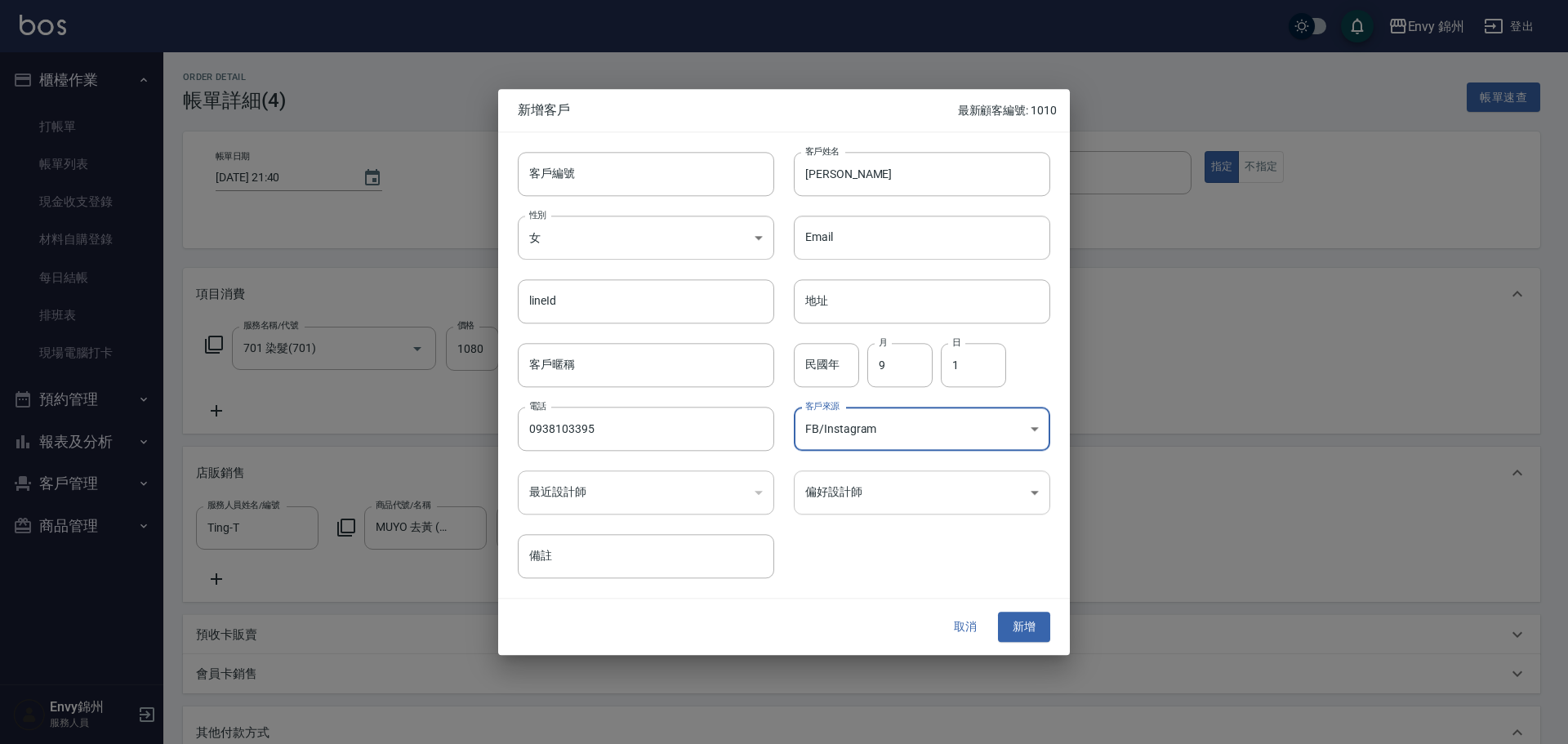
click at [856, 486] on body "Envy 錦州 登出 櫃檯作業 打帳單 帳單列表 現金收支登錄 材料自購登錄 每日結帳 排班表 現場電腦打卡 預約管理 預約管理 單日預約紀錄 單週預約紀錄 …" at bounding box center [784, 580] width 1568 height 1161
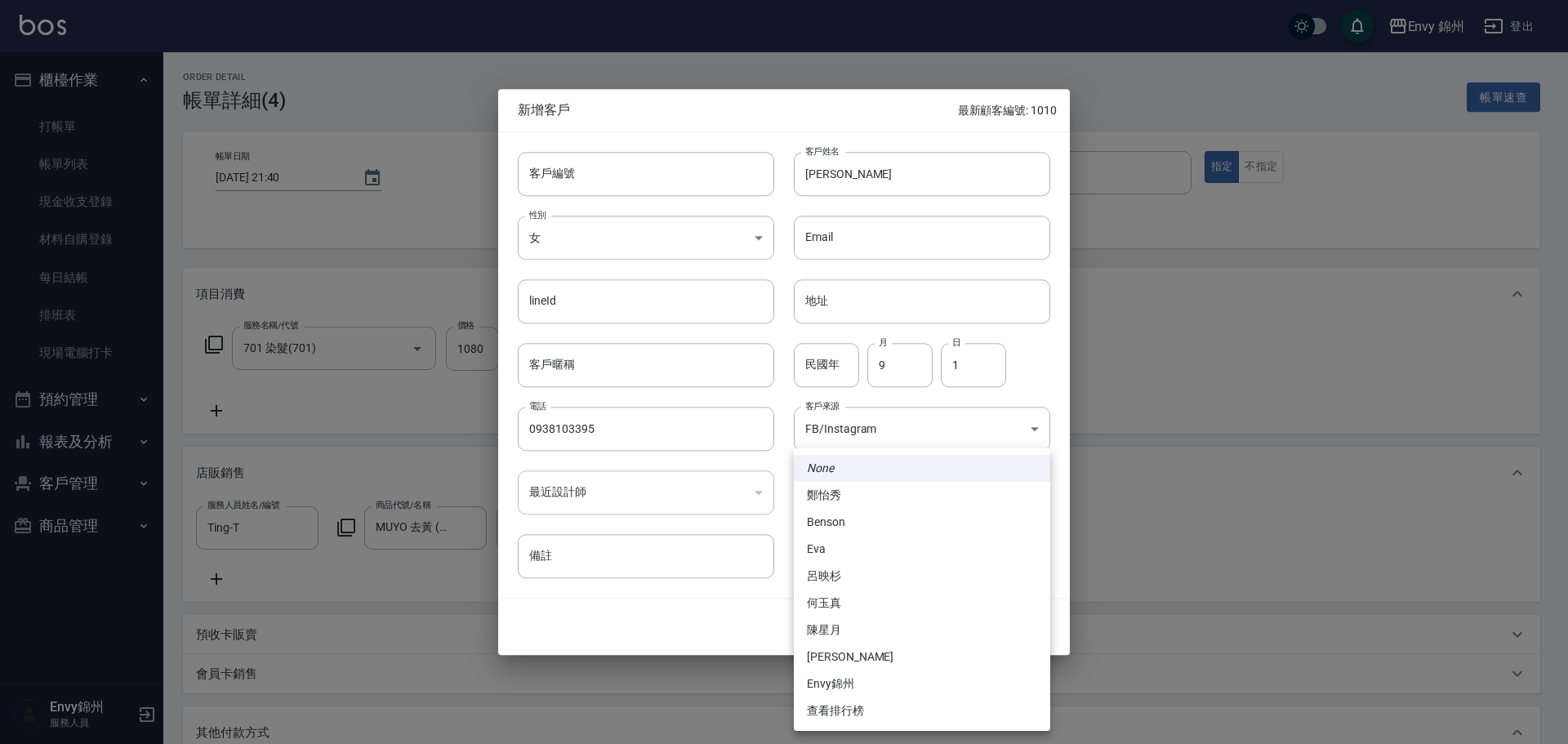
click at [878, 432] on div at bounding box center [784, 372] width 1568 height 744
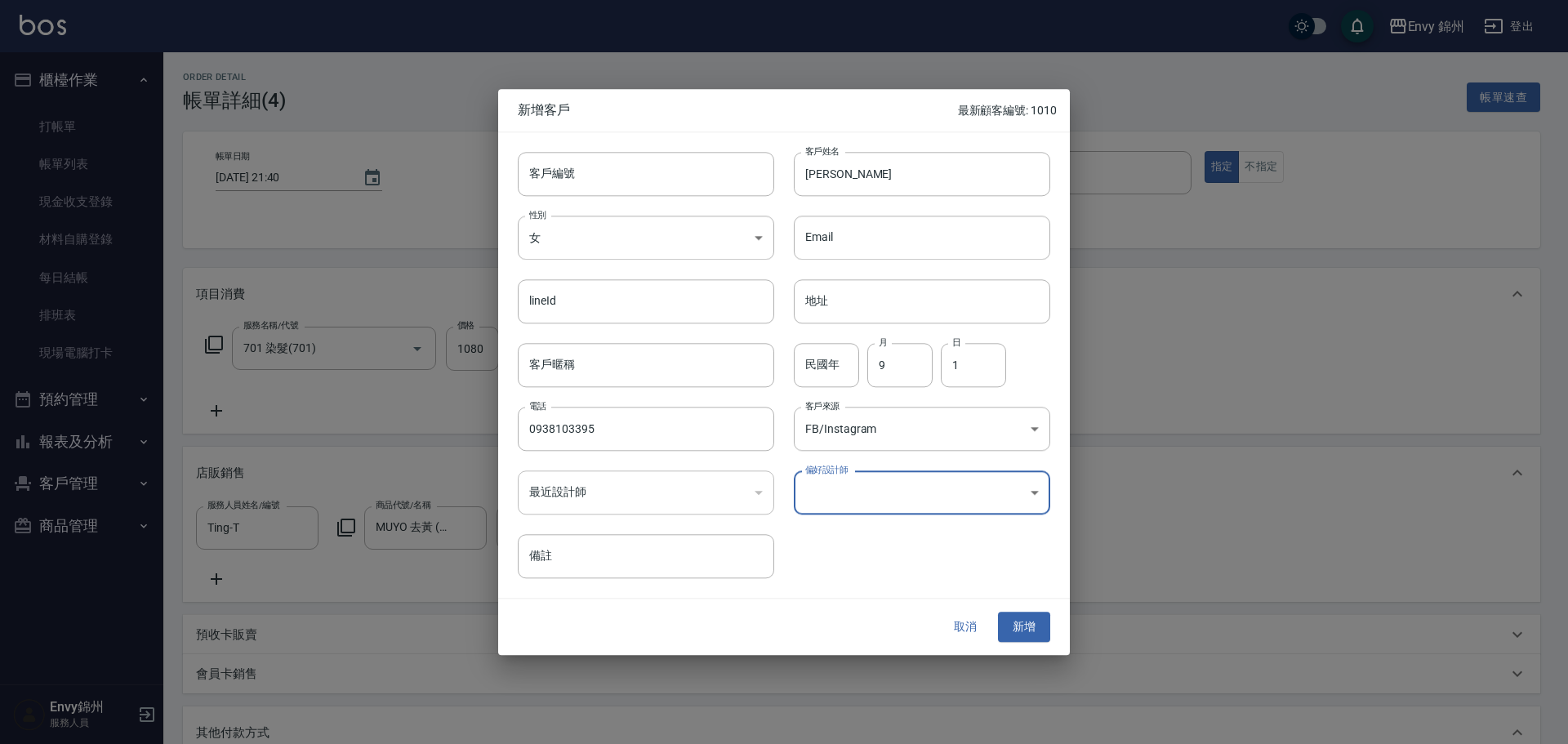
click at [891, 491] on body "Envy 錦州 登出 櫃檯作業 打帳單 帳單列表 現金收支登錄 材料自購登錄 每日結帳 排班表 現場電腦打卡 預約管理 預約管理 單日預約紀錄 單週預約紀錄 …" at bounding box center [784, 580] width 1568 height 1161
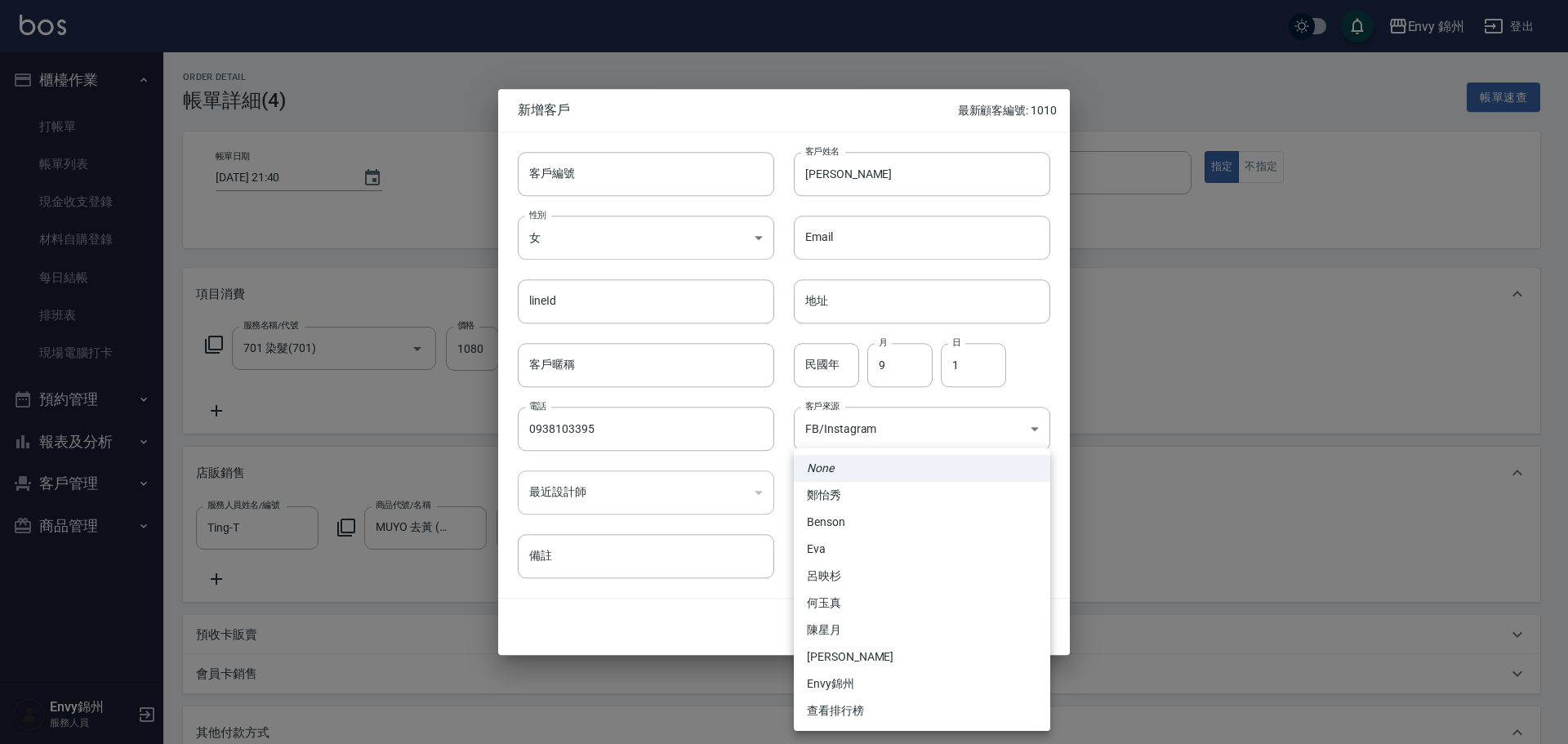
click at [842, 654] on li "潘昀廷" at bounding box center [922, 657] width 256 height 27
type input "ff1ea255-cf3b-4d45-94c6-4e1f8011067e"
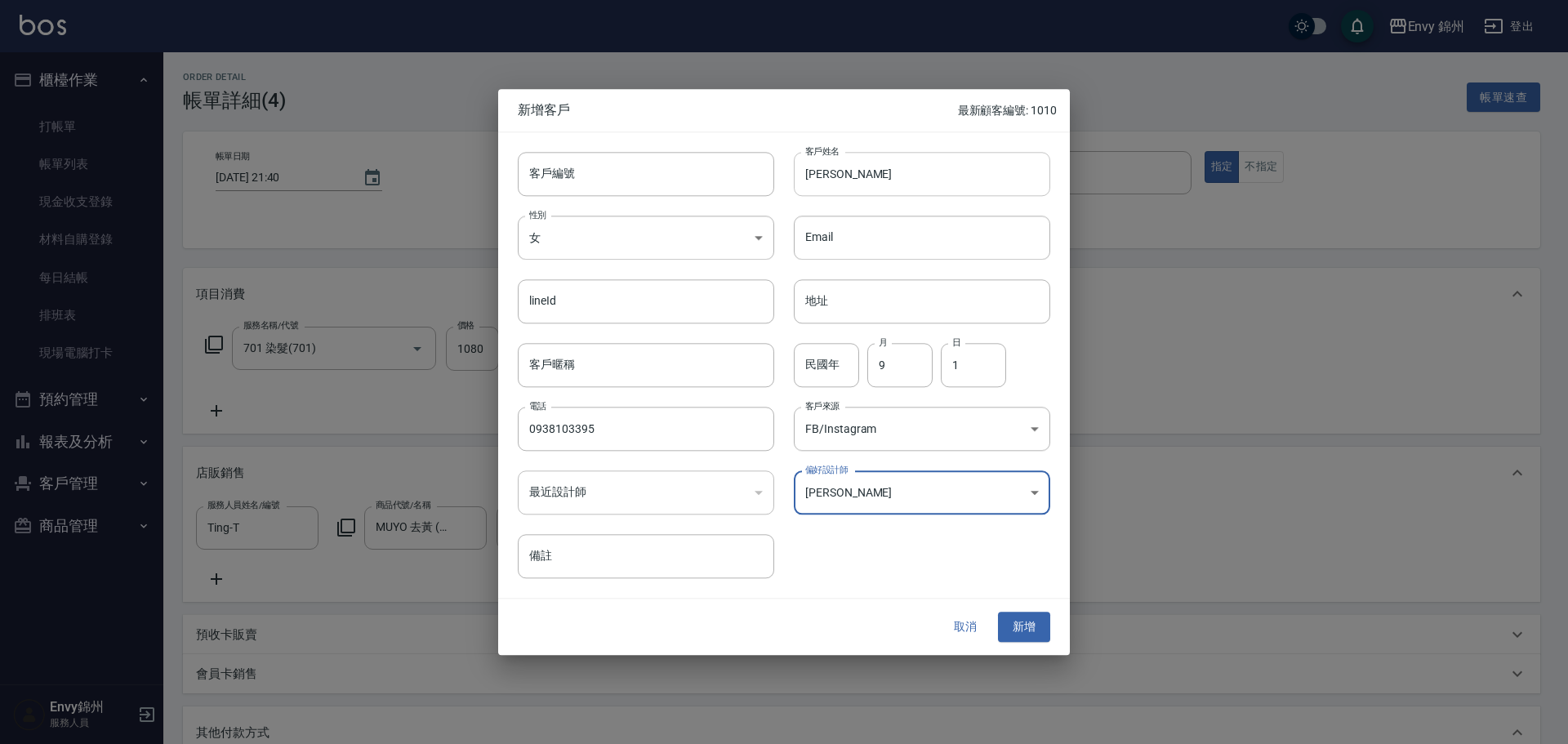
click at [844, 159] on input "陳巧蓉" at bounding box center [922, 174] width 256 height 45
drag, startPoint x: 1032, startPoint y: 641, endPoint x: 1029, endPoint y: 629, distance: 12.4
click at [1031, 633] on div "取消 新增" at bounding box center [784, 627] width 571 height 57
click at [1029, 629] on button "新增" at bounding box center [1024, 627] width 52 height 31
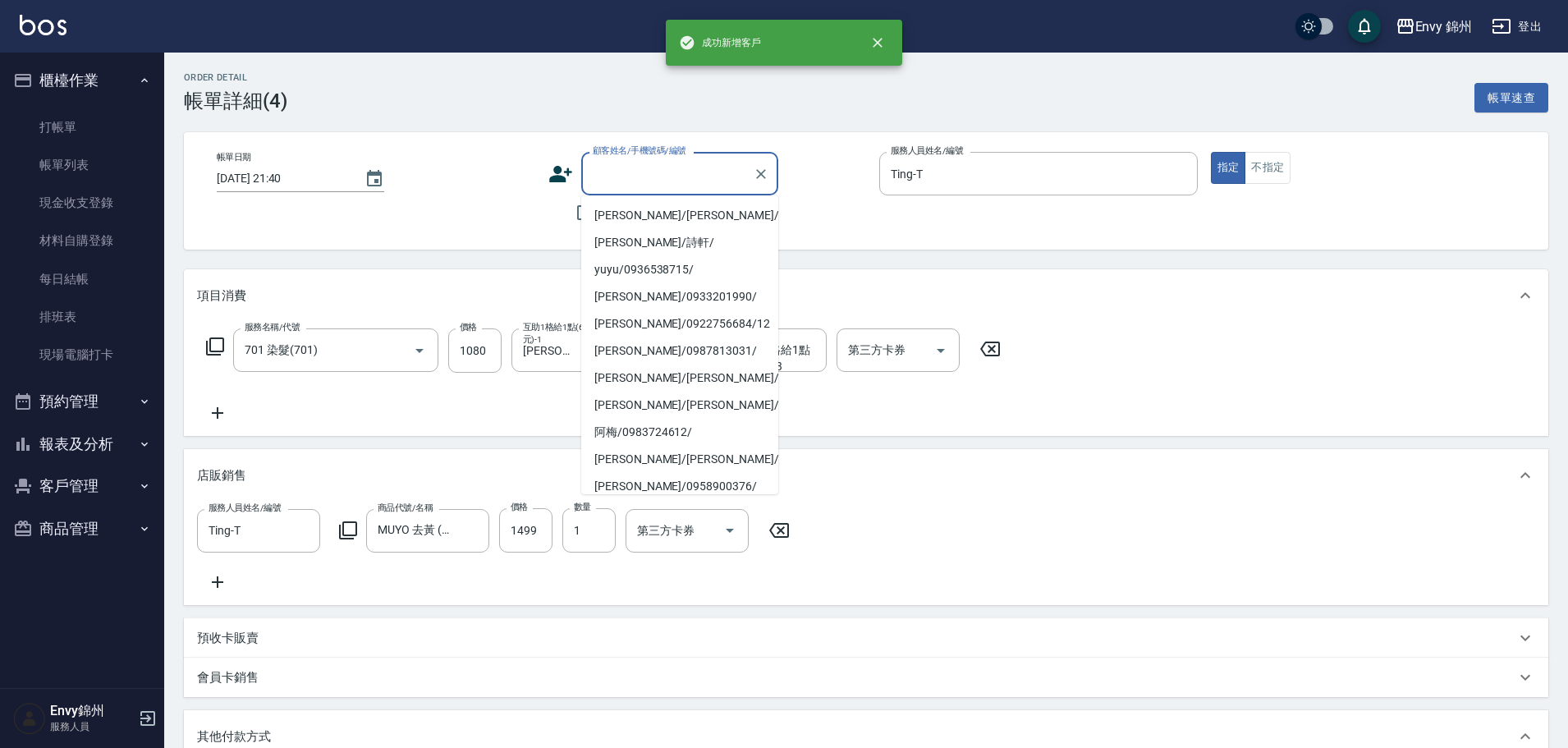
click at [745, 186] on input "顧客姓名/手機號碼/編號" at bounding box center [667, 173] width 158 height 29
paste input "陳巧蓉"
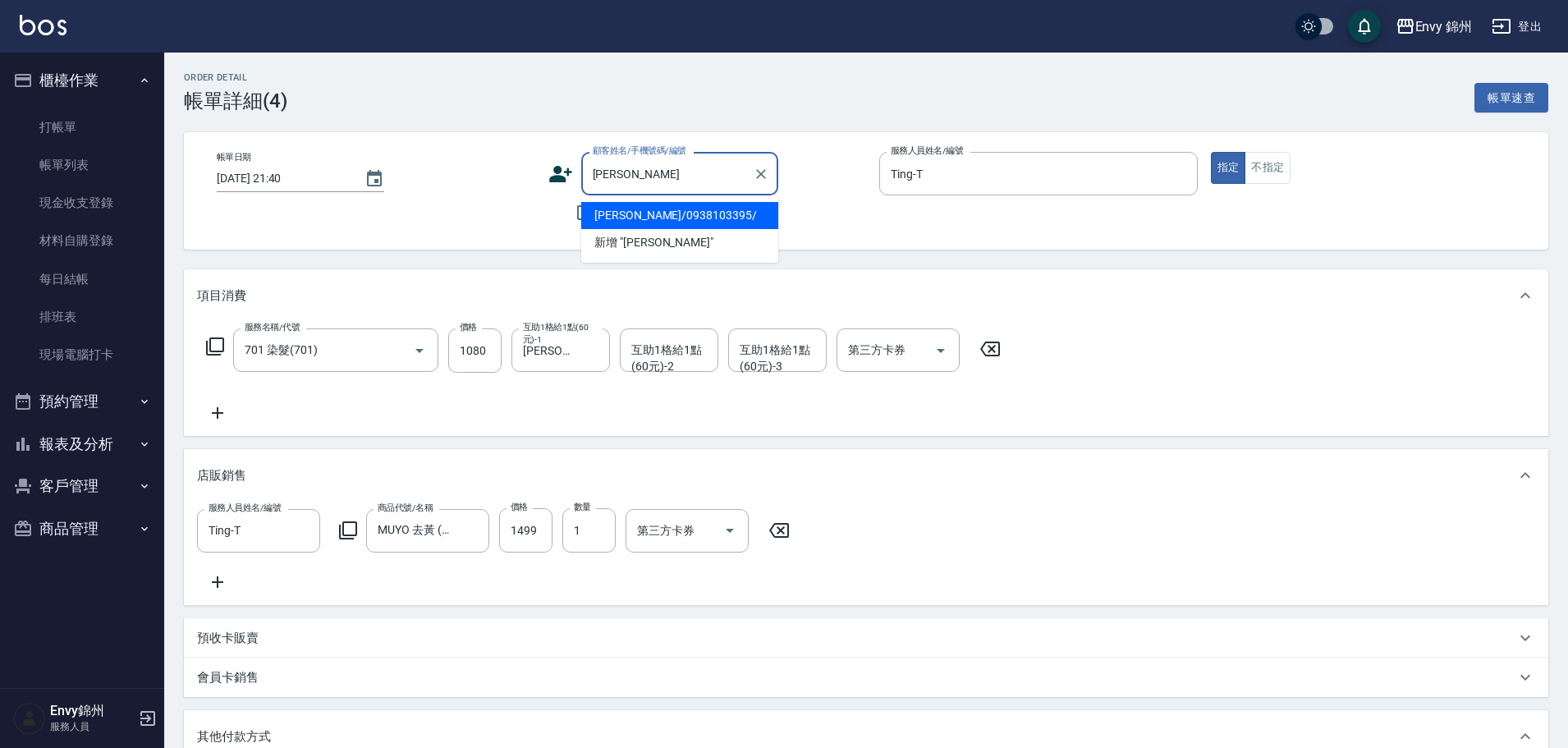
click at [671, 219] on li "陳巧蓉/0938103395/" at bounding box center [679, 215] width 197 height 27
type input "陳巧蓉/0938103395/"
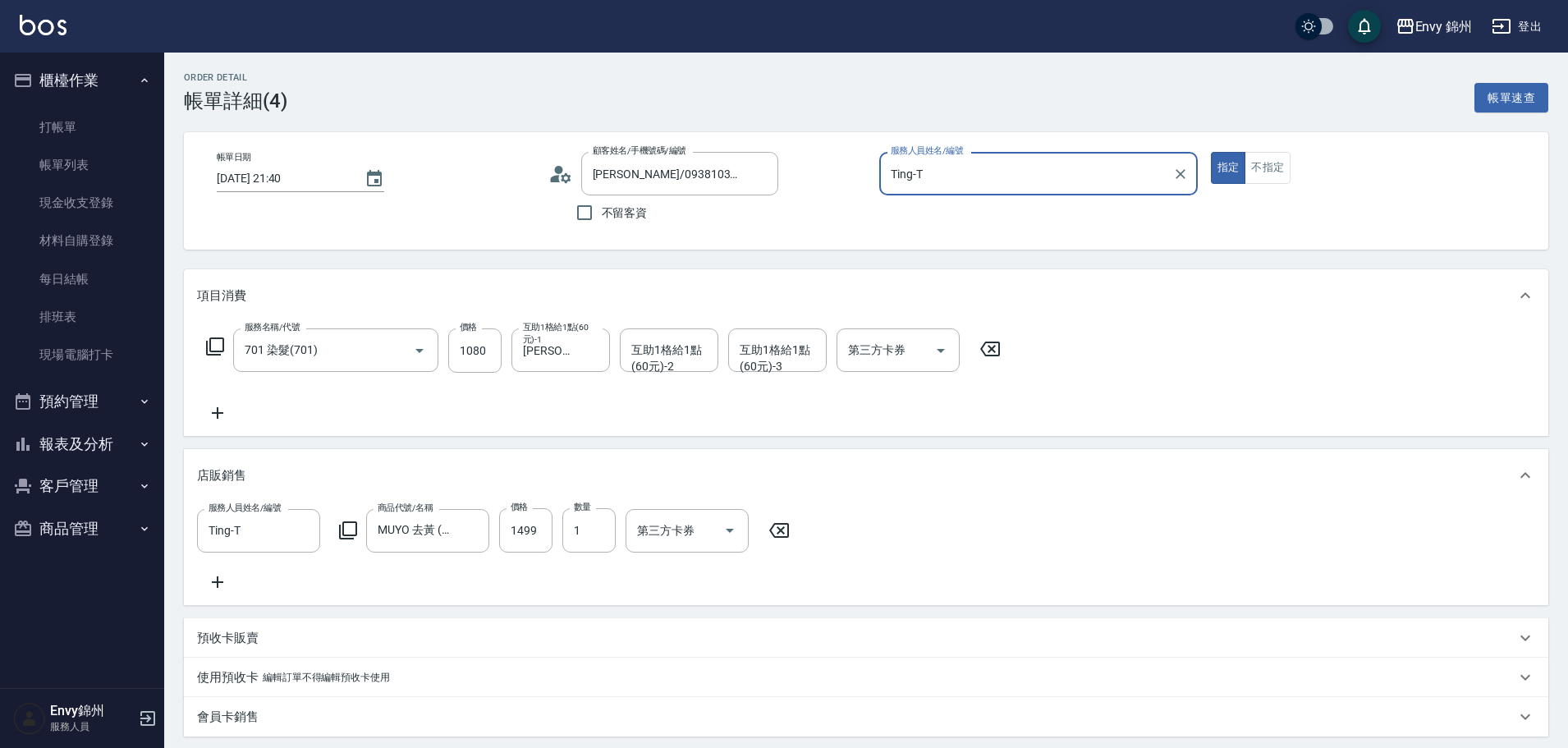
scroll to position [410, 0]
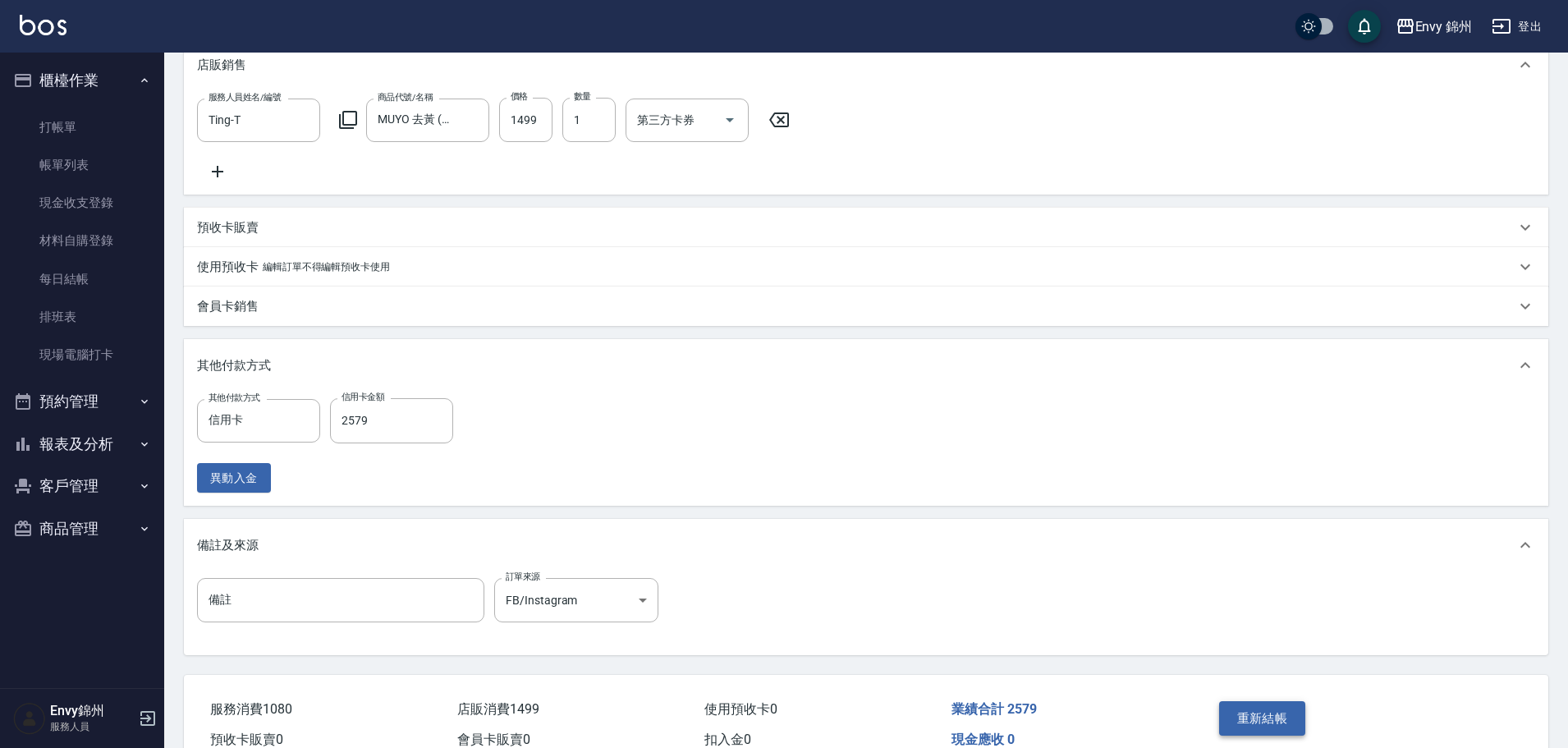
click at [1246, 736] on button "重新結帳" at bounding box center [1262, 718] width 87 height 35
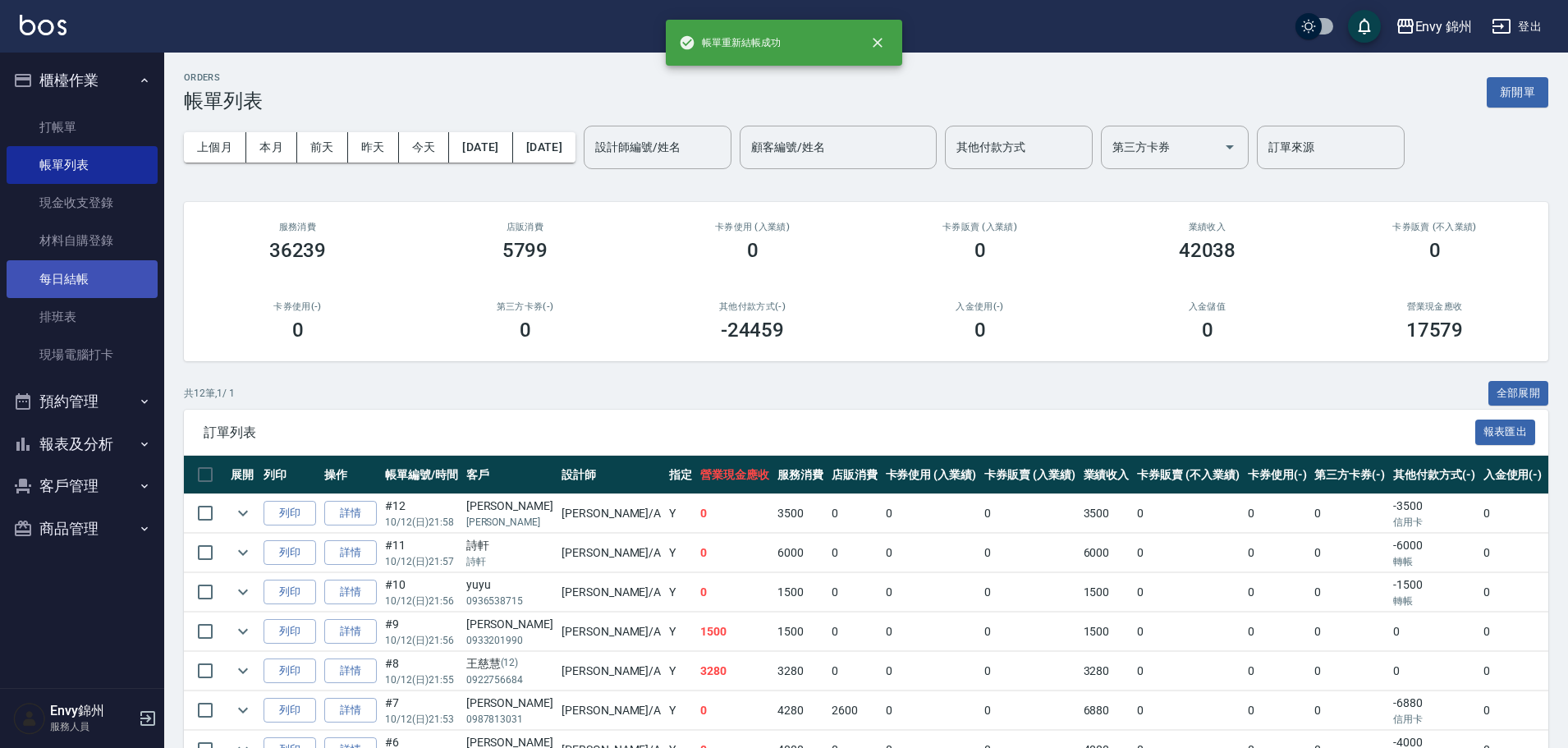
click at [100, 284] on link "每日結帳" at bounding box center [82, 279] width 151 height 38
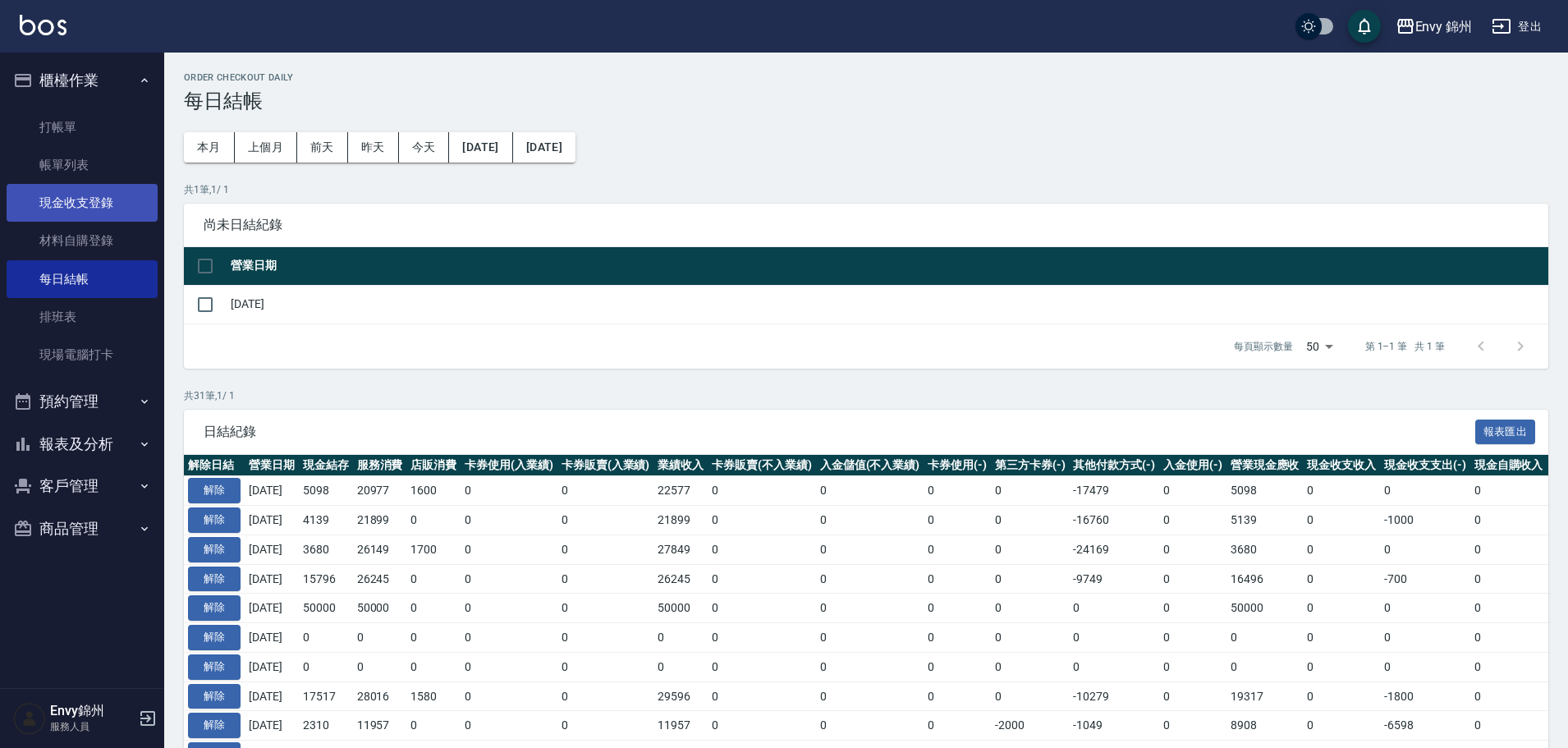
click at [86, 201] on link "現金收支登錄" at bounding box center [82, 202] width 151 height 38
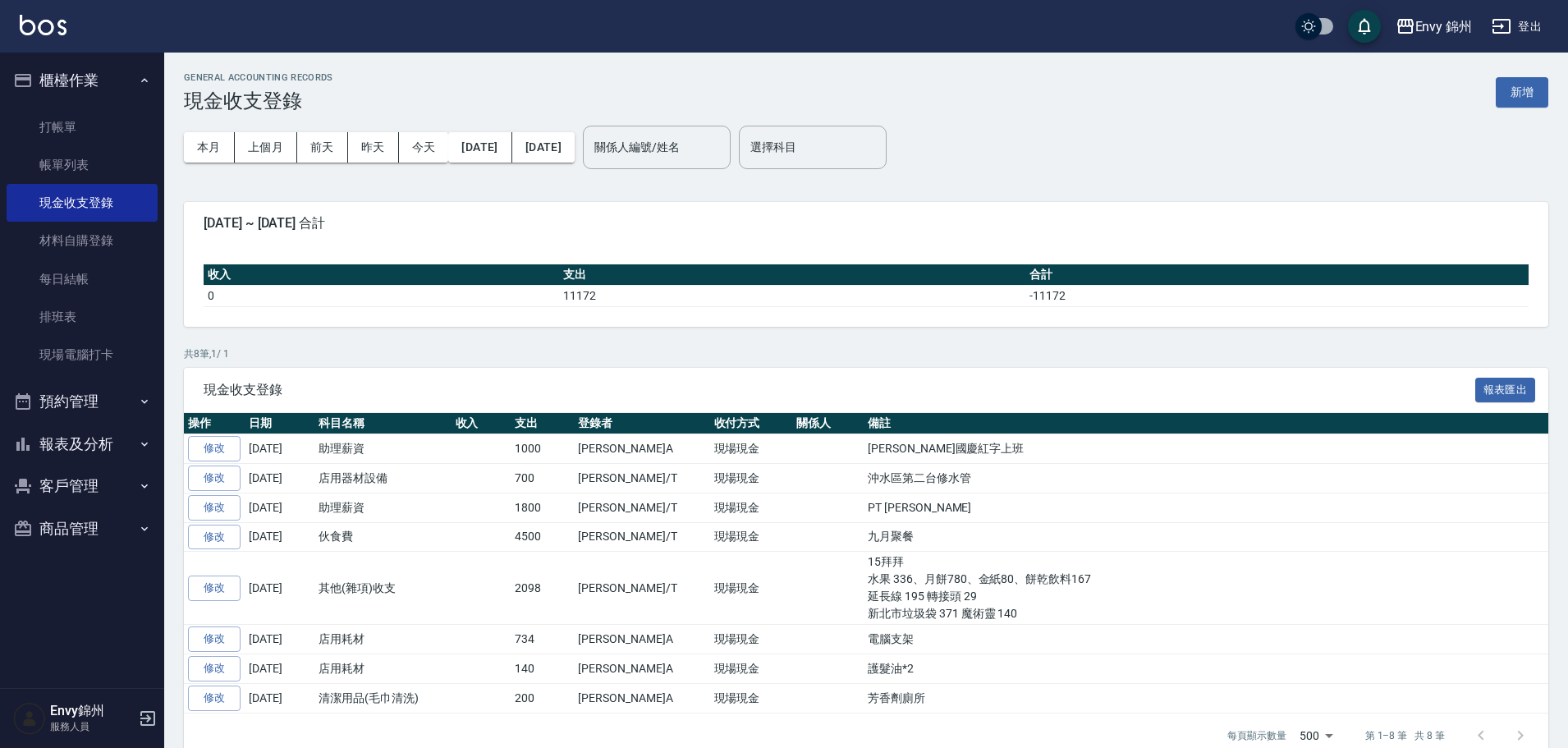
click at [1521, 85] on button "新增" at bounding box center [1521, 92] width 52 height 31
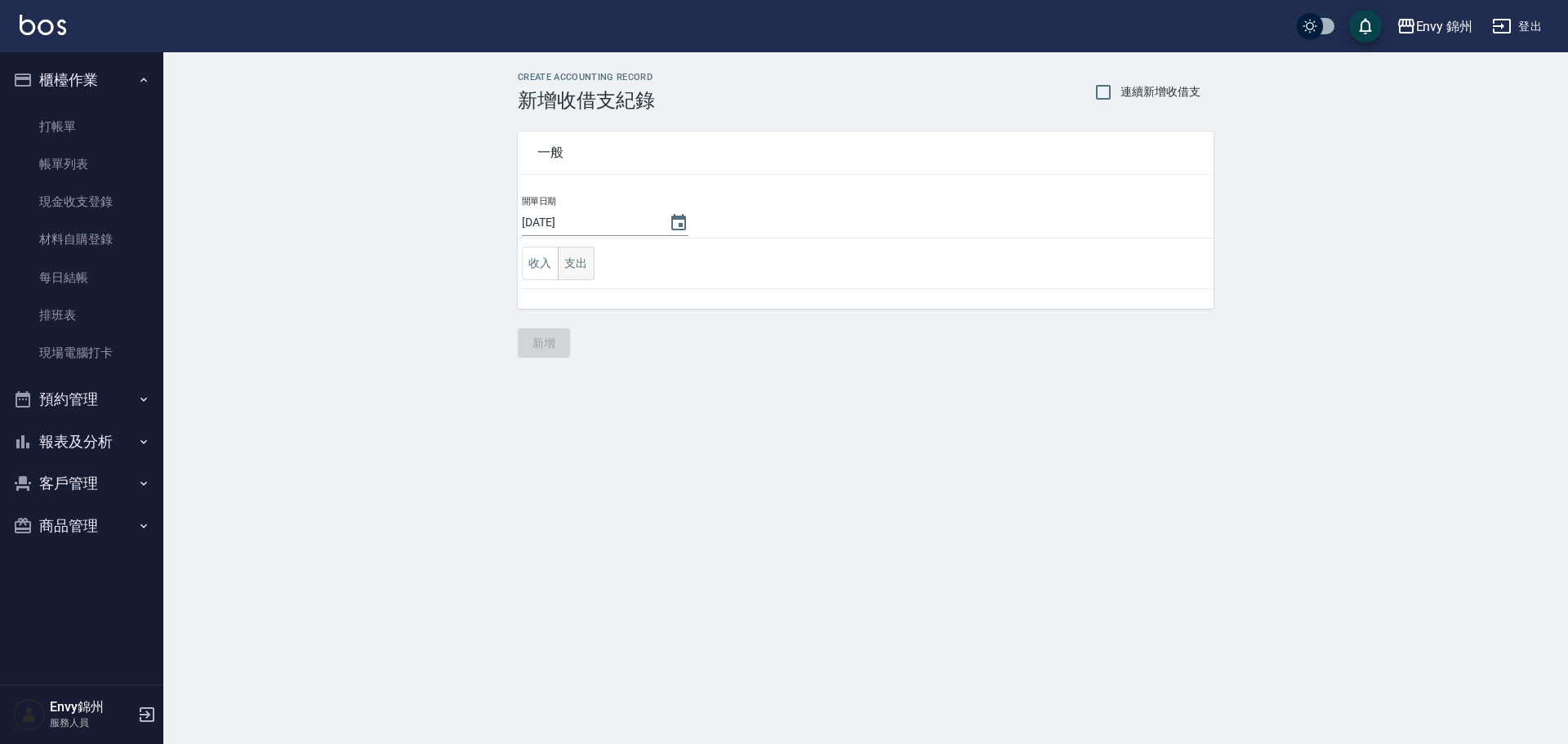
click at [580, 266] on button "支出" at bounding box center [576, 263] width 37 height 33
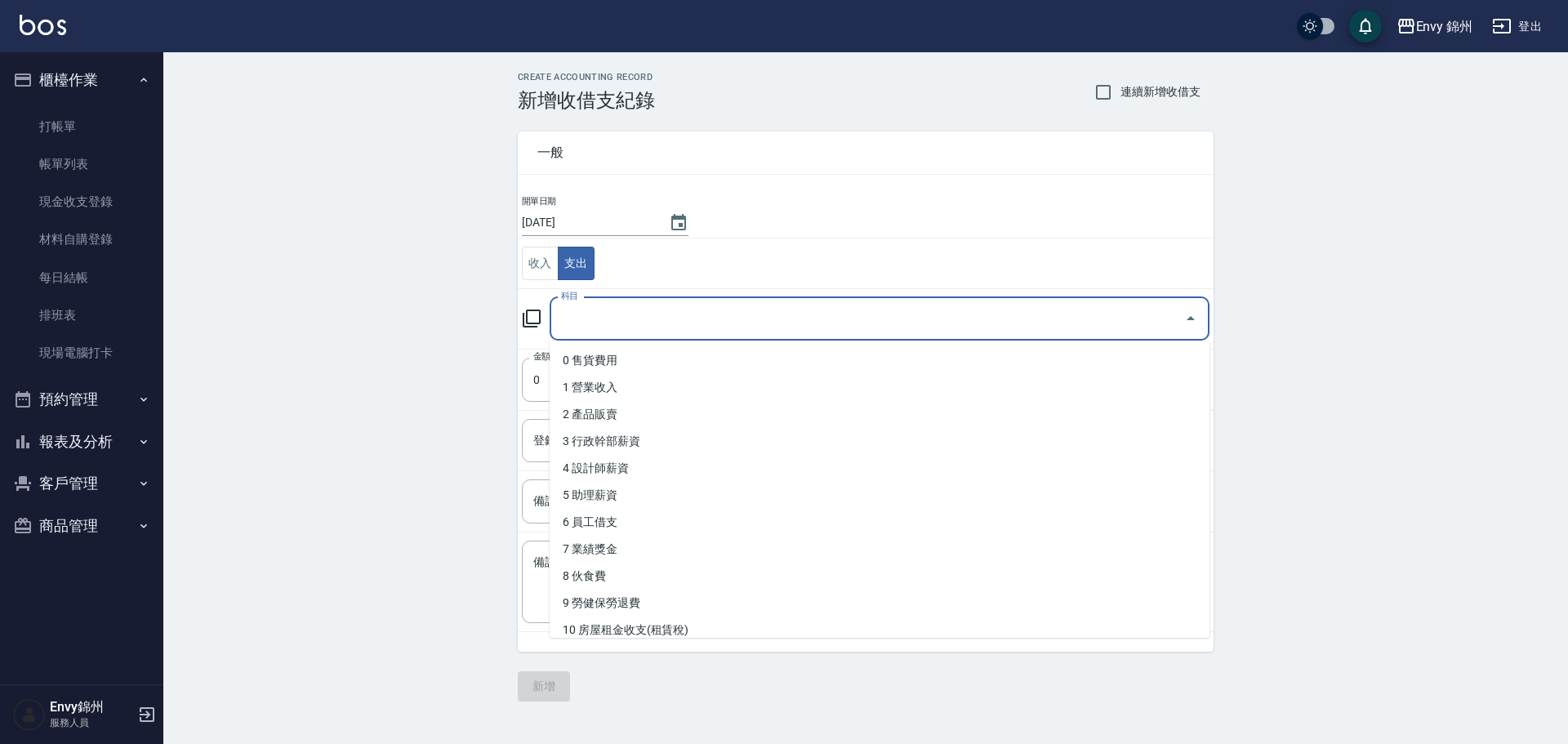
click at [593, 327] on input "科目" at bounding box center [867, 318] width 620 height 29
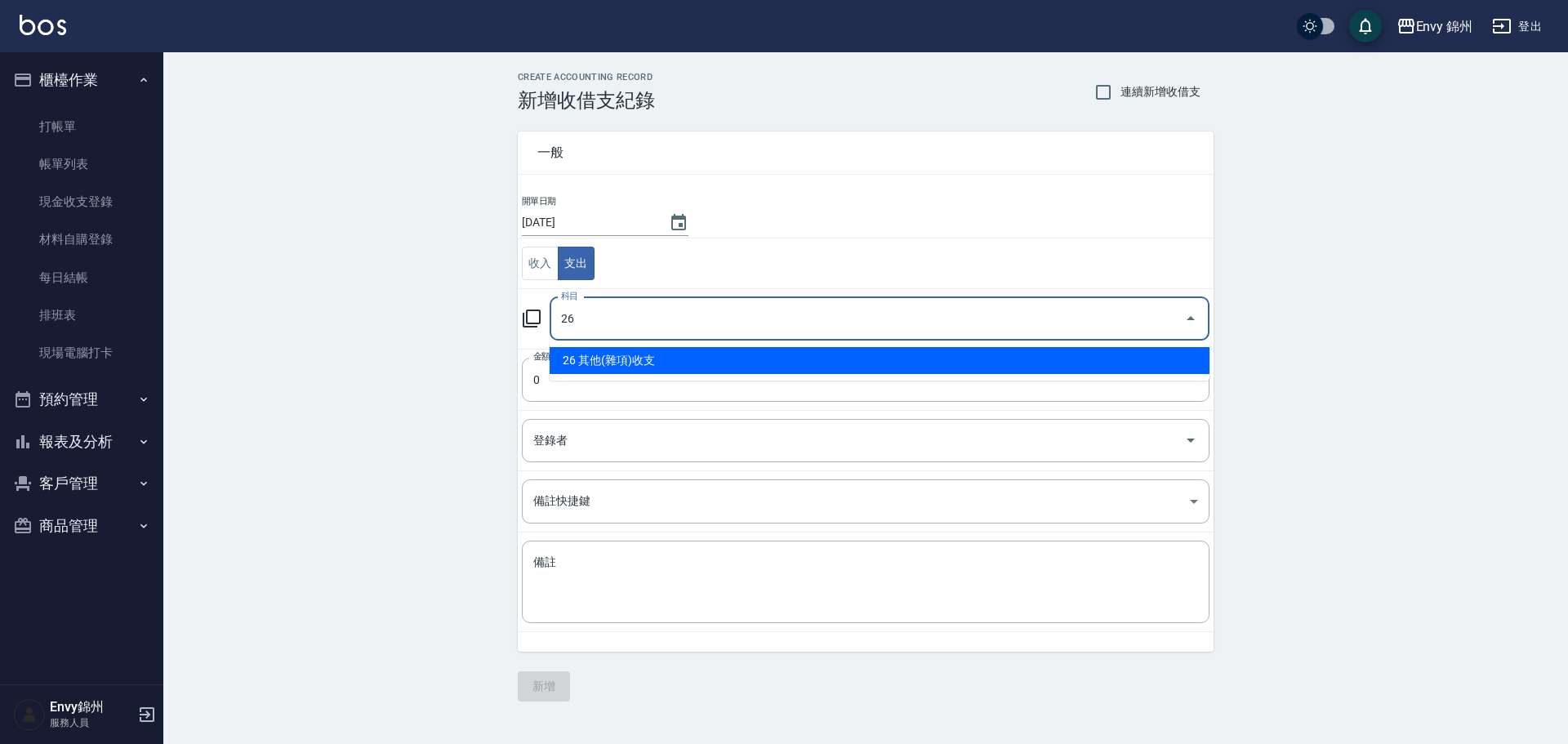
type input "26 其他(雜項)收支"
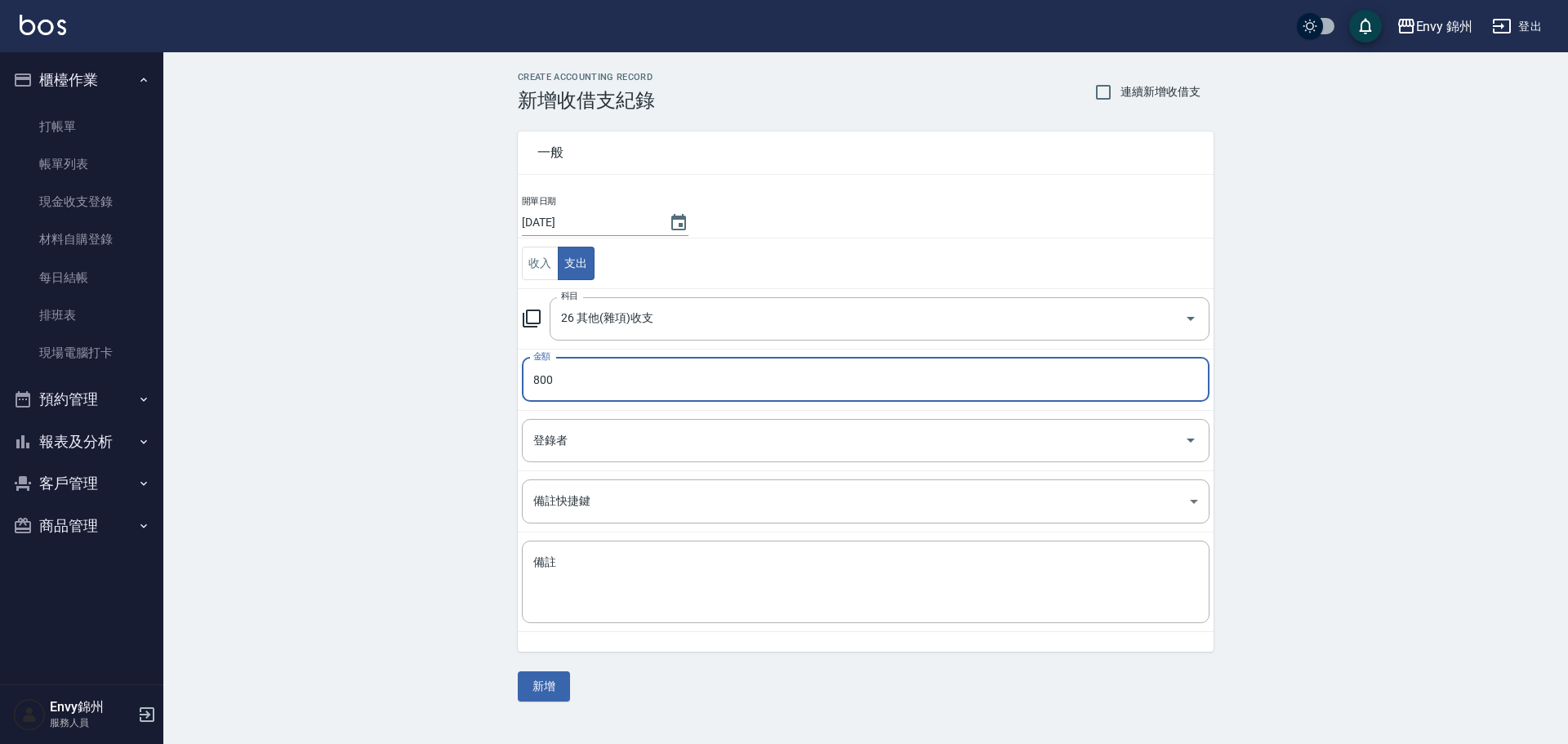
type input "800"
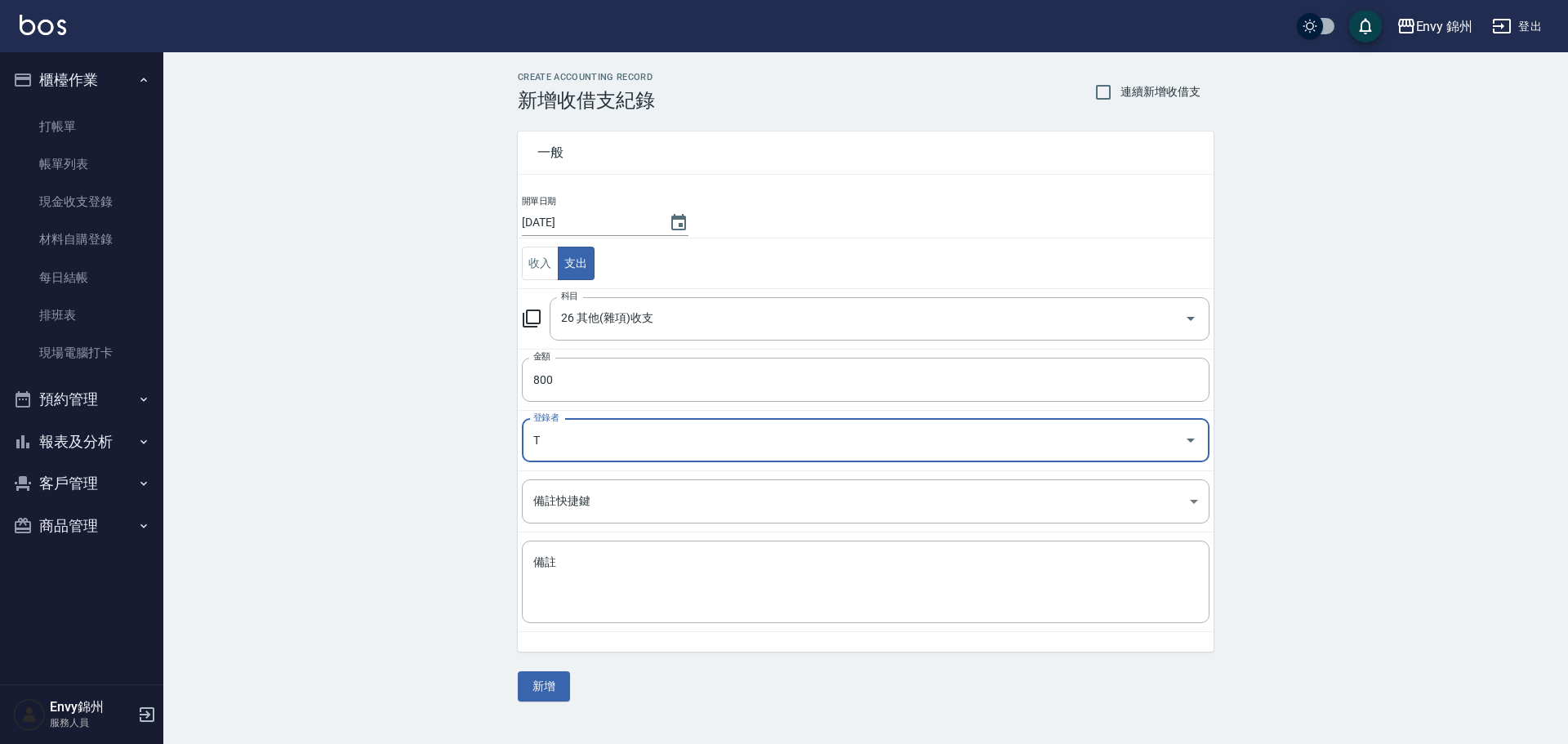
type input "潘昀廷-T"
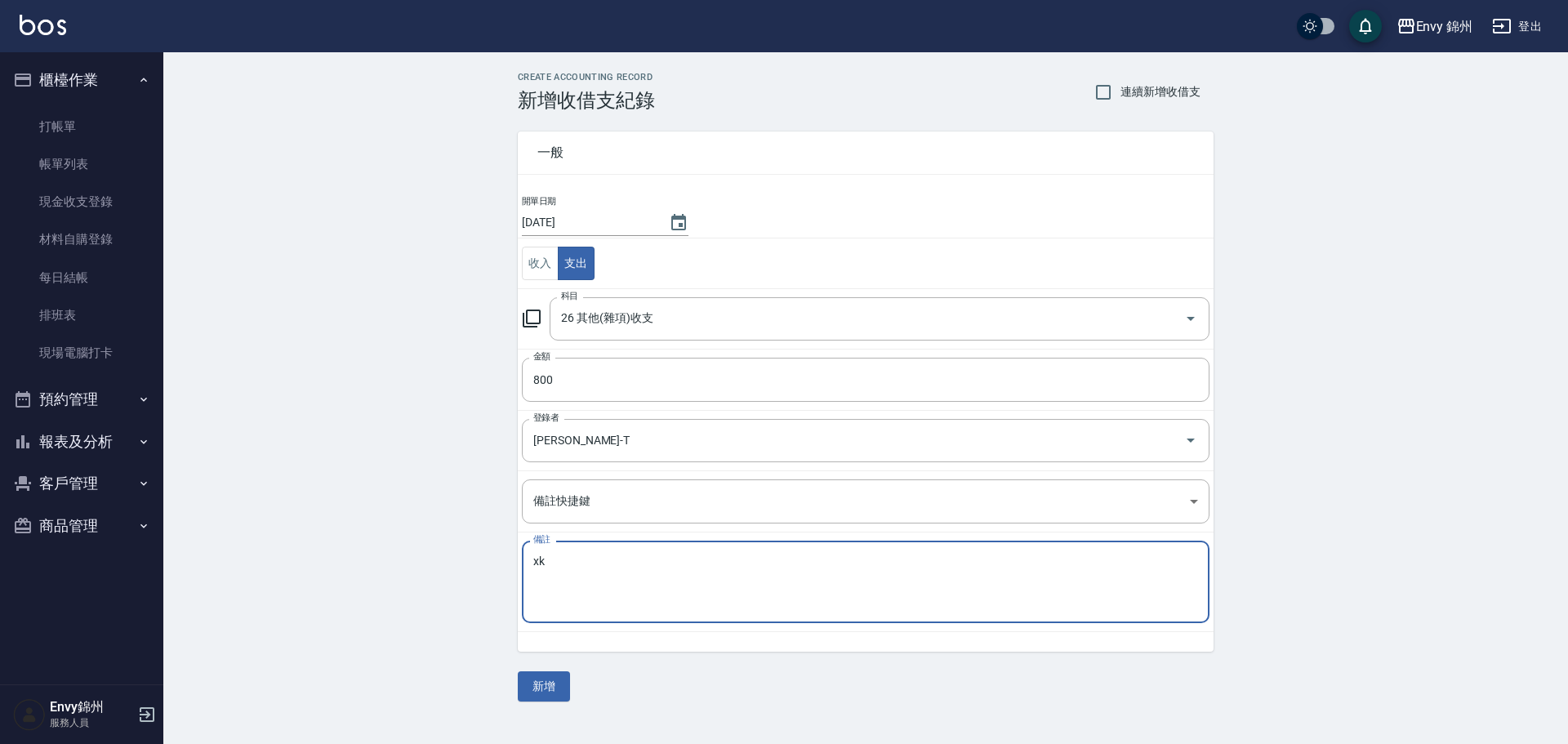
type textarea "x"
type textarea "垃圾阿姨清潔費"
click at [528, 690] on button "新增" at bounding box center [543, 686] width 52 height 31
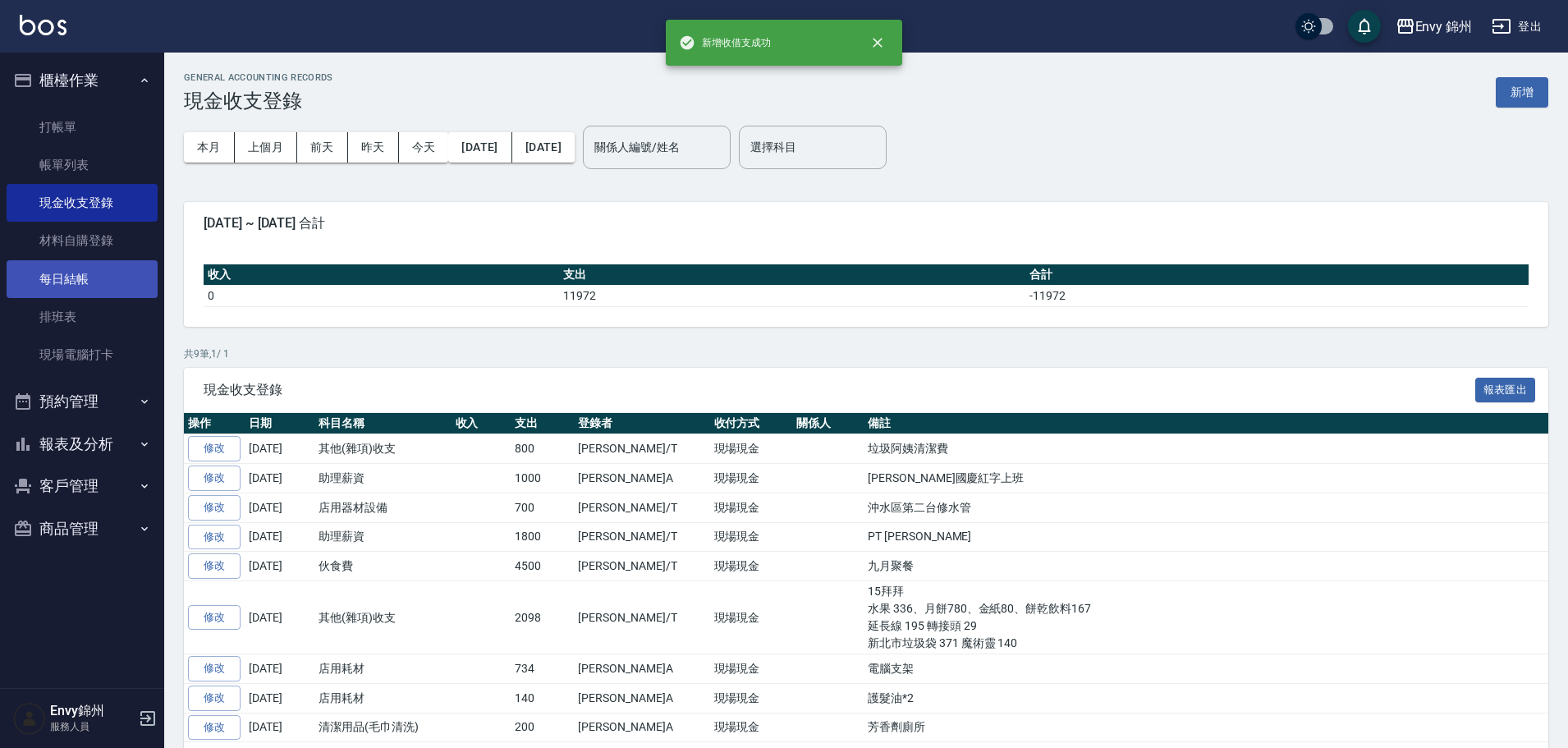
click at [85, 282] on link "每日結帳" at bounding box center [82, 279] width 151 height 38
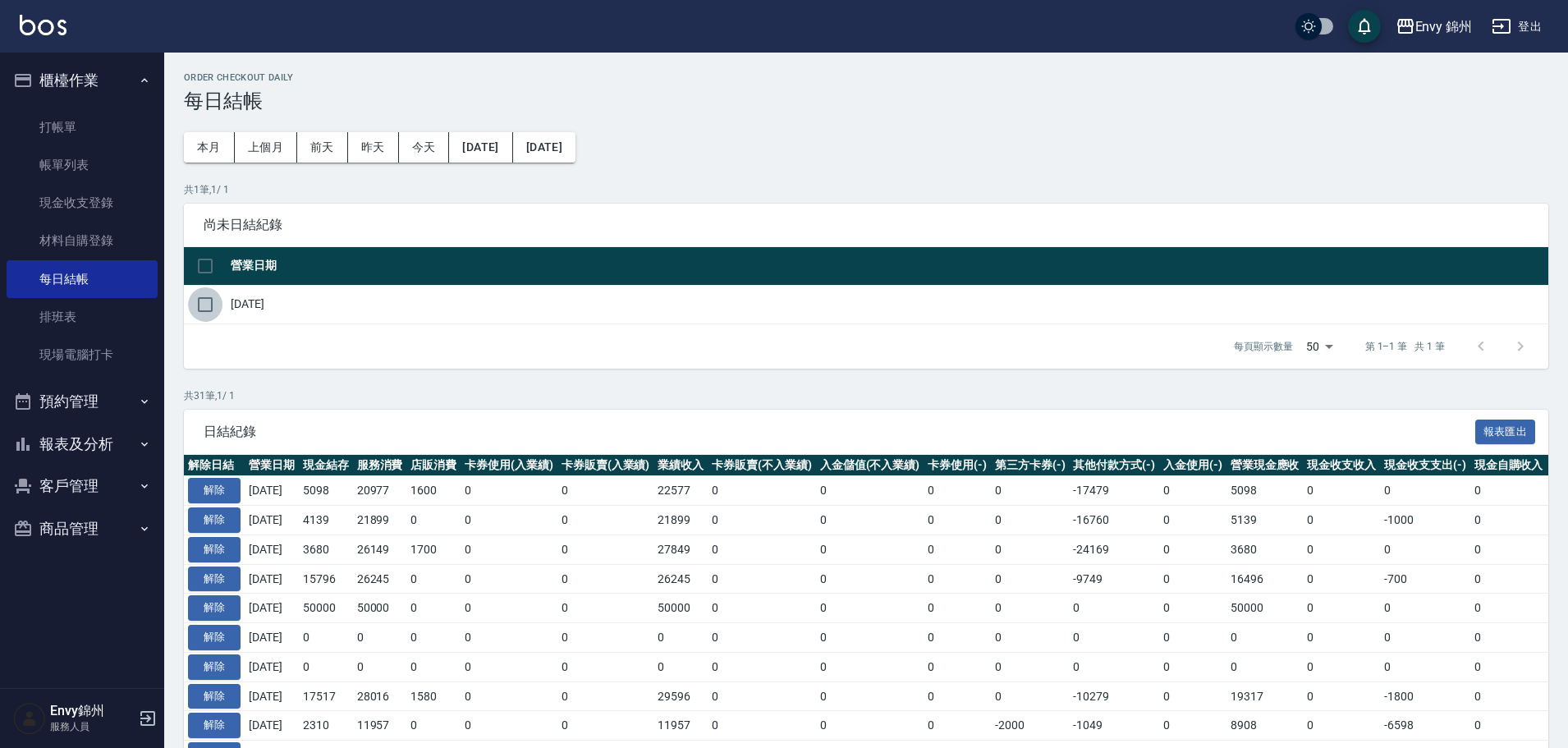
click at [217, 306] on input "checkbox" at bounding box center [205, 304] width 34 height 35
checkbox input "true"
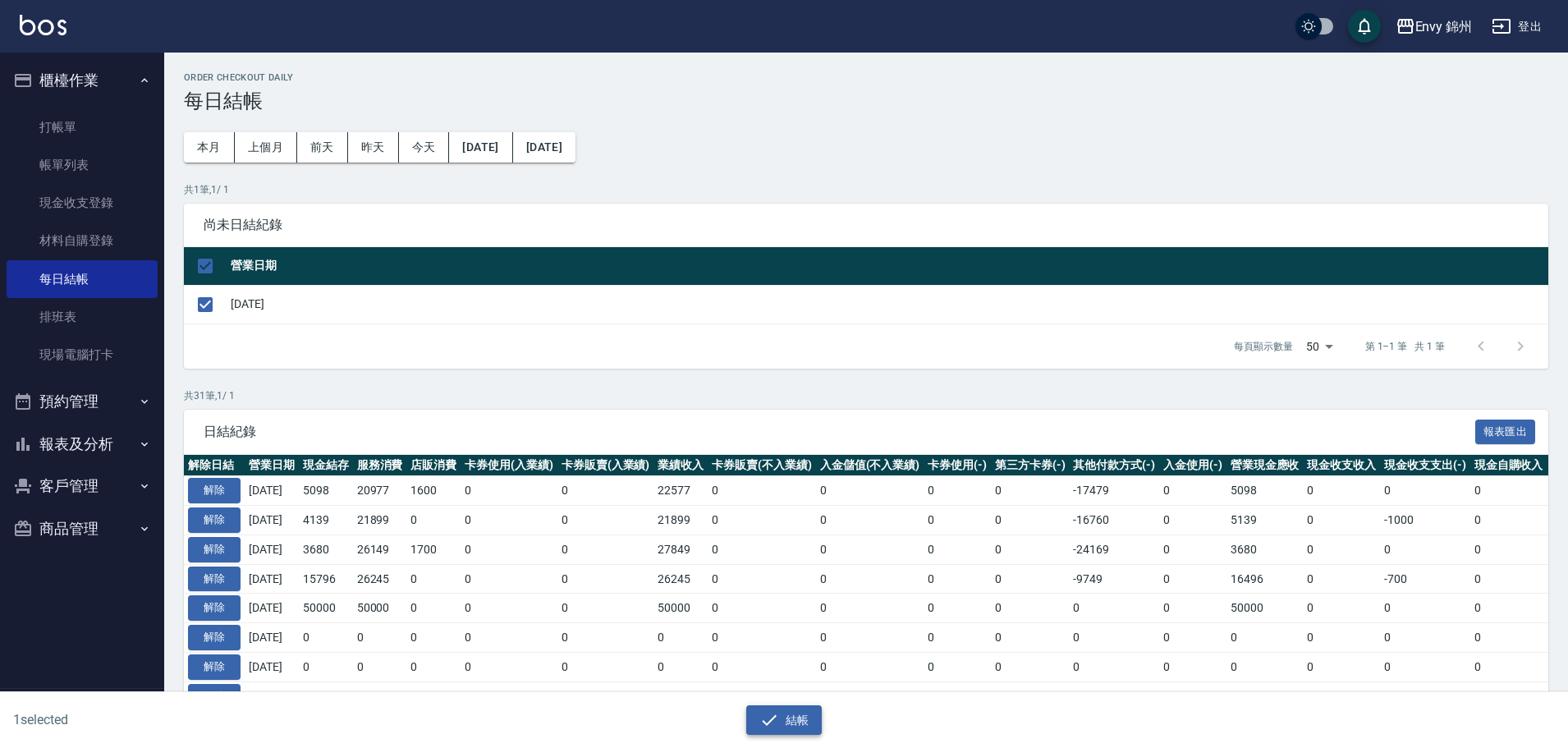
click at [797, 713] on button "結帳" at bounding box center [784, 720] width 76 height 31
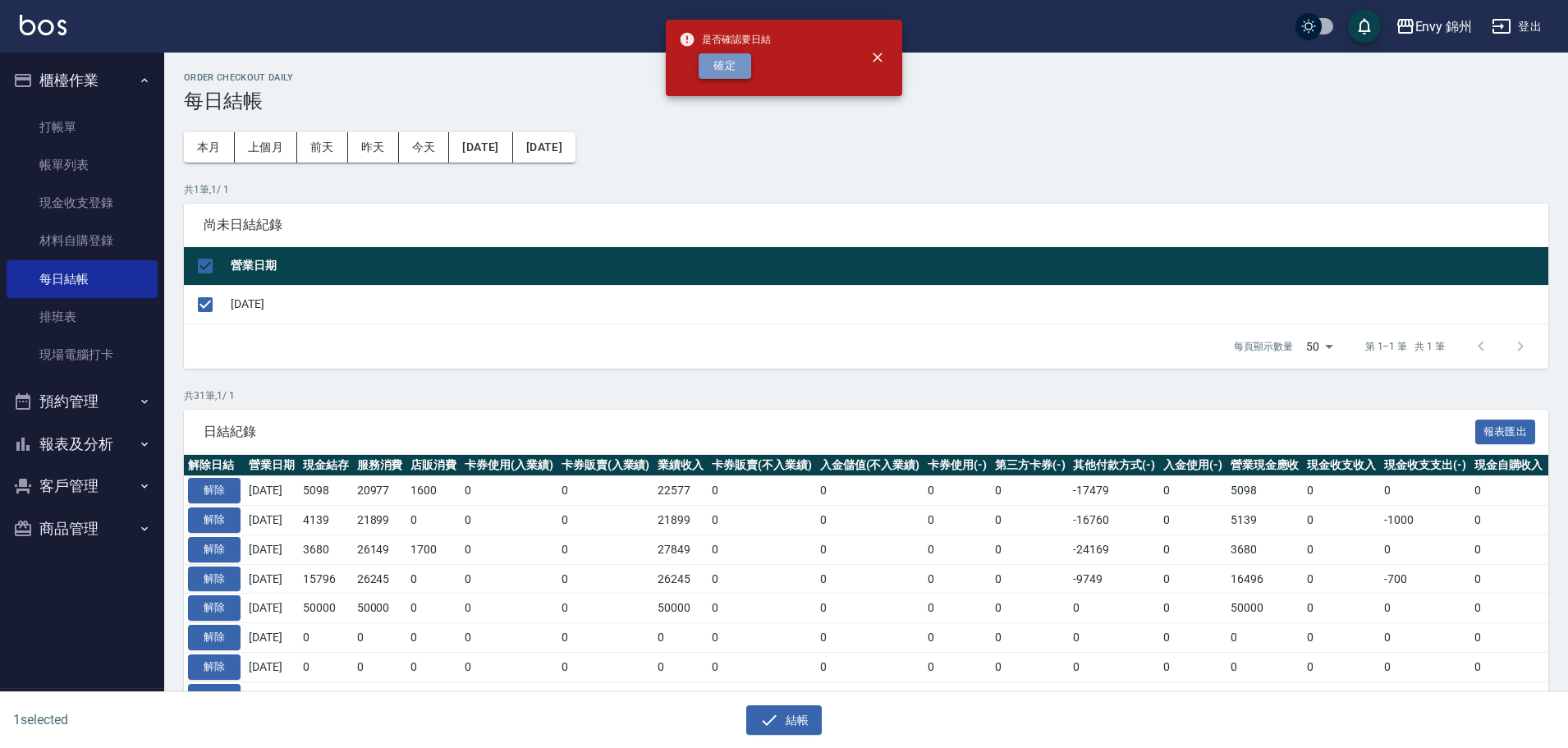
click at [724, 65] on button "確定" at bounding box center [724, 65] width 52 height 25
checkbox input "false"
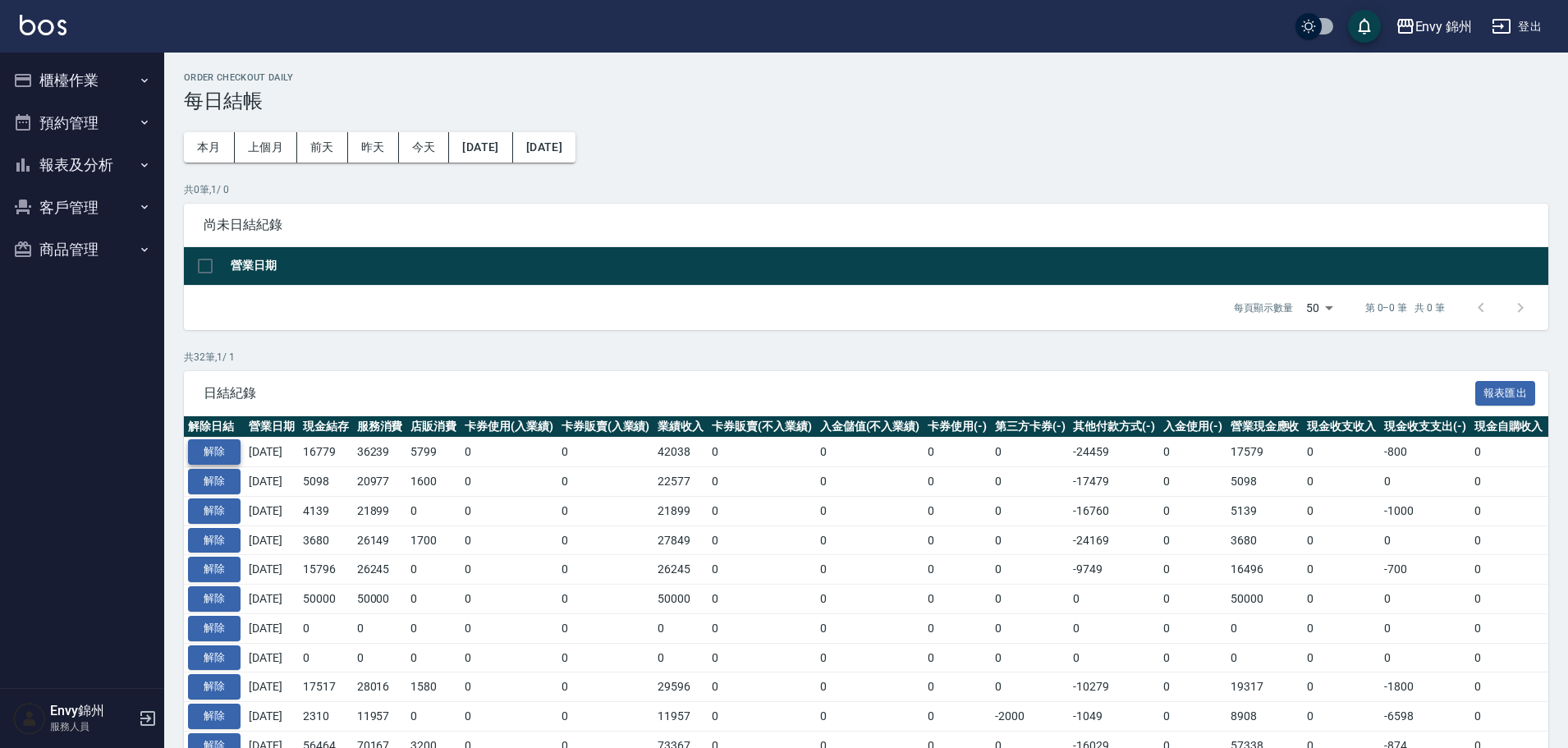
click at [215, 445] on button "解除" at bounding box center [214, 451] width 52 height 25
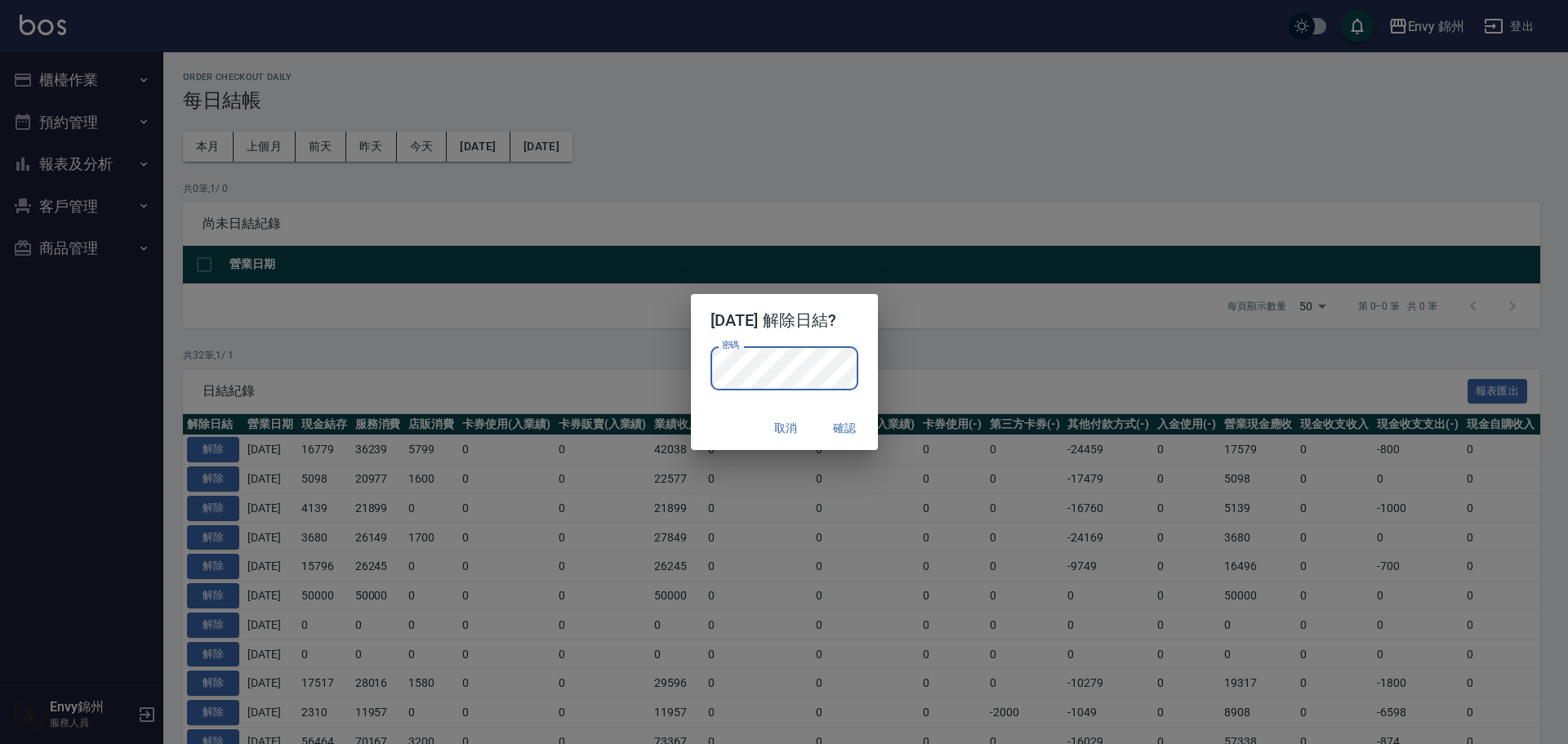
click at [858, 369] on p "密碼 密碼" at bounding box center [784, 368] width 147 height 45
click at [864, 411] on div "取消 確認" at bounding box center [784, 428] width 187 height 44
click at [870, 428] on button "確認" at bounding box center [845, 429] width 52 height 31
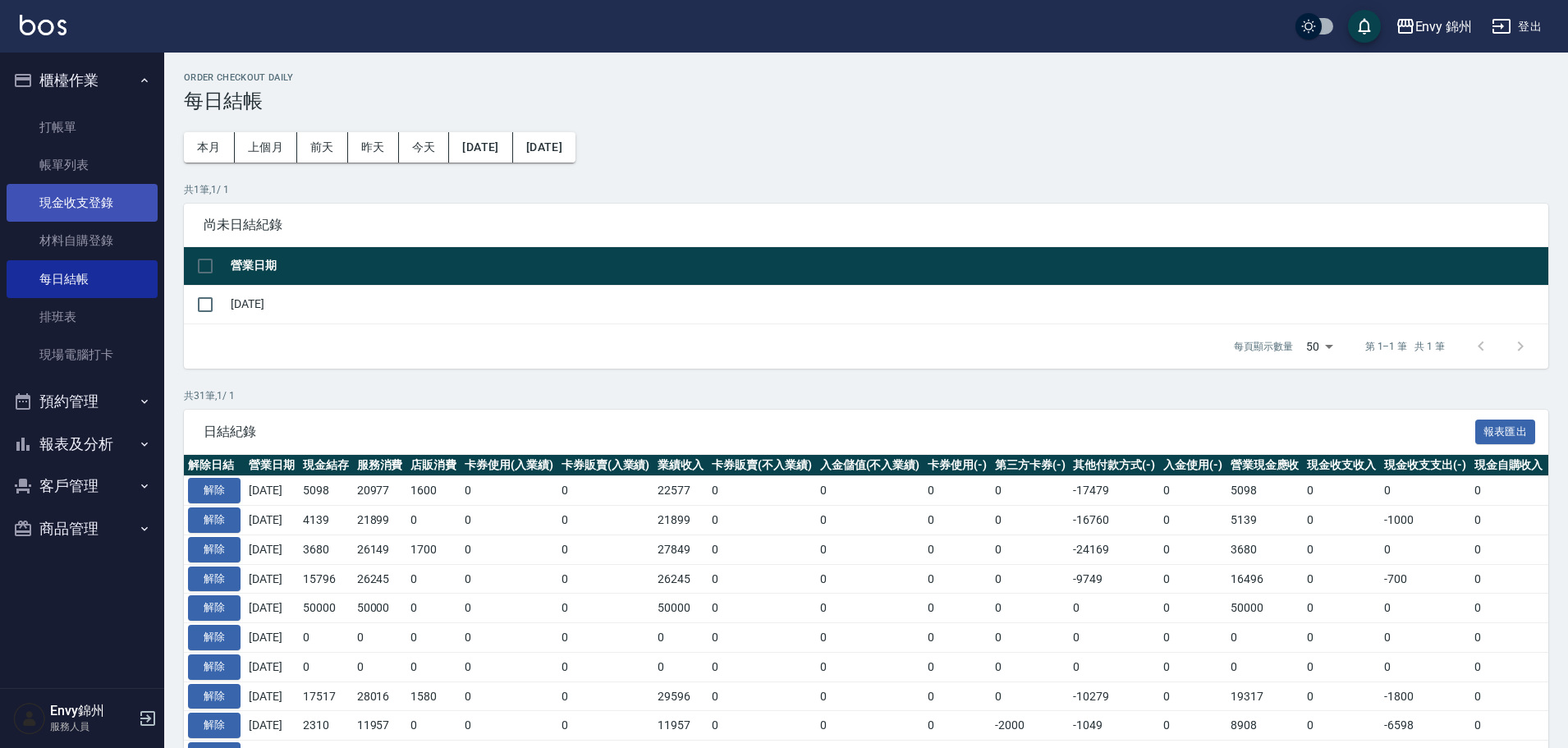
click at [101, 187] on link "現金收支登錄" at bounding box center [82, 202] width 151 height 38
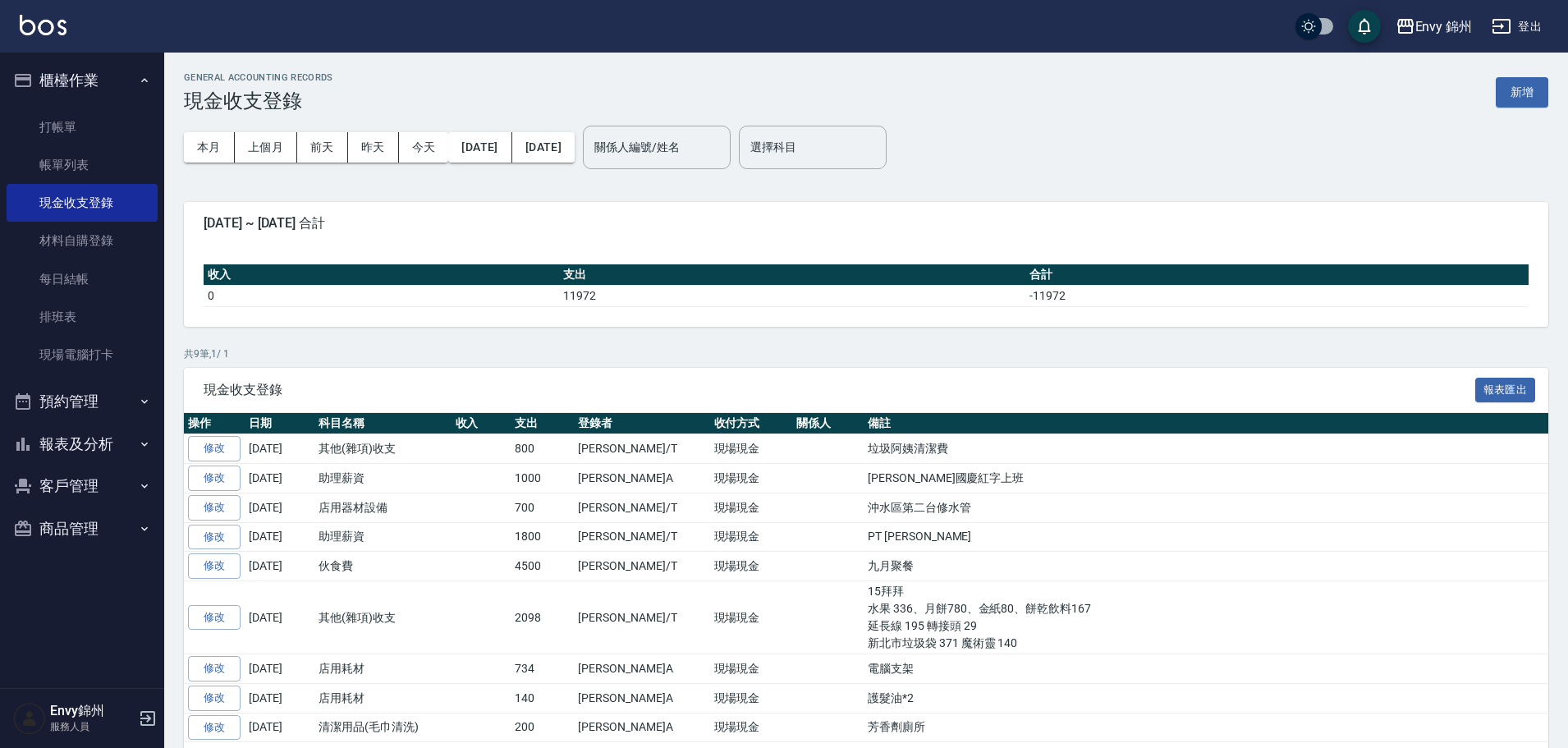
click at [1480, 90] on div "GENERAL ACCOUNTING RECORDS 現金收支登錄 新增" at bounding box center [865, 91] width 1364 height 40
click at [1530, 88] on button "新增" at bounding box center [1521, 92] width 52 height 31
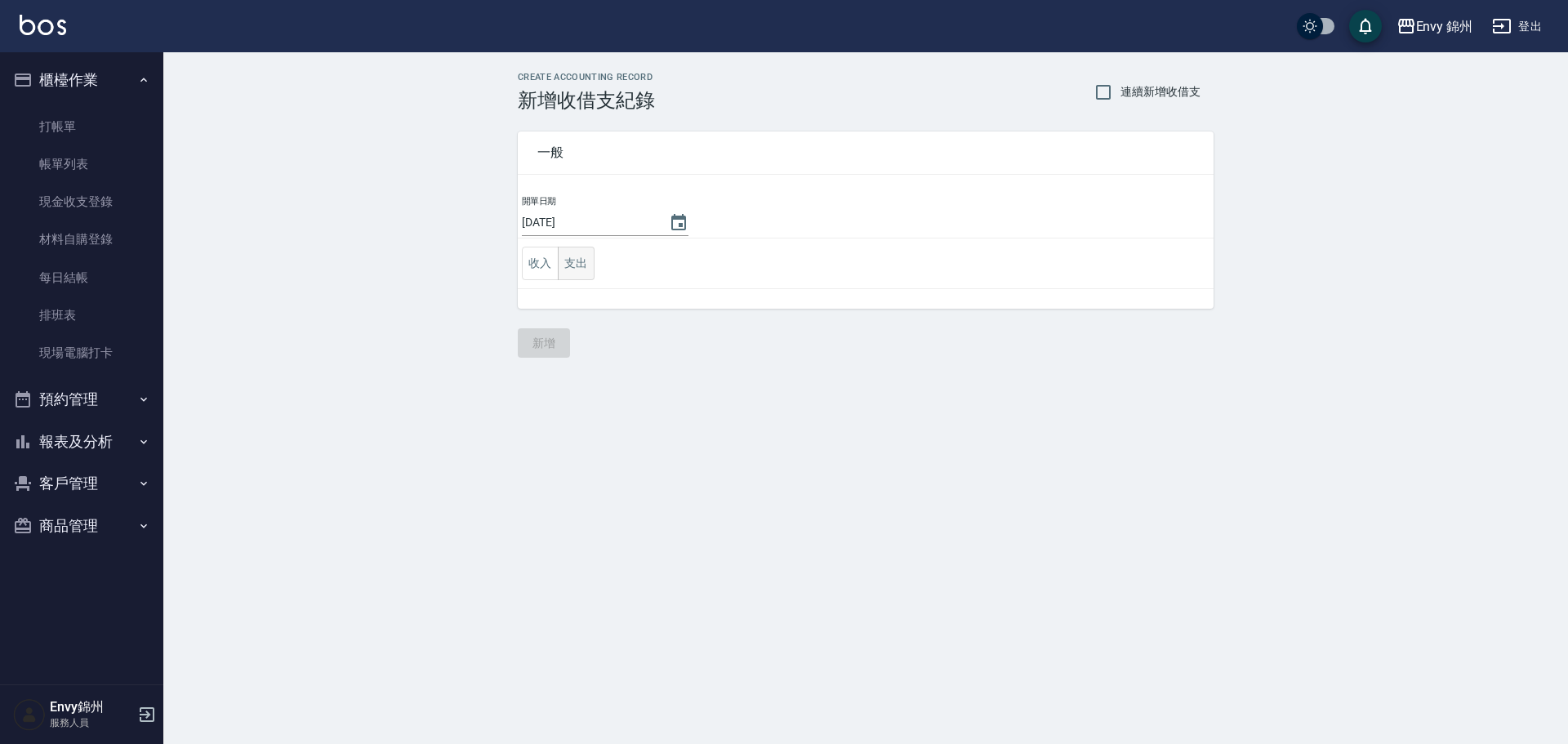
click at [578, 276] on button "支出" at bounding box center [576, 263] width 37 height 33
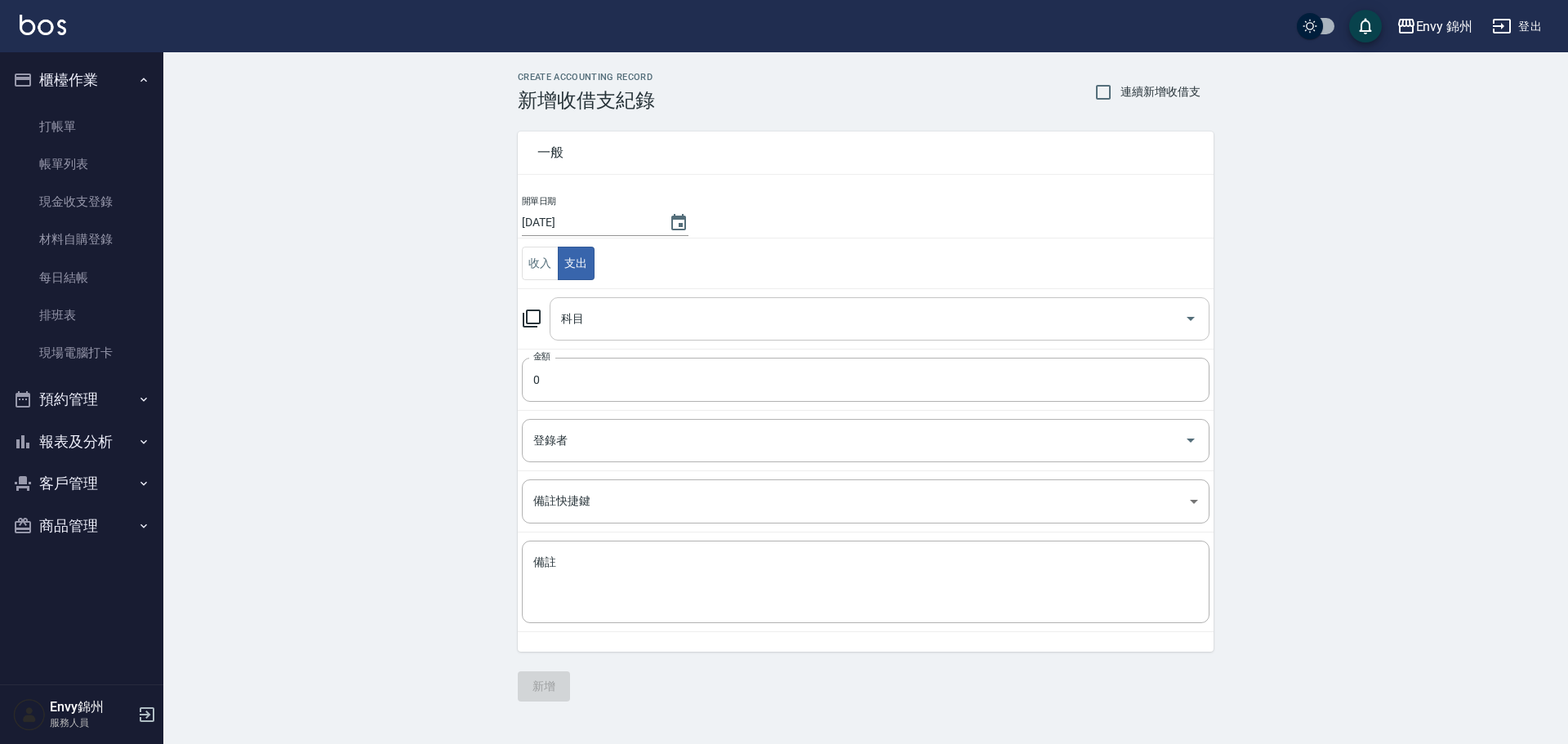
click at [604, 339] on div "科目" at bounding box center [879, 319] width 659 height 44
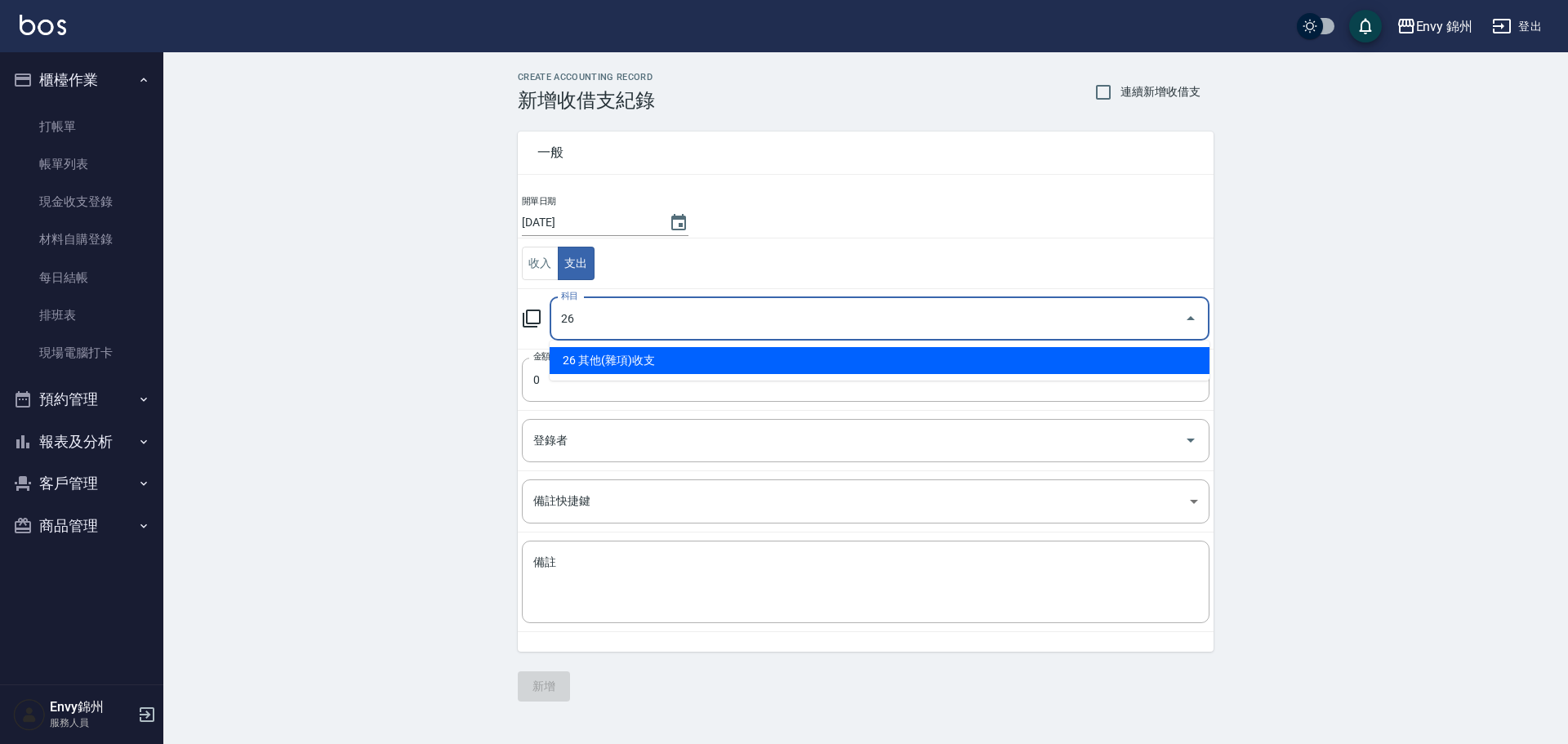
type input "26 其他(雜項)收支"
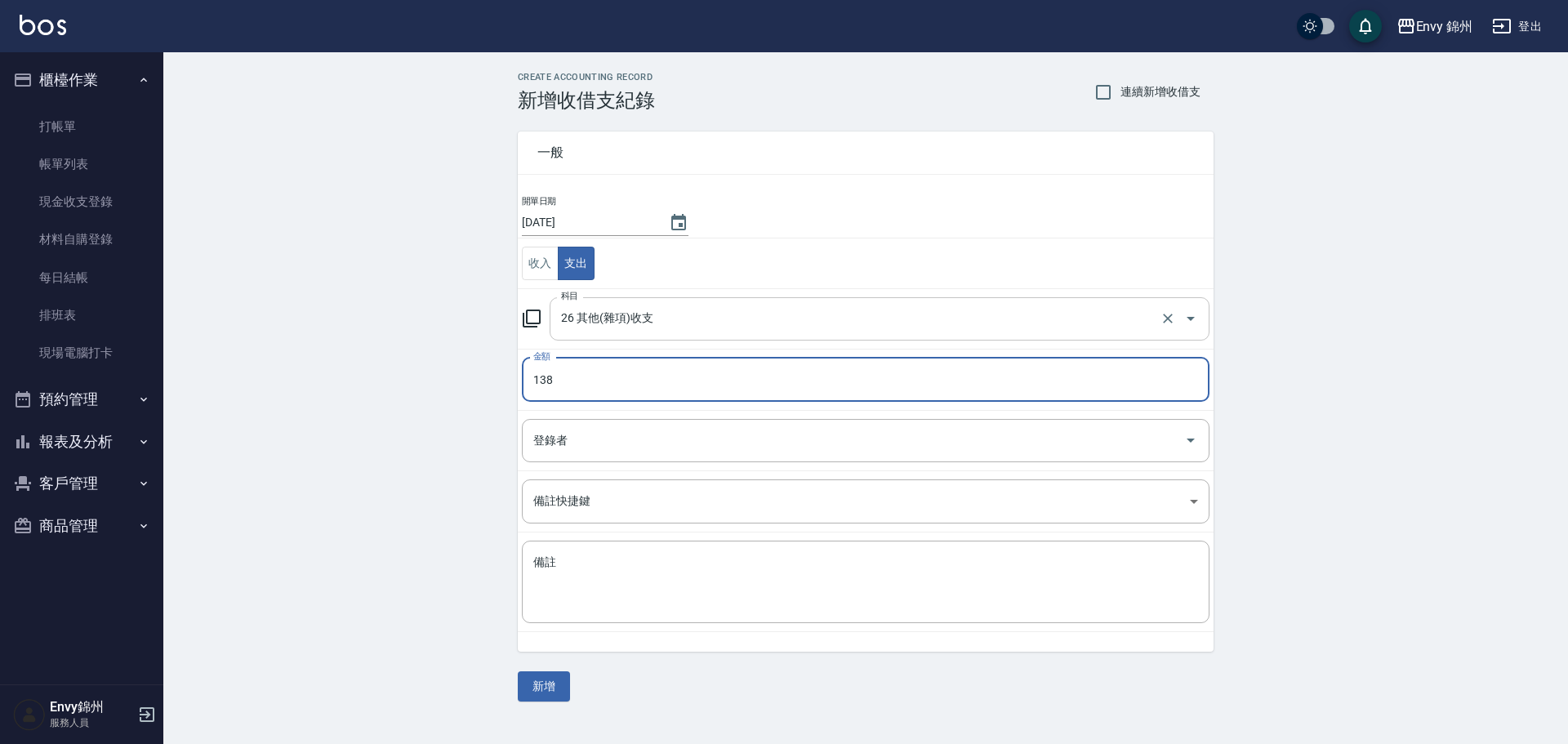
type input "138"
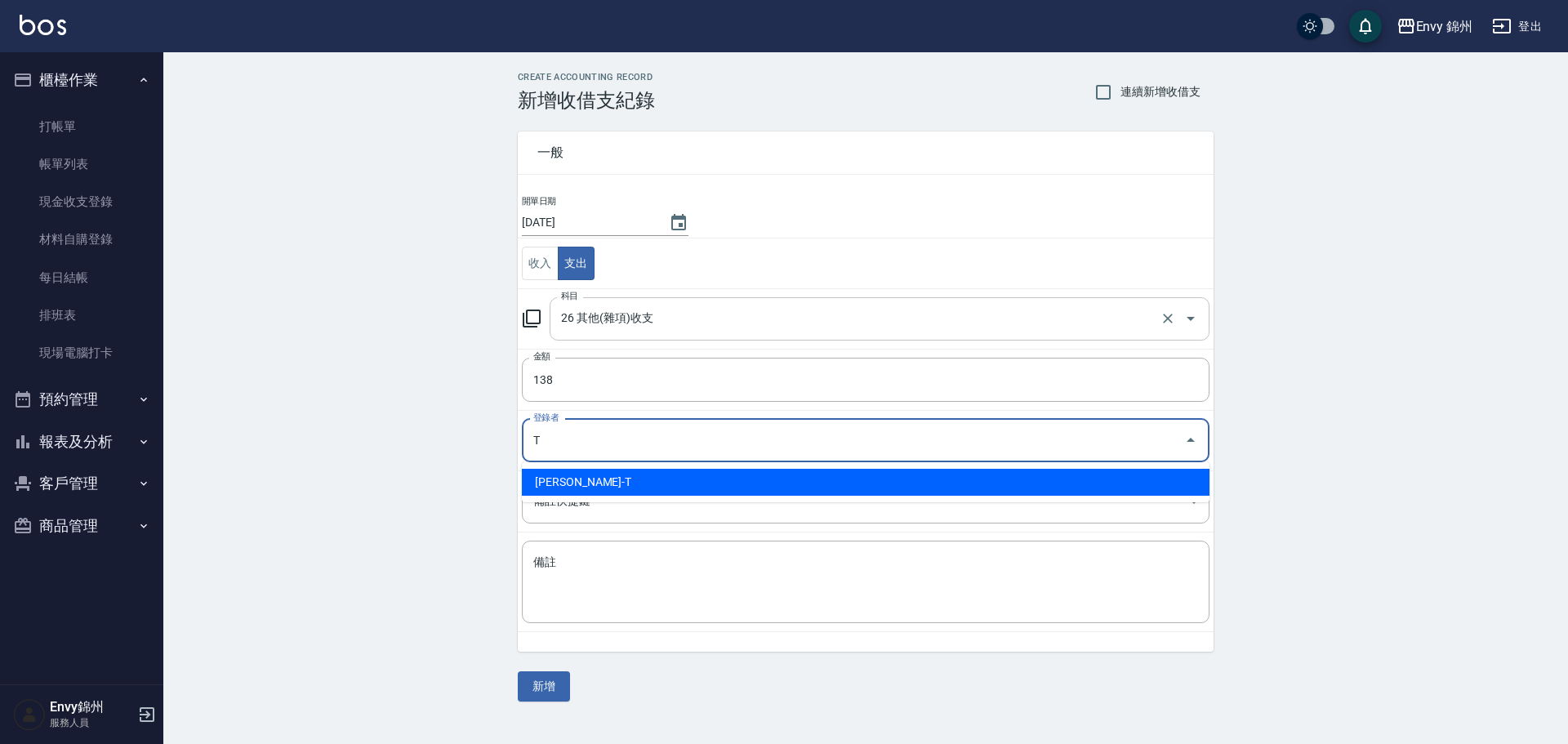
type input "潘昀廷-T"
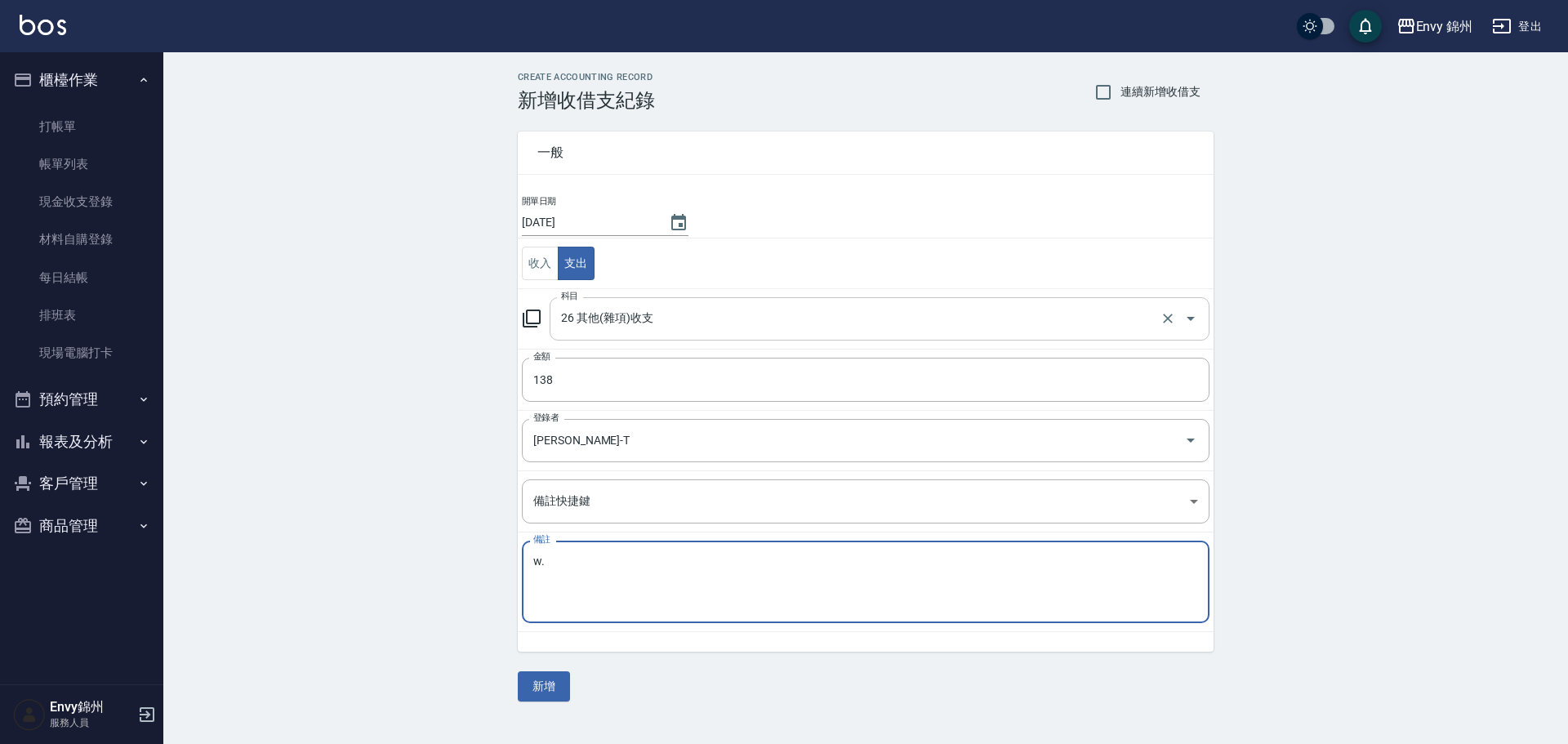
type textarea "w"
type textarea "W"
type textarea "透氣膠帶*1 OK繃*1"
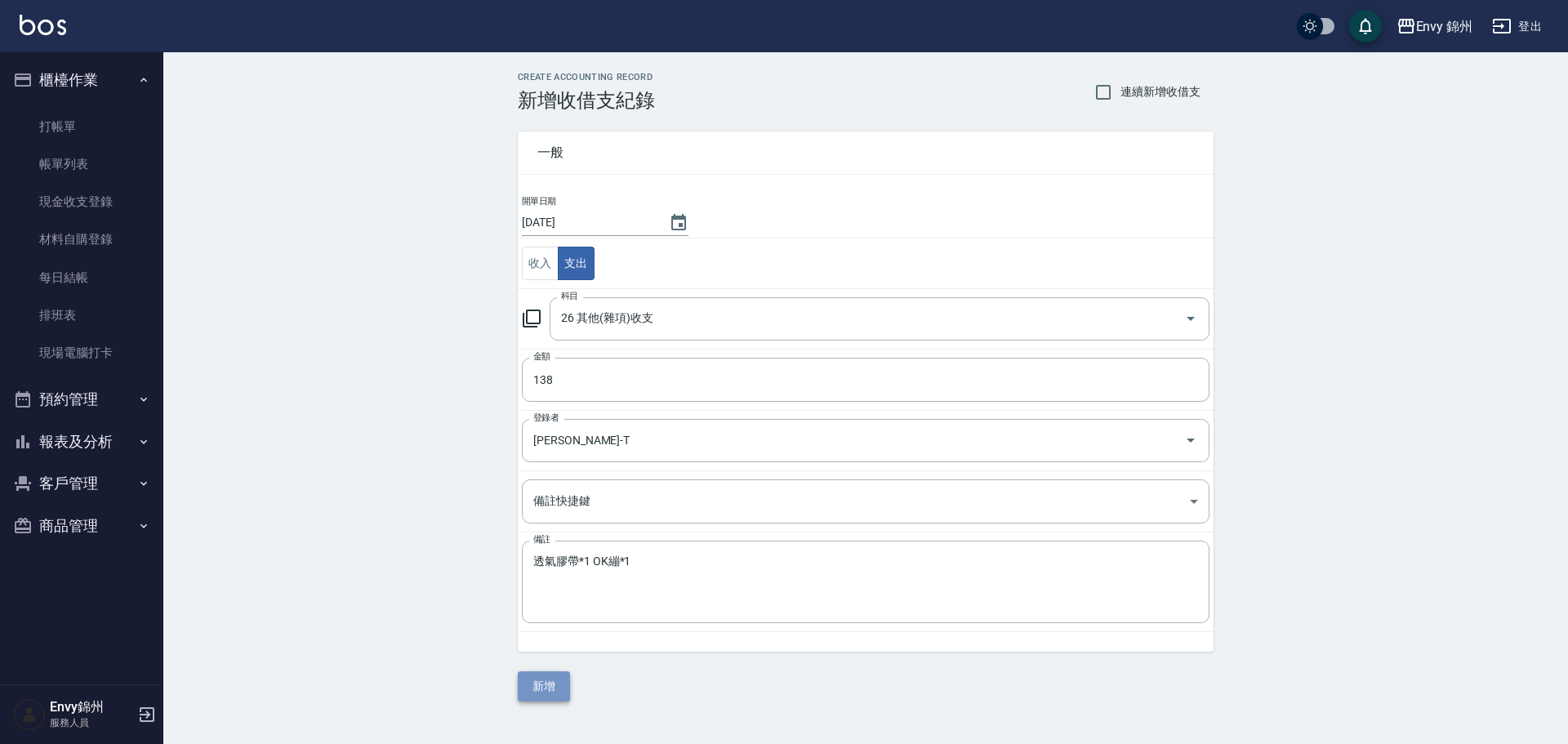
click at [543, 680] on button "新增" at bounding box center [543, 686] width 52 height 31
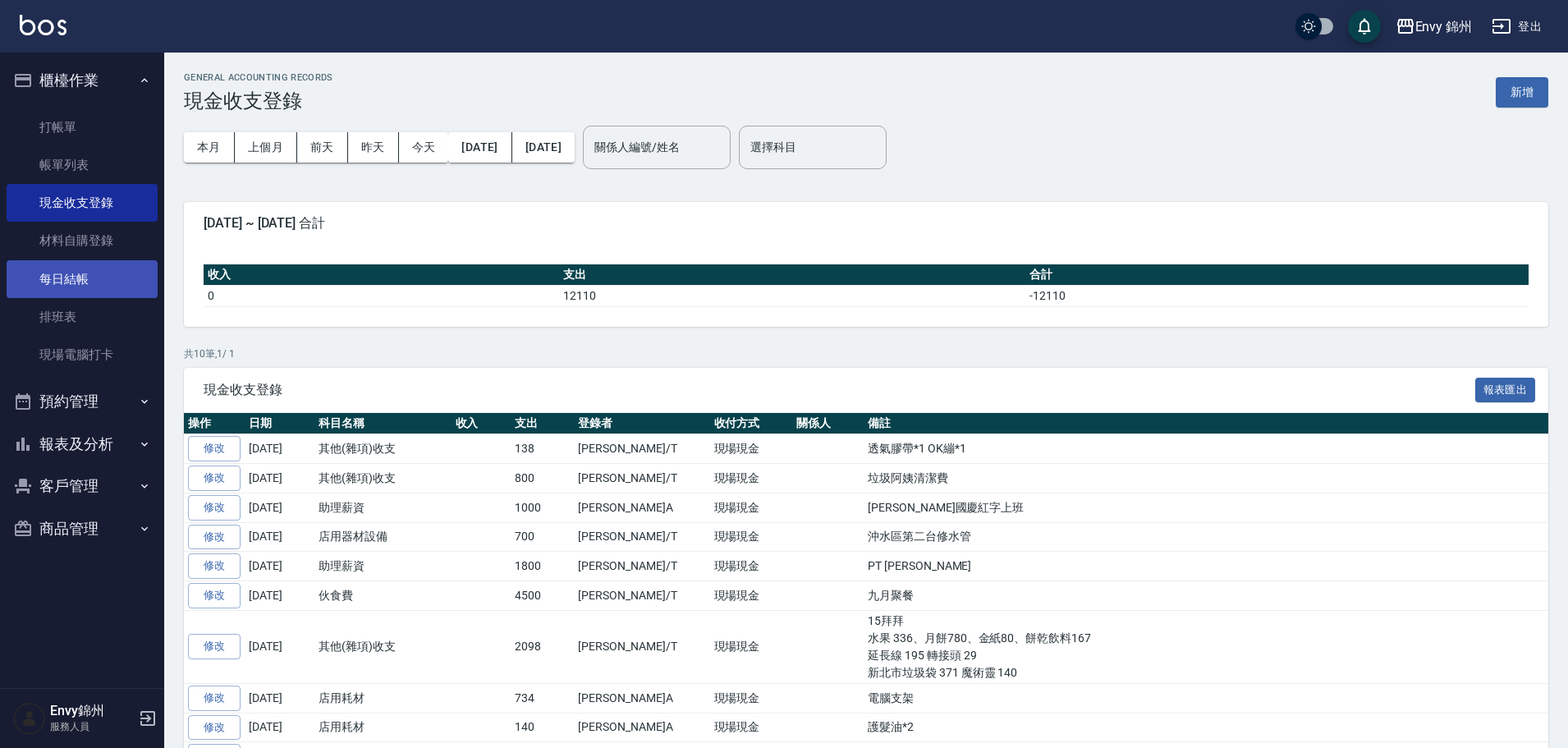
click at [76, 270] on link "每日結帳" at bounding box center [82, 279] width 151 height 38
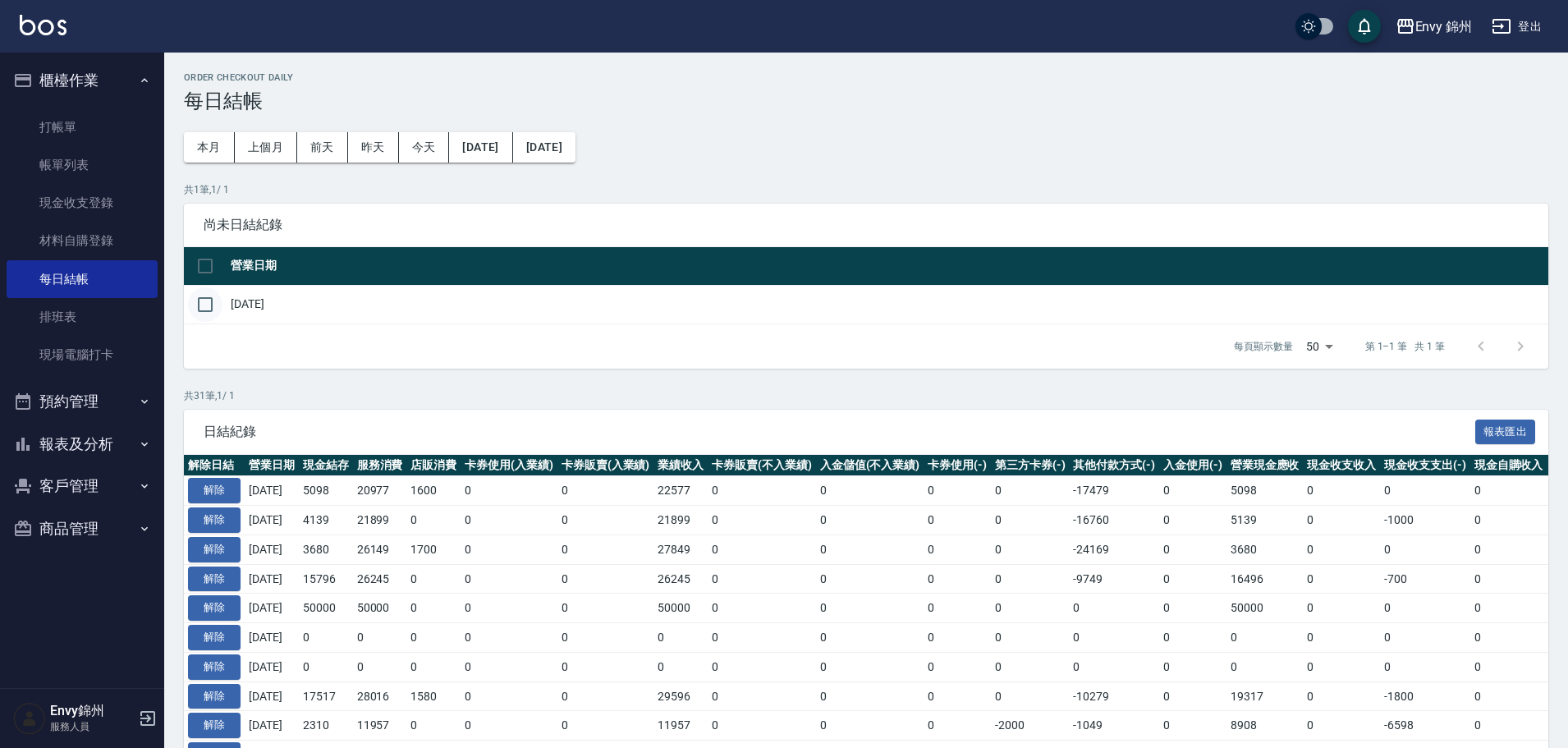
drag, startPoint x: 196, startPoint y: 292, endPoint x: 208, endPoint y: 302, distance: 15.6
click at [198, 292] on input "checkbox" at bounding box center [205, 304] width 34 height 35
checkbox input "true"
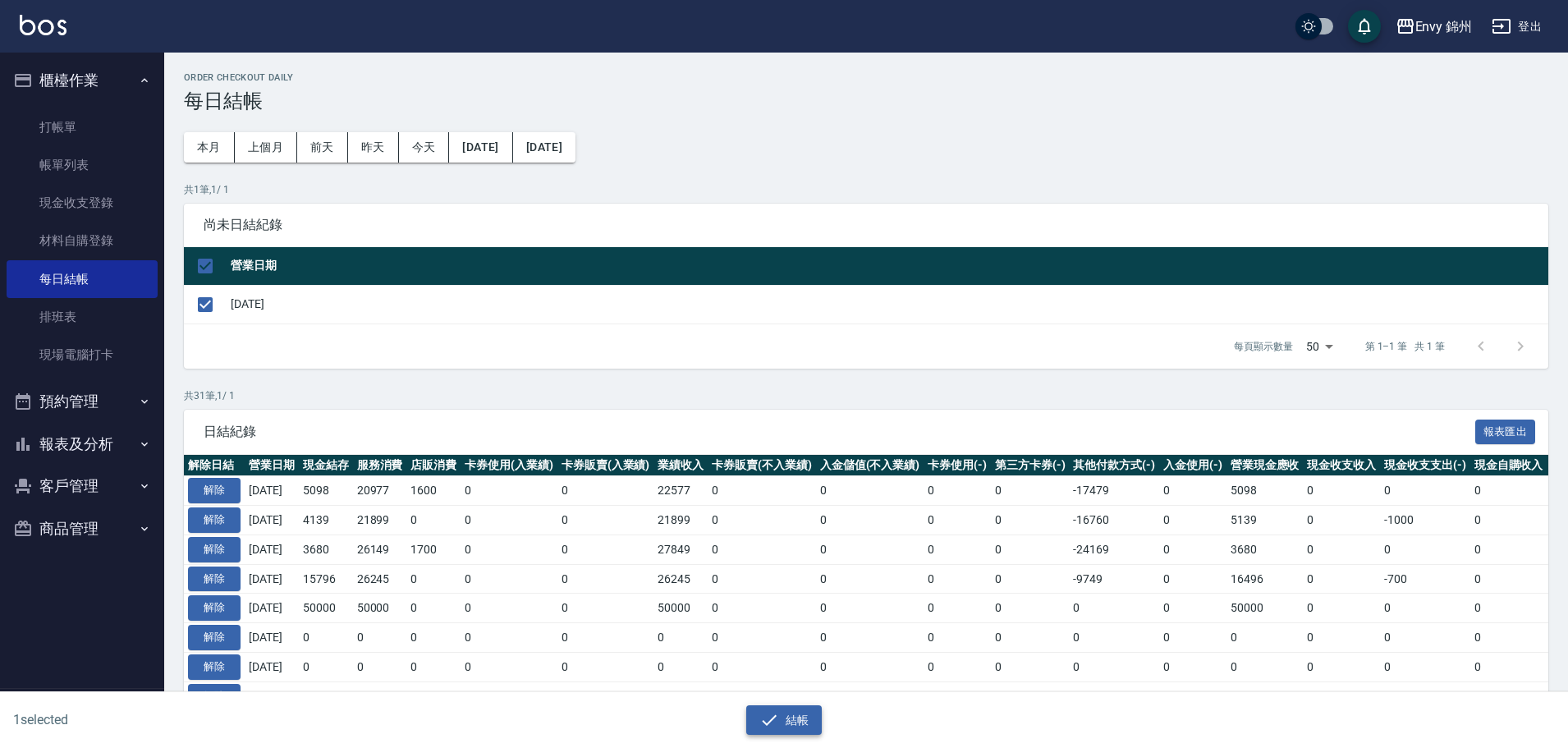
click at [772, 713] on icon "button" at bounding box center [768, 720] width 20 height 20
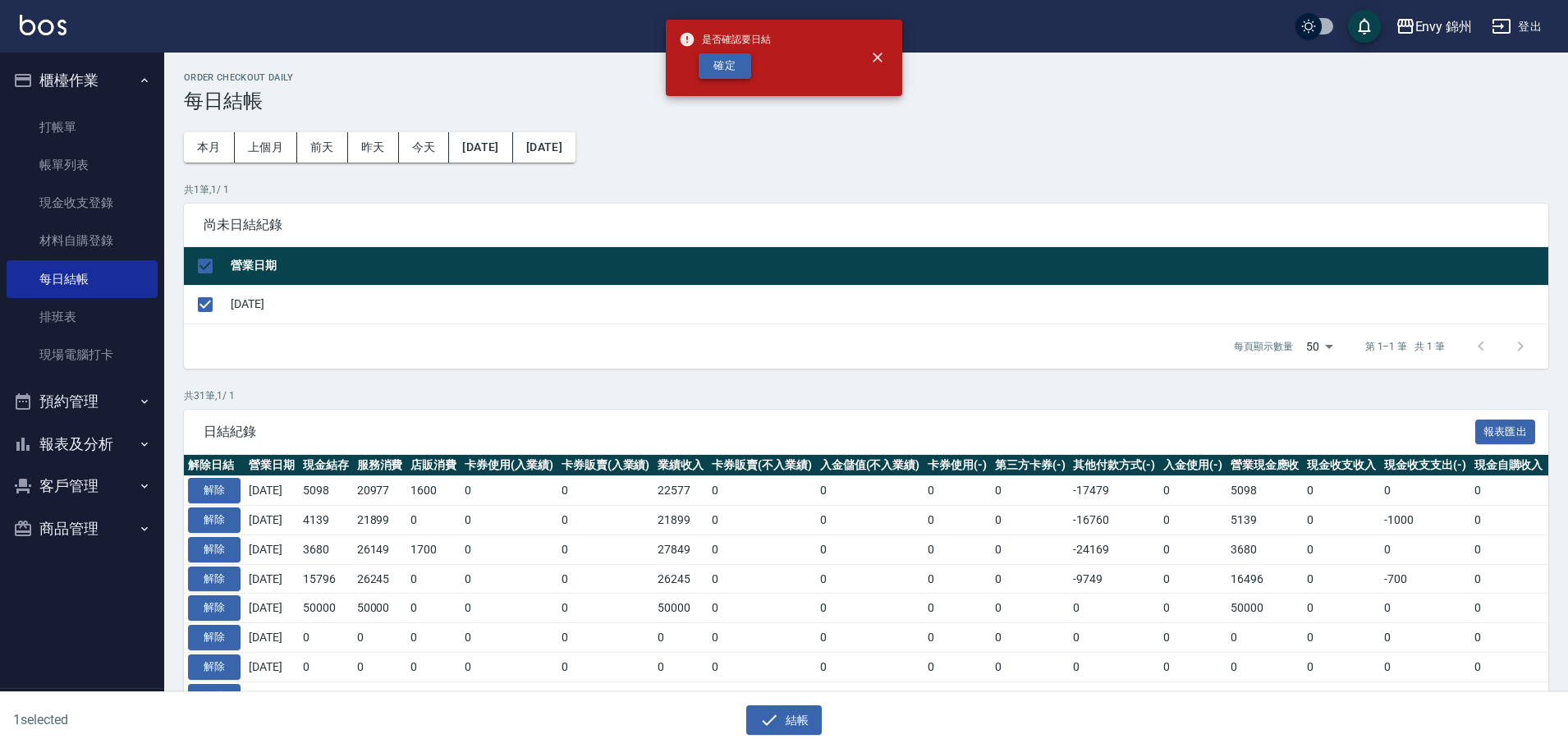
click at [708, 70] on button "確定" at bounding box center [724, 65] width 52 height 25
checkbox input "false"
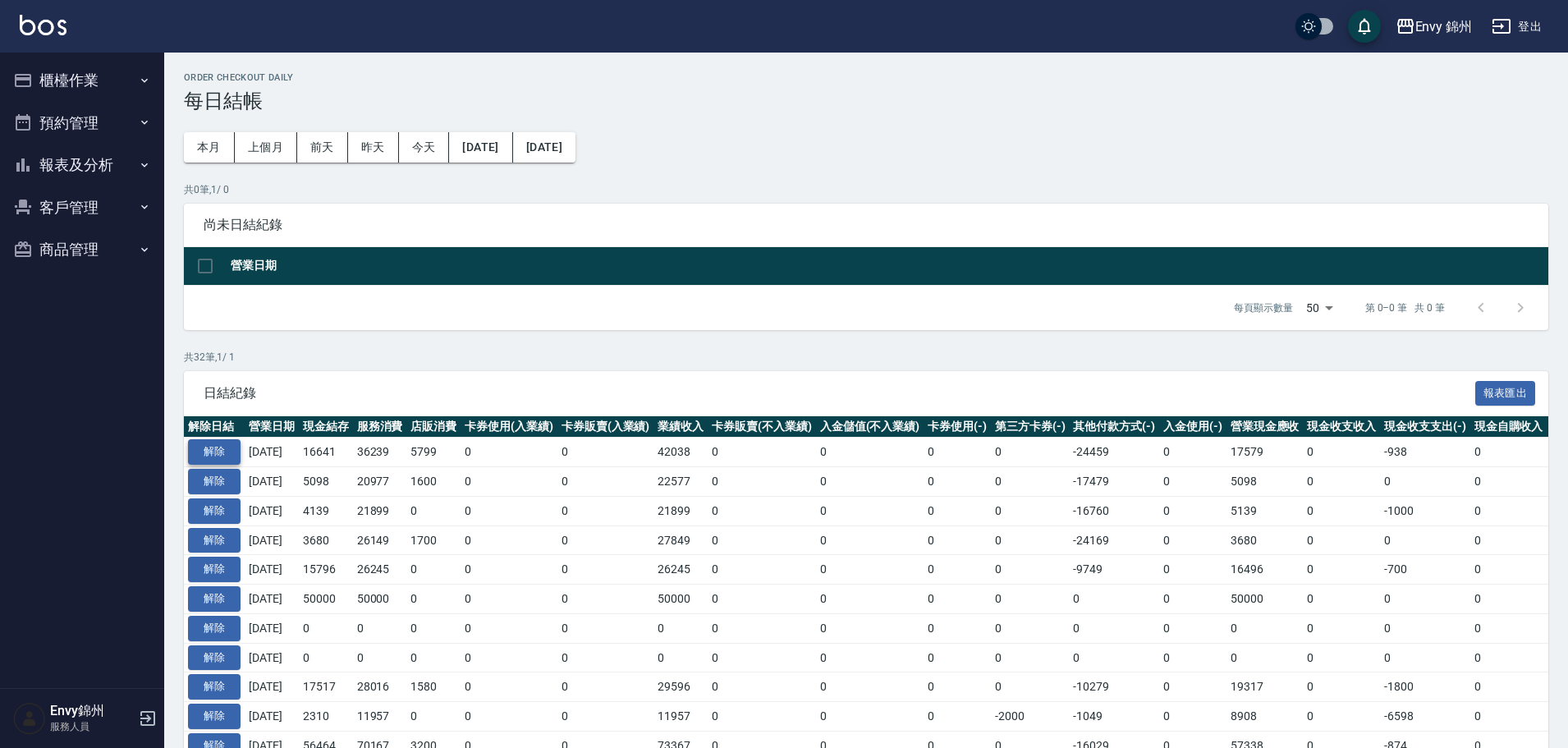
click at [228, 447] on button "解除" at bounding box center [214, 451] width 52 height 25
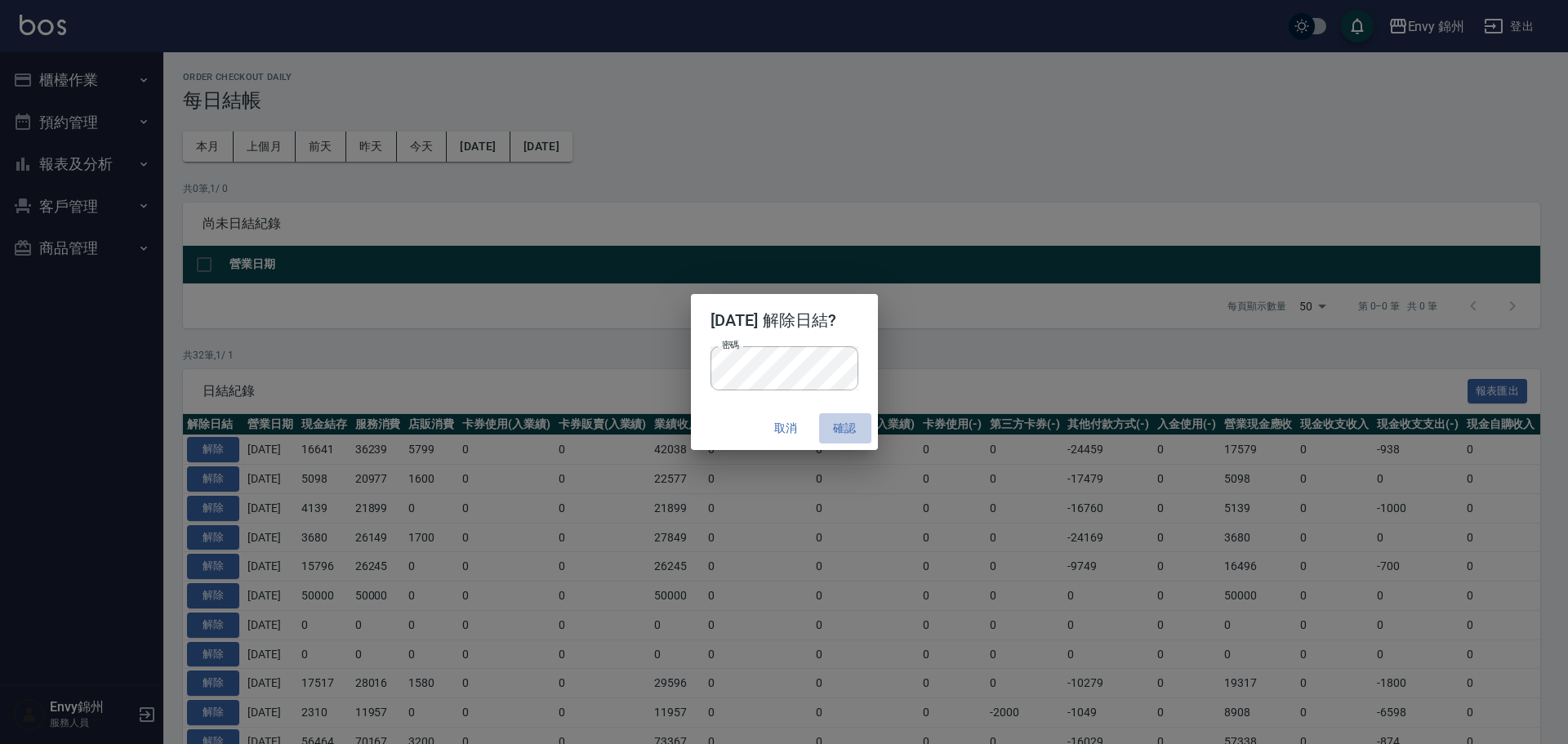
click at [867, 421] on button "確認" at bounding box center [845, 429] width 52 height 31
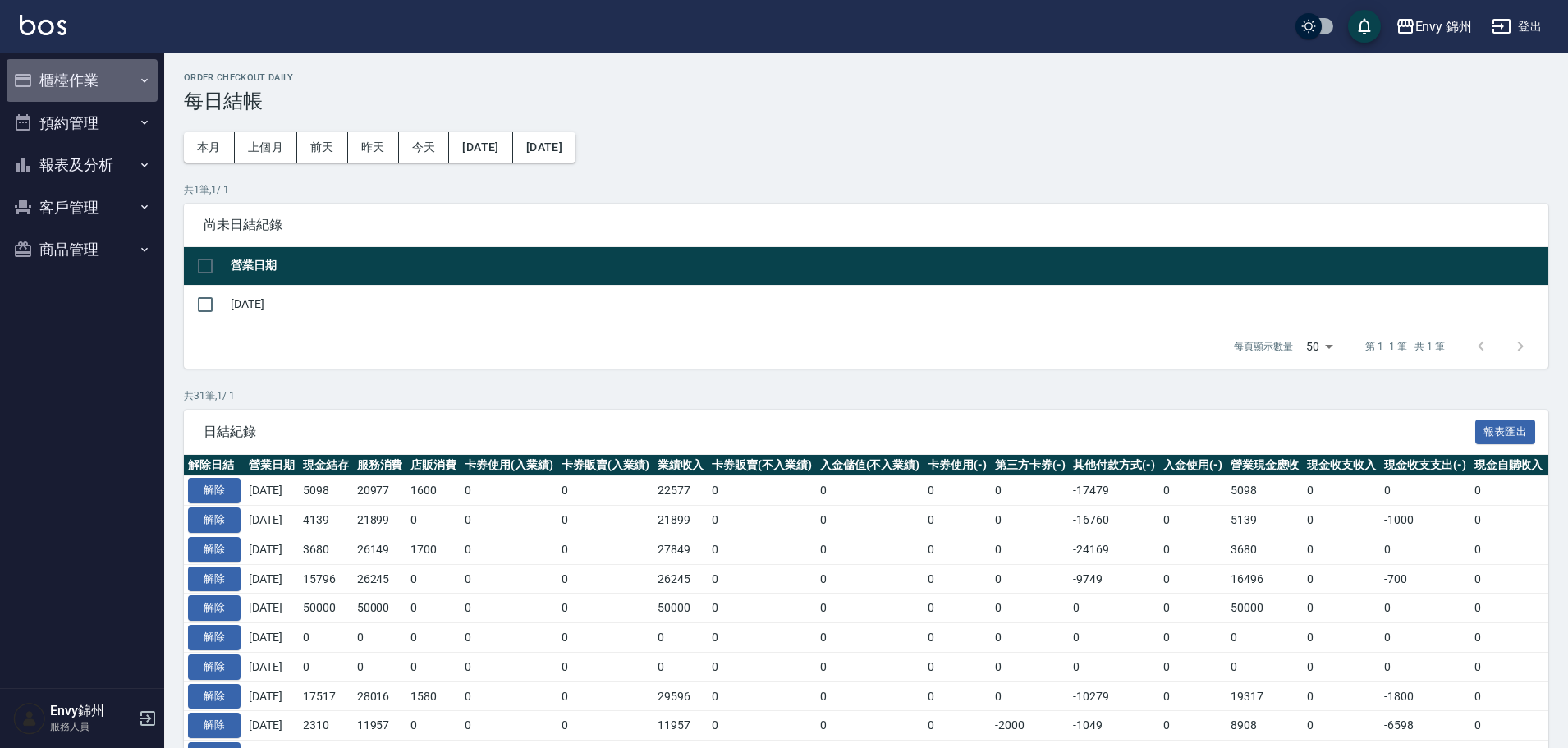
click at [85, 86] on button "櫃檯作業" at bounding box center [82, 80] width 151 height 43
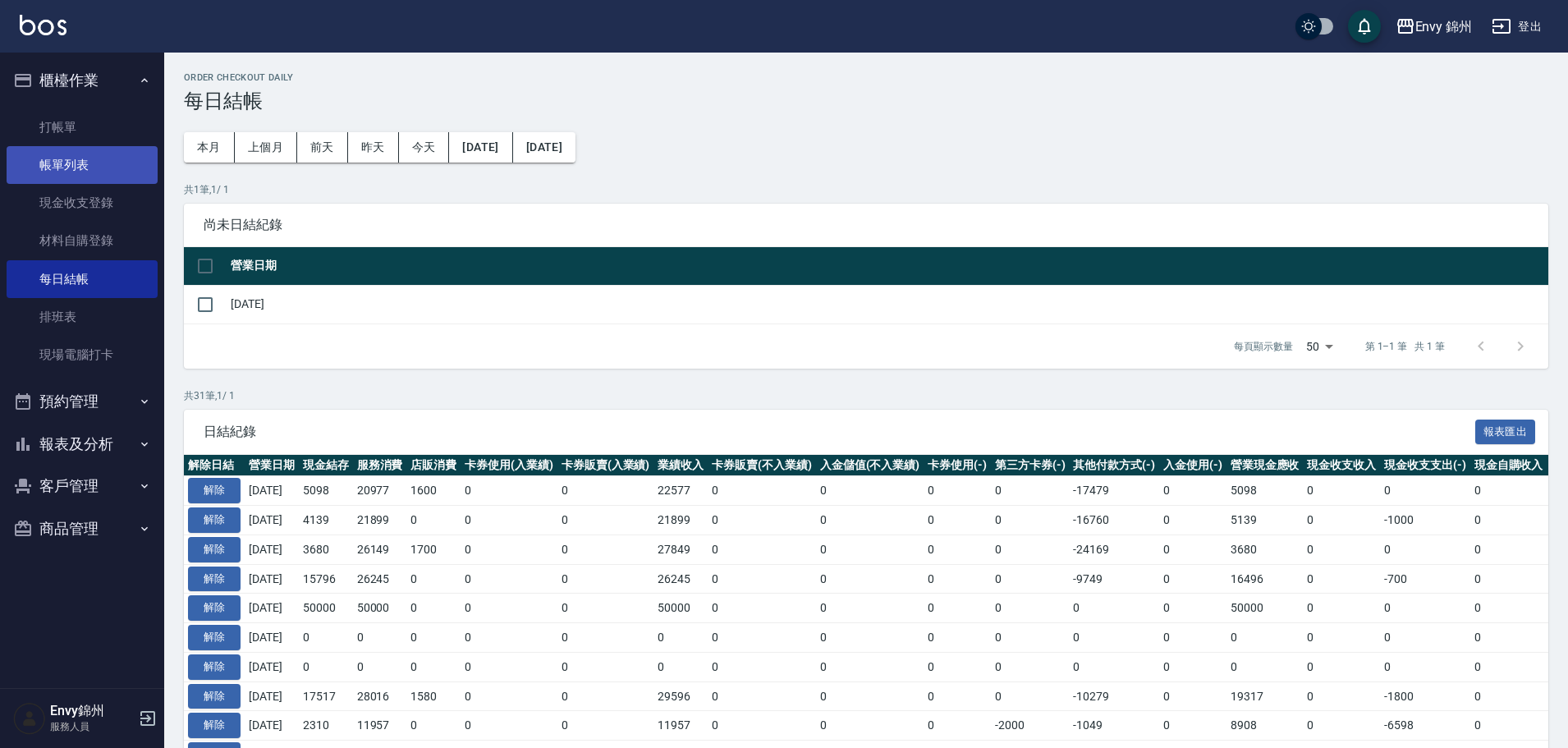
click at [73, 163] on link "帳單列表" at bounding box center [82, 165] width 151 height 38
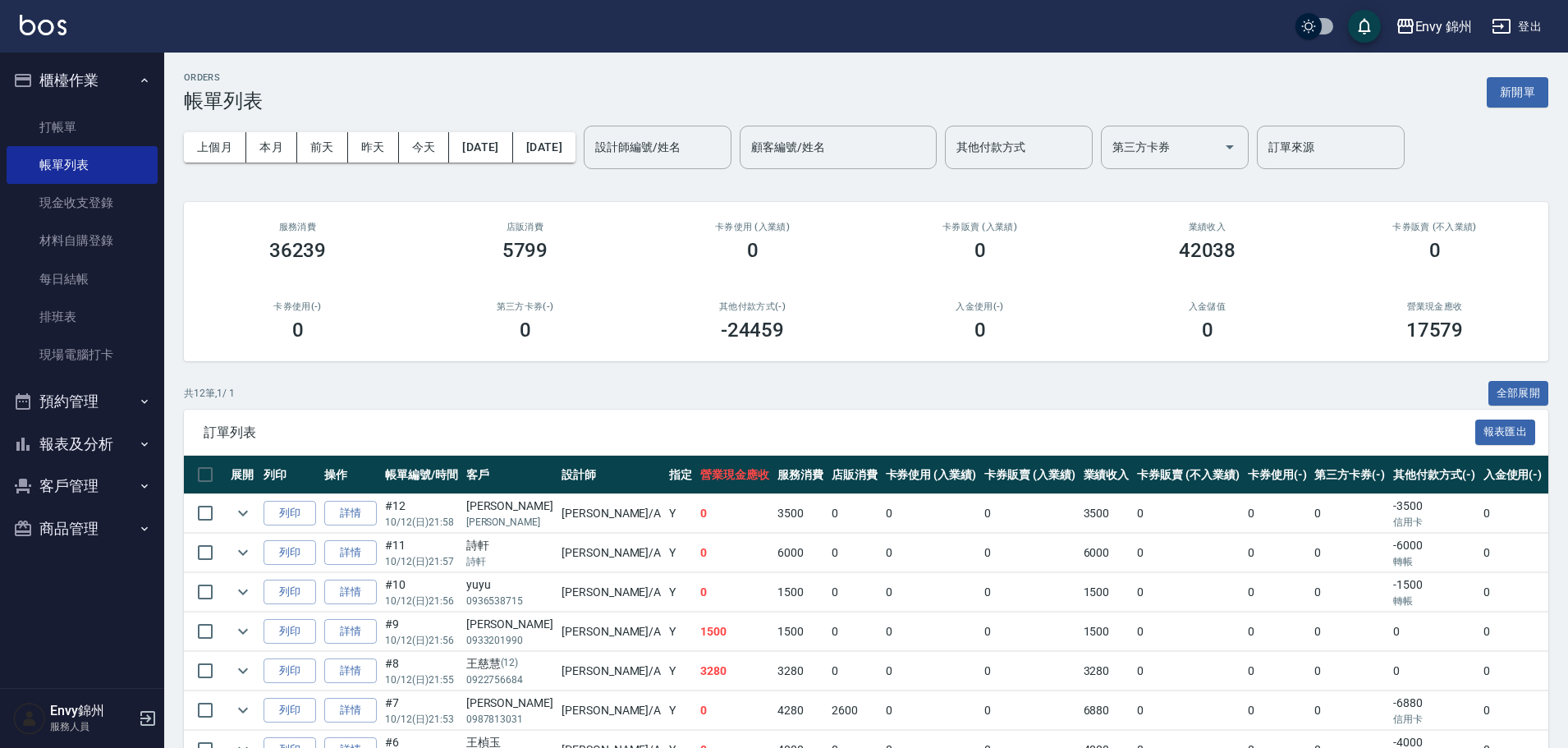
scroll to position [164, 0]
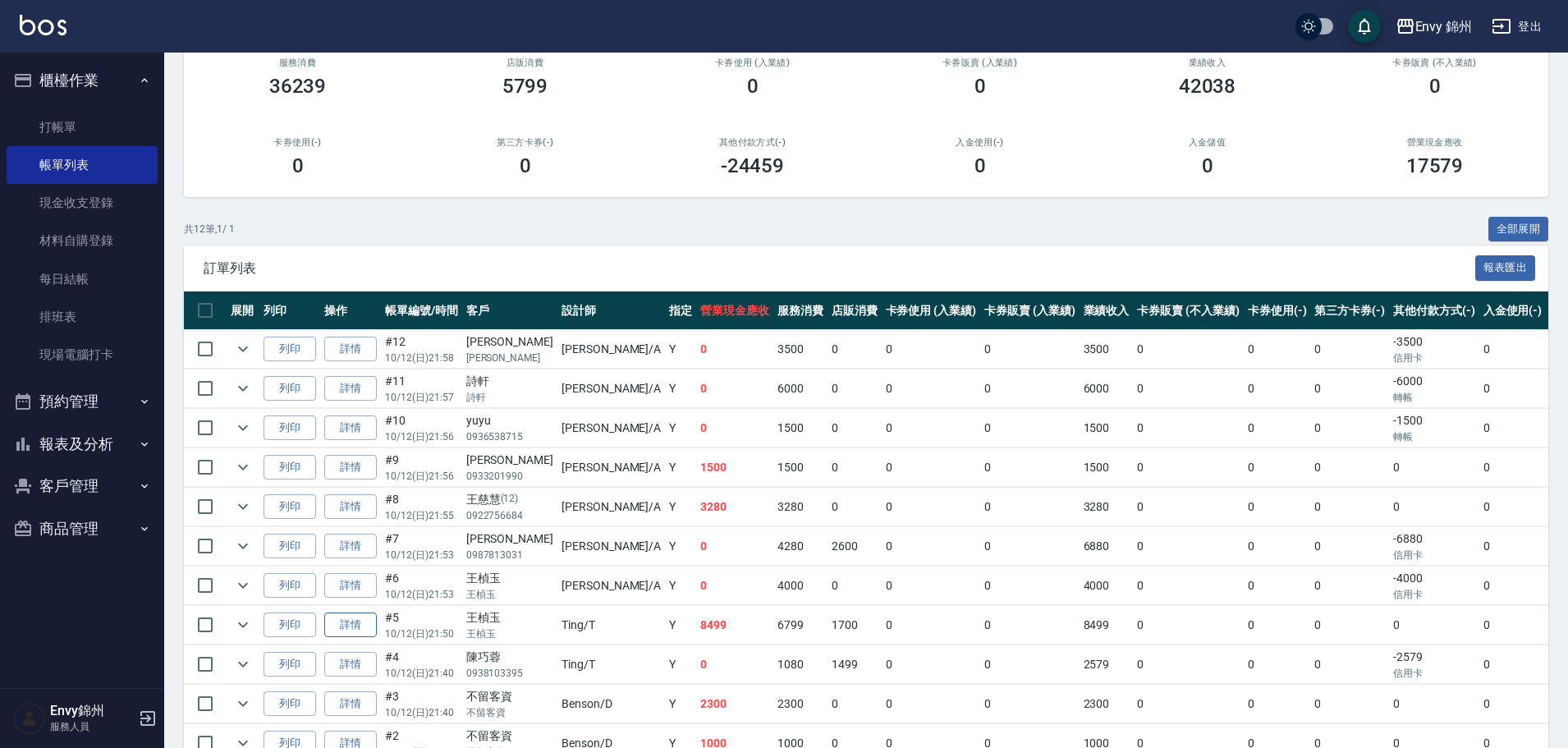
click at [351, 626] on link "詳情" at bounding box center [351, 625] width 52 height 25
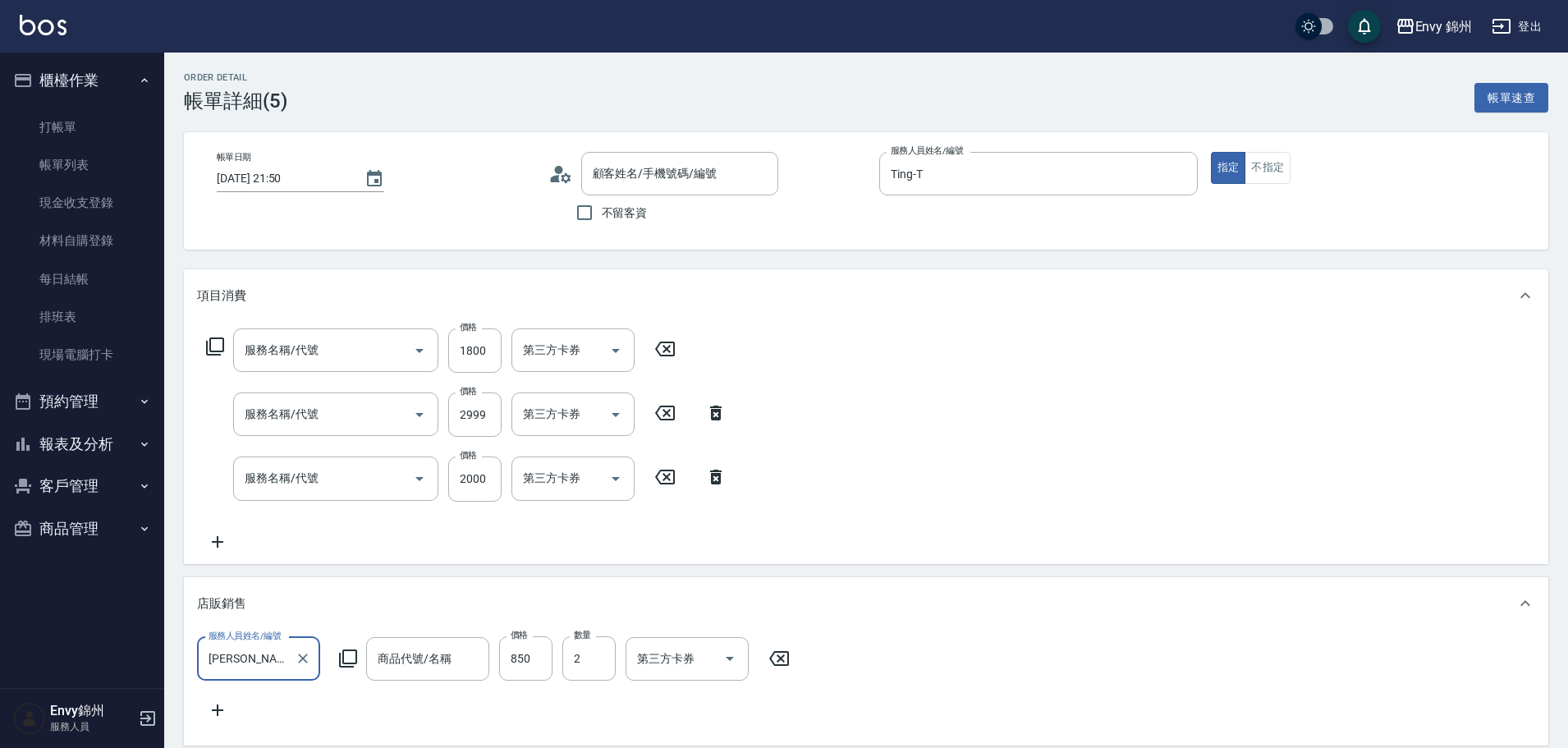
type input "2025/10/12 21:50"
type input "Ting-T"
type input "設計師原本客人"
type input "701 染髮(701)"
type input "京喚羽系統修護(短髮)(631)"
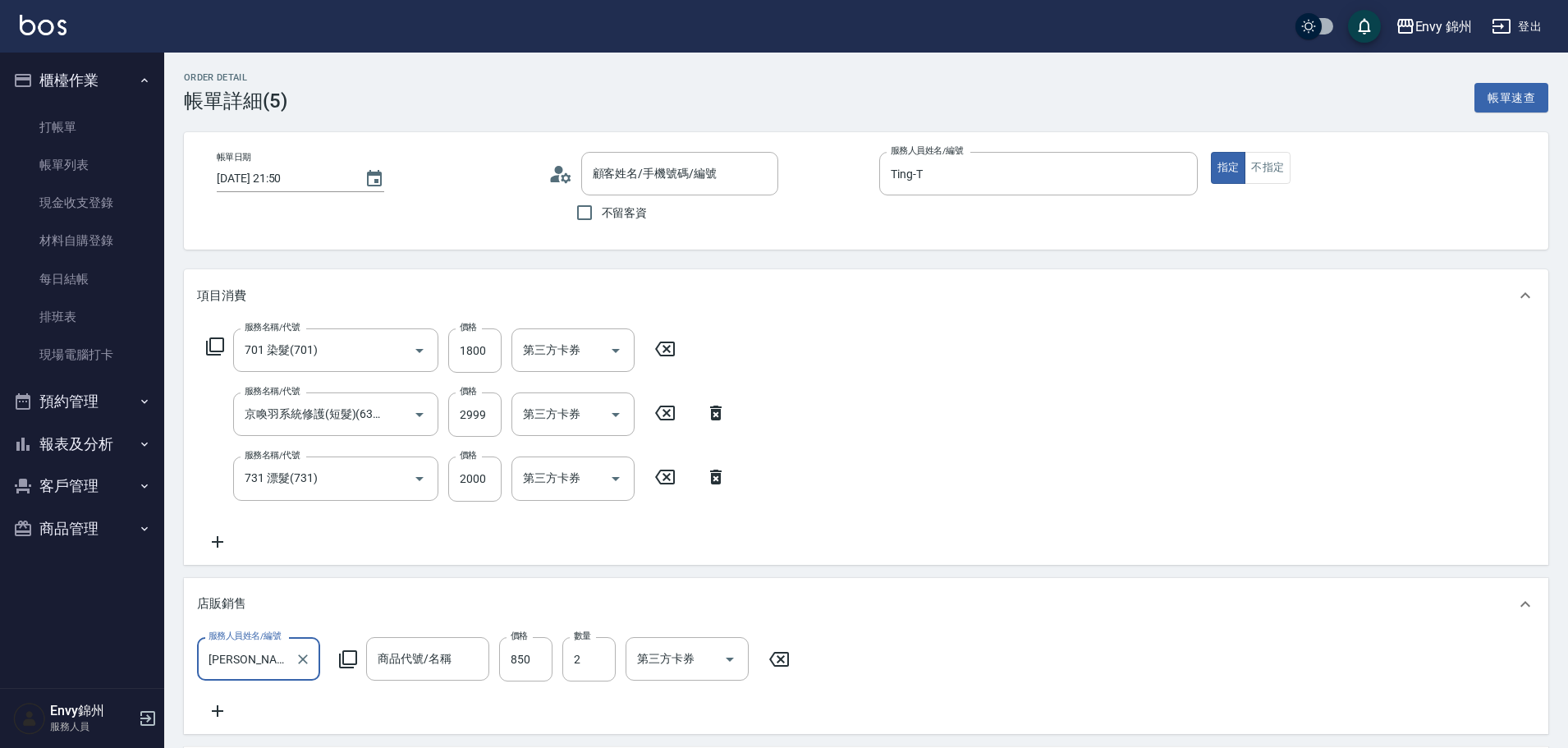
type input "731 漂髮(731)"
type input "泡泡慕絲 300ml"
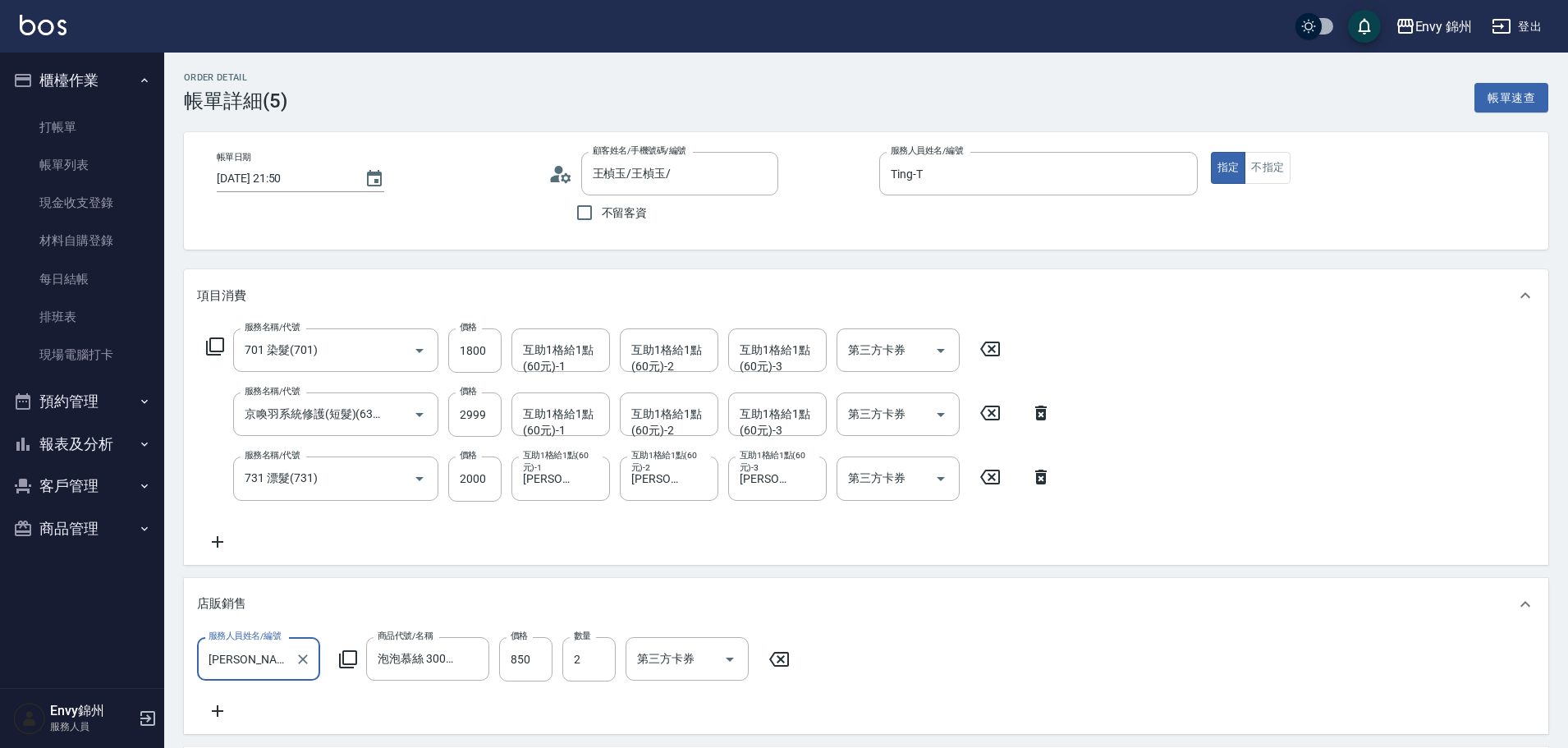
type input "王楨玉/王楨玉/"
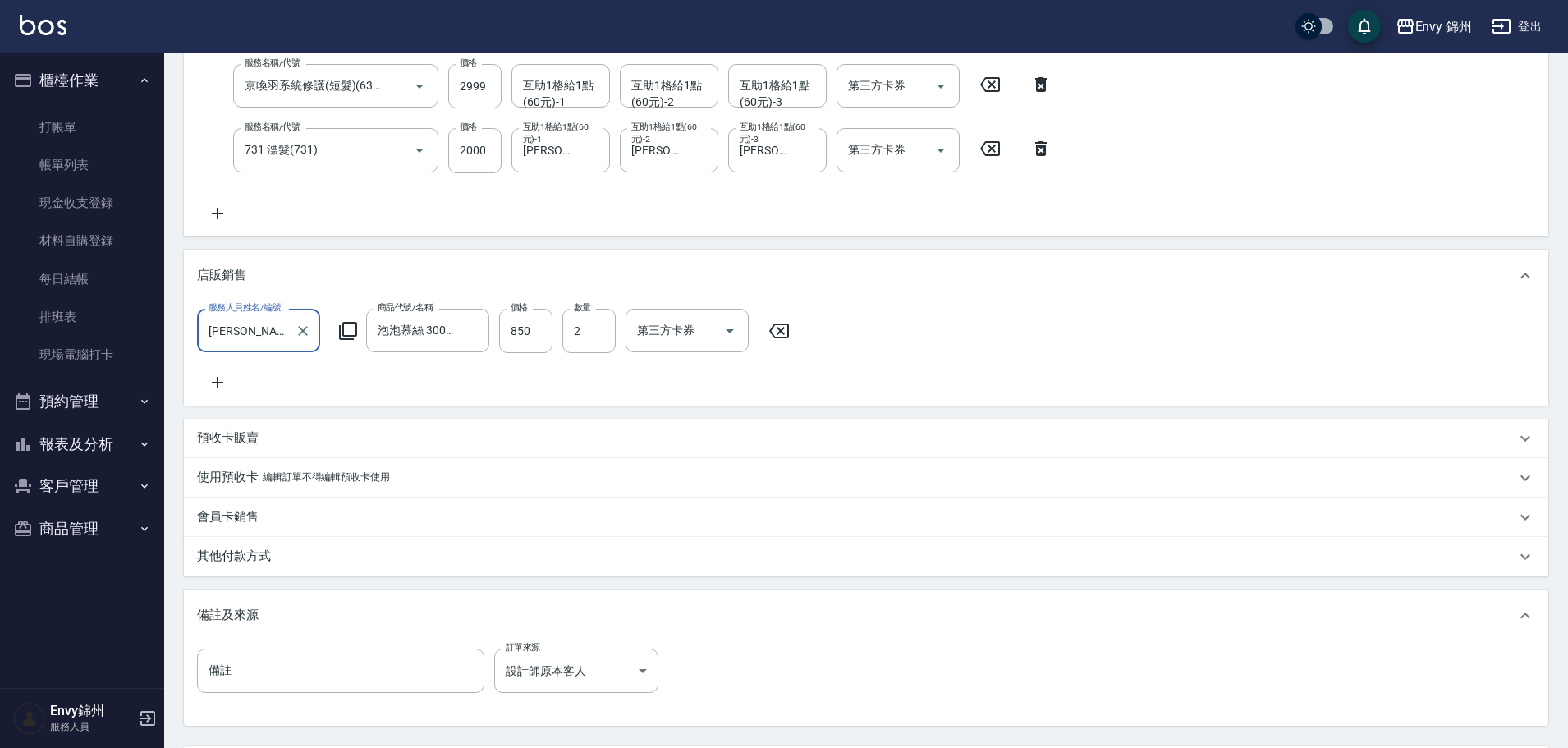
click at [267, 576] on div "其他付款方式" at bounding box center [865, 557] width 1364 height 39
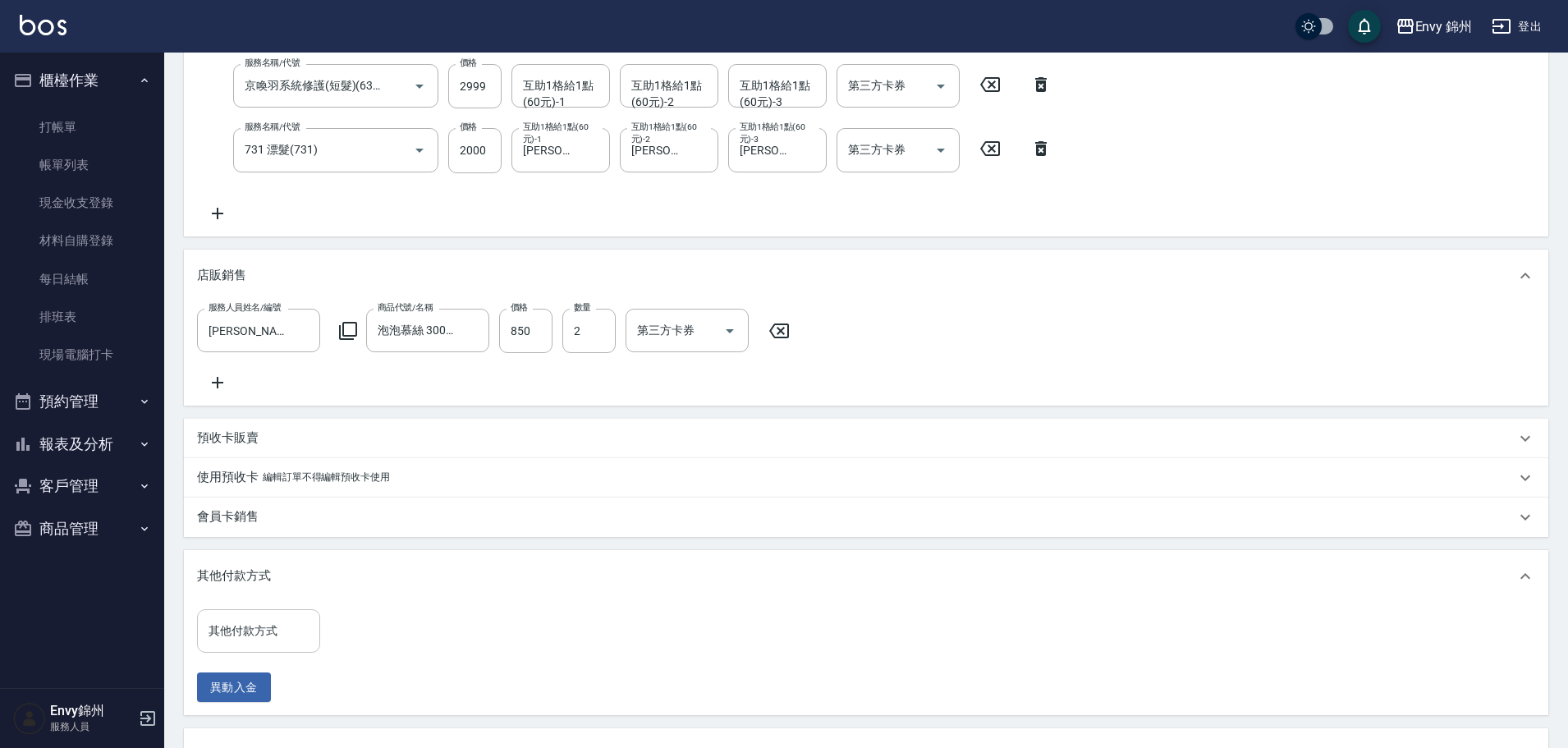
click at [269, 653] on div "其他付款方式" at bounding box center [258, 630] width 123 height 44
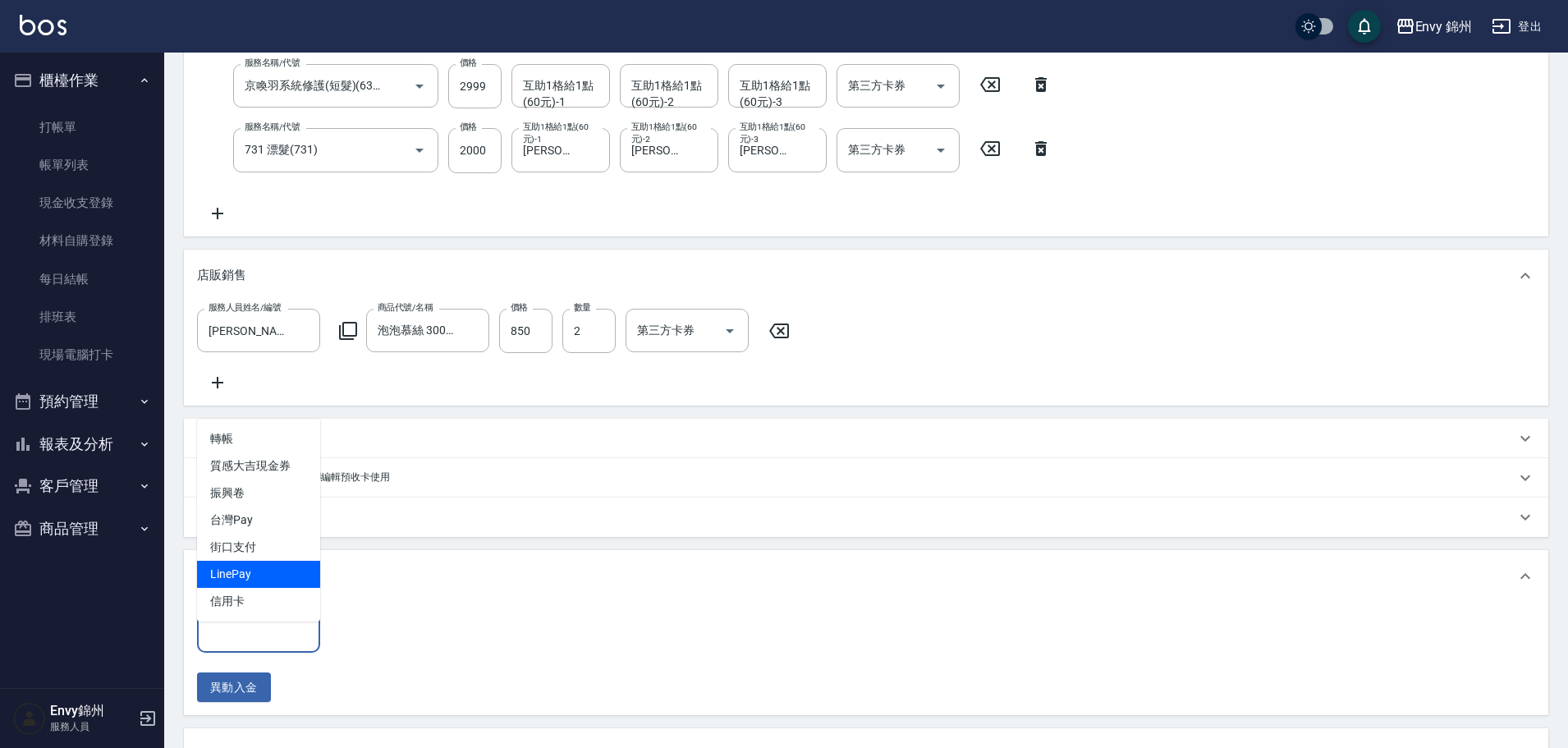
drag, startPoint x: 240, startPoint y: 603, endPoint x: 253, endPoint y: 600, distance: 13.3
click at [240, 602] on span "信用卡" at bounding box center [258, 601] width 123 height 27
type input "信用卡"
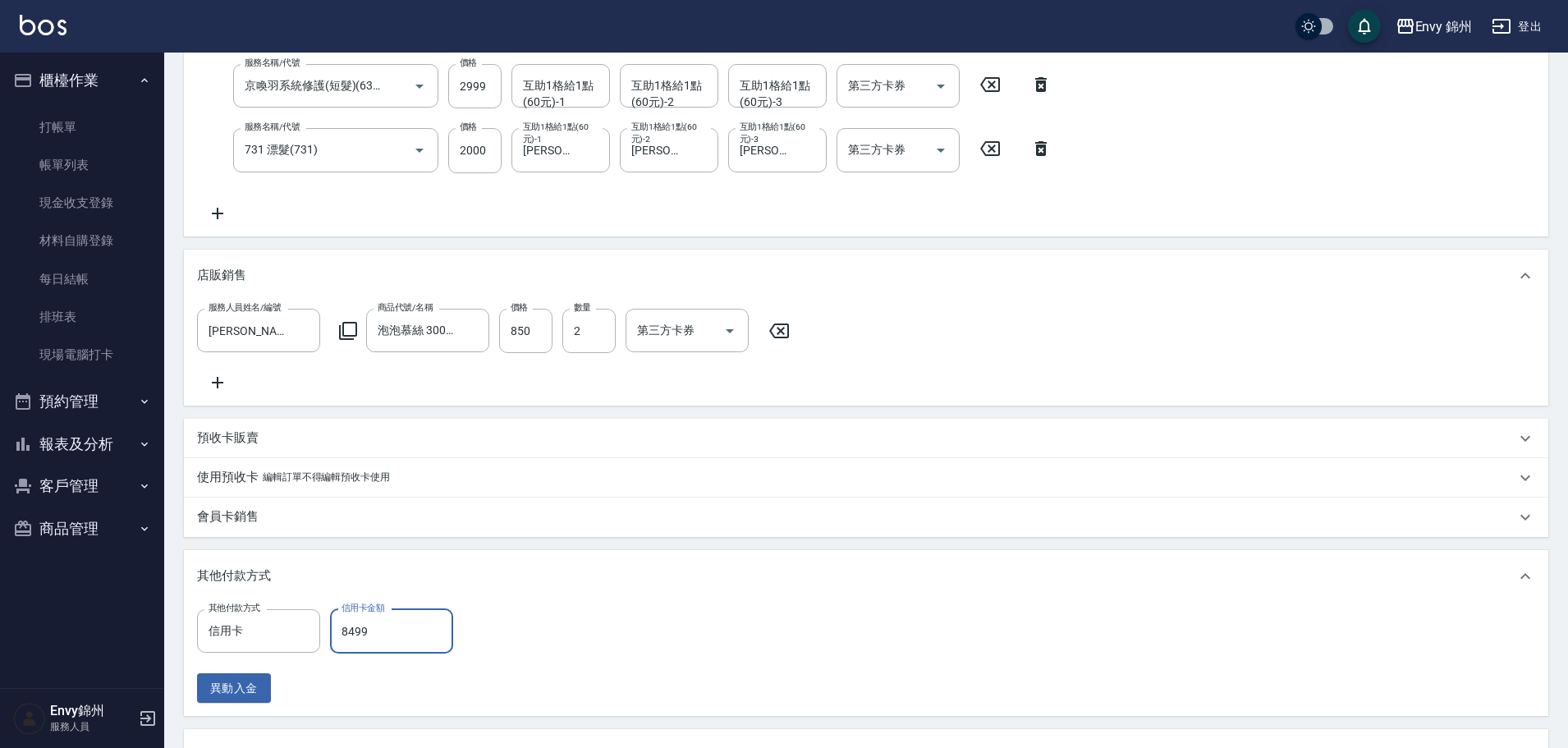
scroll to position [82, 0]
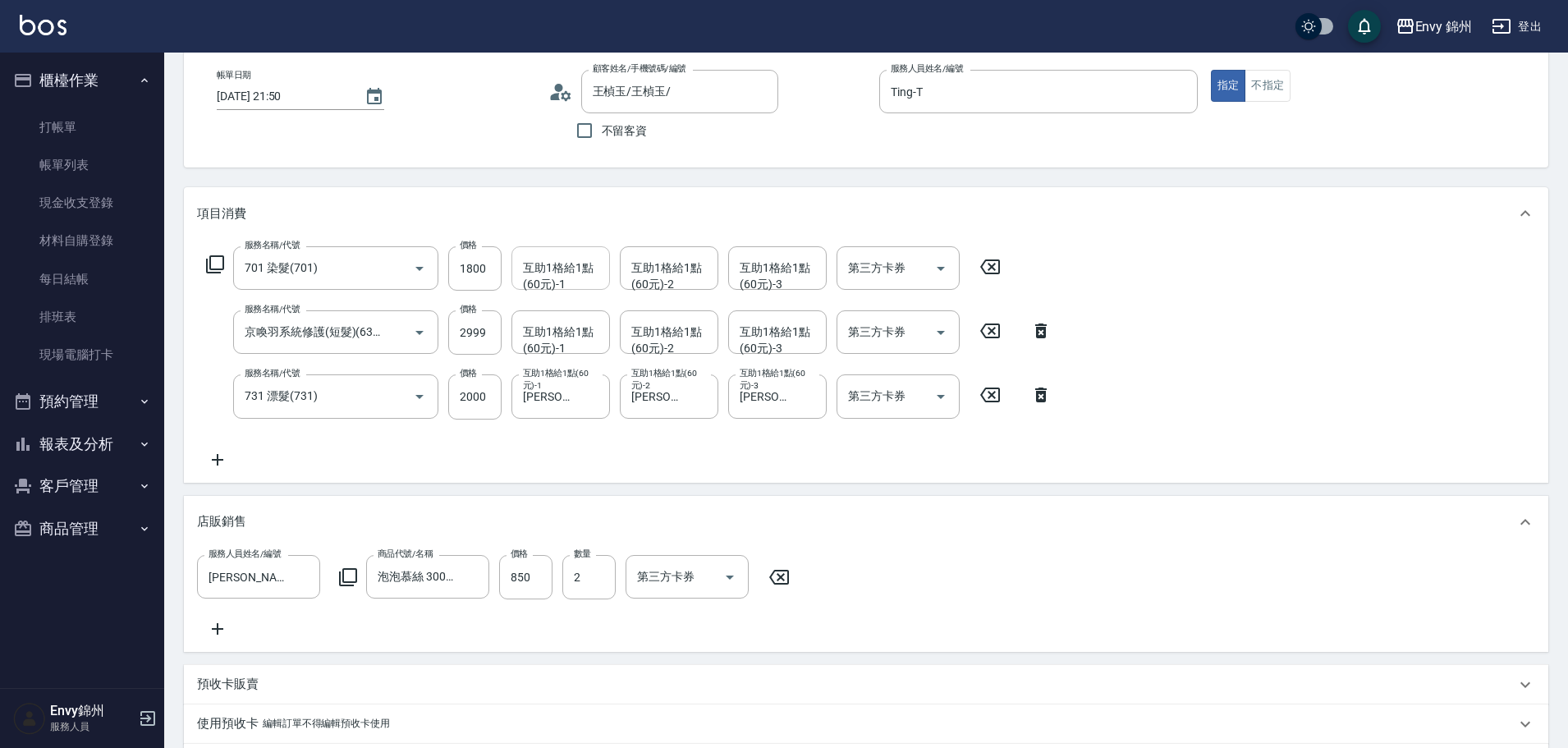
type input "8499"
click at [539, 257] on div "互助1格給1點(60元)-1 互助1格給1點(60元)-1" at bounding box center [561, 268] width 99 height 44
click at [581, 311] on div "玉米 -M" at bounding box center [561, 310] width 99 height 27
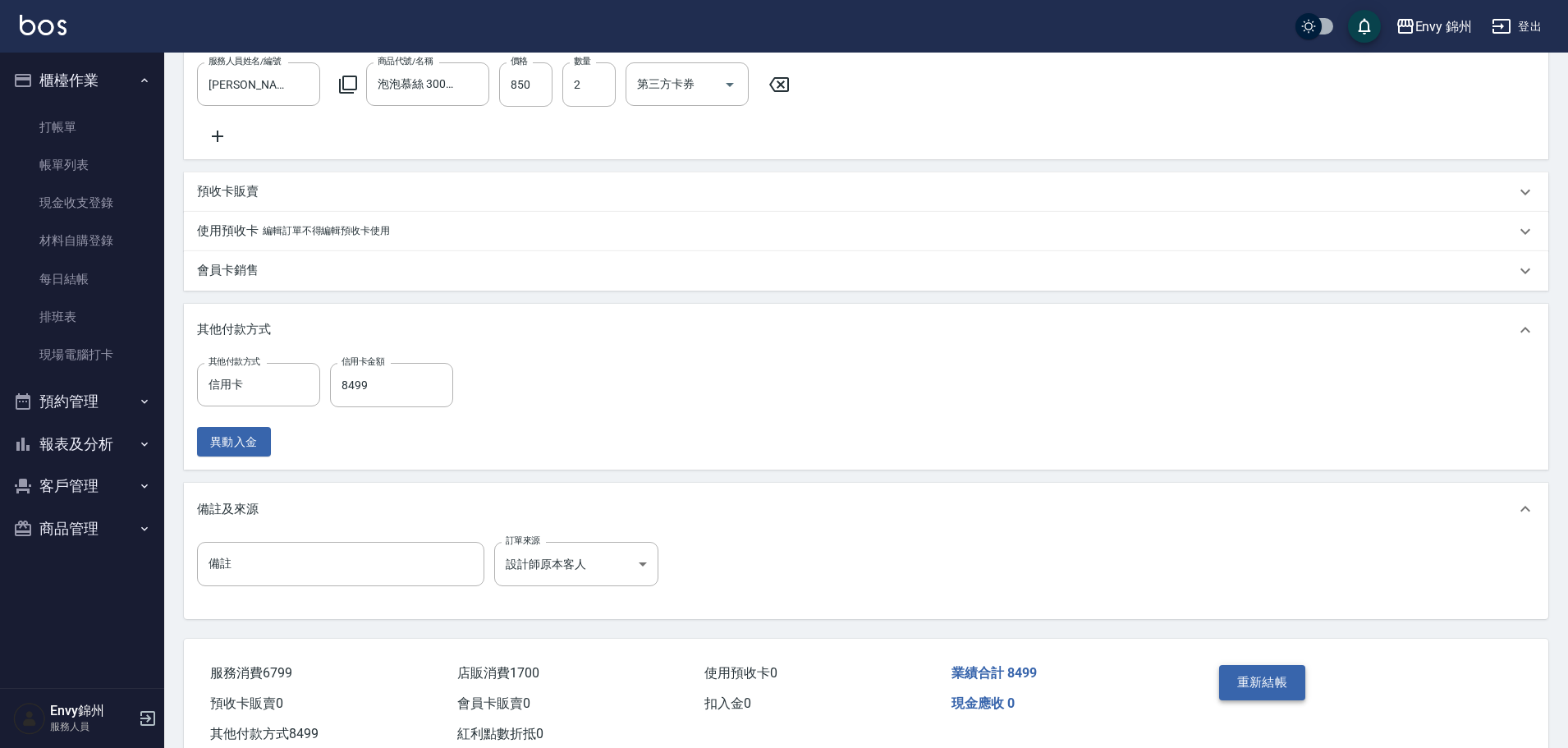
type input "玉米-M"
click at [1254, 698] on button "重新結帳" at bounding box center [1262, 682] width 87 height 35
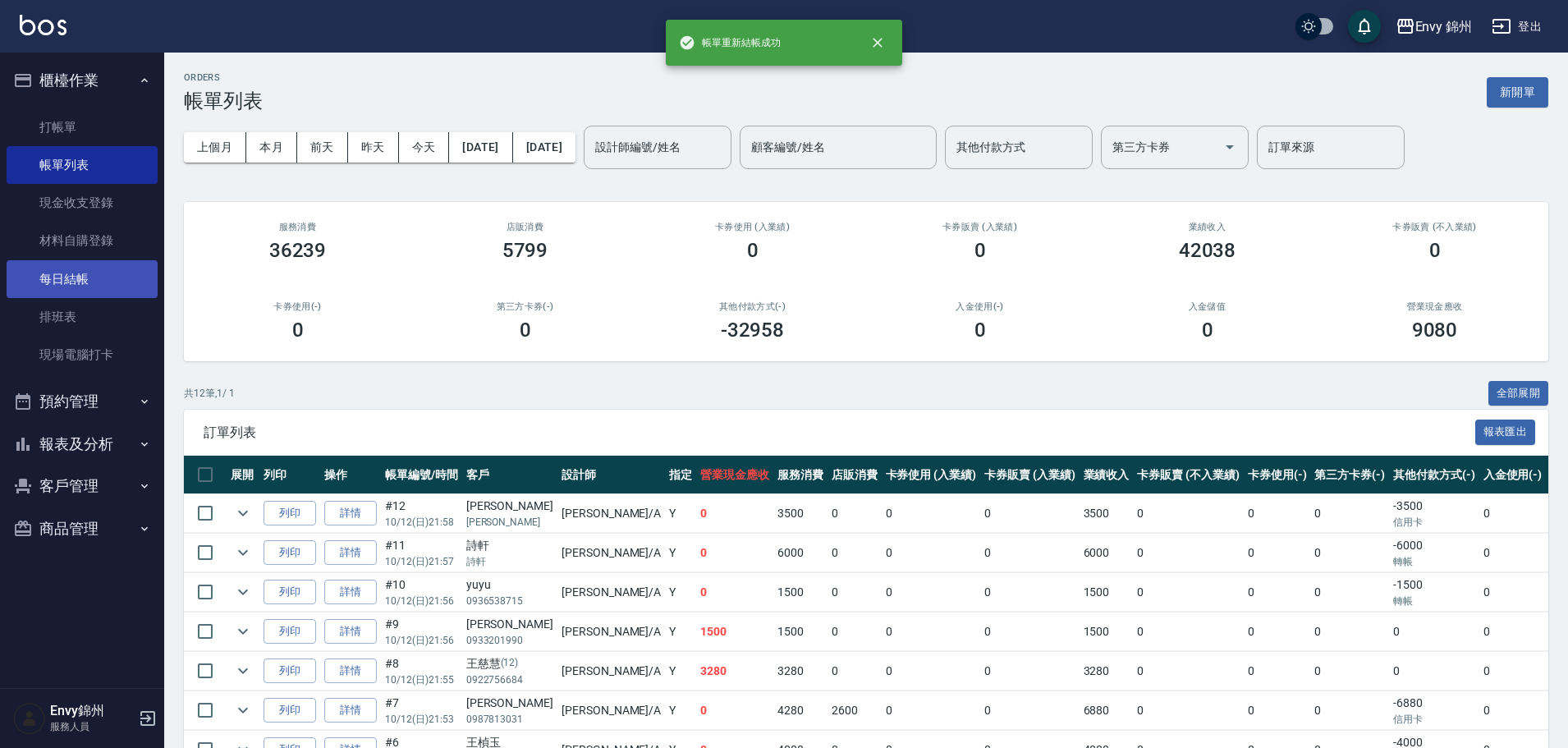
click at [61, 284] on link "每日結帳" at bounding box center [82, 279] width 151 height 38
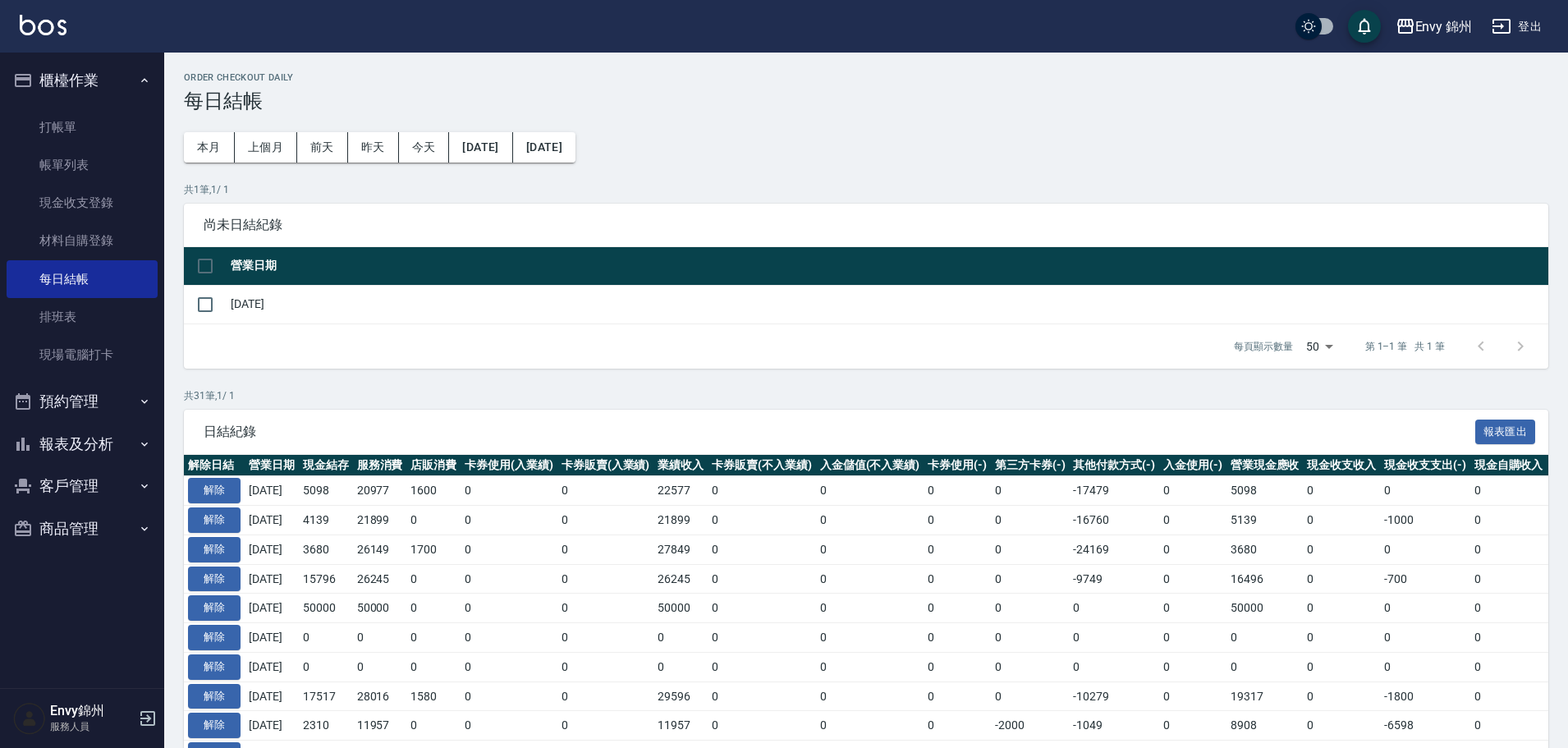
click at [225, 309] on td at bounding box center [205, 304] width 43 height 38
click at [207, 305] on input "checkbox" at bounding box center [205, 304] width 34 height 35
checkbox input "true"
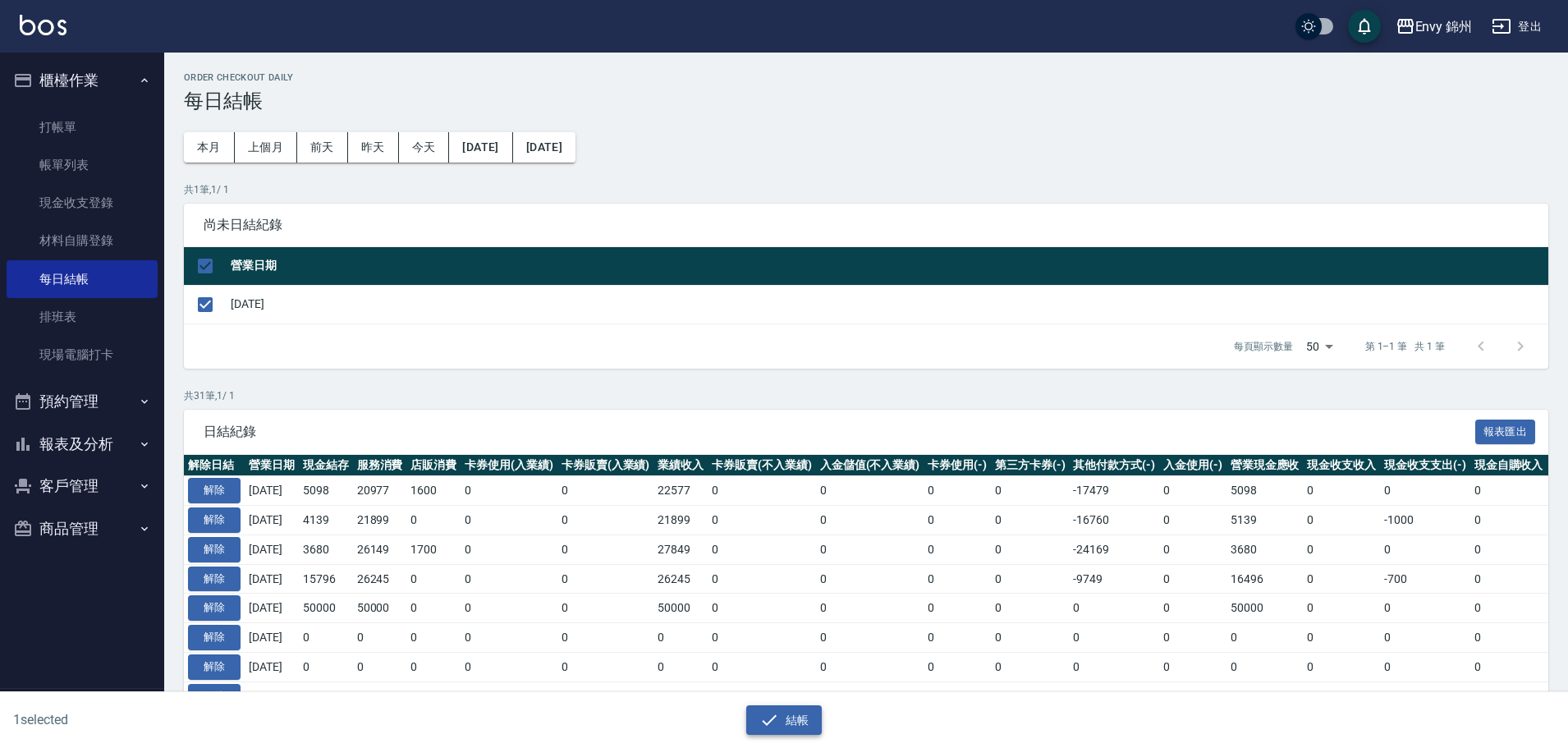
click at [817, 723] on button "結帳" at bounding box center [784, 720] width 76 height 31
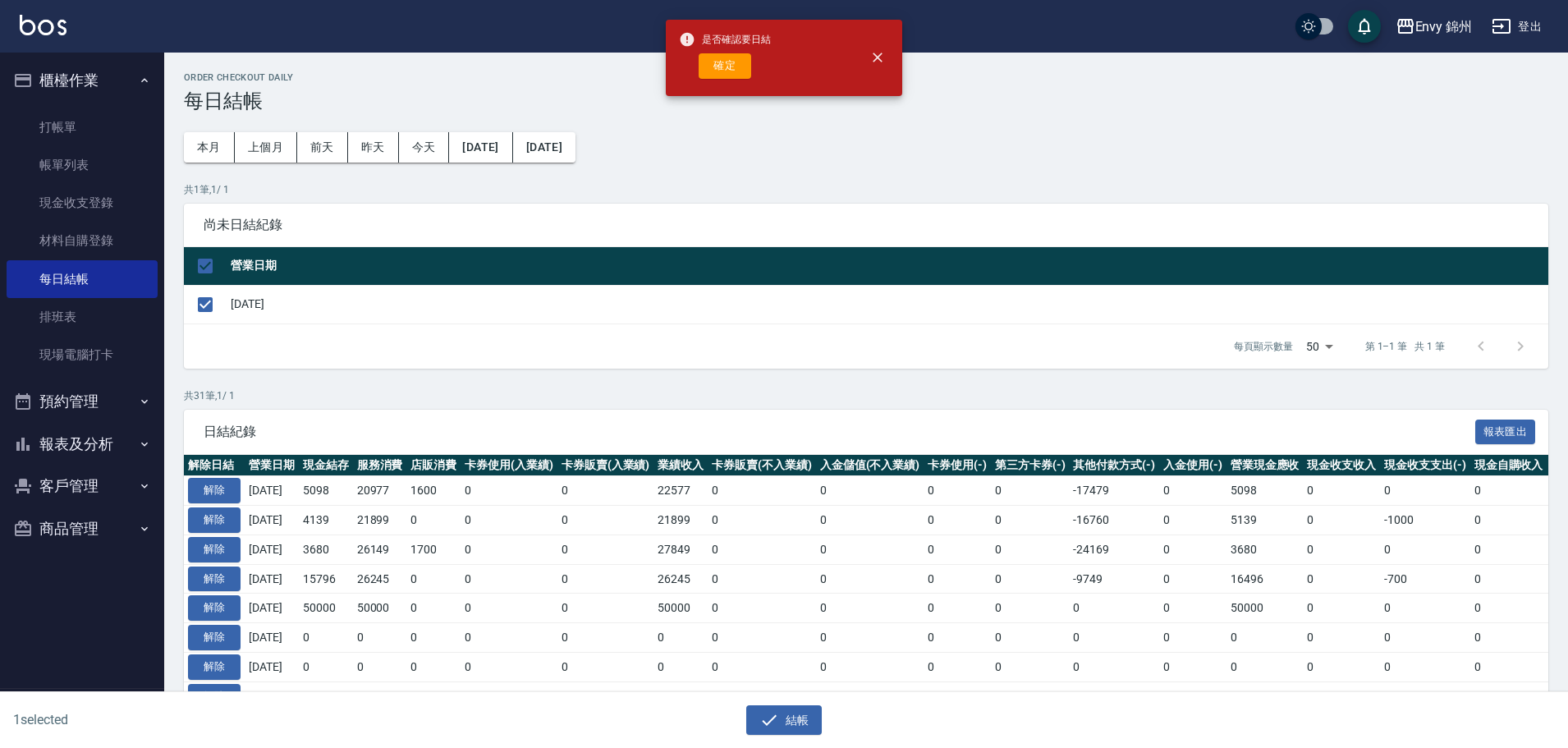
click at [727, 75] on button "確定" at bounding box center [724, 65] width 52 height 25
checkbox input "false"
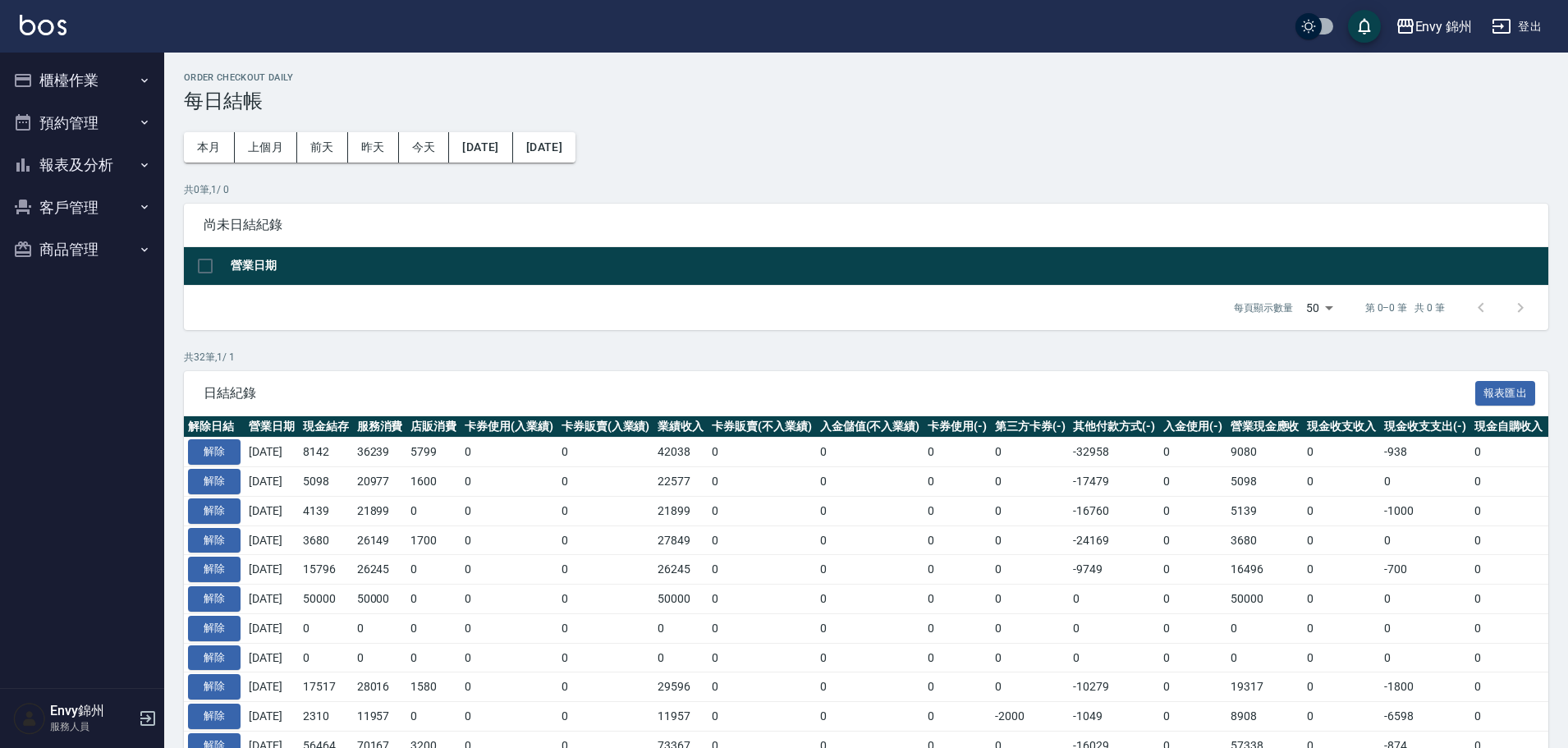
click at [54, 96] on button "櫃檯作業" at bounding box center [82, 80] width 151 height 43
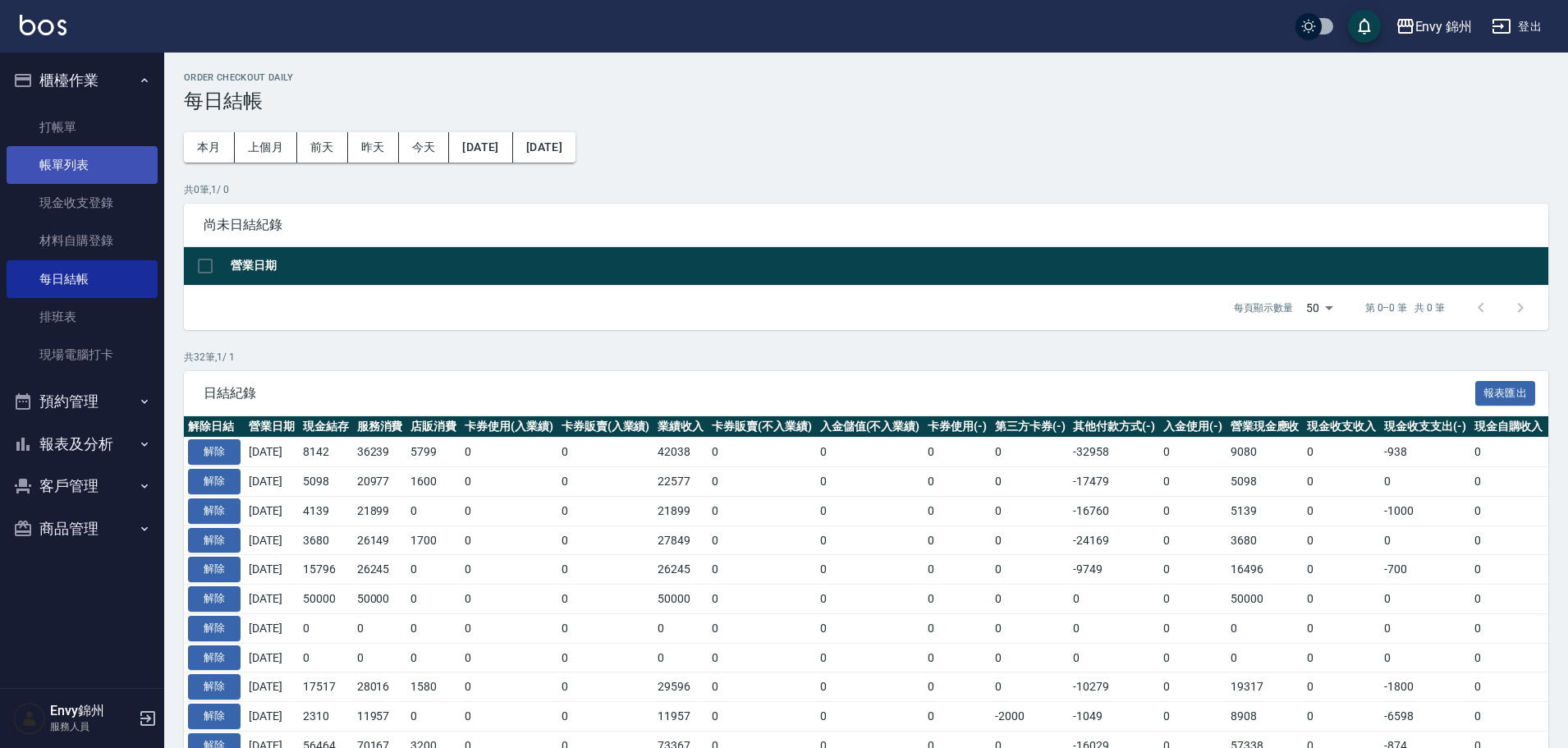
click at [117, 170] on link "帳單列表" at bounding box center [82, 165] width 151 height 38
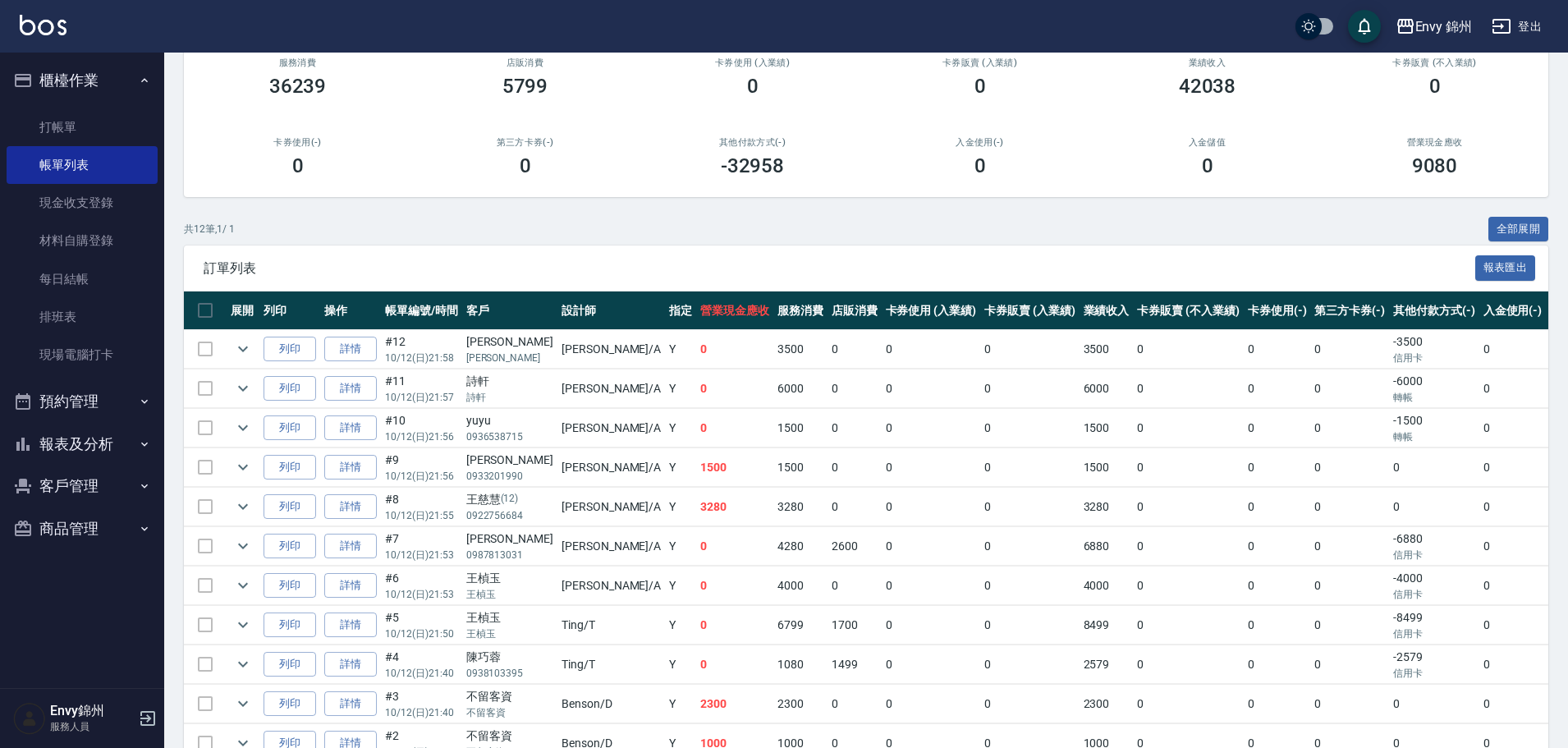
scroll to position [246, 0]
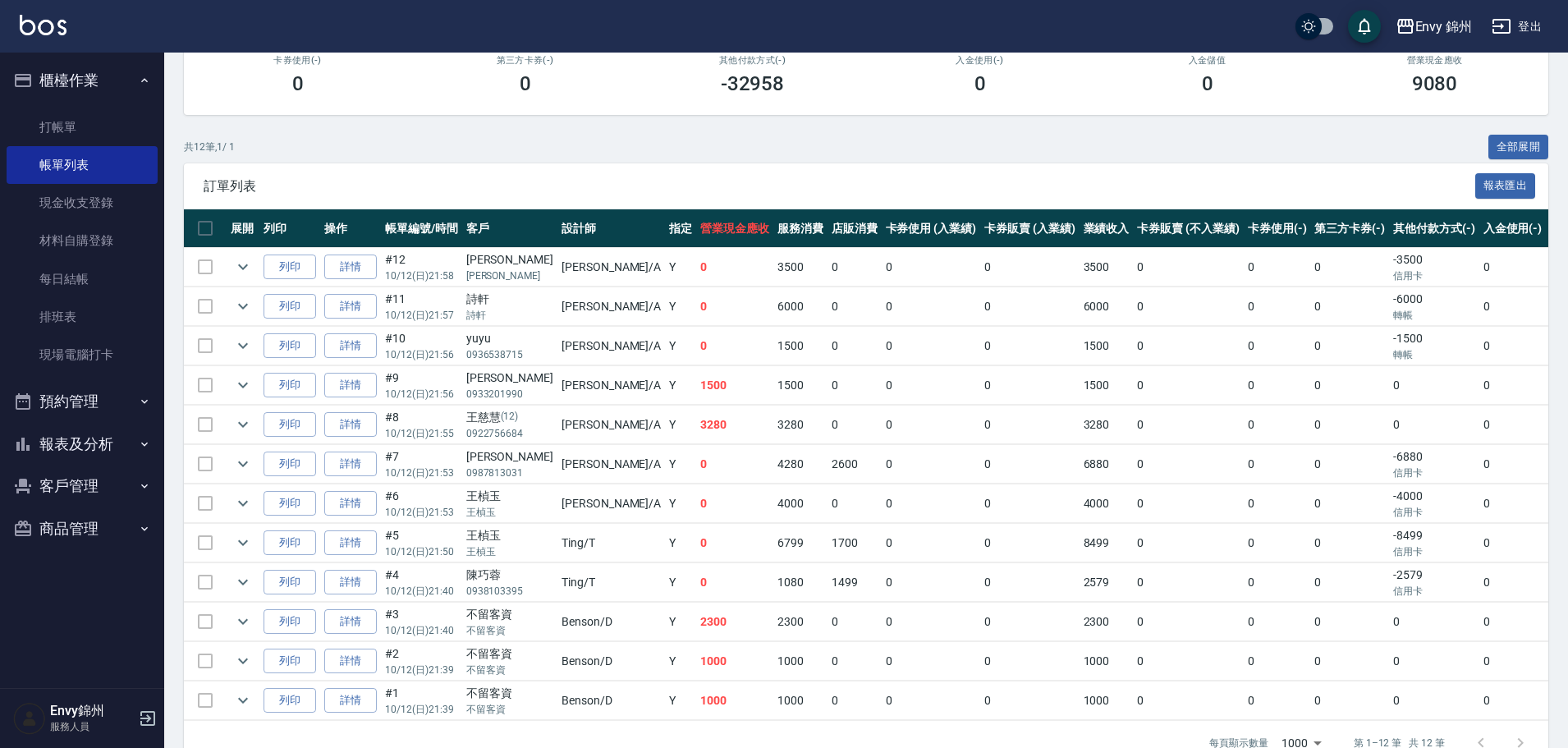
click at [1550, 17] on div "Envy 錦州 登出" at bounding box center [784, 26] width 1568 height 52
drag, startPoint x: 1483, startPoint y: 35, endPoint x: 1502, endPoint y: 34, distance: 19.0
click at [1487, 35] on div "Envy 錦州 登出" at bounding box center [784, 26] width 1568 height 52
click at [1505, 31] on icon "button" at bounding box center [1501, 26] width 20 height 20
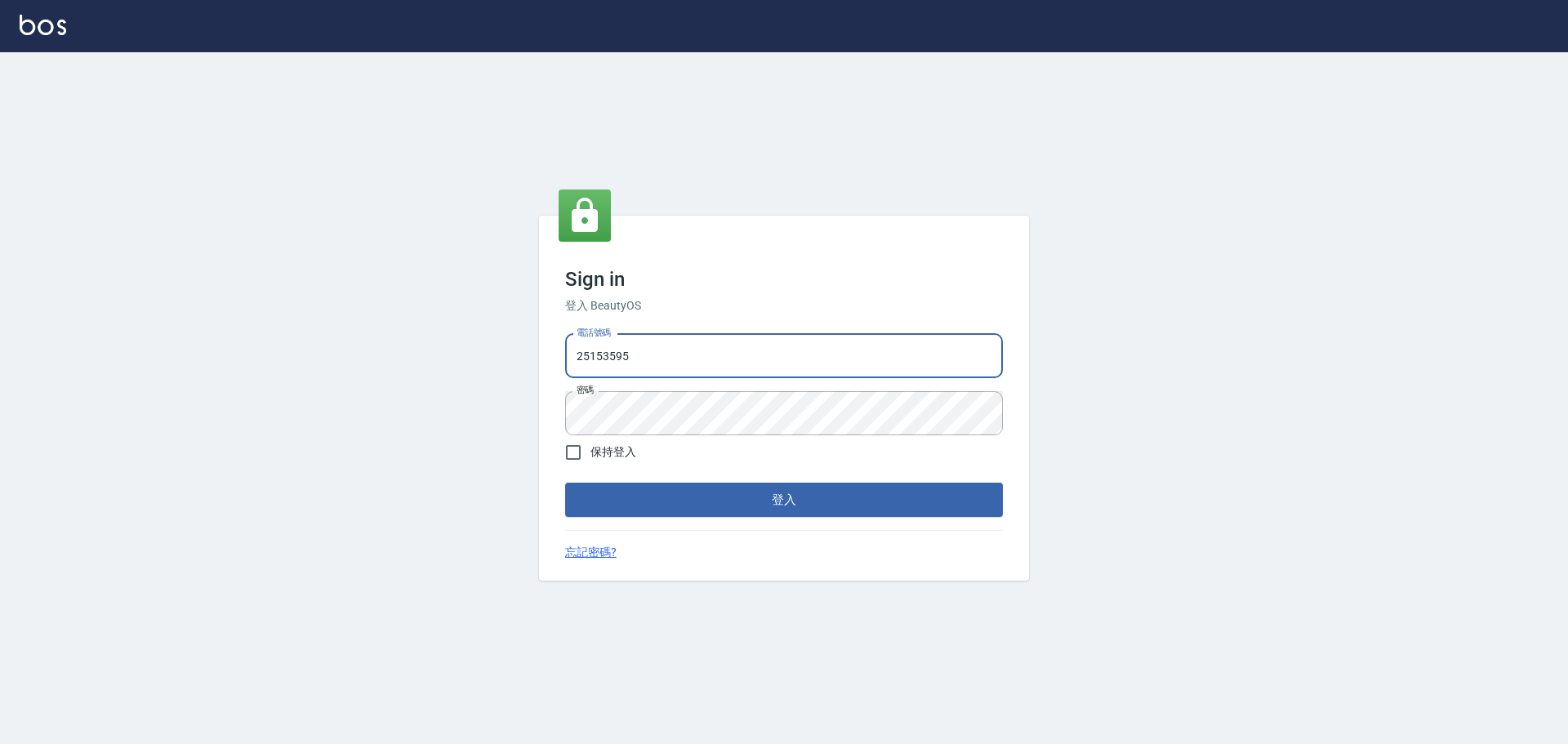
click at [695, 356] on input "25153595" at bounding box center [784, 356] width 438 height 45
type input "9990001234567"
click at [659, 519] on div "Sign in 登入 BeautyOS 電話號碼 9990001234567 電話號碼 密碼 密碼 保持登入 登入 忘記密碼?" at bounding box center [784, 398] width 490 height 366
click at [652, 513] on button "登入" at bounding box center [784, 499] width 438 height 34
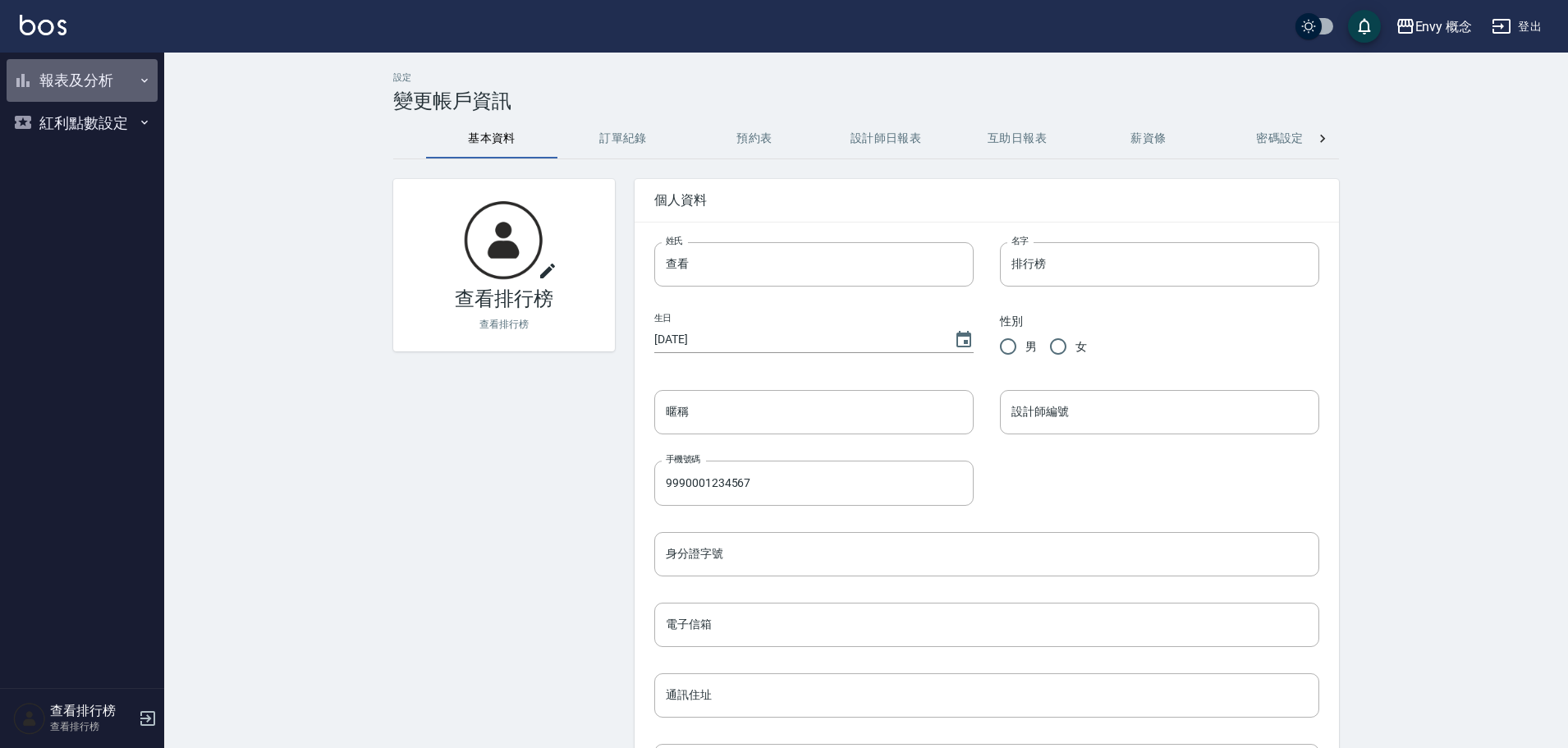
click at [102, 65] on button "報表及分析" at bounding box center [82, 80] width 151 height 43
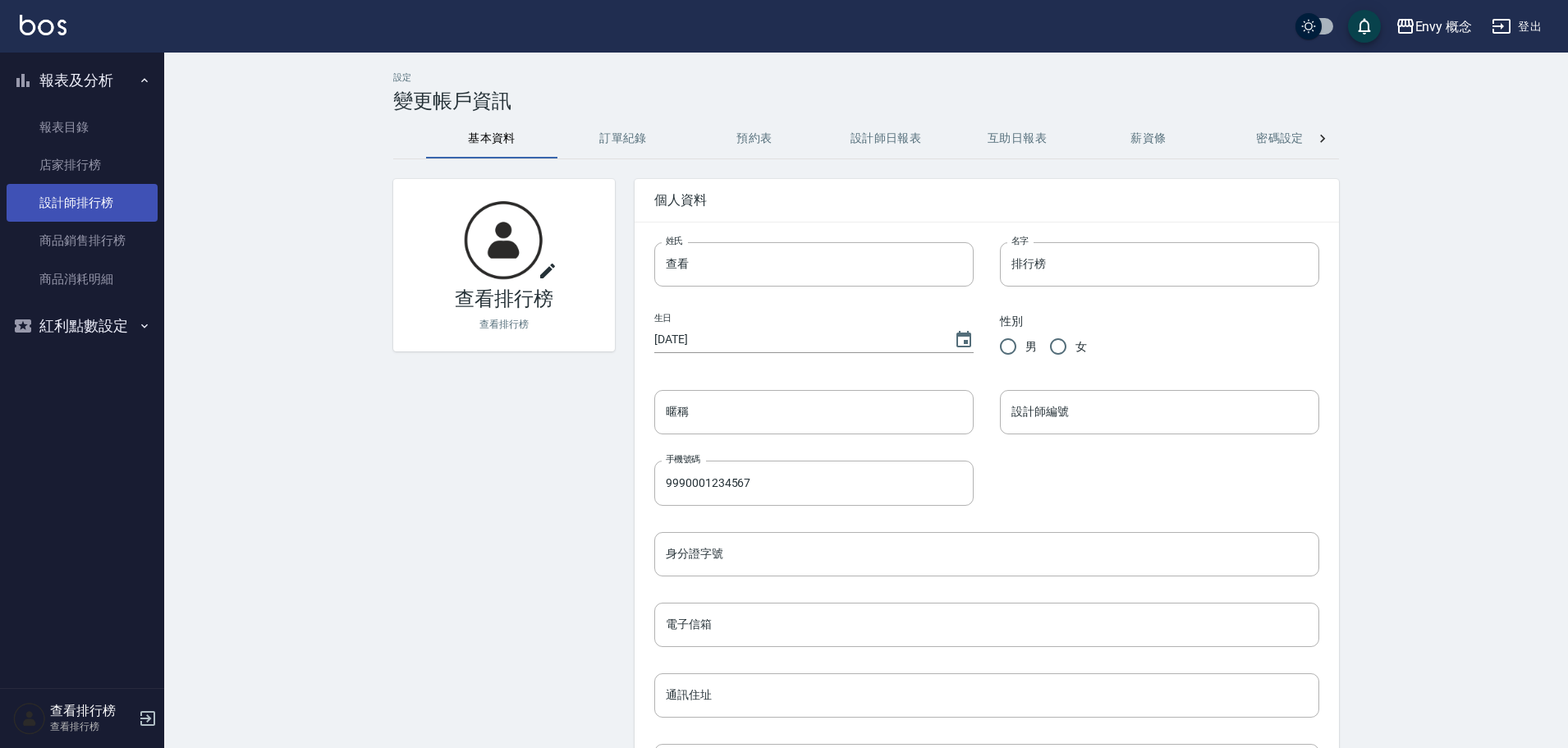
click at [86, 202] on link "設計師排行榜" at bounding box center [82, 202] width 151 height 38
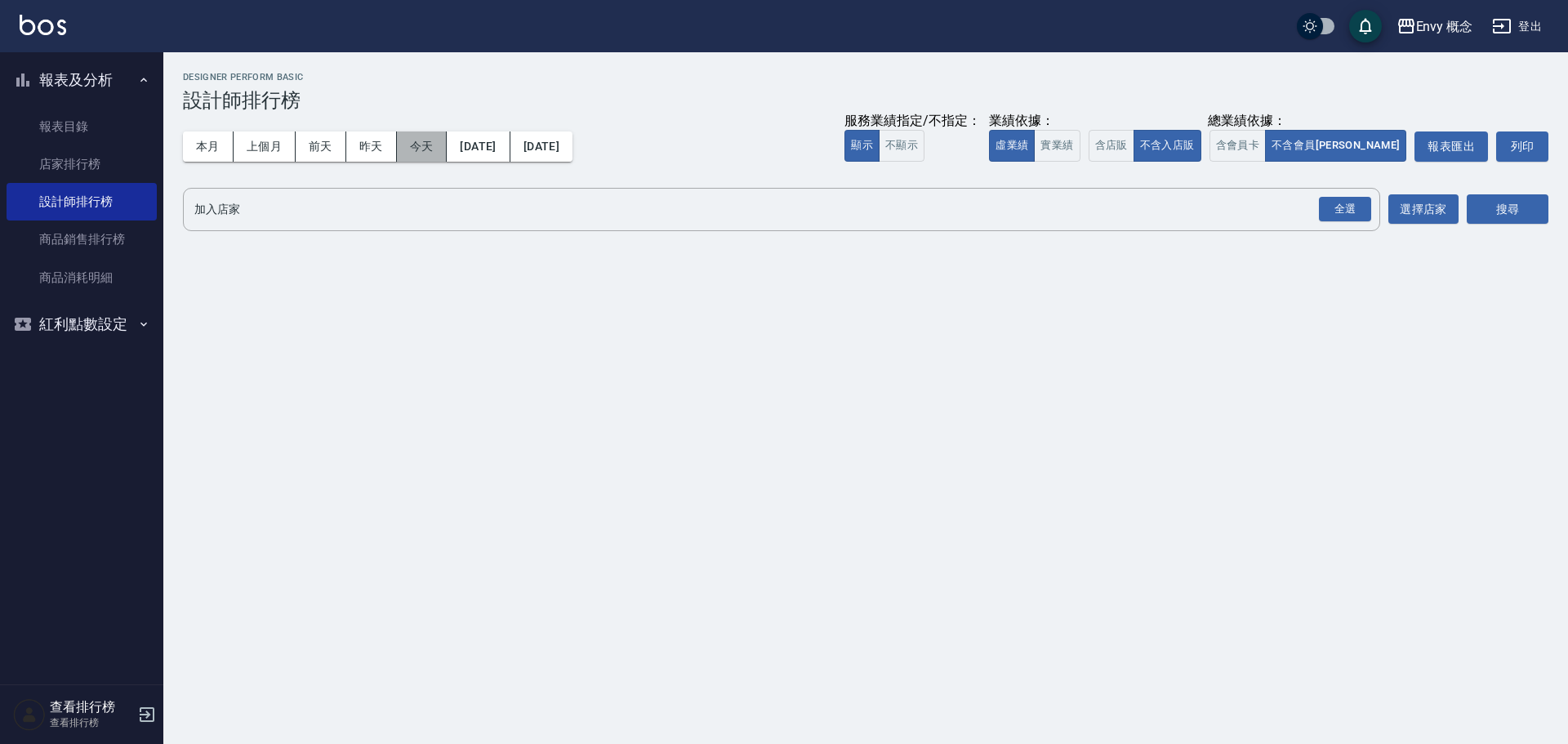
click at [414, 151] on button "今天" at bounding box center [422, 147] width 51 height 31
drag, startPoint x: 1362, startPoint y: 209, endPoint x: 1403, endPoint y: 209, distance: 41.0
click at [1361, 209] on div "全選" at bounding box center [1345, 209] width 52 height 25
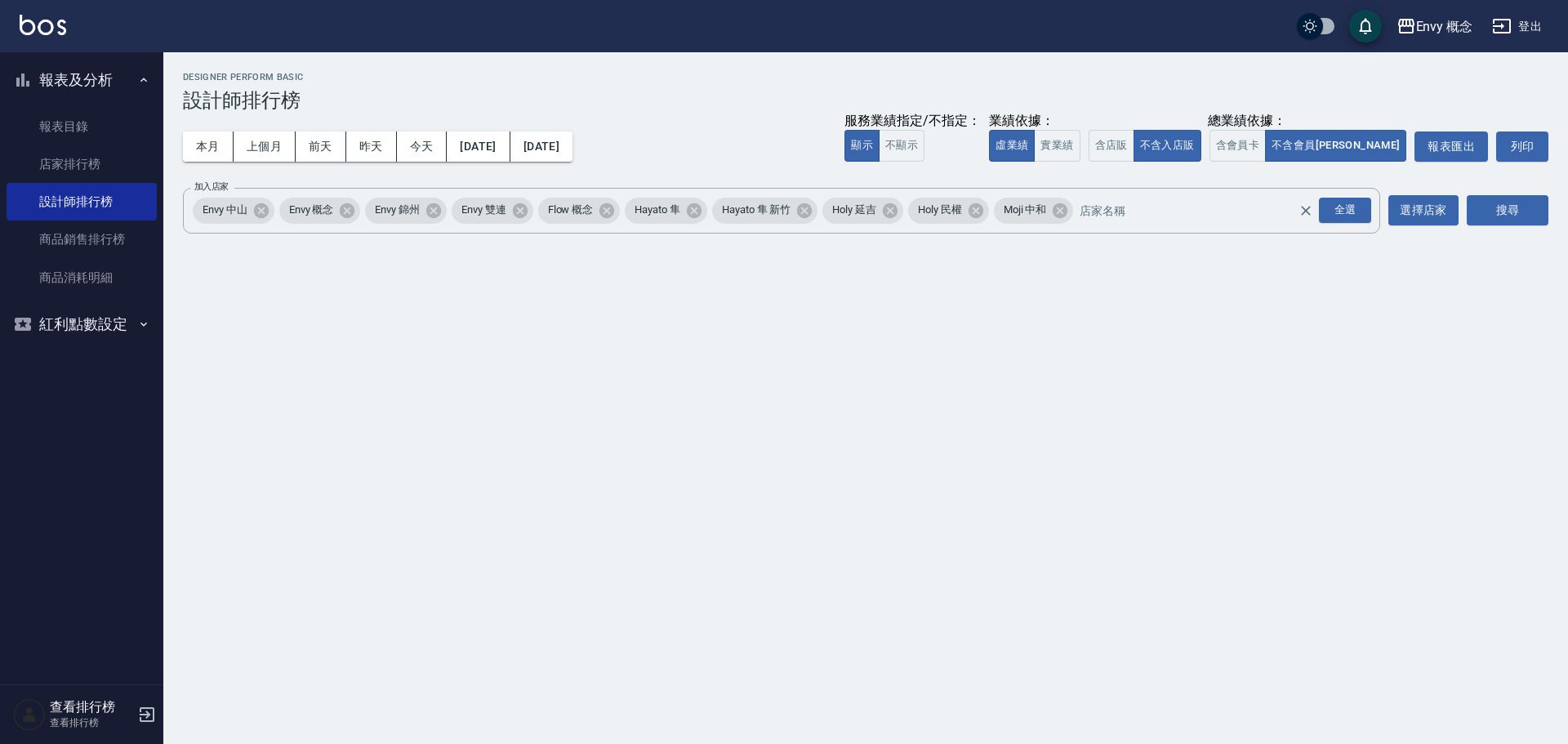
click at [1567, 205] on div "Envy 概念 2025-10-12 - 2025-10-12 設計師排行榜 列印時間： 2025-10-12-22:10 Designer Perform …" at bounding box center [865, 156] width 1404 height 208
click at [1529, 204] on button "搜尋" at bounding box center [1507, 210] width 82 height 31
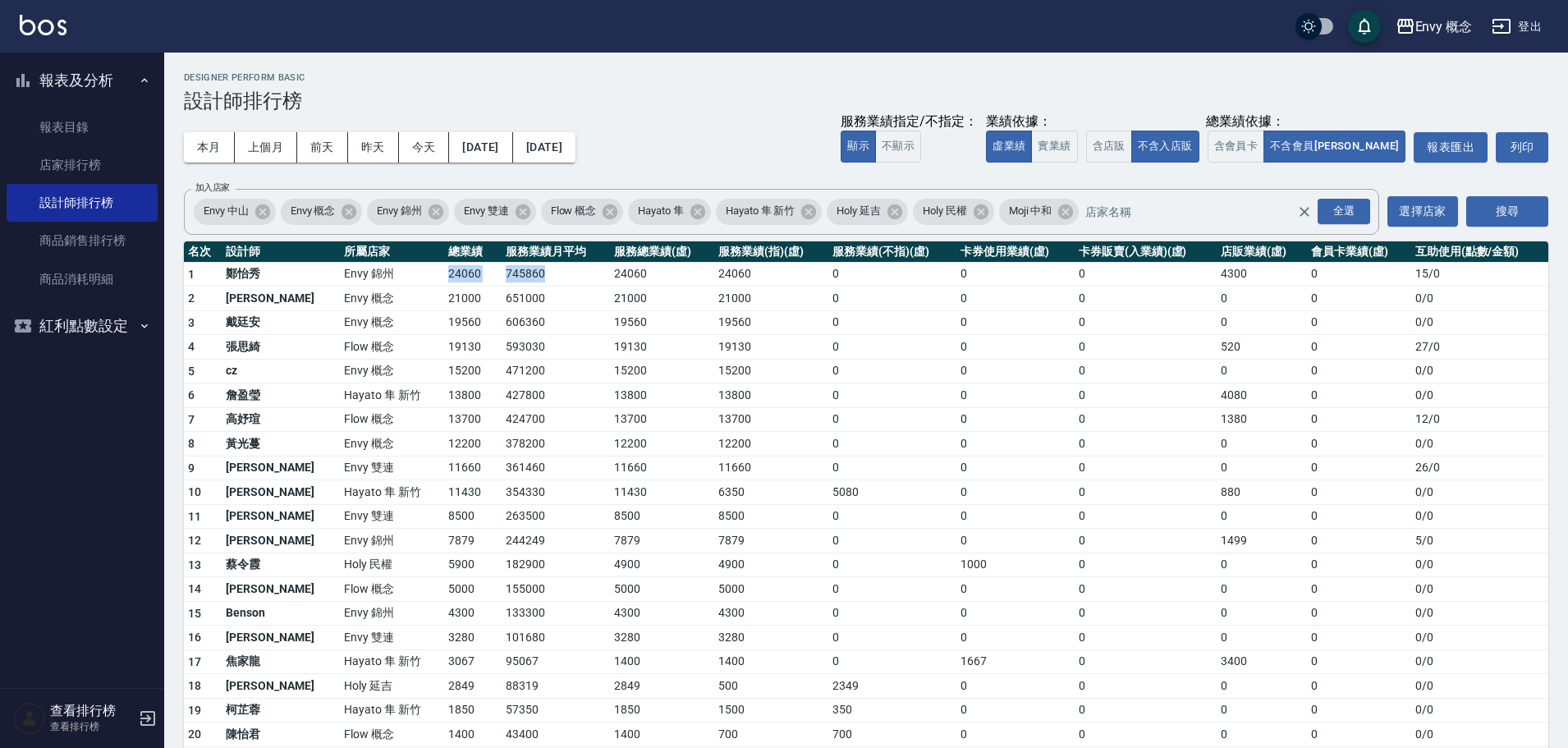
drag, startPoint x: 392, startPoint y: 279, endPoint x: 498, endPoint y: 283, distance: 106.1
click at [498, 276] on tr "1 鄭怡秀 Envy 錦州 24060 745860 24060 24060 0 0 0 4300 0 15 / 0" at bounding box center [865, 274] width 1364 height 24
click at [481, 154] on button "[DATE]" at bounding box center [481, 147] width 63 height 31
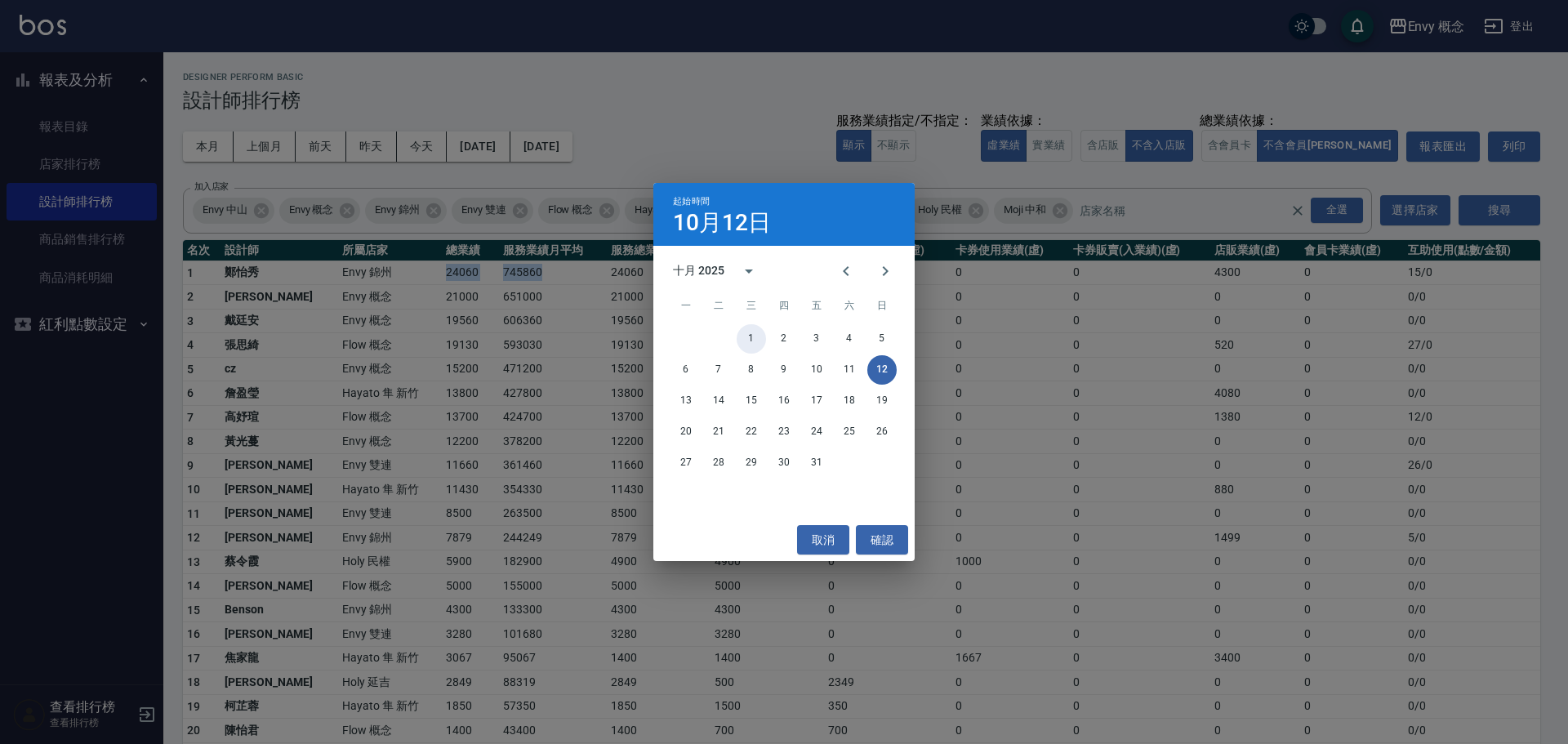
click at [741, 337] on button "1" at bounding box center [751, 340] width 30 height 30
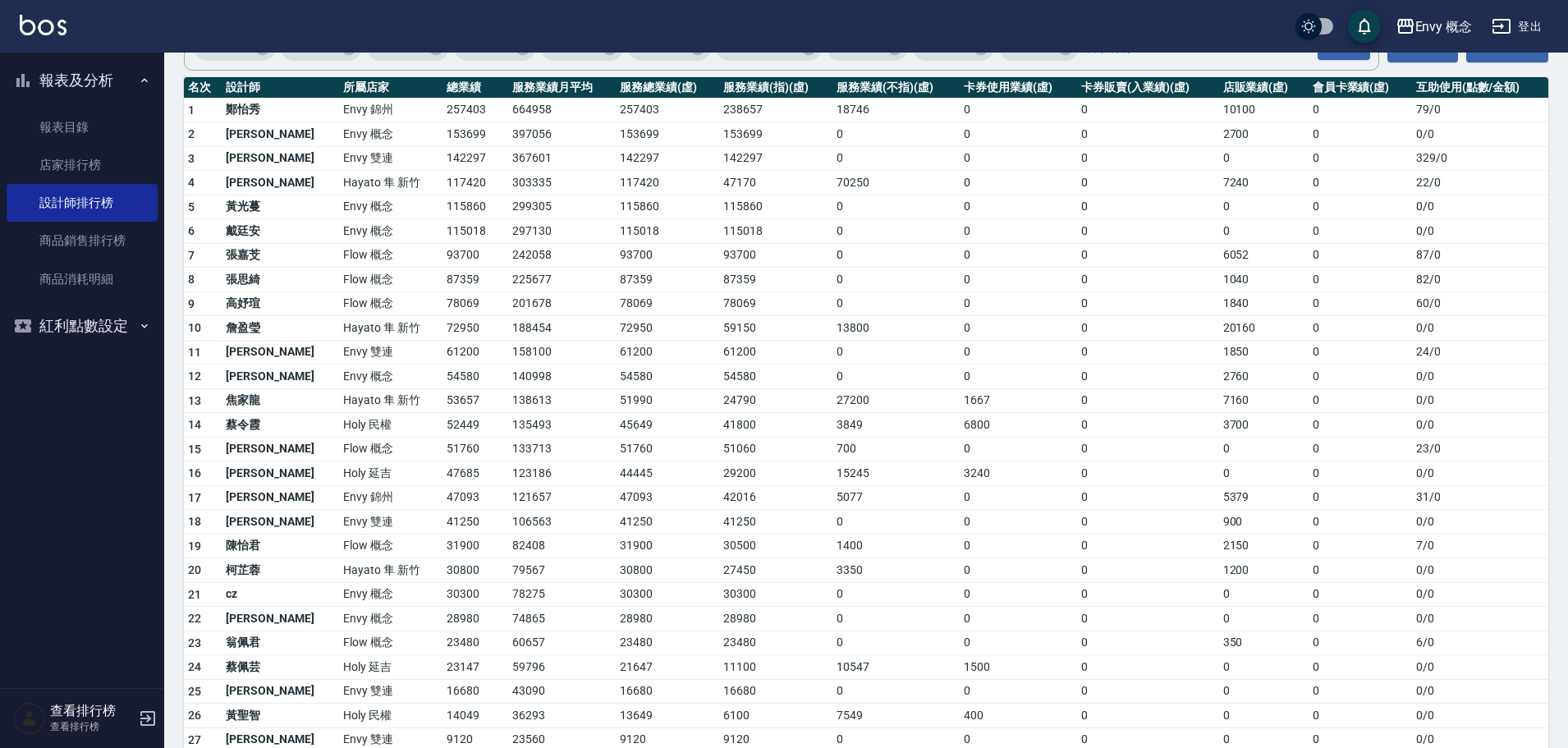
scroll to position [246, 0]
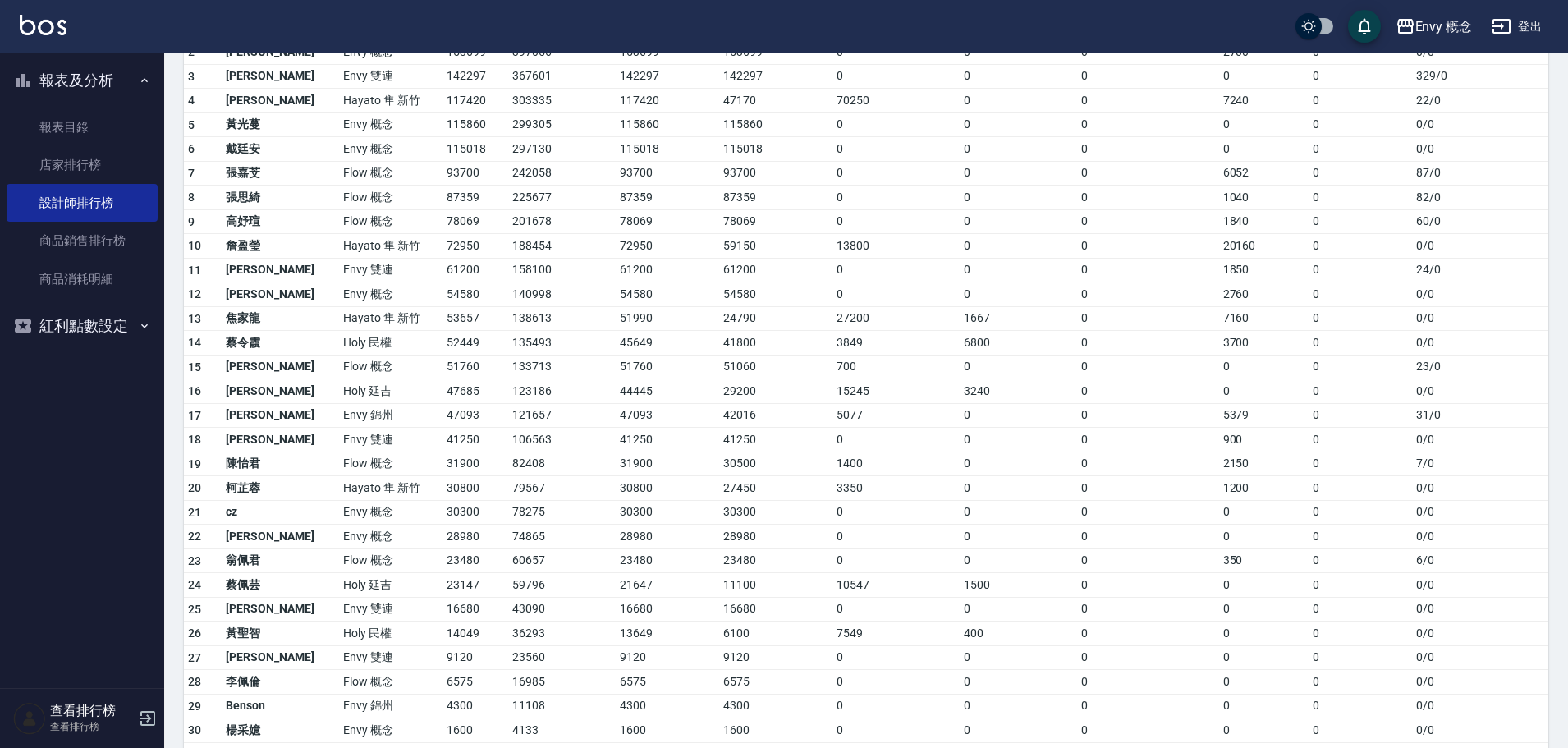
drag, startPoint x: 447, startPoint y: 609, endPoint x: 416, endPoint y: 686, distance: 83.0
click at [443, 686] on td "6575" at bounding box center [475, 682] width 65 height 24
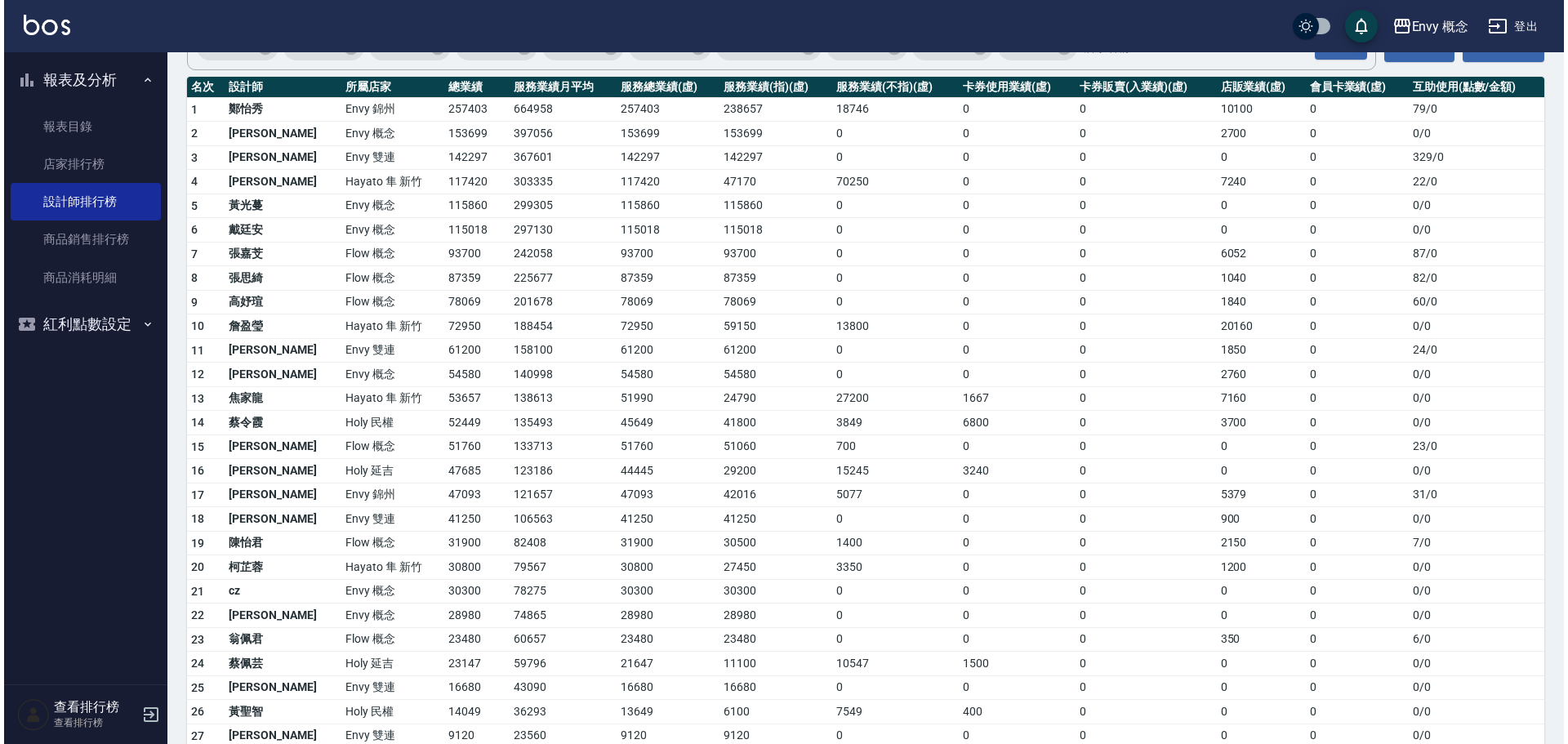
scroll to position [82, 0]
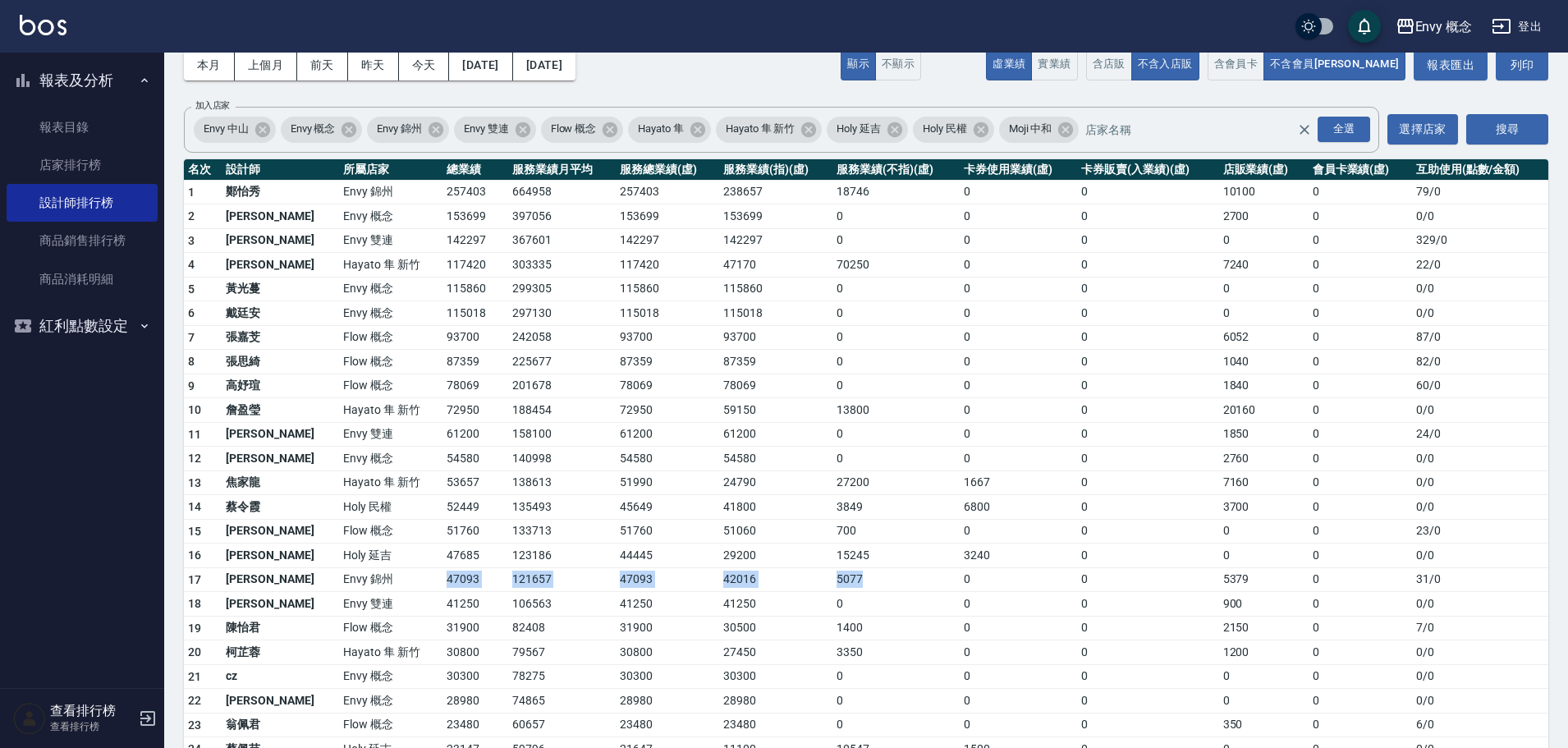
drag, startPoint x: 389, startPoint y: 587, endPoint x: 918, endPoint y: 568, distance: 529.3
click at [918, 568] on tr "17 潘昀廷 Envy 錦州 47093 121657 47093 42016 5077 0 0 5379 0 31 / 0" at bounding box center [865, 579] width 1364 height 24
drag, startPoint x: 1149, startPoint y: 574, endPoint x: 1232, endPoint y: 571, distance: 83.1
click at [1232, 571] on tr "17 潘昀廷 Envy 錦州 47093 121657 47093 42016 5077 0 0 5379 0 31 / 0" at bounding box center [865, 579] width 1364 height 24
click at [1423, 35] on div "Envy 概念" at bounding box center [1444, 27] width 58 height 21
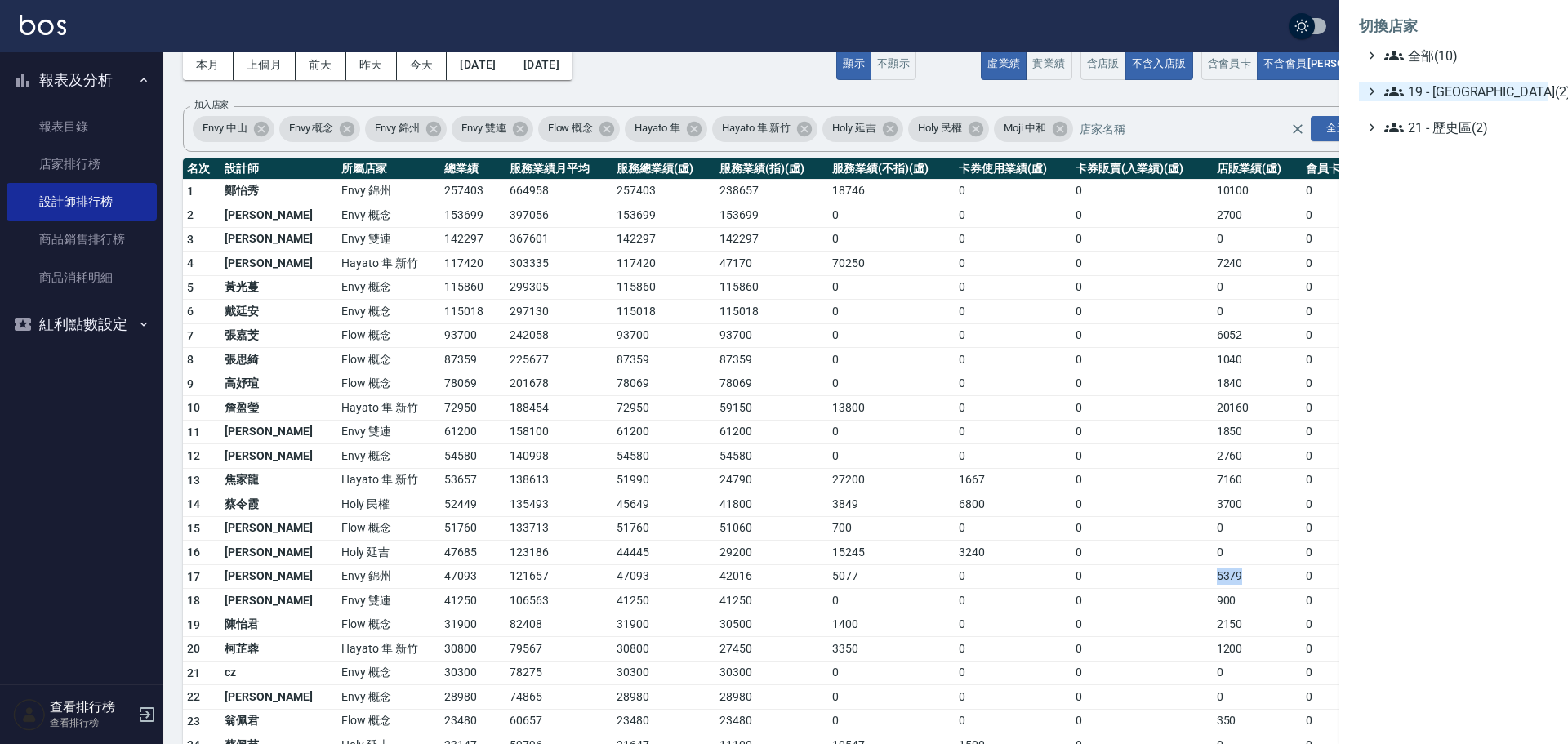
click at [1467, 96] on span "19 - 新城區(2)" at bounding box center [1462, 91] width 158 height 19
click at [1460, 143] on span "19.02 - ENVY(5)" at bounding box center [1471, 138] width 141 height 19
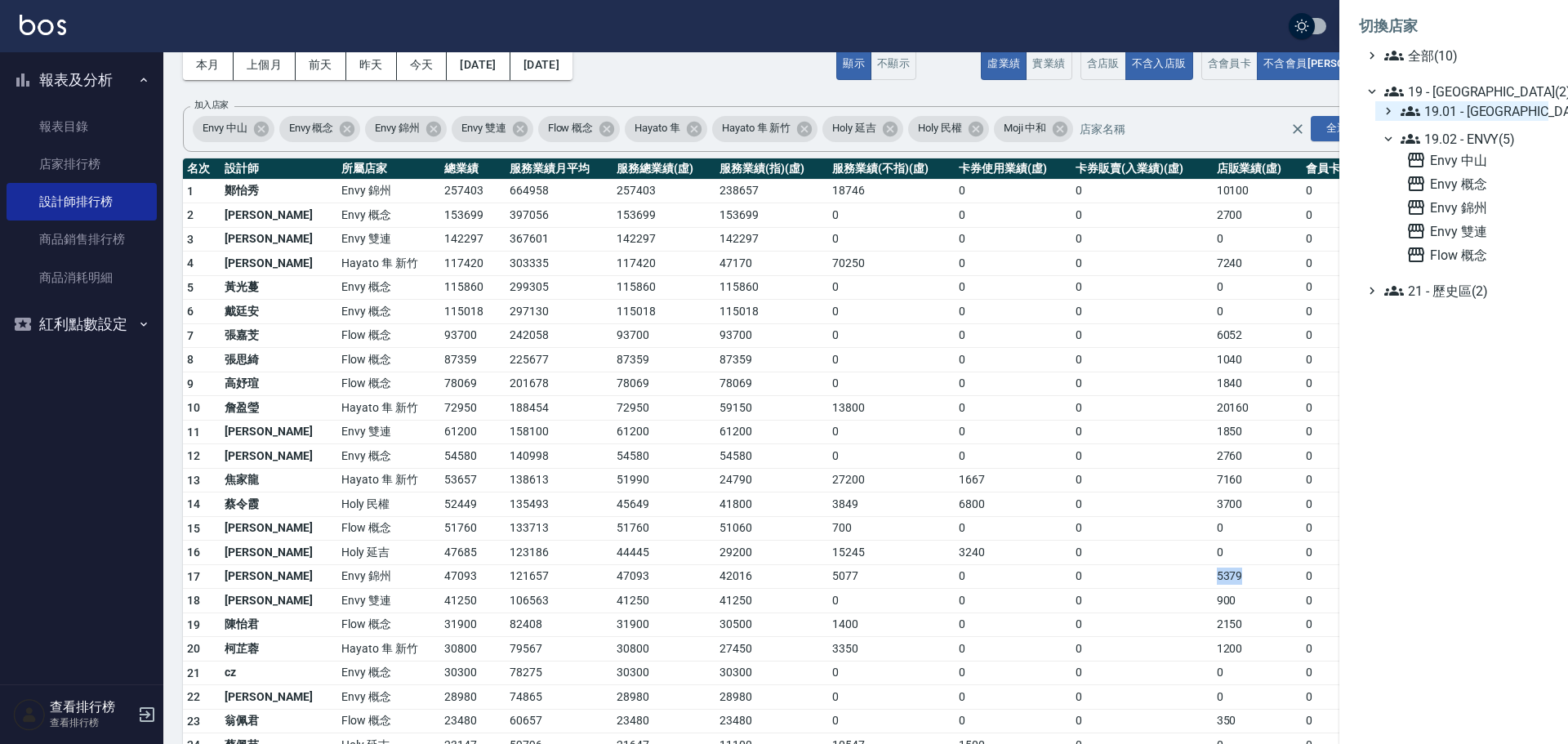
click at [1477, 115] on span "19.01 - 新城區 (3)" at bounding box center [1471, 110] width 141 height 19
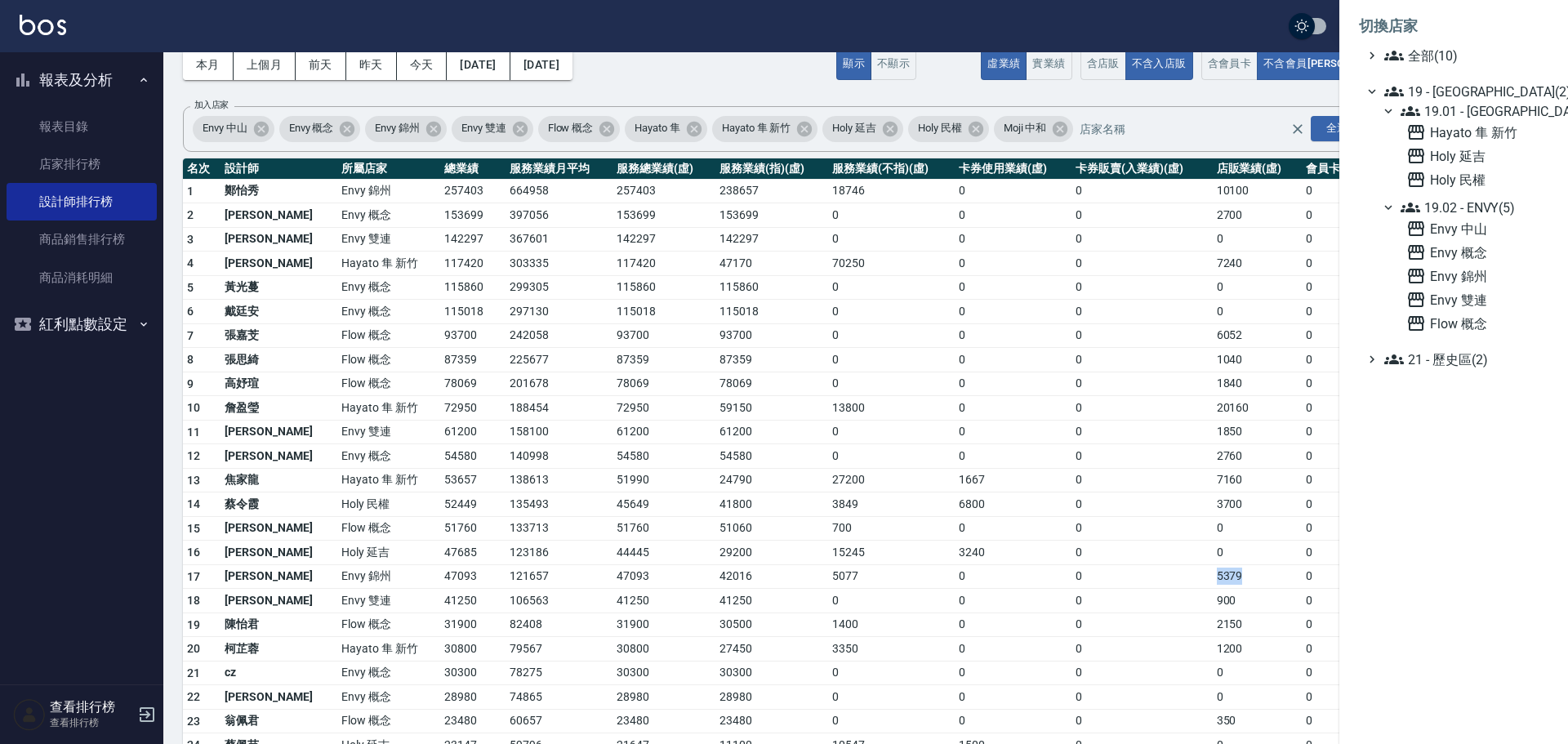
click at [1466, 147] on span "Holy 延吉" at bounding box center [1473, 156] width 135 height 19
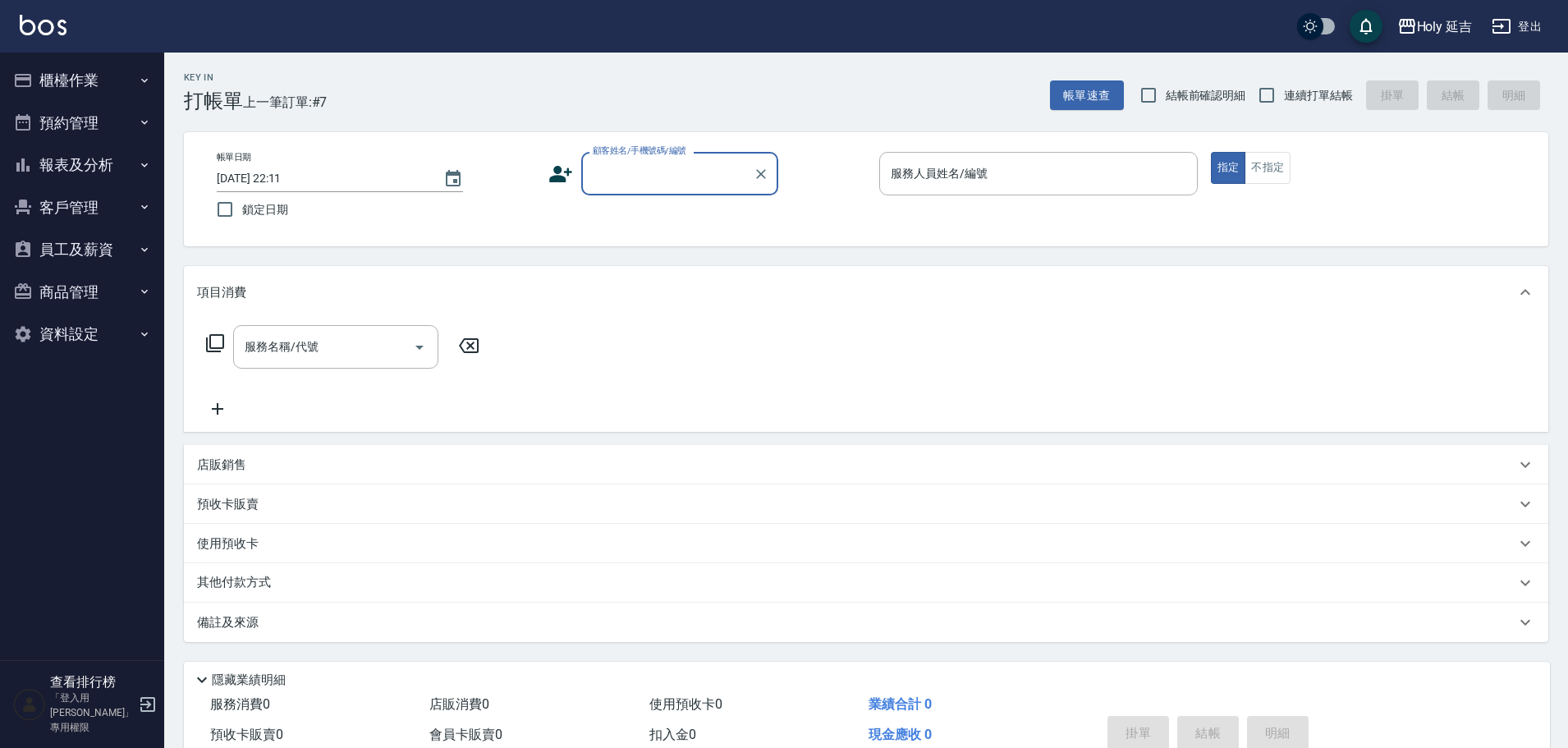
click at [107, 175] on button "報表及分析" at bounding box center [82, 165] width 151 height 43
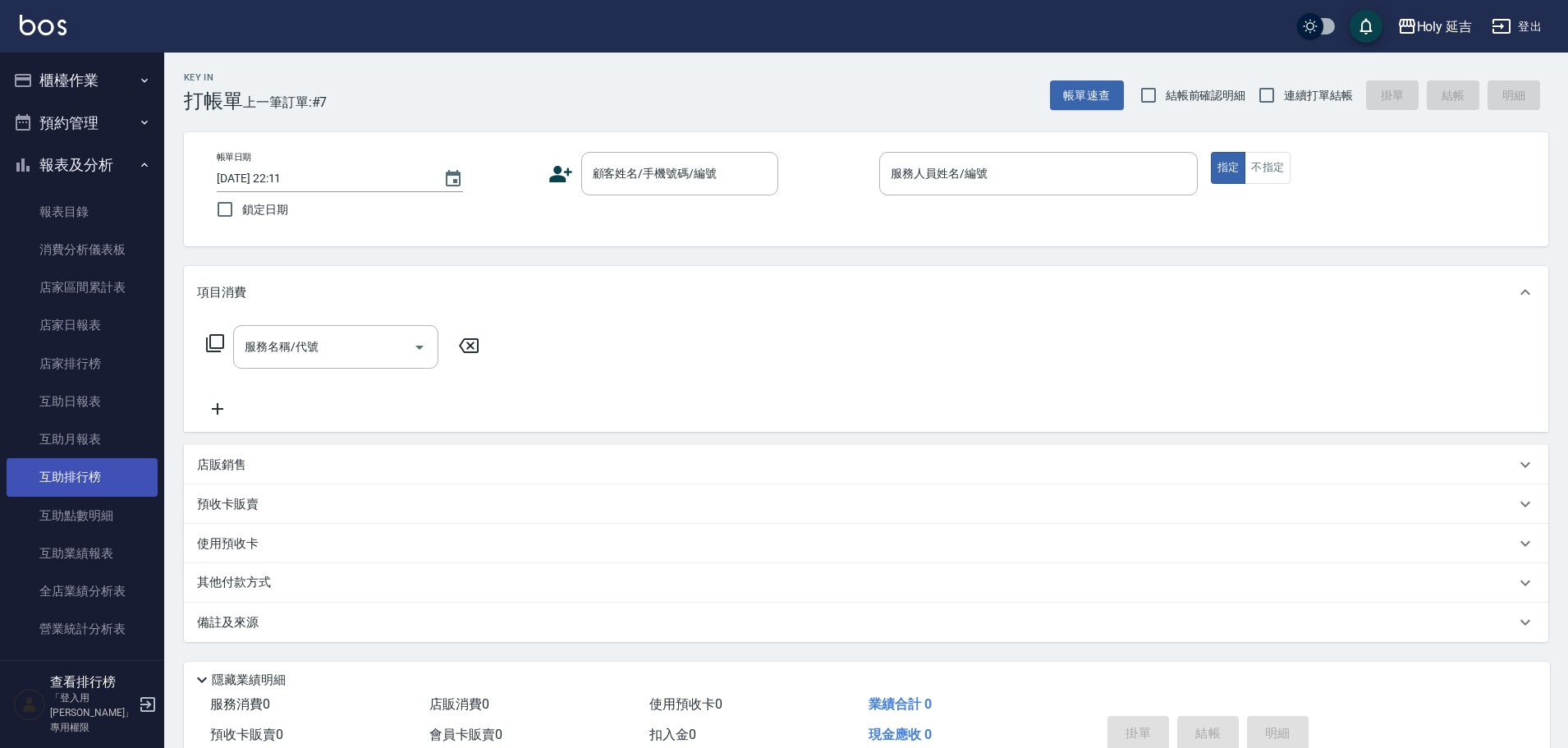
click at [76, 485] on link "互助排行榜" at bounding box center [82, 477] width 151 height 38
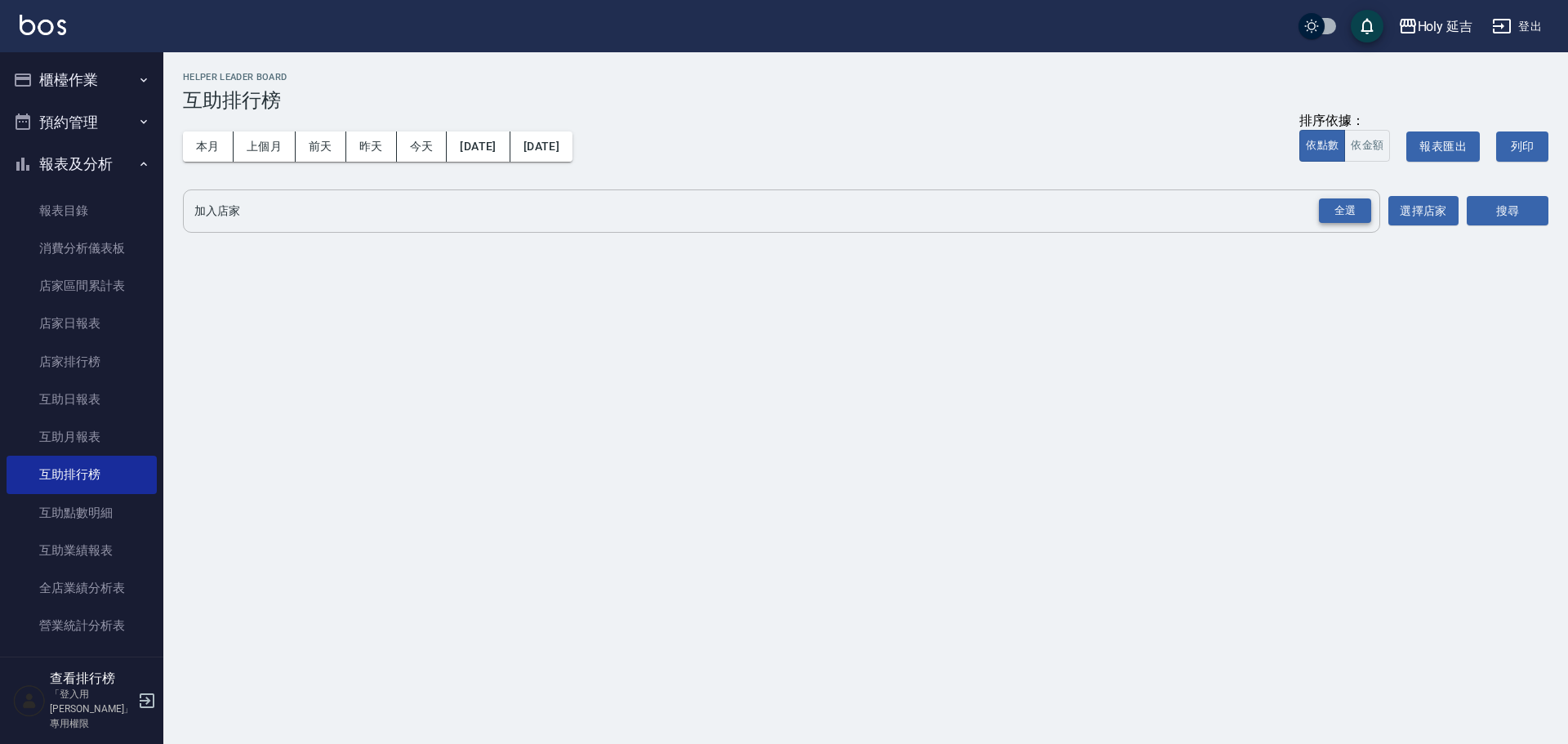
click at [1333, 199] on div "全選" at bounding box center [1345, 211] width 52 height 25
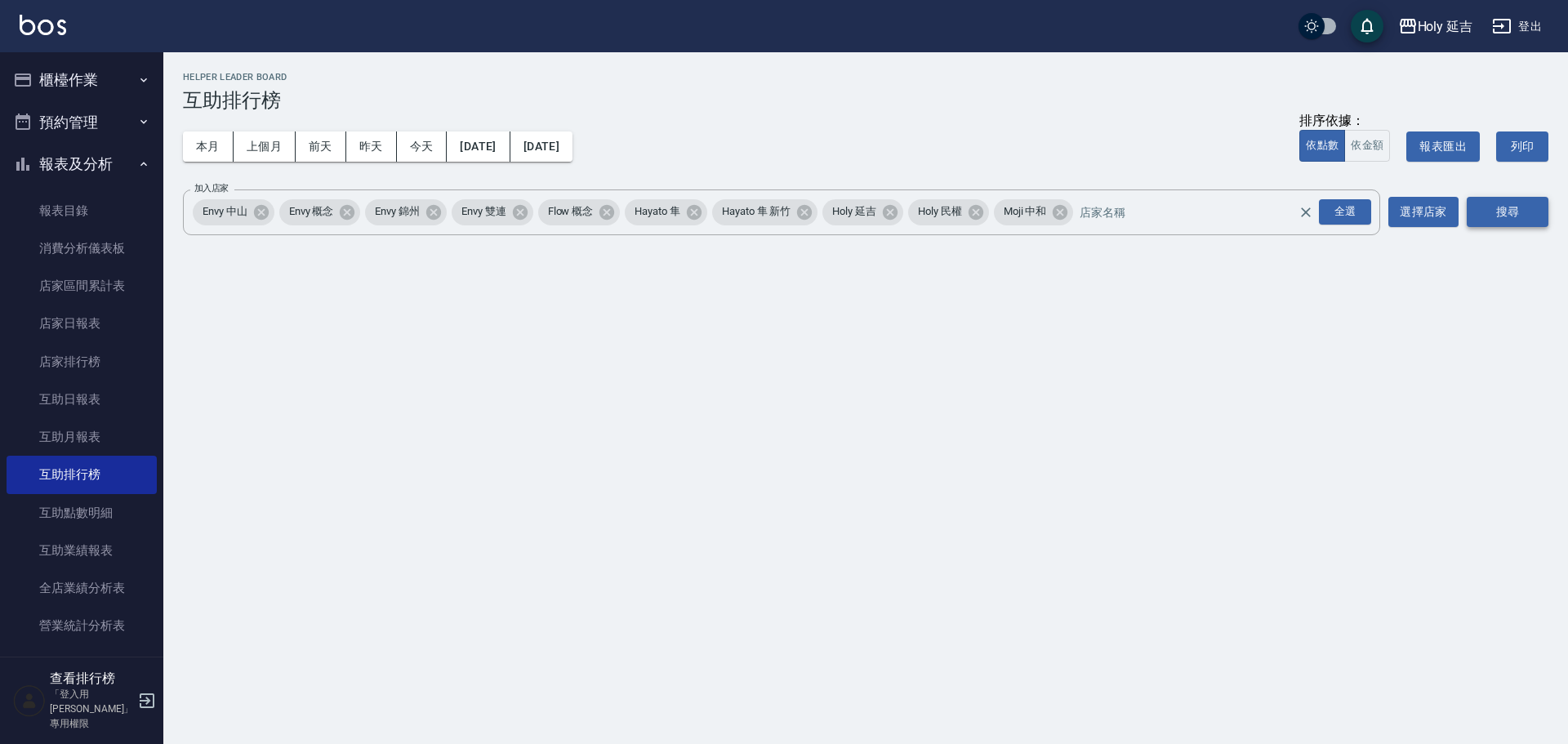
click at [1467, 199] on button "搜尋" at bounding box center [1507, 212] width 82 height 31
click at [1491, 198] on button "搜尋" at bounding box center [1507, 212] width 82 height 31
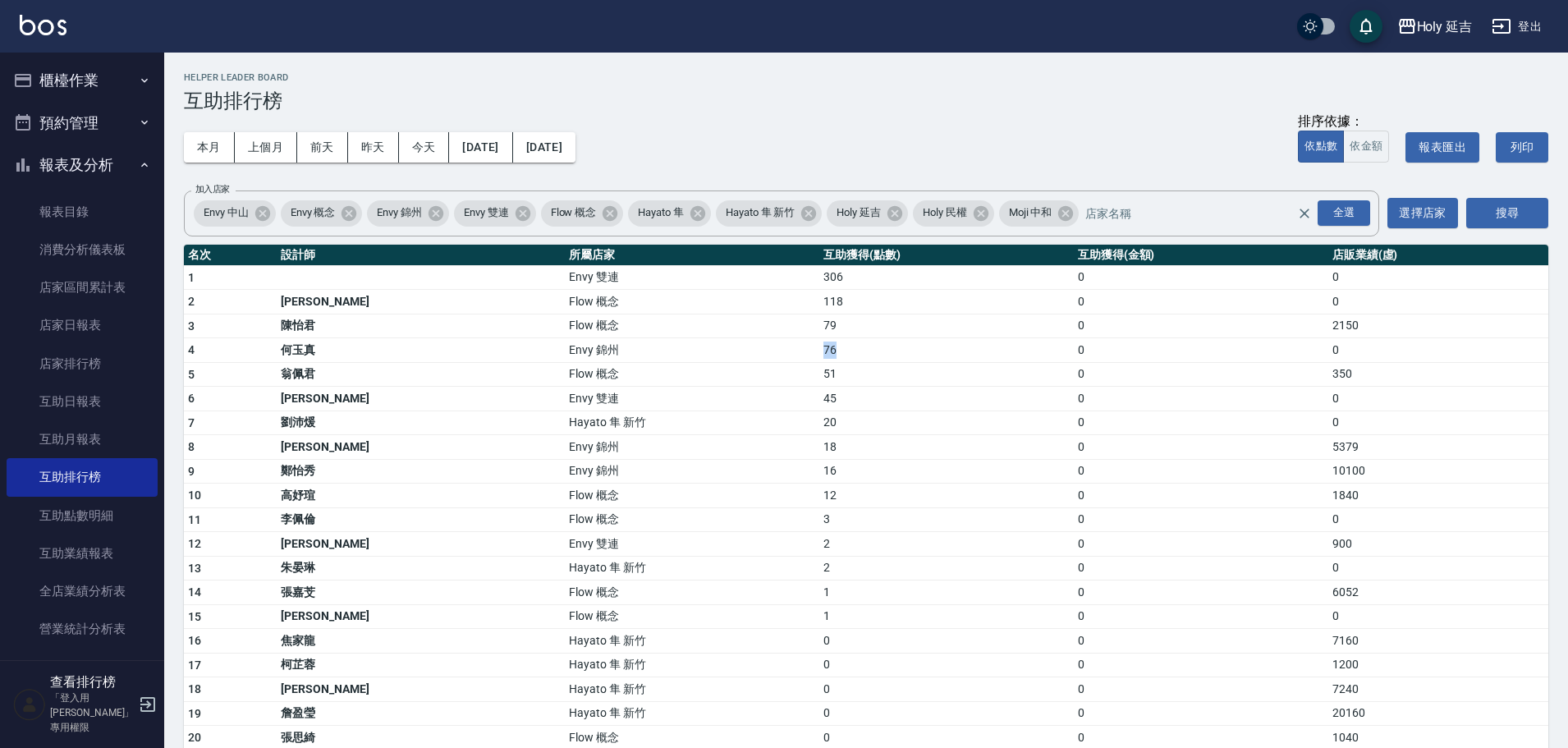
drag, startPoint x: 669, startPoint y: 357, endPoint x: 849, endPoint y: 356, distance: 180.0
click at [849, 356] on tr "4 何玉真 Envy 錦州 76 0 0" at bounding box center [865, 351] width 1364 height 24
drag, startPoint x: 290, startPoint y: 401, endPoint x: 813, endPoint y: 389, distance: 523.1
click at [813, 389] on tr "6 葉莉娜 Envy 雙連 45 0 0" at bounding box center [865, 399] width 1364 height 24
click at [1511, 24] on icon "button" at bounding box center [1501, 26] width 20 height 20
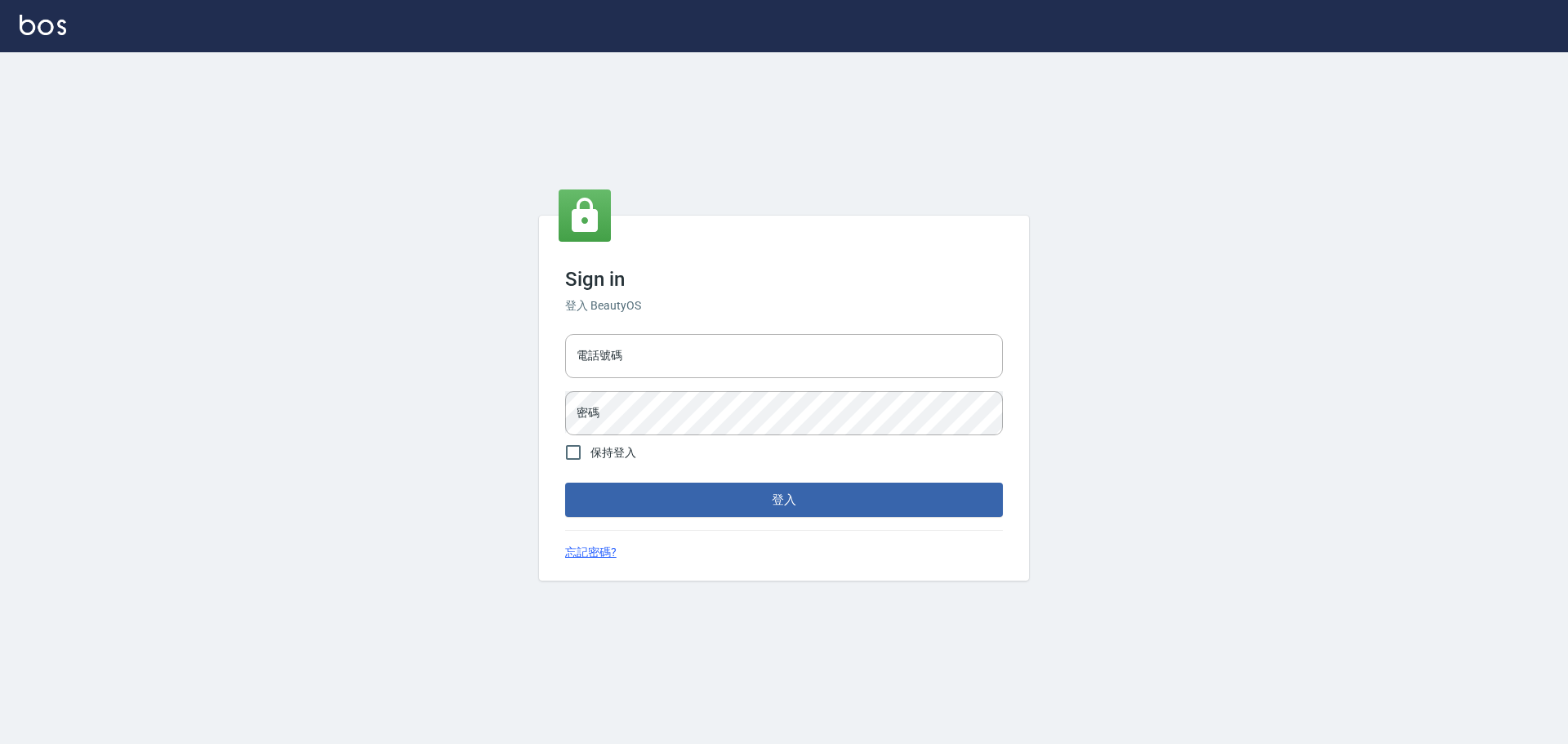
type input "9990001234567"
click at [647, 365] on input "電話號碼" at bounding box center [784, 356] width 438 height 45
drag, startPoint x: 694, startPoint y: 361, endPoint x: 709, endPoint y: 378, distance: 22.7
click at [695, 362] on input "9990001234567" at bounding box center [784, 356] width 438 height 45
type input "25153595"
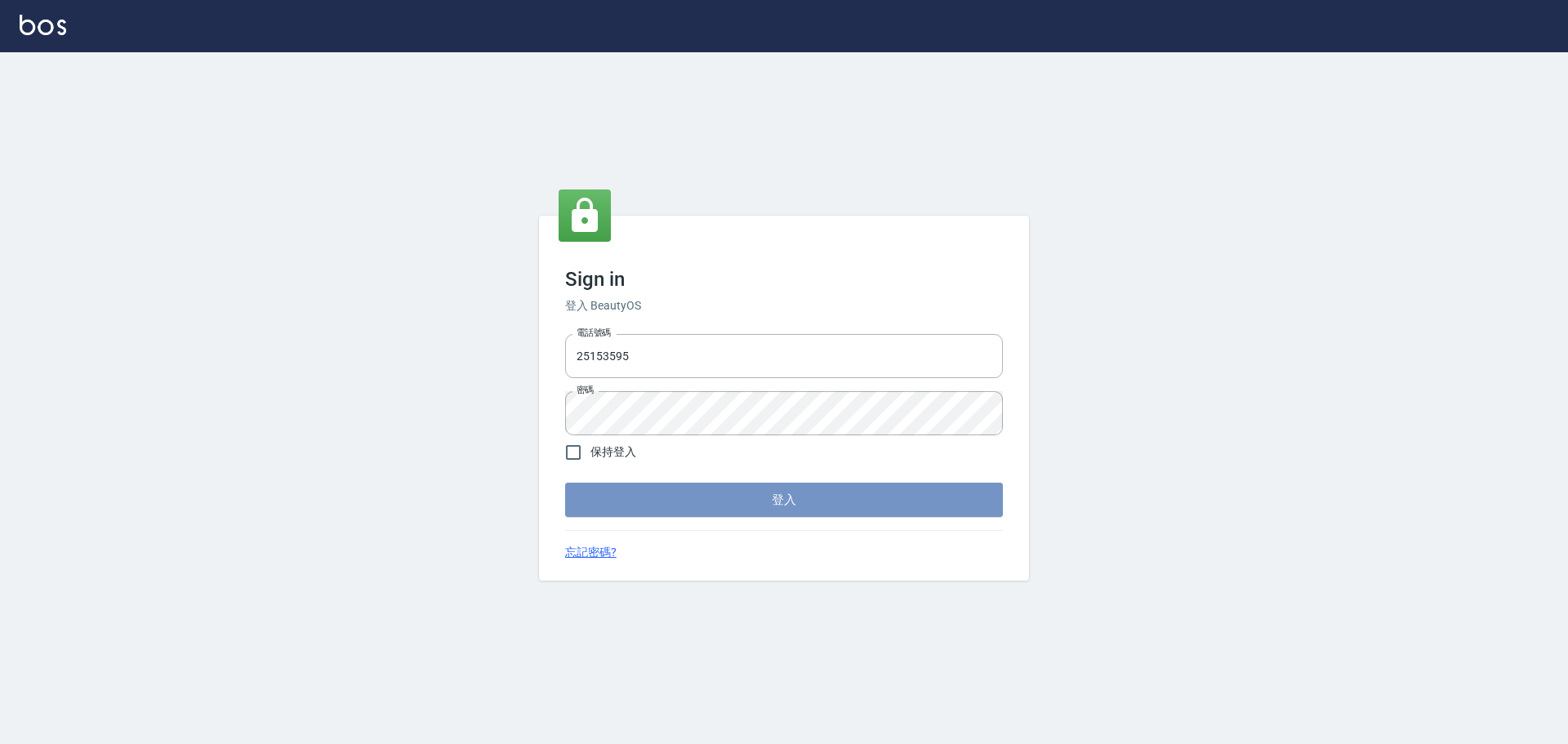
click at [797, 508] on button "登入" at bounding box center [784, 499] width 438 height 34
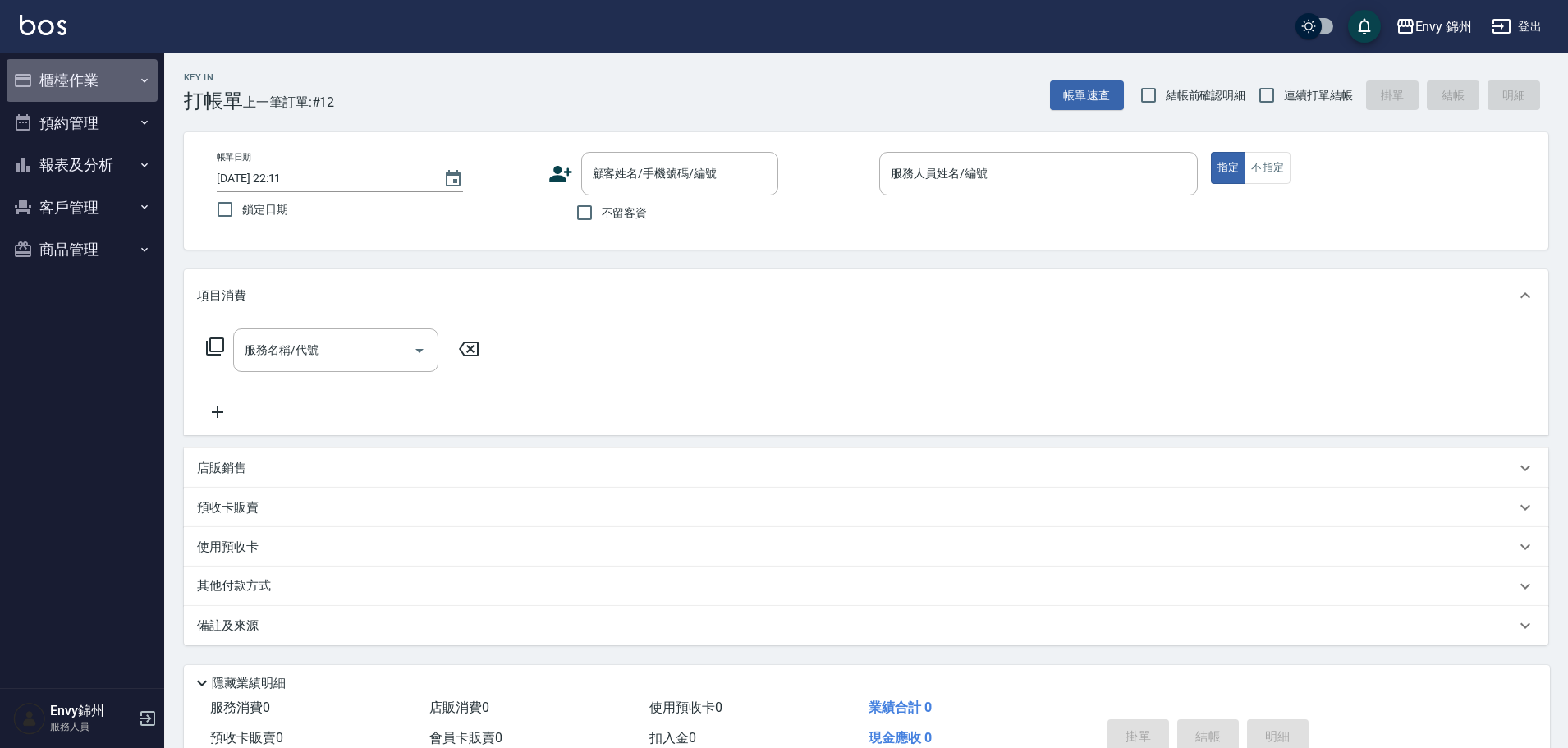
click at [92, 88] on button "櫃檯作業" at bounding box center [82, 80] width 151 height 43
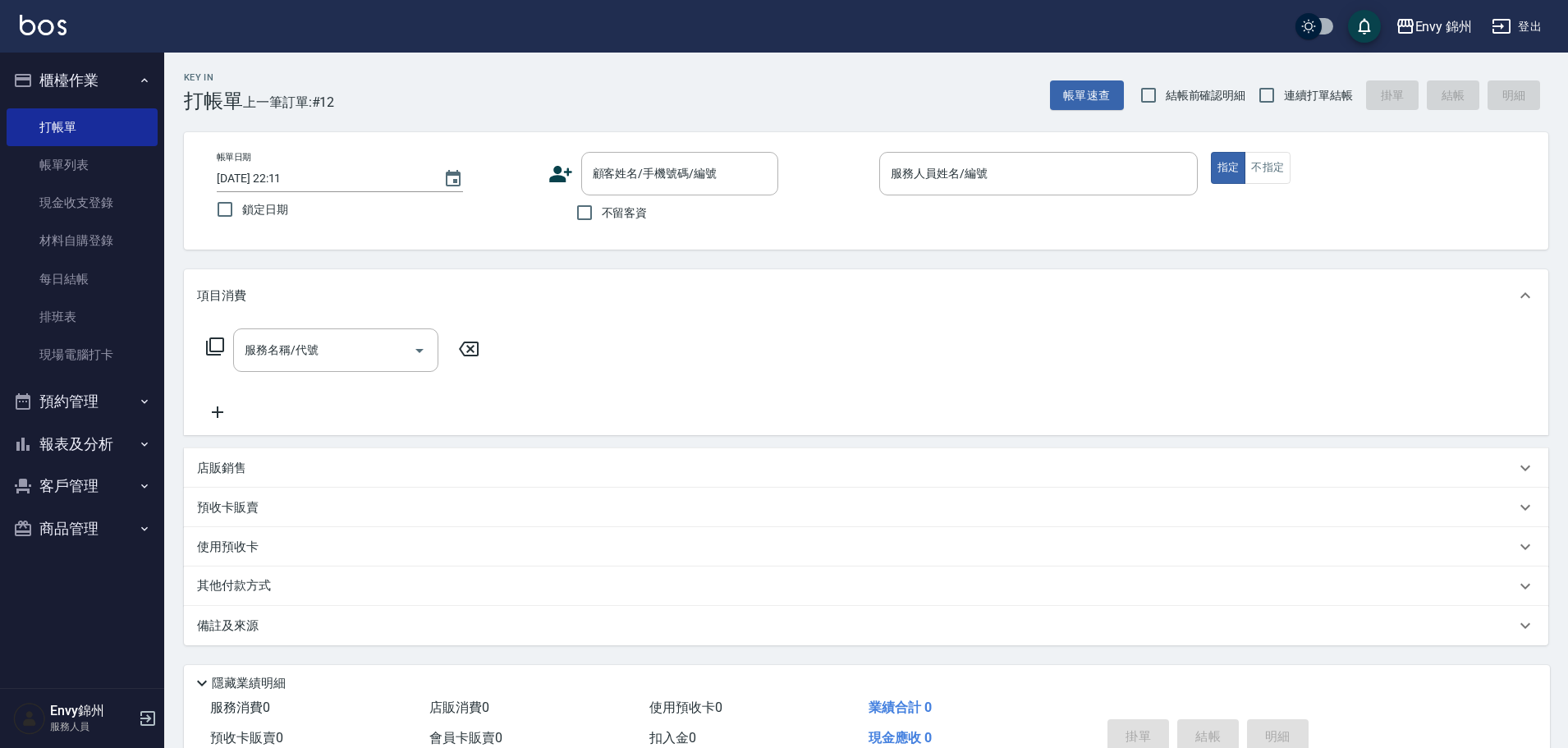
click at [232, 465] on p "店販銷售" at bounding box center [221, 468] width 49 height 17
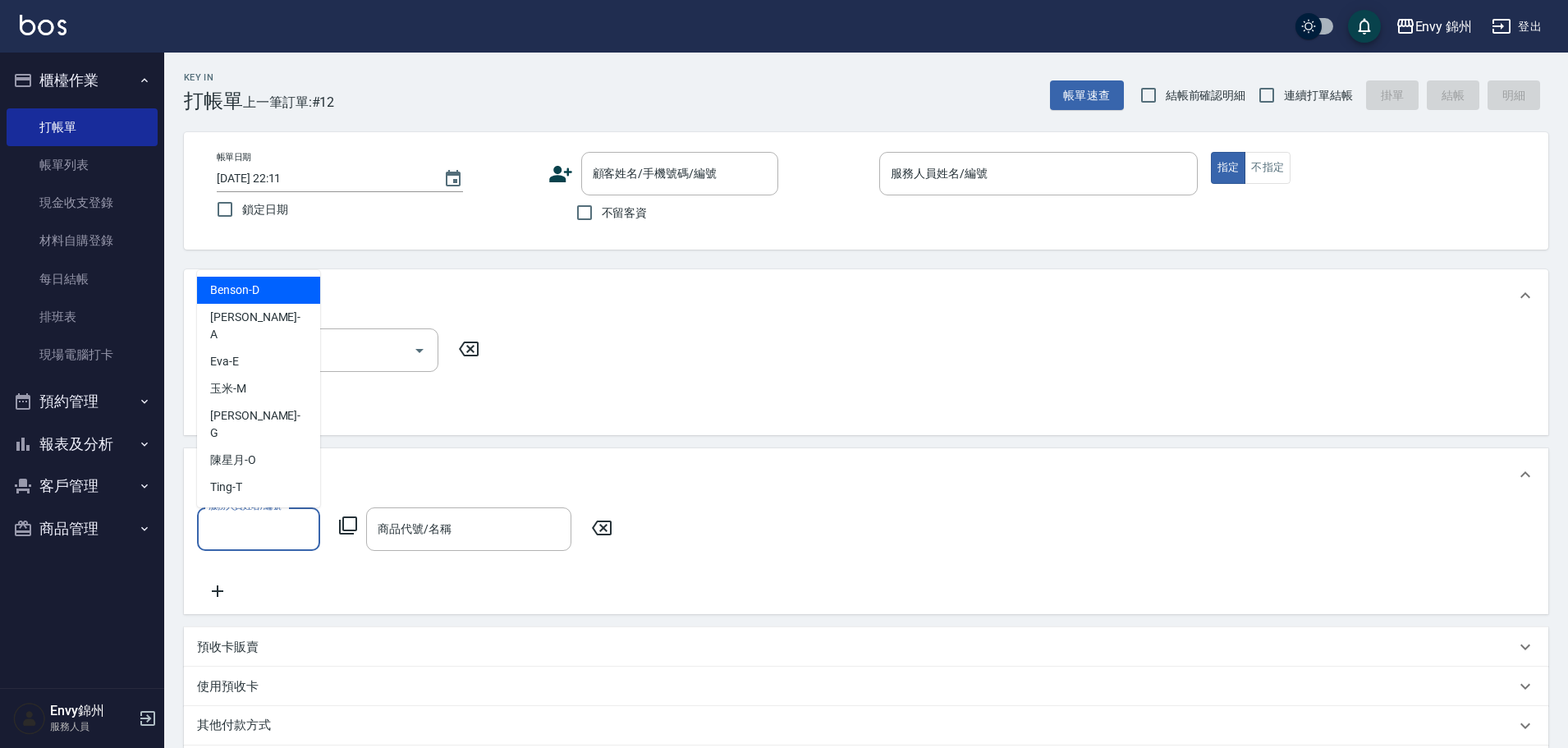
click at [259, 538] on input "服務人員姓名/編號" at bounding box center [258, 529] width 108 height 29
click at [473, 528] on input "商品代號/名稱" at bounding box center [469, 529] width 190 height 29
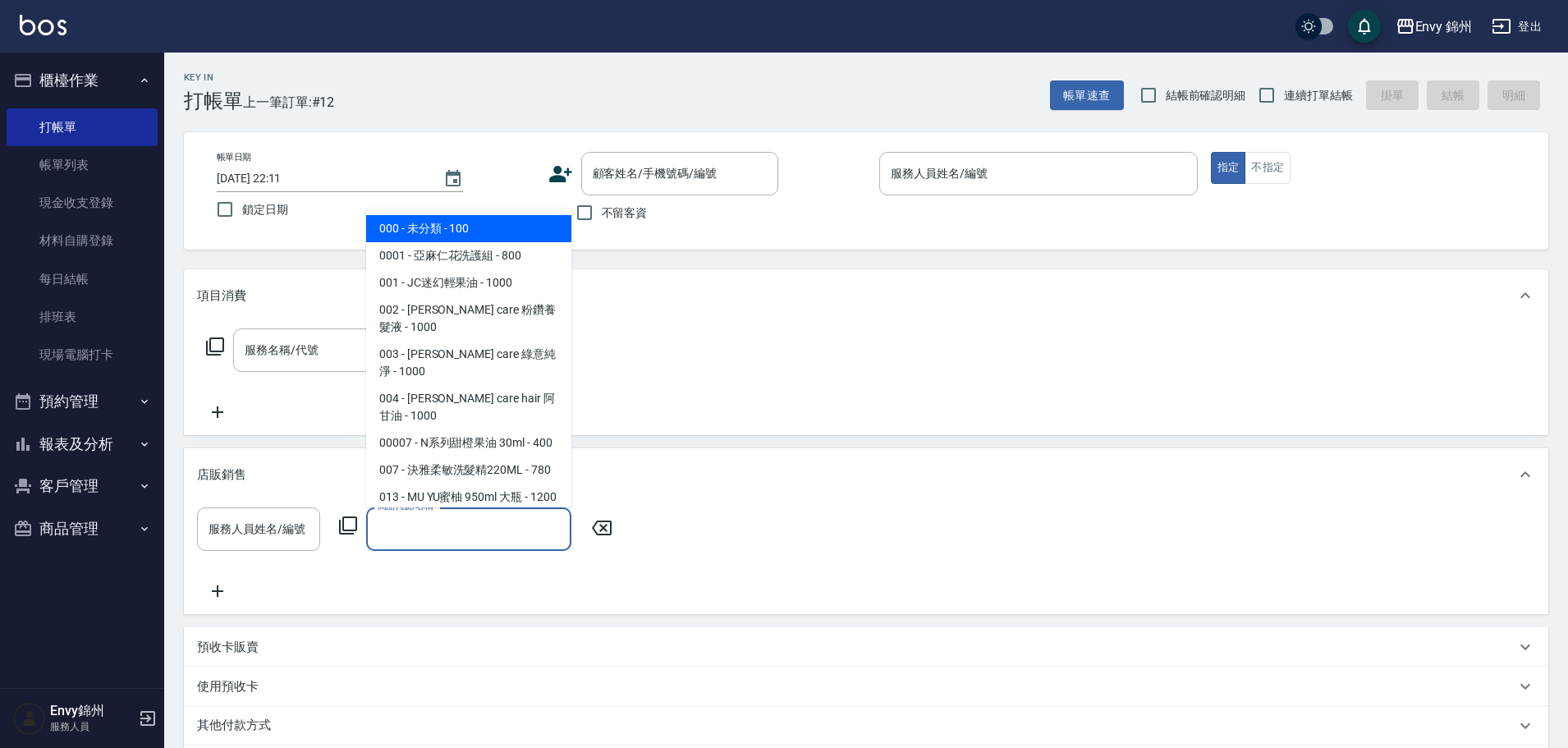
click at [348, 540] on div "服務人員姓名/編號 服務人員姓名/編號 商品代號/名稱 商品代號/名稱" at bounding box center [409, 529] width 425 height 44
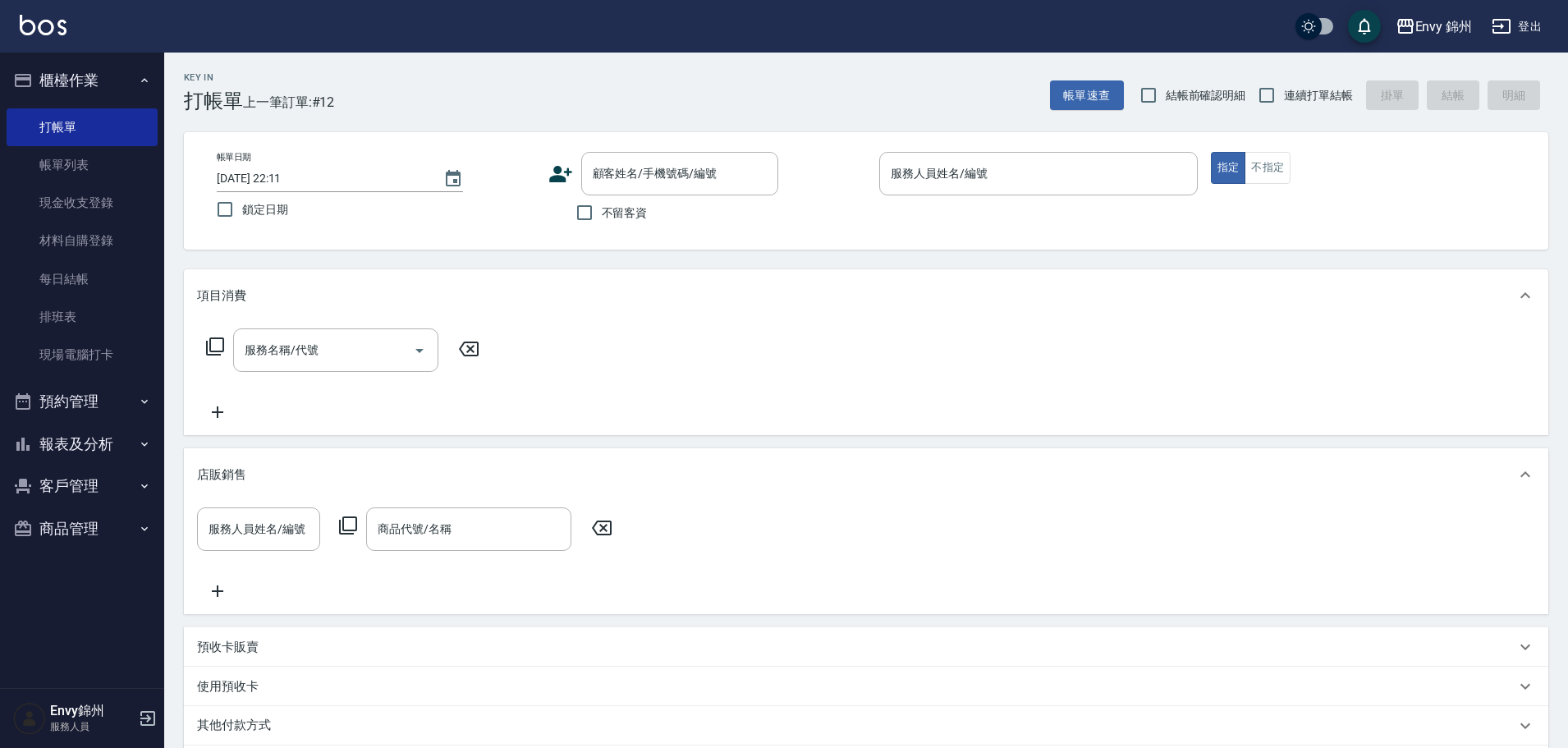
click at [347, 532] on icon at bounding box center [348, 525] width 18 height 18
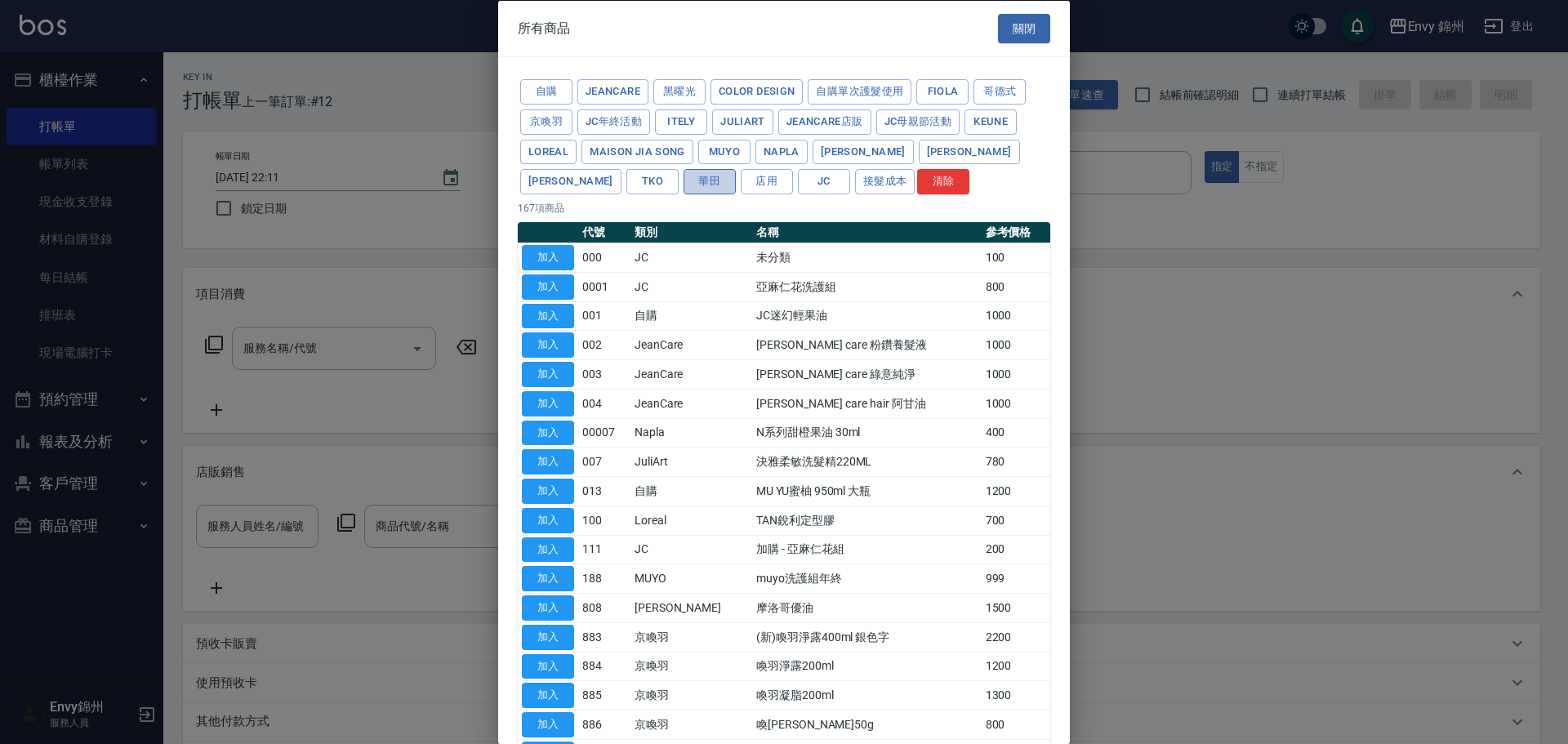
click at [683, 170] on button "華田" at bounding box center [709, 181] width 52 height 25
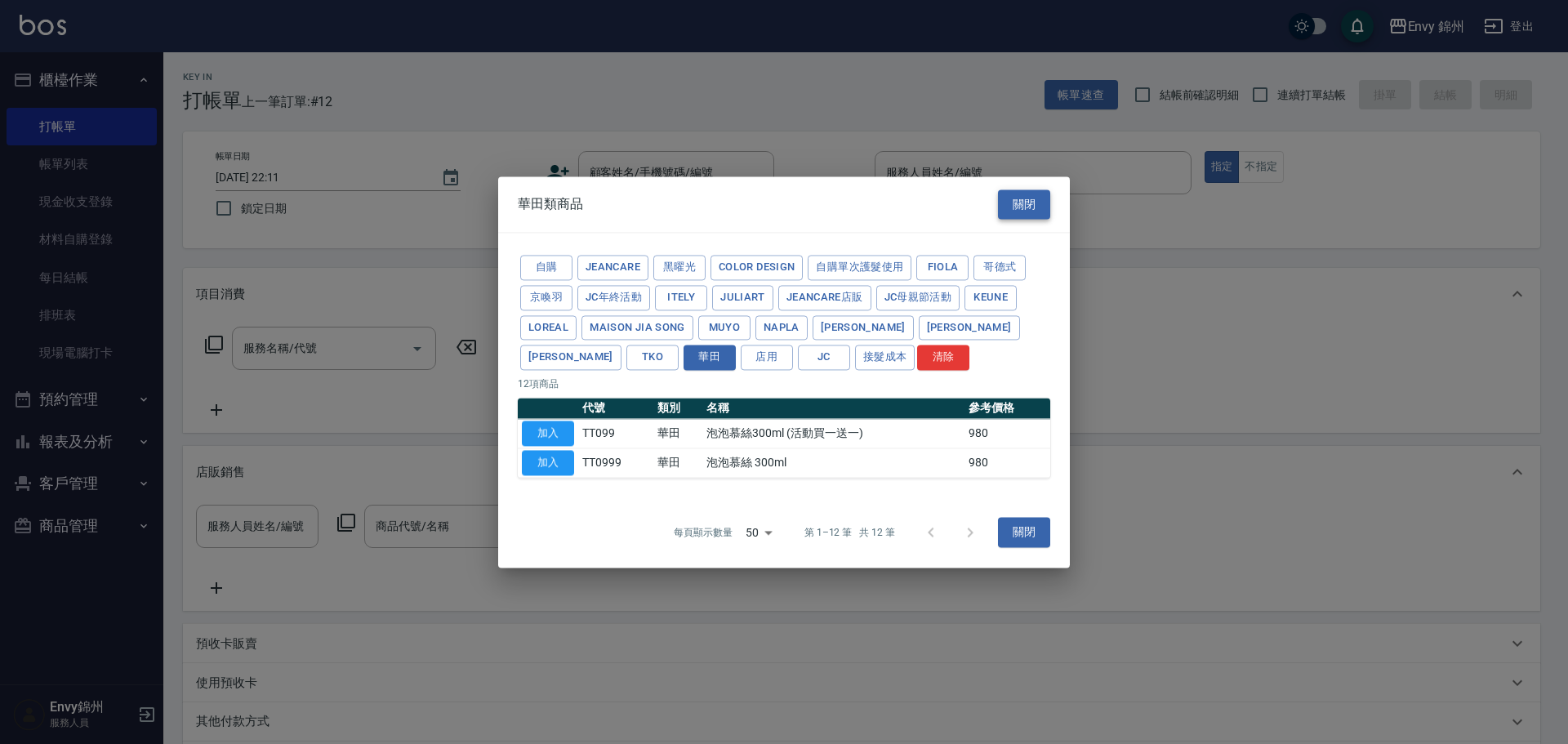
click at [1031, 211] on button "關閉" at bounding box center [1024, 204] width 52 height 31
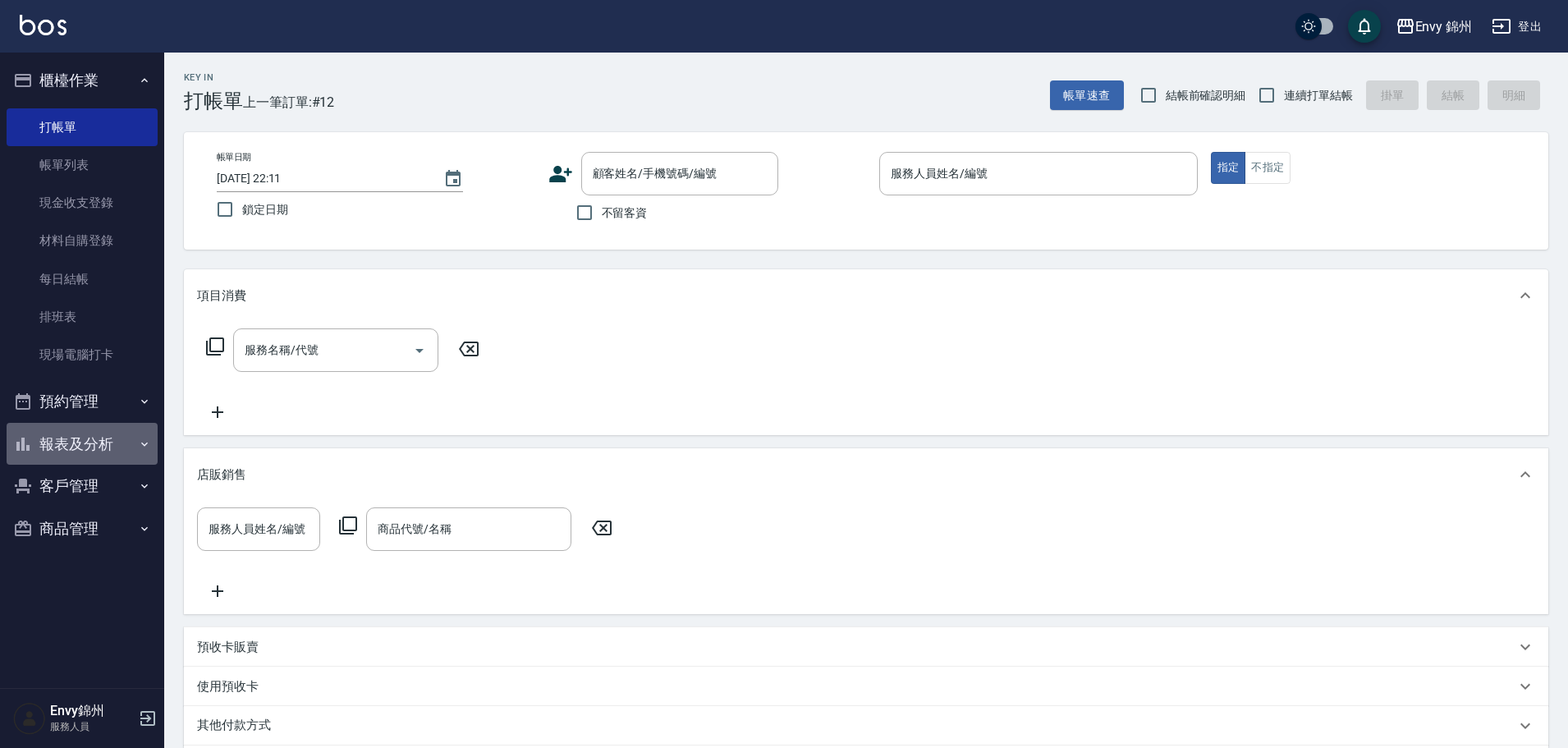
click at [97, 446] on button "報表及分析" at bounding box center [82, 444] width 151 height 43
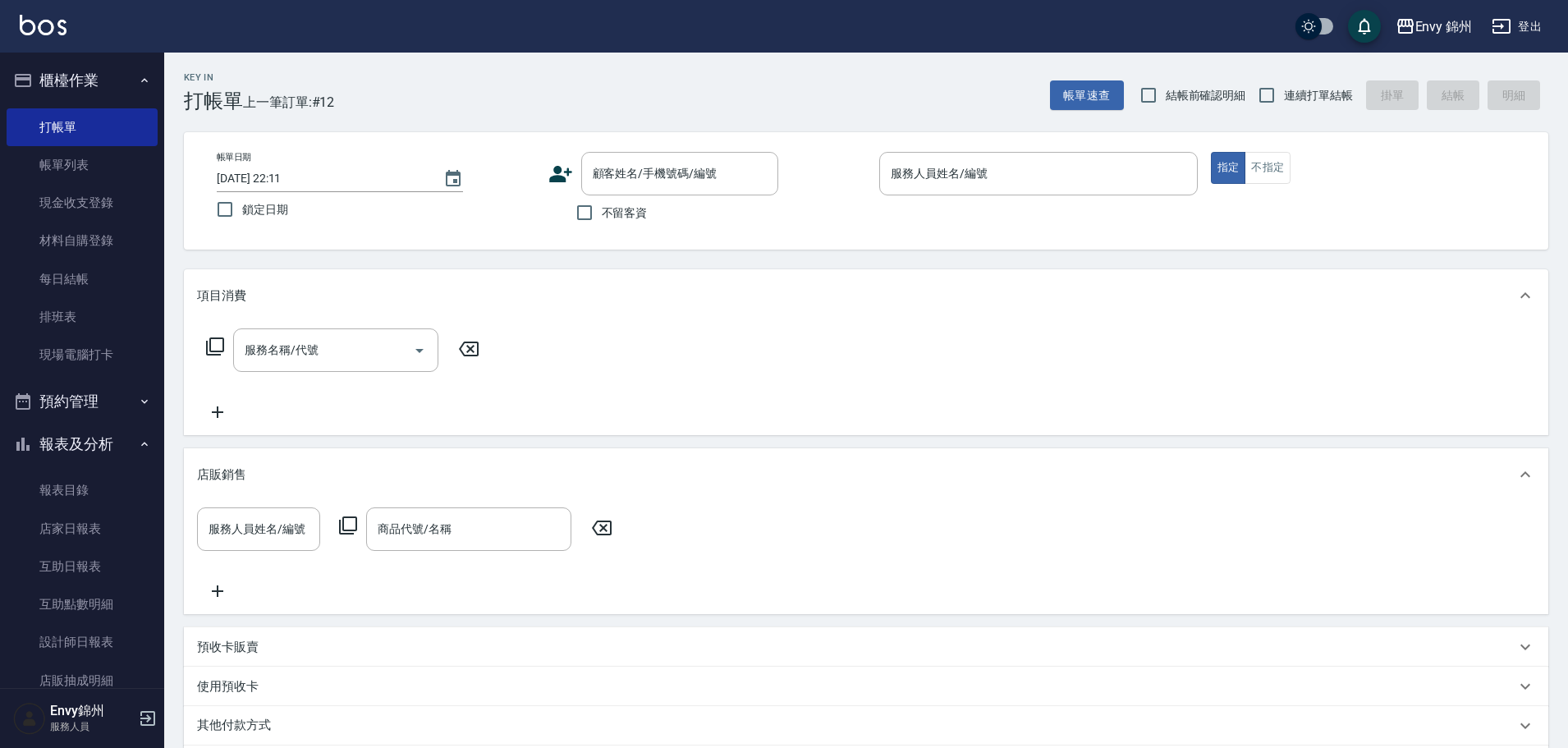
scroll to position [122, 0]
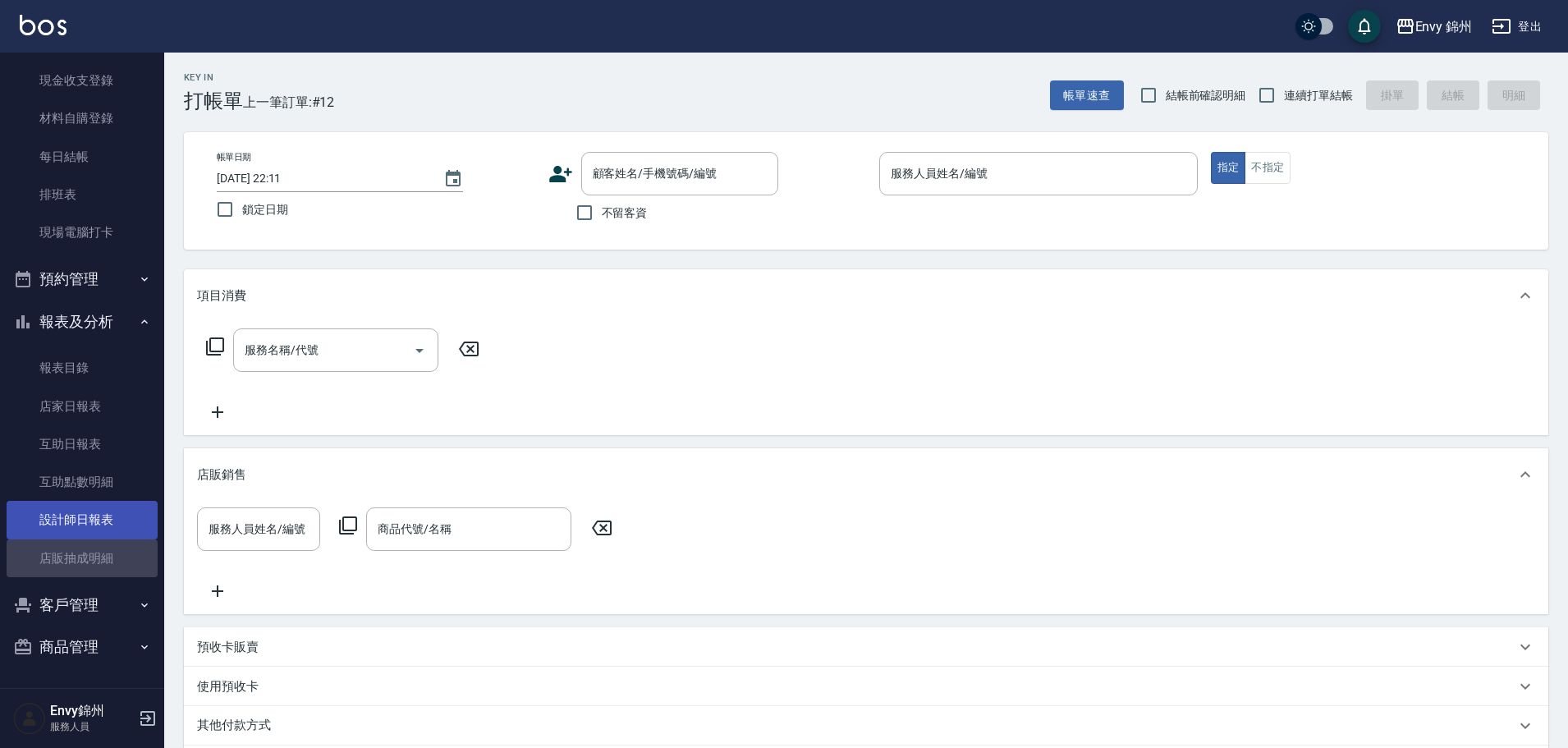
drag, startPoint x: 109, startPoint y: 550, endPoint x: 136, endPoint y: 517, distance: 42.6
click at [108, 550] on link "店販抽成明細" at bounding box center [82, 558] width 151 height 38
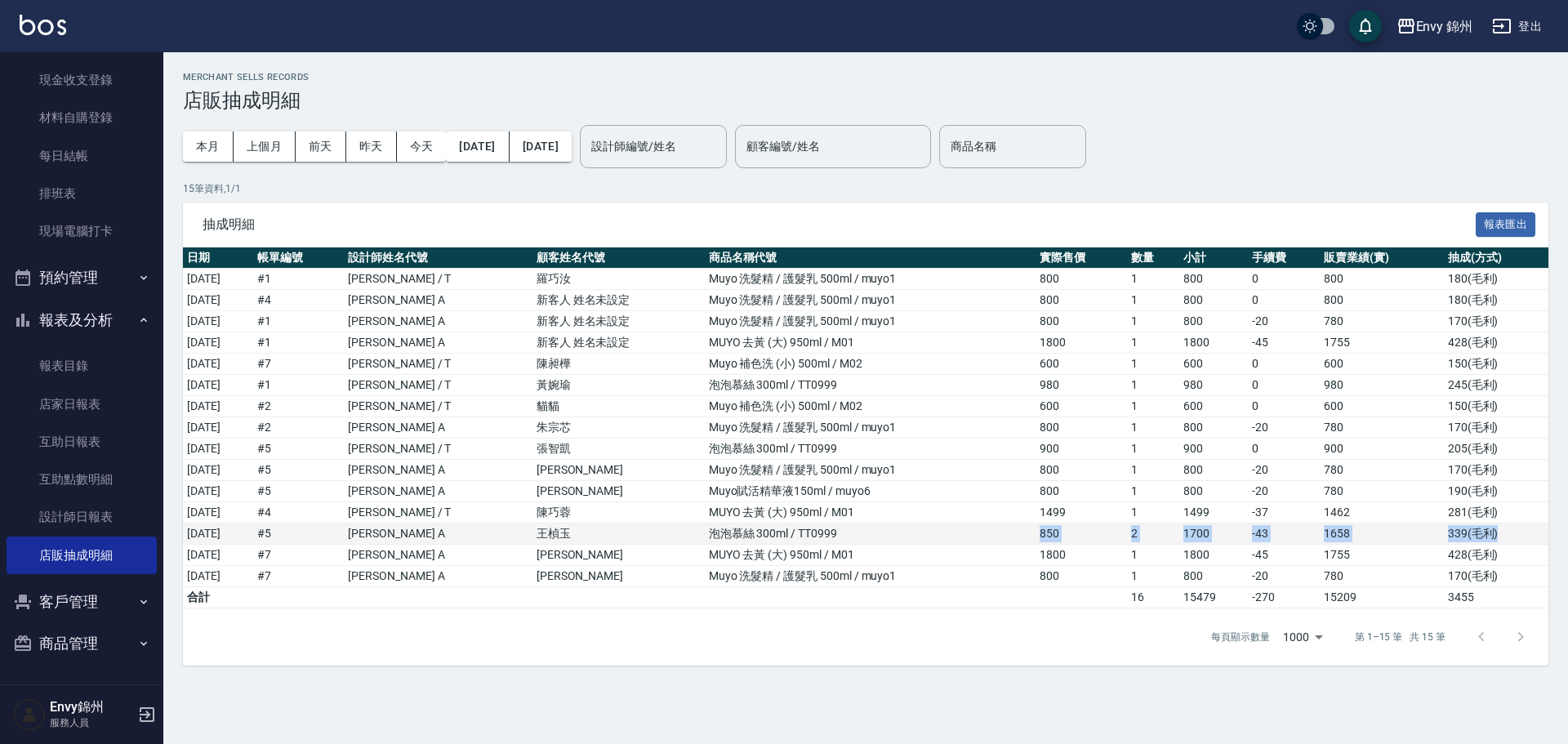
drag, startPoint x: 1028, startPoint y: 525, endPoint x: 1522, endPoint y: 542, distance: 494.3
click at [1522, 542] on tr "[DATE] # 5 [PERSON_NAME]/ A [PERSON_NAME] 泡泡慕絲 300ml / TT0999 850 2 1700 -43 16…" at bounding box center [865, 533] width 1365 height 21
click at [1215, 536] on td "1700" at bounding box center [1213, 533] width 69 height 21
click at [502, 157] on button "[DATE]" at bounding box center [478, 147] width 63 height 31
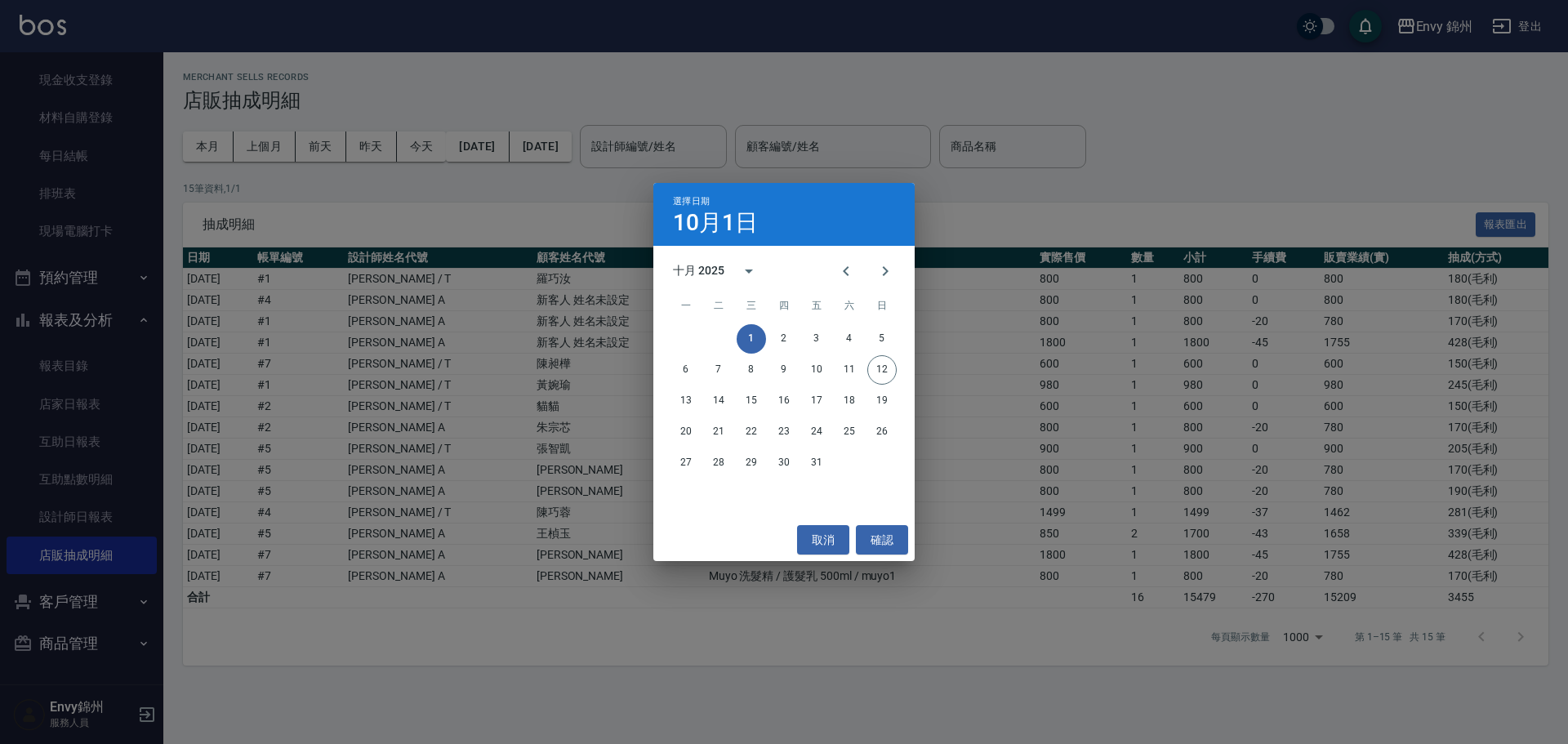
click at [271, 148] on div "選擇日期 [DATE] 十月 2025 一 二 三 四 五 六 日 1 2 3 4 5 6 7 8 9 10 11 12 13 14 15 16 17 18 …" at bounding box center [784, 372] width 1568 height 744
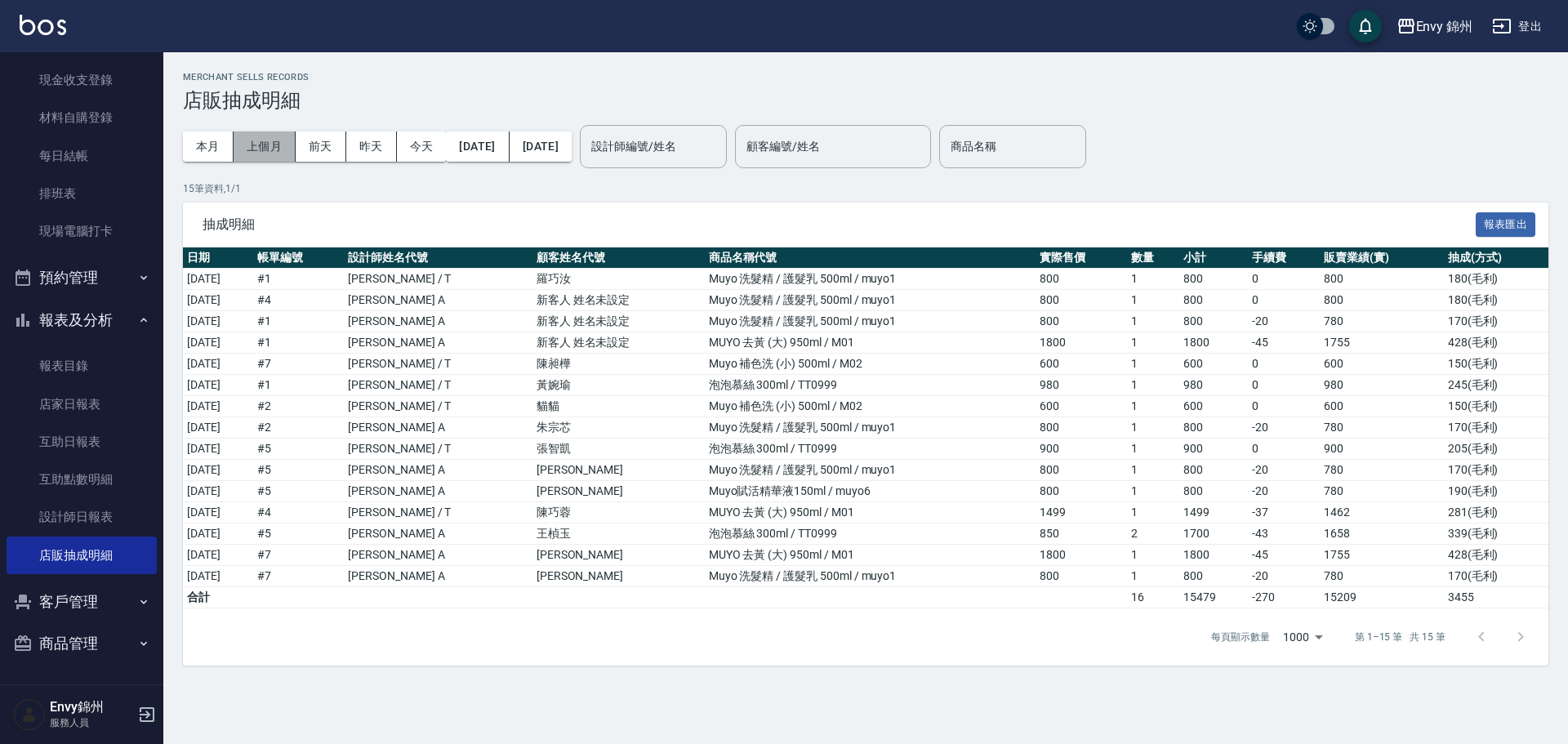
click at [248, 157] on button "上個月" at bounding box center [264, 147] width 62 height 31
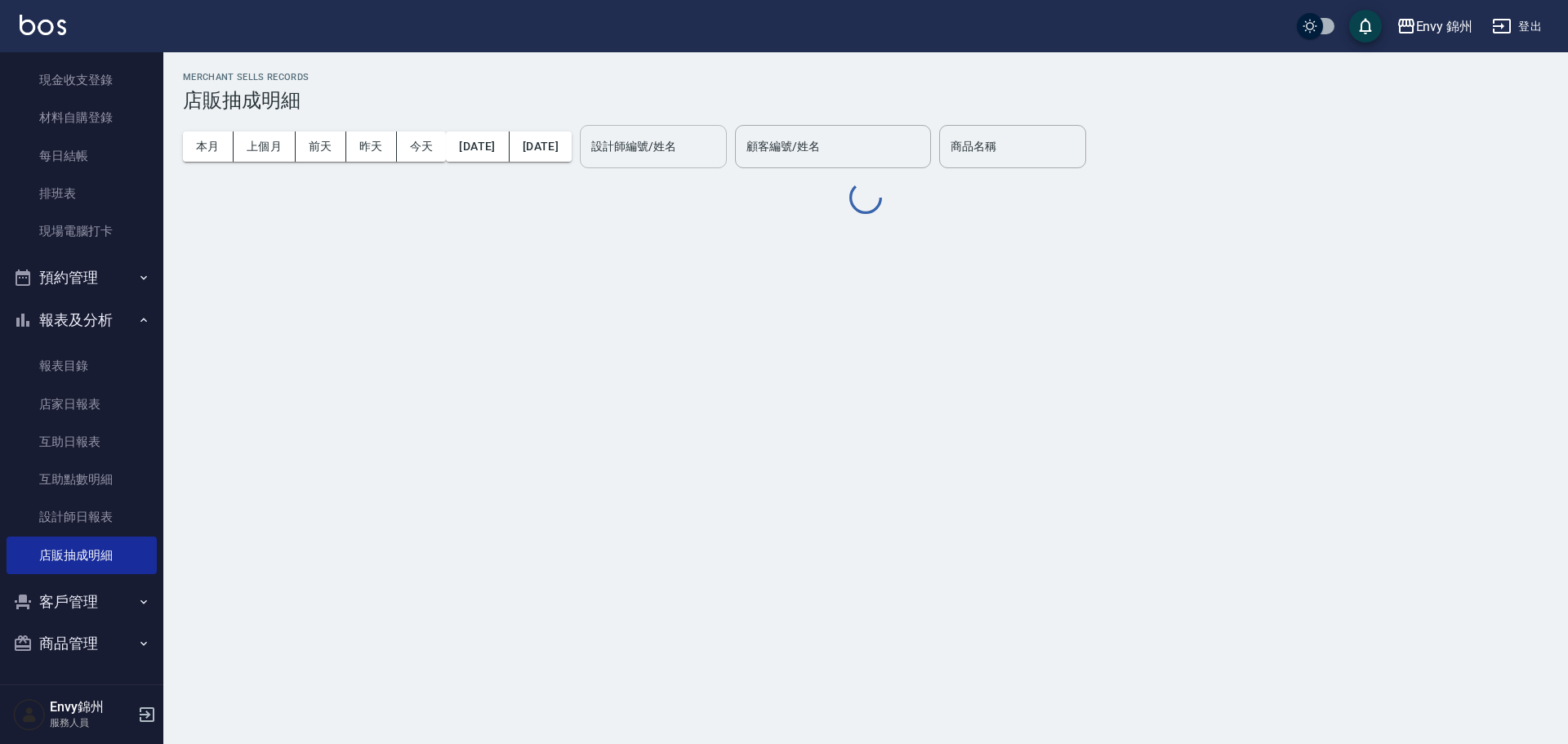
click at [653, 135] on div "設計師編號/姓名 設計師編號/姓名" at bounding box center [653, 147] width 147 height 44
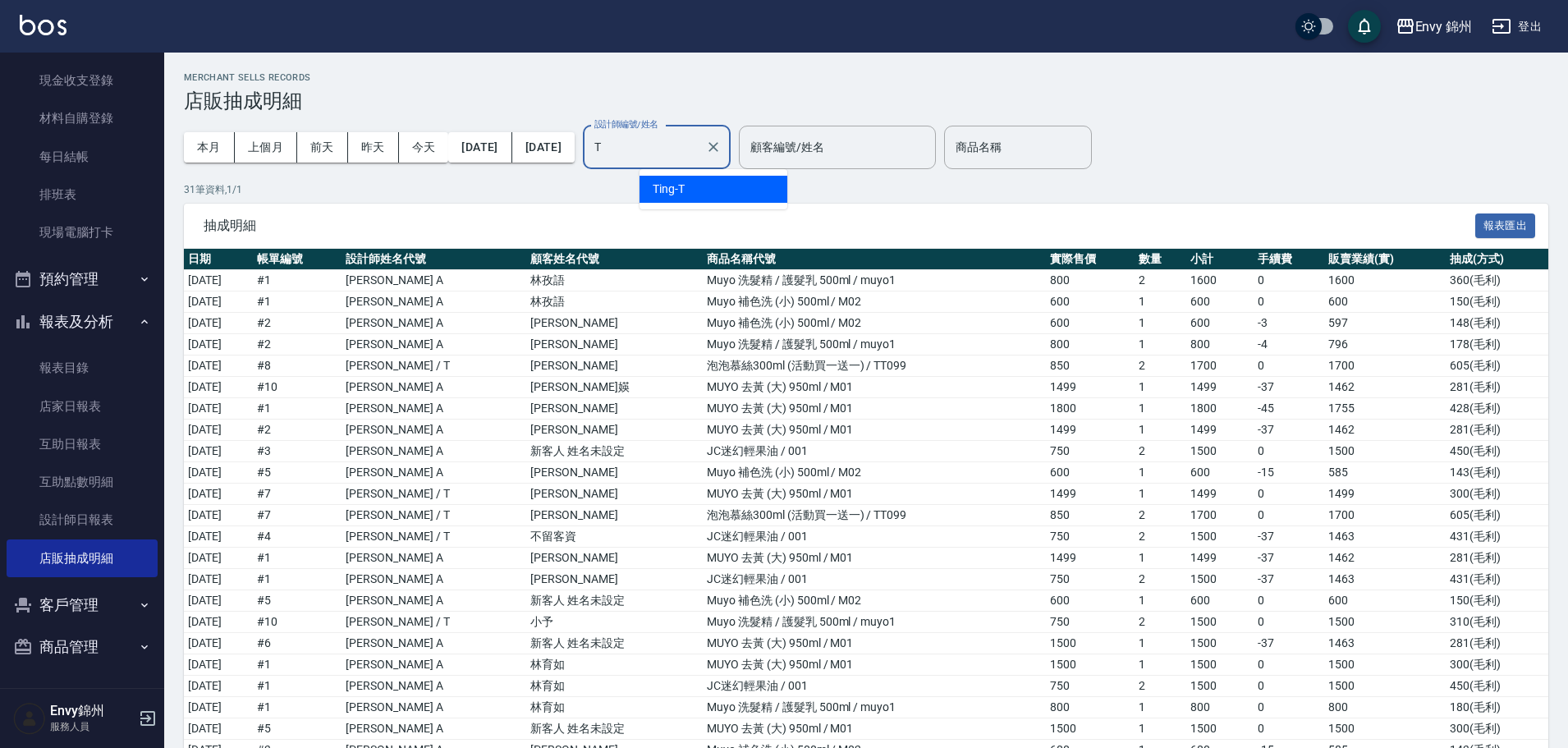
click at [715, 184] on div "Ting -T" at bounding box center [713, 188] width 147 height 27
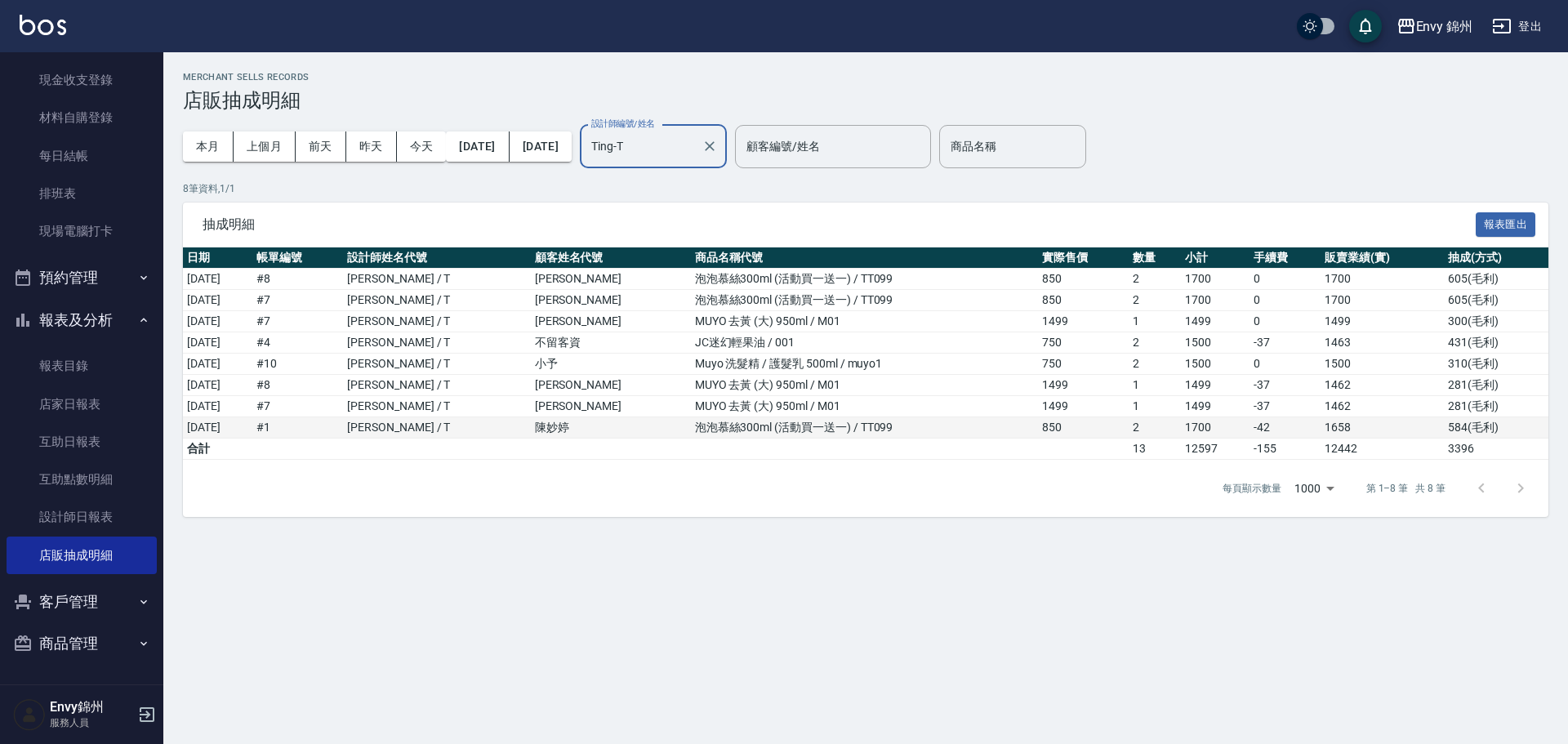
type input "Ting-T"
drag, startPoint x: 964, startPoint y: 433, endPoint x: 1491, endPoint y: 434, distance: 527.0
click at [1491, 434] on tr "[DATE] # 1 [PERSON_NAME] / T [PERSON_NAME]泡慕絲300ml (活動買一送一) / TT099 850 2 1700 …" at bounding box center [865, 428] width 1365 height 21
click at [1430, 440] on td "12442" at bounding box center [1382, 449] width 123 height 21
drag, startPoint x: 1465, startPoint y: 425, endPoint x: 1424, endPoint y: 428, distance: 41.1
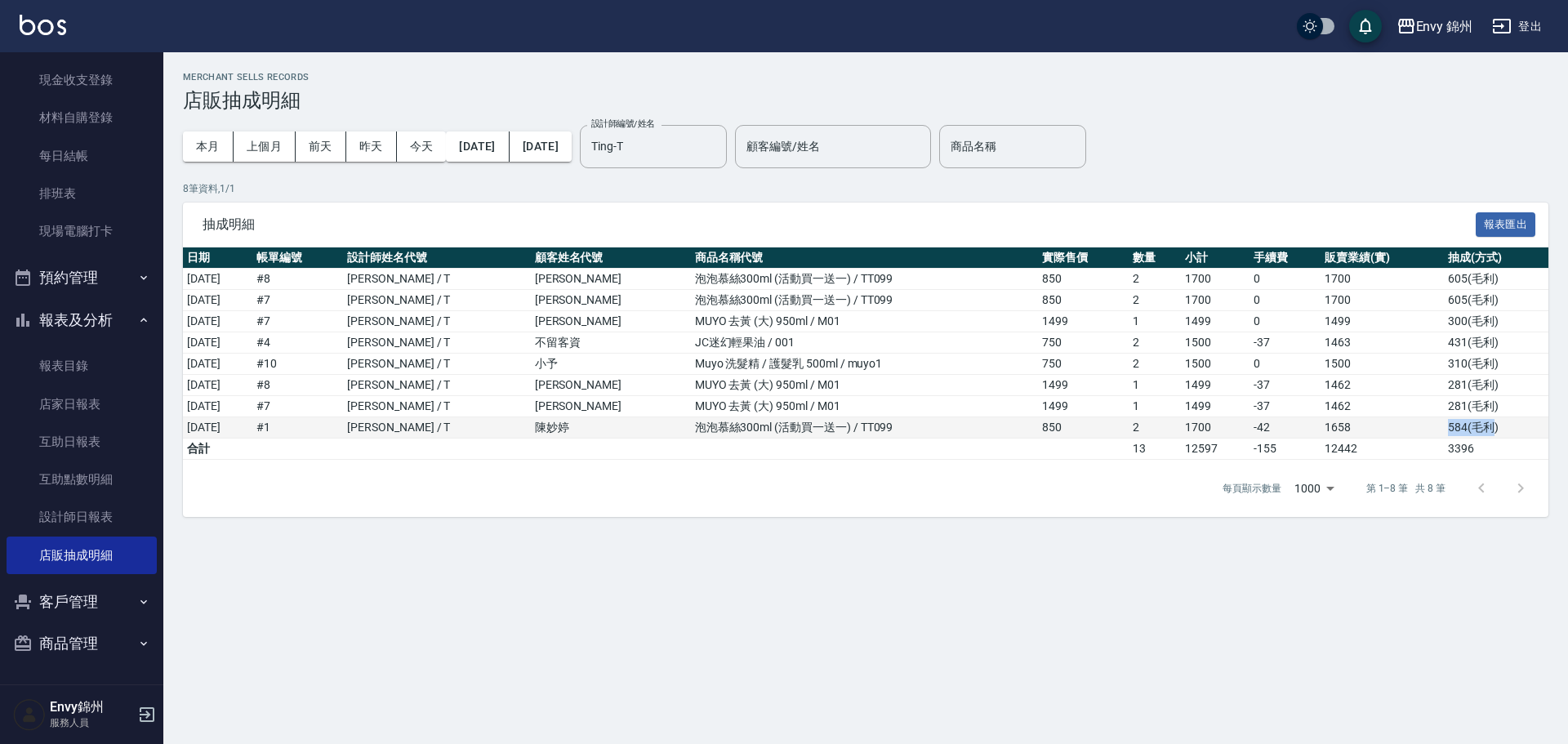
click at [1430, 427] on tr "[DATE] # 1 [PERSON_NAME] / T [PERSON_NAME]泡慕絲300ml (活動買一送一) / TT099 850 2 1700 …" at bounding box center [865, 428] width 1365 height 21
click at [1470, 443] on td "3396" at bounding box center [1496, 449] width 105 height 21
drag, startPoint x: 1228, startPoint y: 283, endPoint x: 1319, endPoint y: 291, distance: 91.4
click at [1319, 289] on tr "[DATE] # 8 [PERSON_NAME] / T [PERSON_NAME] 泡泡慕絲300ml (活動買一送一) / TT099 850 2 170…" at bounding box center [865, 279] width 1365 height 21
click at [1115, 406] on td "1499" at bounding box center [1083, 406] width 91 height 21
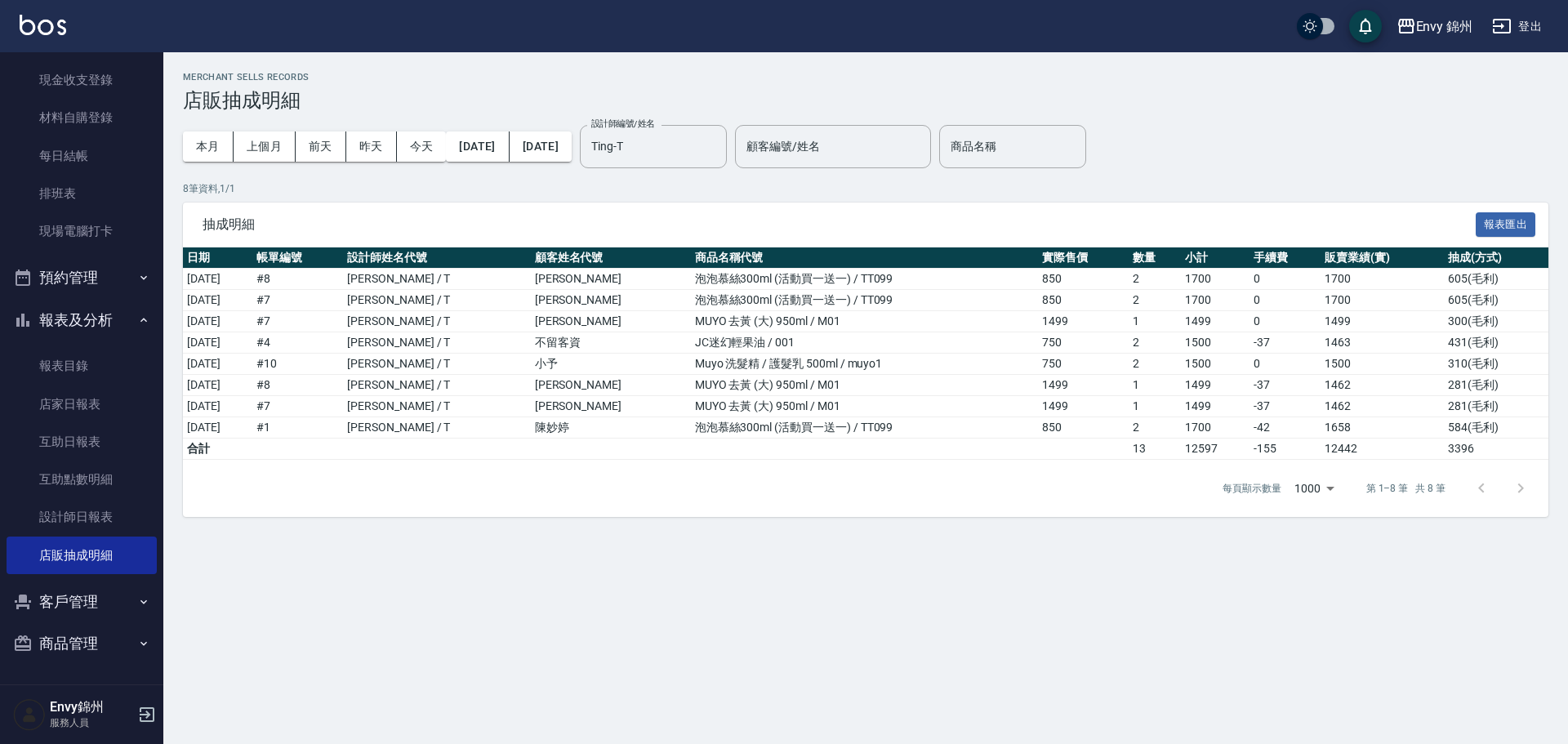
click at [1002, 639] on div "Merchant Sells Records 店販抽成明細 本月 上個月 [DATE] [DATE] [DATE] [DATE] [DATE] 設計師編號/姓…" at bounding box center [784, 372] width 1568 height 744
click at [74, 138] on link "每日結帳" at bounding box center [82, 156] width 150 height 38
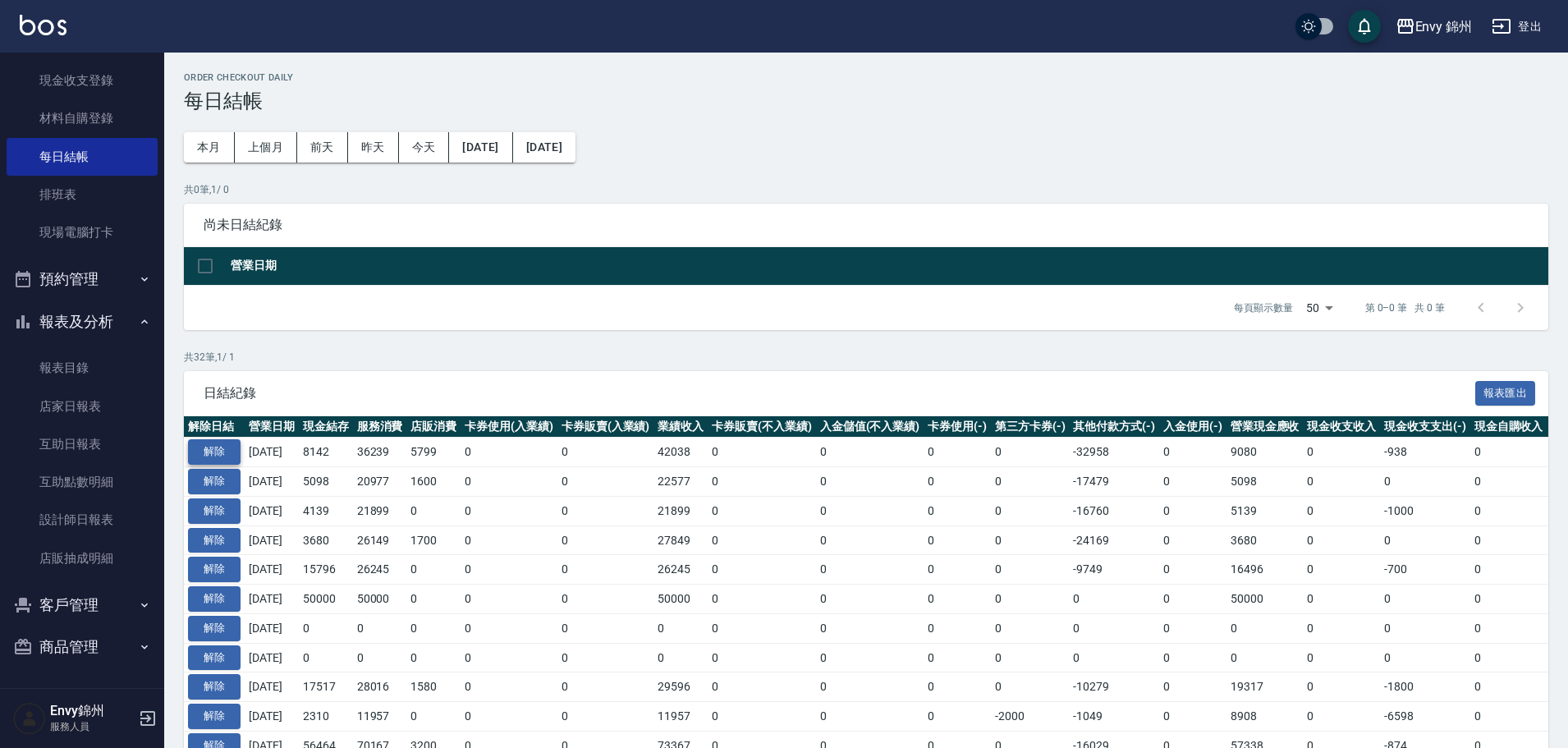
click at [223, 447] on button "解除" at bounding box center [214, 451] width 52 height 25
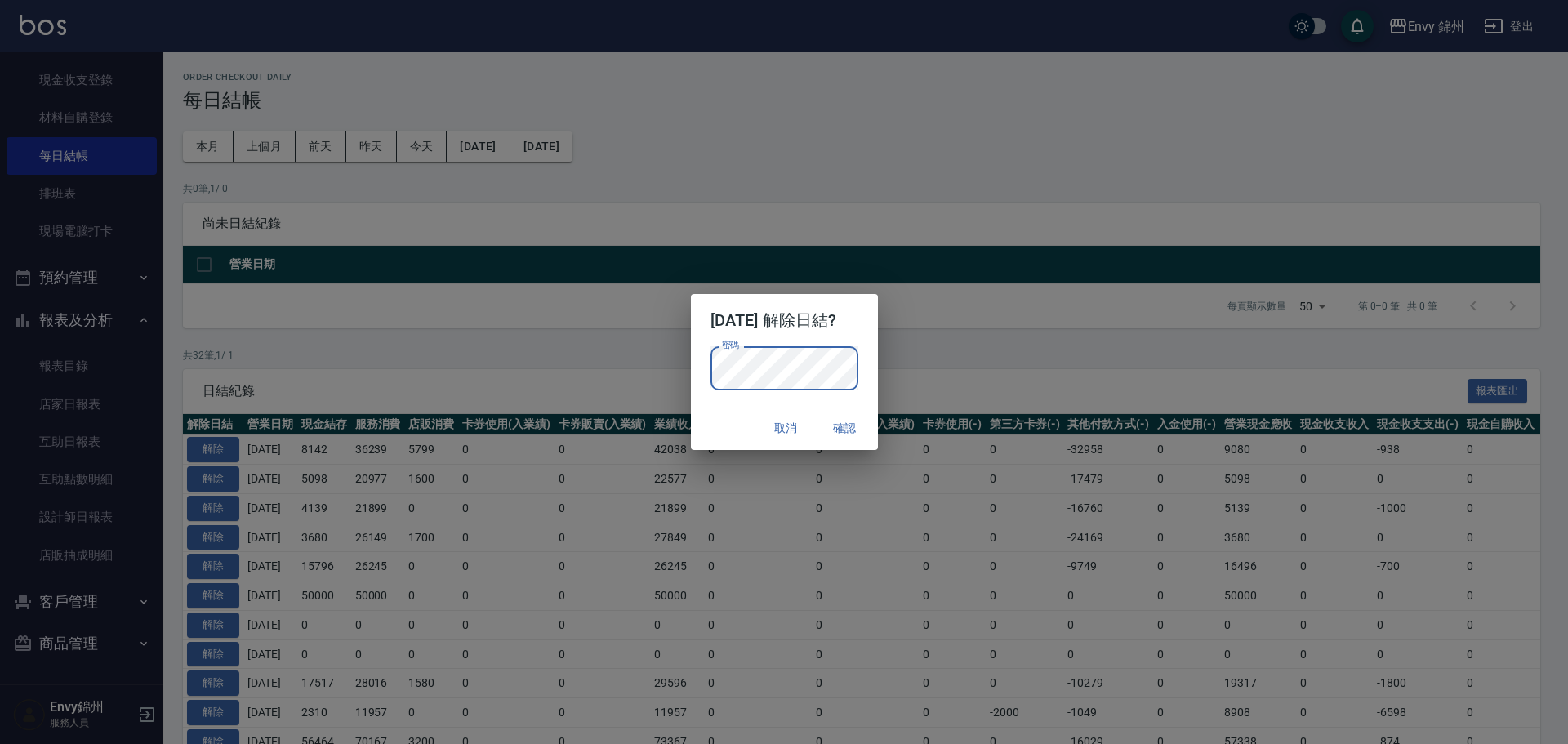
click at [858, 364] on p "密碼 密碼" at bounding box center [784, 368] width 147 height 45
click at [852, 424] on button "確認" at bounding box center [845, 429] width 52 height 31
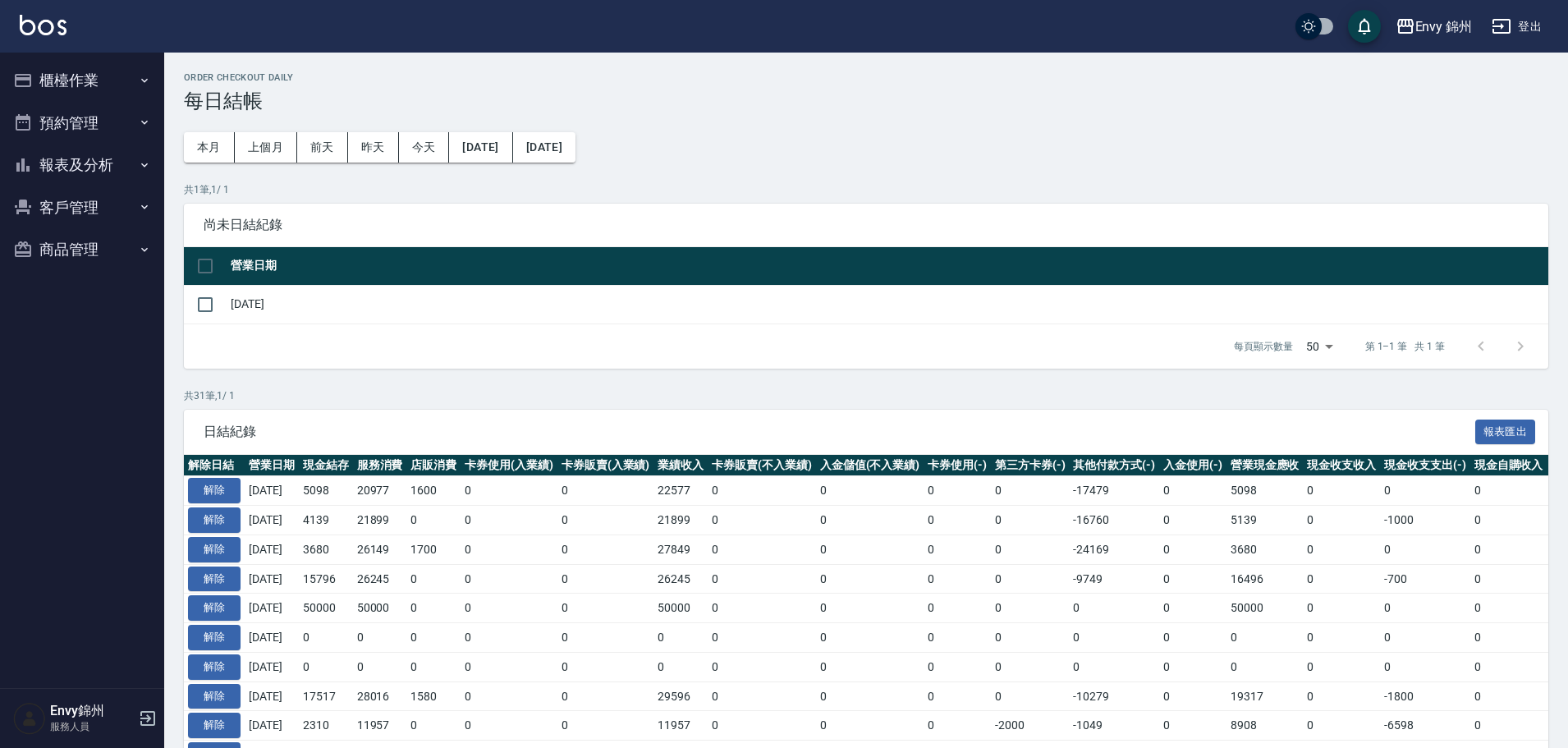
click at [113, 98] on button "櫃檯作業" at bounding box center [82, 80] width 151 height 43
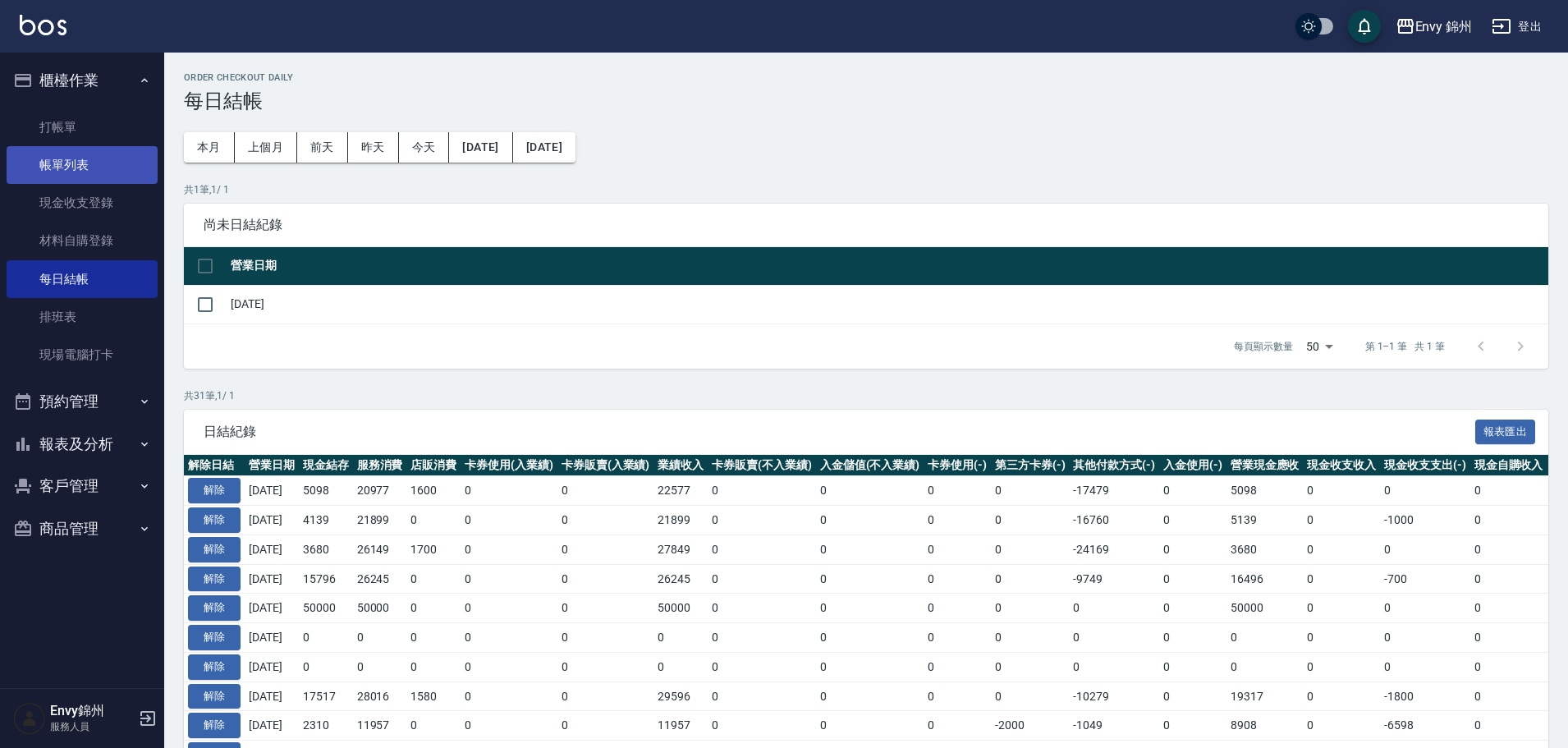
click at [105, 178] on link "帳單列表" at bounding box center [82, 165] width 151 height 38
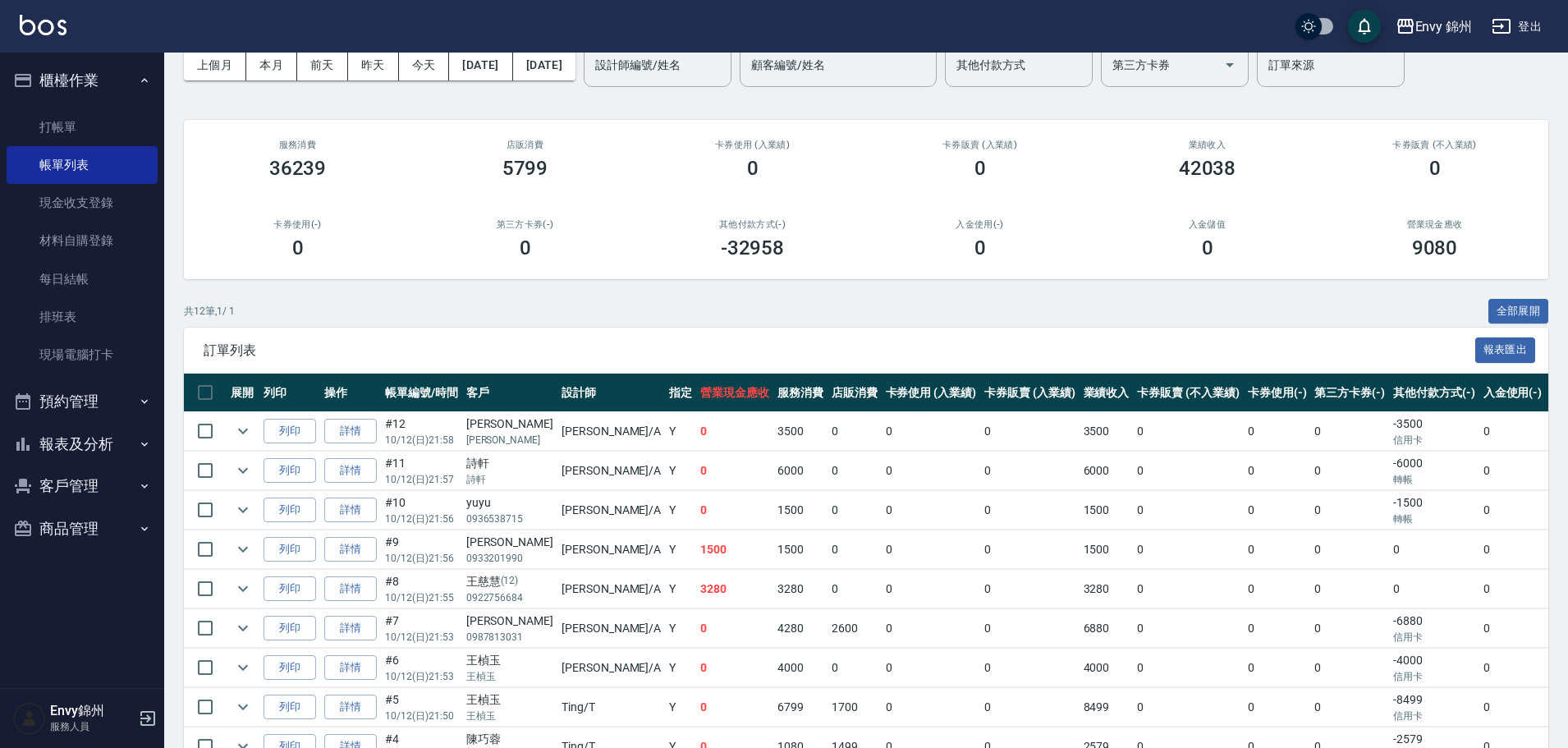
scroll to position [296, 0]
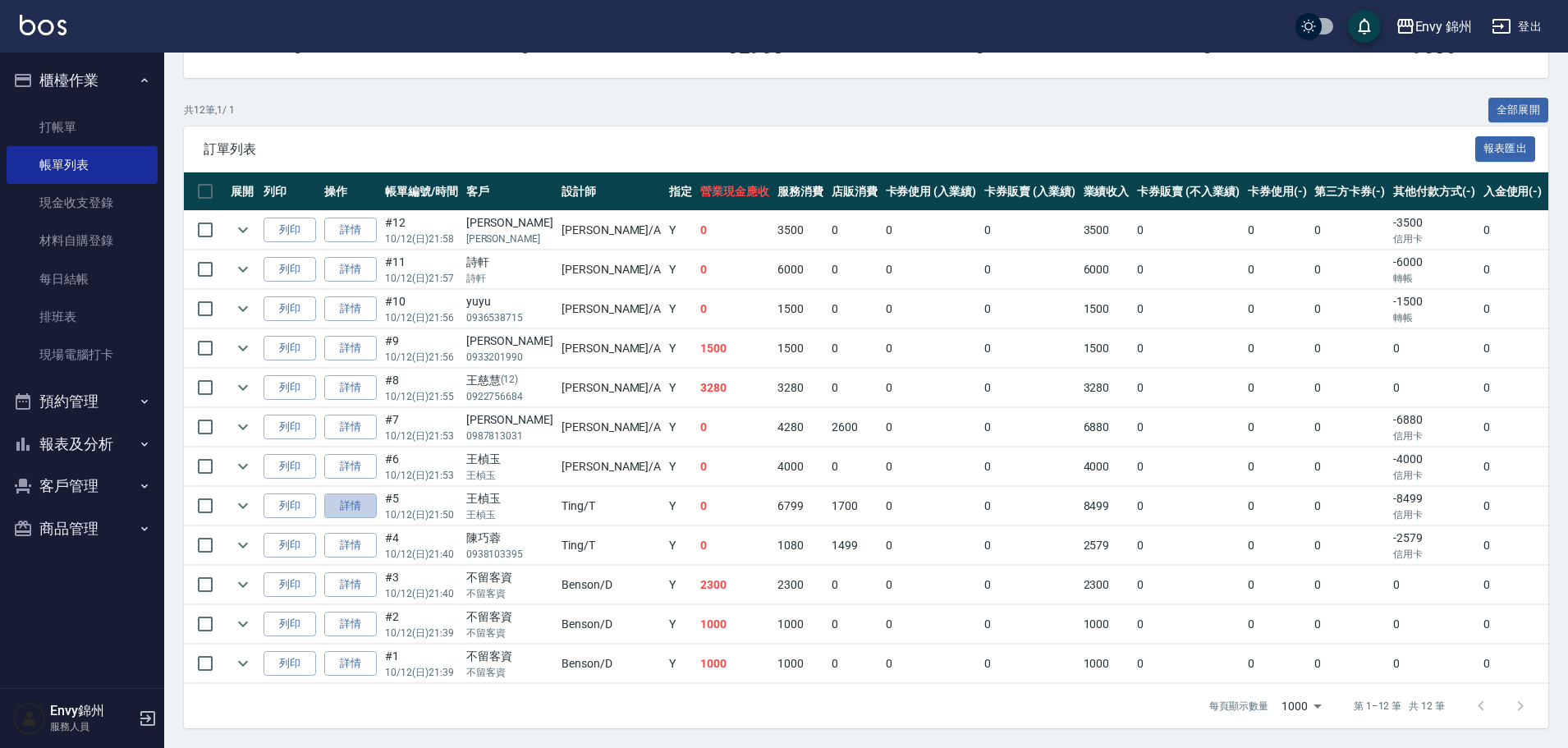
click at [356, 498] on link "詳情" at bounding box center [351, 506] width 52 height 25
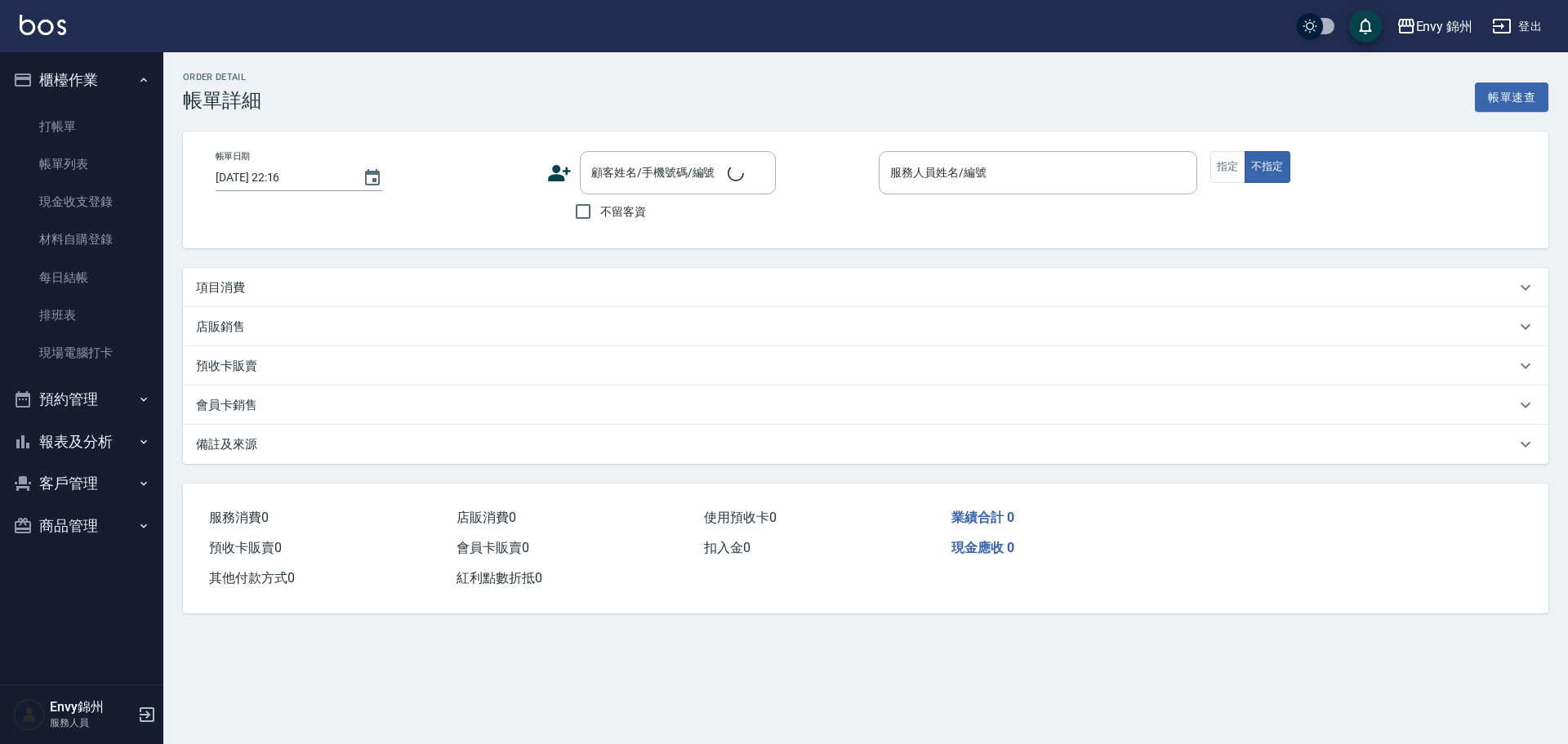
type input "[DATE] 21:50"
type input "Ting-T"
type input "設計師原本客人"
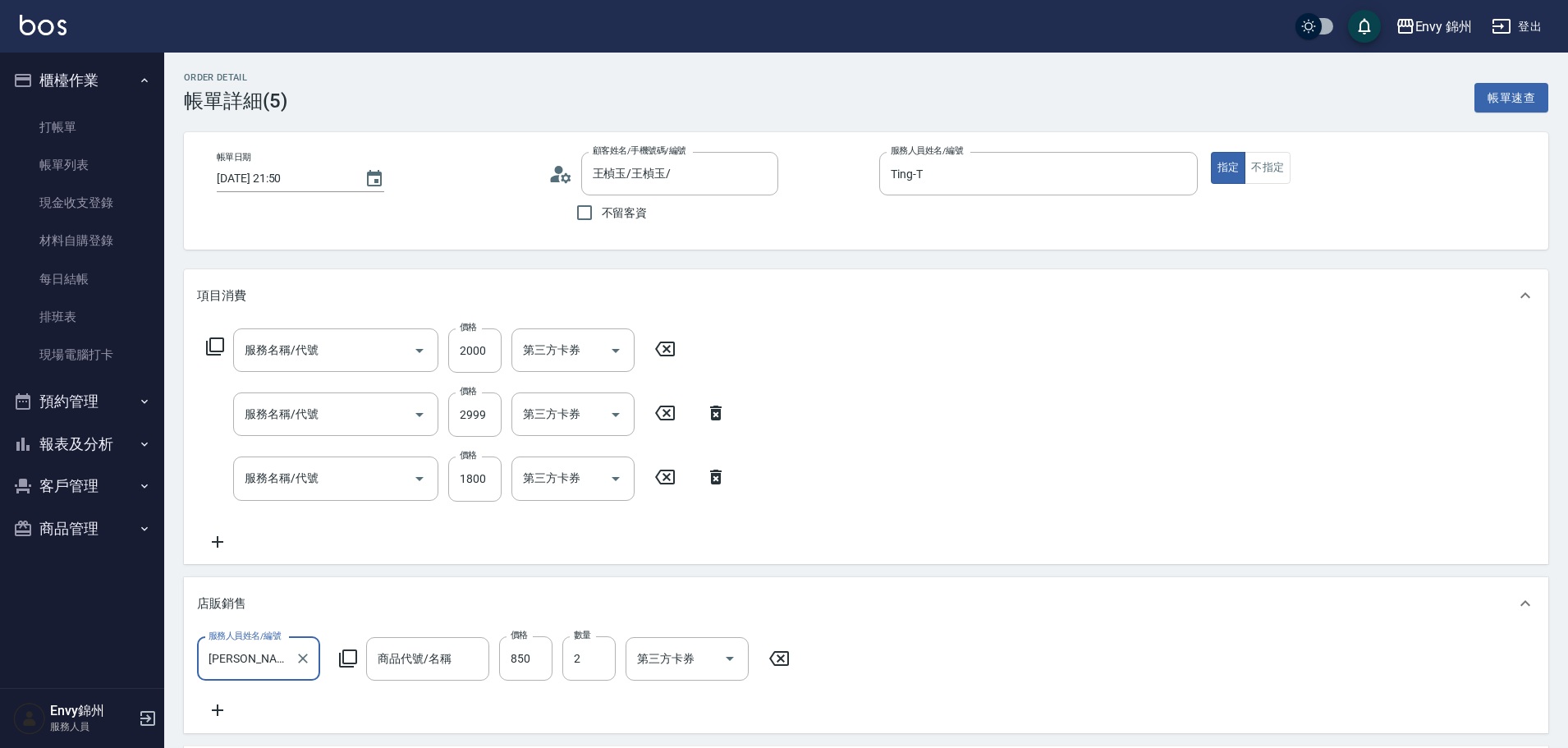
scroll to position [82, 0]
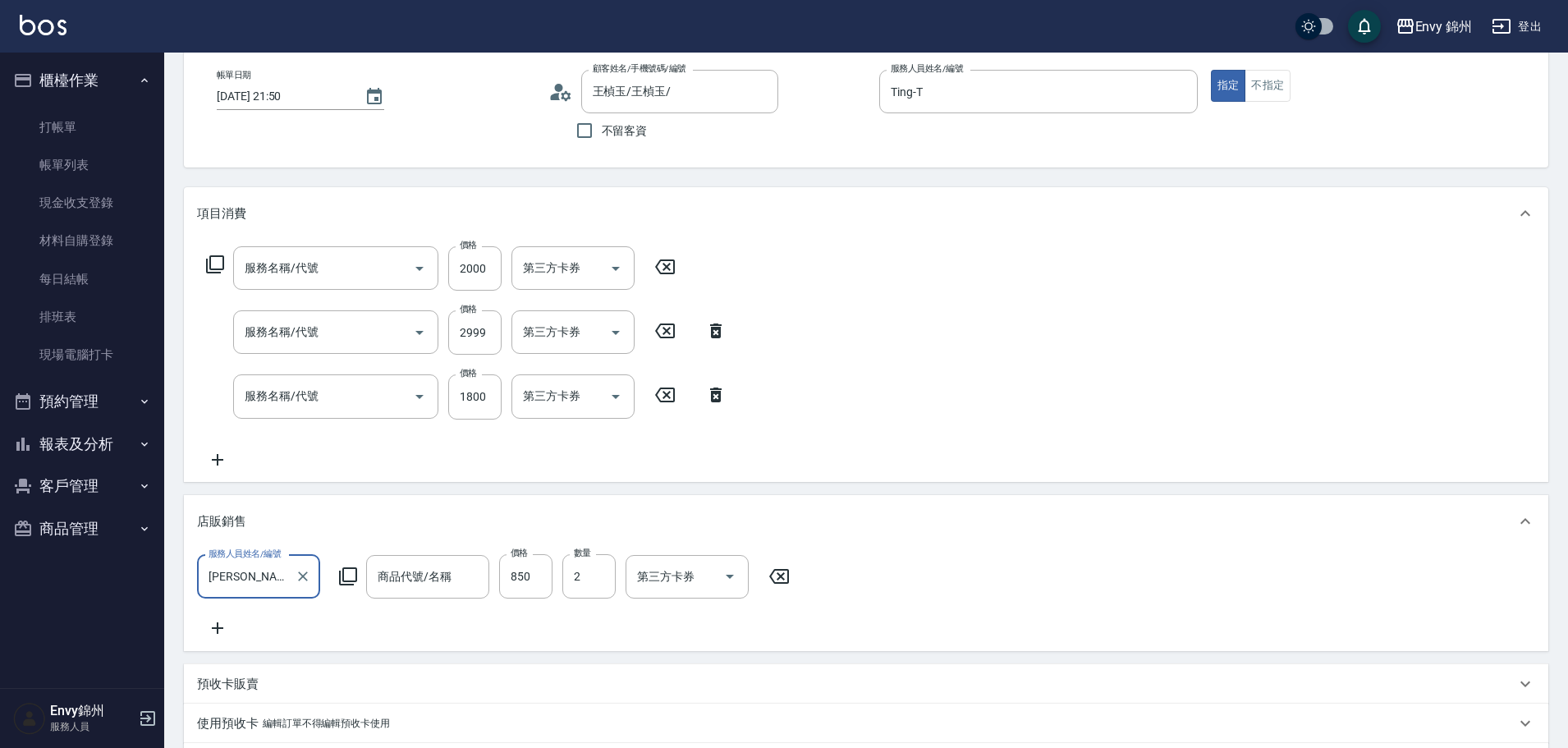
type input "王楨玉/王楨玉/"
type input "泡泡慕絲 300ml"
type input "731 漂髮(731)"
type input "京喚羽系統修護(短髮)(631)"
type input "701 染髮(701)"
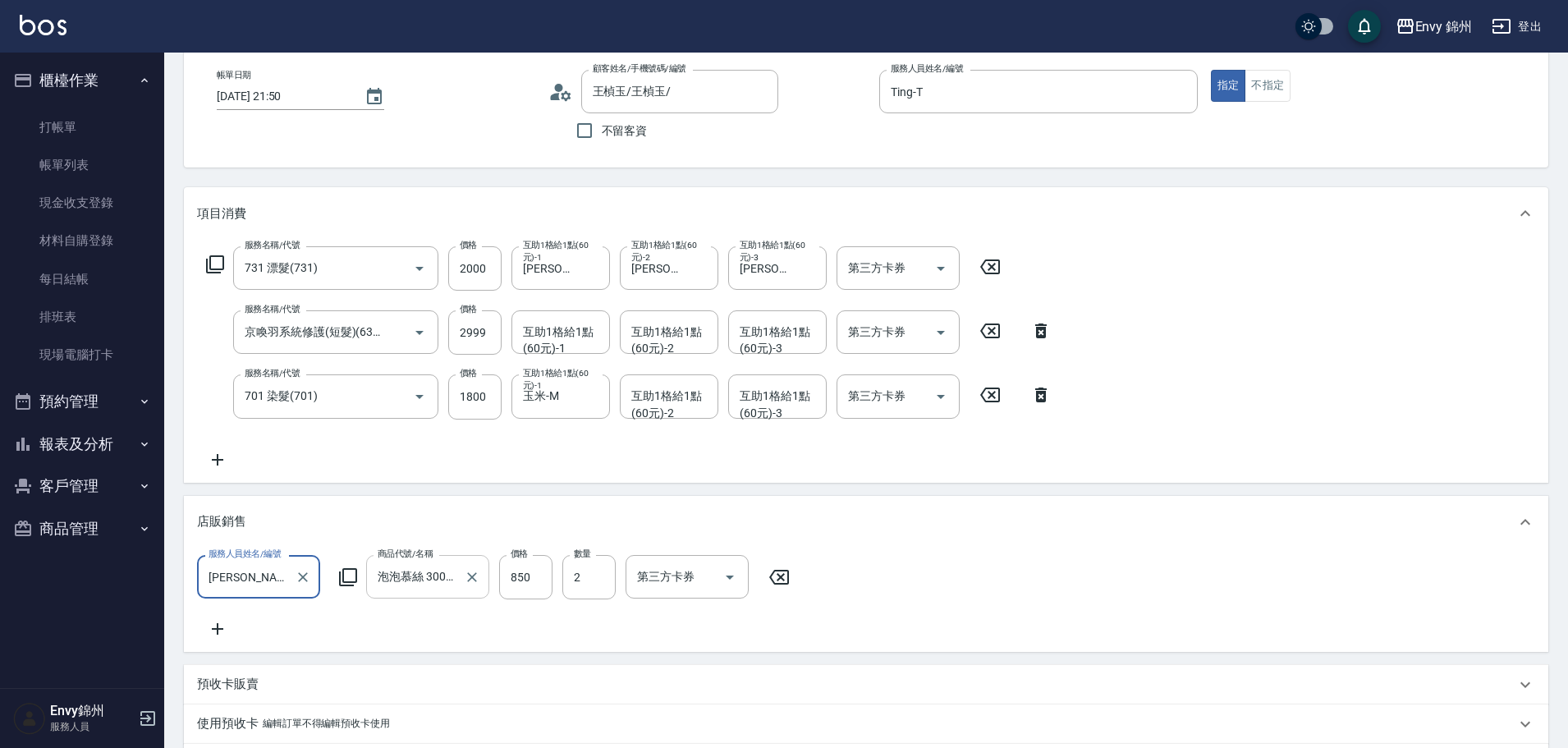
click at [440, 574] on input "泡泡慕絲 300ml" at bounding box center [416, 576] width 84 height 29
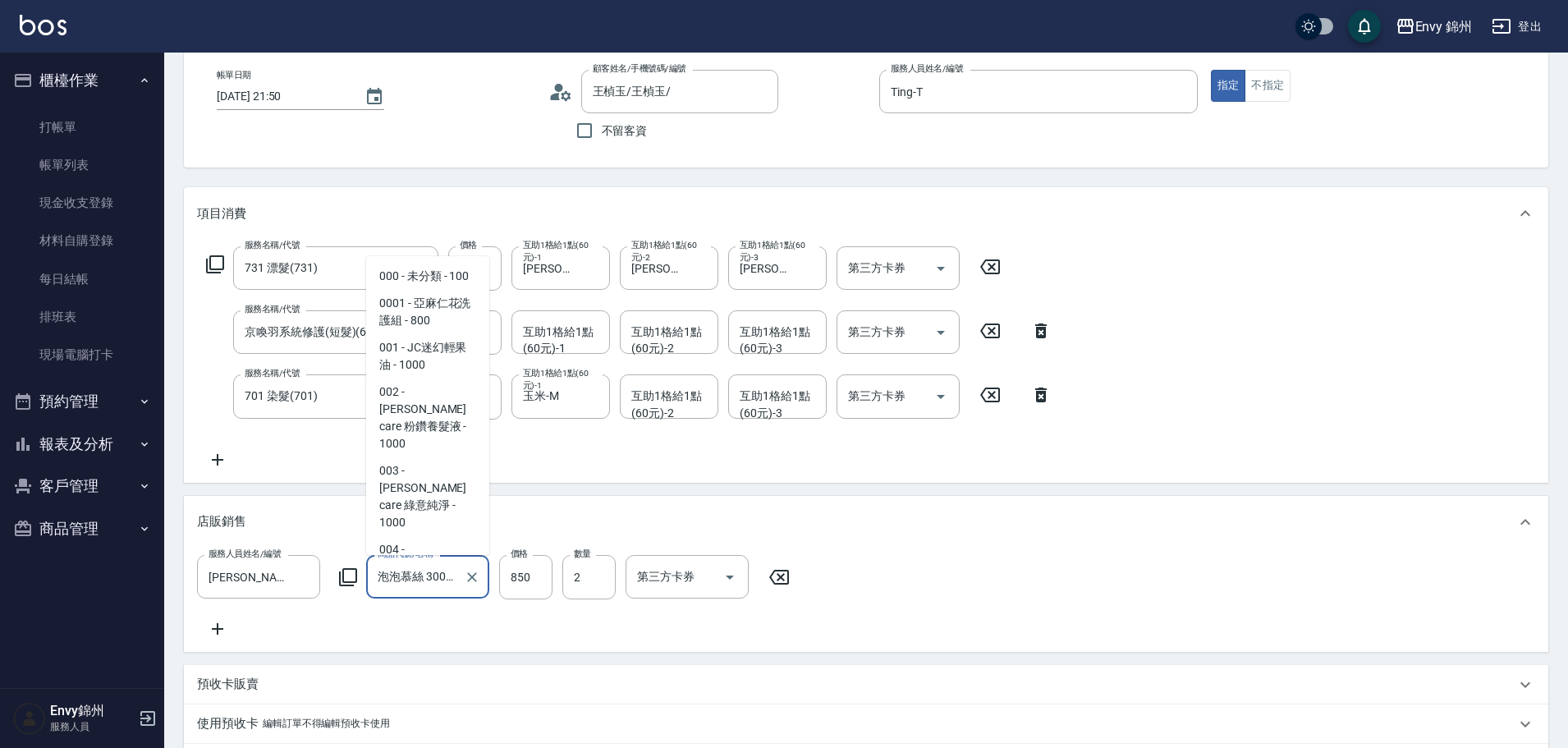
scroll to position [5254, 0]
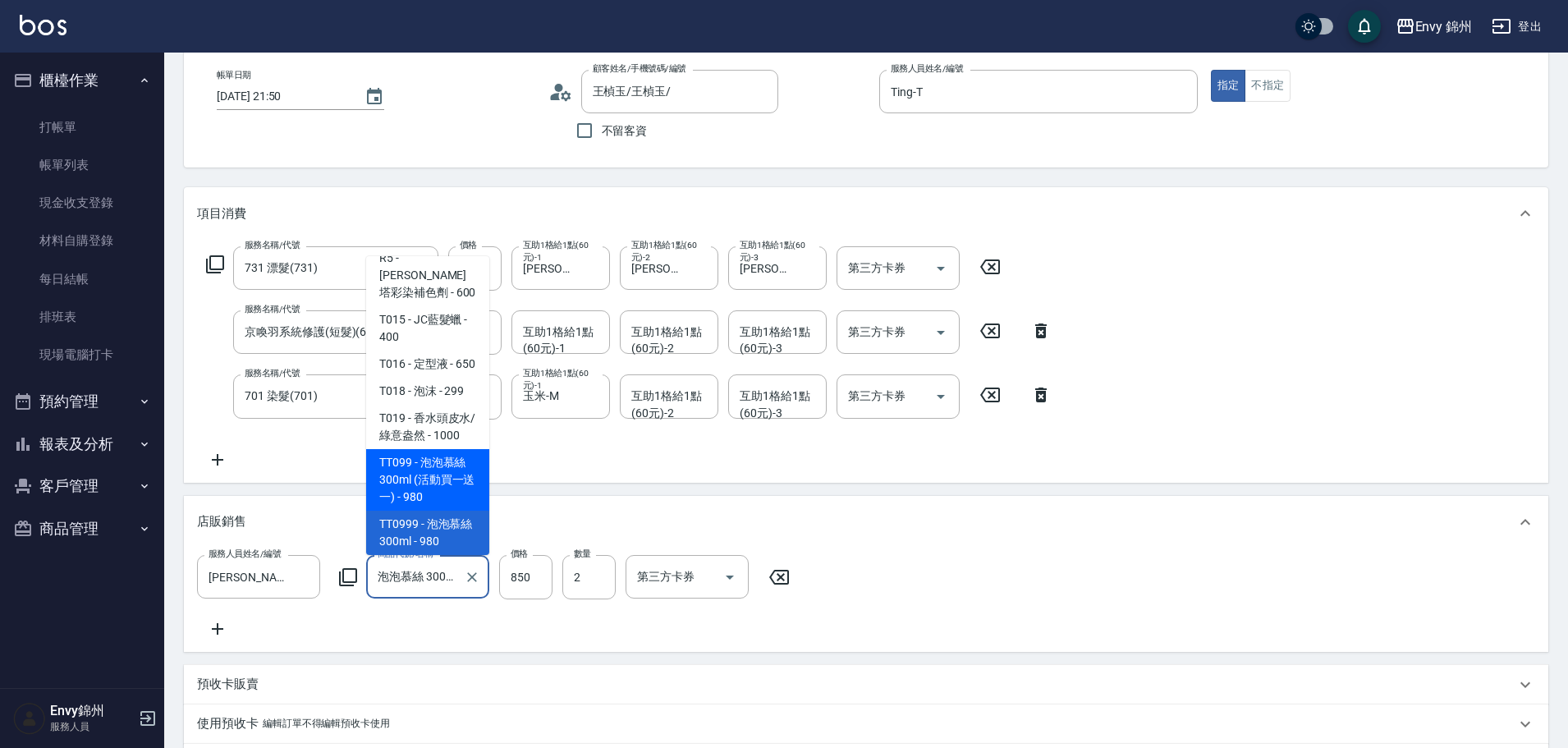
click at [441, 490] on span "TT099 - 泡泡慕絲300ml (活動買一送一) - 980" at bounding box center [428, 480] width 123 height 62
type input "0"
type input "泡泡慕絲300ml (活動買一送一)"
type input "980"
type input "1"
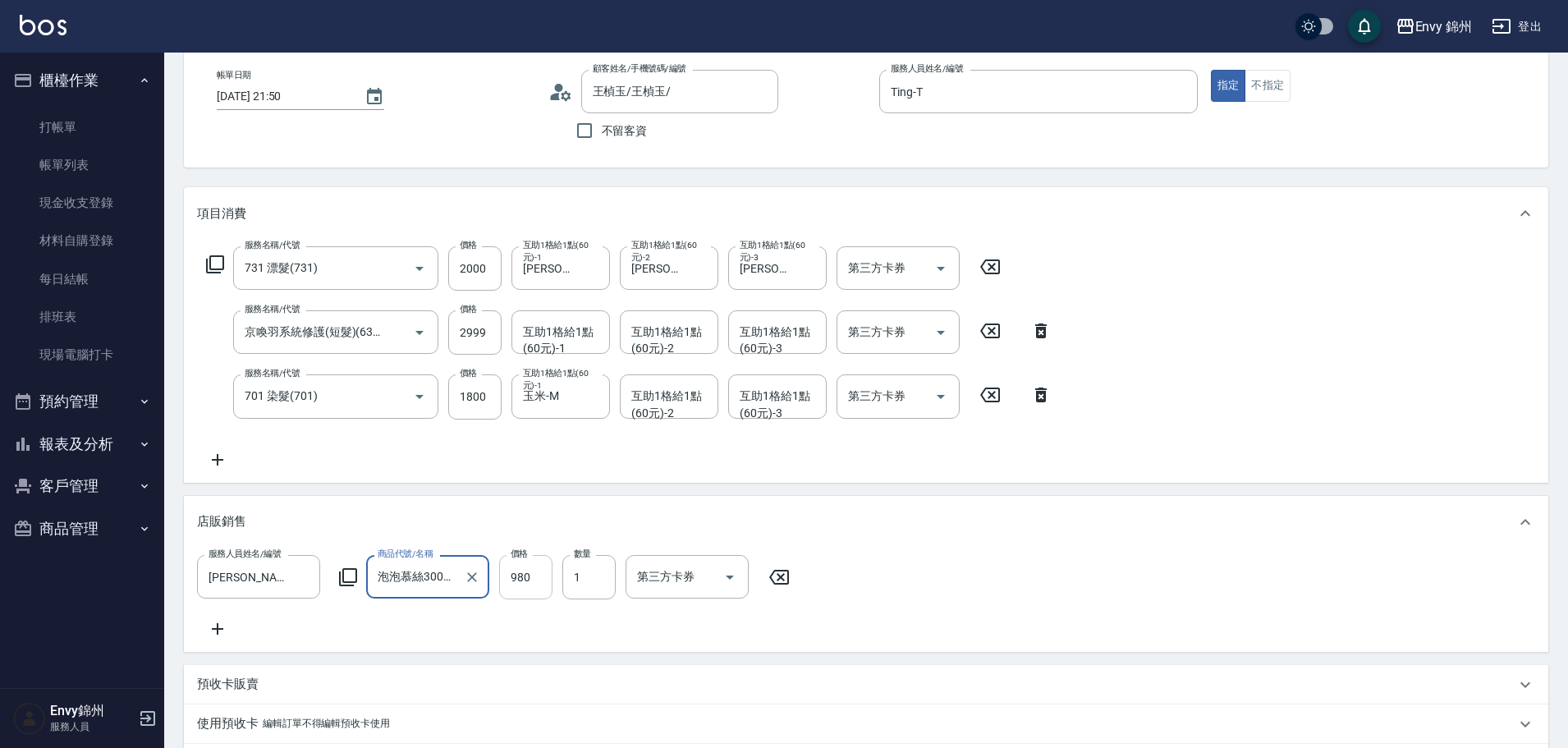
click at [524, 579] on input "980" at bounding box center [525, 577] width 53 height 45
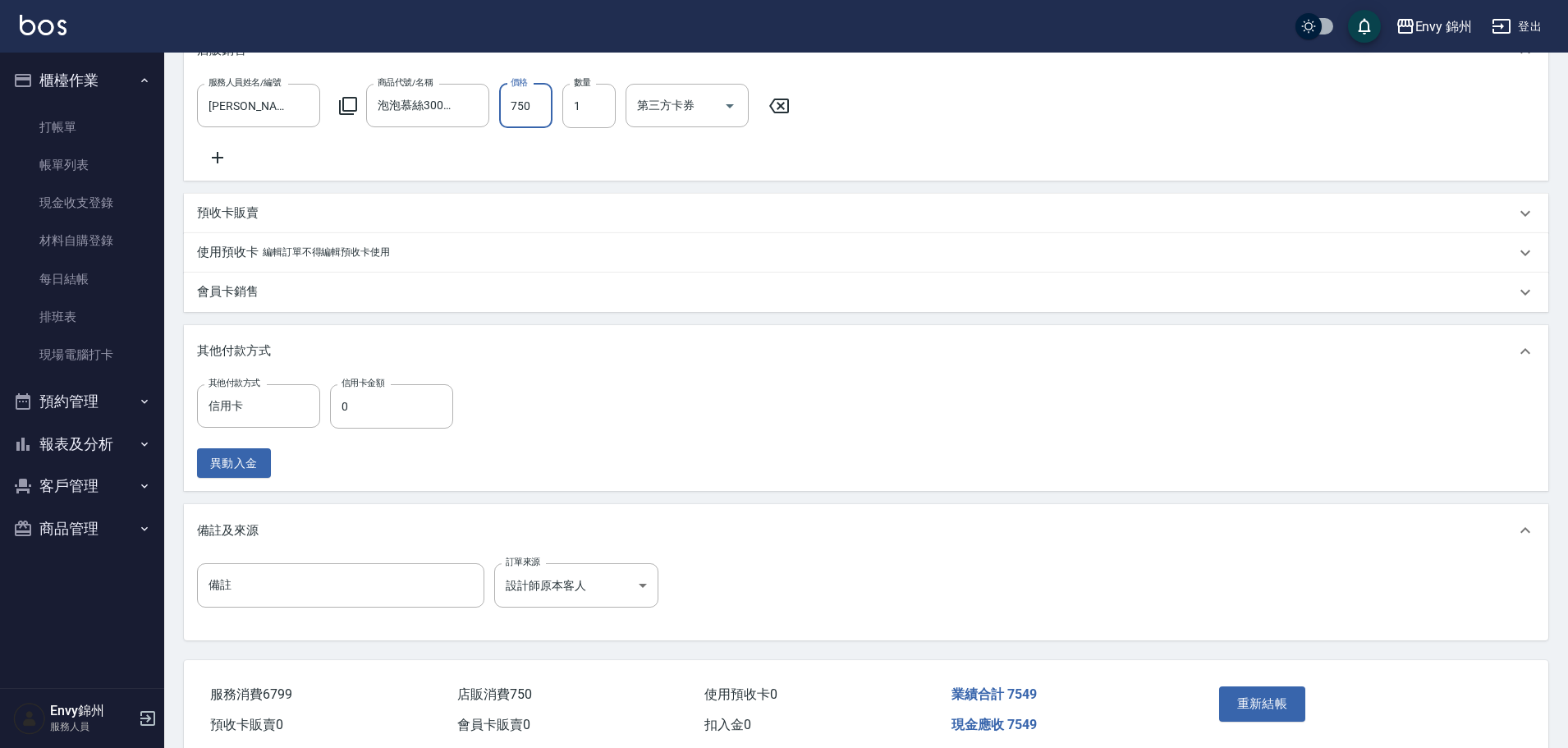
scroll to position [307, 0]
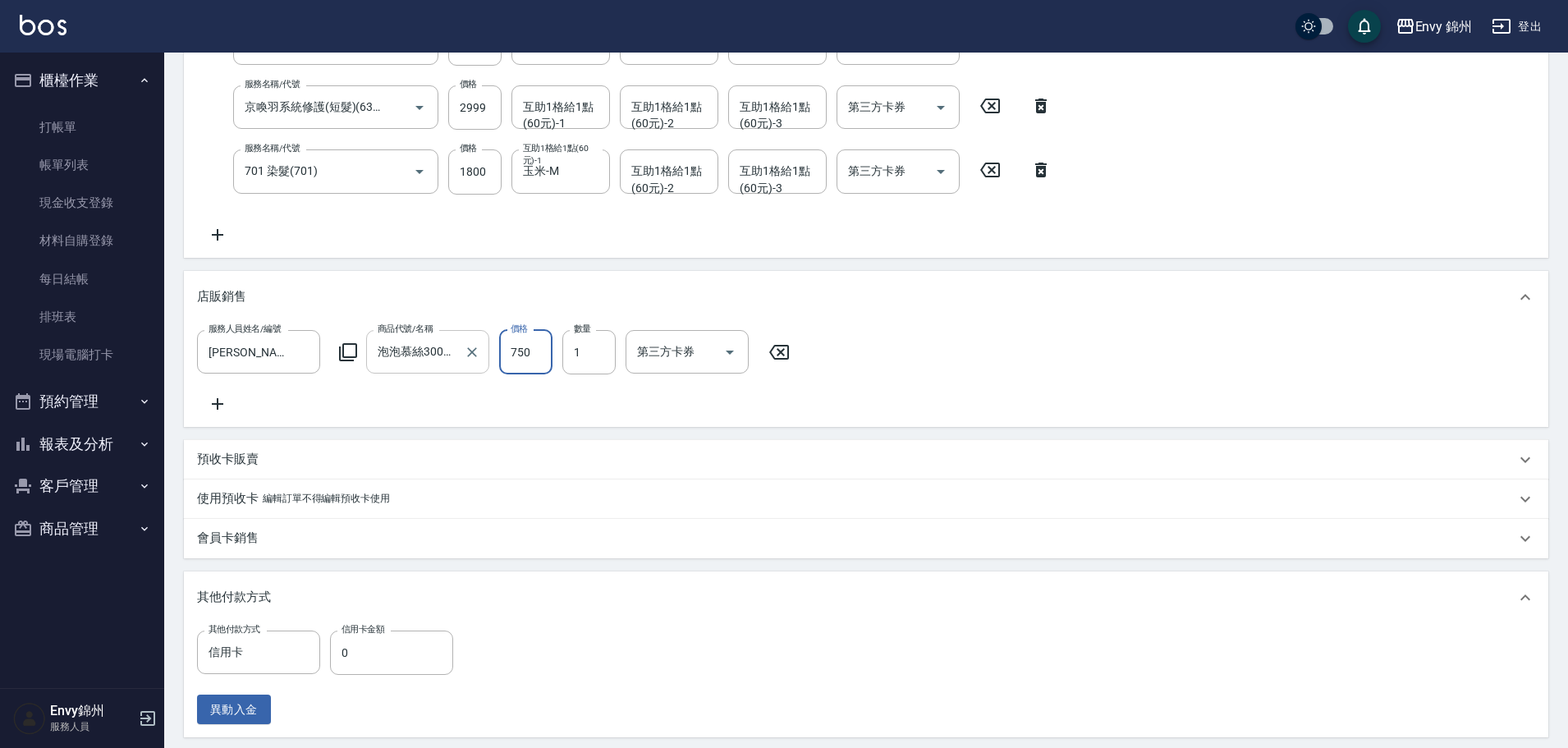
drag, startPoint x: 532, startPoint y: 359, endPoint x: 484, endPoint y: 358, distance: 48.0
click at [486, 359] on div "服務人員姓名/編號 Annie-A 服務人員姓名/編號 商品代號/名稱 泡泡慕絲300ml (活動買一送一) 商品代號/名稱 價格 750 價格 數量 1 數…" at bounding box center [498, 353] width 602 height 45
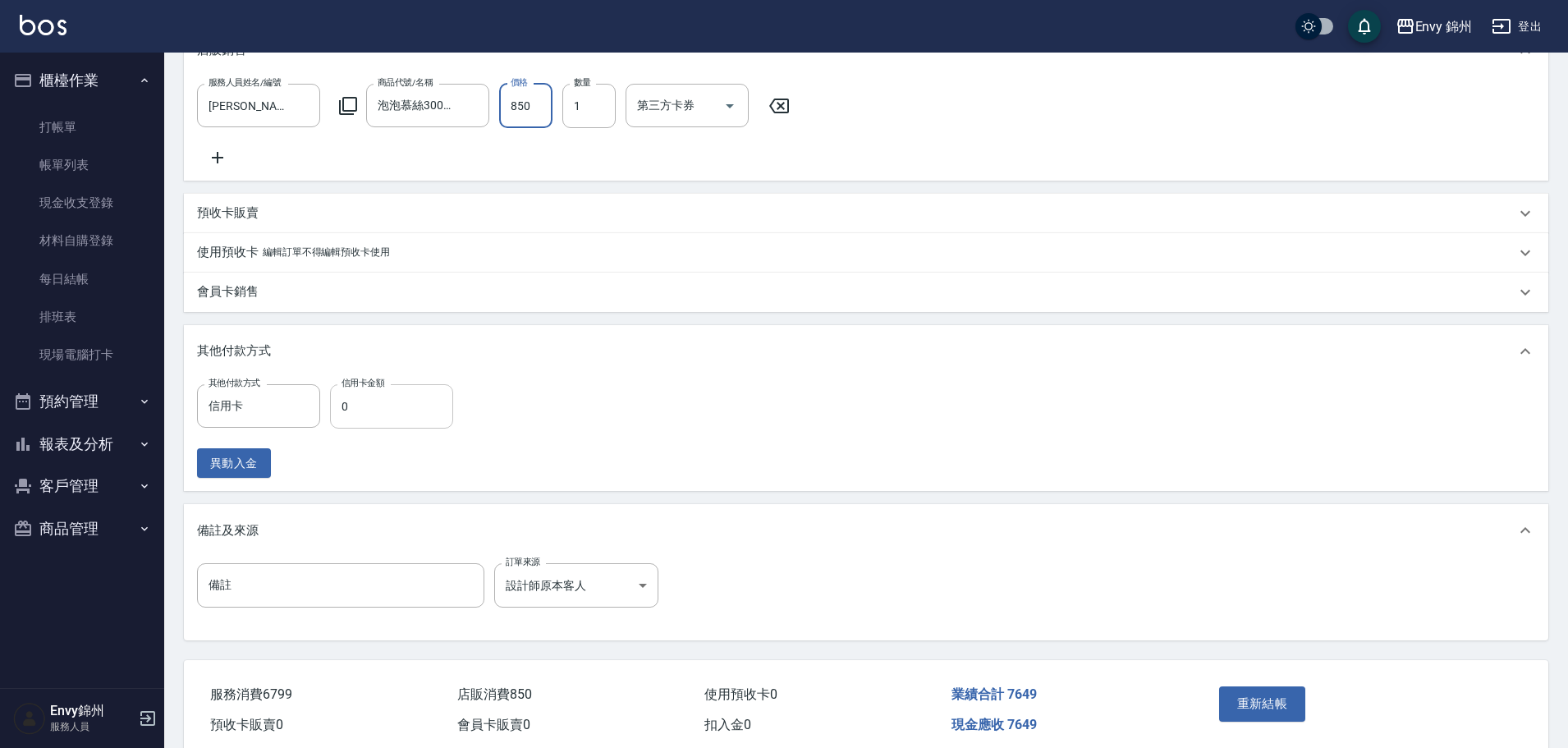
type input "850"
type input "信用卡0"
type input "0"
type input "信用卡7649"
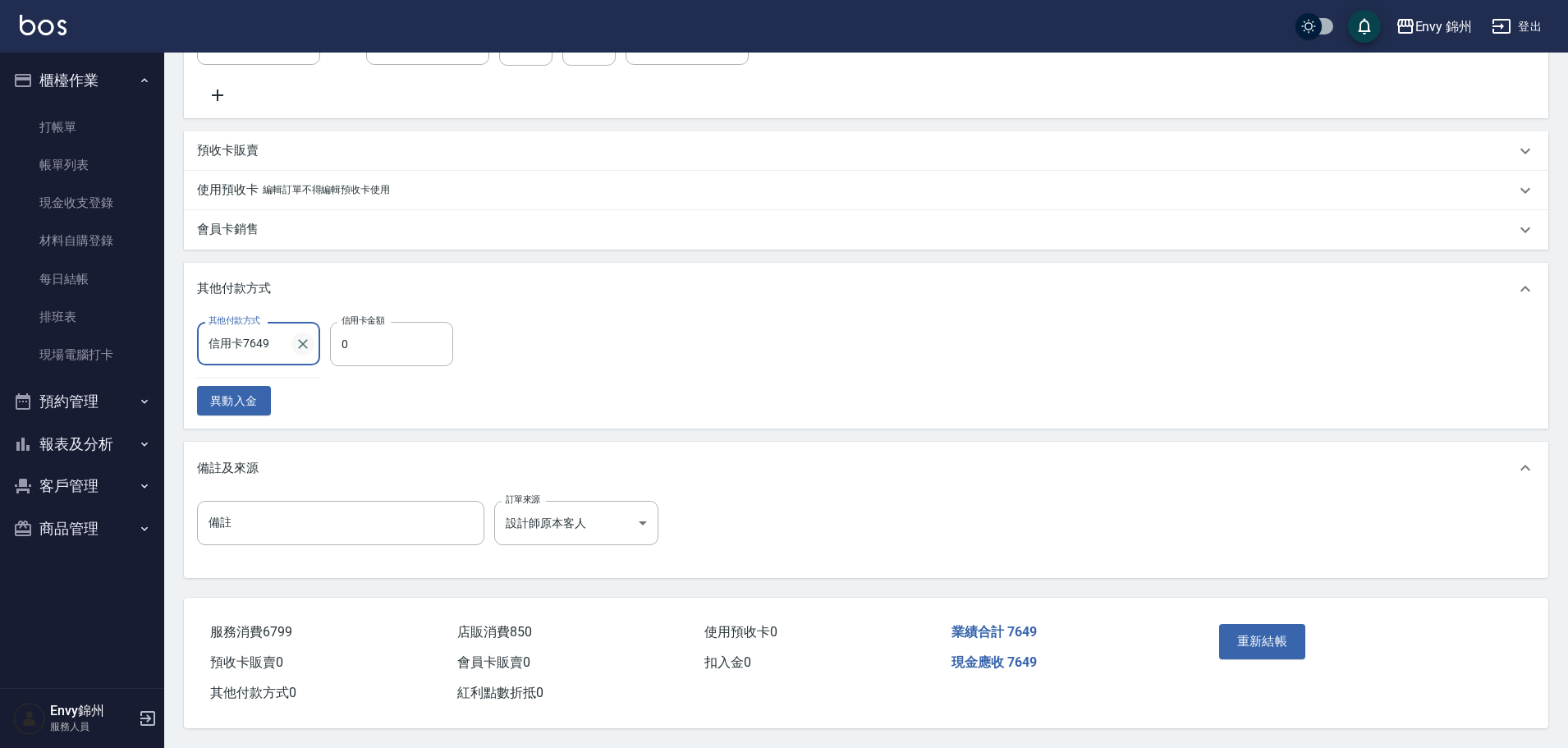
click at [296, 338] on icon "Clear" at bounding box center [303, 344] width 17 height 17
click at [224, 337] on input "其他付款方式" at bounding box center [258, 344] width 108 height 29
click at [227, 343] on input "其他付款方式" at bounding box center [258, 344] width 108 height 29
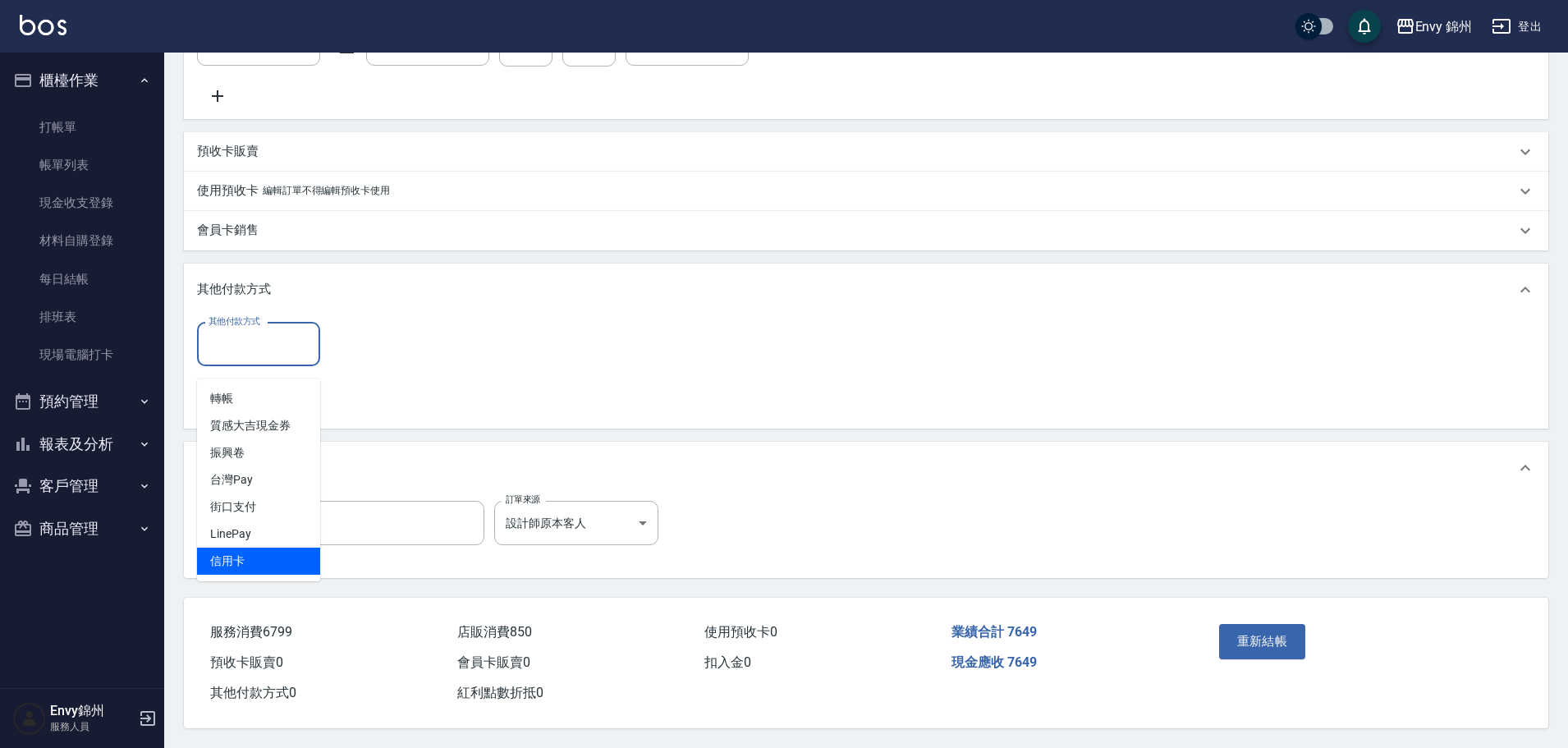
click at [230, 547] on span "信用卡" at bounding box center [258, 561] width 123 height 27
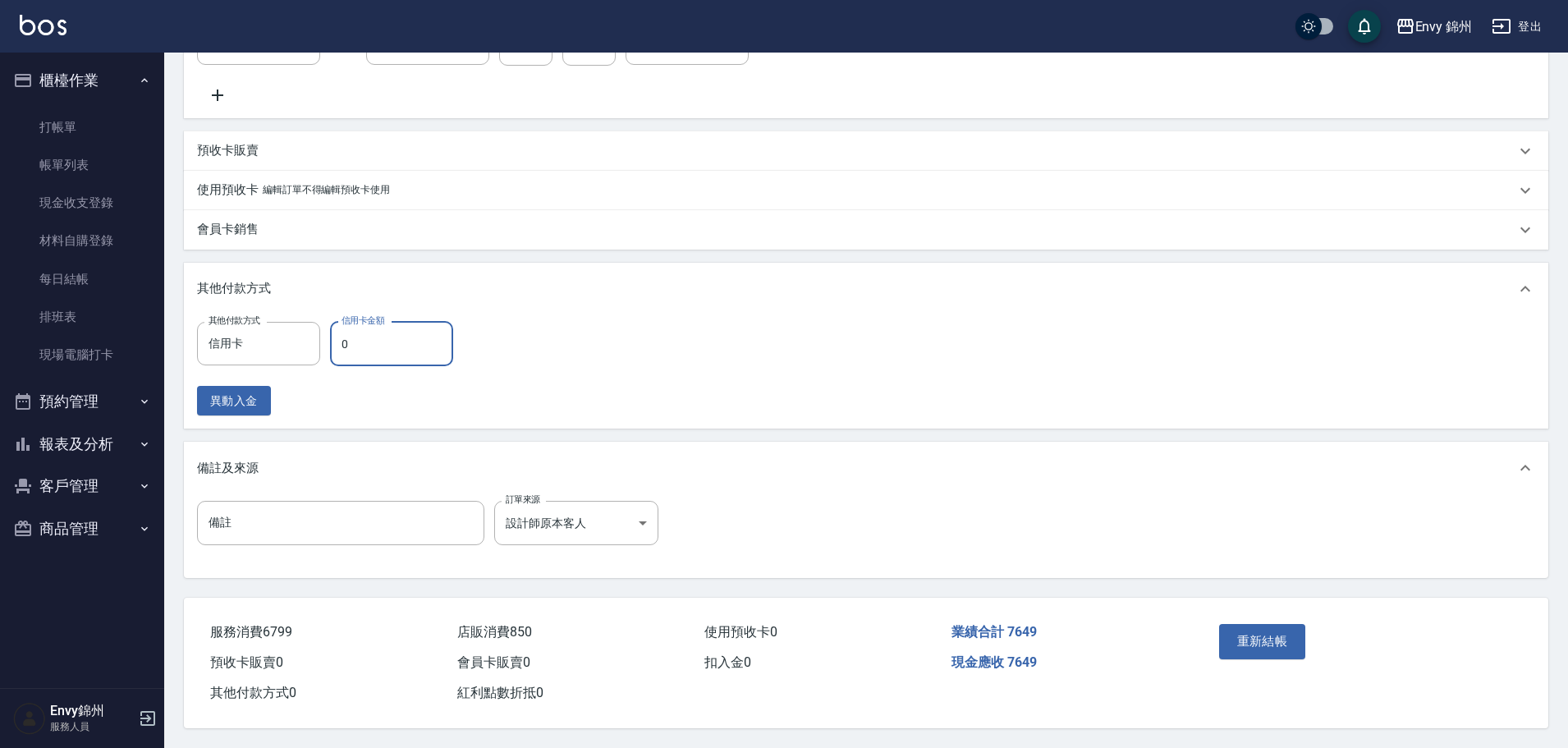
type input "信用卡0"
type input "0"
type input "信用卡"
click at [368, 325] on input "0" at bounding box center [392, 344] width 123 height 45
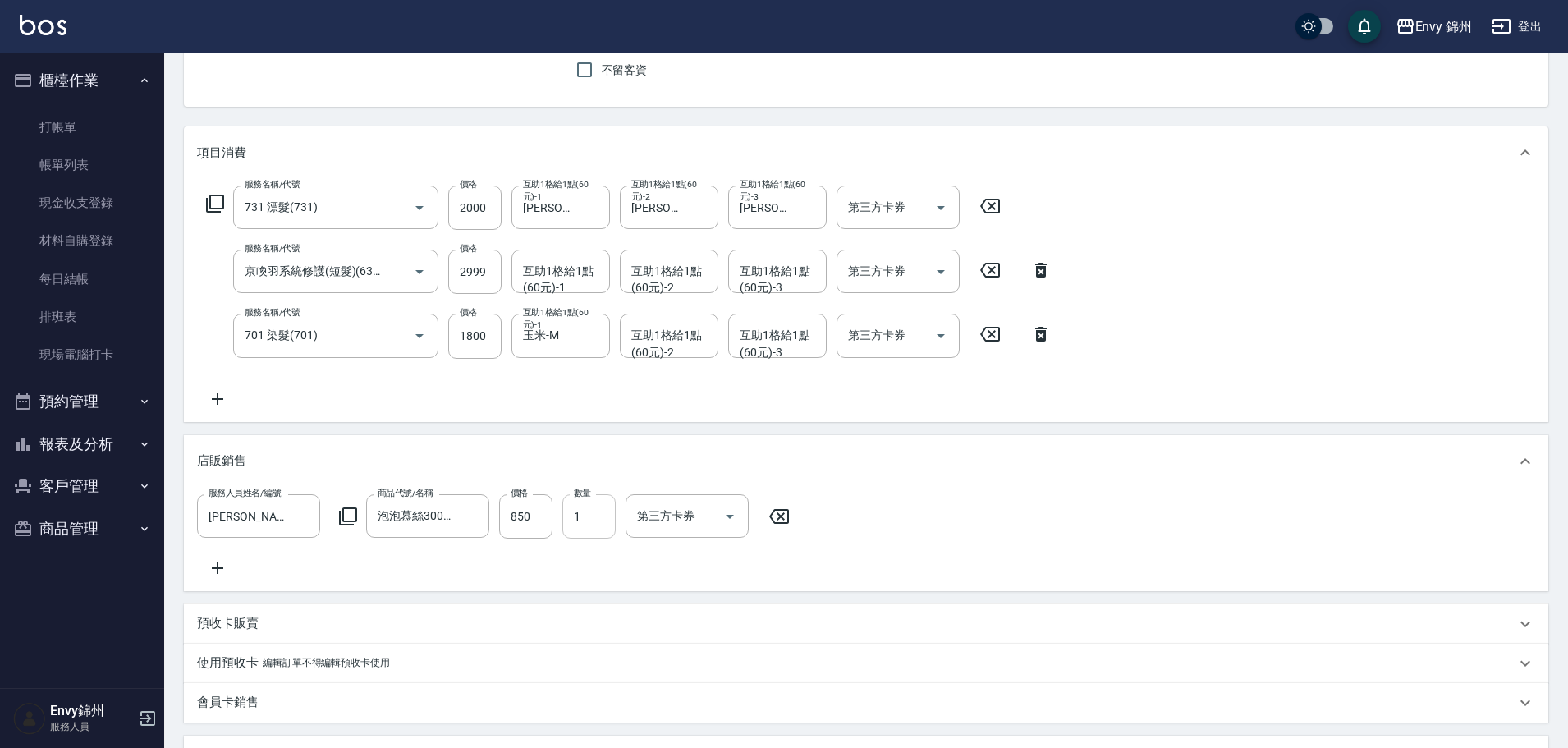
type input "7649"
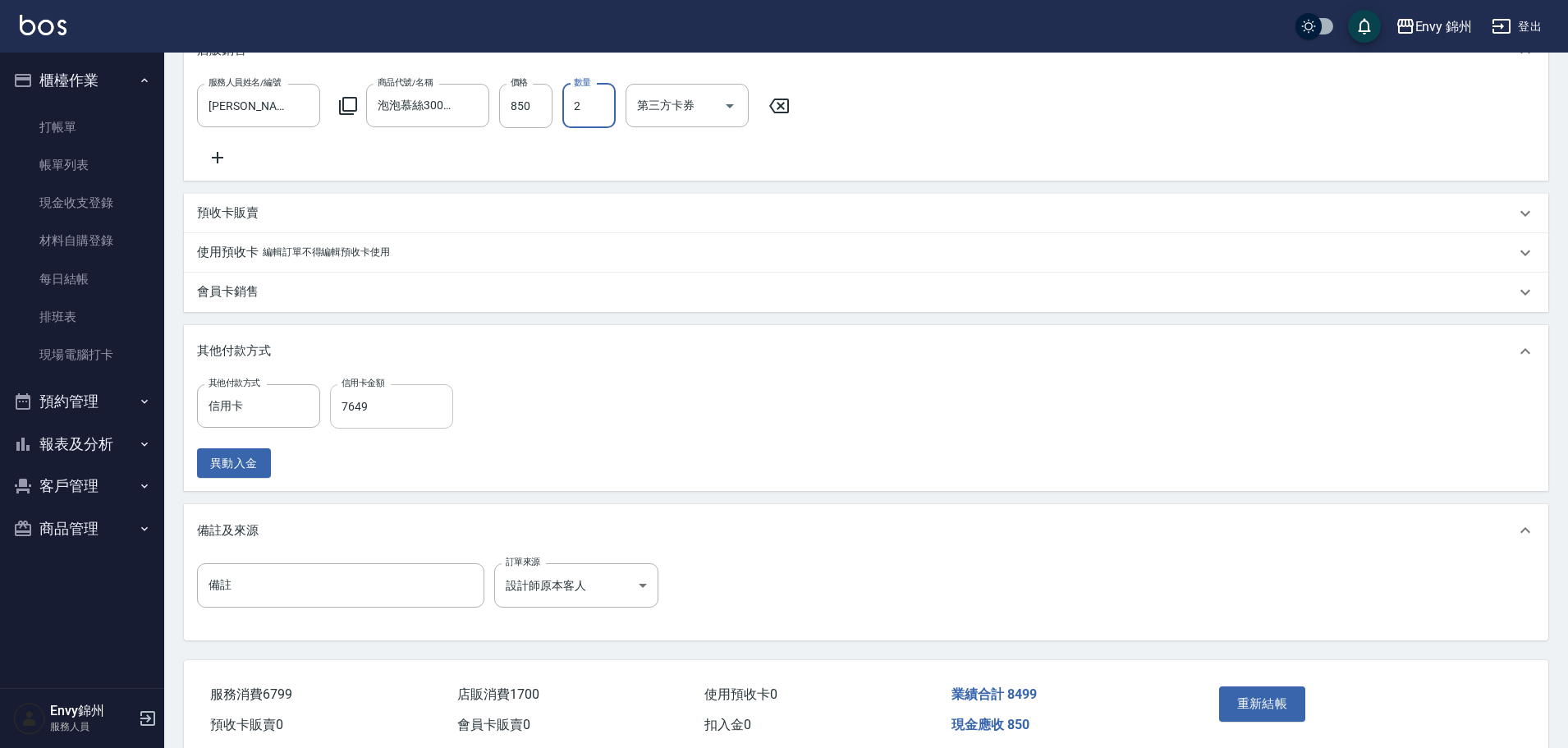
type input "2"
type input "0"
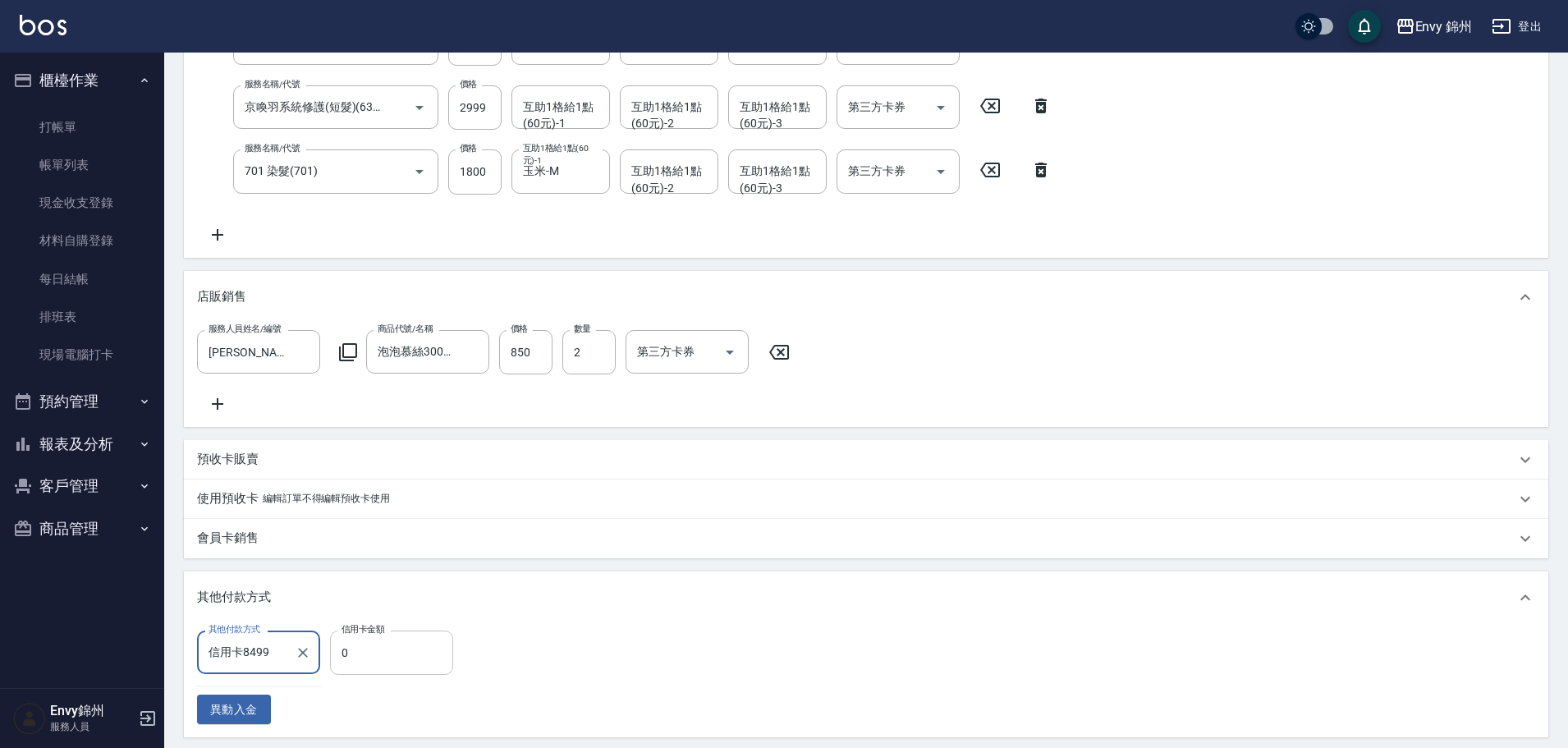
scroll to position [225, 0]
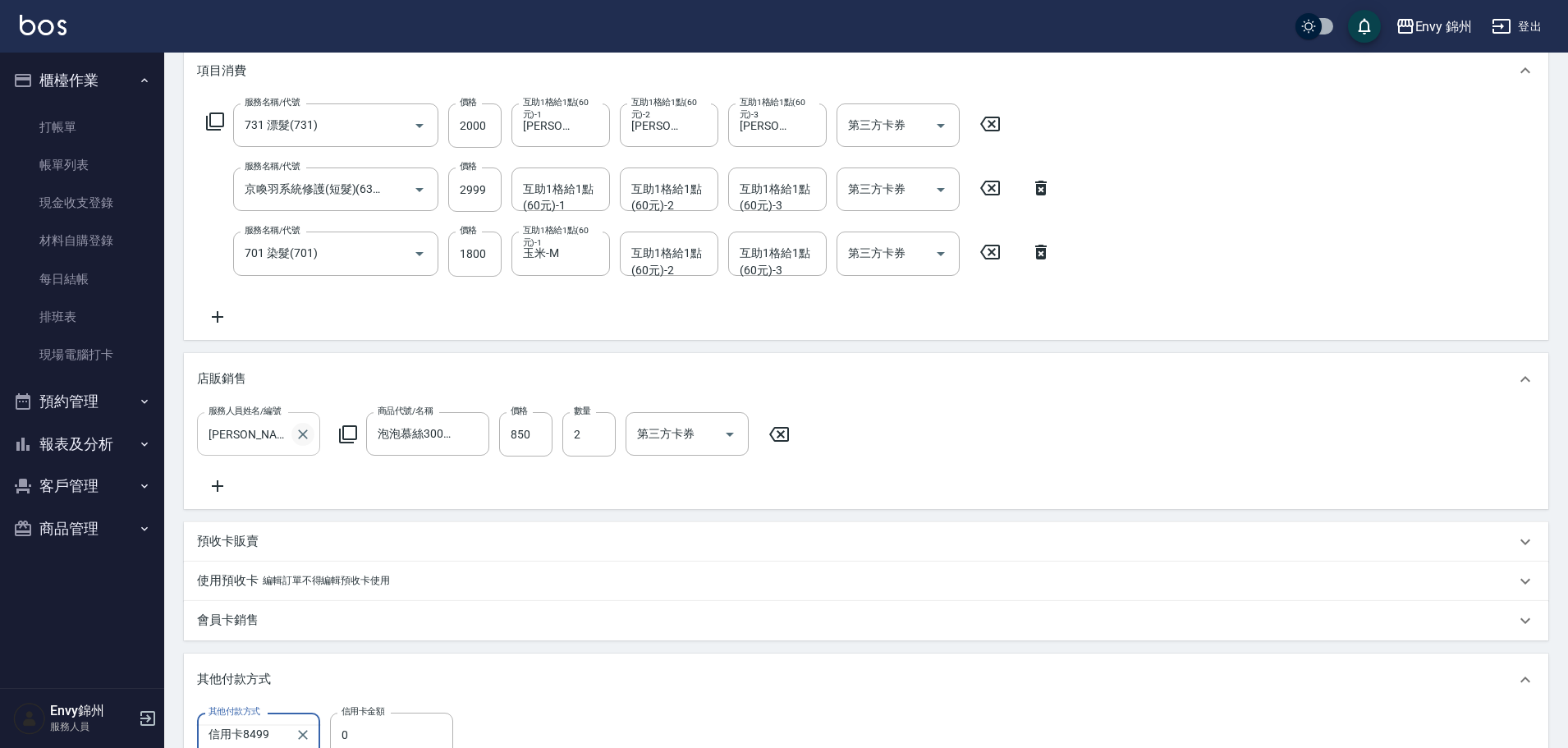
click at [302, 430] on icon "Clear" at bounding box center [303, 435] width 17 height 17
type input "信用卡"
click at [263, 436] on input "服務人員姓名/編號" at bounding box center [258, 434] width 108 height 29
click at [263, 477] on div "Ting -T" at bounding box center [258, 476] width 123 height 27
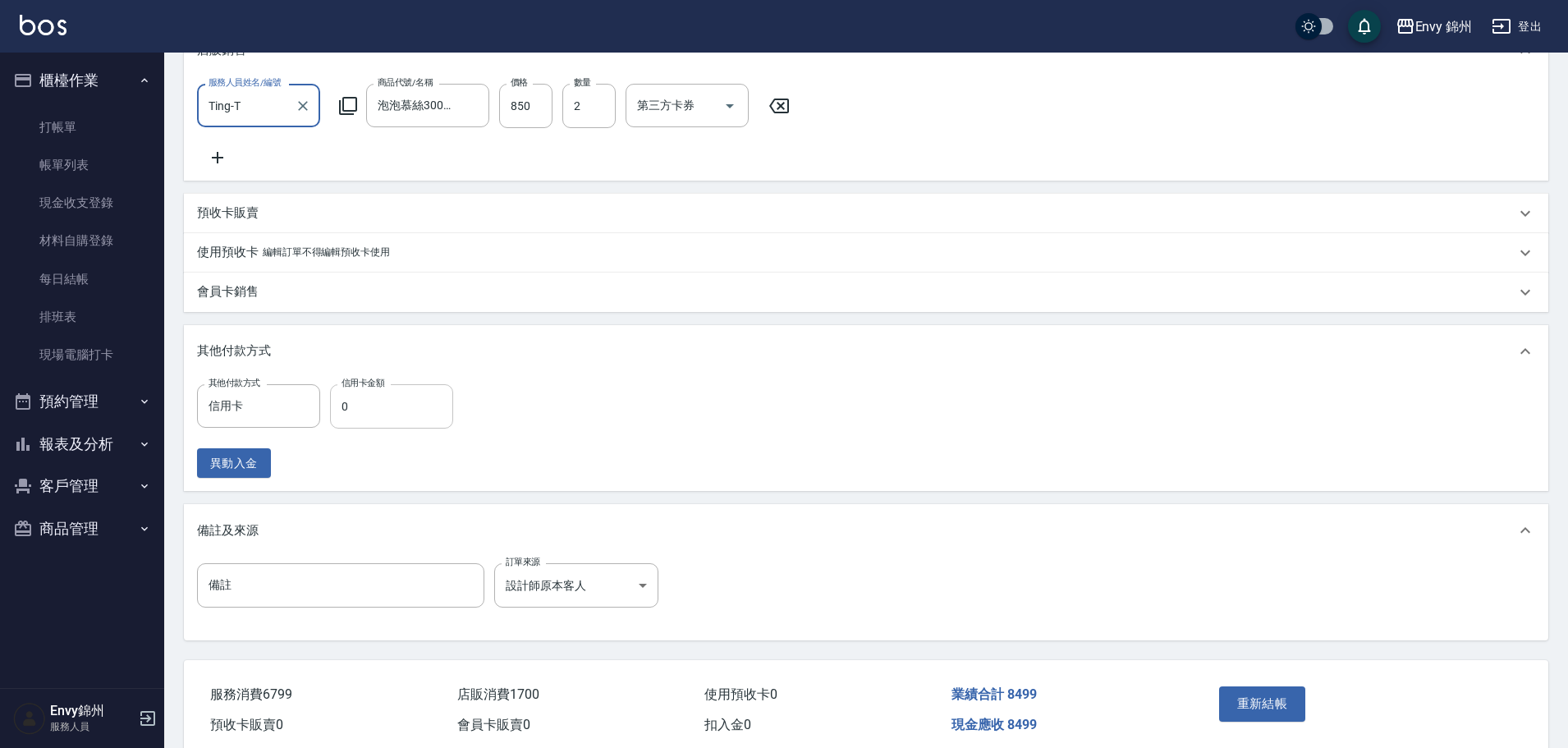
type input "Ting-T"
type input "8499"
click at [1267, 710] on button "重新結帳" at bounding box center [1262, 703] width 87 height 35
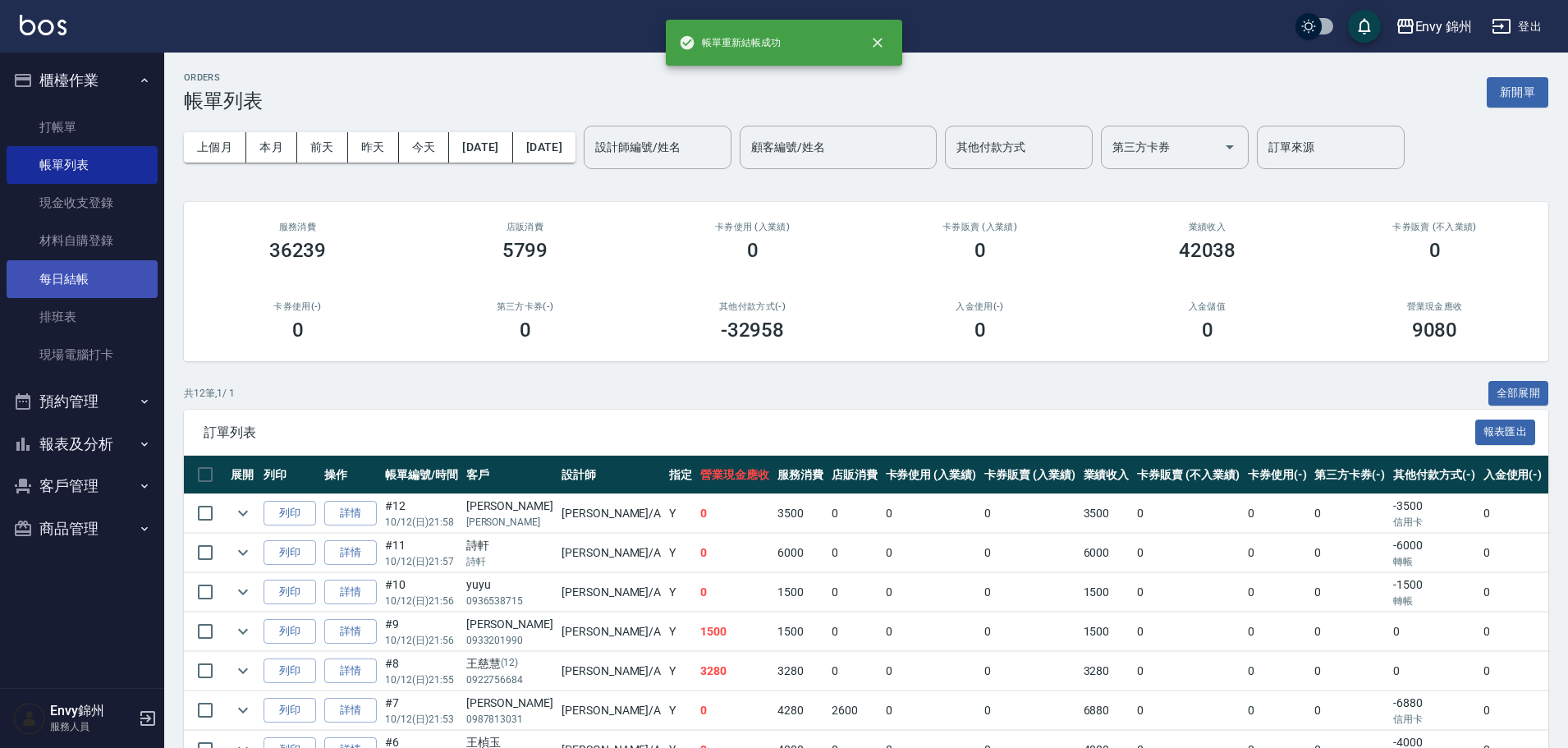
click at [56, 285] on link "每日結帳" at bounding box center [82, 279] width 151 height 38
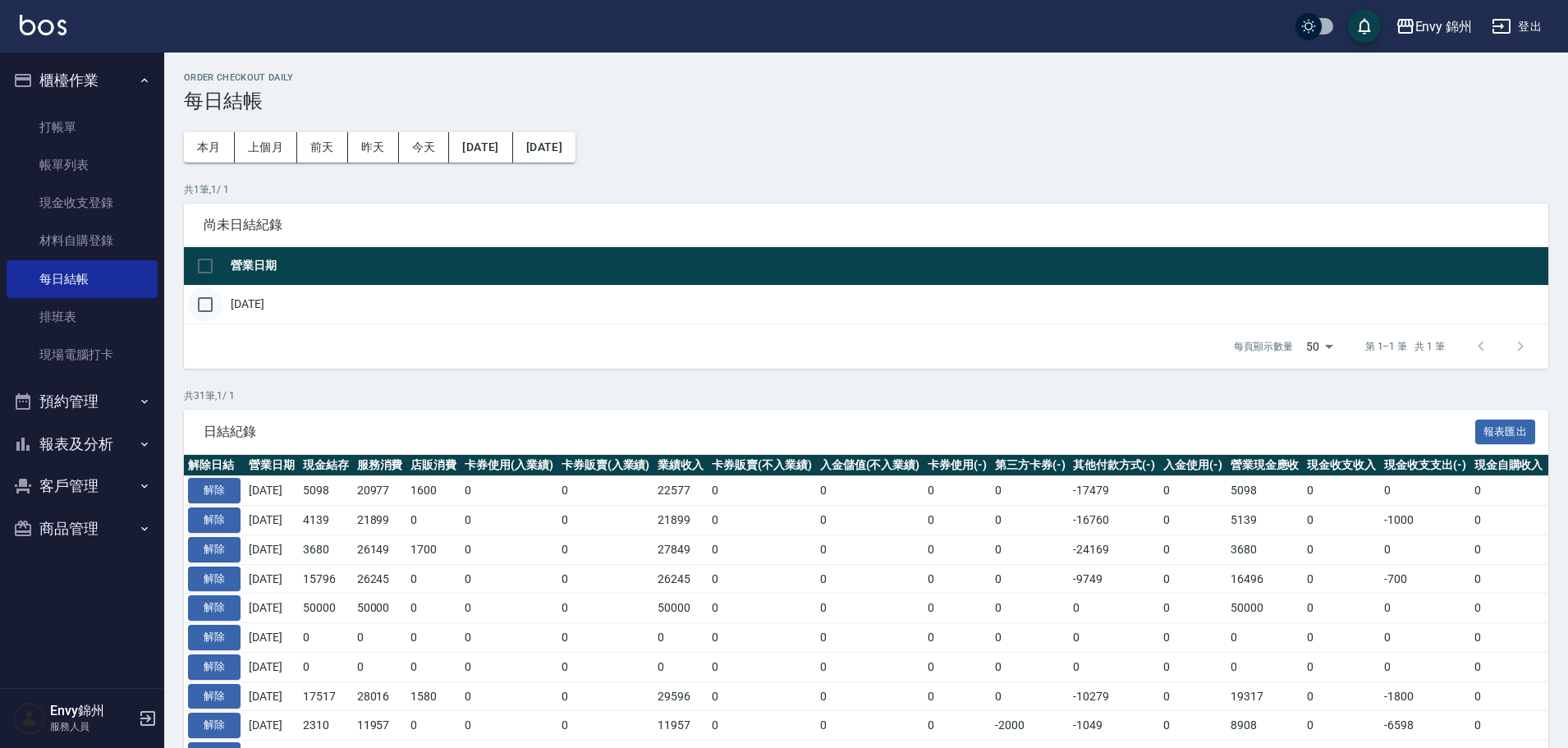
click at [208, 316] on td at bounding box center [205, 304] width 43 height 38
click at [205, 307] on input "checkbox" at bounding box center [205, 304] width 34 height 35
checkbox input "true"
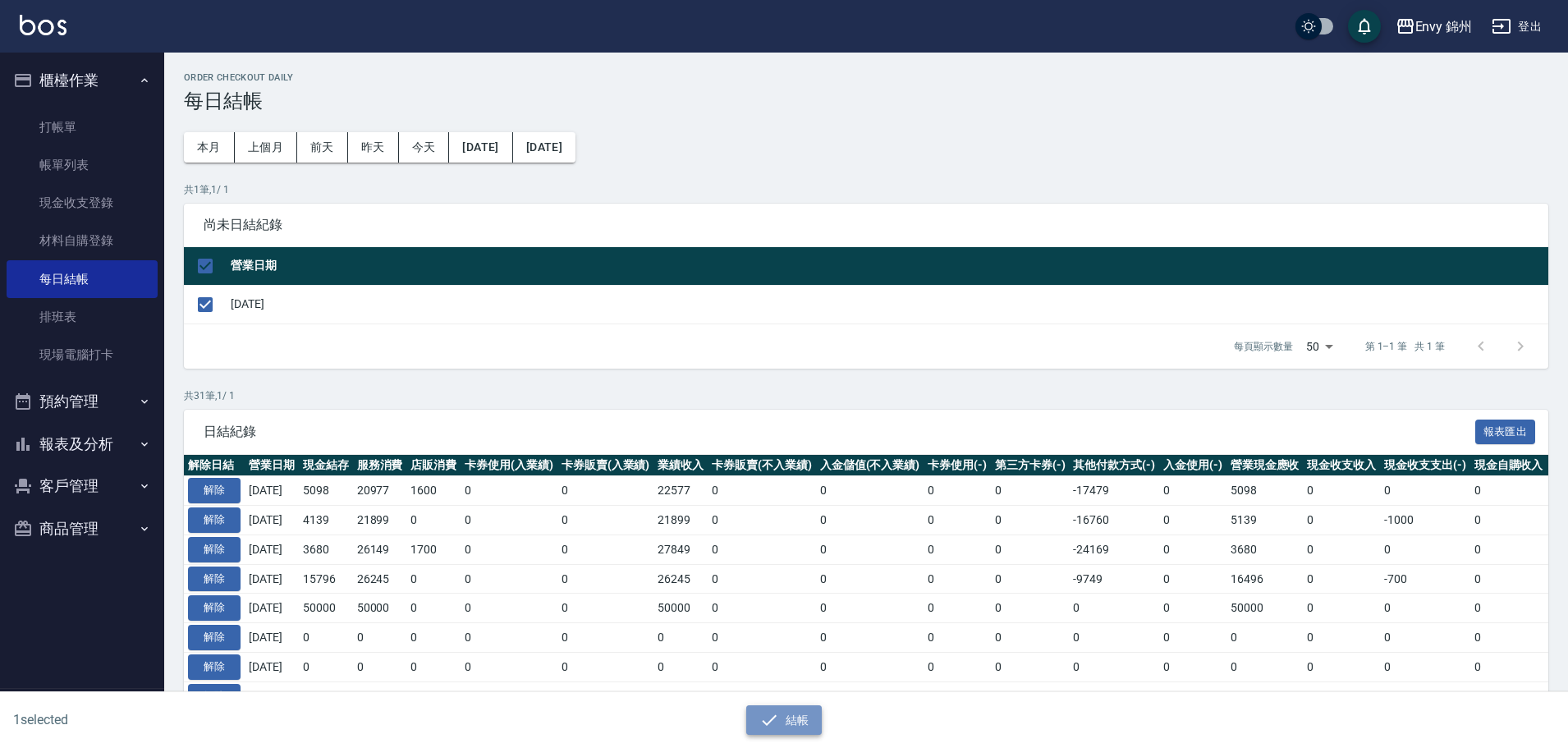
click at [795, 727] on button "結帳" at bounding box center [784, 720] width 76 height 31
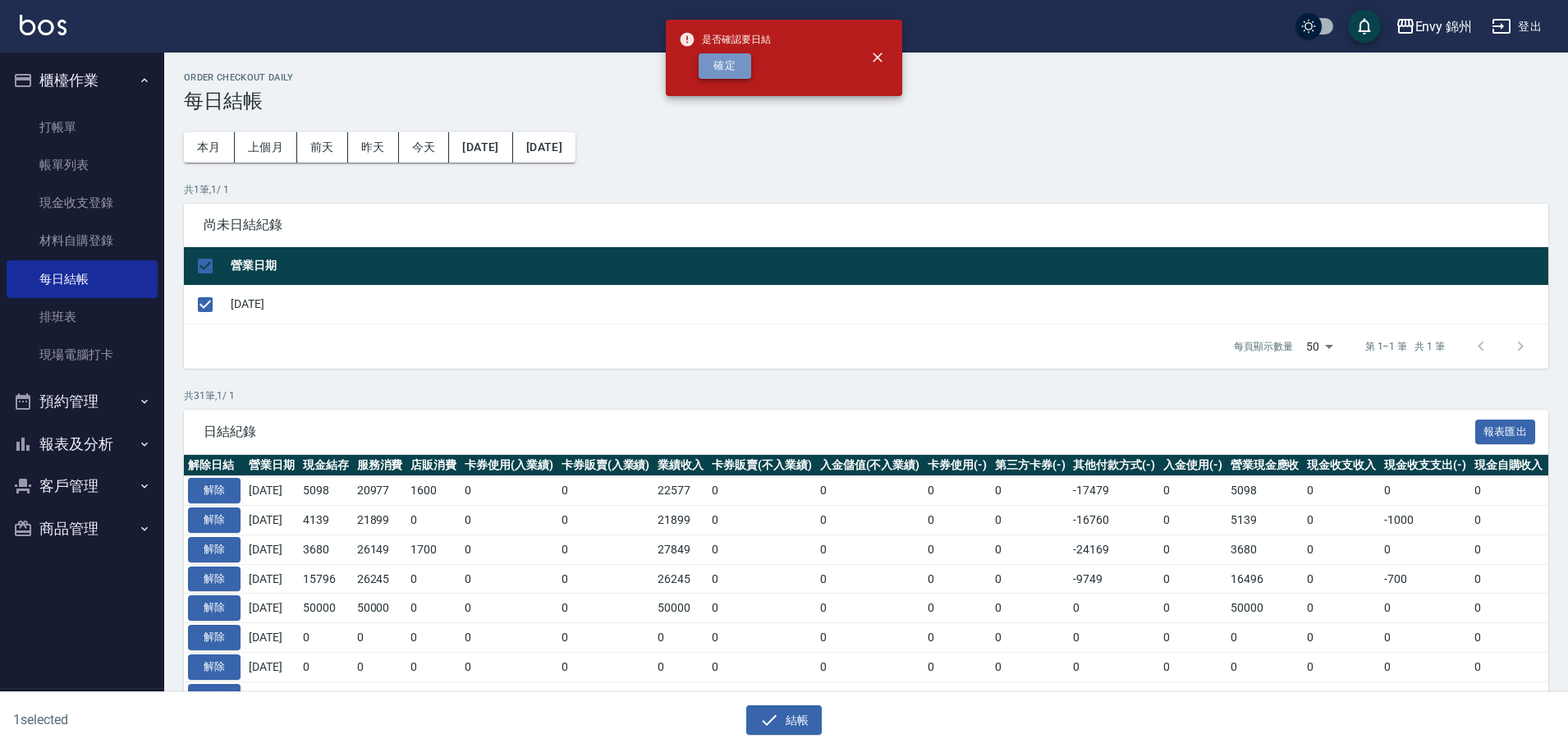
click at [712, 65] on button "確定" at bounding box center [724, 65] width 52 height 25
checkbox input "false"
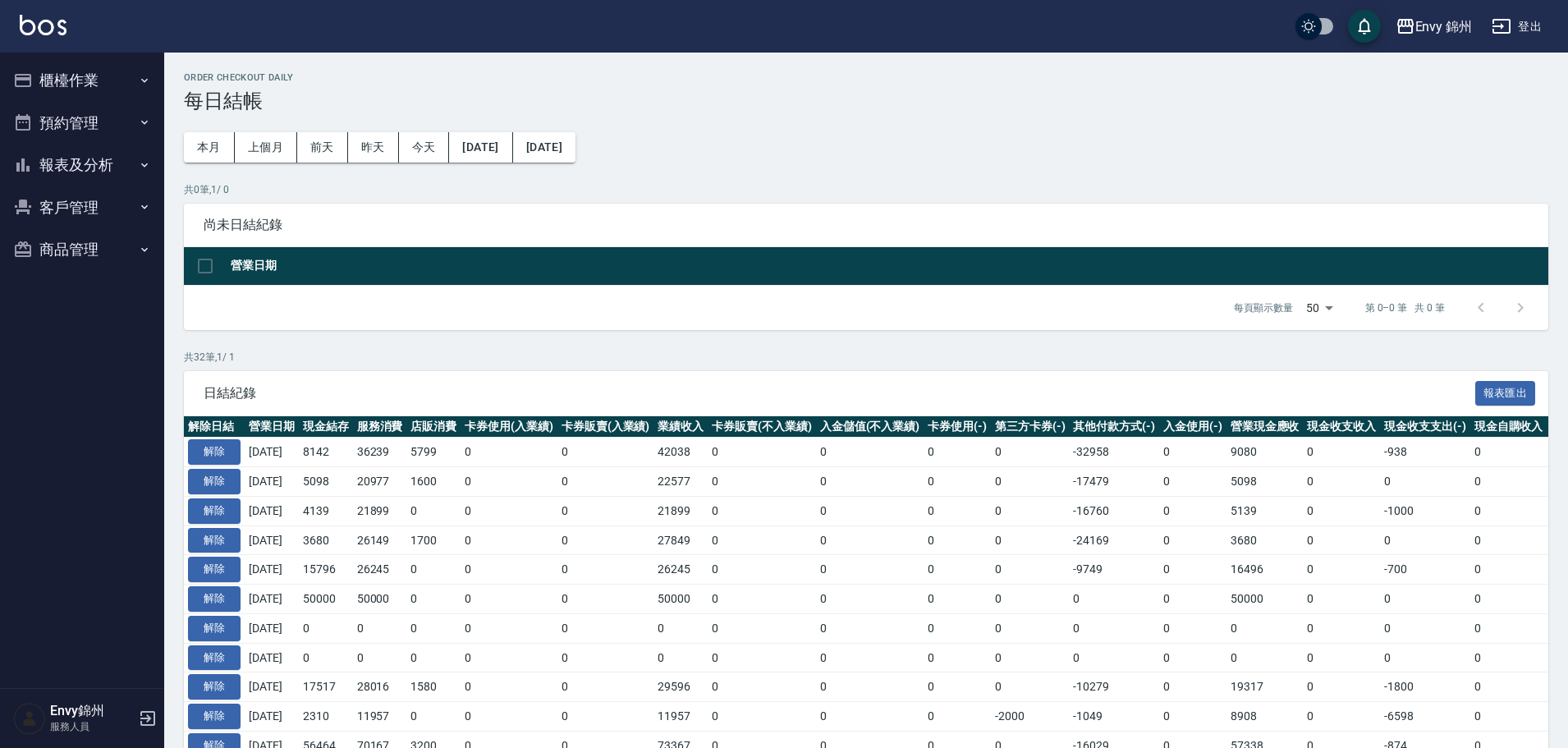
click at [66, 146] on button "報表及分析" at bounding box center [82, 165] width 151 height 43
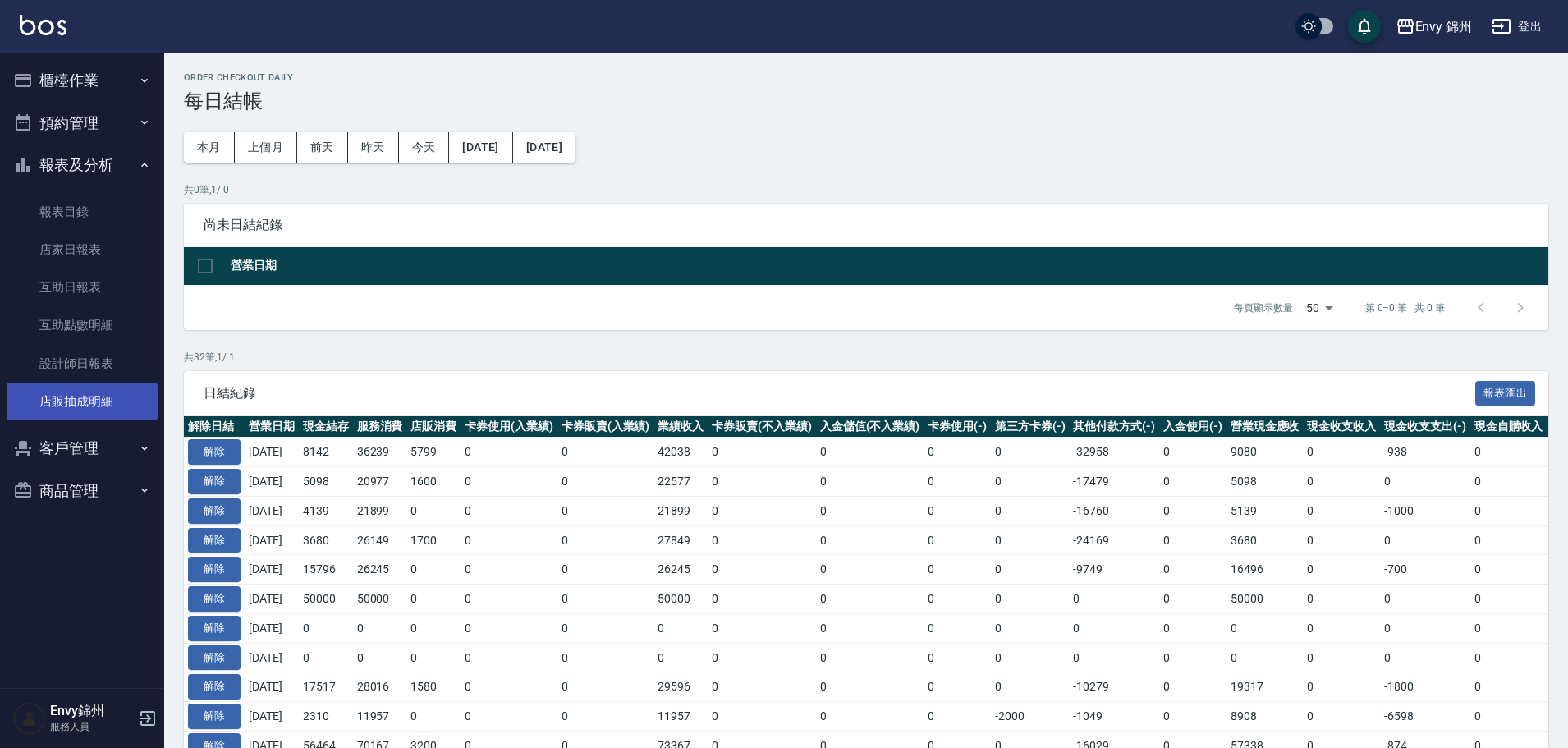
click at [69, 384] on link "店販抽成明細" at bounding box center [82, 401] width 151 height 38
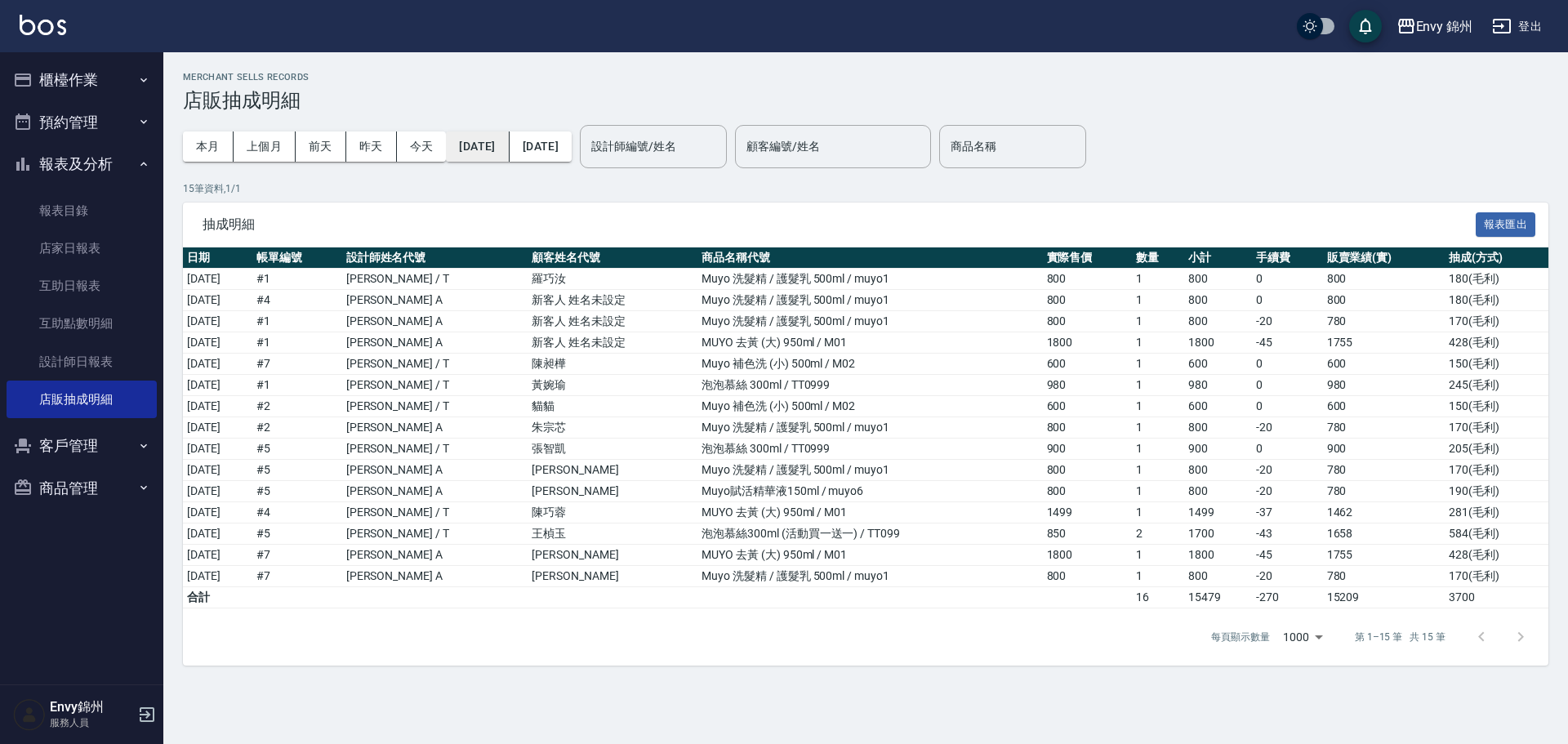
click at [498, 147] on button "[DATE]" at bounding box center [478, 147] width 63 height 31
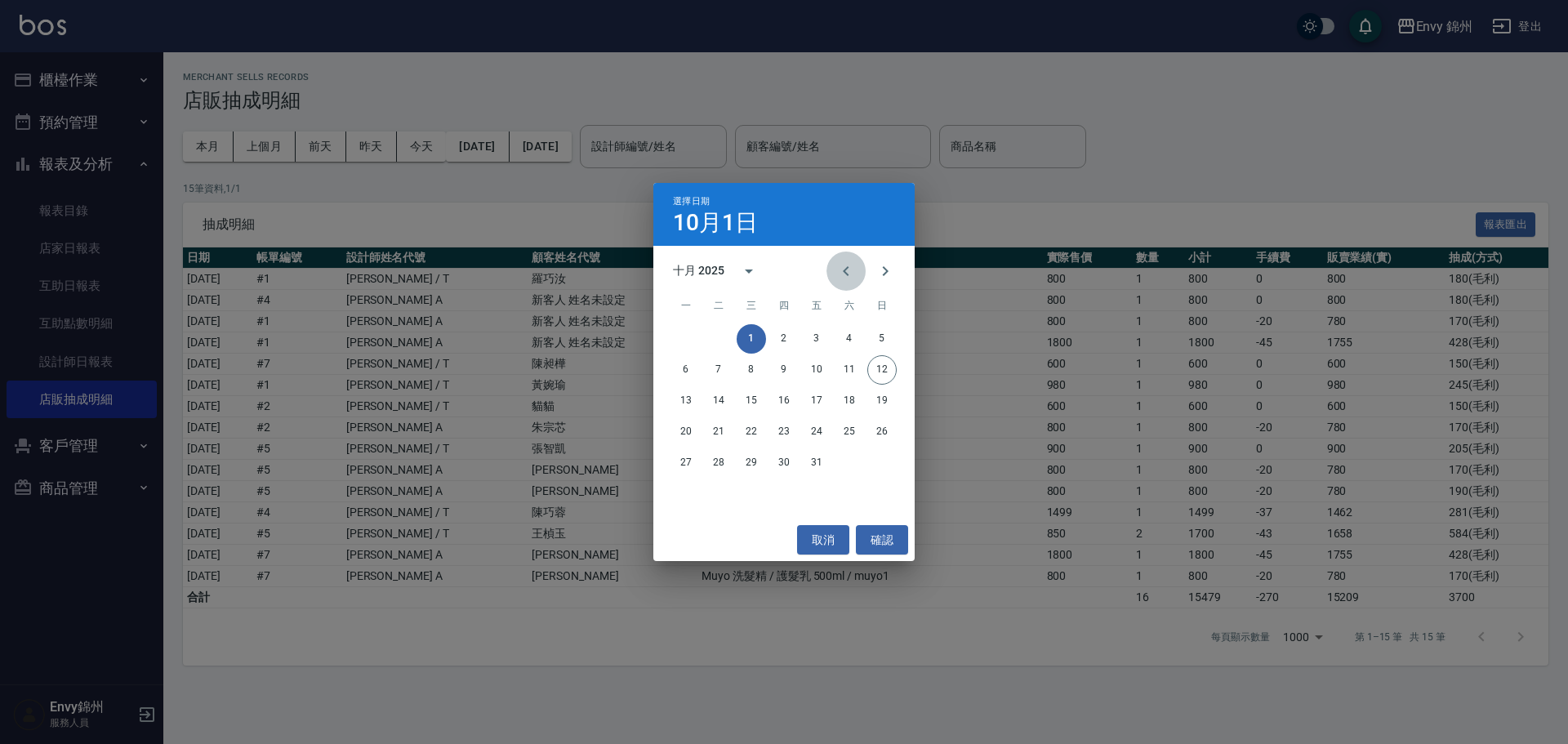
click at [847, 270] on icon "Previous month" at bounding box center [846, 271] width 19 height 19
click at [823, 533] on button "取消" at bounding box center [822, 540] width 52 height 31
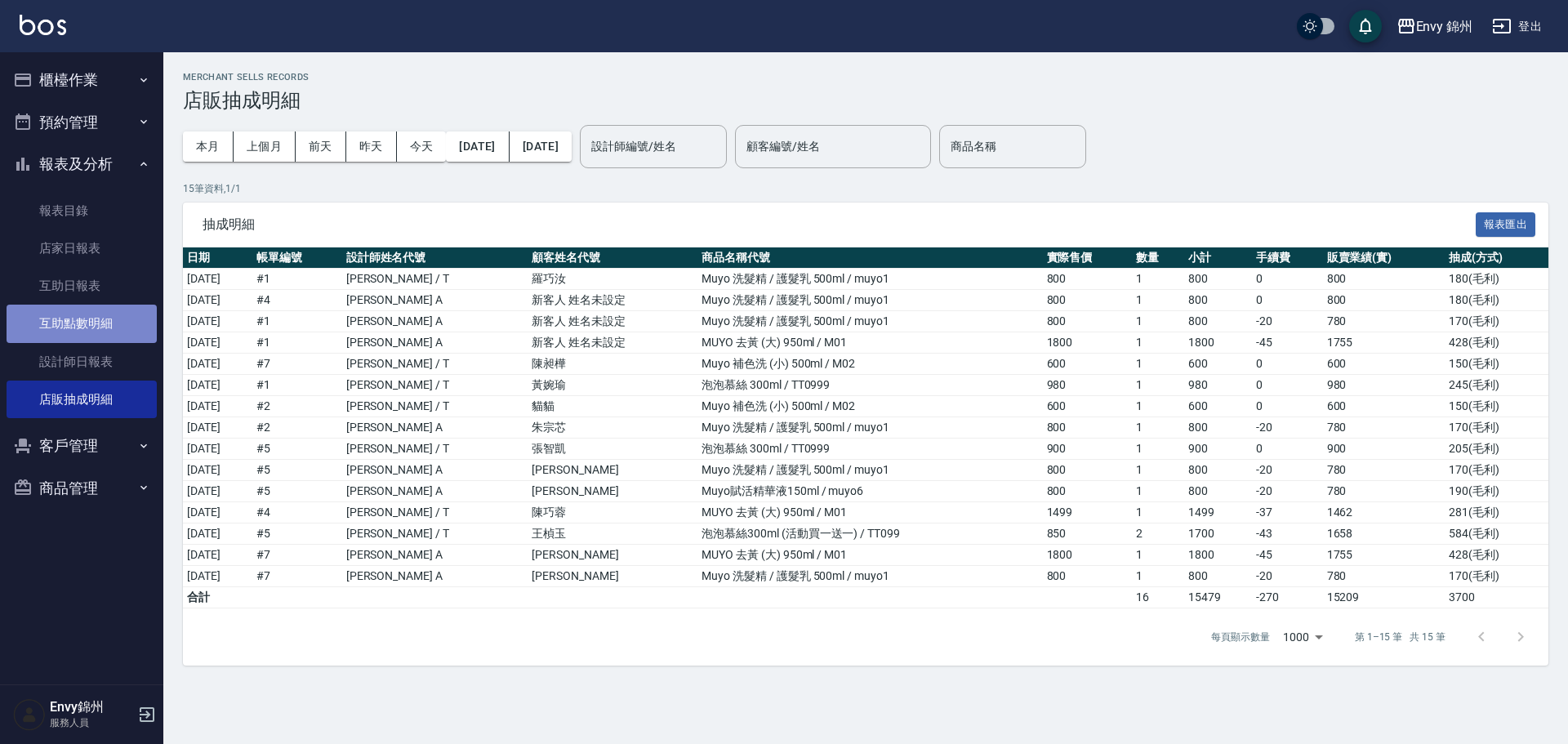
click at [71, 313] on link "互助點數明細" at bounding box center [82, 323] width 150 height 38
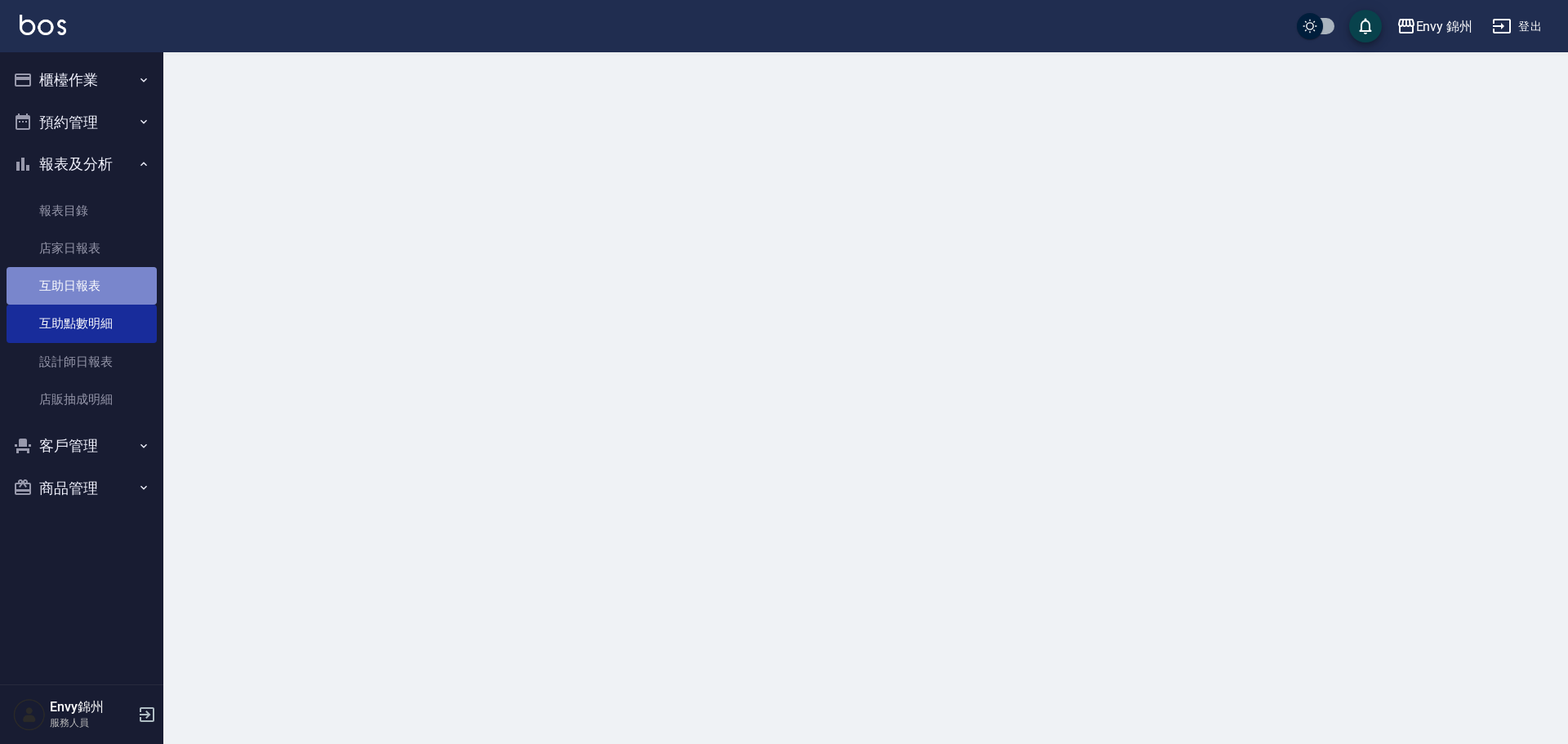
click at [83, 288] on link "互助日報表" at bounding box center [82, 286] width 150 height 38
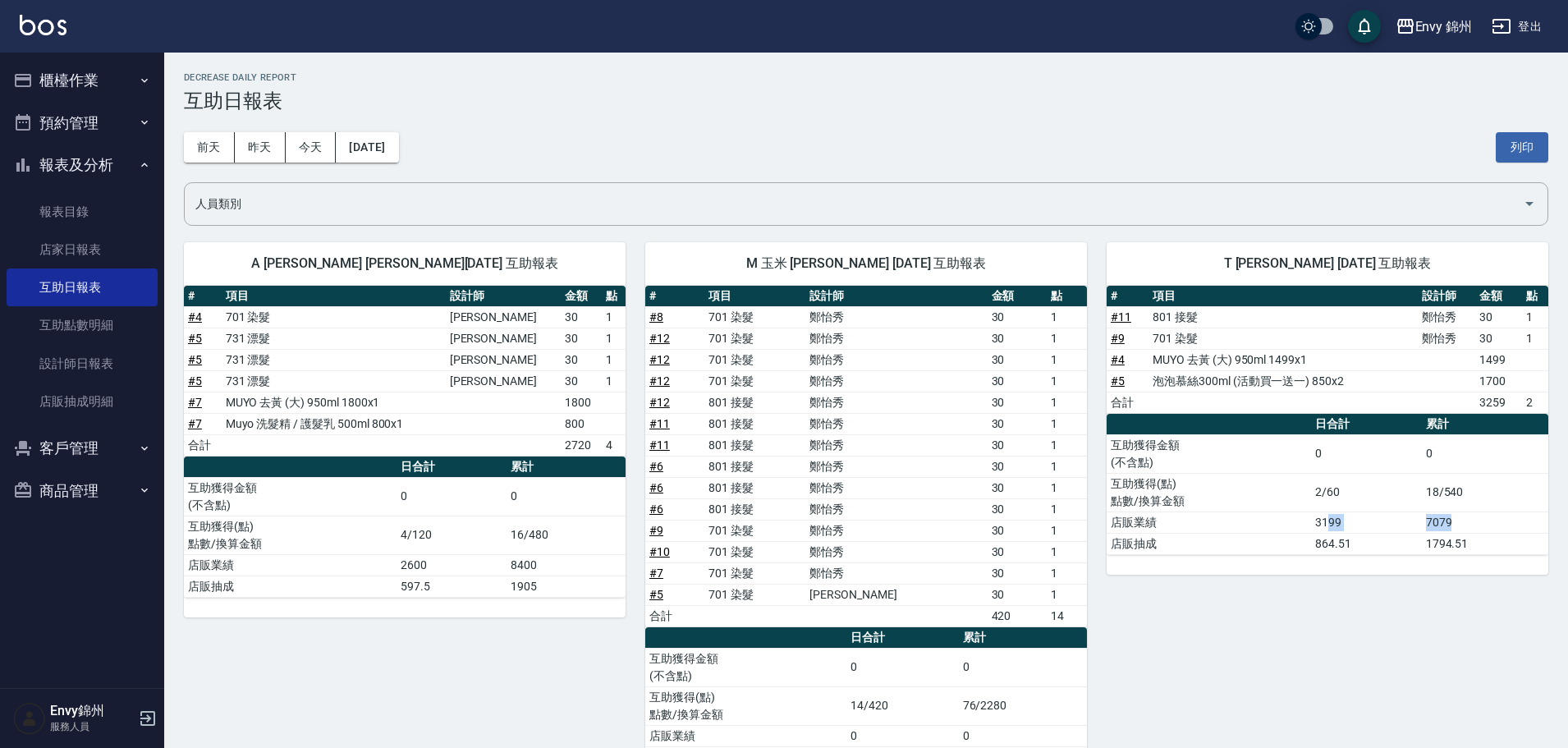
drag, startPoint x: 1358, startPoint y: 529, endPoint x: 1480, endPoint y: 521, distance: 122.3
click at [1480, 521] on tr "店販業績 3199 7079" at bounding box center [1327, 522] width 442 height 21
click at [1455, 611] on div "T Ting [PERSON_NAME] [DATE] 互助報表 # 項目 設計師 金額 點 # 11 801 接髮 [PERSON_NAME] 30 1 #…" at bounding box center [1317, 506] width 461 height 566
drag, startPoint x: 515, startPoint y: 567, endPoint x: 579, endPoint y: 565, distance: 64.0
click at [579, 565] on td "8400" at bounding box center [566, 564] width 119 height 21
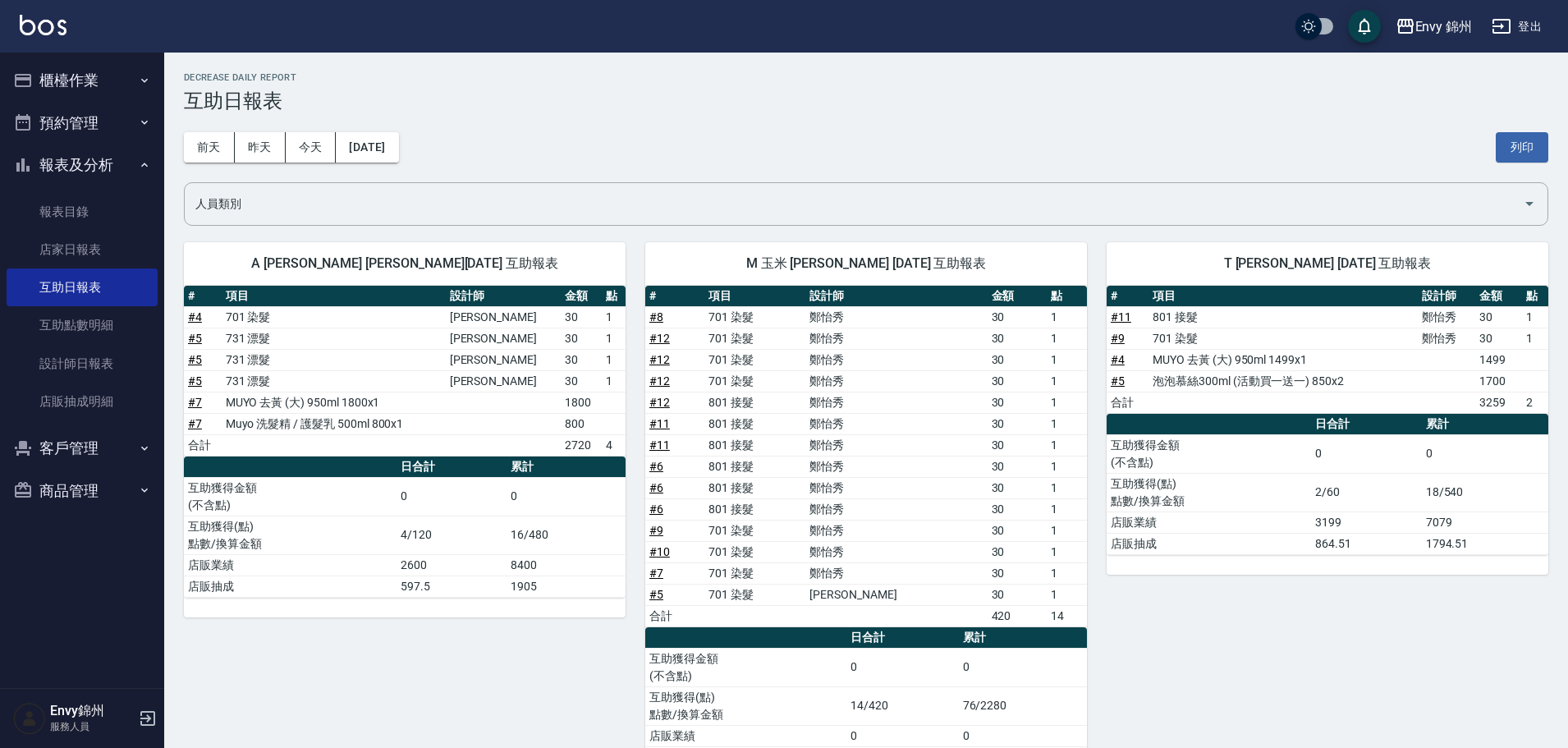
click at [1204, 605] on div "T Ting [PERSON_NAME] [DATE] 互助報表 # 項目 設計師 金額 點 # 11 801 接髮 [PERSON_NAME] 30 1 #…" at bounding box center [1317, 506] width 461 height 566
drag, startPoint x: 1456, startPoint y: 362, endPoint x: 1511, endPoint y: 386, distance: 60.0
click at [1510, 385] on tbody "# 11 801 接髮 [PERSON_NAME] 30 1 # 9 701 染髮 [PERSON_NAME] 30 1 # 4 MUYO 去黃 (大) 95…" at bounding box center [1327, 359] width 442 height 106
click at [1487, 333] on td "30" at bounding box center [1497, 338] width 46 height 21
click at [133, 361] on link "設計師日報表" at bounding box center [82, 364] width 151 height 38
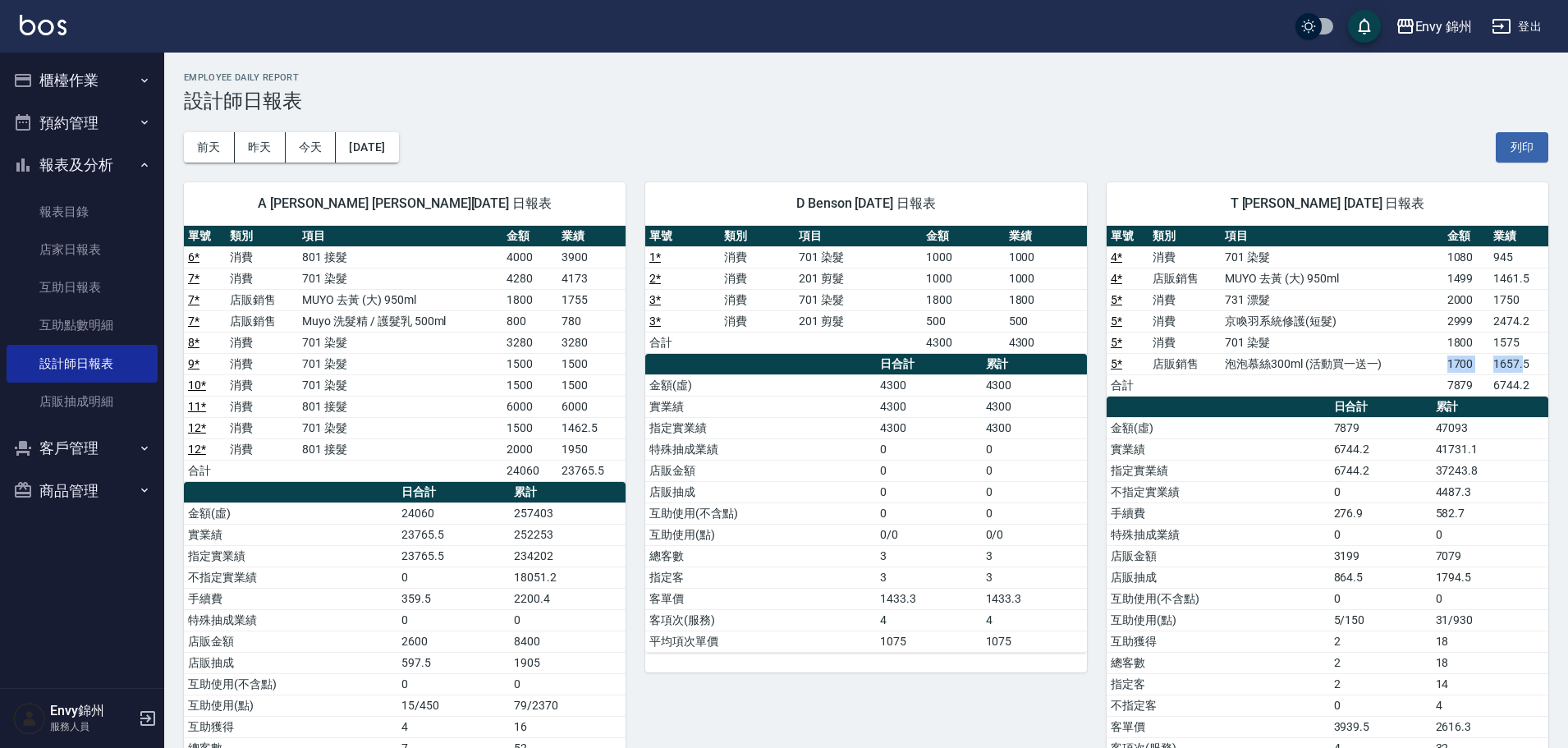
drag, startPoint x: 1397, startPoint y: 360, endPoint x: 1521, endPoint y: 361, distance: 124.0
click at [1521, 361] on tr "5 * 店販銷售 泡泡慕絲300ml (活動買一送一) 1700 1657.5" at bounding box center [1327, 364] width 442 height 21
click at [1556, 370] on div "Envy 錦州 2025-10-12 設計師日報表 列印時間： 2025-10-12-22:19 Employee Daily Report 設計師日報表 前…" at bounding box center [866, 478] width 1404 height 853
click at [57, 75] on button "櫃檯作業" at bounding box center [82, 80] width 151 height 43
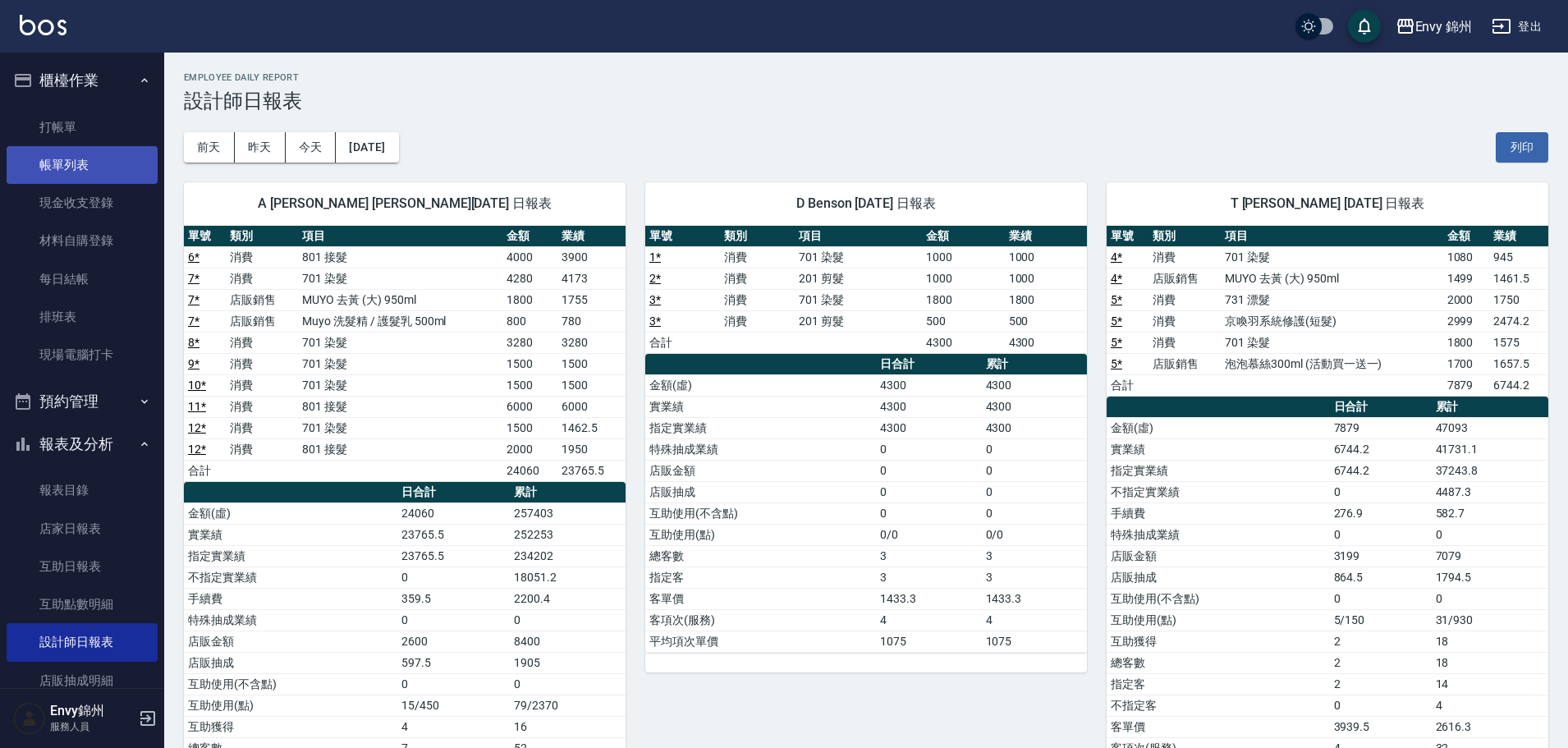
click at [84, 163] on link "帳單列表" at bounding box center [82, 165] width 151 height 38
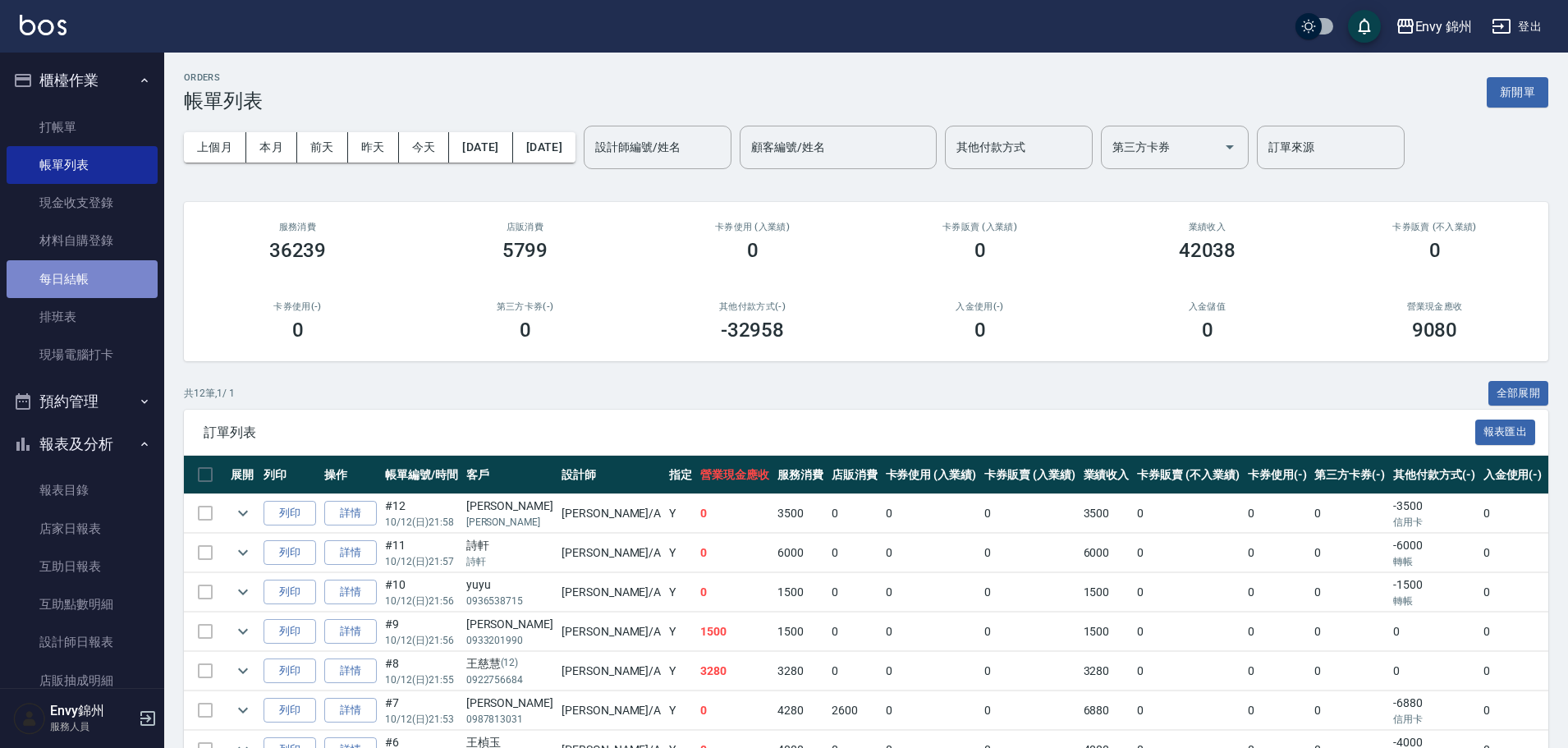
click at [88, 270] on link "每日結帳" at bounding box center [82, 279] width 151 height 38
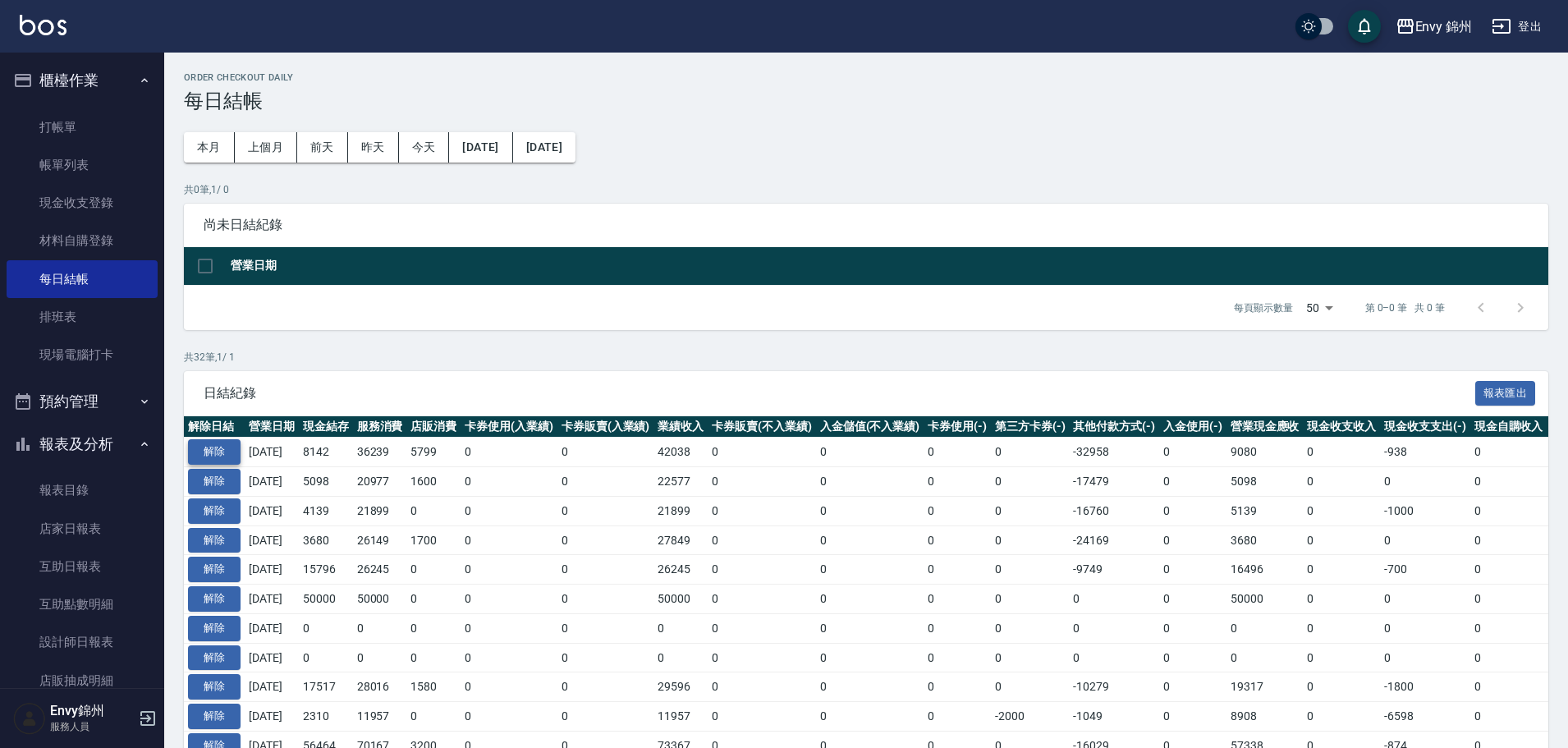
click at [214, 443] on button "解除" at bounding box center [214, 451] width 52 height 25
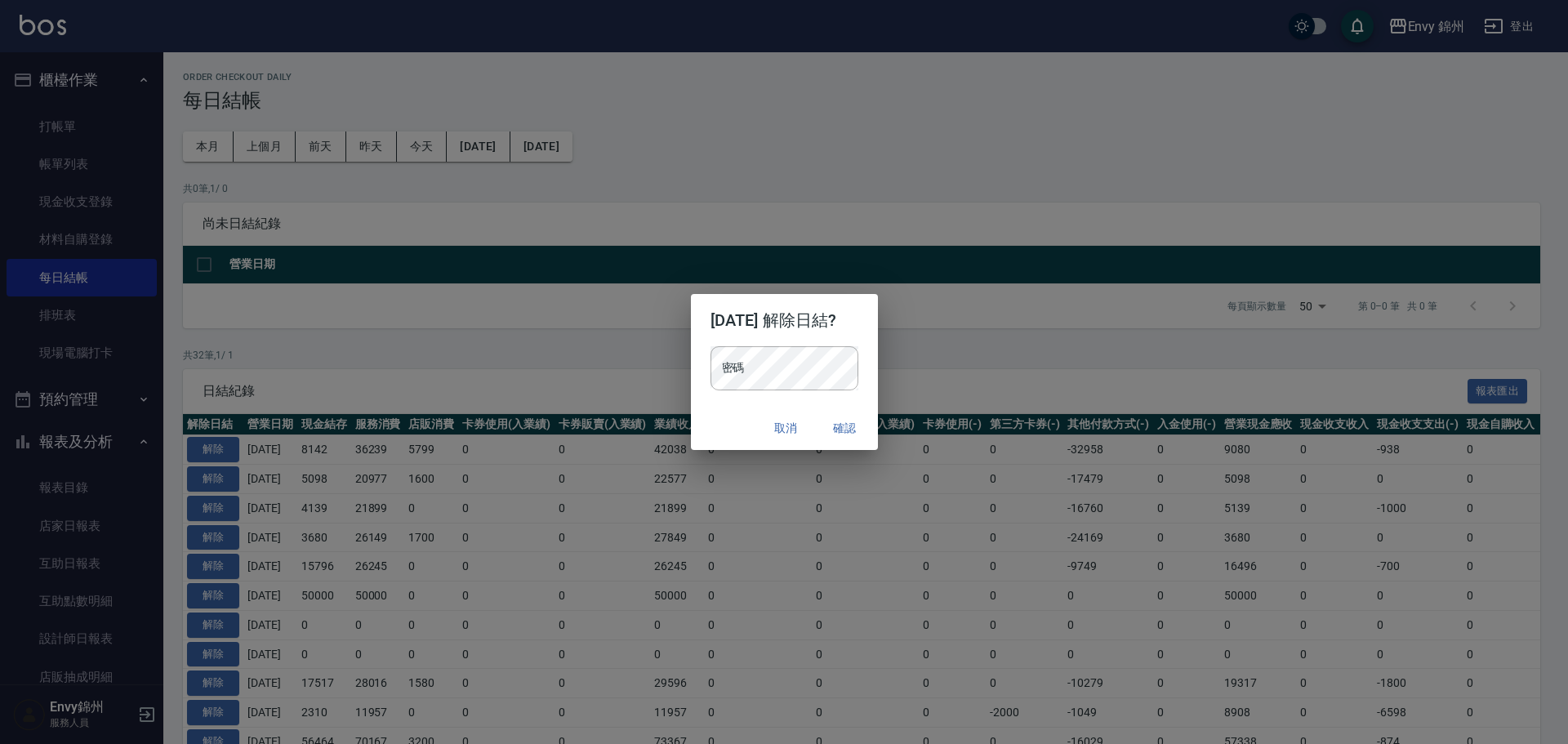
click at [823, 333] on h2 "2025/10/12 解除日結?" at bounding box center [784, 320] width 187 height 52
click at [861, 342] on h2 "2025/10/12 解除日結?" at bounding box center [784, 320] width 187 height 52
click at [860, 422] on button "確認" at bounding box center [845, 429] width 52 height 31
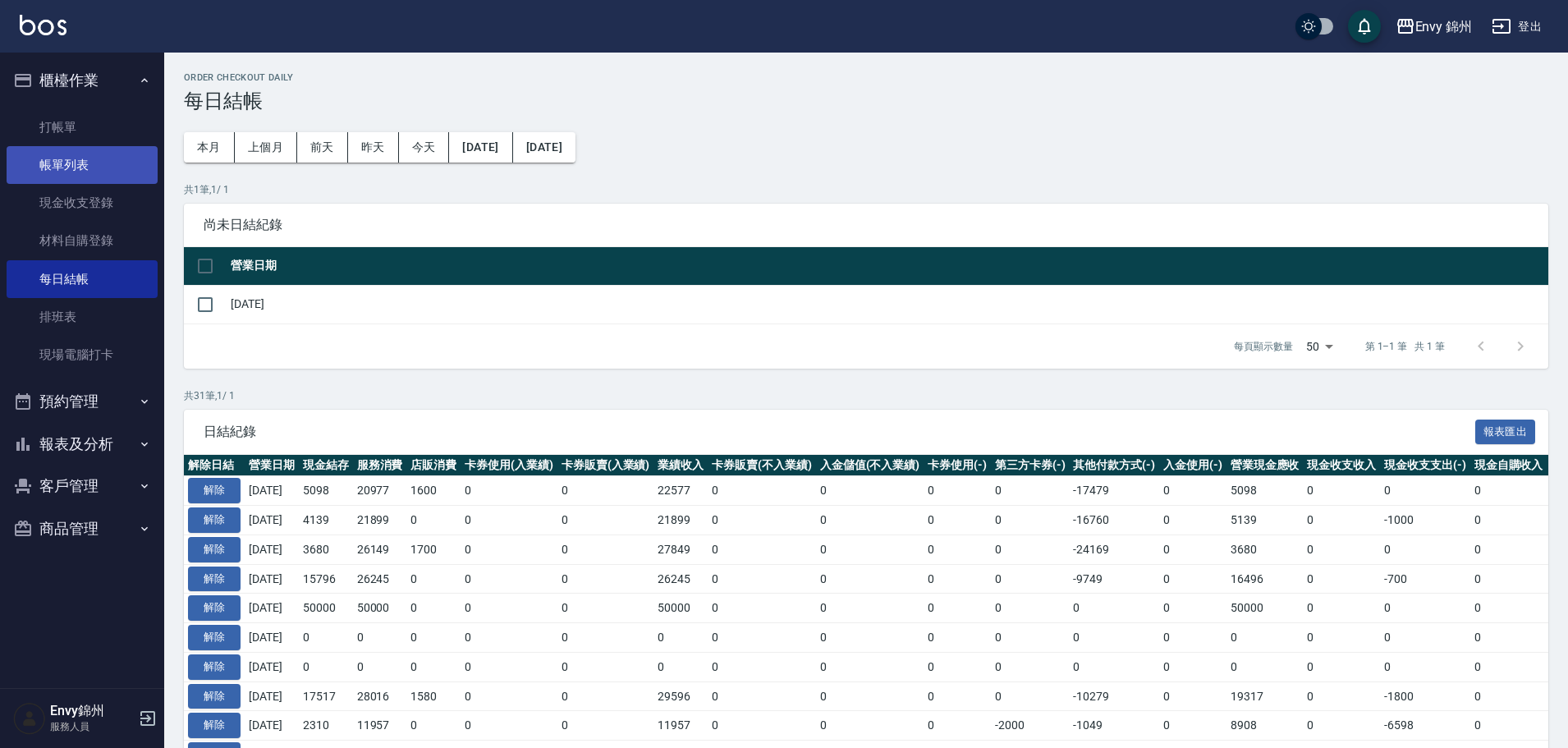
click at [92, 162] on link "帳單列表" at bounding box center [82, 165] width 151 height 38
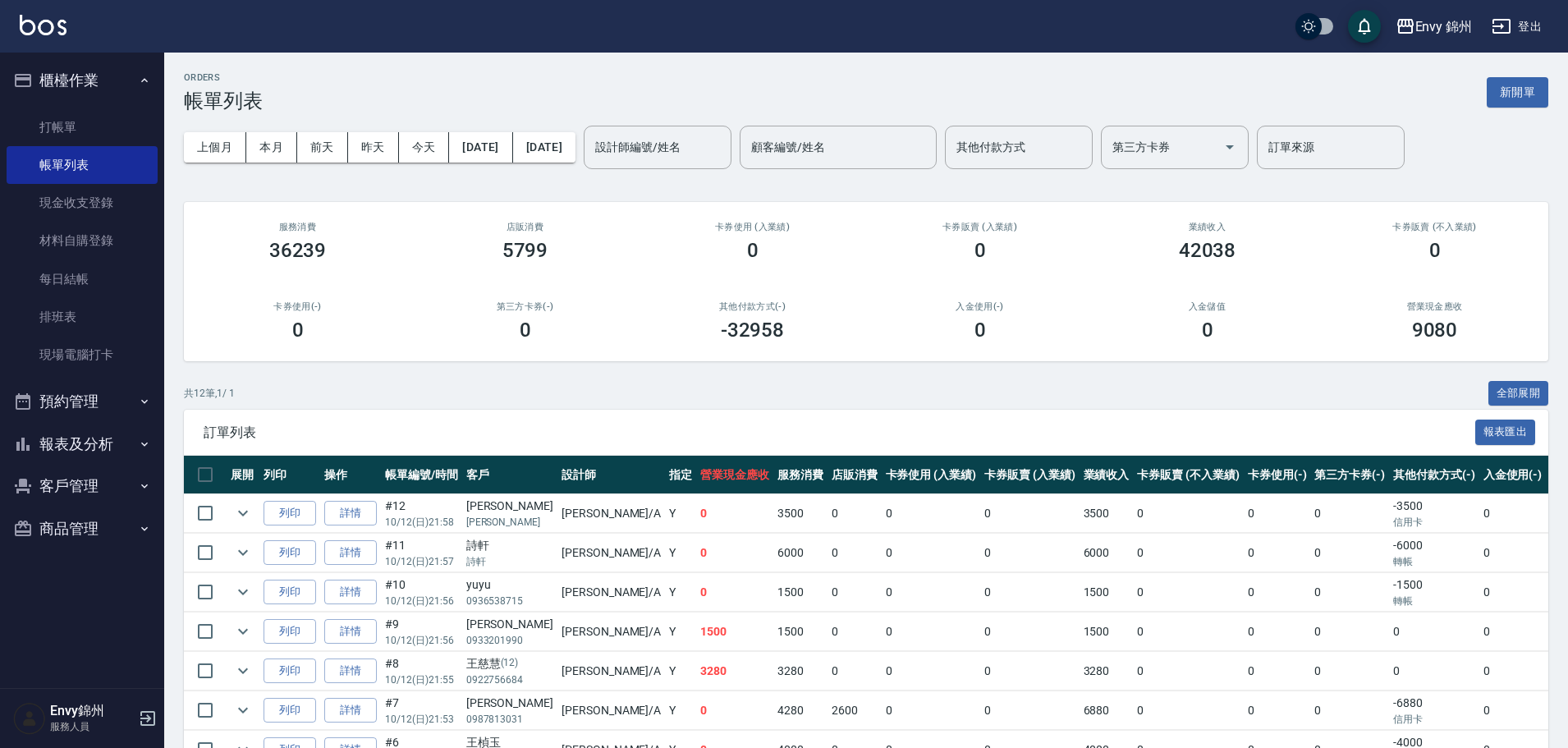
scroll to position [246, 0]
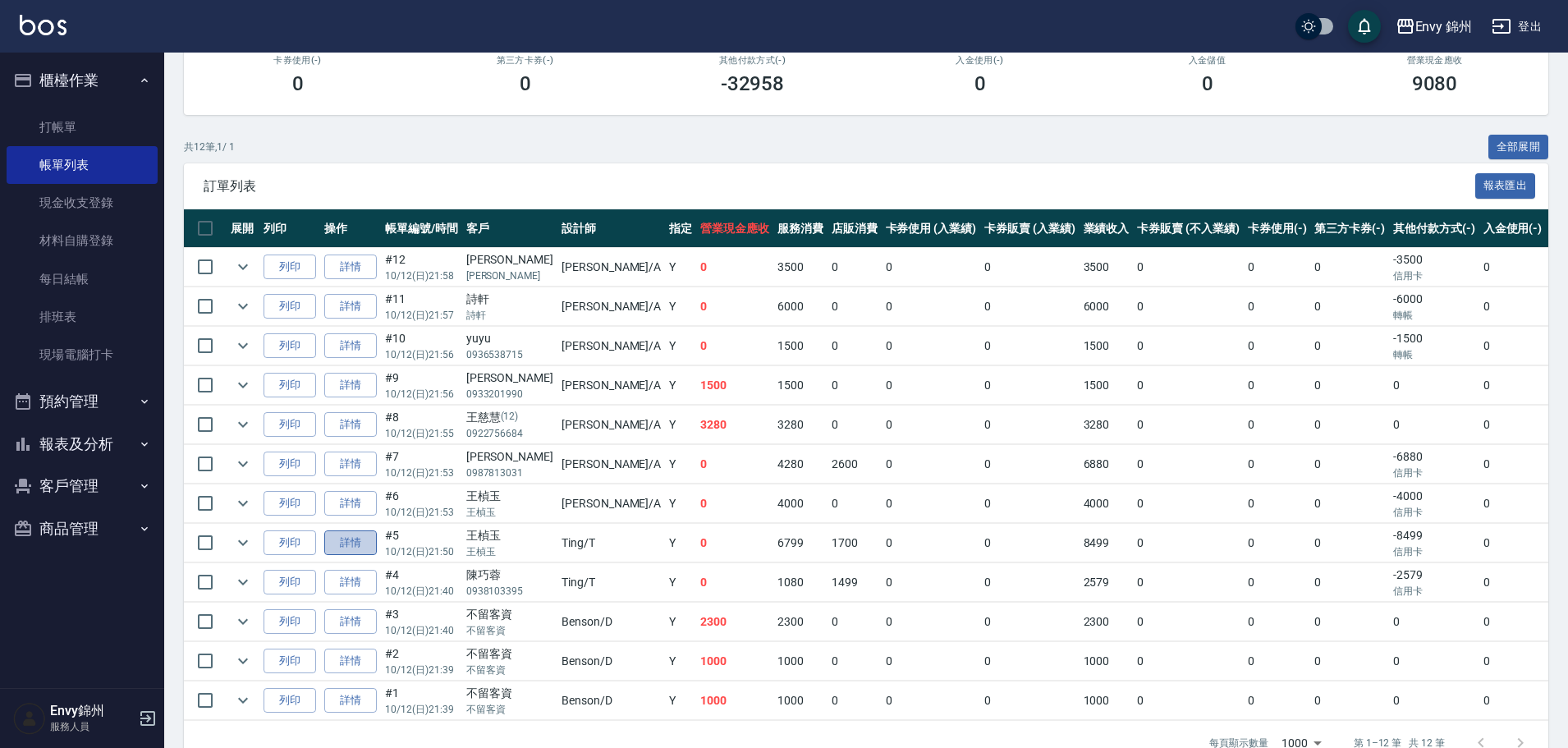
click at [340, 539] on link "詳情" at bounding box center [351, 543] width 52 height 25
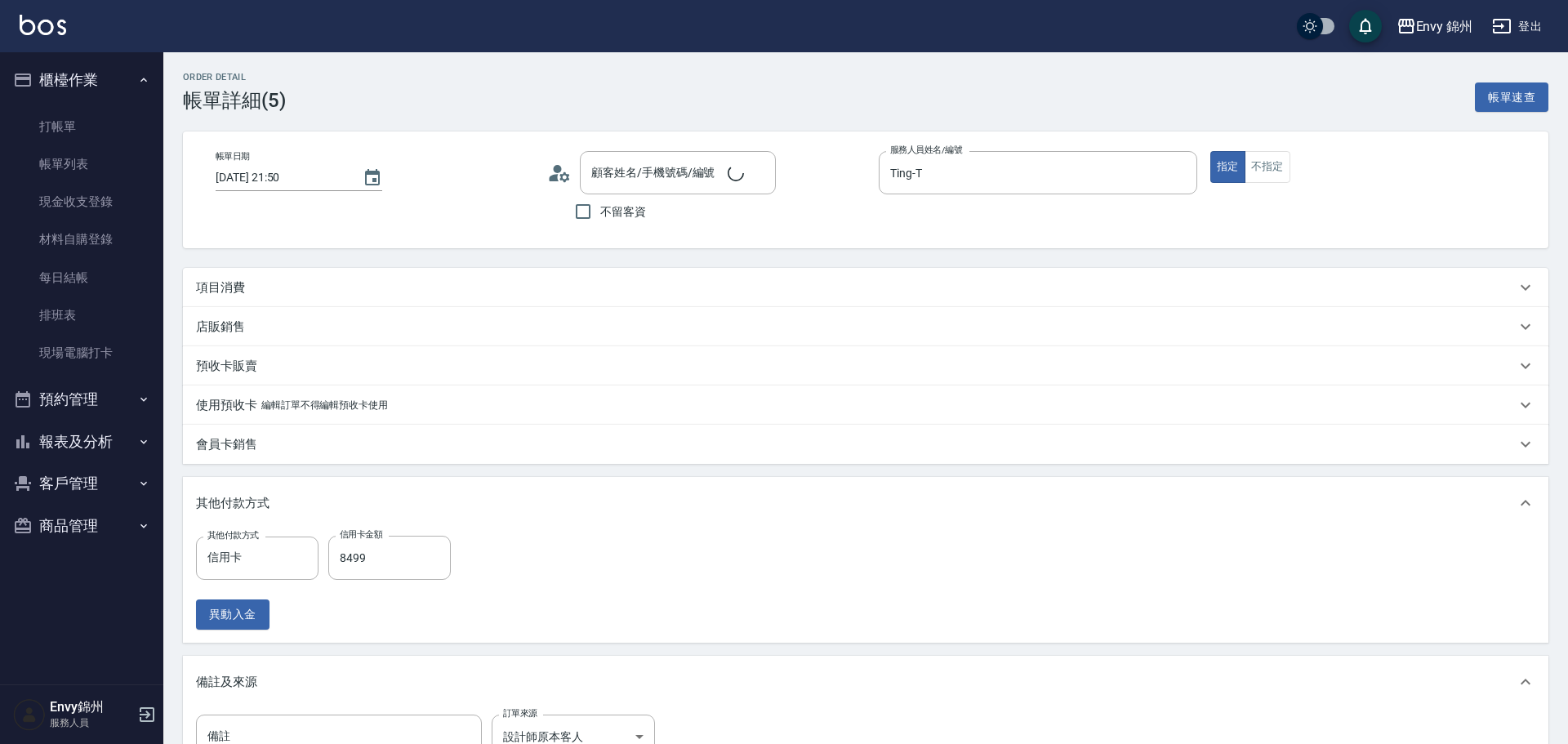
type input "[DATE] 21:50"
type input "Ting-T"
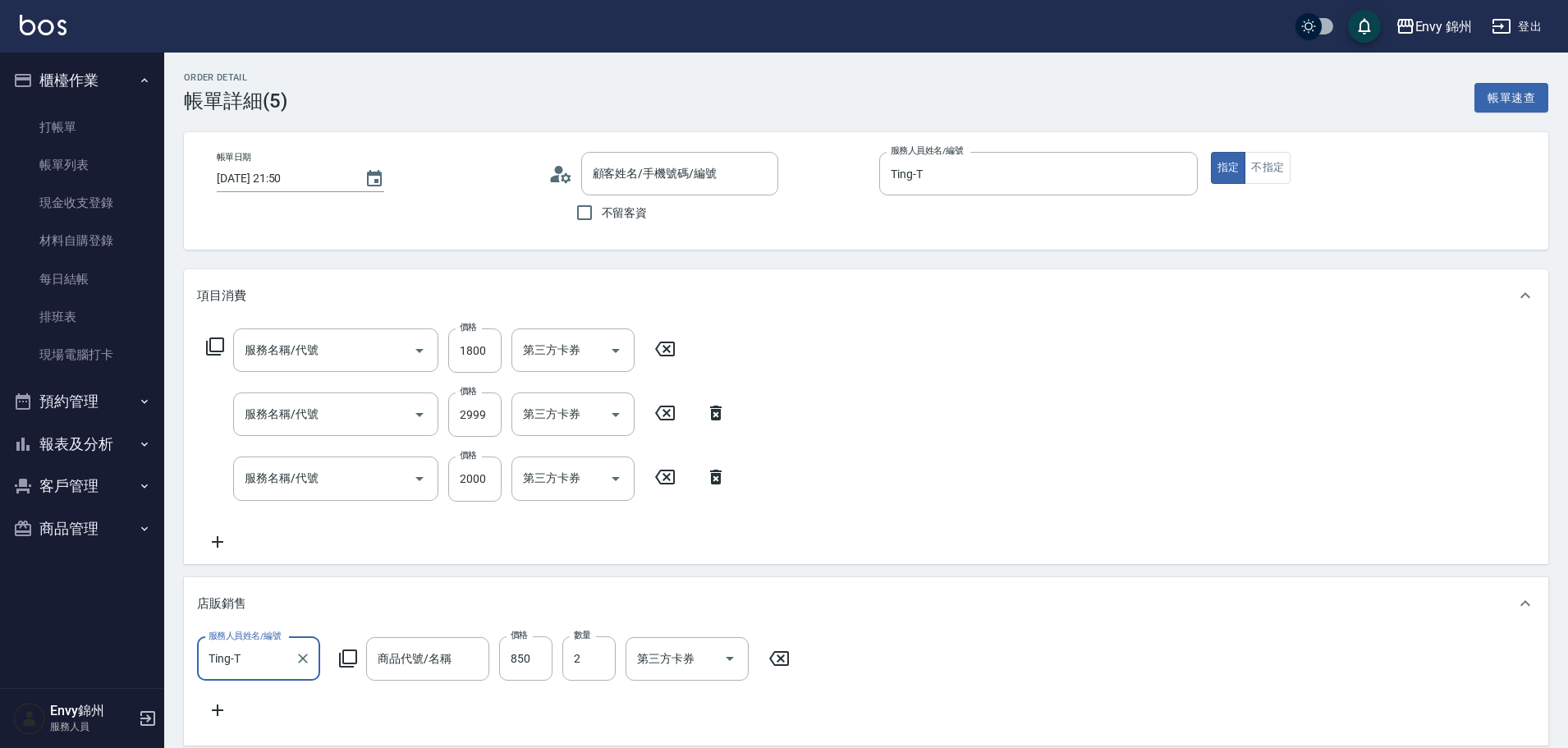
type input "王楨玉/王楨玉/"
type input "701 染髮(701)"
type input "京喚羽系統修護(短髮)(631)"
type input "731 漂髮(731)"
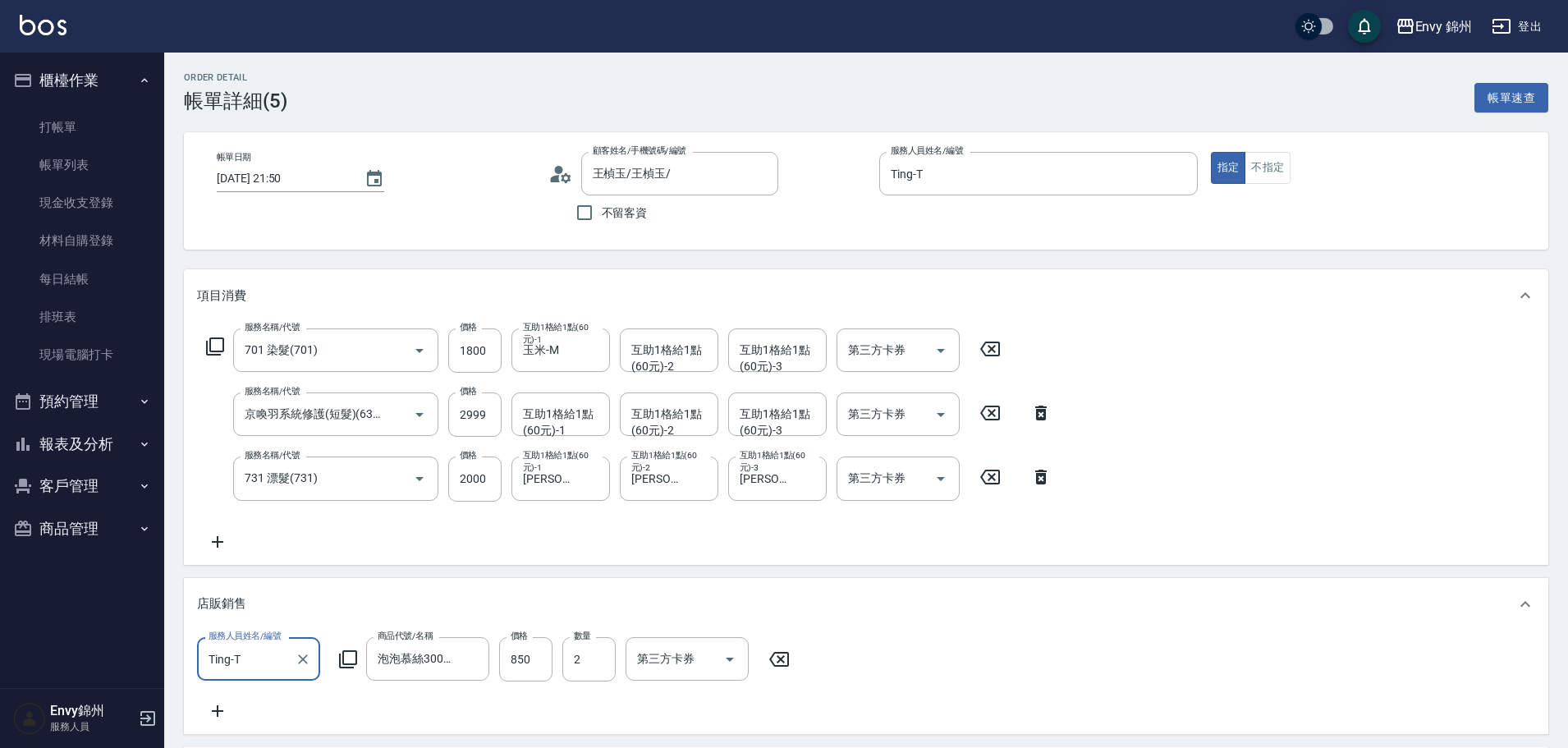
type input "泡泡慕絲300ml (活動買一送一)"
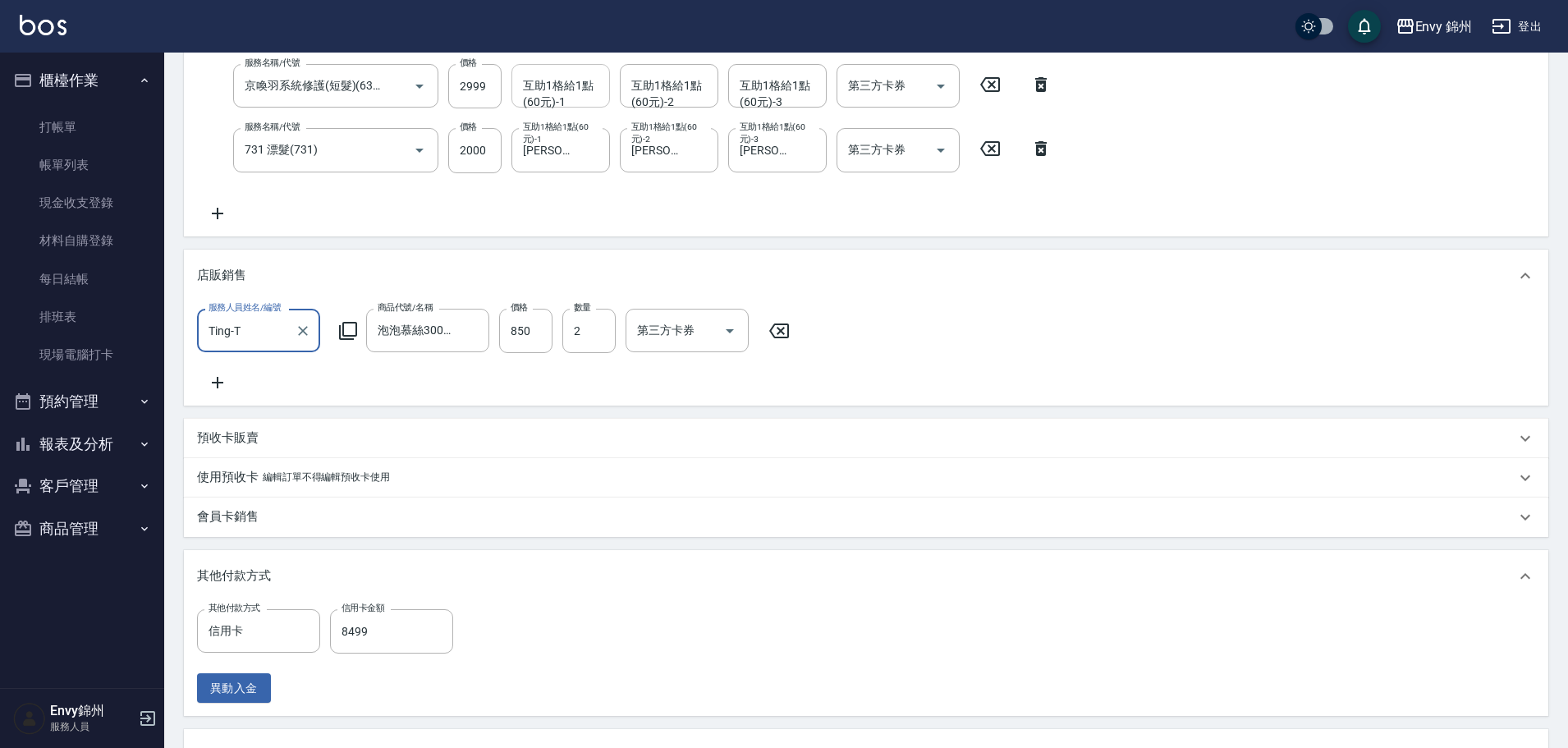
scroll to position [164, 0]
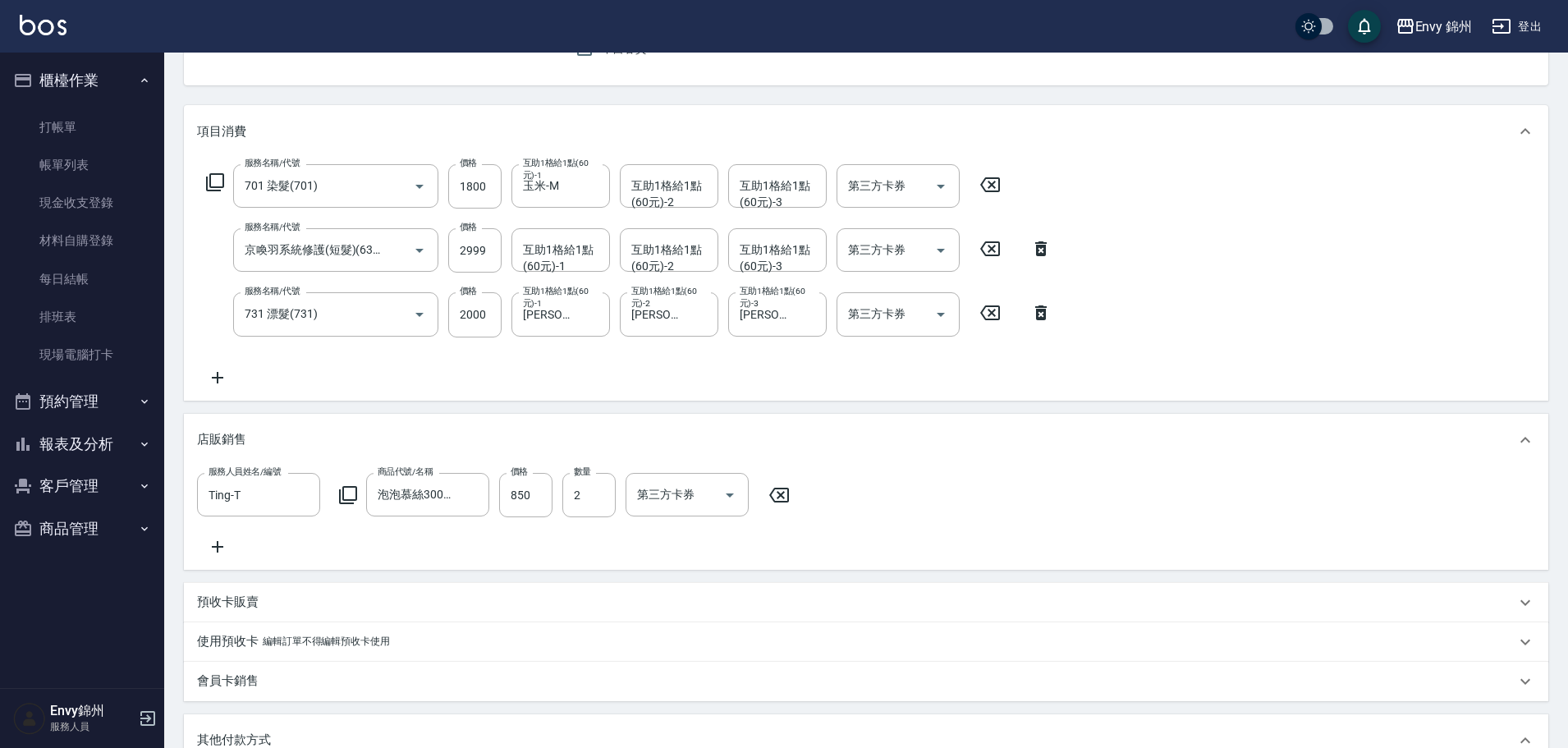
click at [996, 186] on icon at bounding box center [990, 185] width 41 height 20
type input "0"
click at [216, 545] on icon at bounding box center [217, 546] width 41 height 20
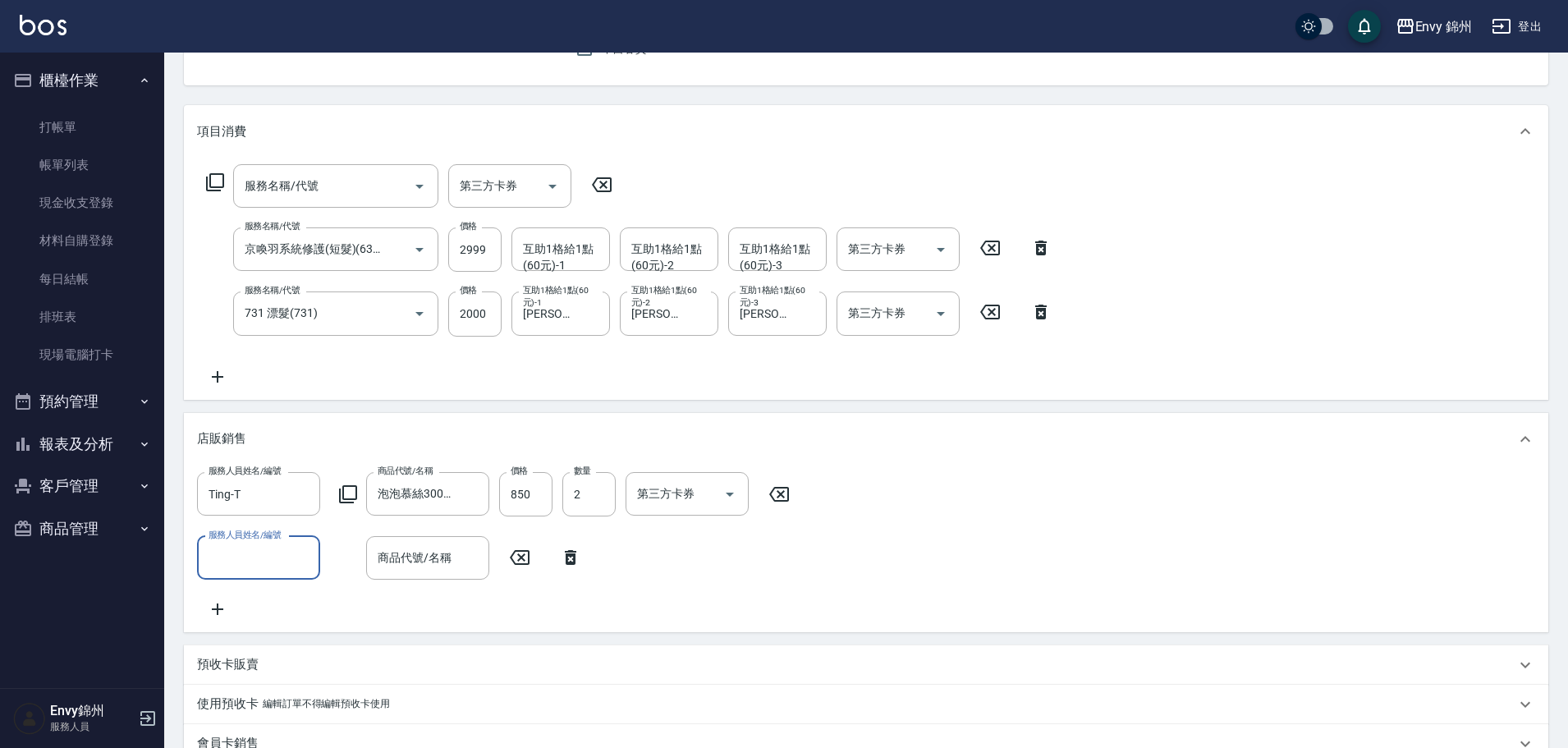
click at [253, 553] on input "服務人員姓名/編號" at bounding box center [258, 558] width 108 height 29
click at [257, 597] on div "Ting -T" at bounding box center [258, 600] width 123 height 27
type input "Ting-T"
click at [446, 560] on input "商品代號/名稱" at bounding box center [428, 558] width 108 height 29
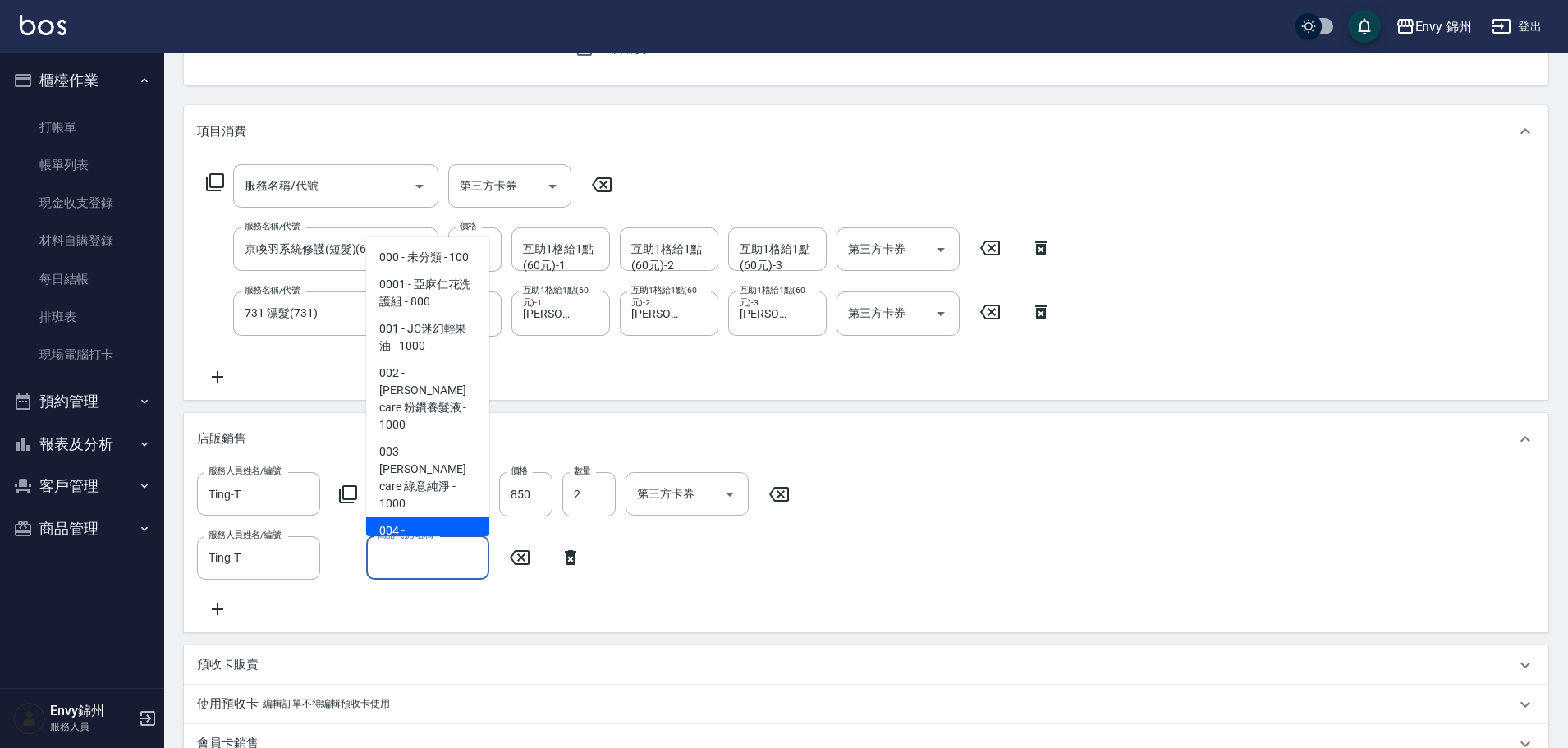
click at [438, 572] on input "商品代號/名稱" at bounding box center [428, 558] width 108 height 29
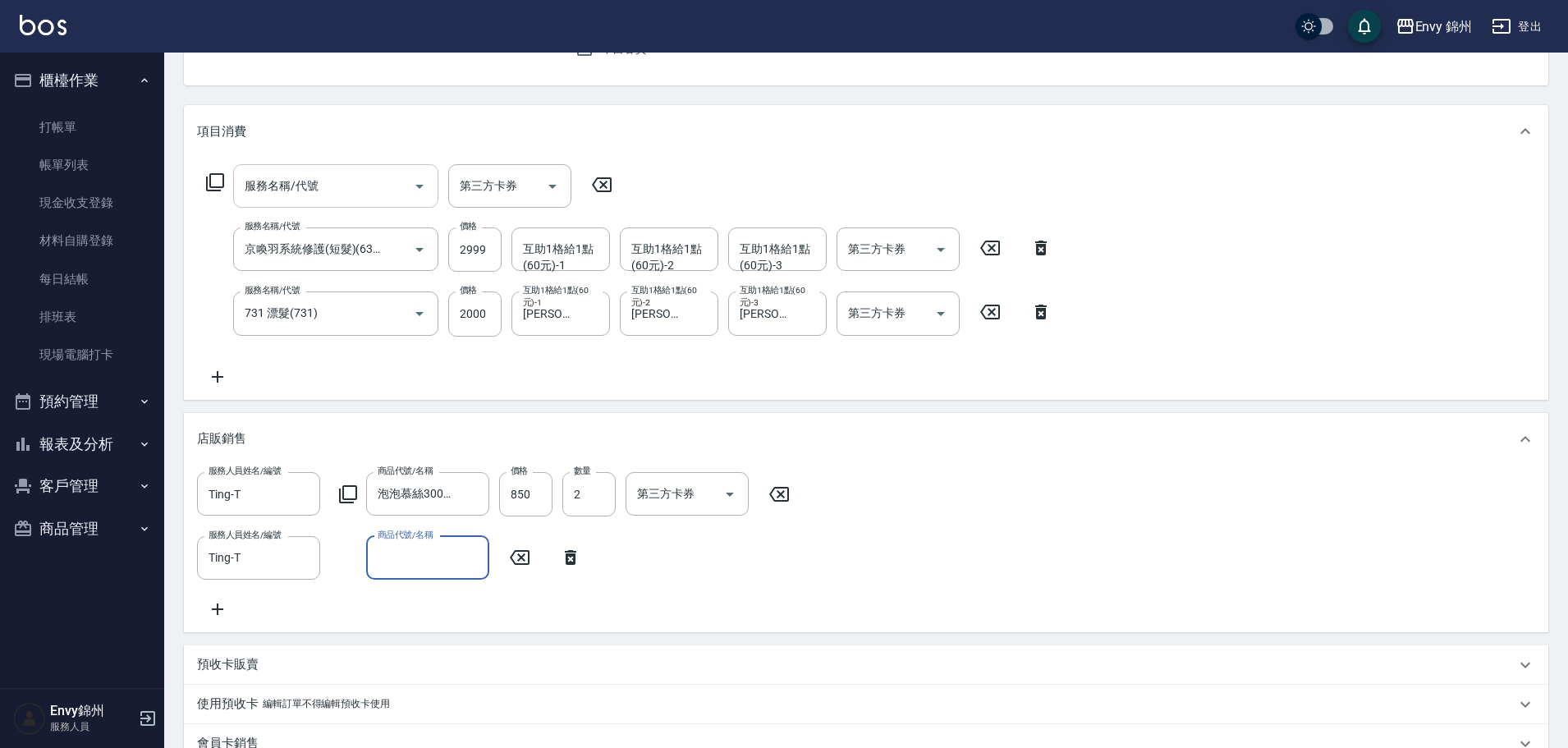
click at [364, 182] on input "服務名稱/代號" at bounding box center [323, 186] width 166 height 29
type input "701 染髮(701)"
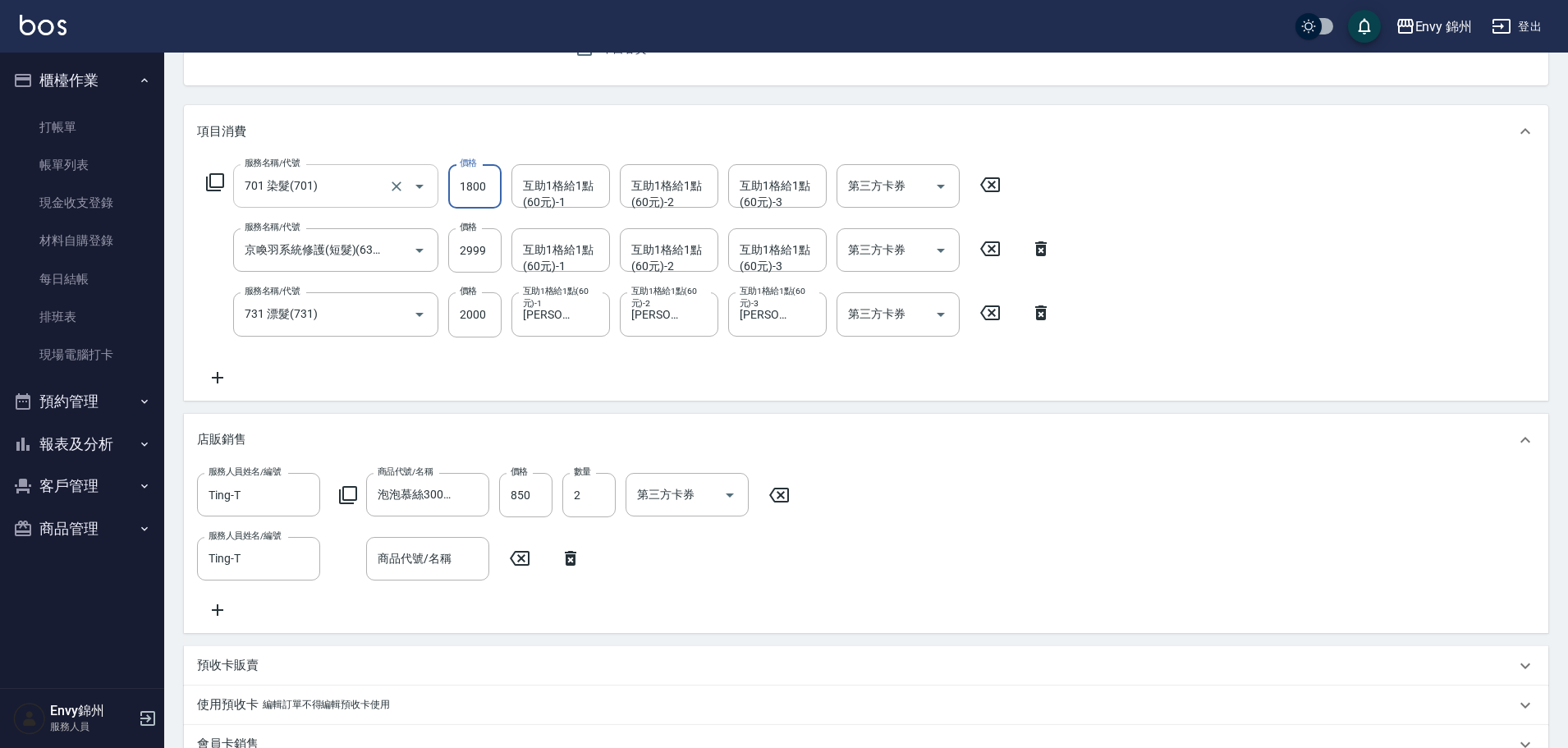
type input "1800"
type input "N"
click at [587, 189] on icon "Clear" at bounding box center [593, 187] width 17 height 17
click at [567, 233] on div "玉米 -M" at bounding box center [561, 228] width 99 height 27
type input "玉米-M"
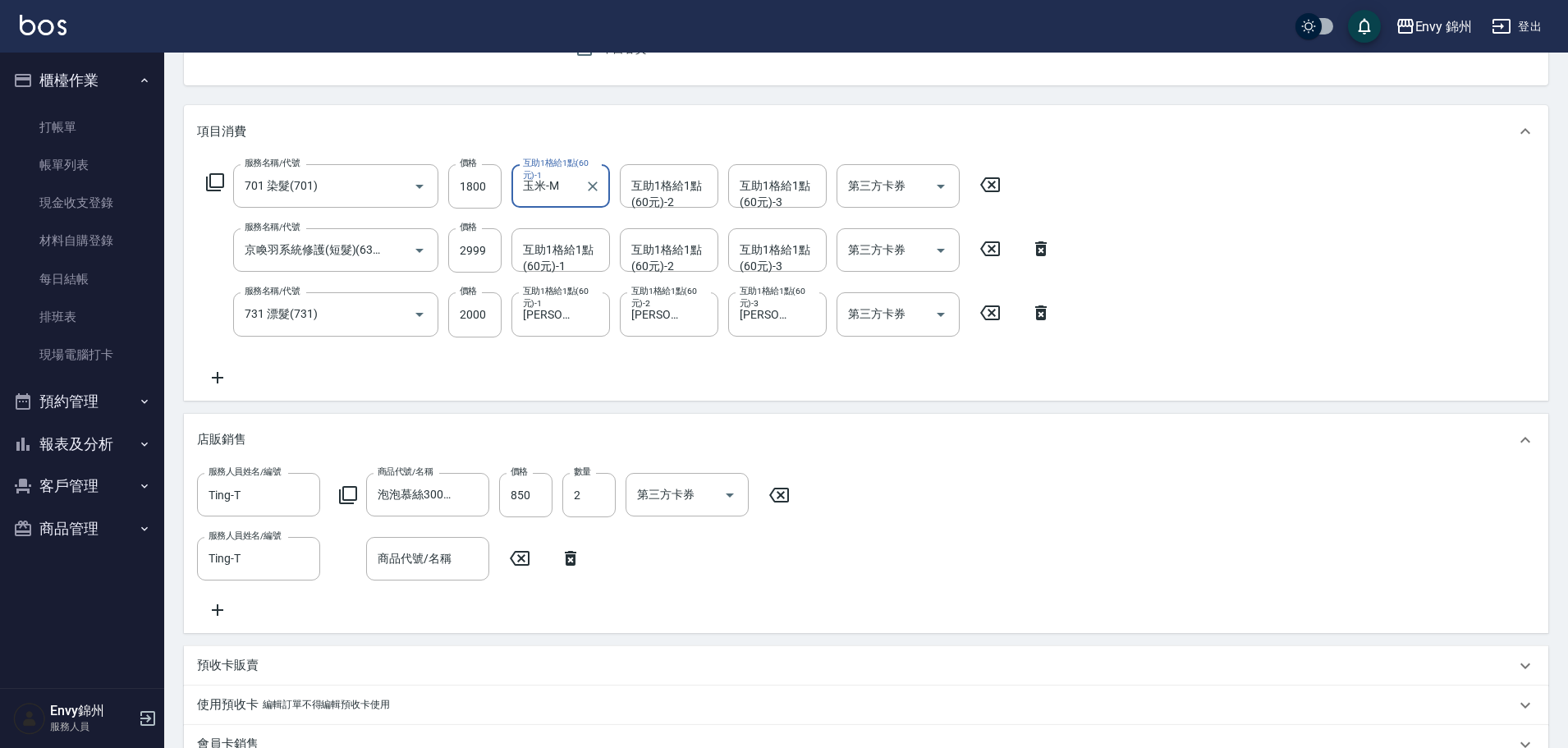
click at [569, 528] on div "服務人員姓名/編號 Ting-T 服務人員姓名/編號 商品代號/名稱 泡泡慕絲300ml (活動買一送一) 商品代號/名稱 價格 850 價格 數量 2 數量…" at bounding box center [865, 547] width 1338 height 147
click at [571, 544] on div "服務人員姓名/編號 Ting-T 服務人員姓名/編號 商品代號/名稱 商品代號/名稱" at bounding box center [393, 559] width 394 height 44
click at [573, 559] on icon at bounding box center [571, 558] width 41 height 20
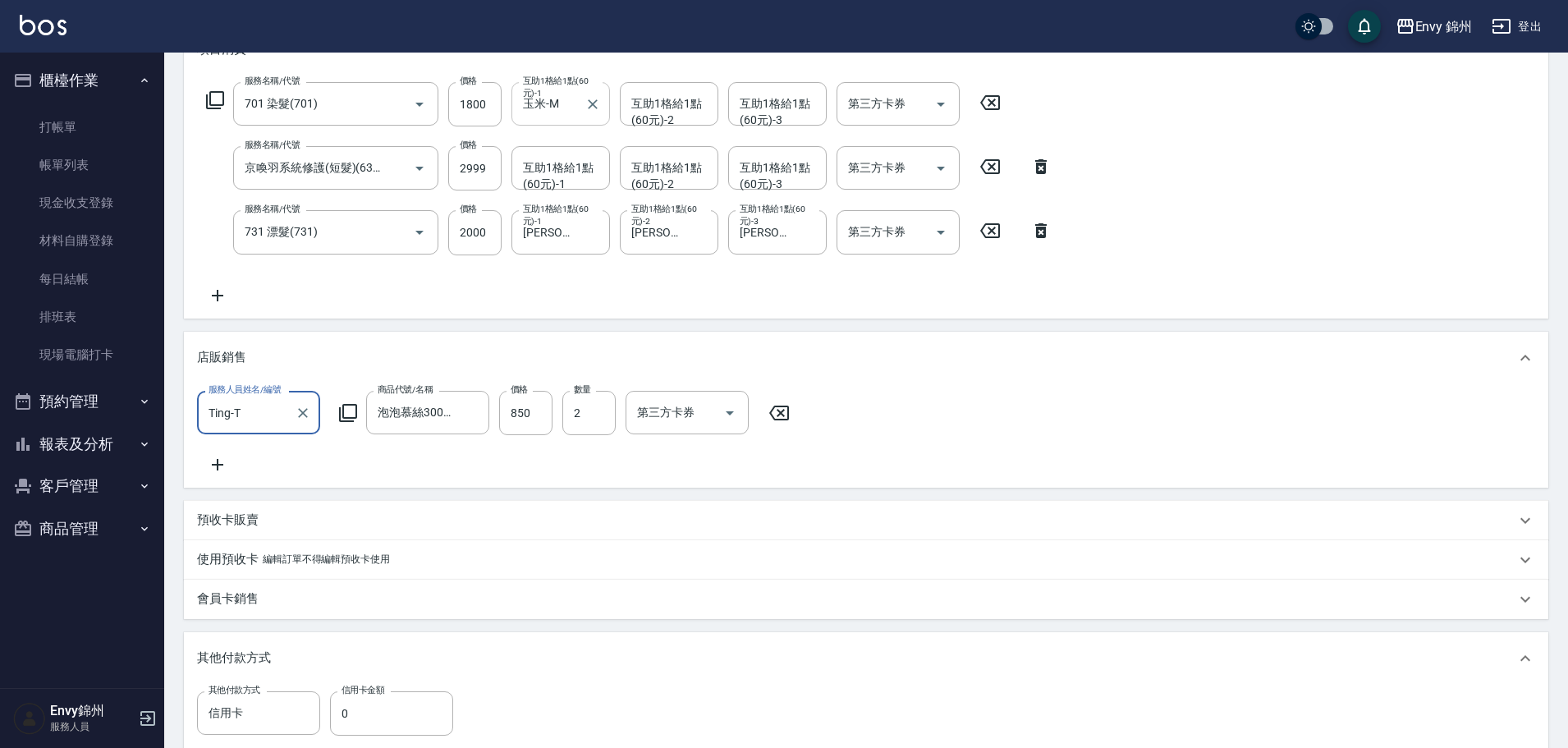
scroll to position [636, 0]
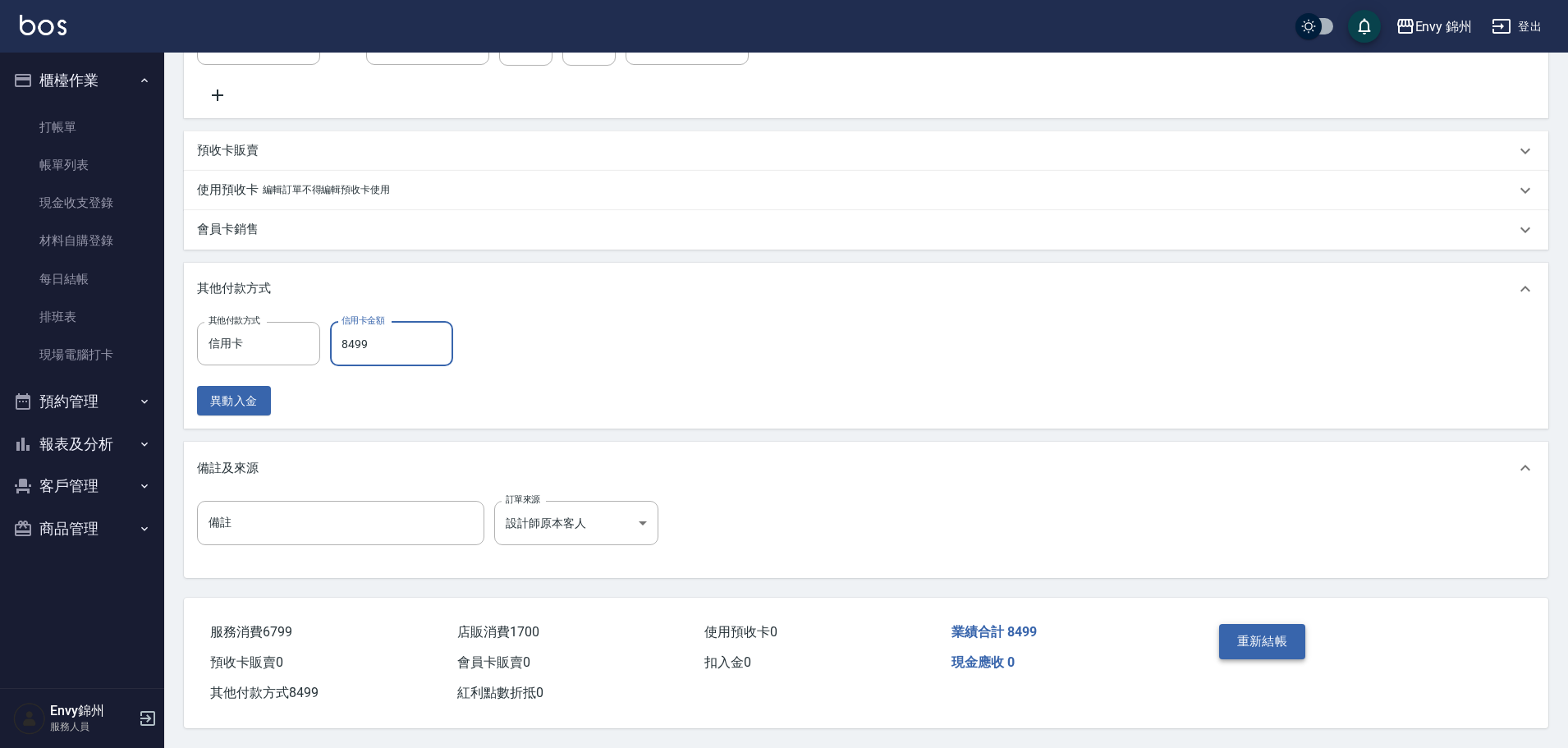
type input "8499"
click at [1261, 643] on button "重新結帳" at bounding box center [1262, 641] width 87 height 35
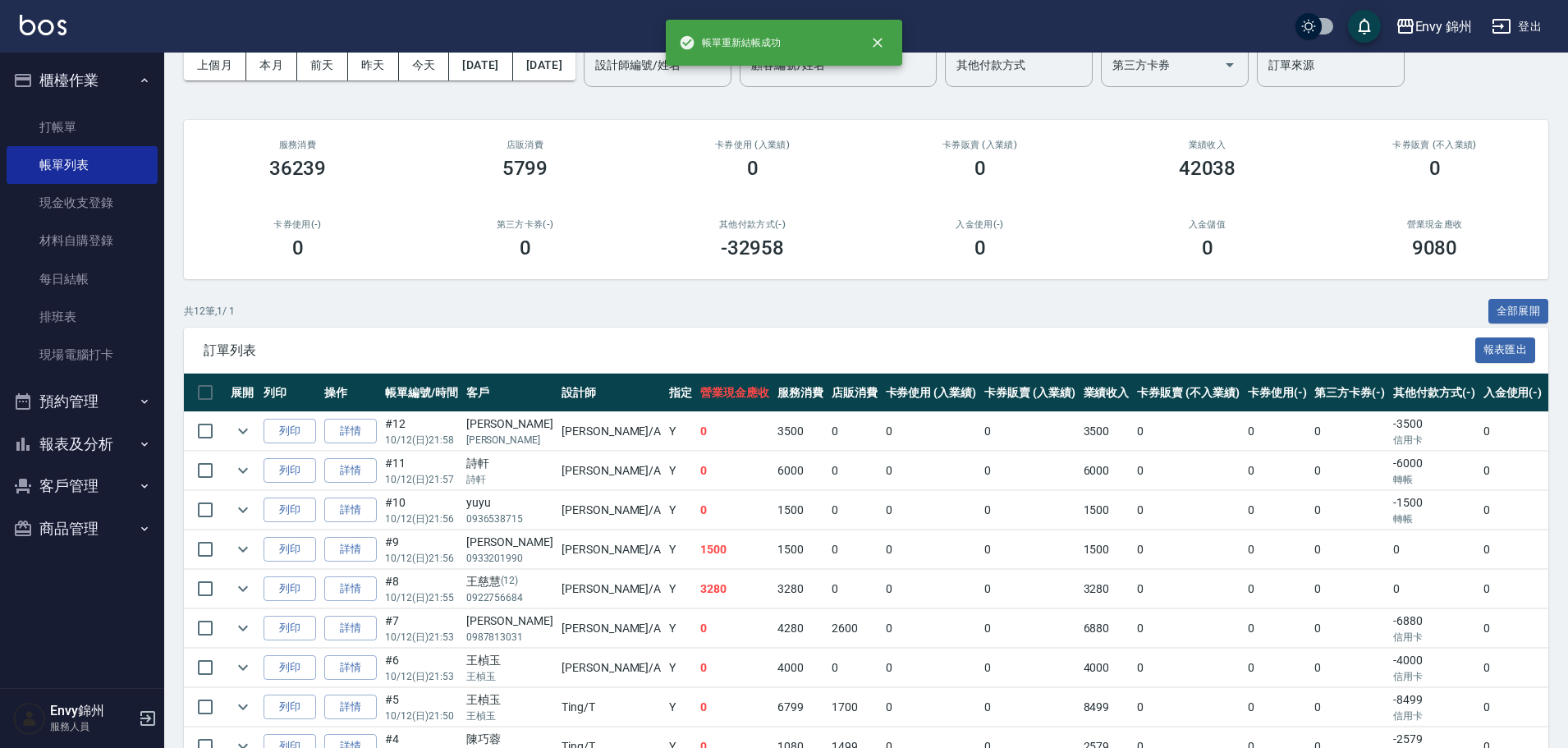
scroll to position [246, 0]
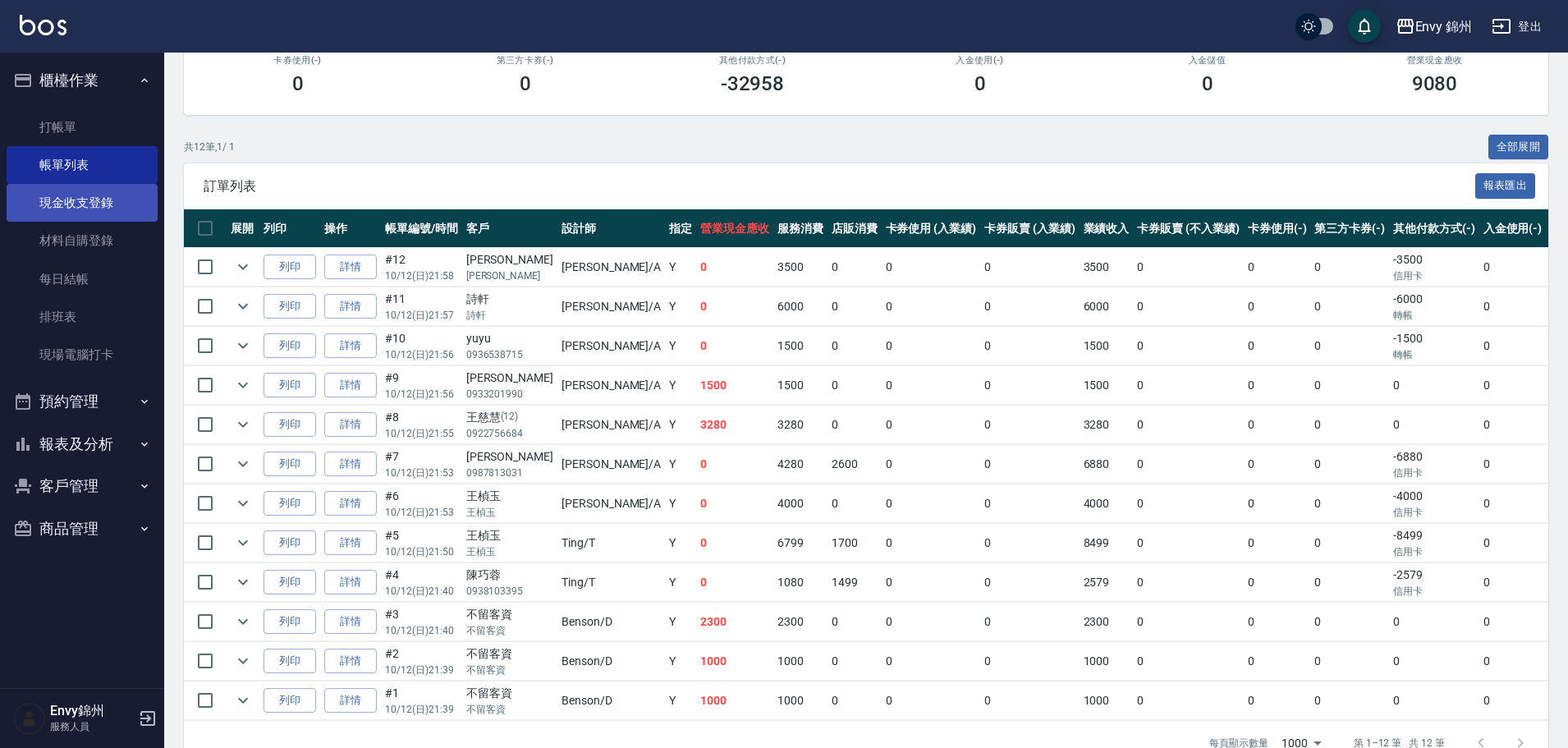
click at [114, 202] on link "現金收支登錄" at bounding box center [82, 202] width 151 height 38
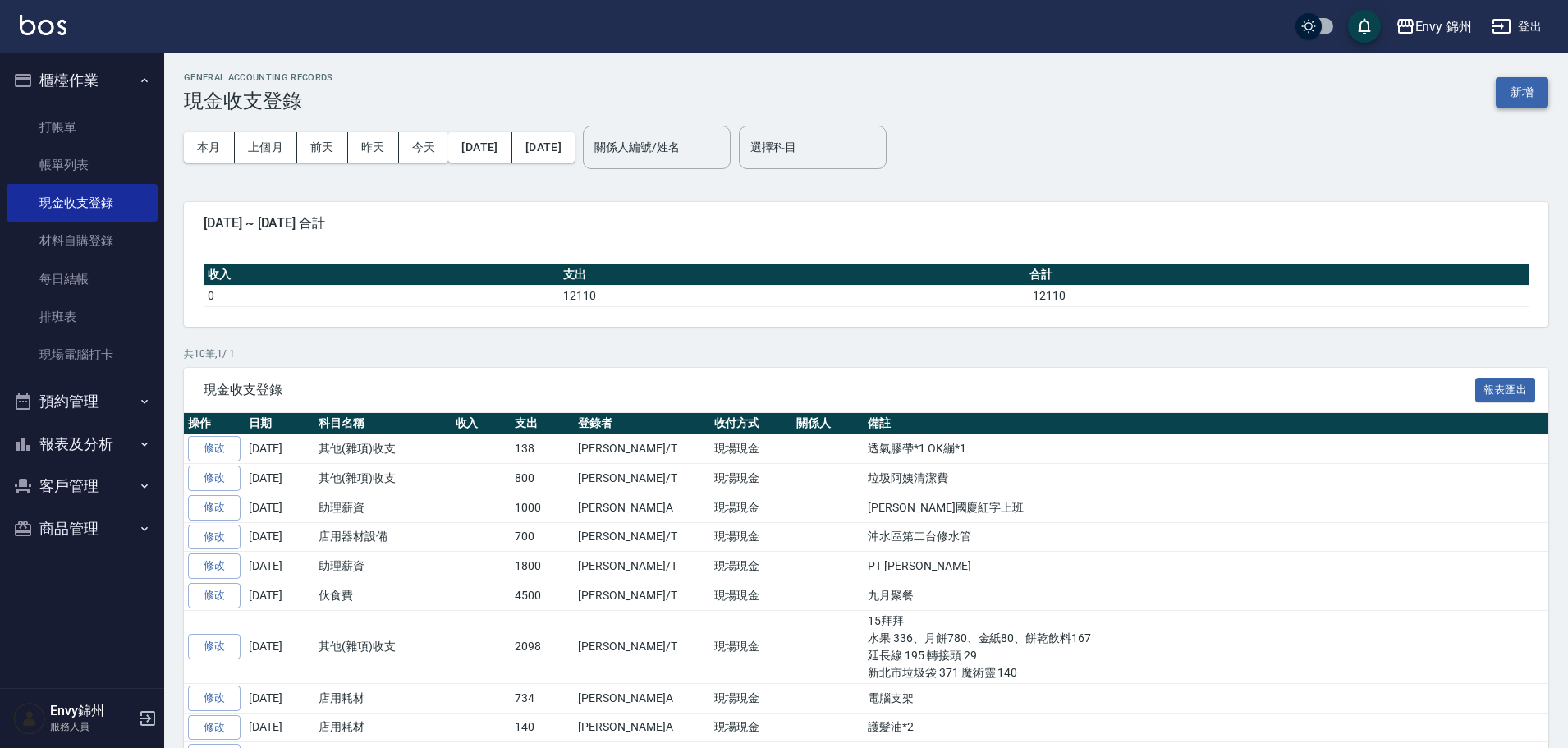
click at [1528, 79] on button "新增" at bounding box center [1521, 92] width 52 height 31
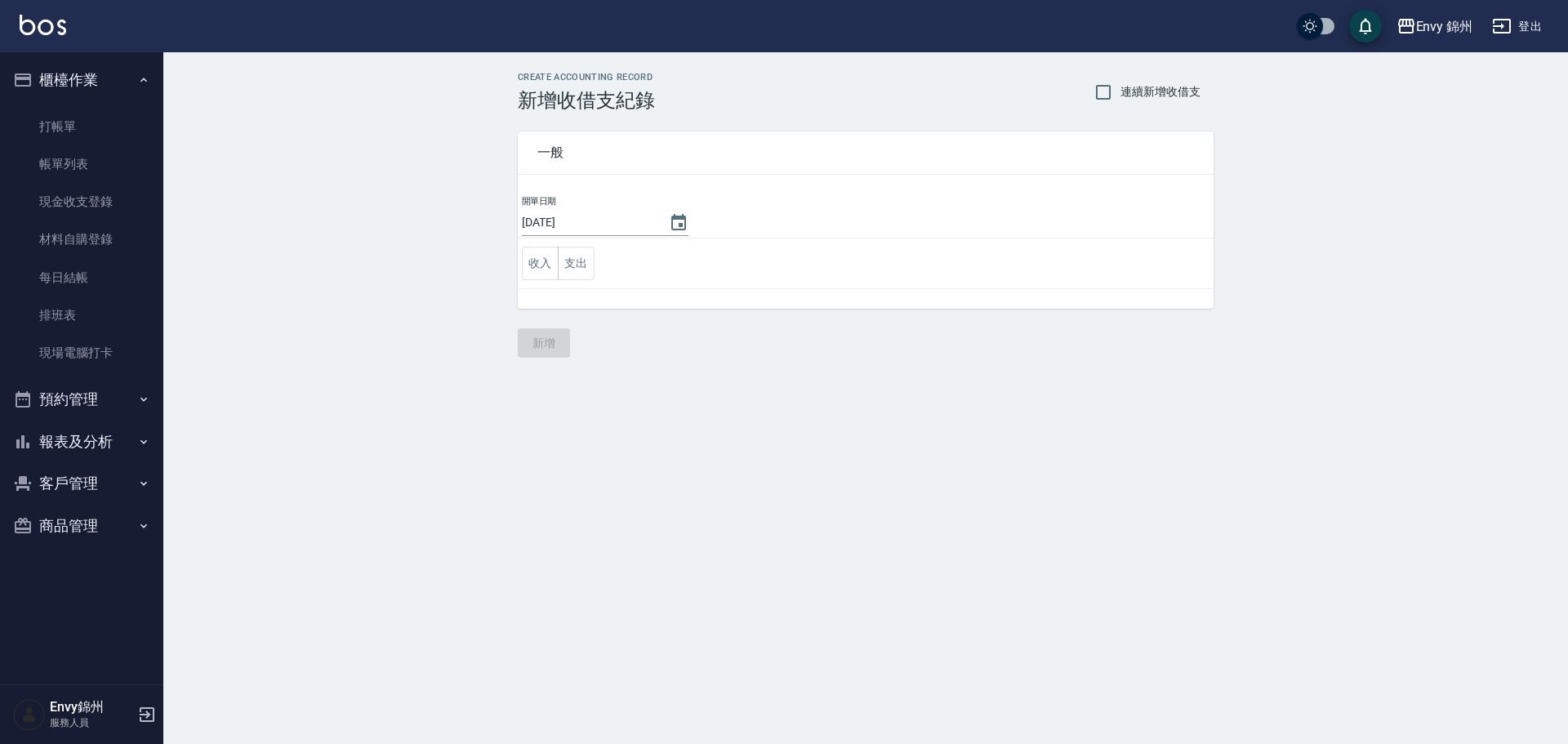
click at [578, 280] on td "收入 支出" at bounding box center [865, 263] width 695 height 51
click at [584, 253] on button "支出" at bounding box center [576, 263] width 37 height 33
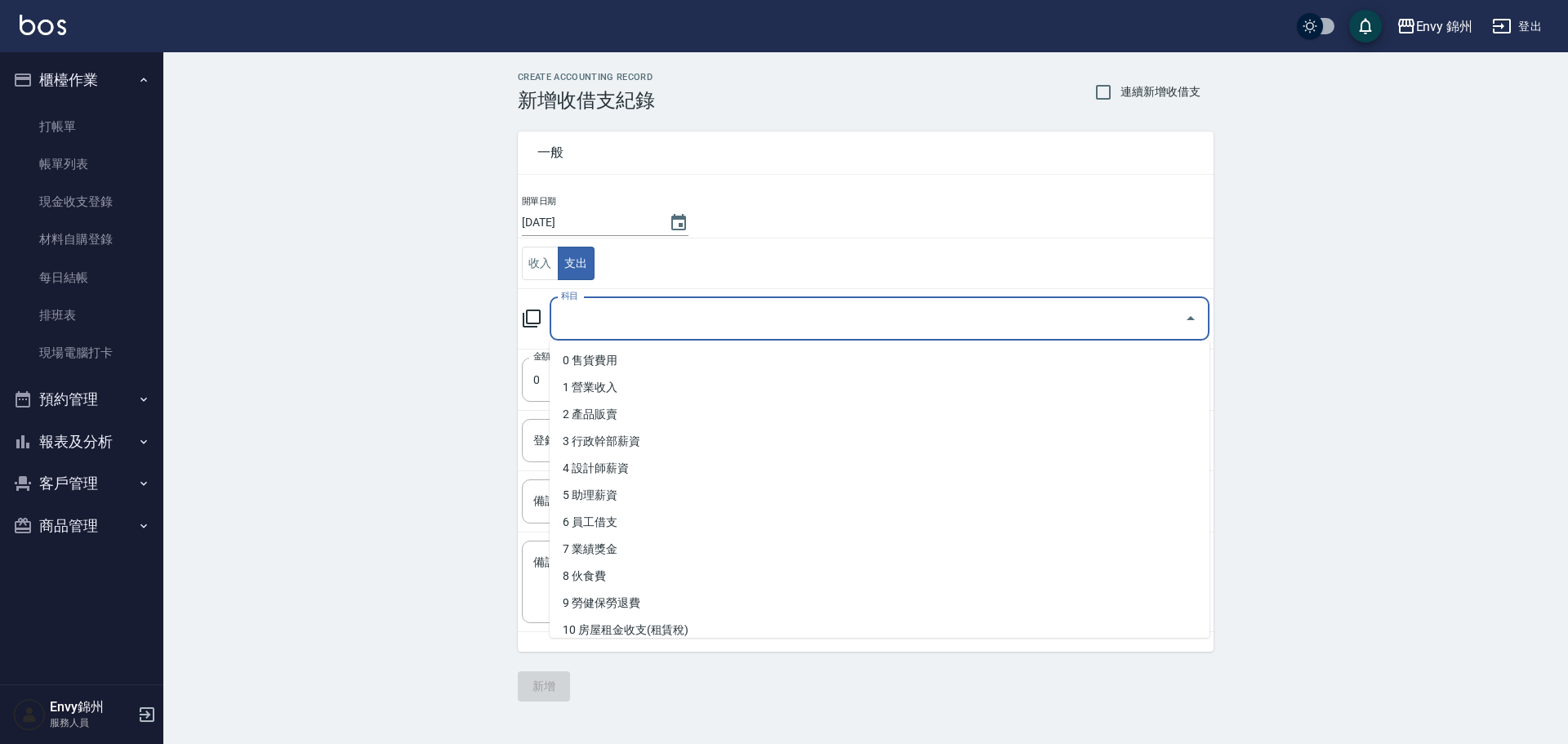
click at [635, 322] on input "科目" at bounding box center [867, 318] width 620 height 29
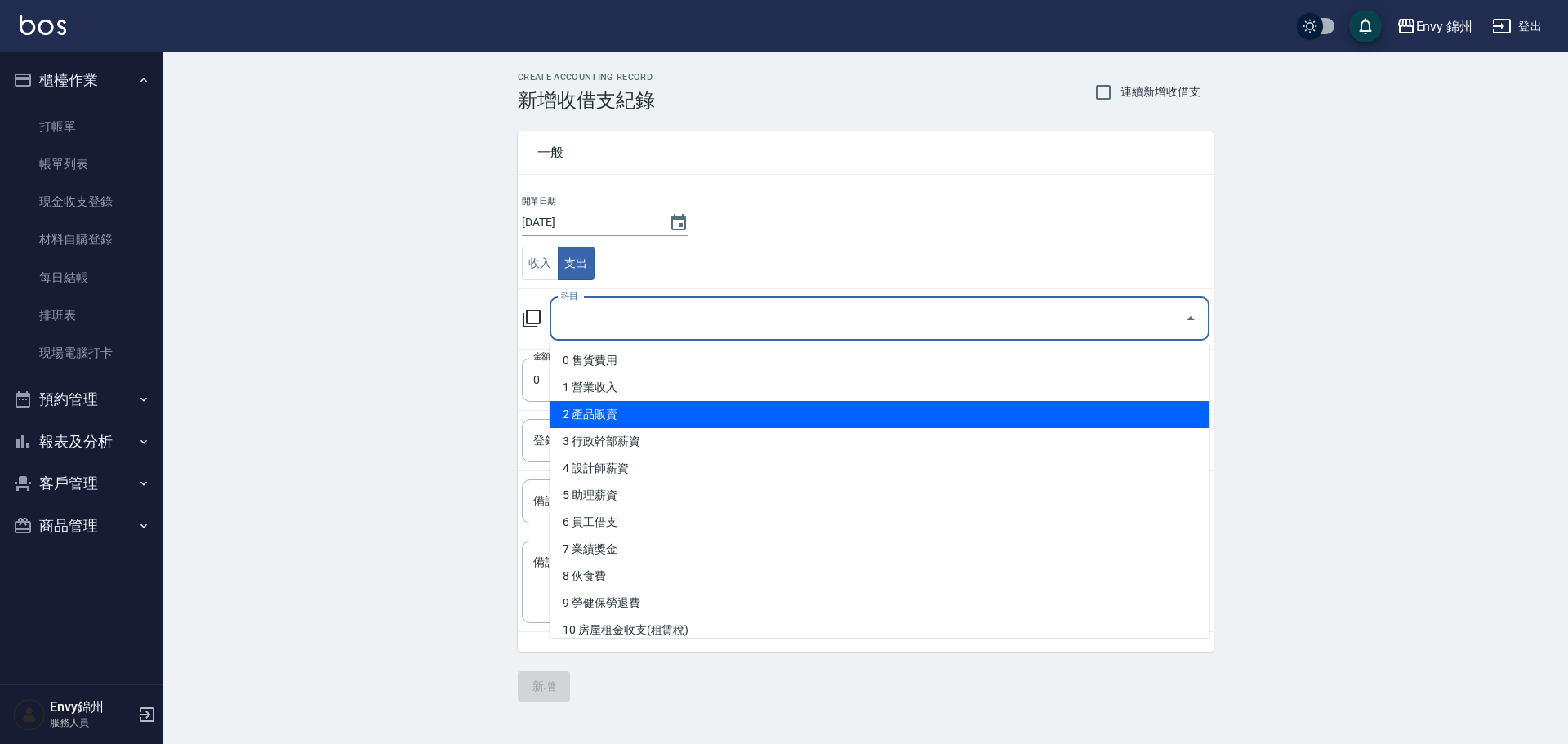
click at [685, 415] on li "2 產品販賣" at bounding box center [879, 414] width 659 height 27
type input "2 產品販賣"
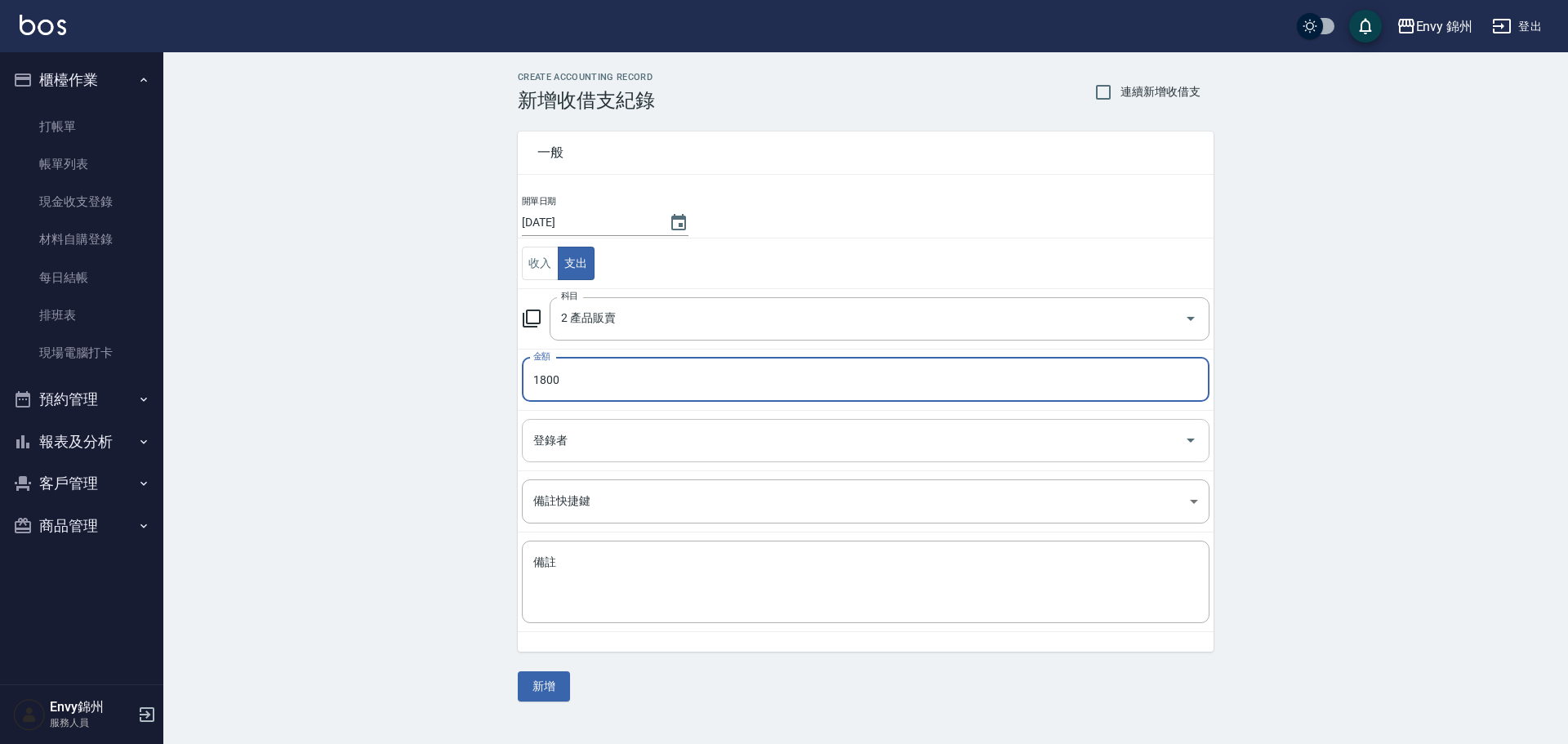
type input "1800"
click at [747, 448] on input "登錄者" at bounding box center [853, 441] width 648 height 29
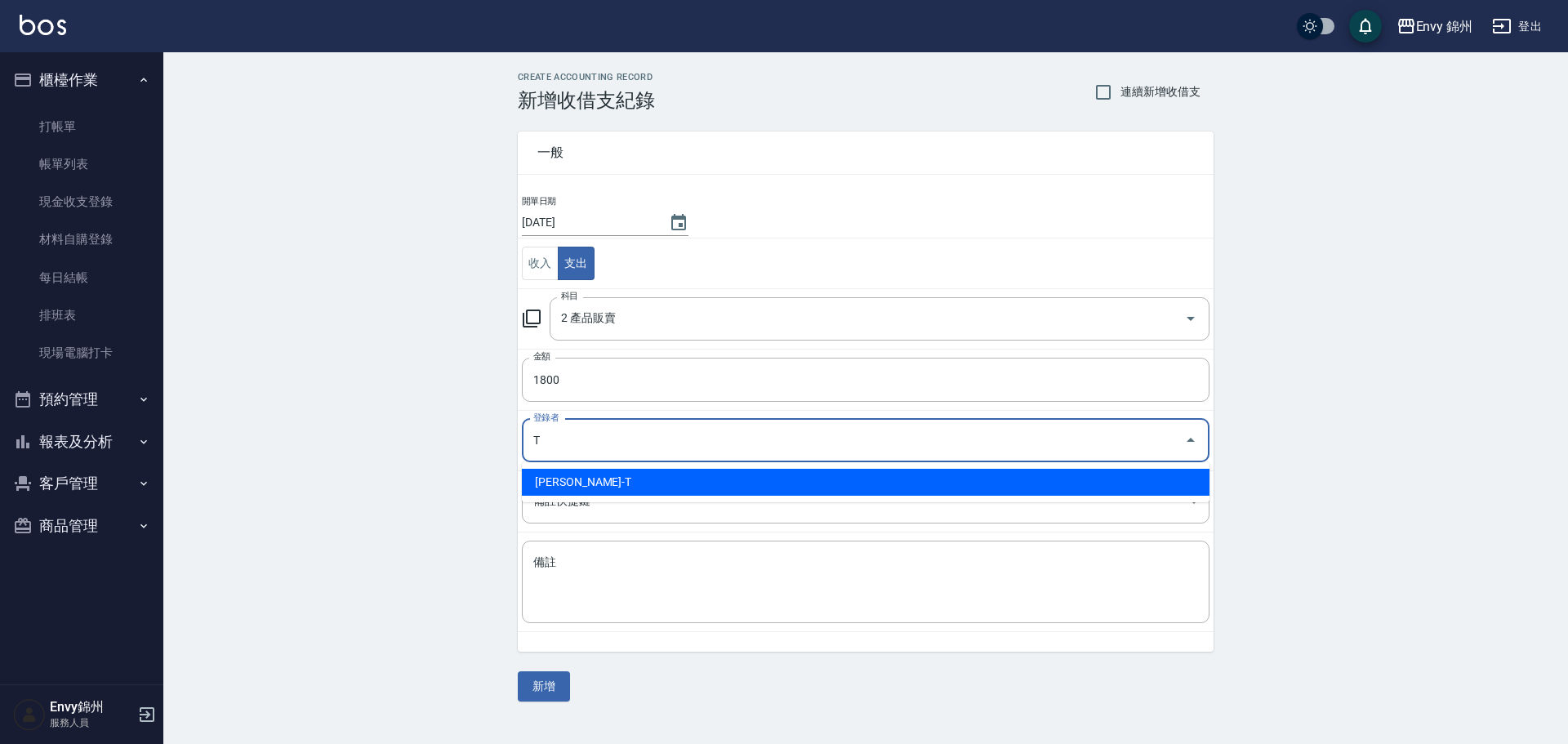
click at [657, 494] on li "潘昀廷-T" at bounding box center [865, 481] width 687 height 27
type input "潘昀廷-T"
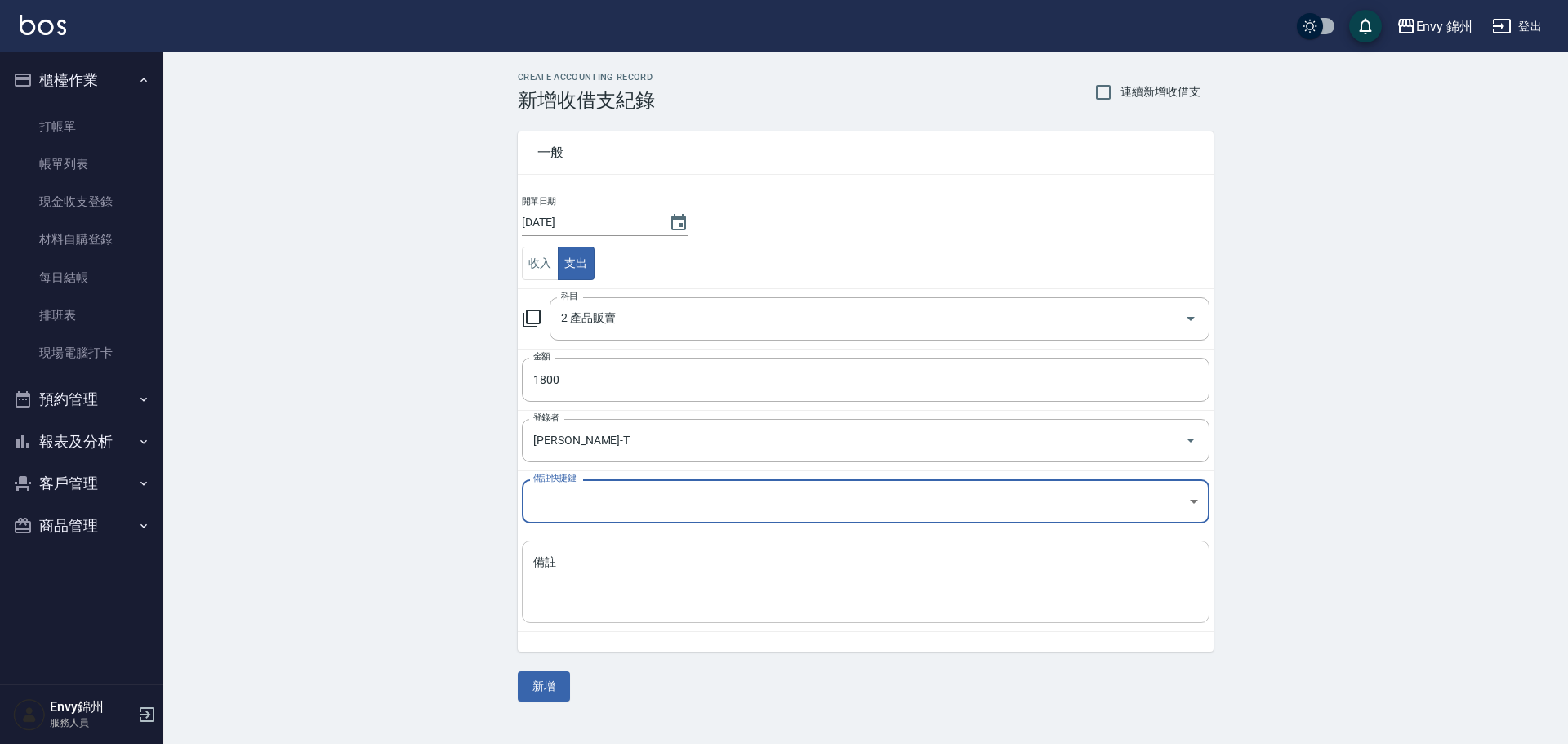
click at [690, 623] on div "x 備註" at bounding box center [865, 582] width 687 height 83
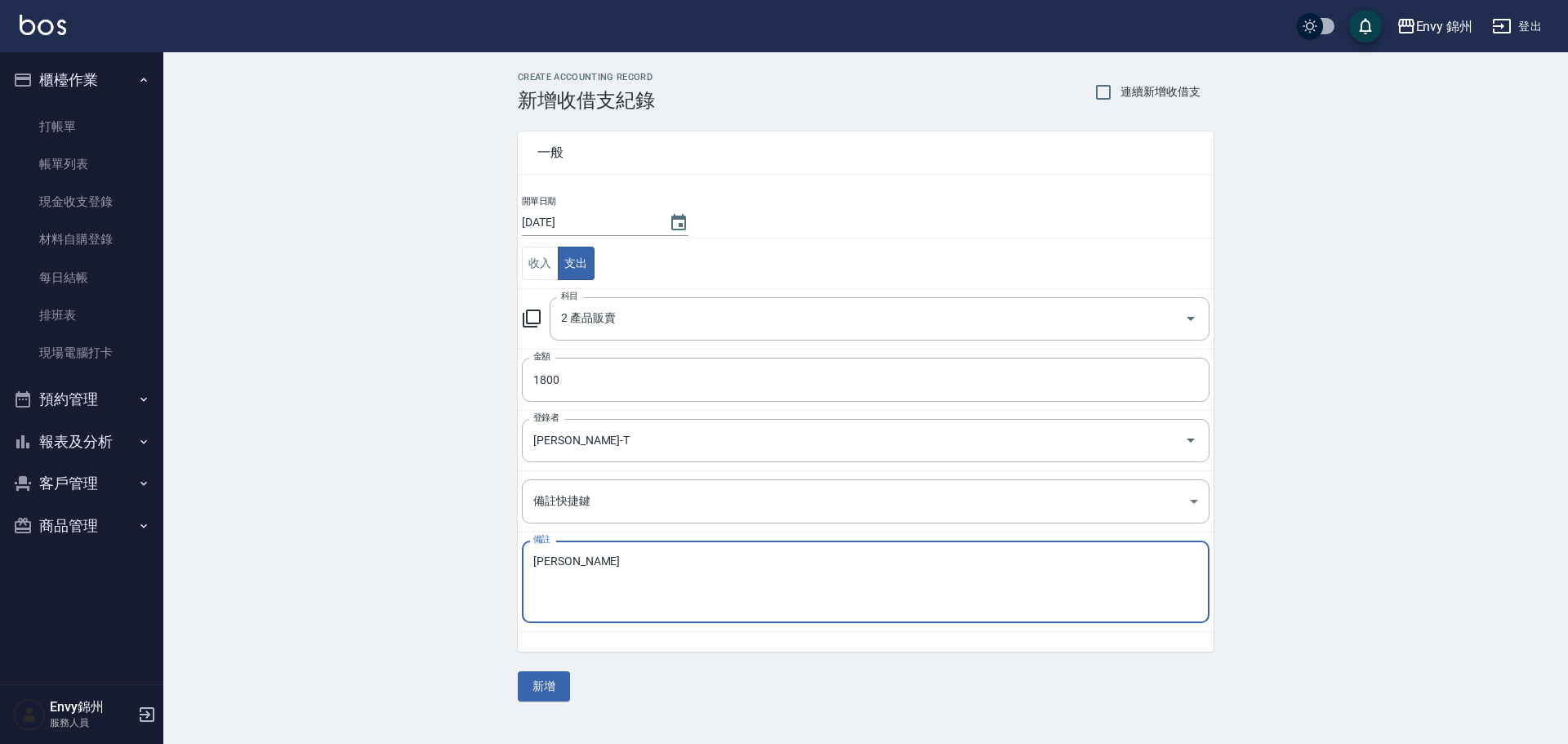
type textarea "非"
type textarea "10/12 設計師本身商品販賣"
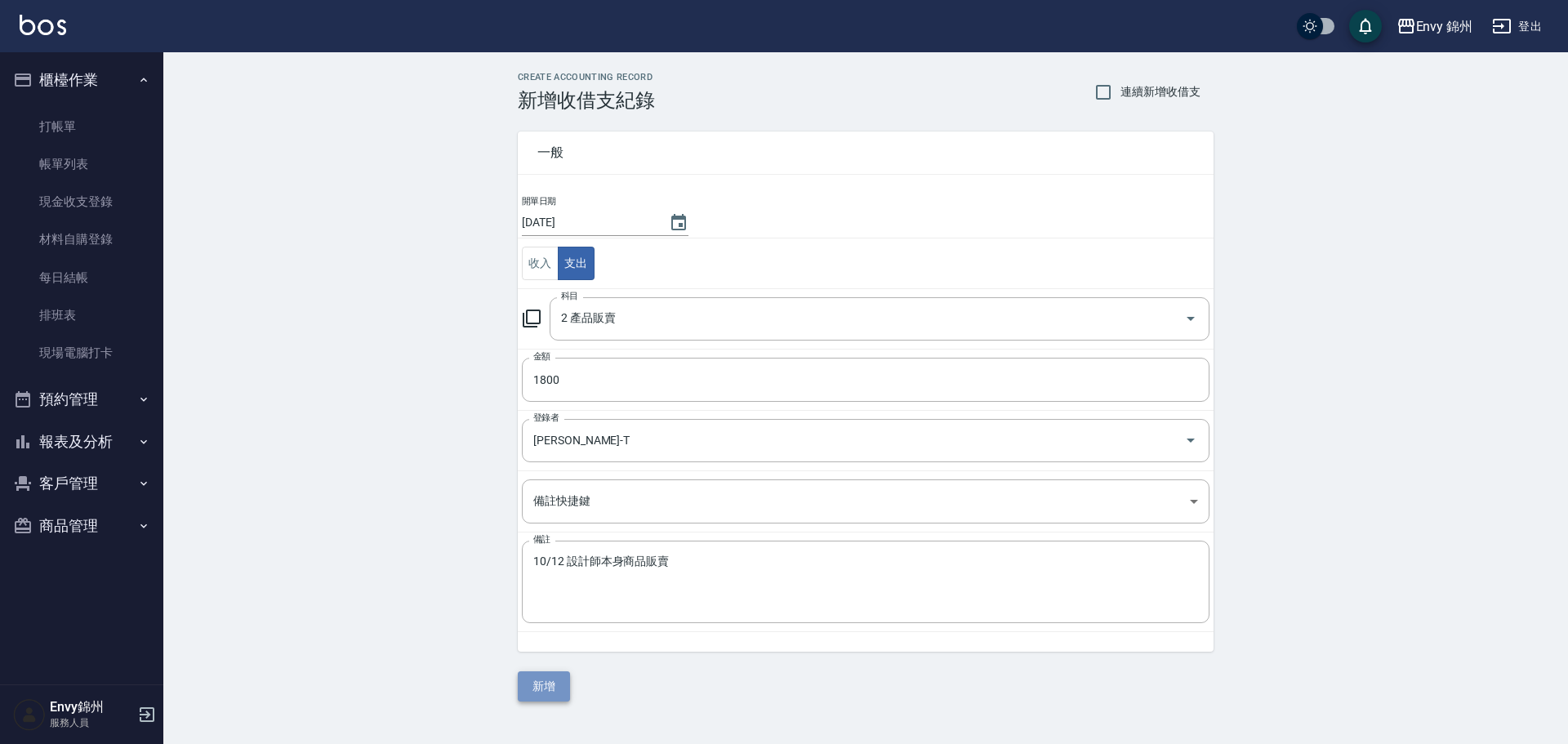
click at [534, 687] on button "新增" at bounding box center [543, 686] width 52 height 31
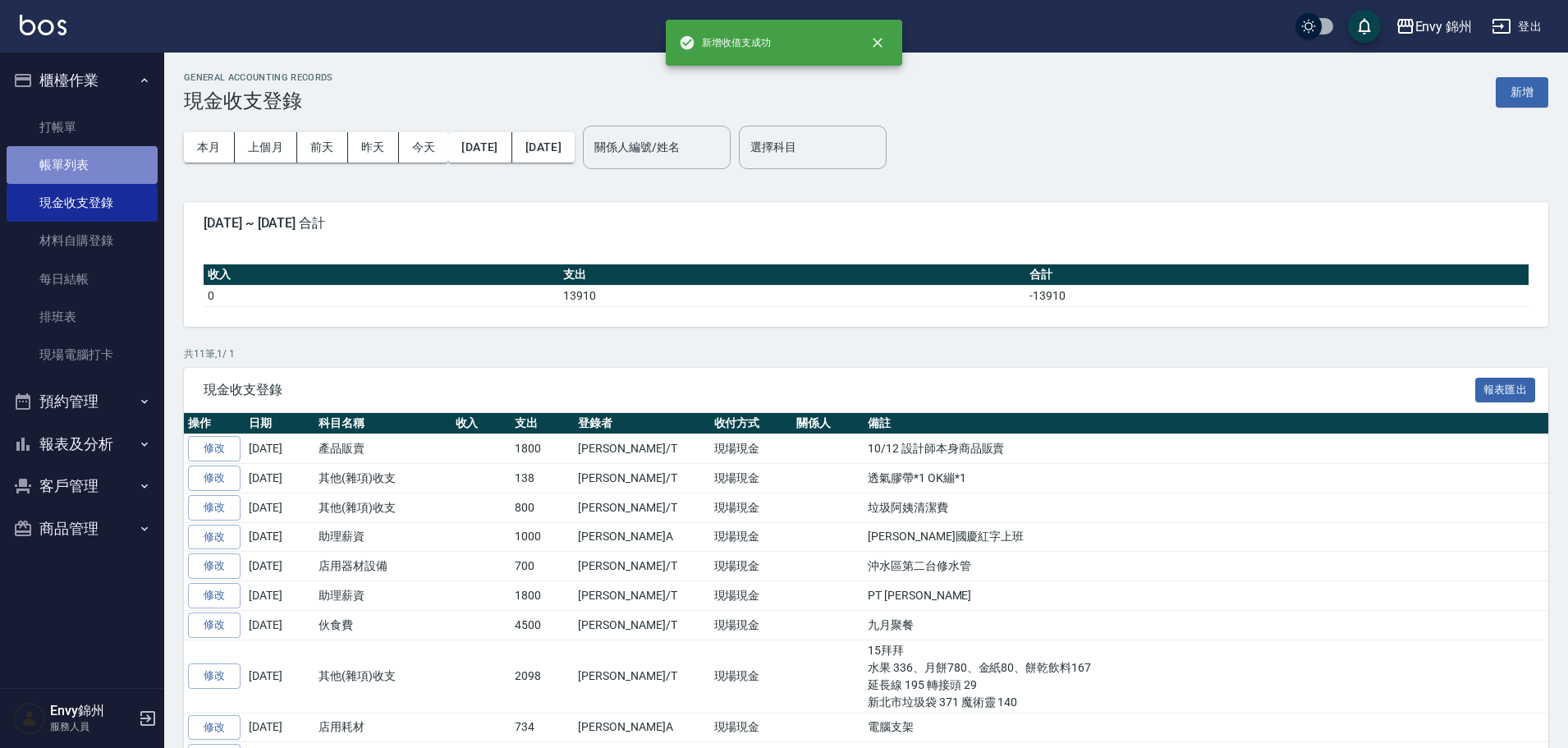
click at [65, 156] on link "帳單列表" at bounding box center [82, 165] width 151 height 38
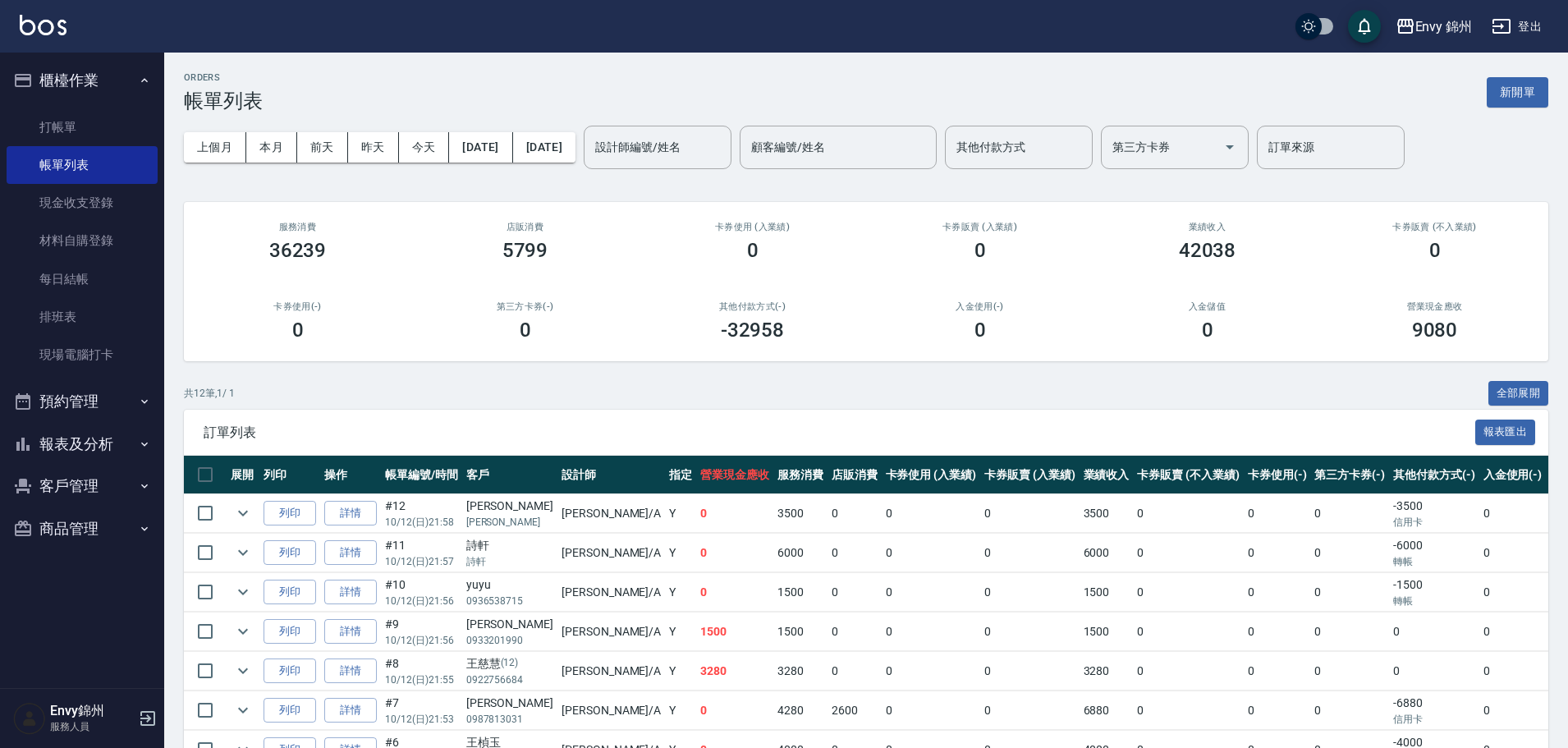
click at [95, 444] on button "報表及分析" at bounding box center [82, 444] width 151 height 43
click at [105, 640] on link "設計師日報表" at bounding box center [82, 642] width 151 height 38
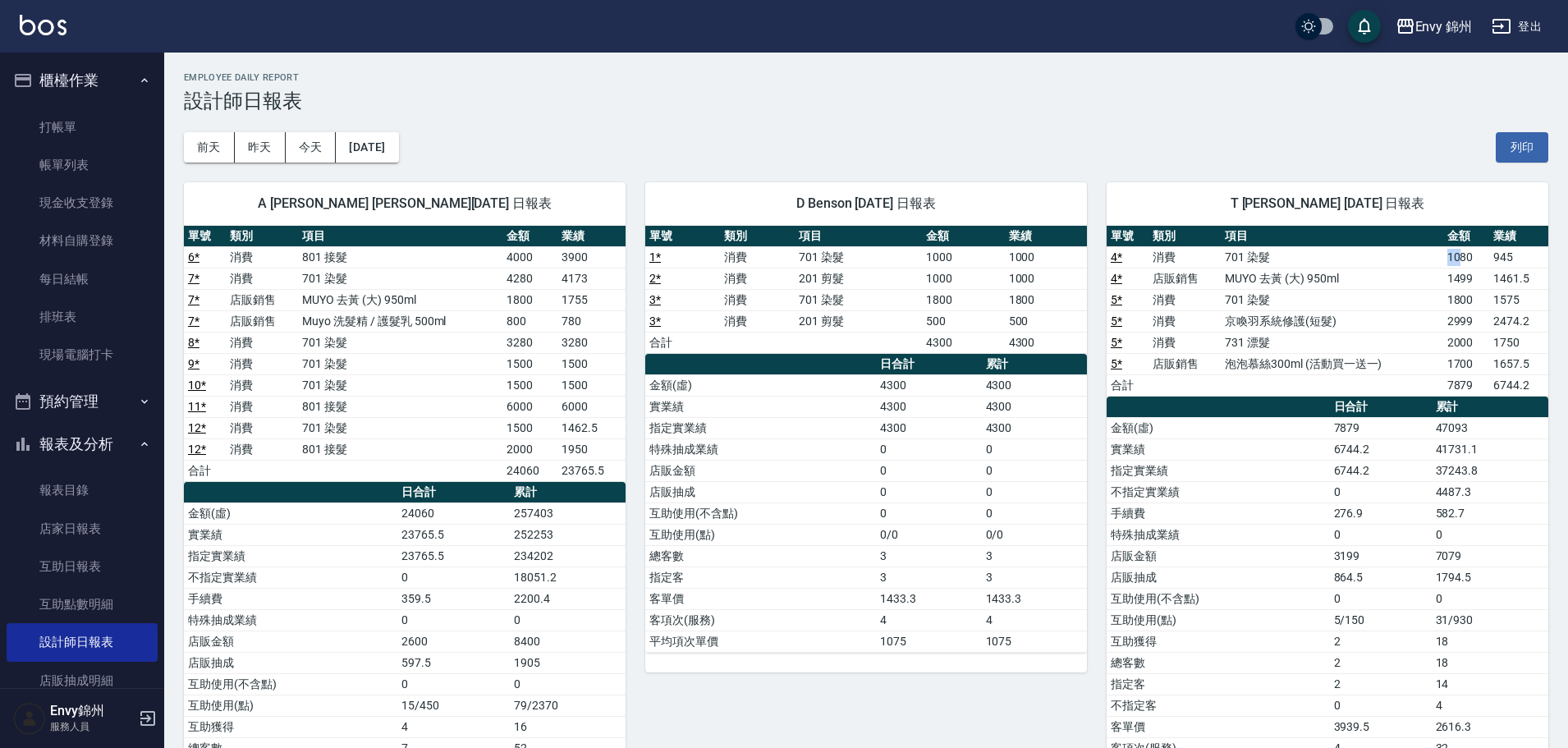
drag, startPoint x: 1370, startPoint y: 267, endPoint x: 1463, endPoint y: 265, distance: 93.0
click at [1463, 265] on tr "4 * 消費 701 染髮 1080 945" at bounding box center [1327, 256] width 442 height 21
click at [1476, 261] on td "1080" at bounding box center [1465, 256] width 46 height 21
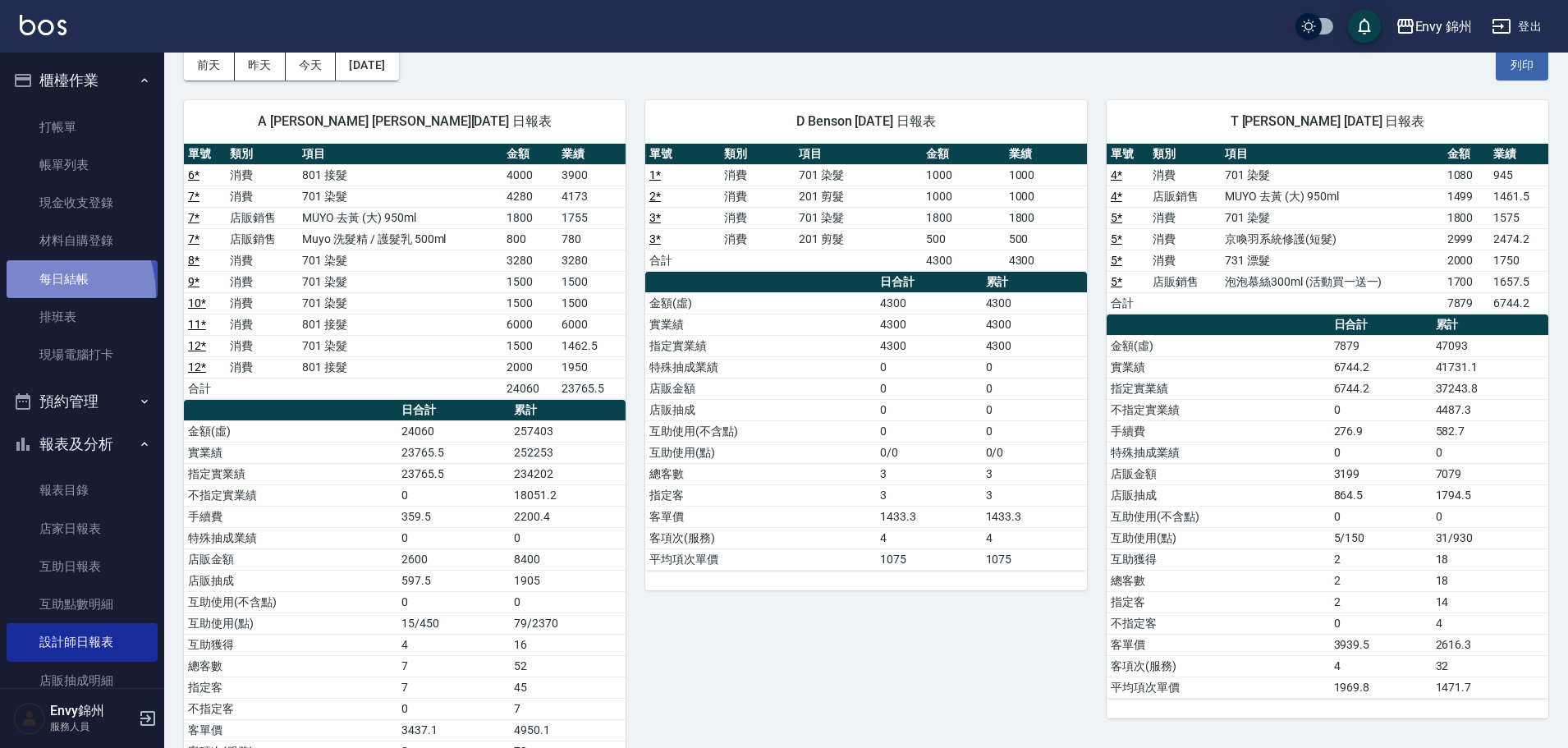
drag, startPoint x: 29, startPoint y: 296, endPoint x: 11, endPoint y: 293, distance: 18.2
click at [29, 297] on link "每日結帳" at bounding box center [82, 279] width 151 height 38
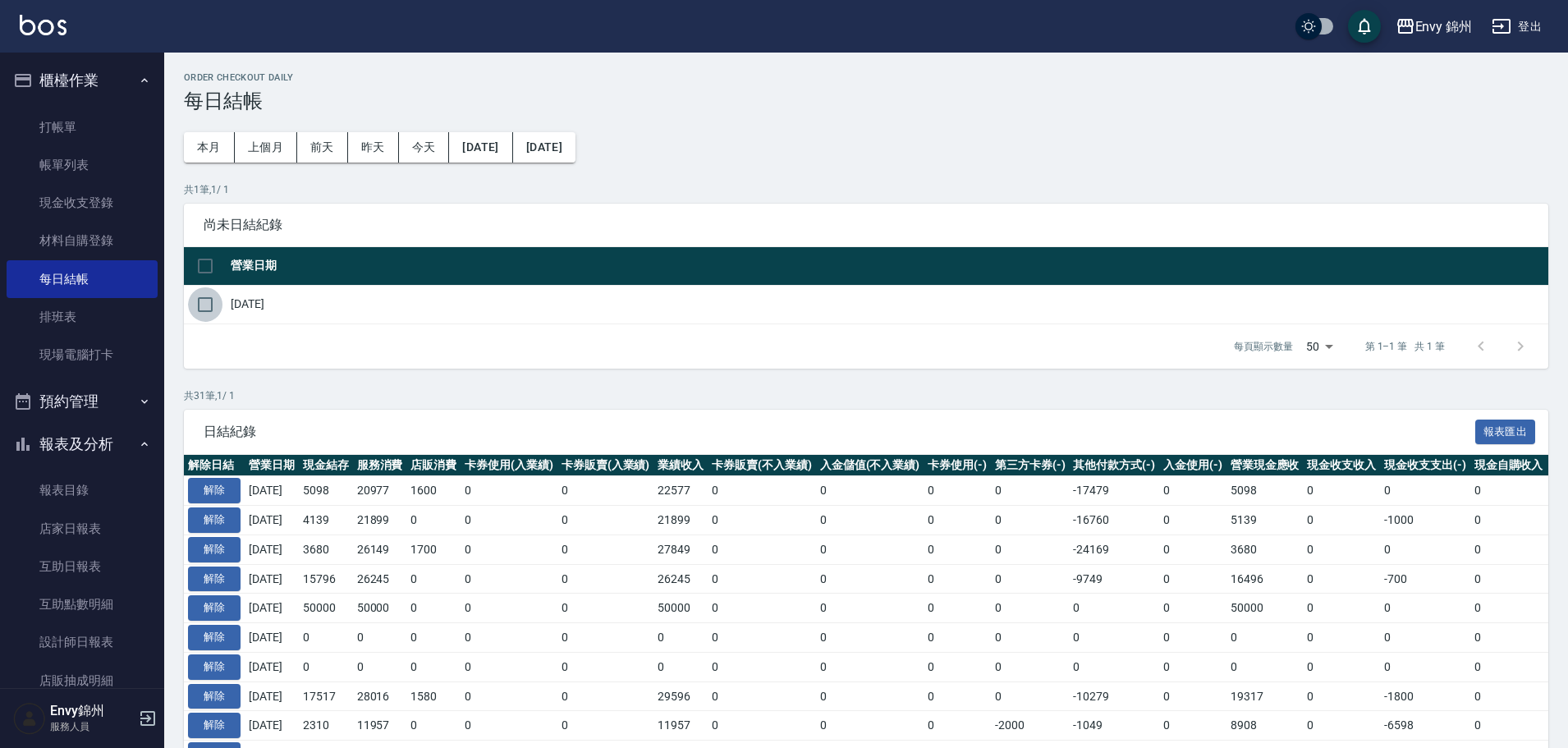
click at [213, 305] on input "checkbox" at bounding box center [205, 304] width 34 height 35
checkbox input "true"
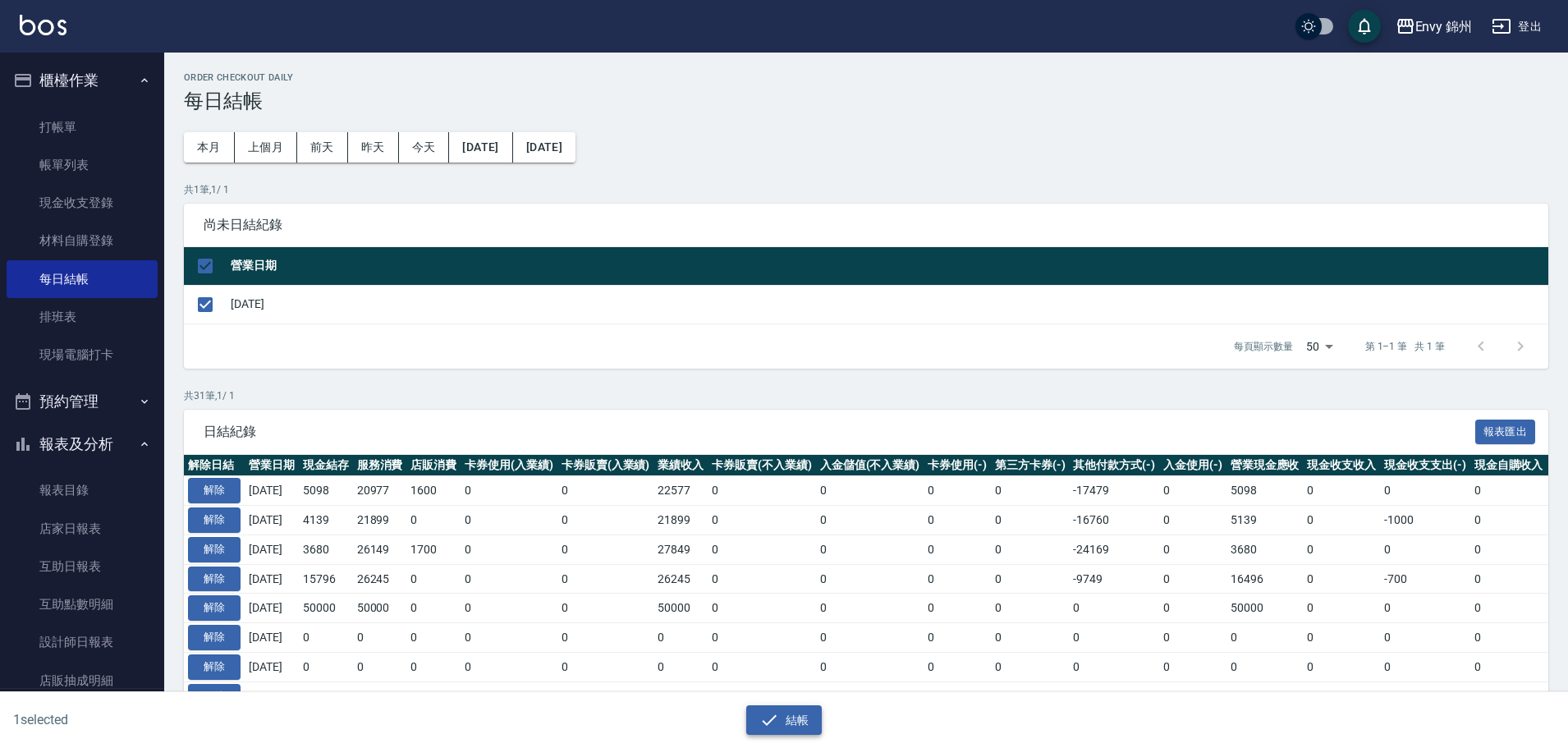
click at [790, 730] on button "結帳" at bounding box center [784, 720] width 76 height 31
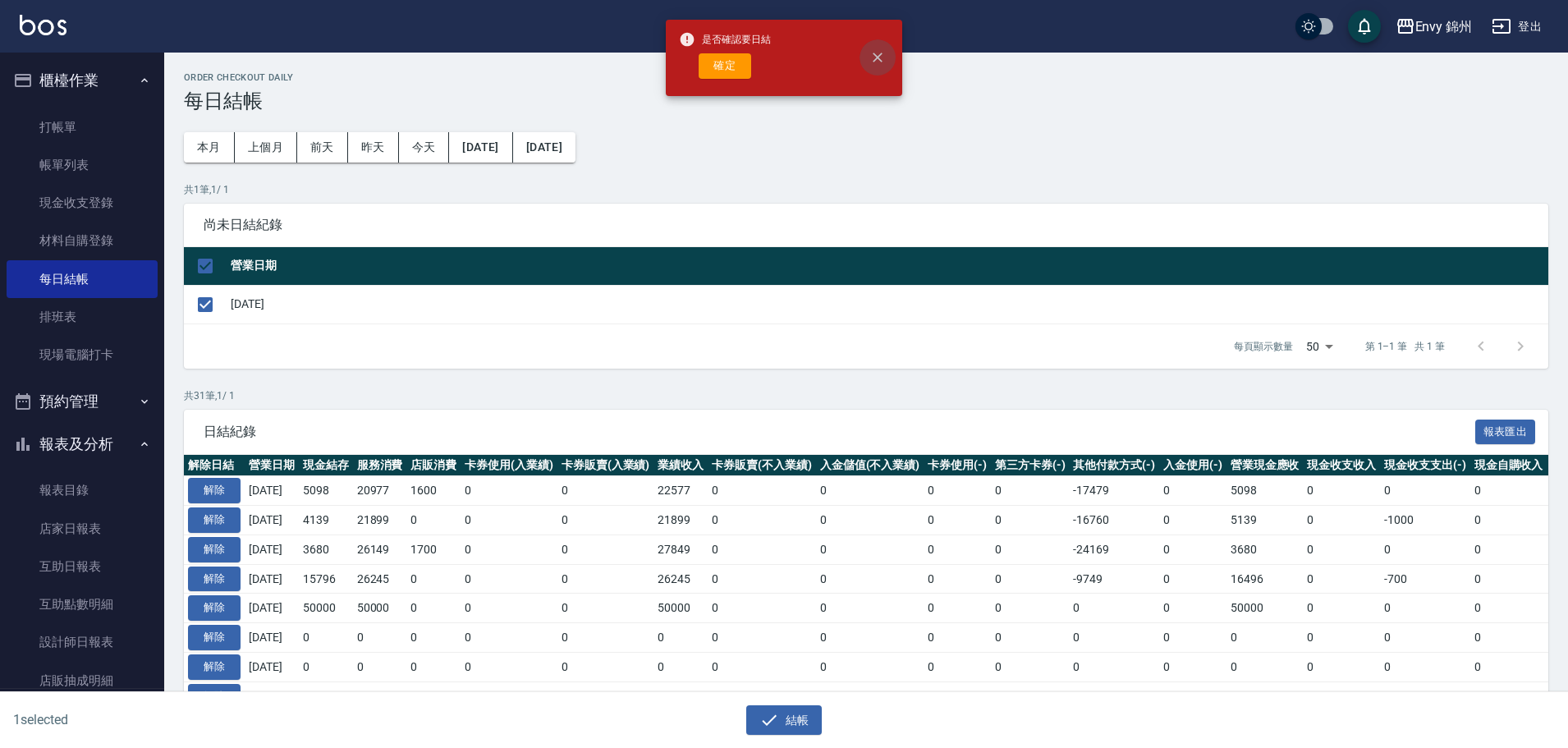
click at [874, 54] on icon "close" at bounding box center [877, 58] width 10 height 10
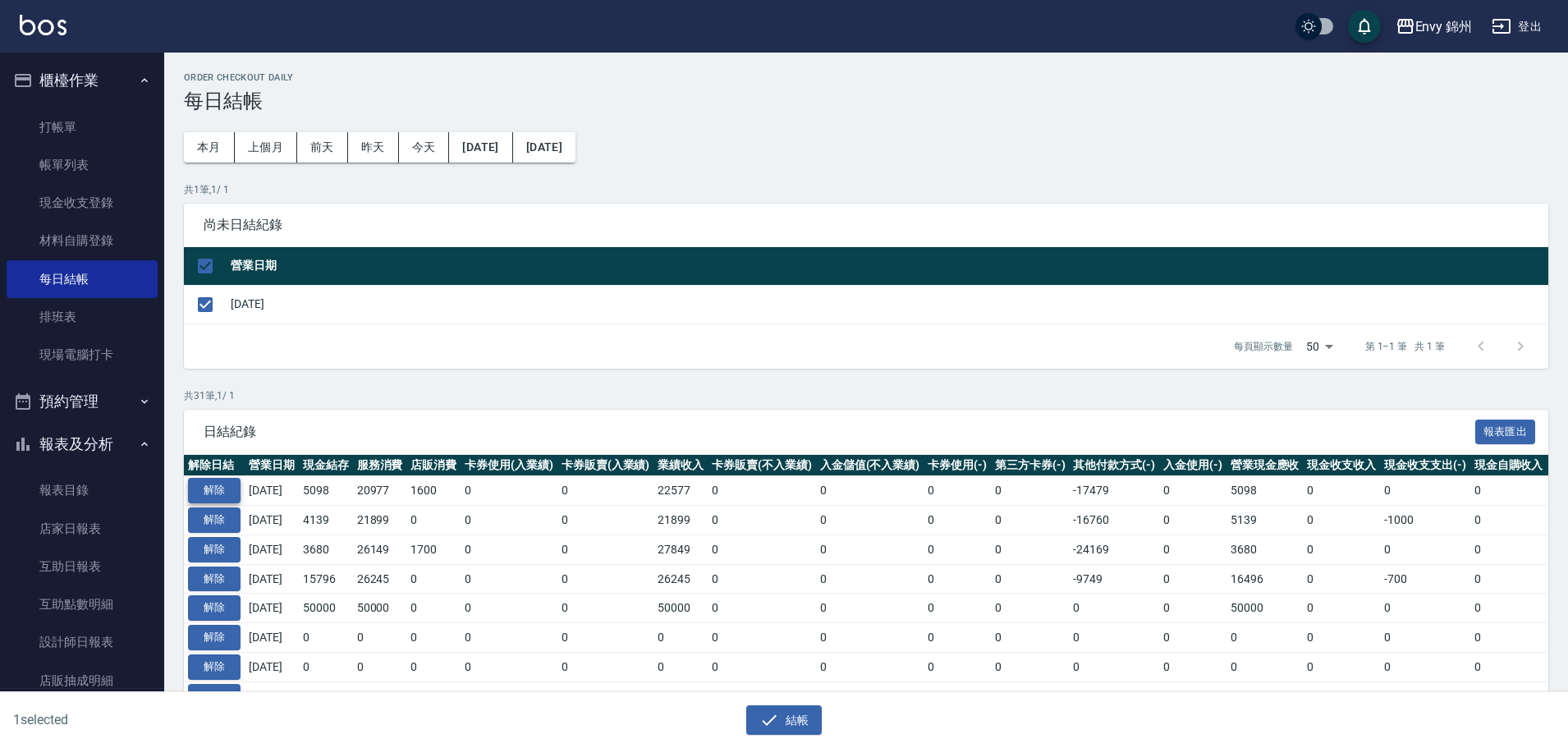
click at [215, 492] on button "解除" at bounding box center [214, 490] width 52 height 25
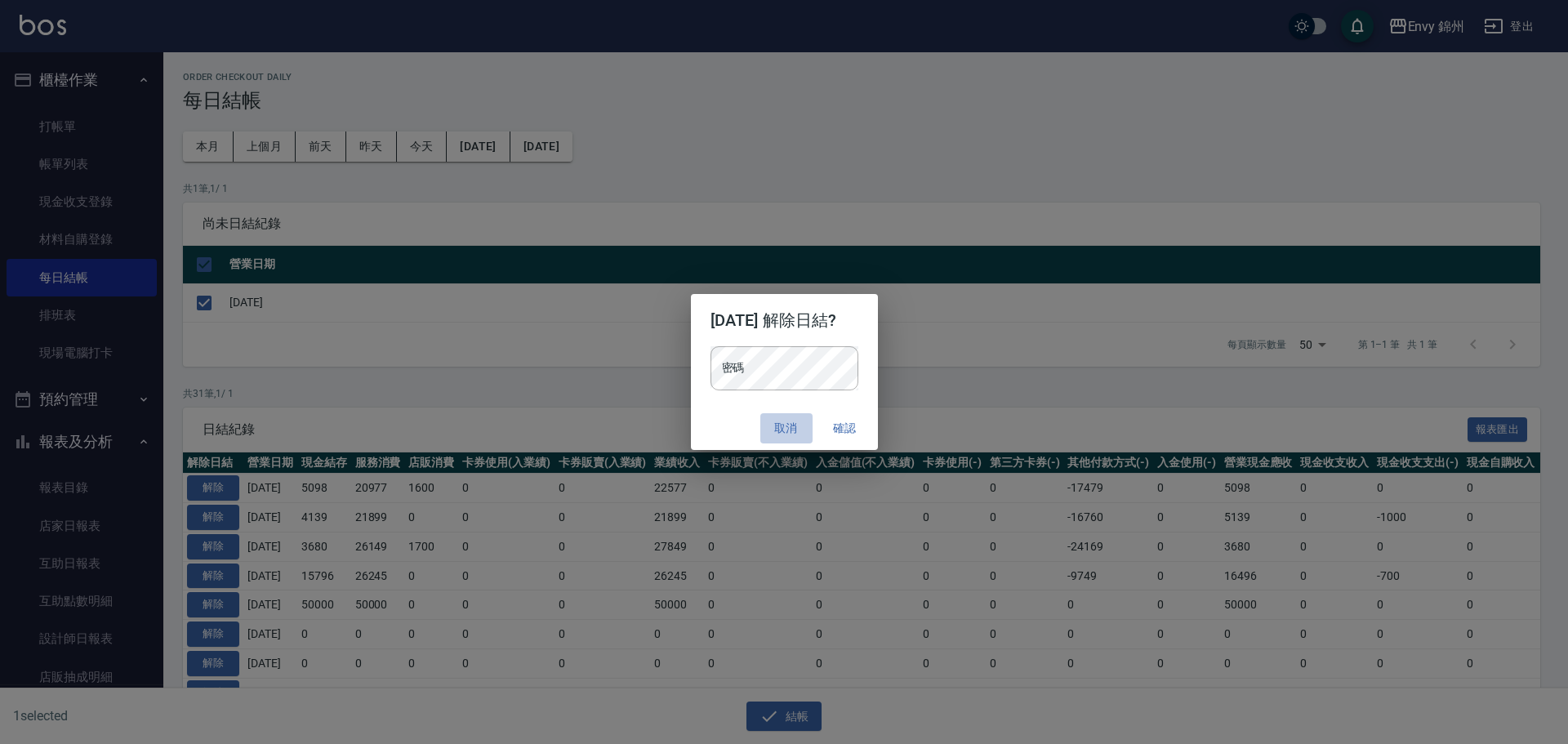
click at [783, 421] on button "取消" at bounding box center [786, 429] width 52 height 31
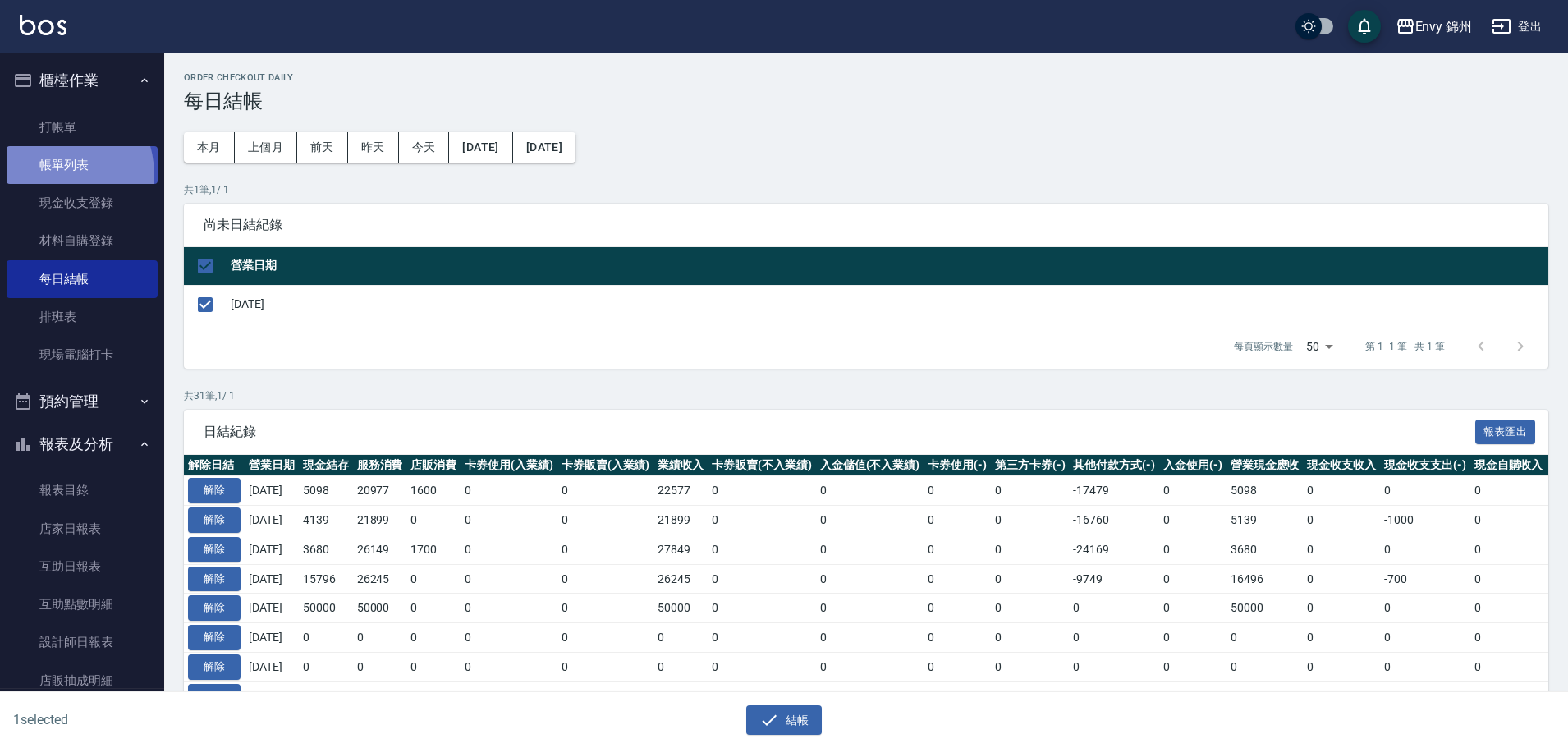
click at [50, 175] on link "帳單列表" at bounding box center [82, 165] width 151 height 38
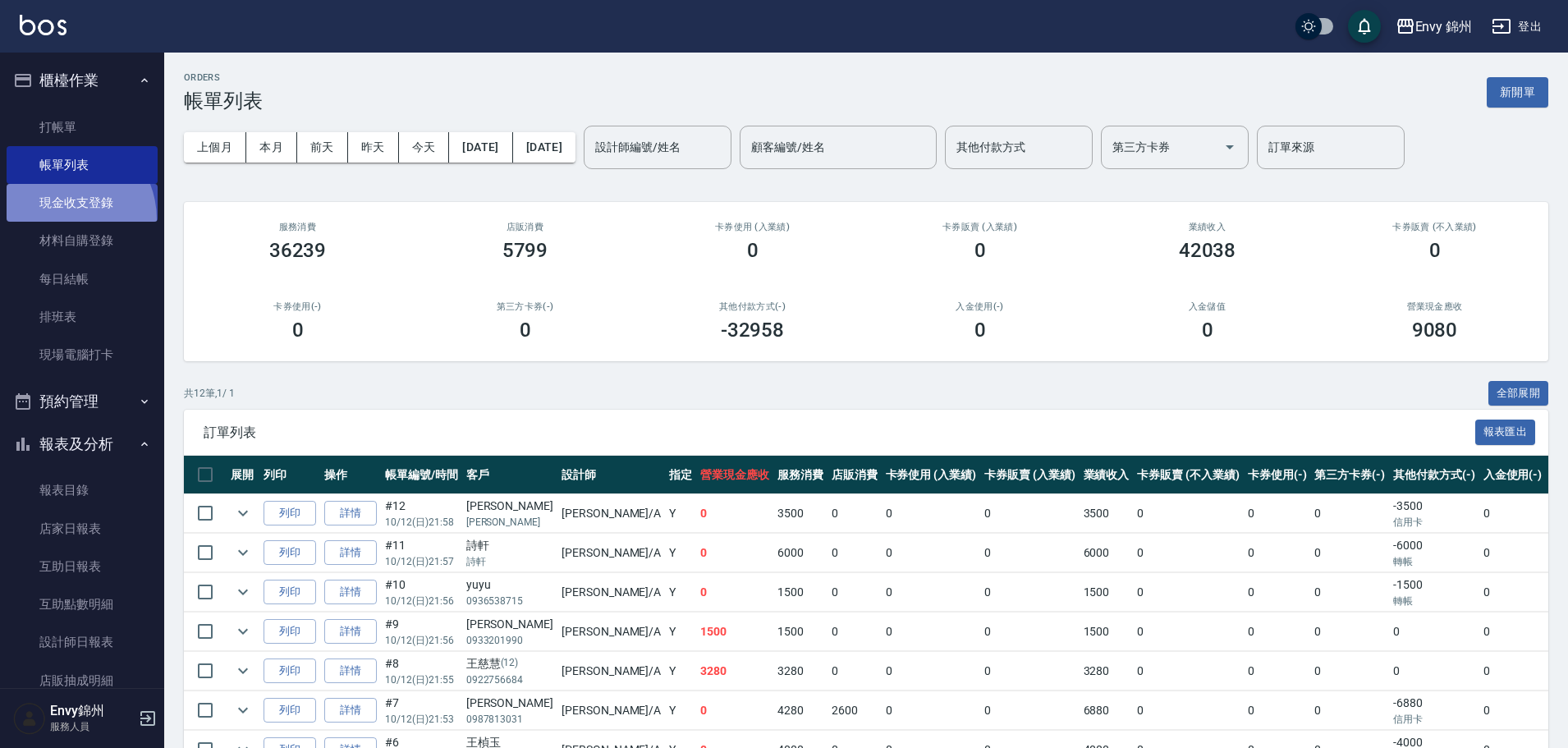
click at [59, 219] on link "現金收支登錄" at bounding box center [82, 202] width 151 height 38
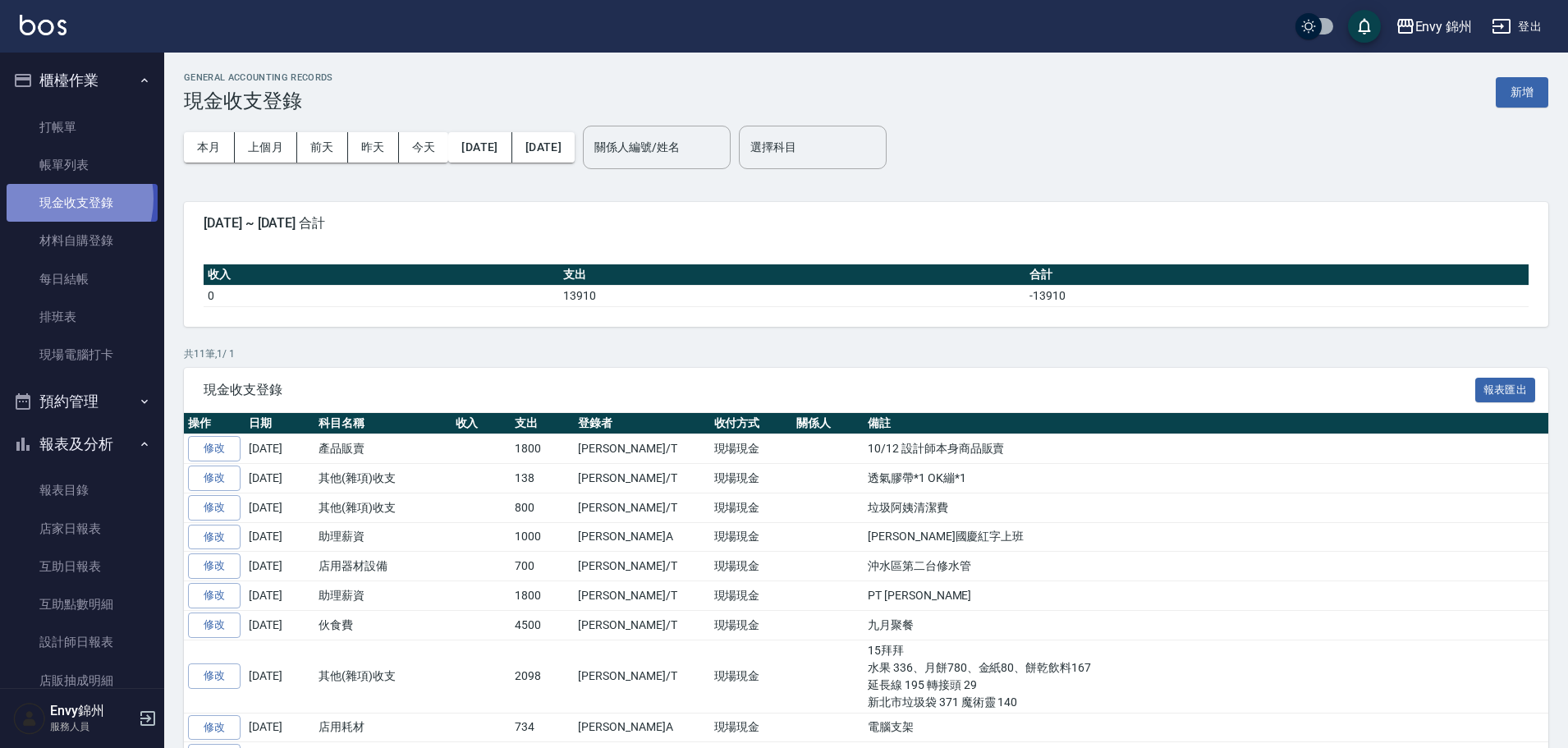
click at [59, 199] on link "現金收支登錄" at bounding box center [82, 202] width 151 height 38
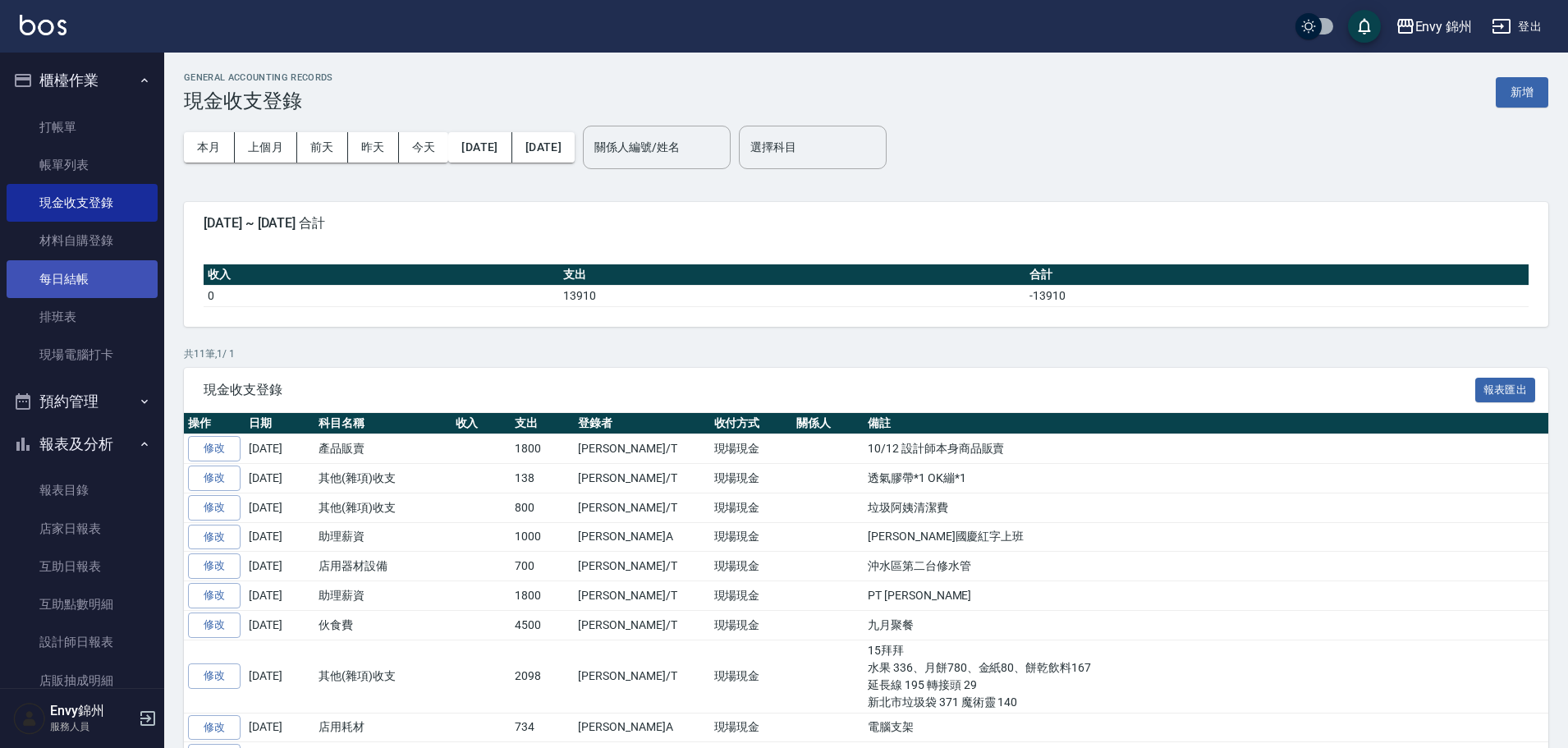
click at [89, 265] on link "每日結帳" at bounding box center [82, 279] width 151 height 38
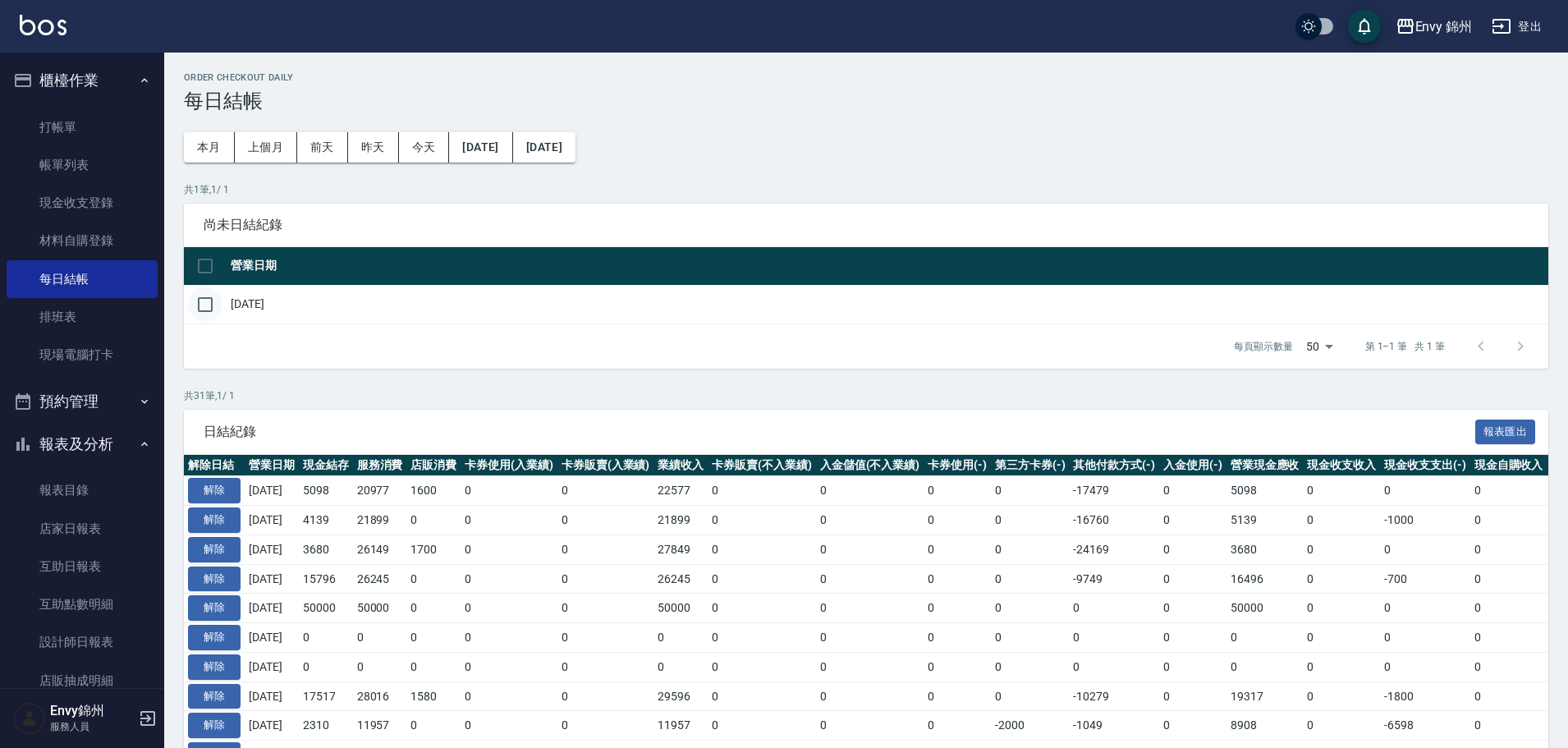
click at [202, 299] on input "checkbox" at bounding box center [205, 304] width 34 height 35
checkbox input "true"
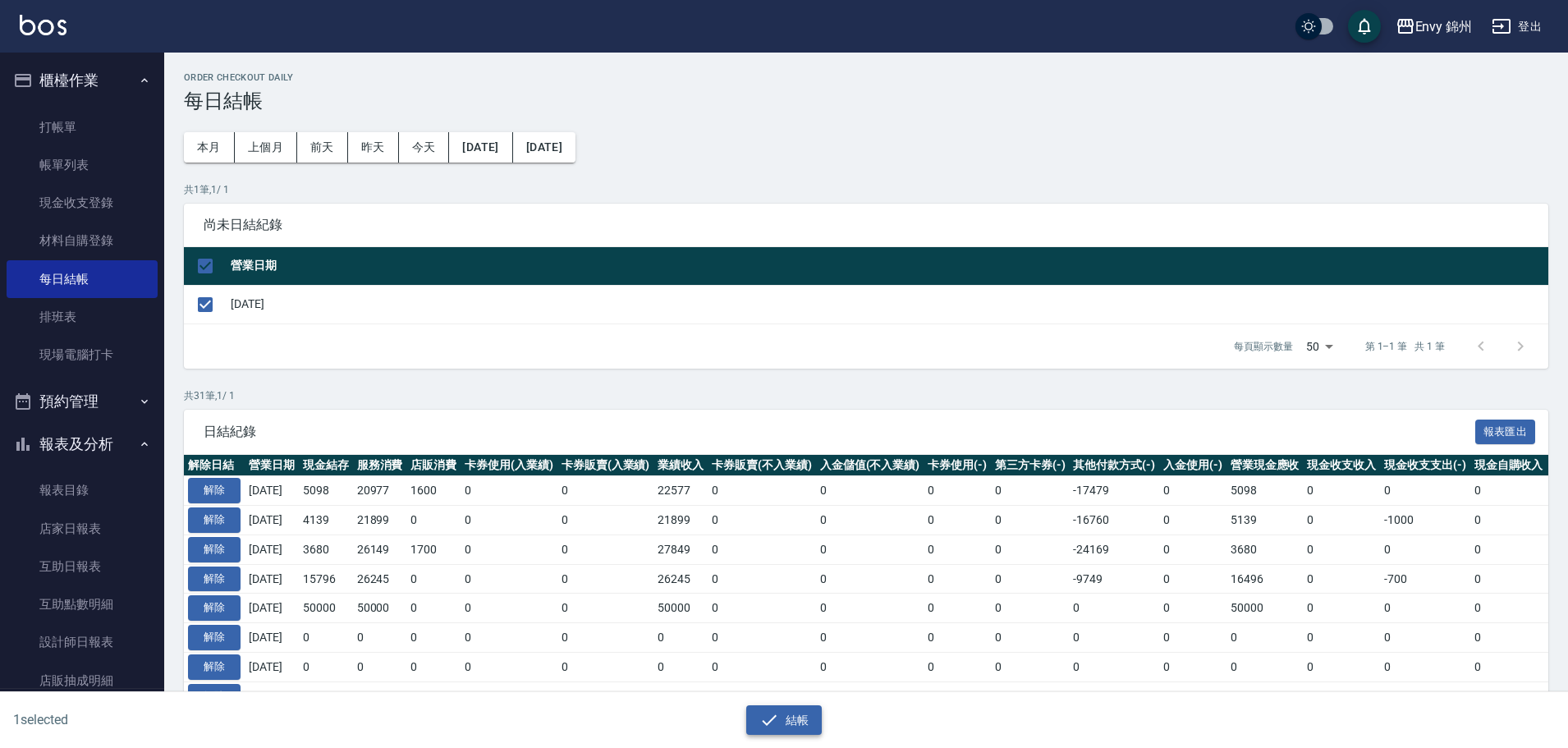
click at [776, 707] on button "結帳" at bounding box center [784, 720] width 76 height 31
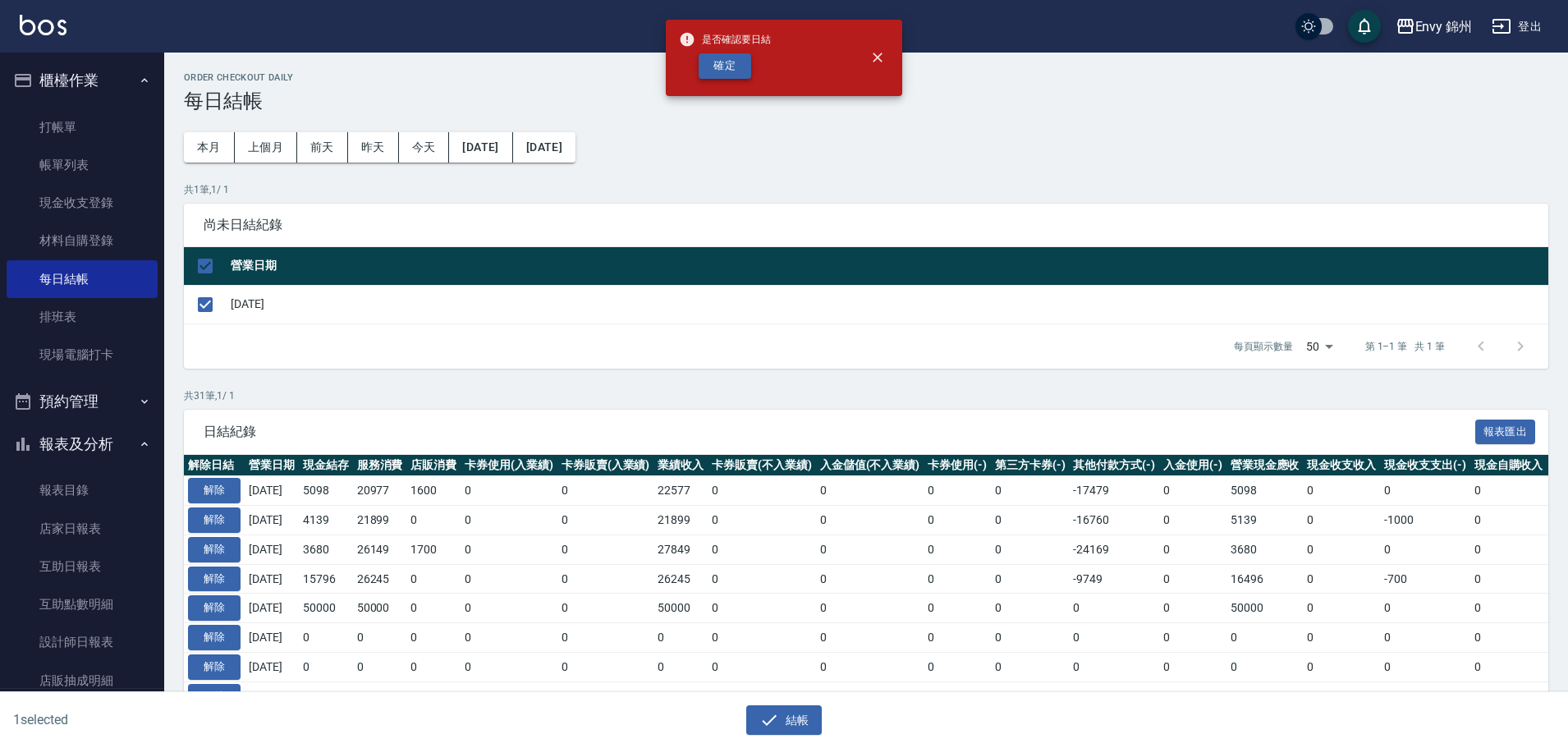
click at [709, 62] on button "確定" at bounding box center [724, 65] width 52 height 25
checkbox input "false"
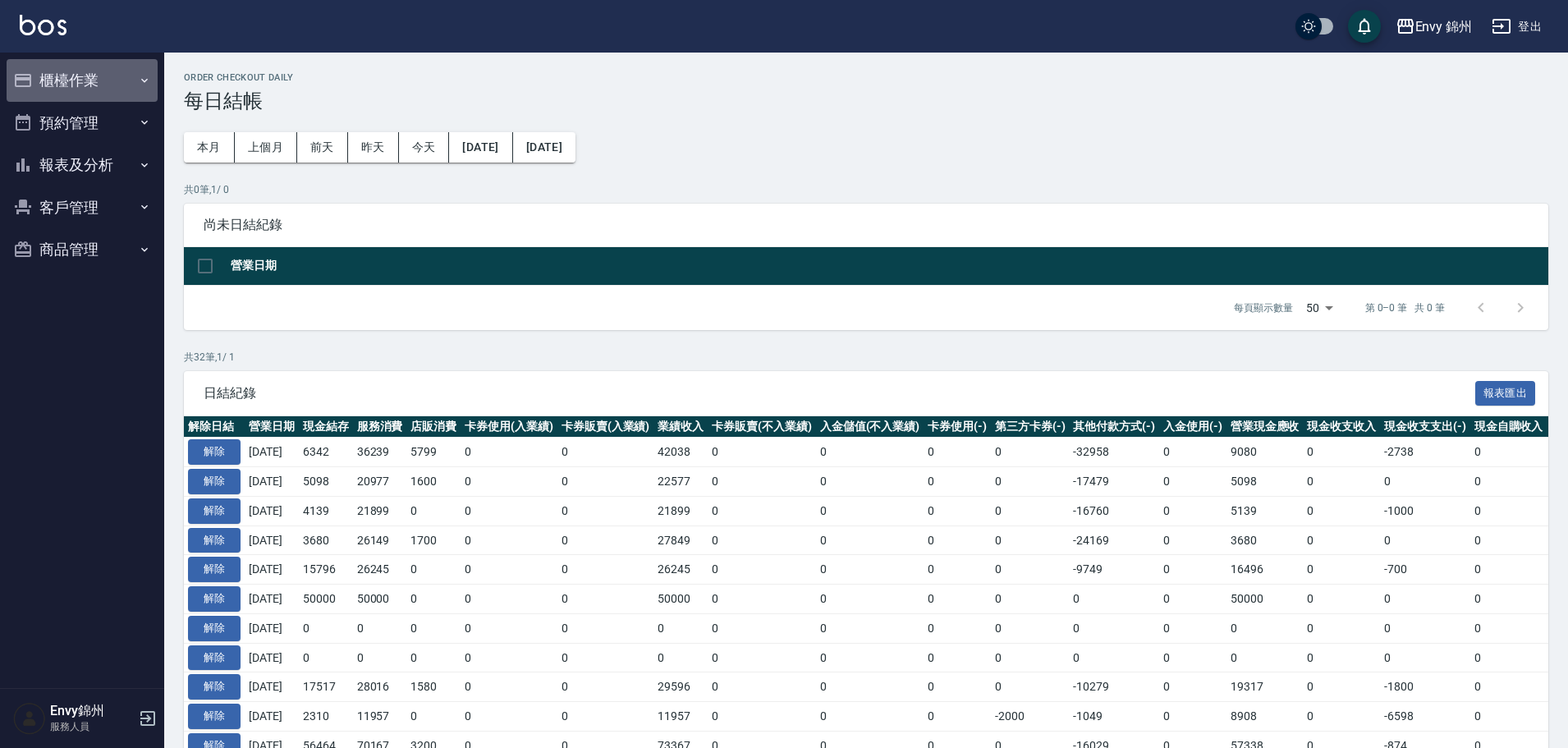
click at [68, 84] on button "櫃檯作業" at bounding box center [82, 80] width 151 height 43
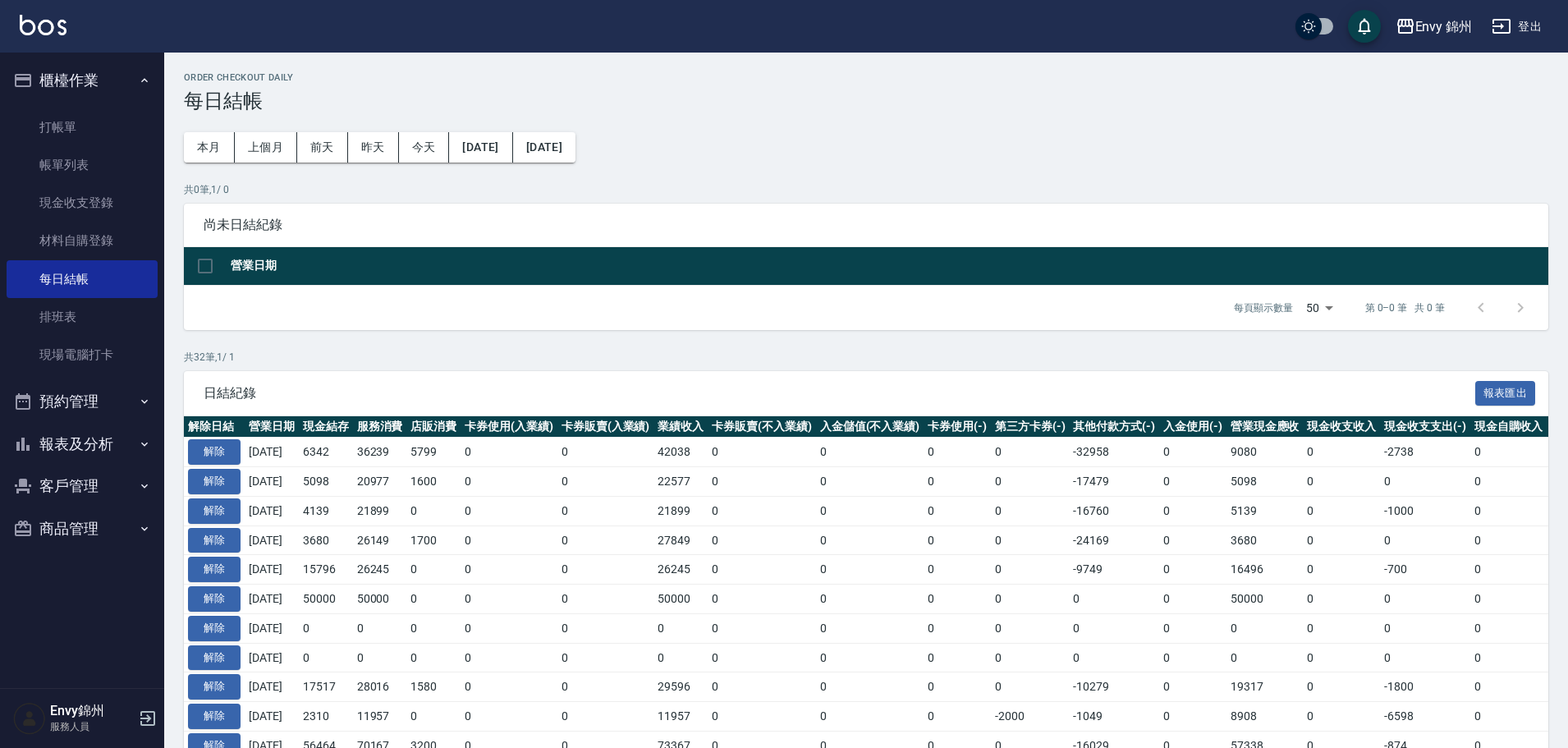
click at [88, 467] on button "客戶管理" at bounding box center [82, 486] width 151 height 43
click at [89, 450] on button "報表及分析" at bounding box center [82, 444] width 151 height 43
click at [106, 646] on link "設計師日報表" at bounding box center [82, 642] width 151 height 38
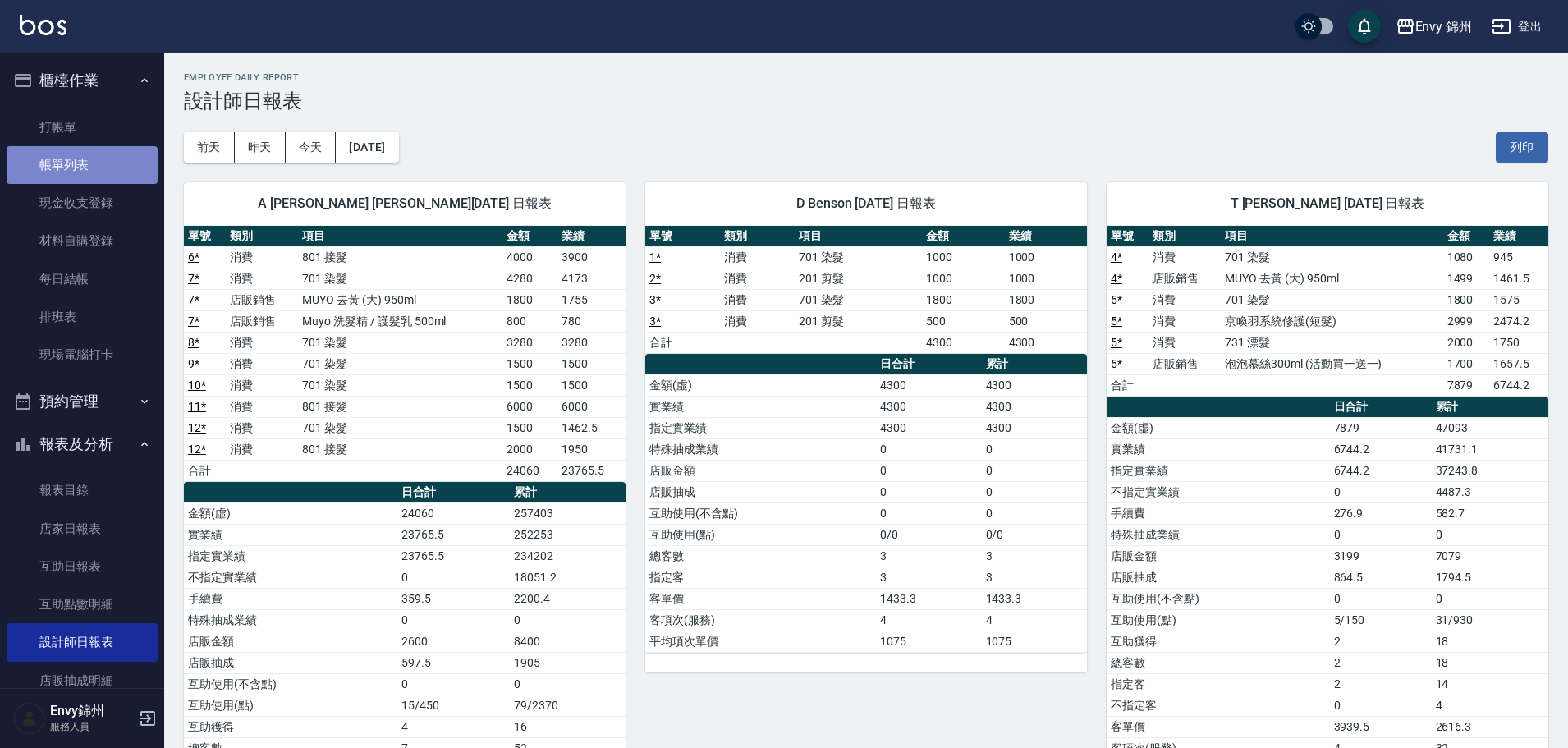
click at [83, 167] on link "帳單列表" at bounding box center [82, 165] width 151 height 38
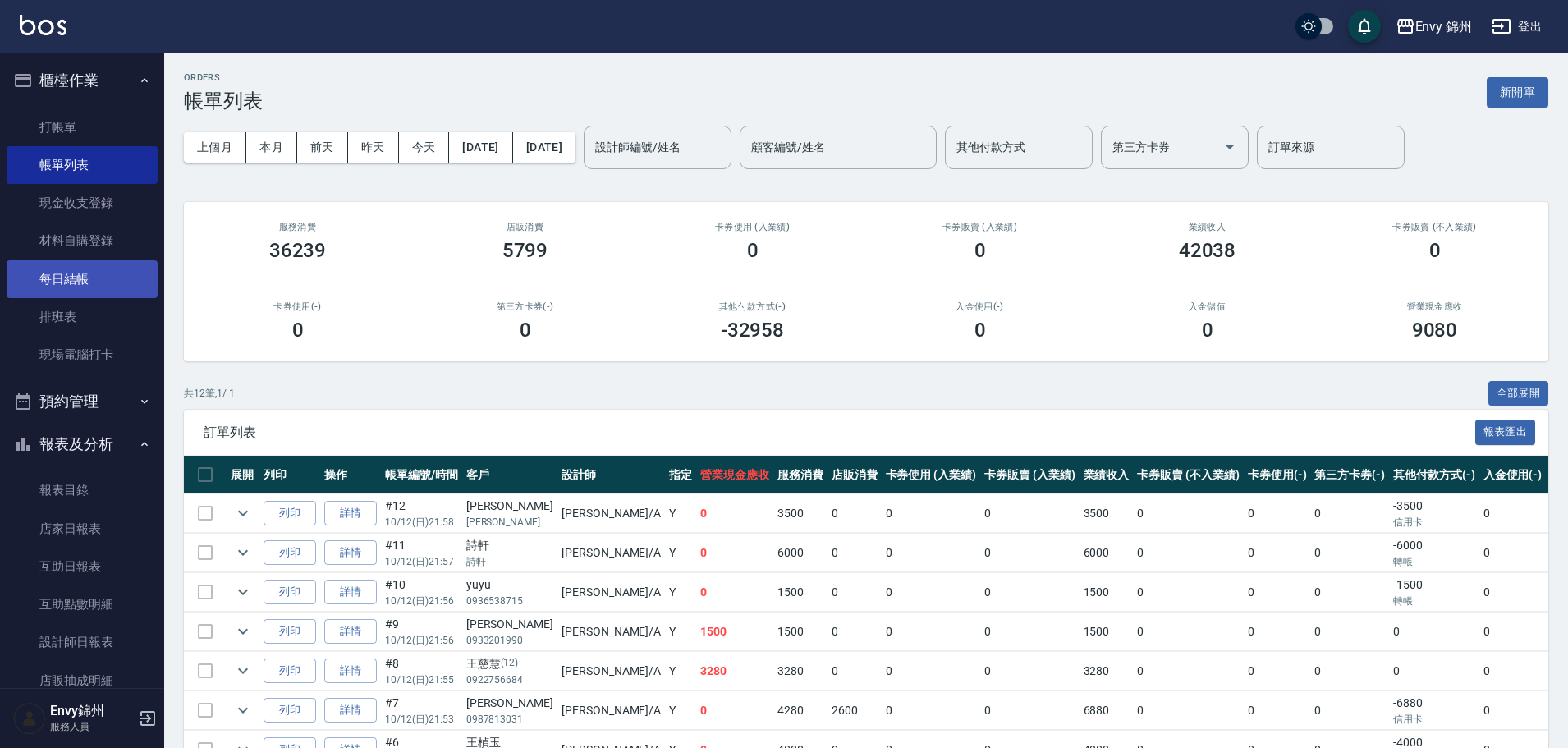
click at [55, 271] on link "每日結帳" at bounding box center [82, 279] width 151 height 38
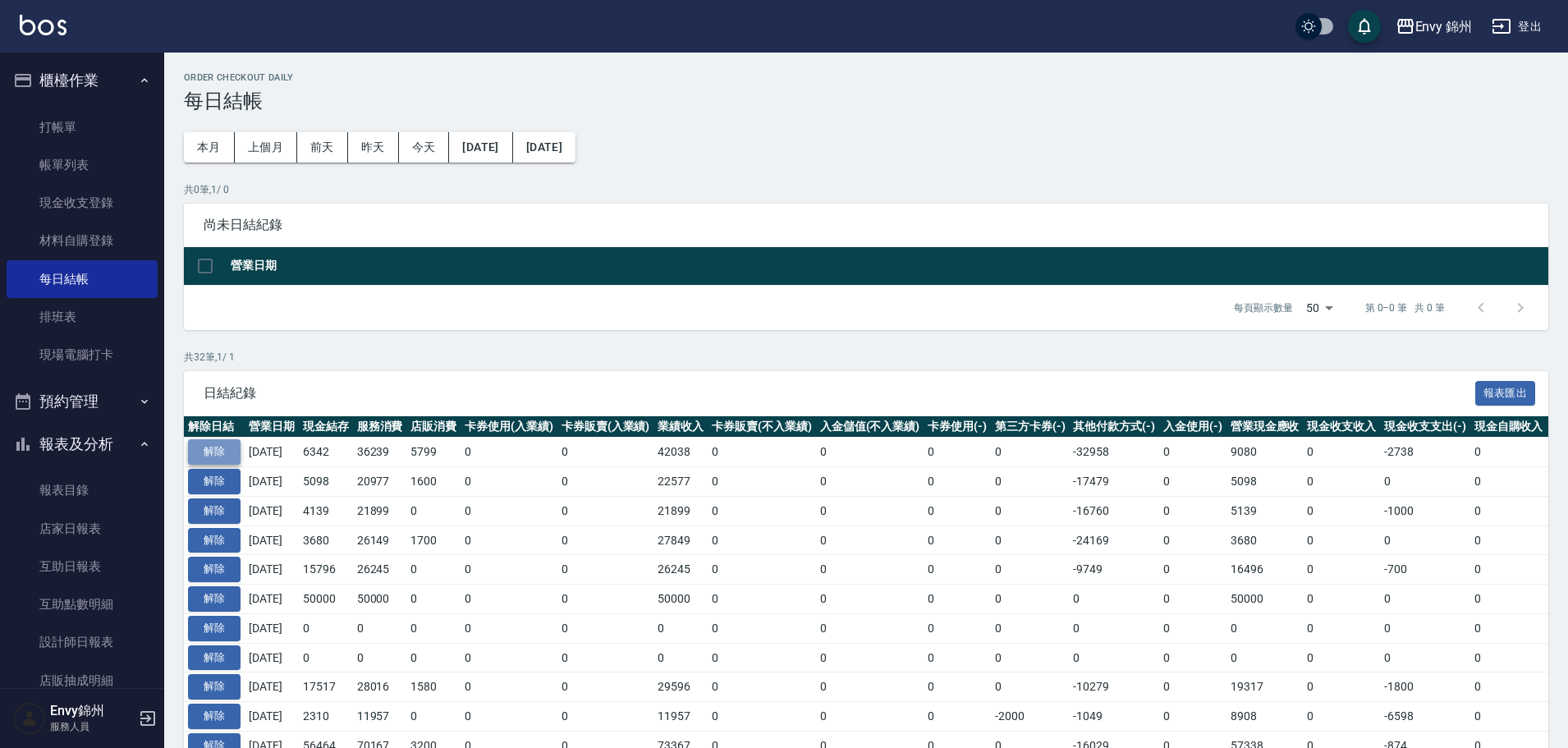
click at [216, 460] on button "解除" at bounding box center [214, 451] width 52 height 25
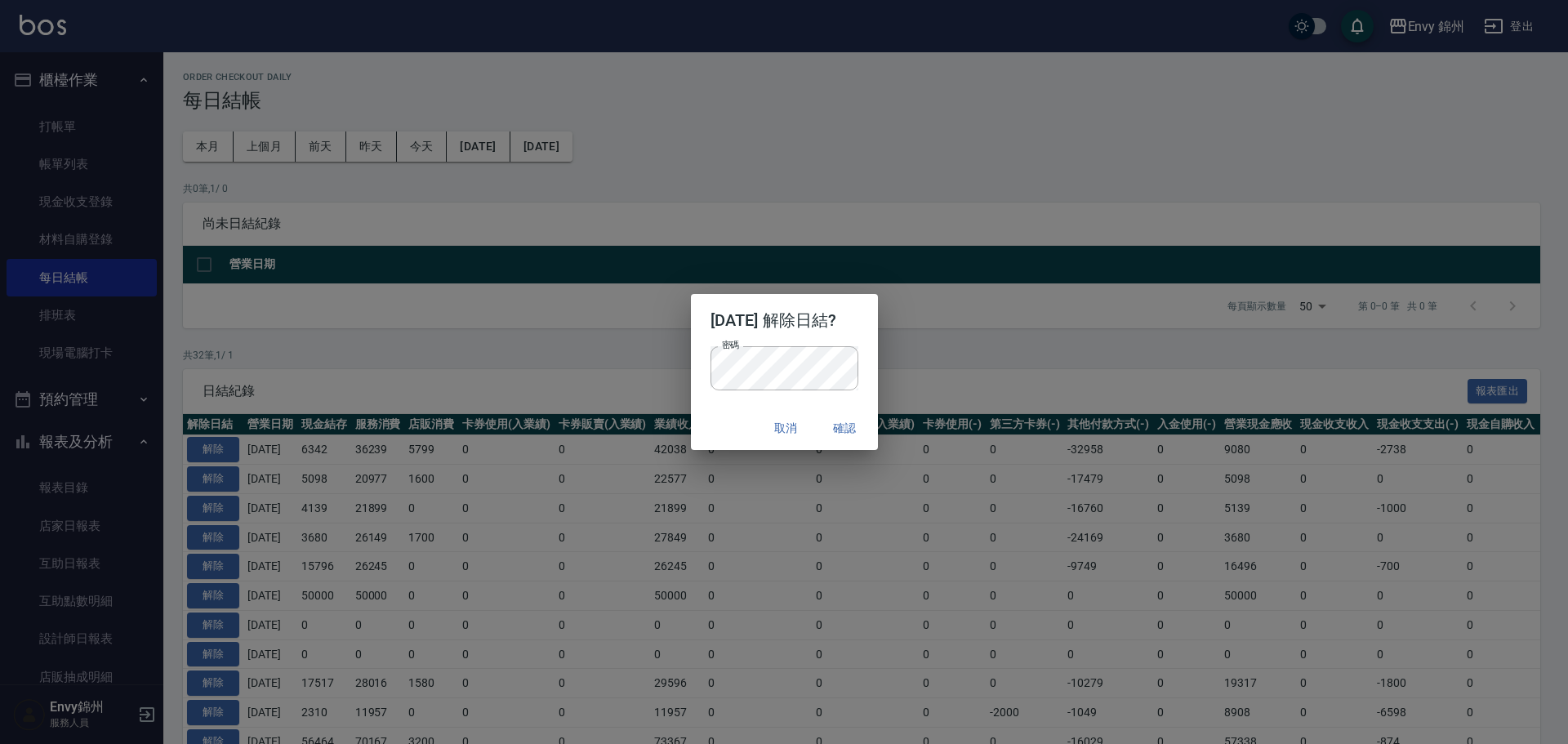
click at [860, 344] on h2 "2025/10/12 解除日結?" at bounding box center [784, 320] width 187 height 52
click at [851, 434] on button "確認" at bounding box center [845, 429] width 52 height 31
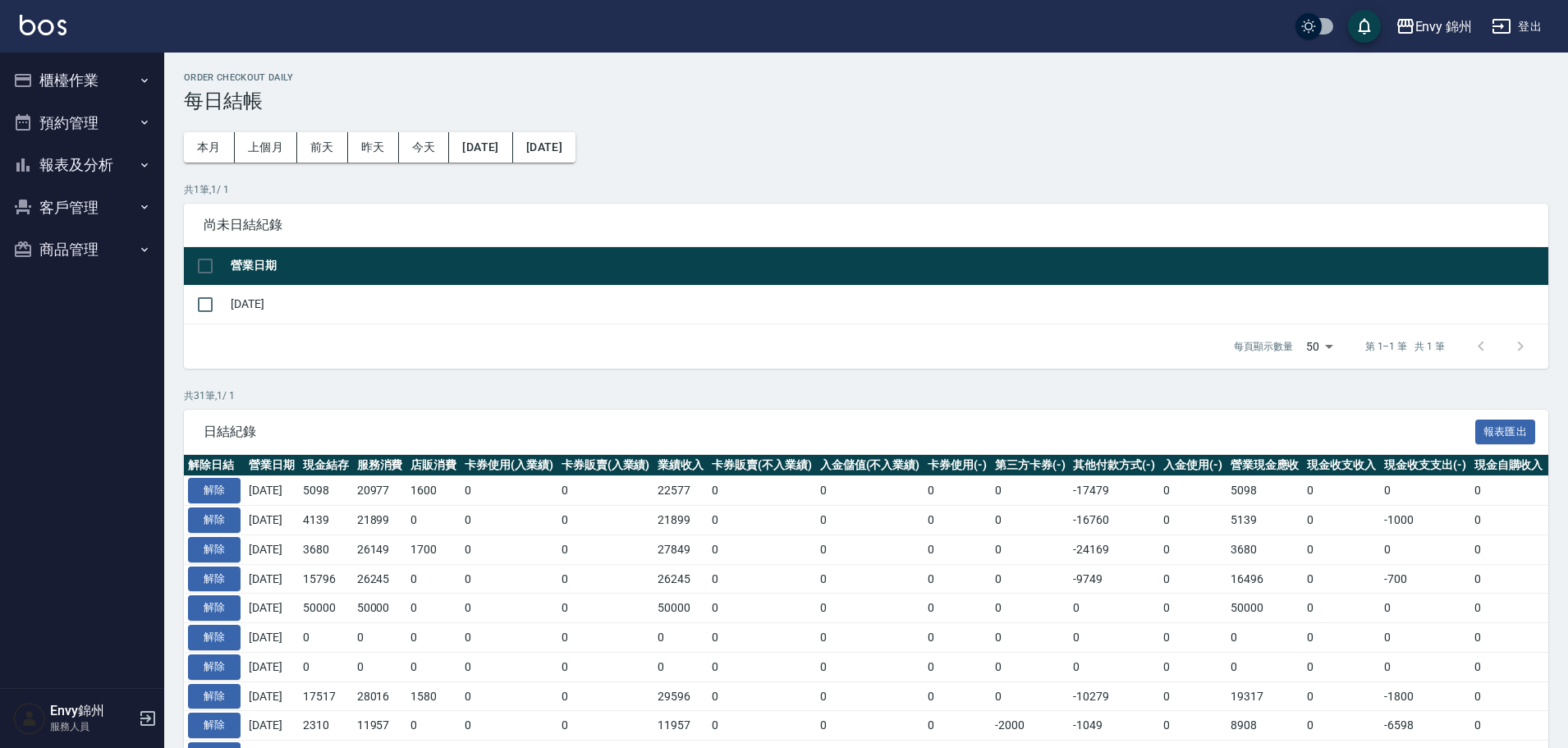
click at [90, 79] on button "櫃檯作業" at bounding box center [82, 80] width 151 height 43
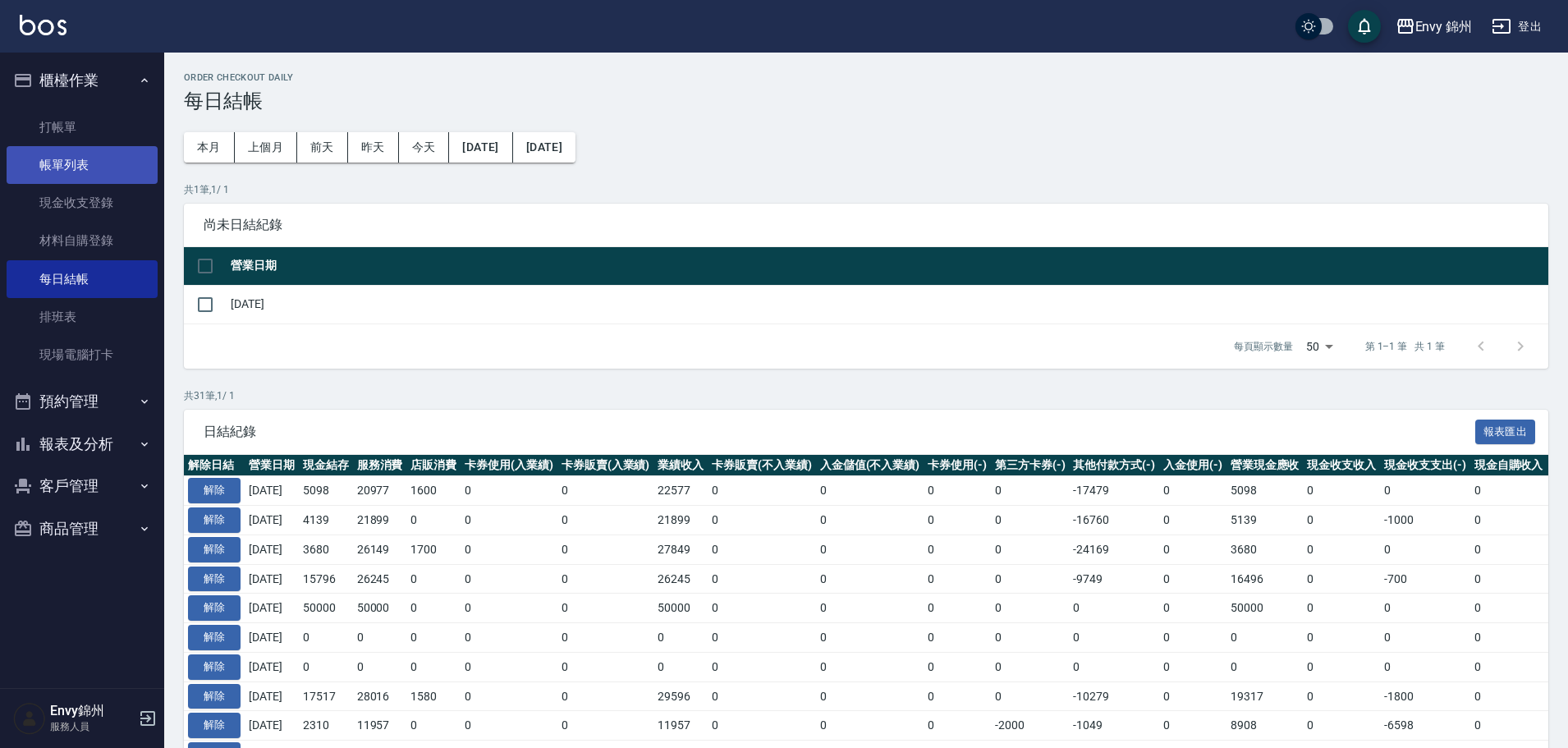
click at [84, 178] on link "帳單列表" at bounding box center [82, 165] width 151 height 38
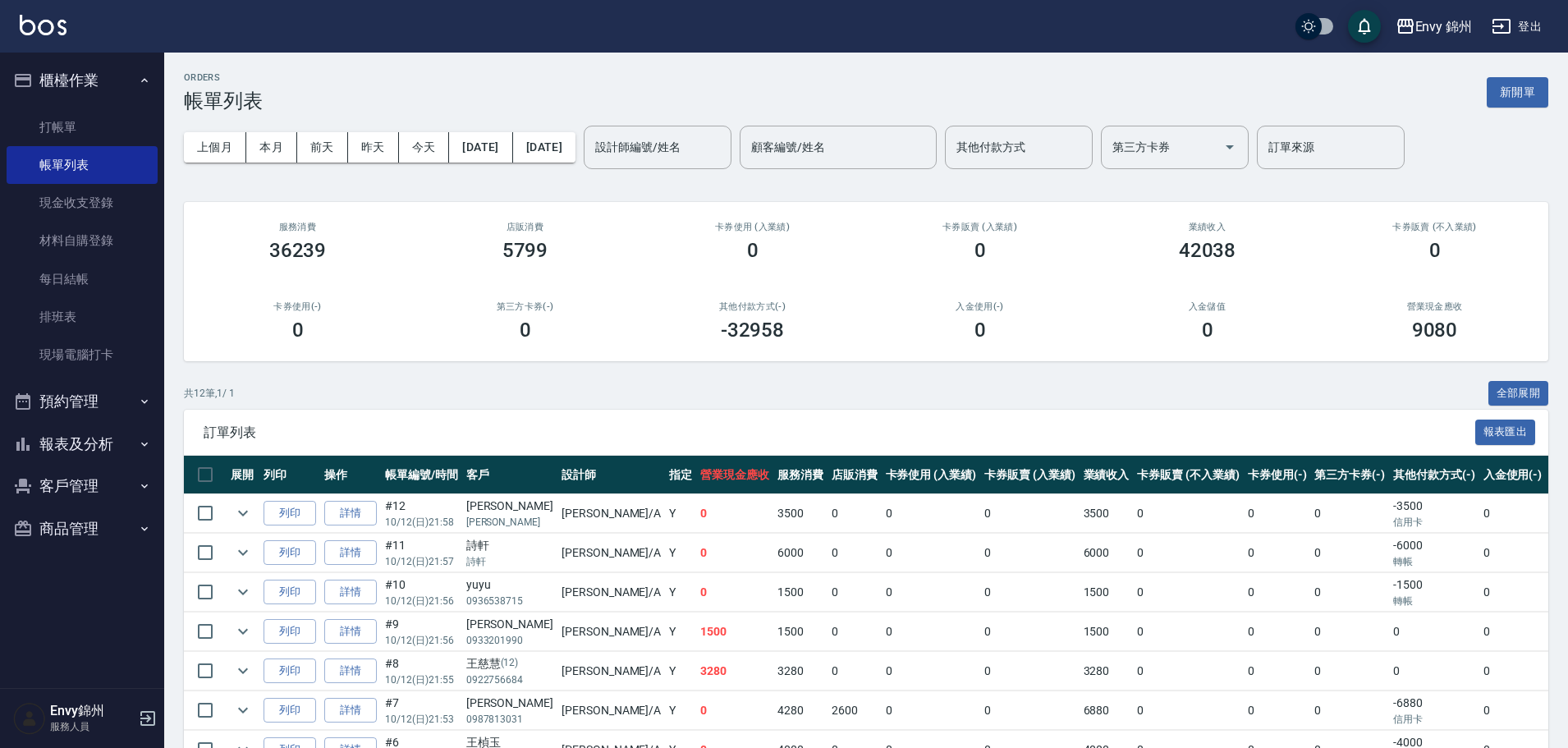
scroll to position [164, 0]
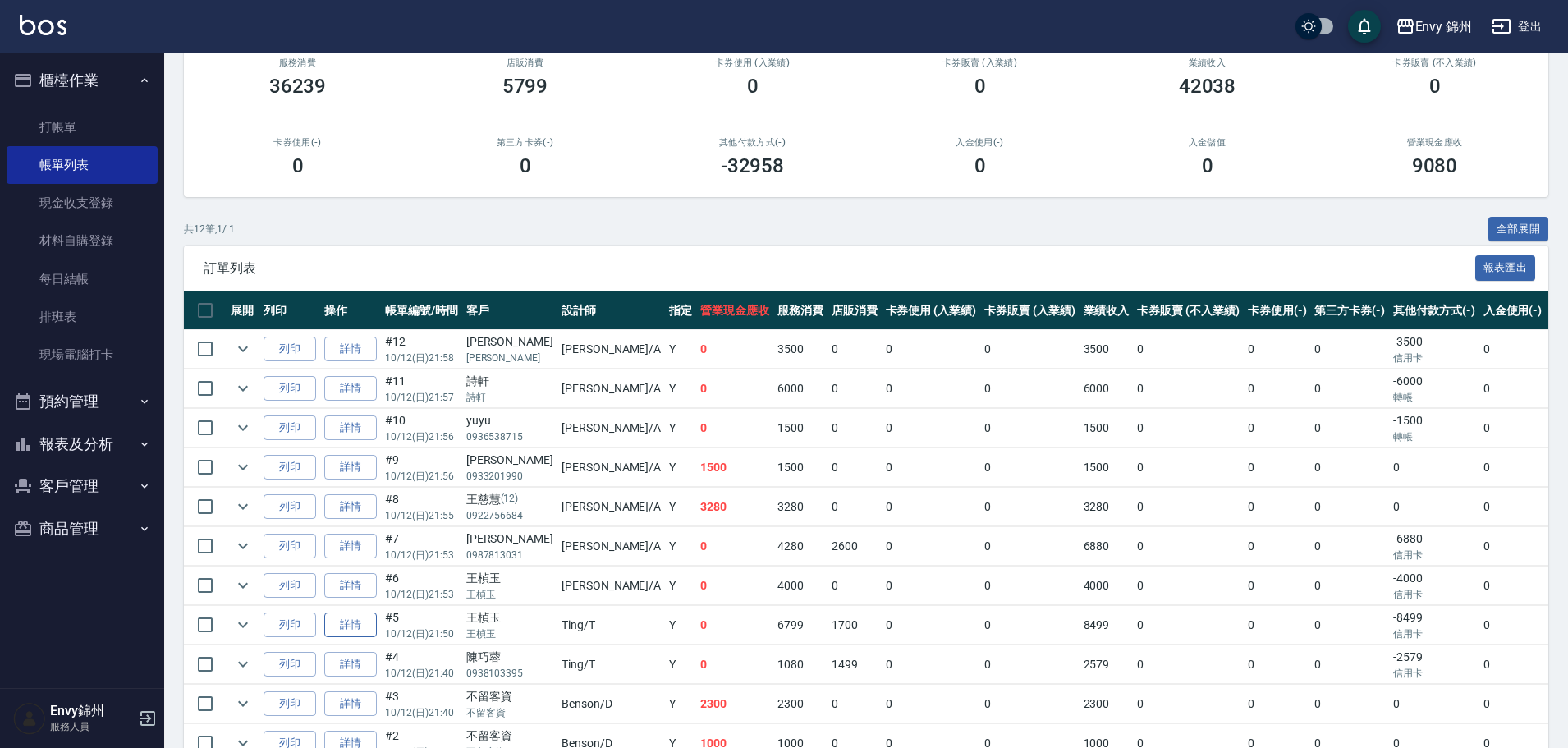
click at [337, 627] on link "詳情" at bounding box center [351, 625] width 52 height 25
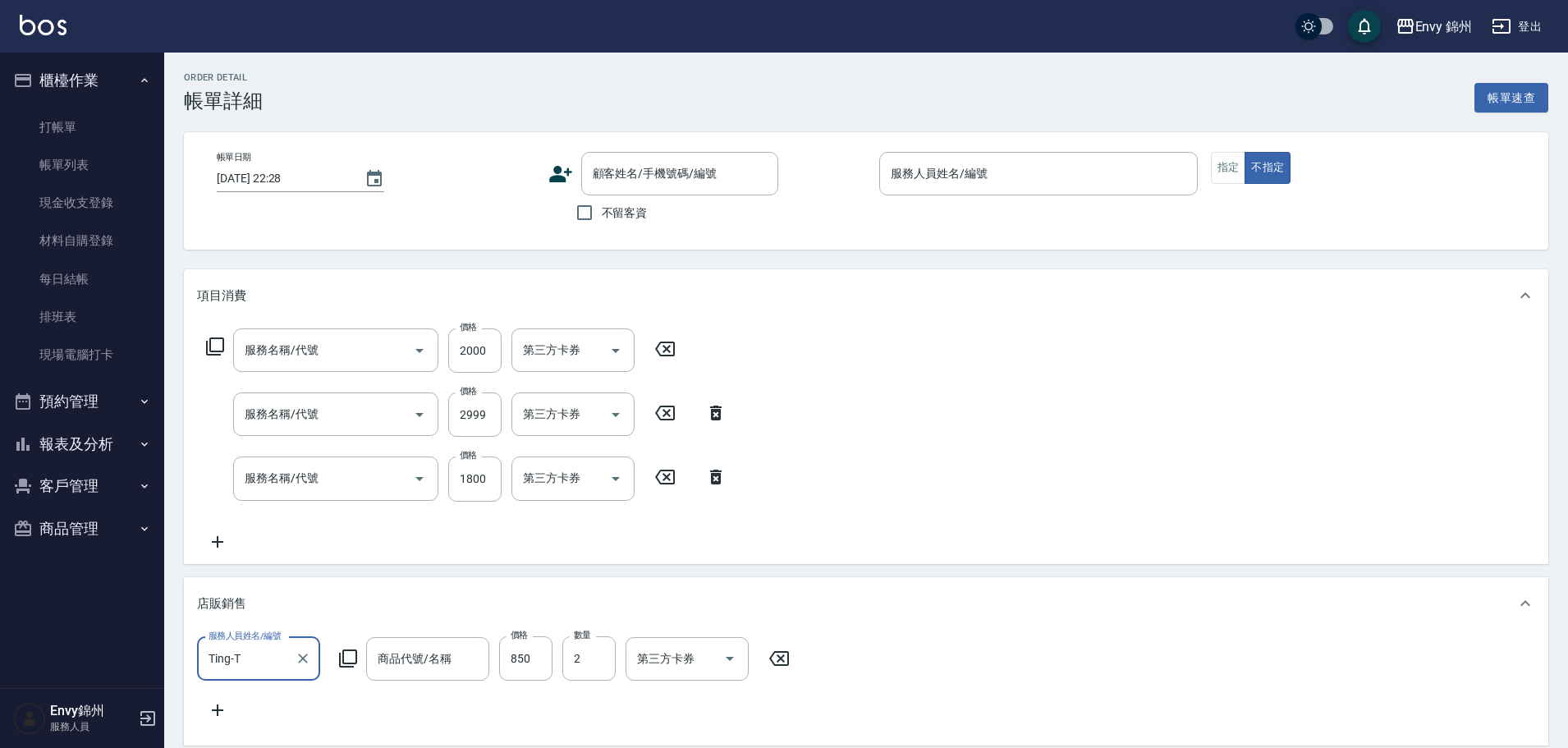
type input "2025/10/12 21:50"
type input "Ting-T"
type input "設計師原本客人"
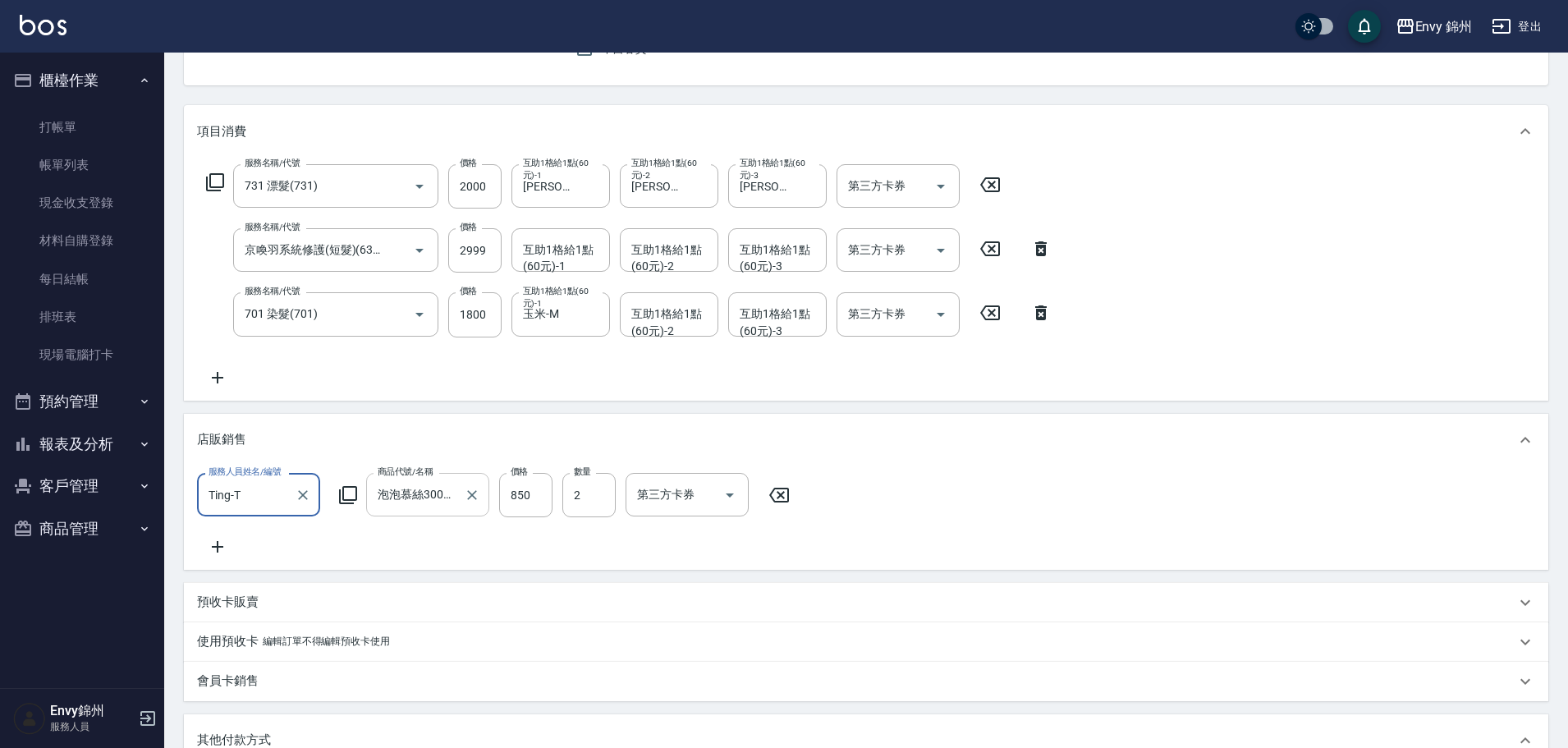
type input "731 漂髮(731)"
type input "京喚羽系統修護(短髮)(631)"
type input "701 染髮(701)"
type input "泡泡慕絲300ml (活動買一送一)"
type input "王楨玉/王楨玉/"
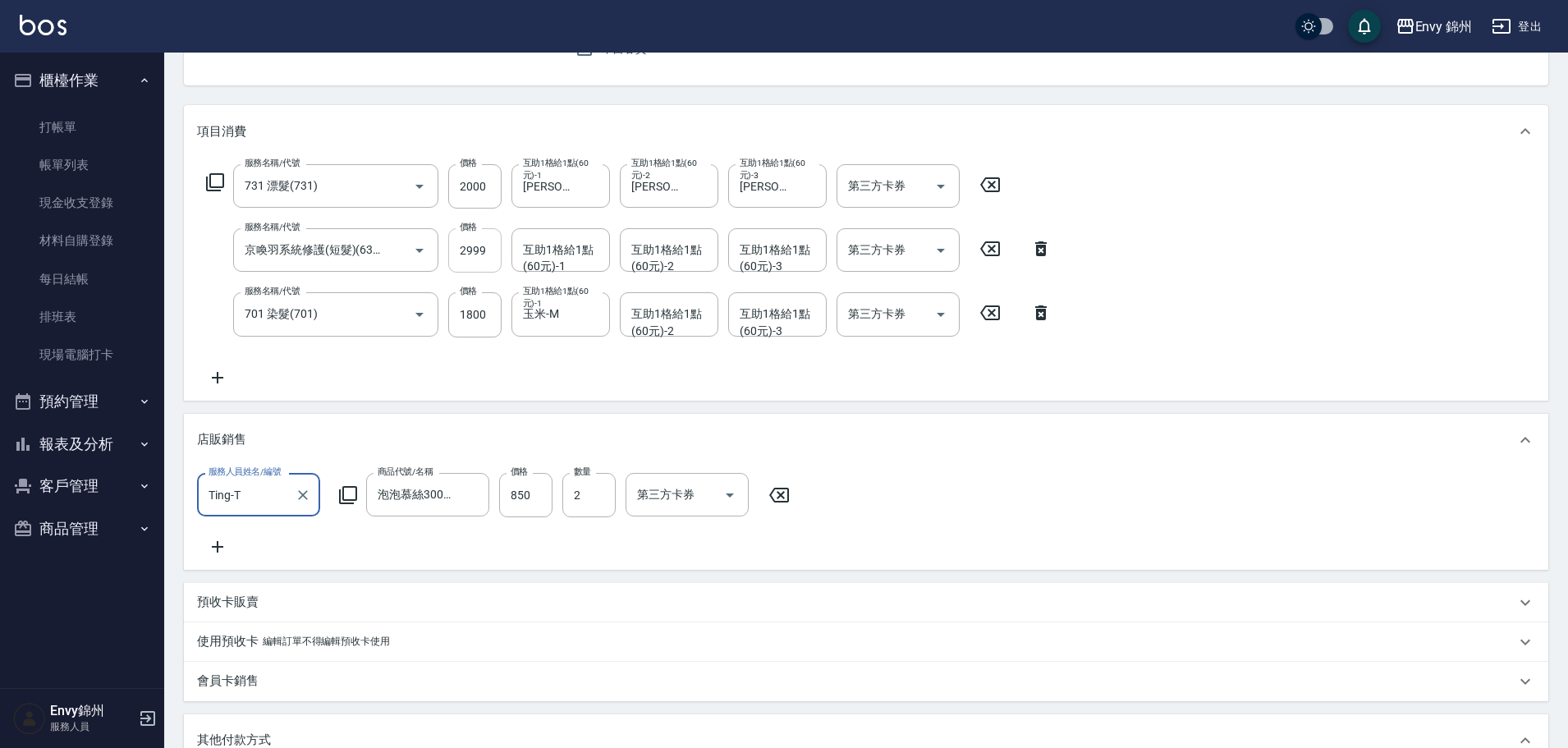
scroll to position [0, 0]
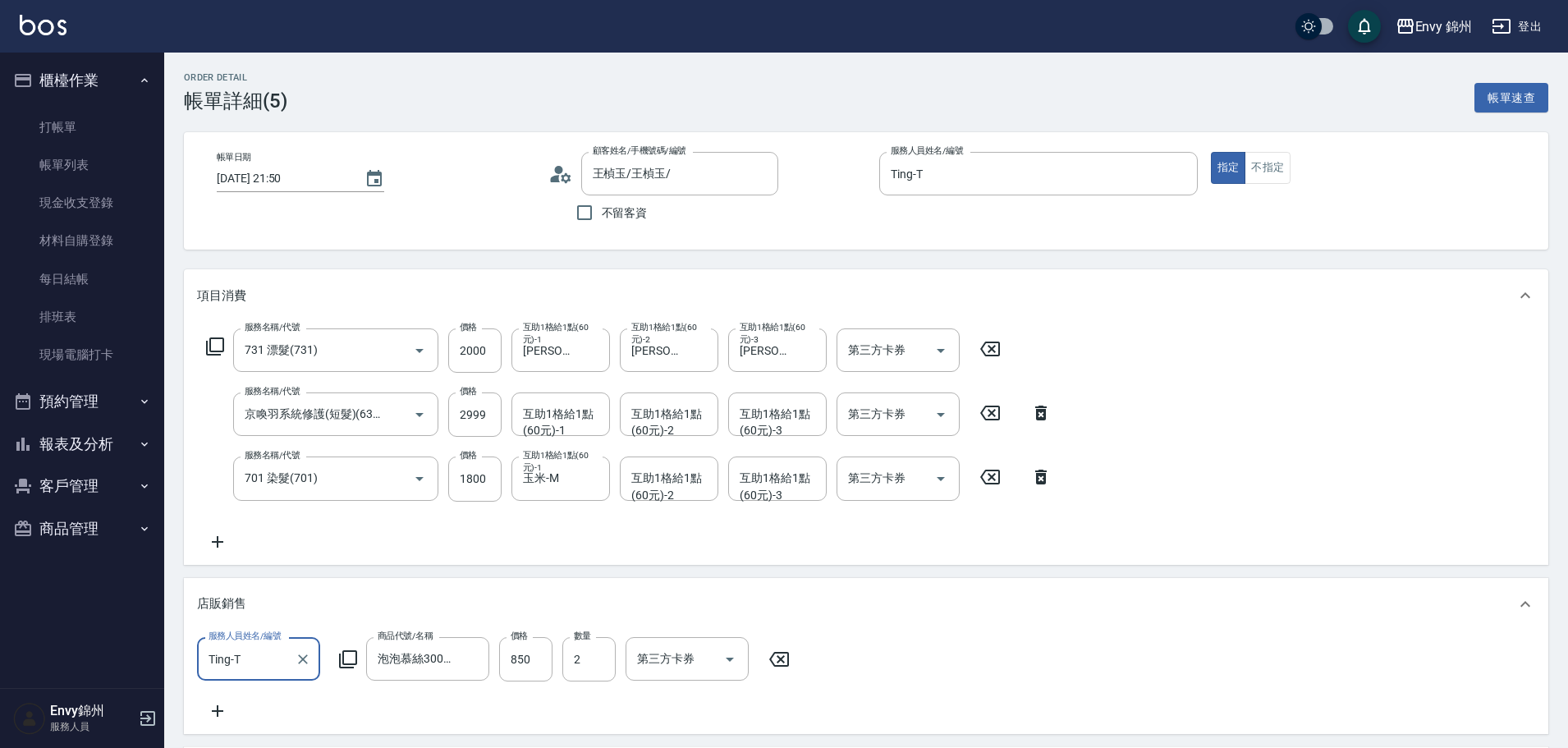
click at [1032, 473] on icon at bounding box center [1040, 477] width 41 height 20
type input "0"
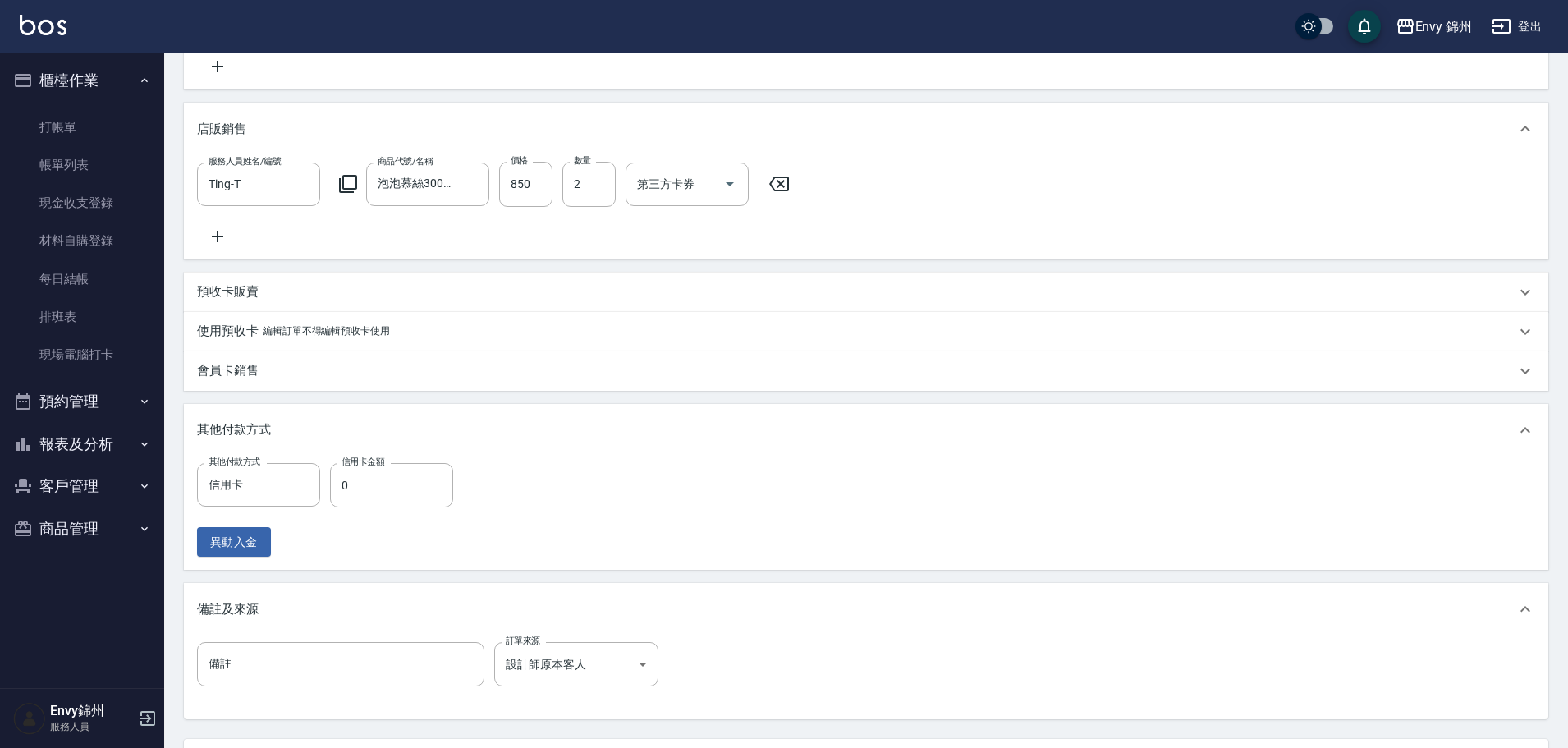
scroll to position [572, 0]
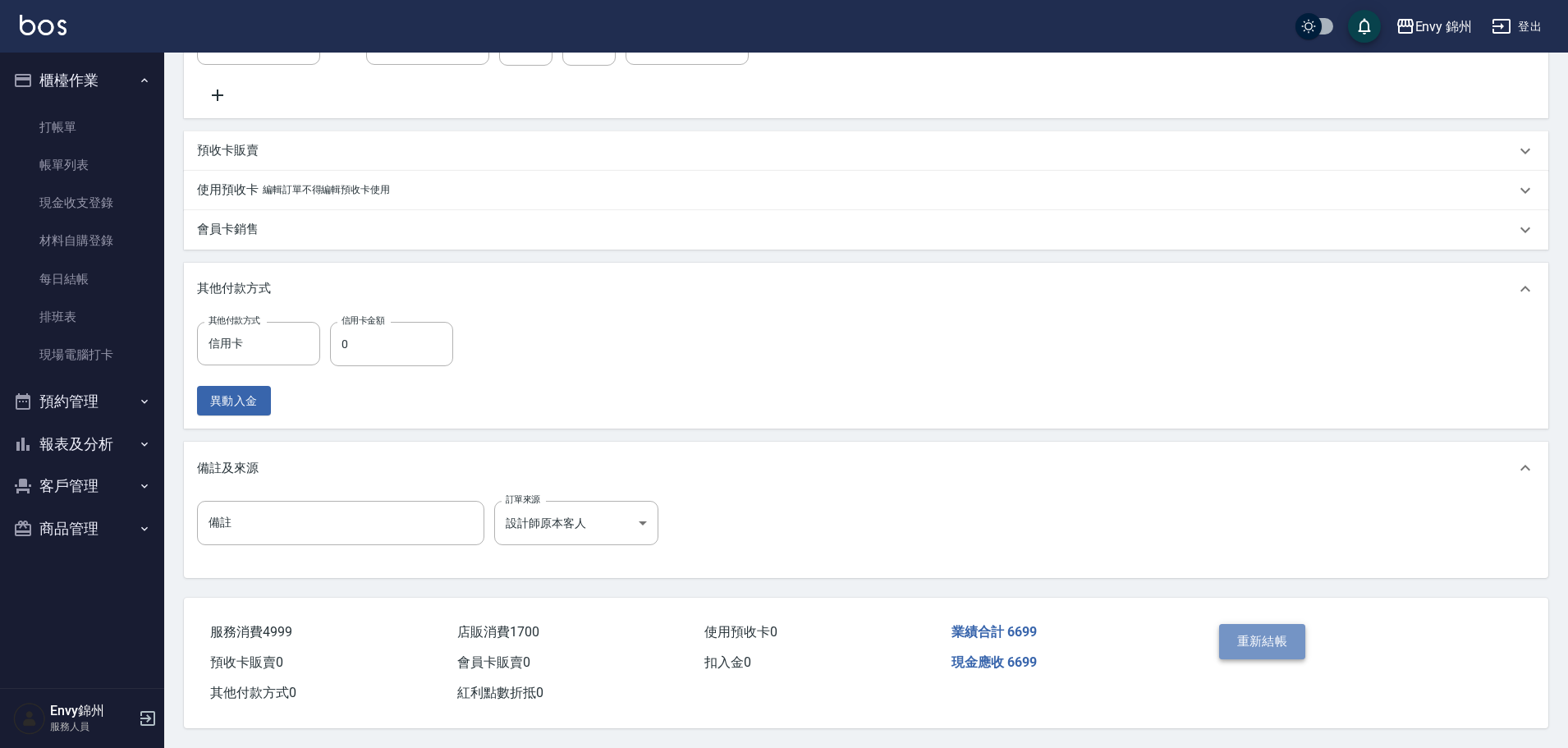
click at [1272, 633] on button "重新結帳" at bounding box center [1262, 641] width 87 height 35
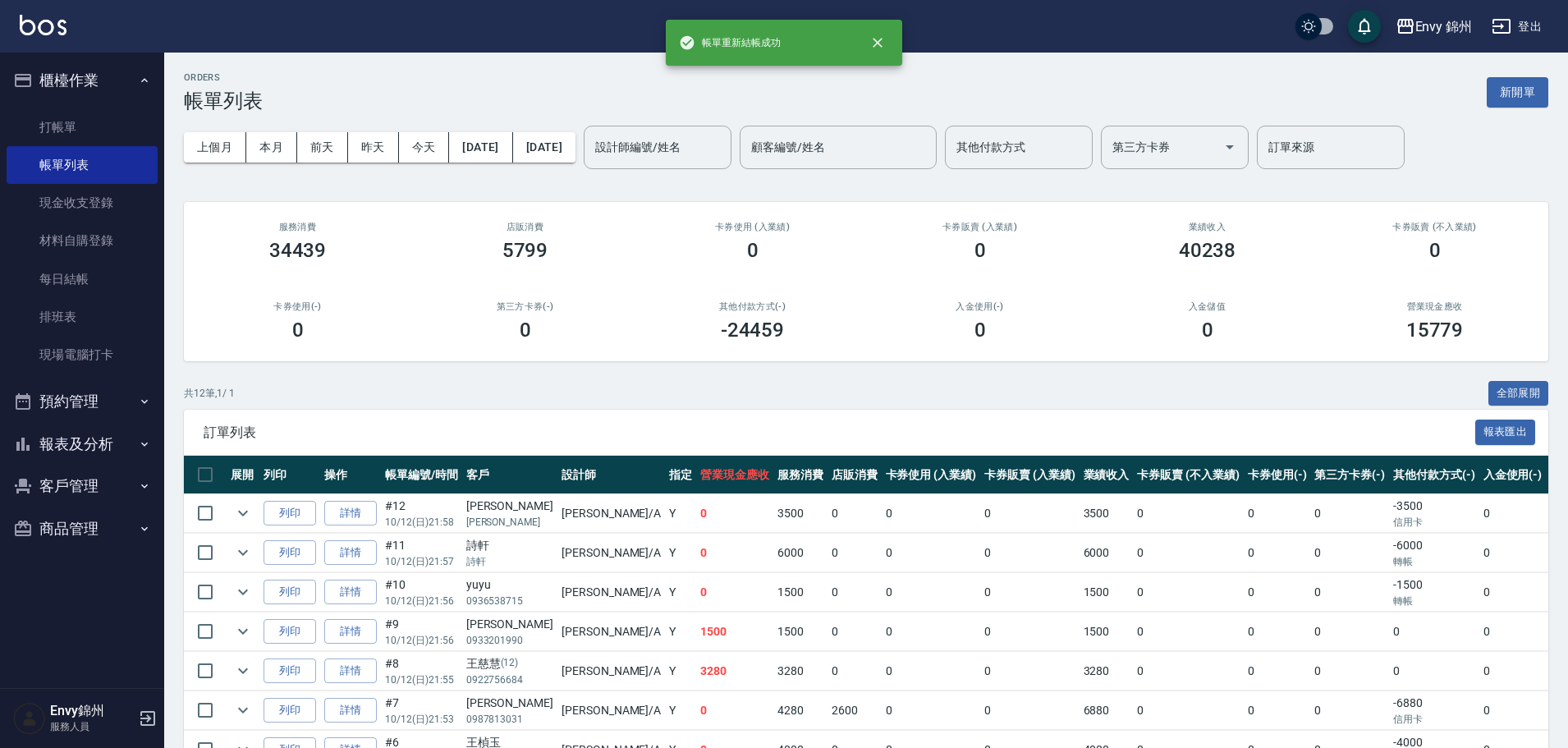
scroll to position [164, 0]
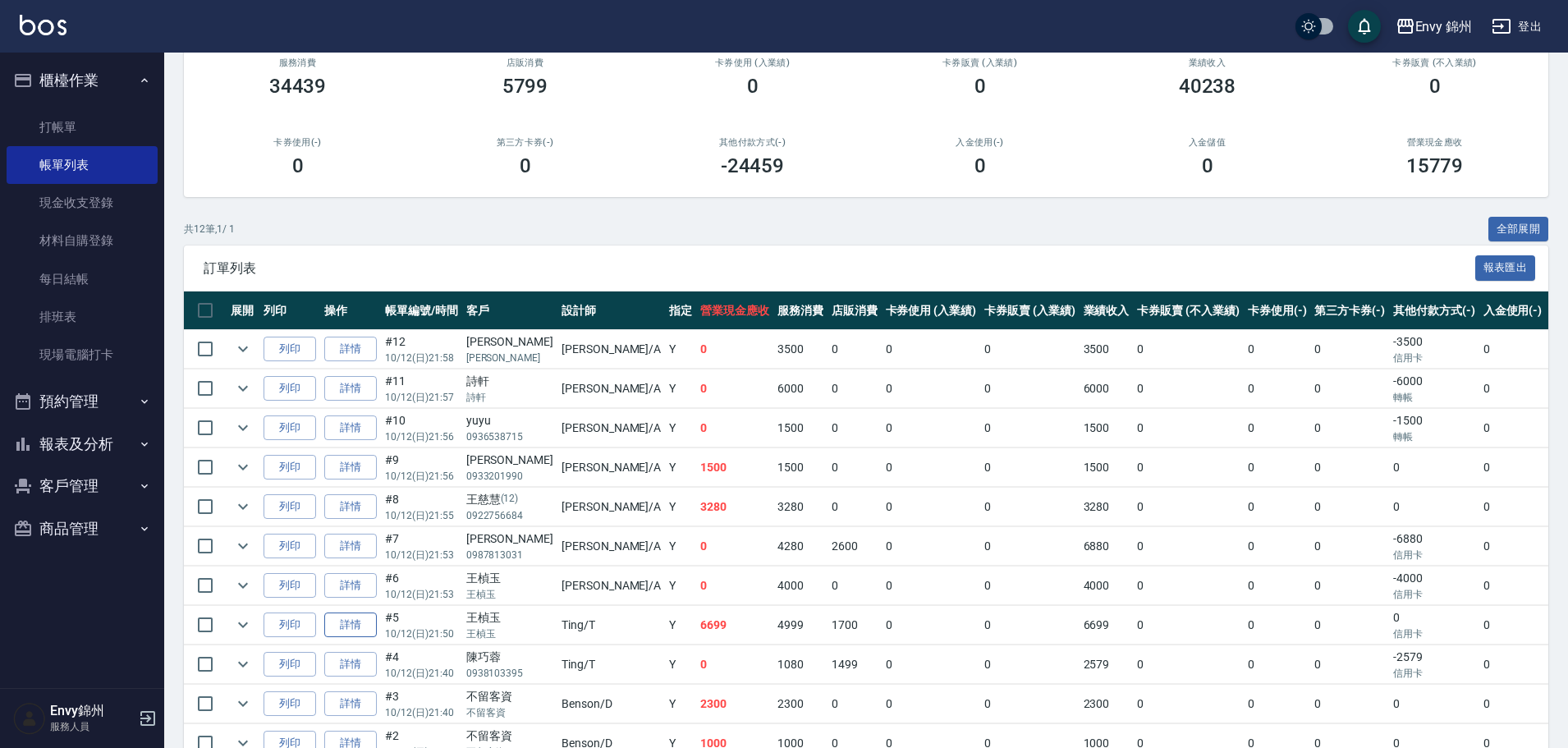
click at [343, 629] on link "詳情" at bounding box center [351, 625] width 52 height 25
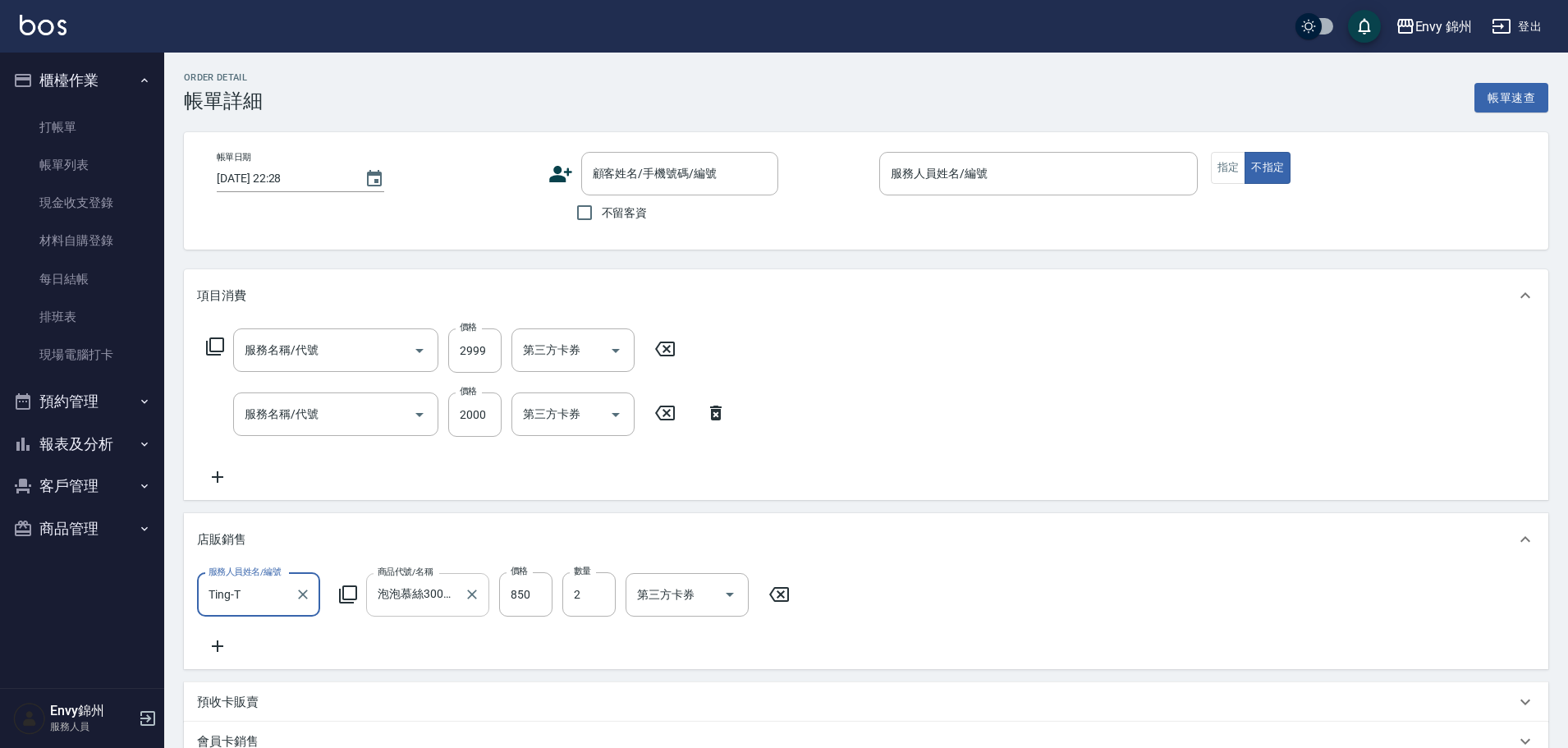
type input "2025/10/12 21:50"
type input "Ting-T"
type input "設計師原本客人"
type input "京喚羽系統修護(短髮)(631)"
type input "731 漂髮(731)"
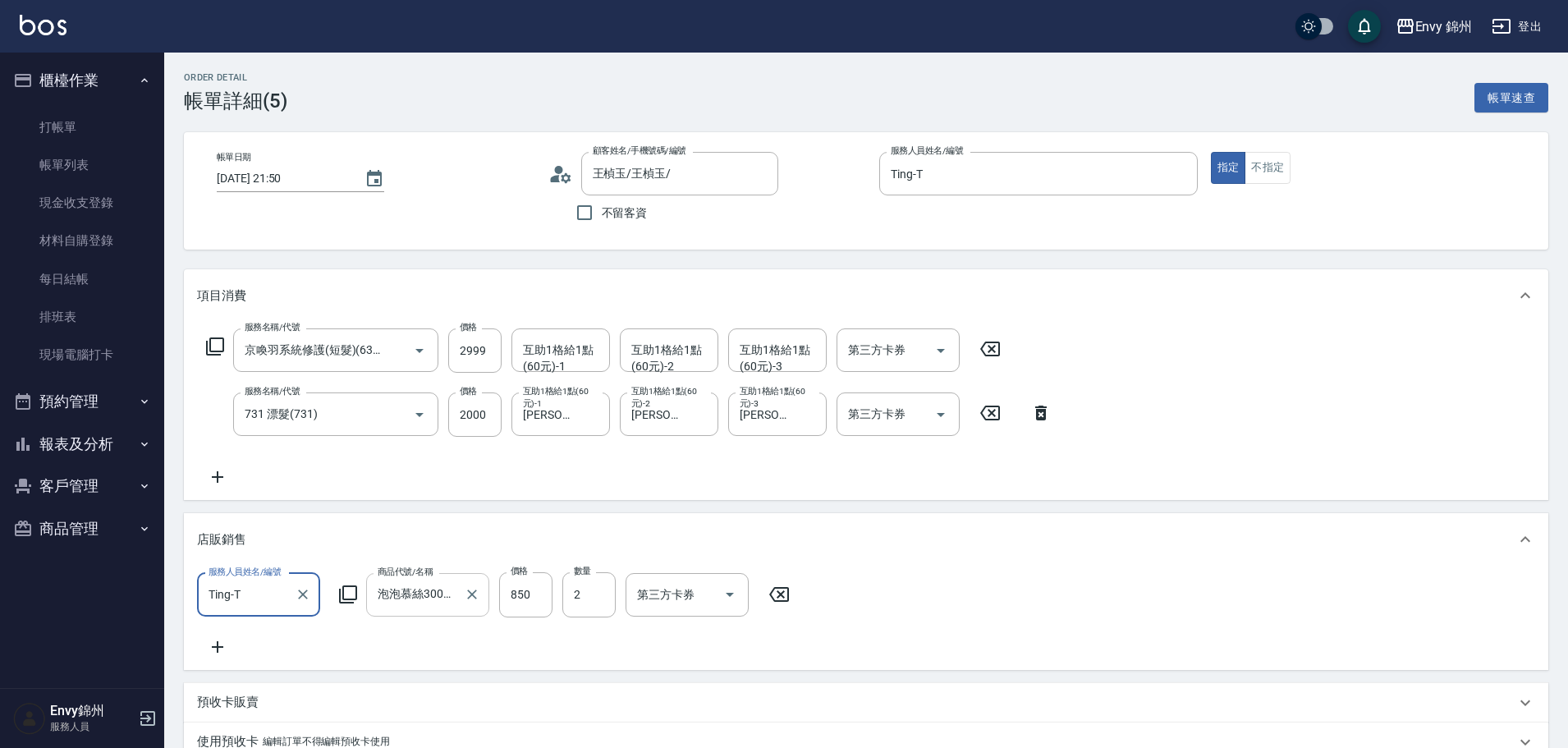
type input "王楨玉/王楨玉/"
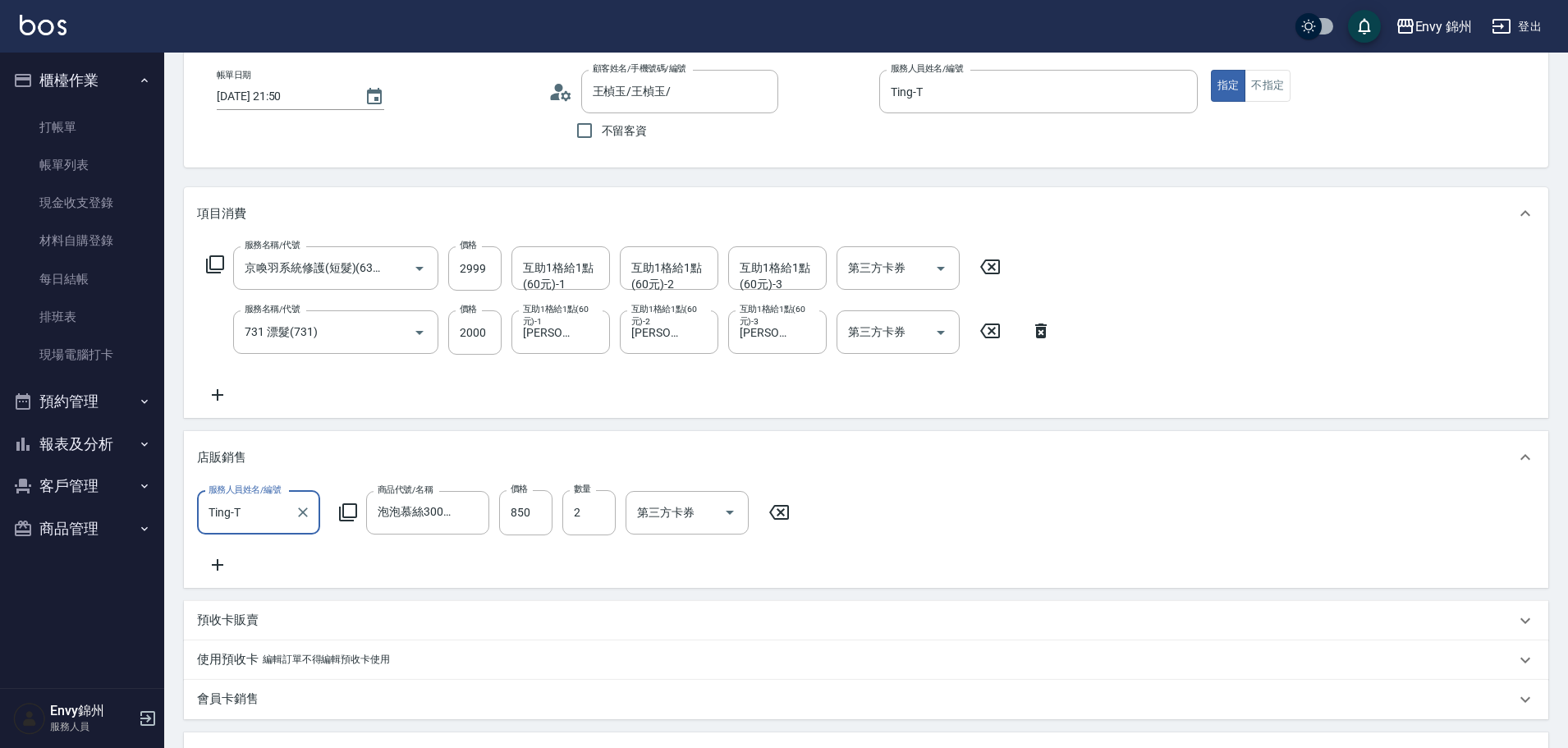
scroll to position [164, 0]
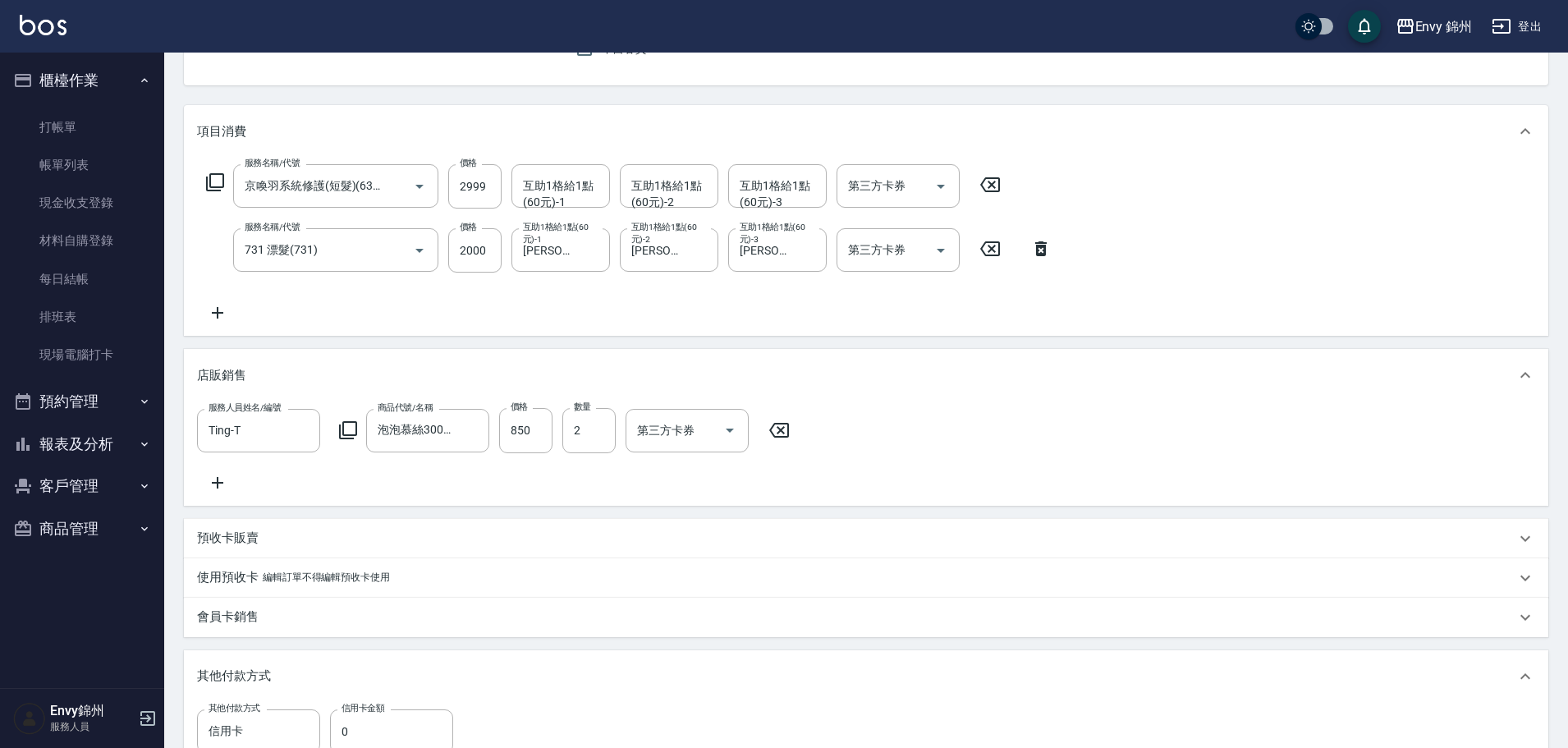
drag, startPoint x: 369, startPoint y: 725, endPoint x: 326, endPoint y: 732, distance: 43.6
click at [326, 732] on div "其他付款方式 信用卡 其他付款方式 信用卡金額 0 信用卡金額" at bounding box center [329, 732] width 266 height 45
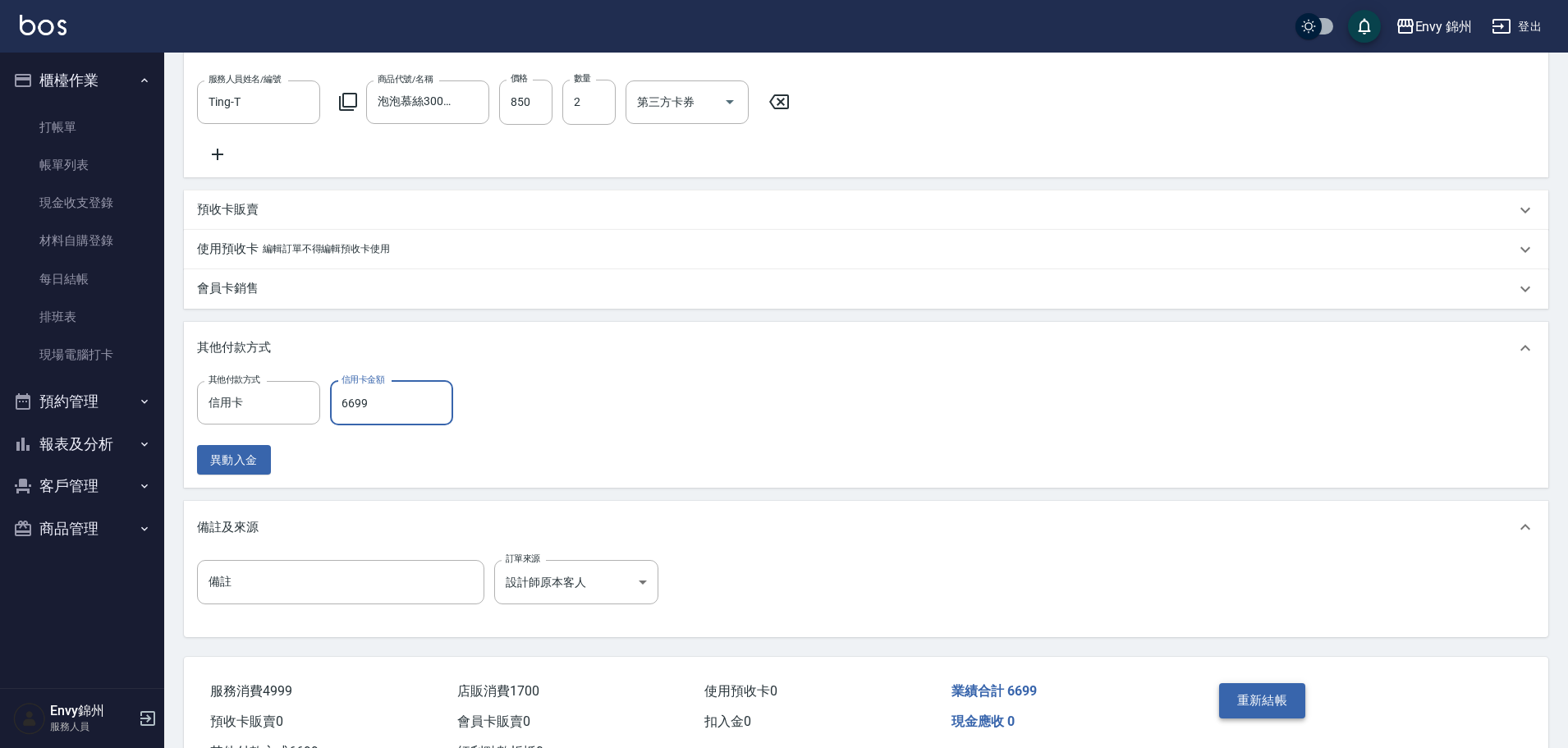
type input "6699"
click at [1256, 705] on button "重新結帳" at bounding box center [1262, 700] width 87 height 35
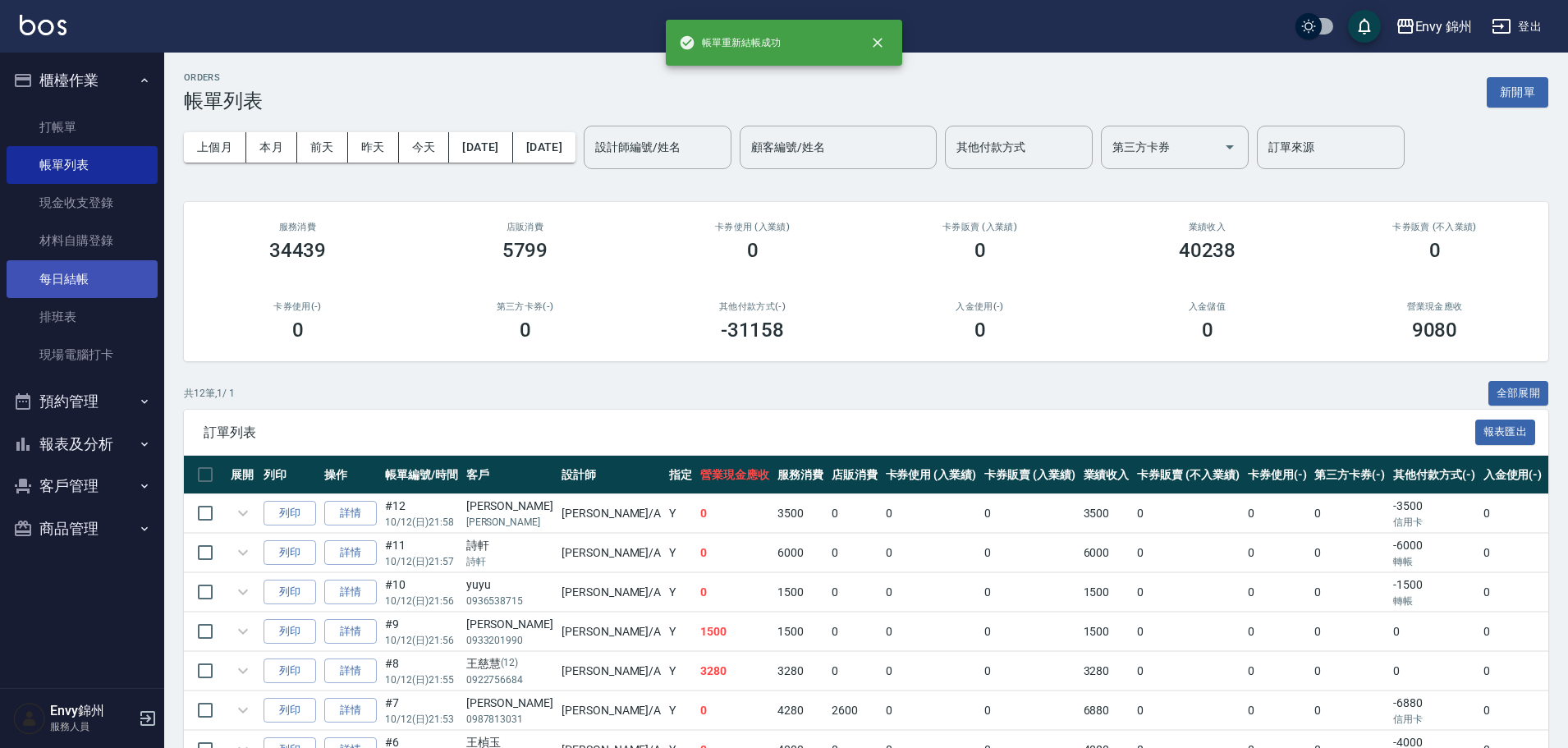
click at [84, 274] on link "每日結帳" at bounding box center [82, 279] width 151 height 38
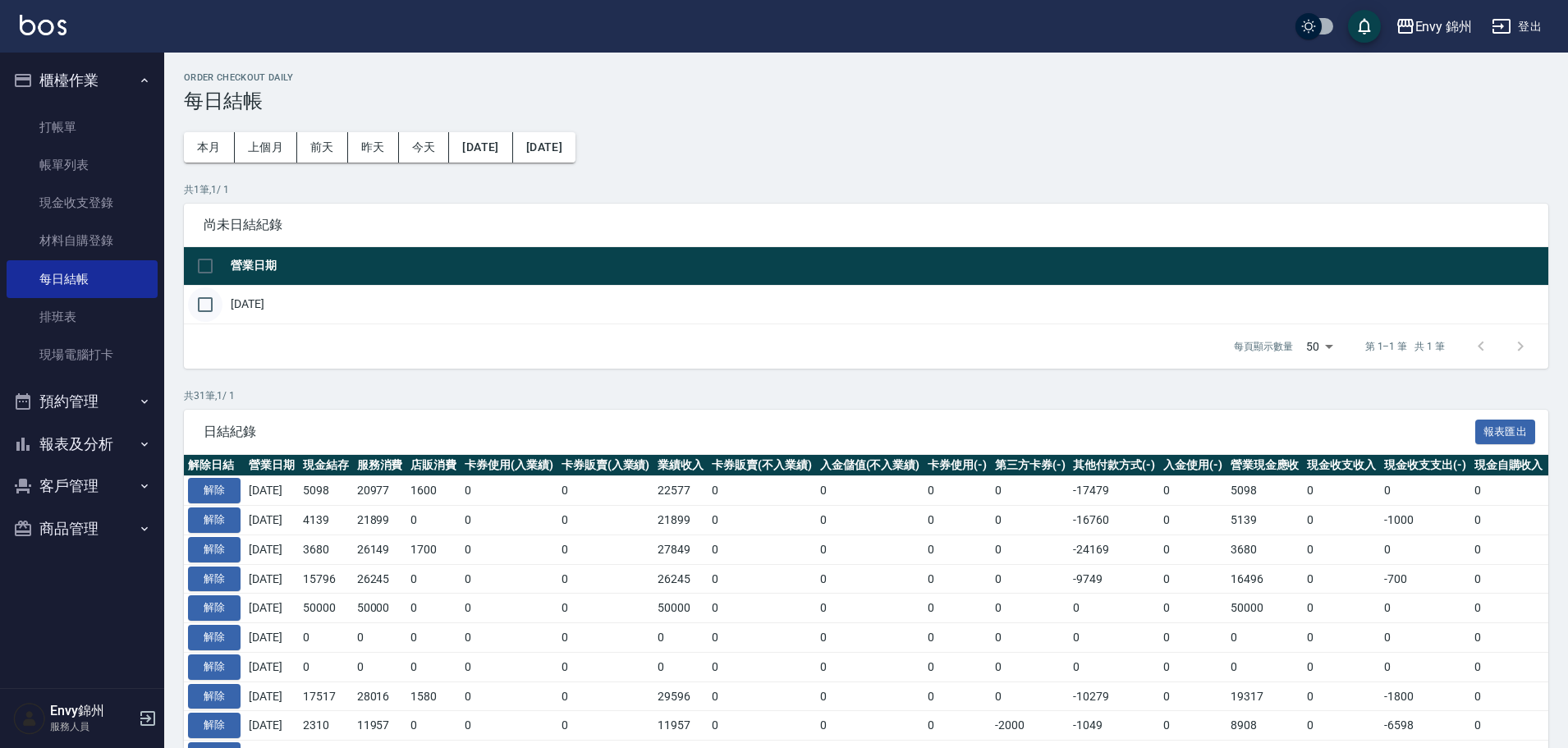
click at [206, 307] on input "checkbox" at bounding box center [205, 304] width 34 height 35
checkbox input "true"
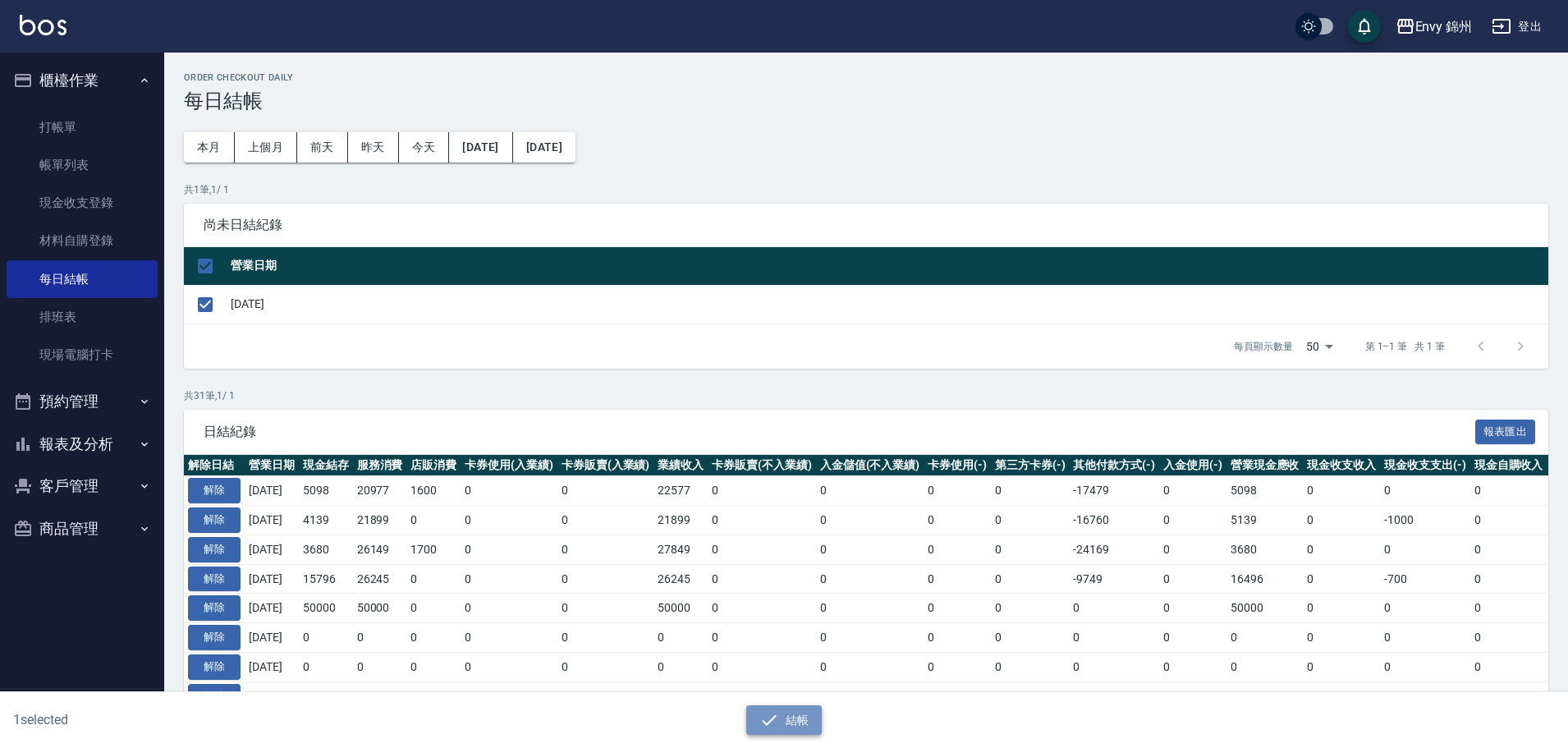
click at [786, 731] on button "結帳" at bounding box center [784, 720] width 76 height 31
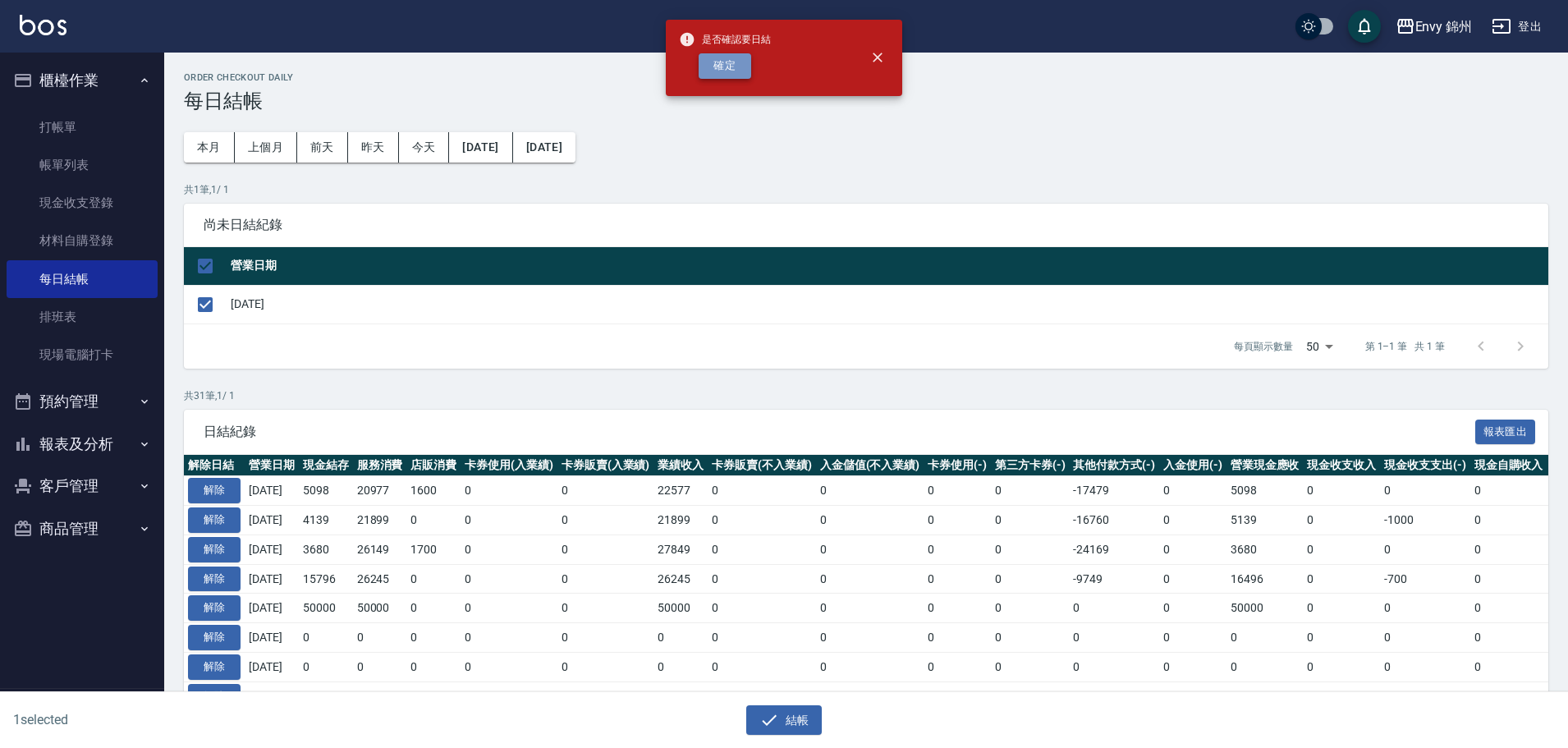
click at [711, 71] on button "確定" at bounding box center [724, 65] width 52 height 25
checkbox input "false"
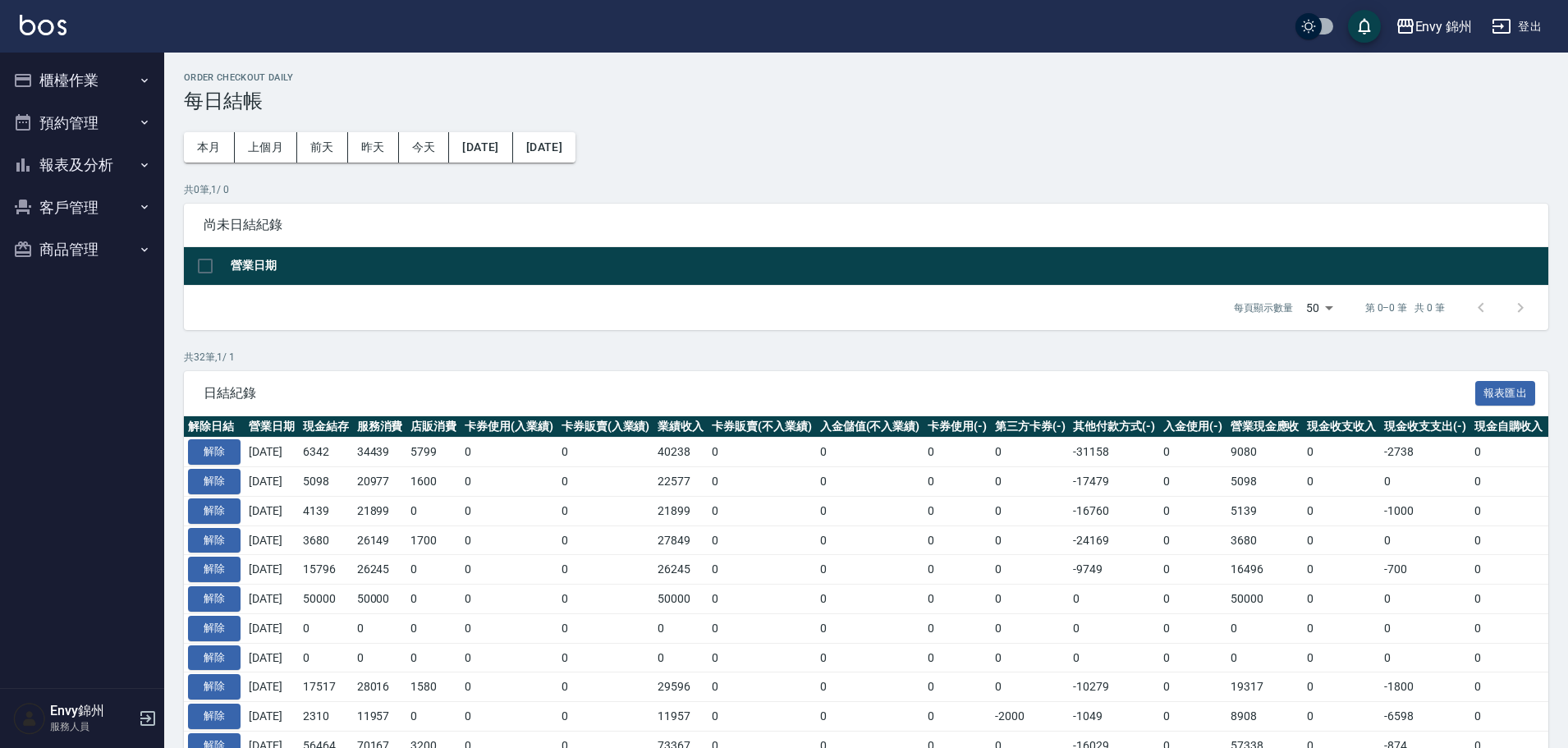
click at [64, 166] on button "報表及分析" at bounding box center [82, 165] width 151 height 43
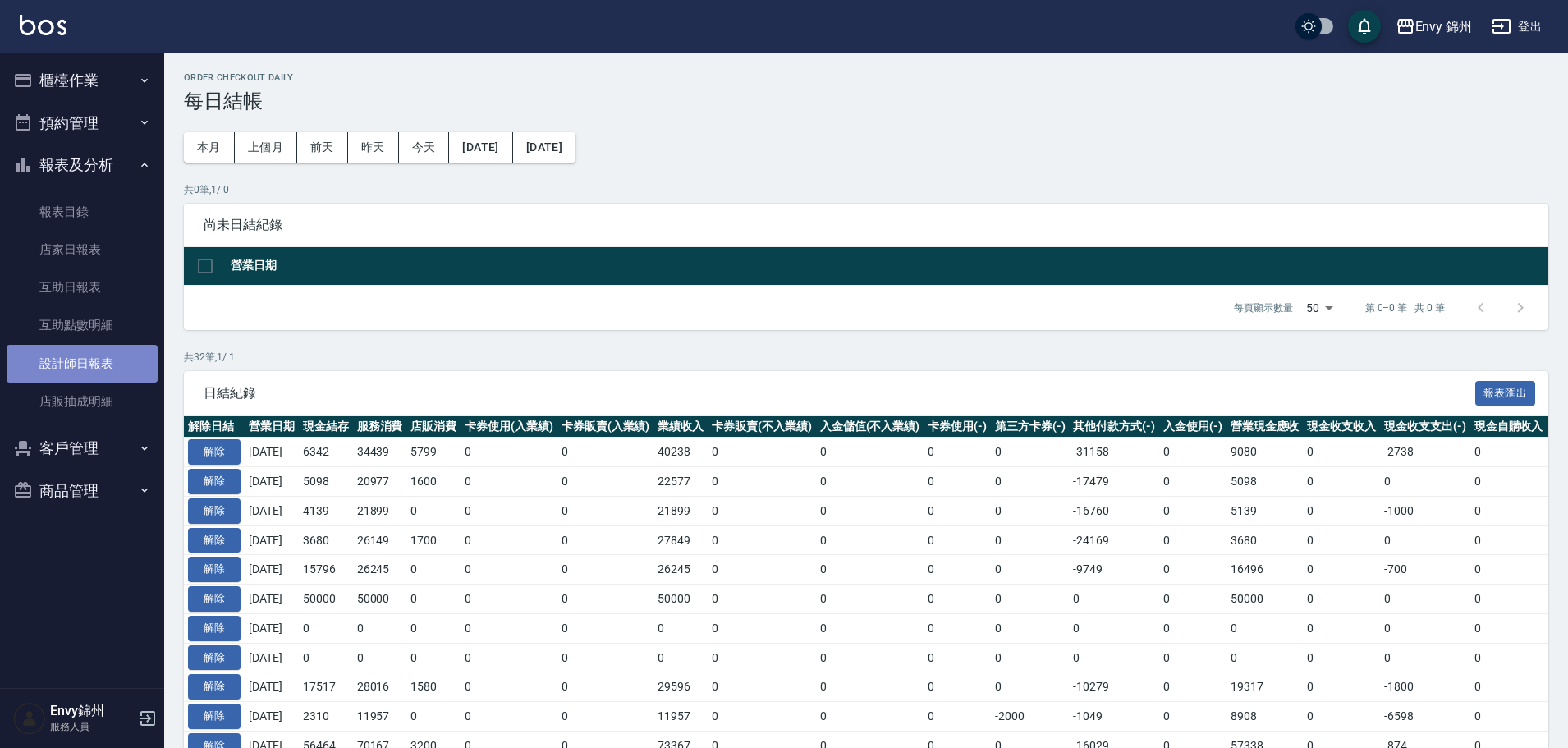
click at [114, 370] on link "設計師日報表" at bounding box center [82, 364] width 151 height 38
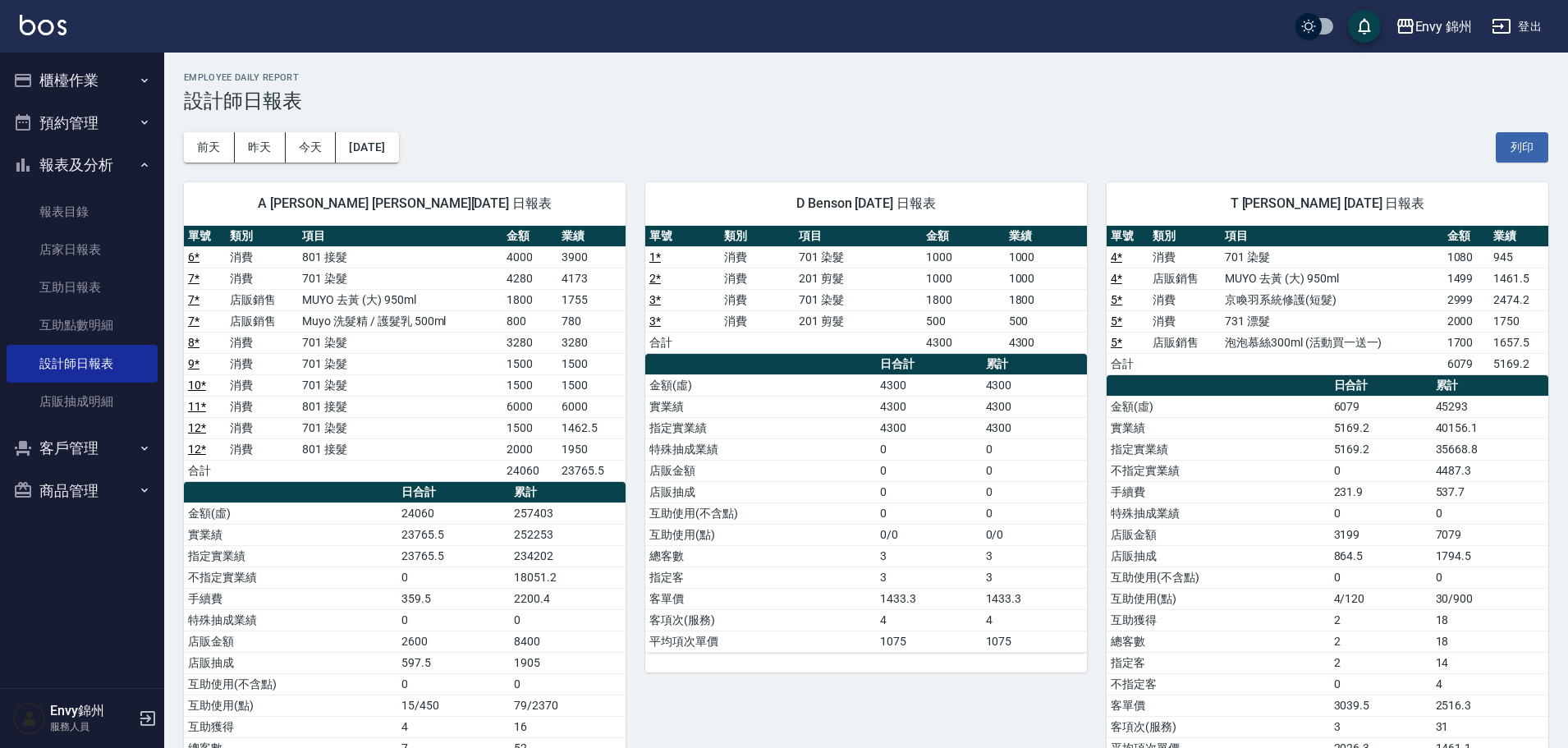
click at [898, 114] on div "[DATE] [DATE] [DATE] [DATE] 列印" at bounding box center [865, 147] width 1364 height 70
